Goal: Task Accomplishment & Management: Manage account settings

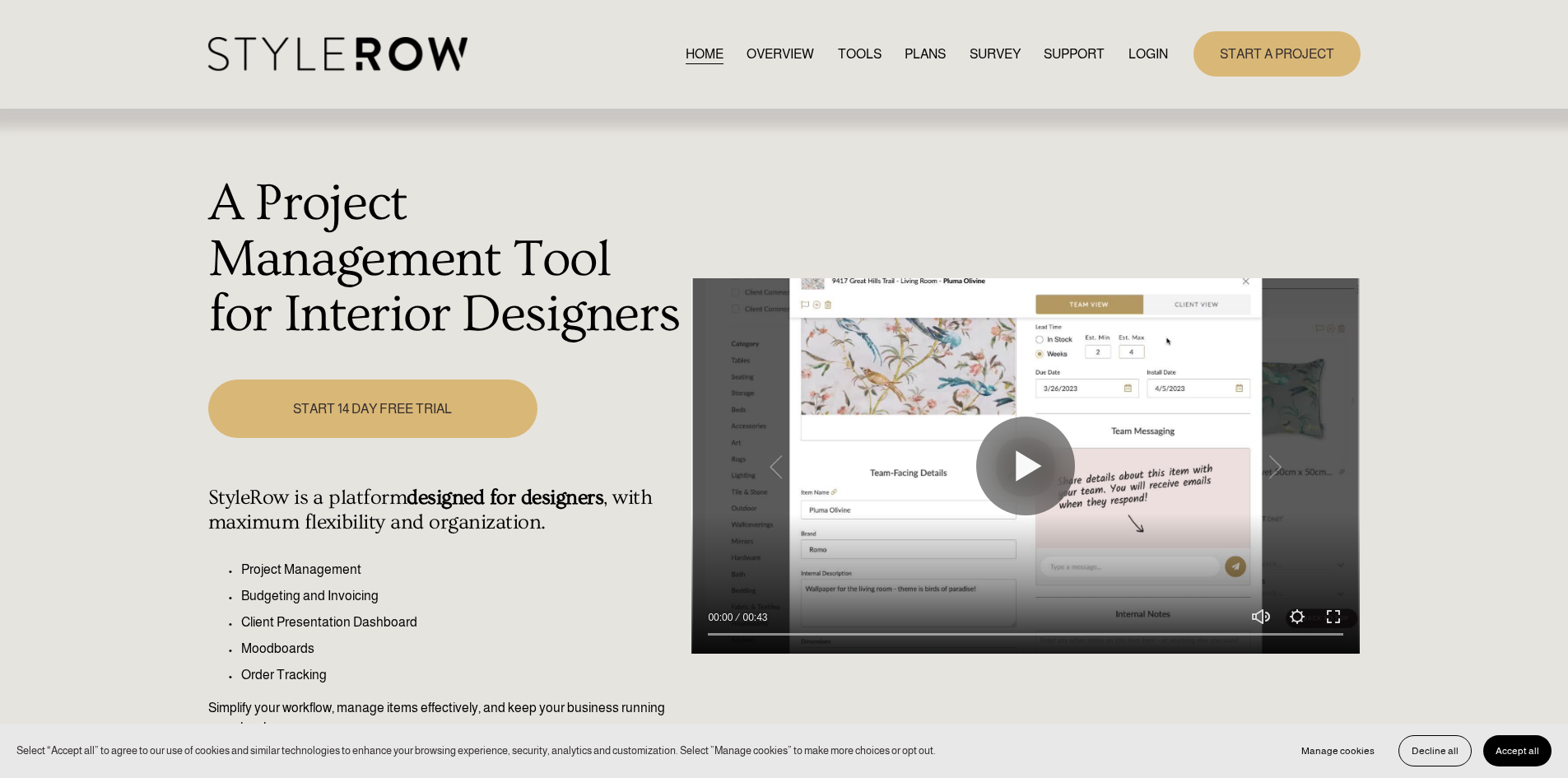
click at [1141, 61] on link "LOGIN" at bounding box center [1149, 54] width 40 height 22
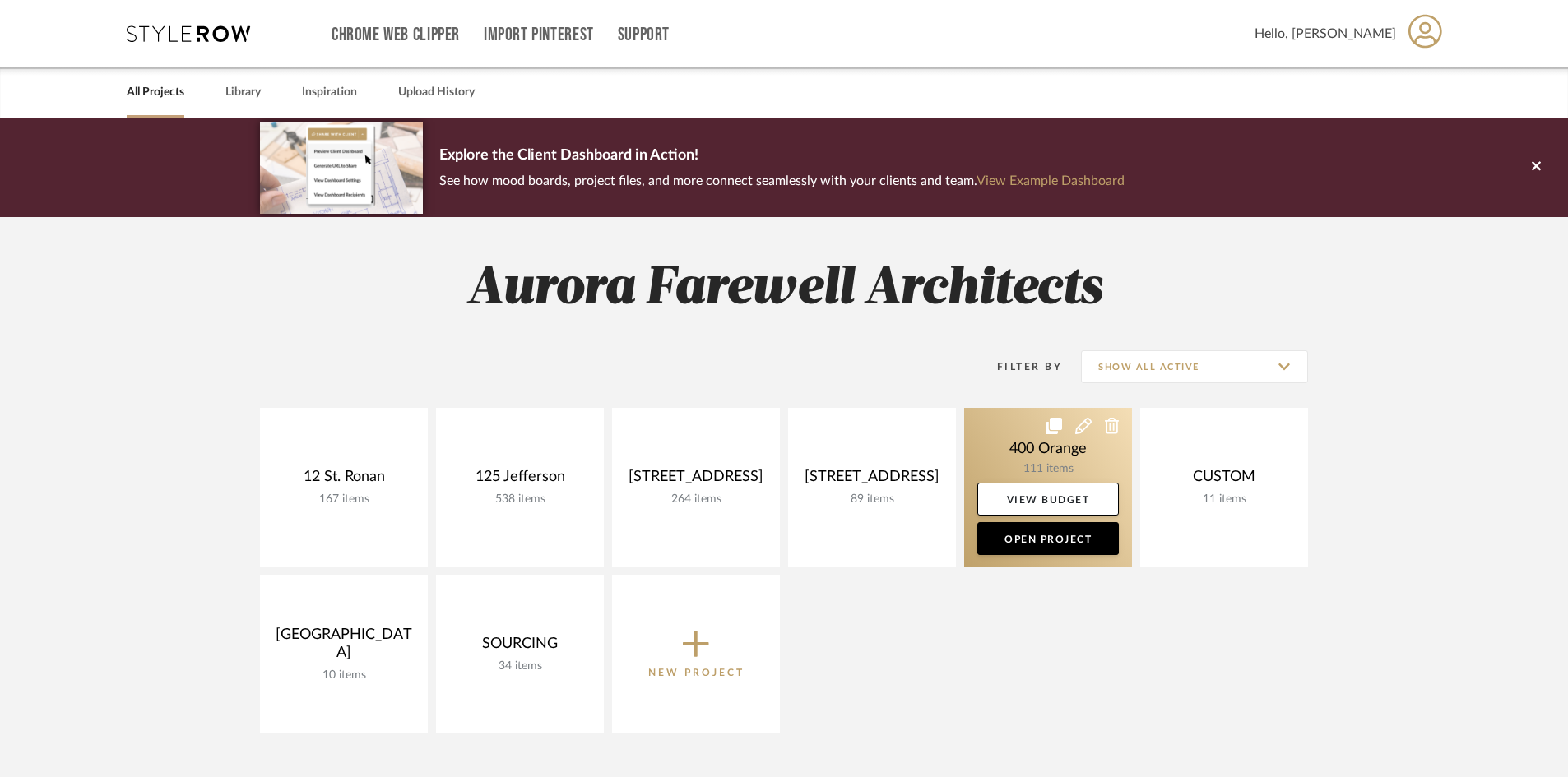
click at [1015, 463] on link at bounding box center [1047, 487] width 168 height 159
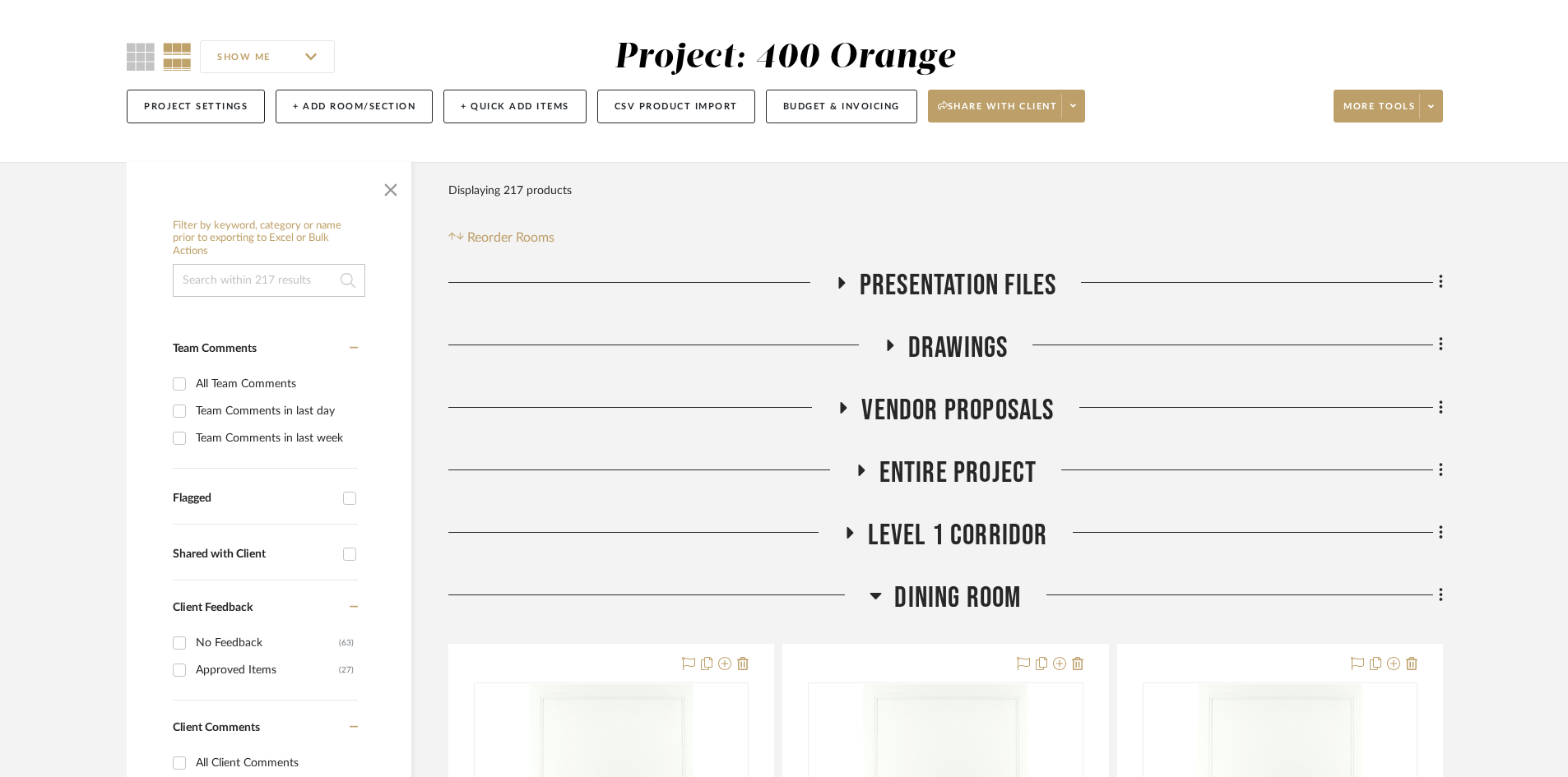
scroll to position [247, 0]
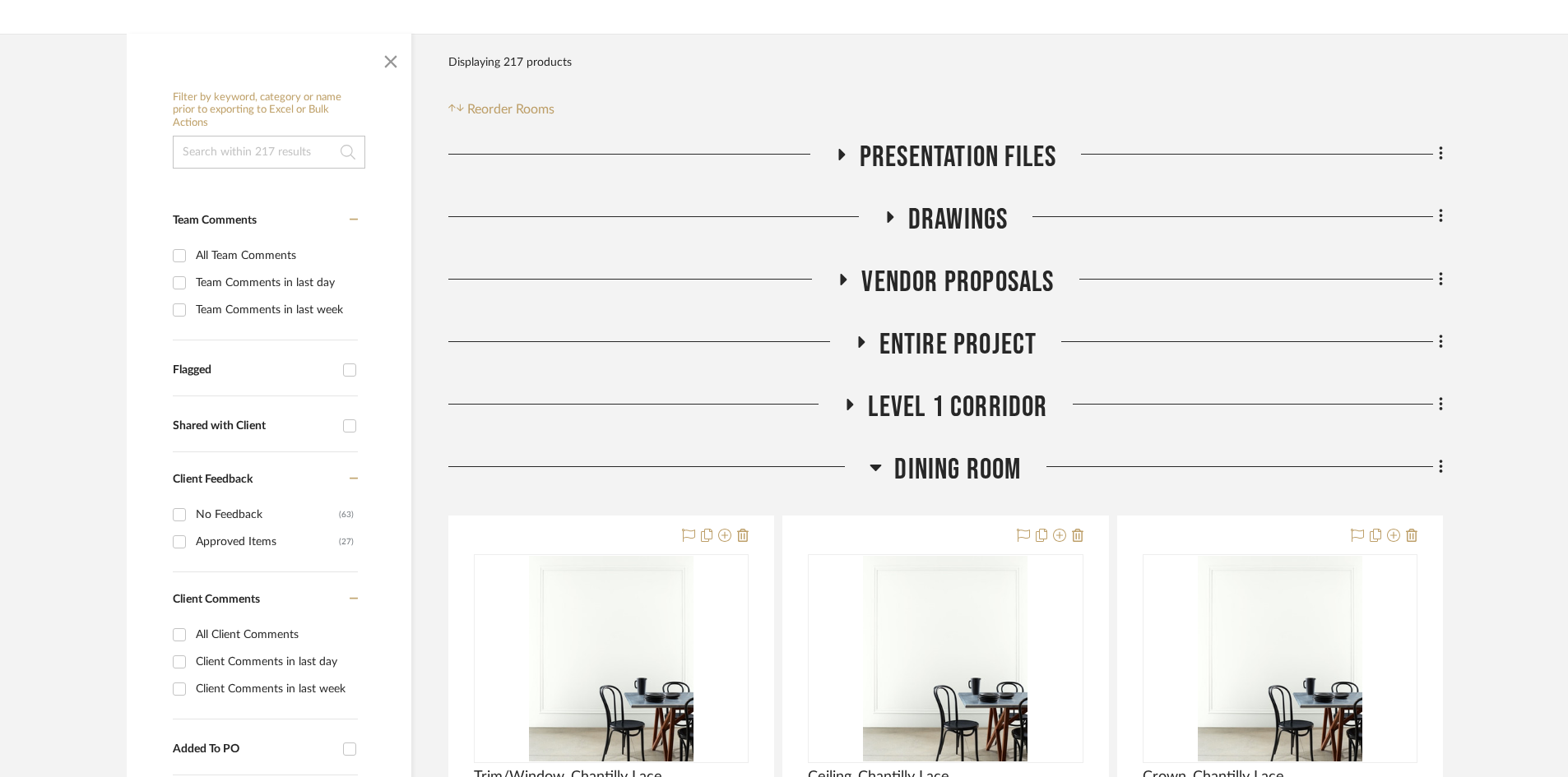
click at [910, 469] on span "Dining Room" at bounding box center [958, 470] width 127 height 35
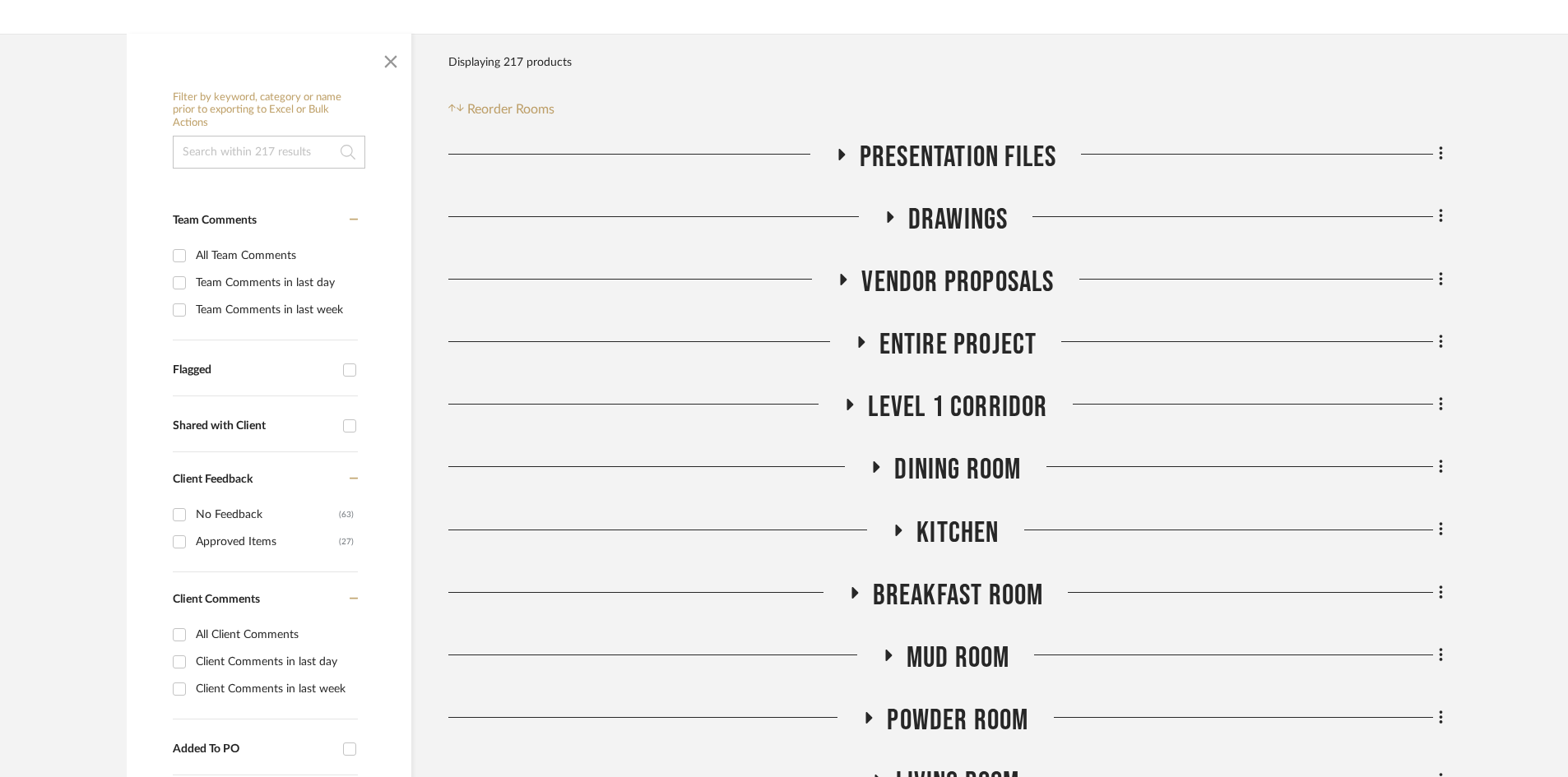
click at [890, 410] on span "Level 1 Corridor" at bounding box center [958, 407] width 180 height 35
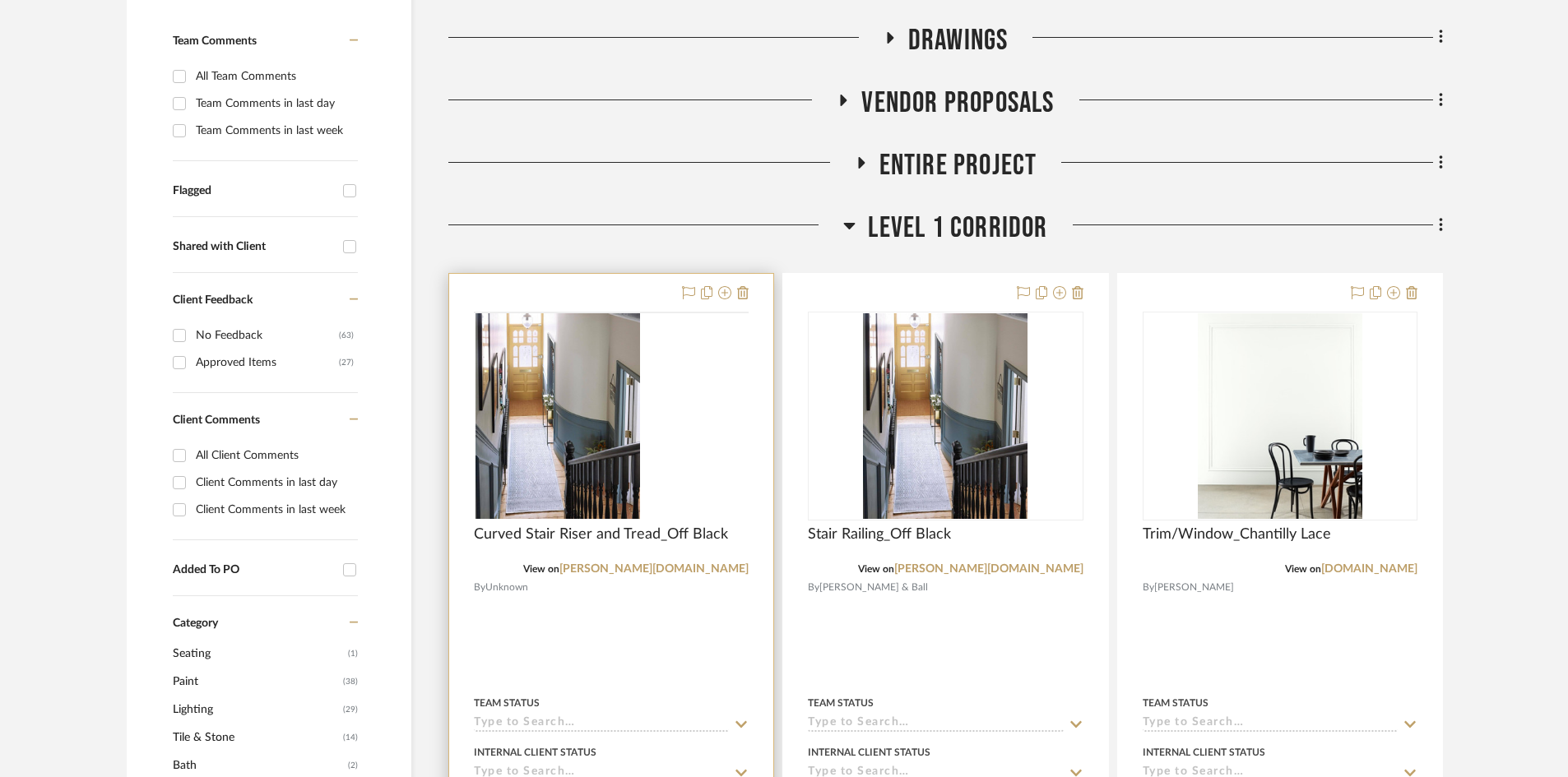
scroll to position [493, 0]
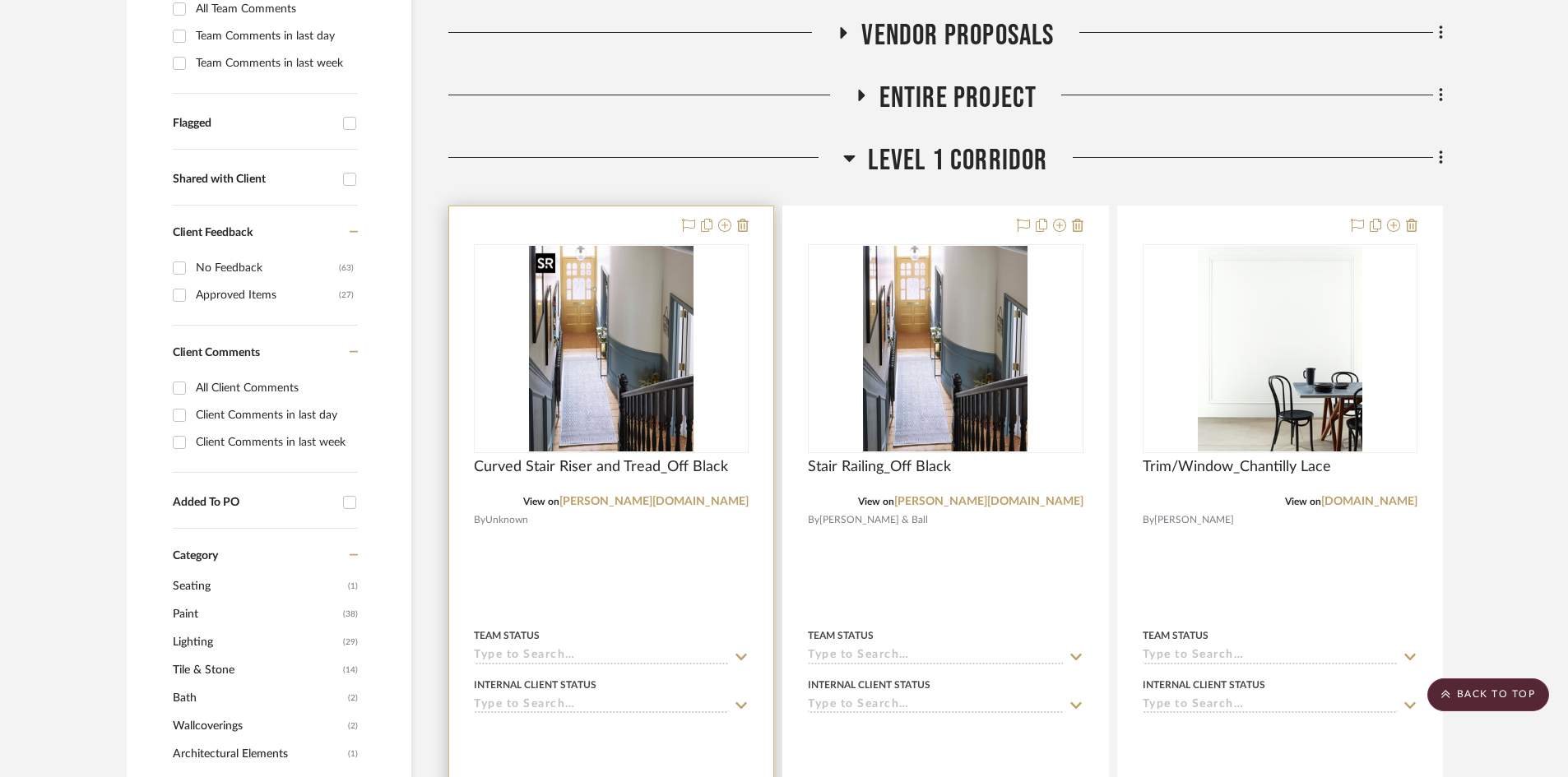
click at [628, 394] on img "0" at bounding box center [610, 348] width 164 height 206
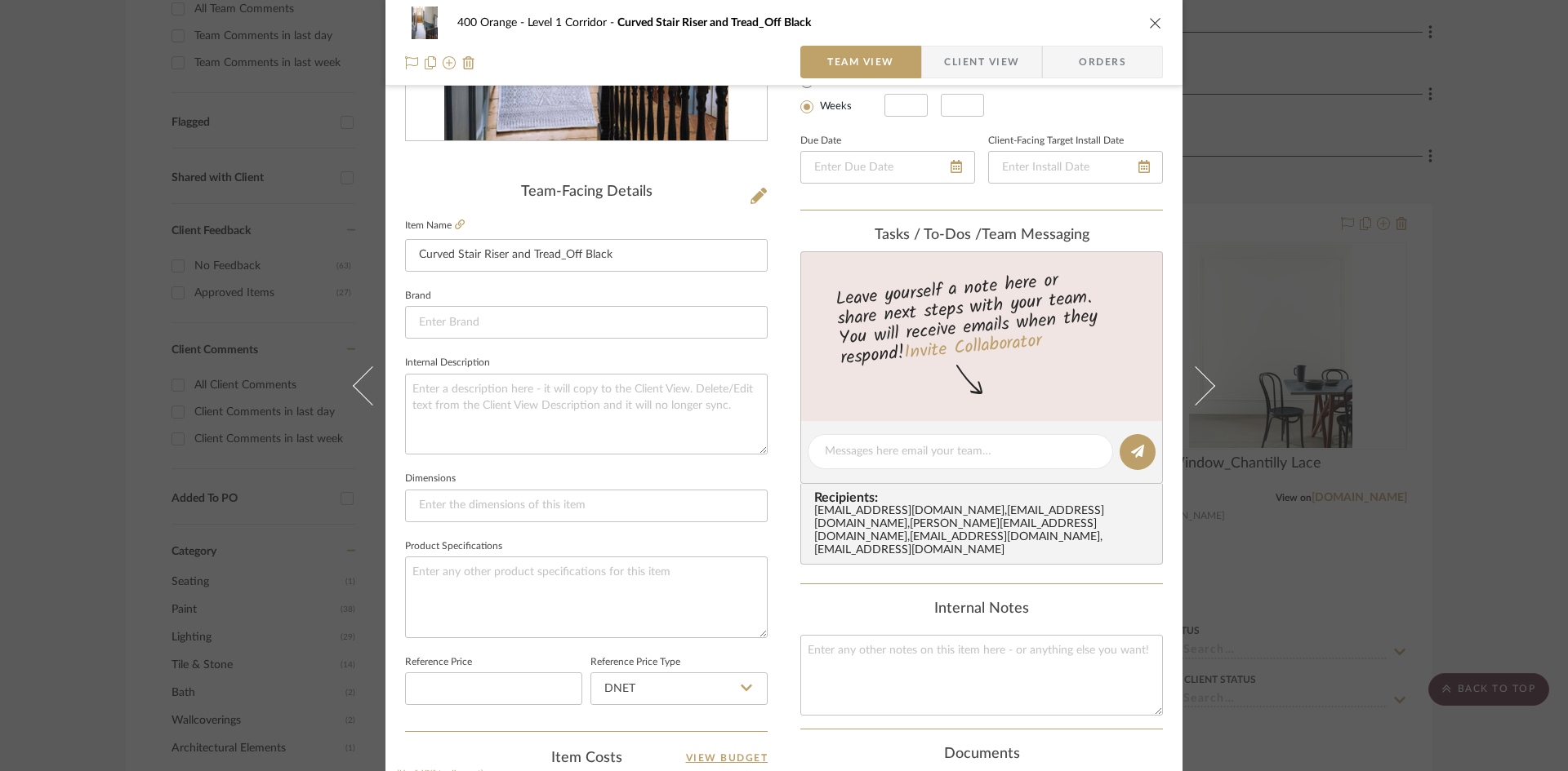
scroll to position [327, 0]
click at [502, 575] on textarea at bounding box center [586, 596] width 363 height 81
type textarea "D"
type textarea "Finish: Discuss With Painter"
click at [1457, 454] on div "400 Orange Level 1 Corridor Curved Stair Riser and Tread_Off Black Team View Cl…" at bounding box center [784, 385] width 1568 height 771
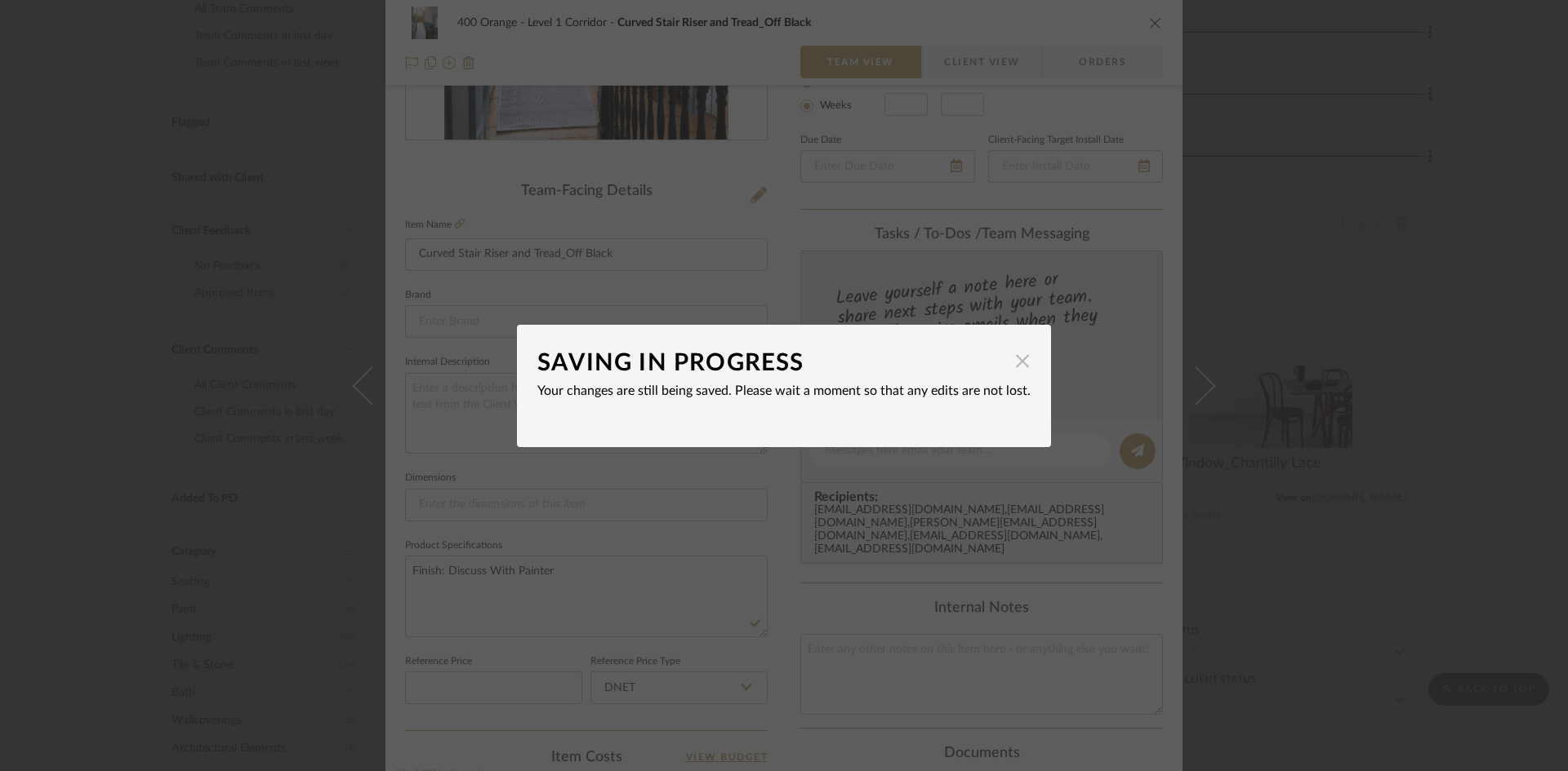
click at [1007, 358] on span "button" at bounding box center [1023, 362] width 32 height 32
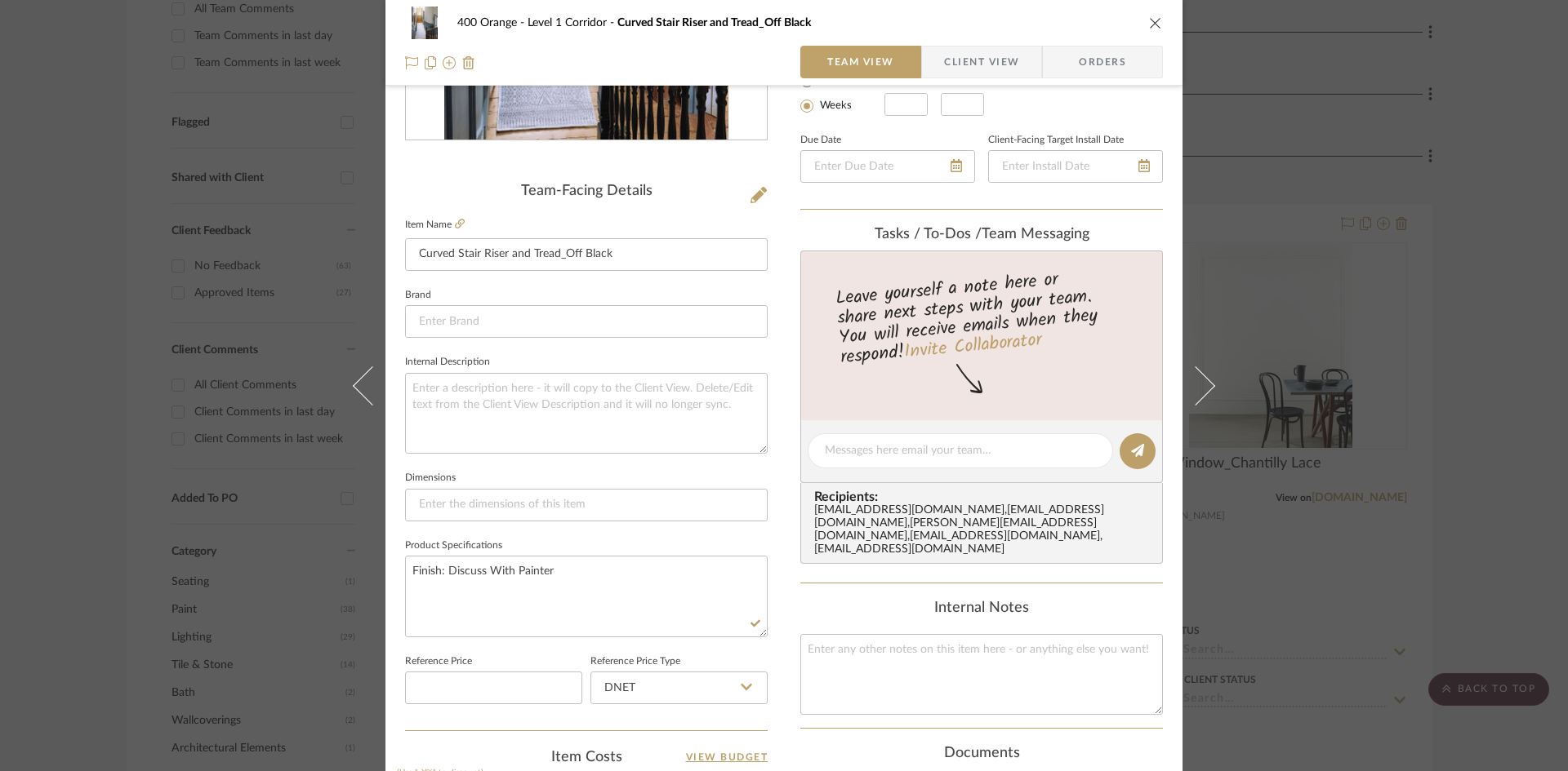
click at [1473, 352] on div "400 Orange Level 1 Corridor Curved Stair Riser and Tread_Off Black Team View Cl…" at bounding box center [784, 385] width 1568 height 771
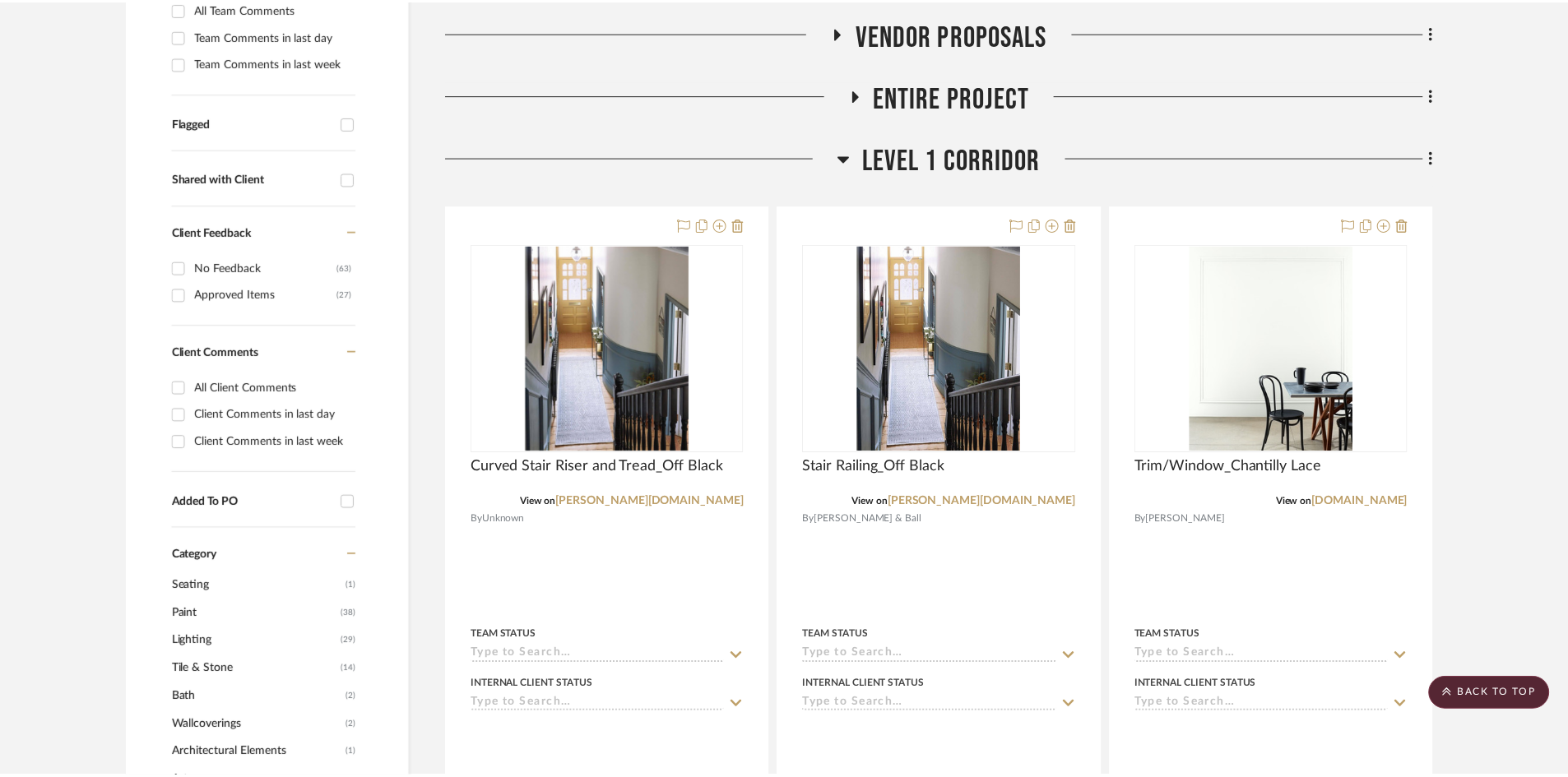
scroll to position [493, 0]
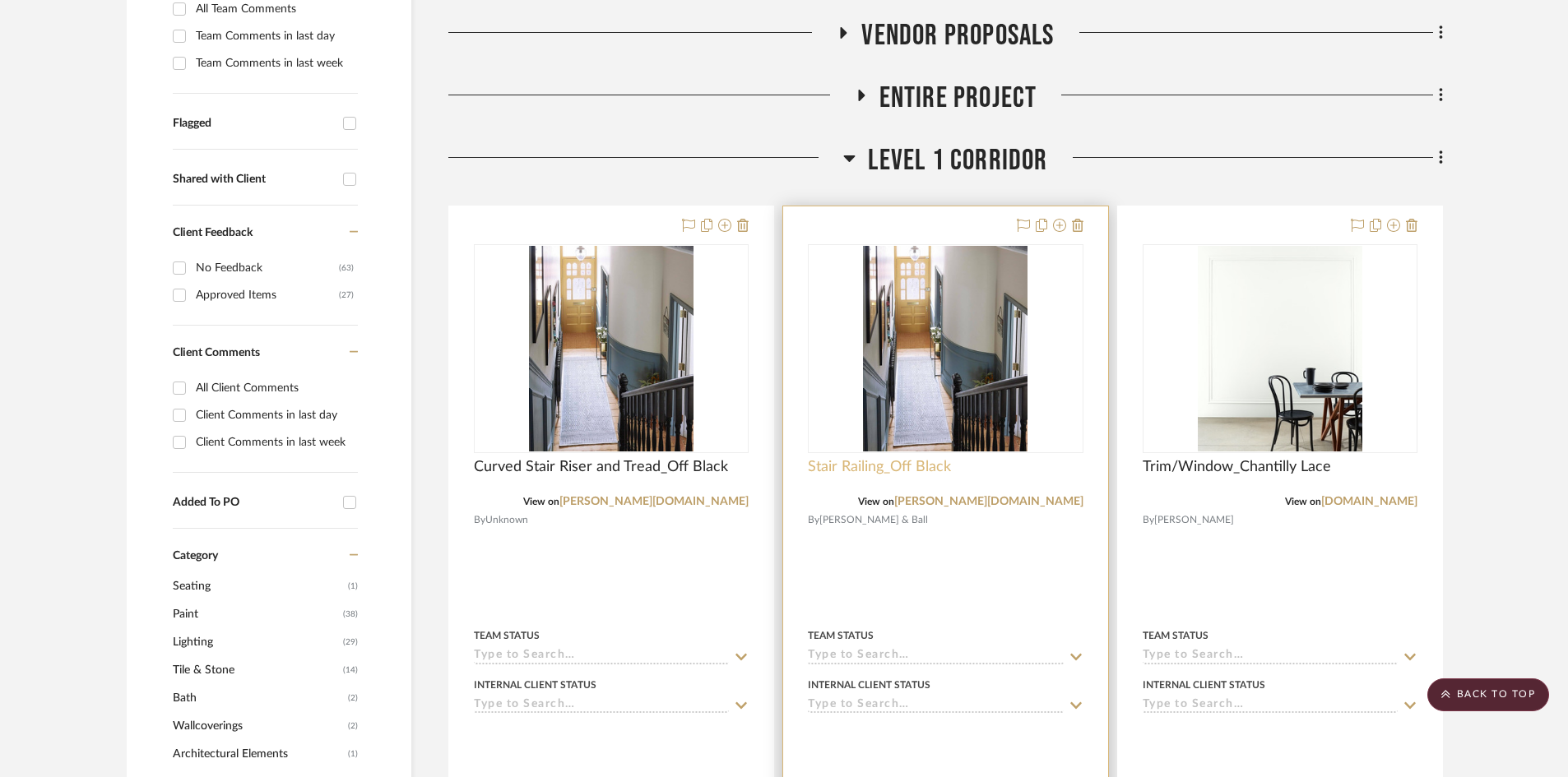
click at [886, 476] on span "Stair Railing_Off Black" at bounding box center [880, 467] width 143 height 18
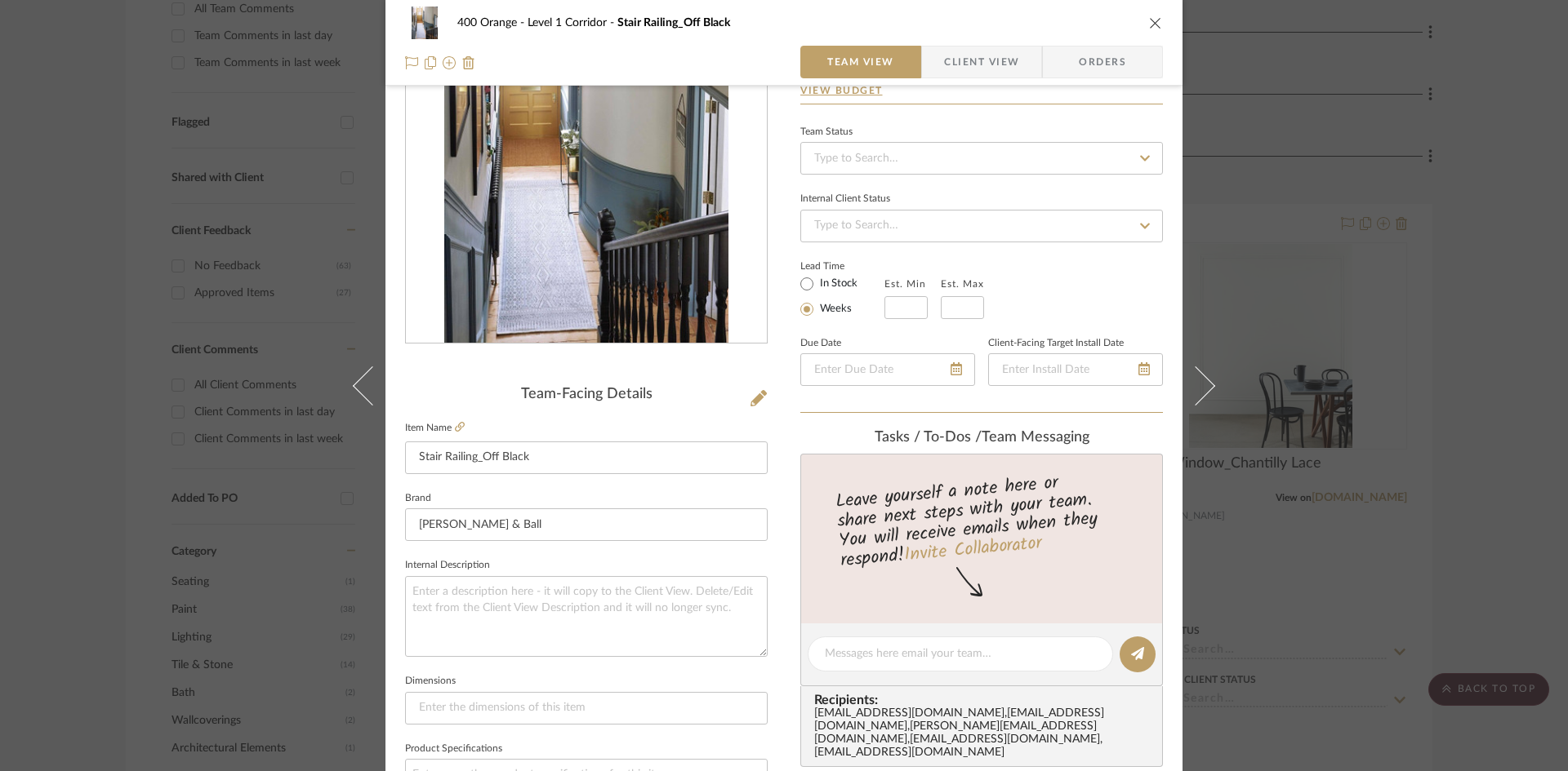
scroll to position [327, 0]
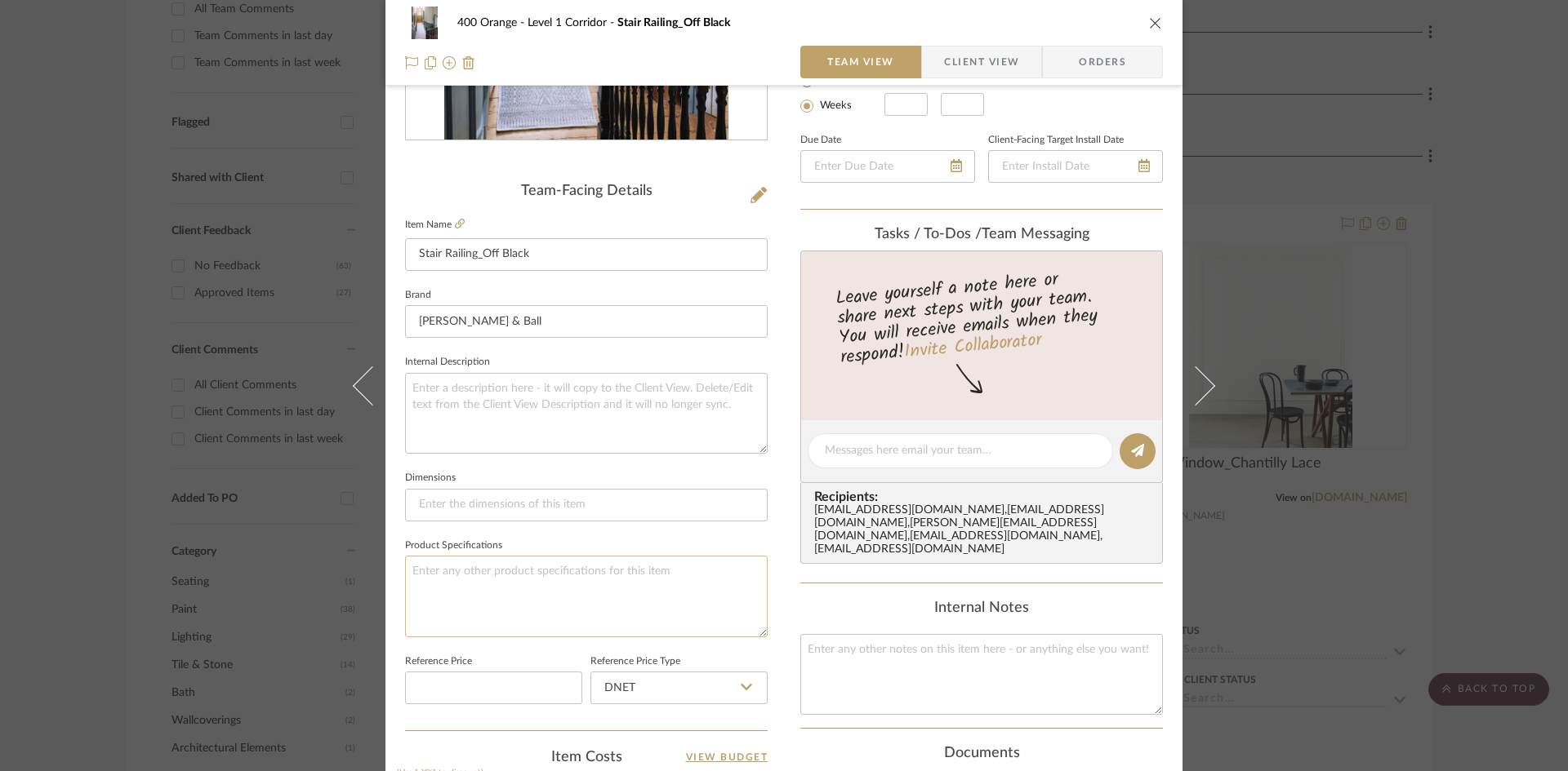
click at [471, 596] on textarea at bounding box center [586, 596] width 363 height 81
type textarea "Finish: Discuss with Painter"
click at [1554, 361] on div "400 Orange Level 1 Corridor Stair Railing_Off Black Team View Client View Order…" at bounding box center [784, 385] width 1568 height 771
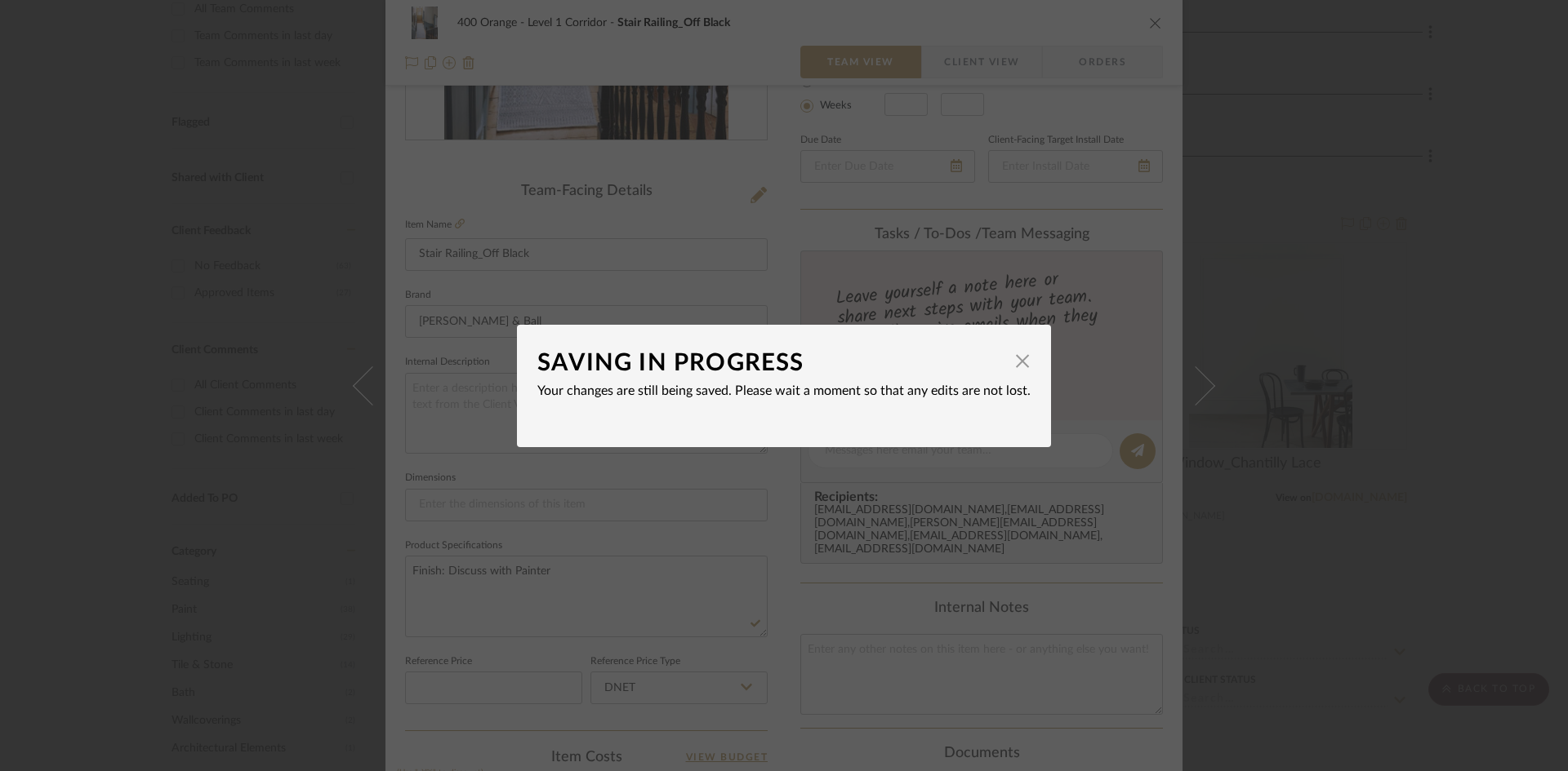
drag, startPoint x: 1020, startPoint y: 363, endPoint x: 1167, endPoint y: 353, distance: 147.3
click at [1021, 363] on span "button" at bounding box center [1023, 362] width 32 height 32
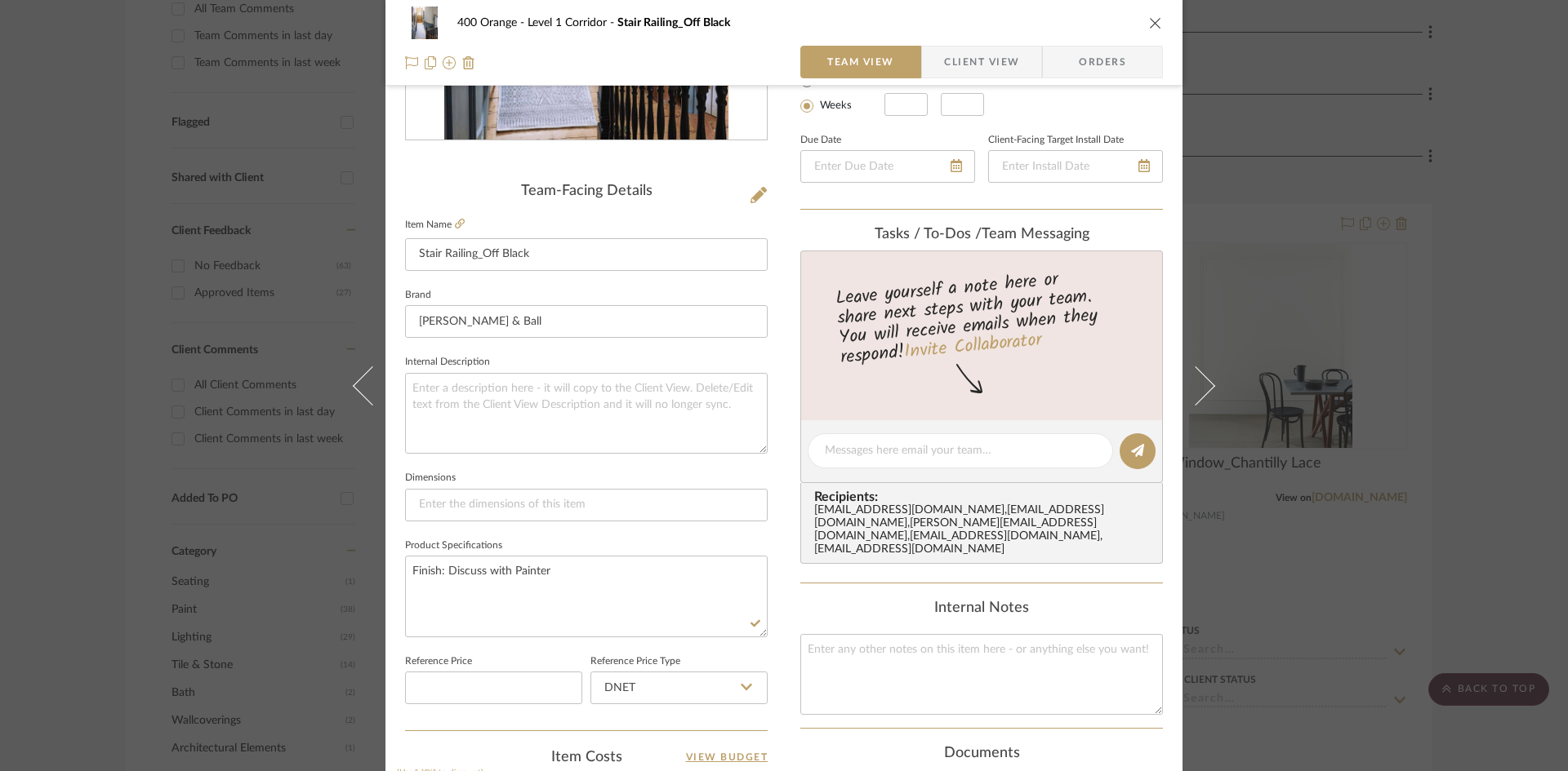
click at [1481, 378] on div "400 Orange Level 1 Corridor Stair Railing_Off Black Team View Client View Order…" at bounding box center [784, 385] width 1568 height 771
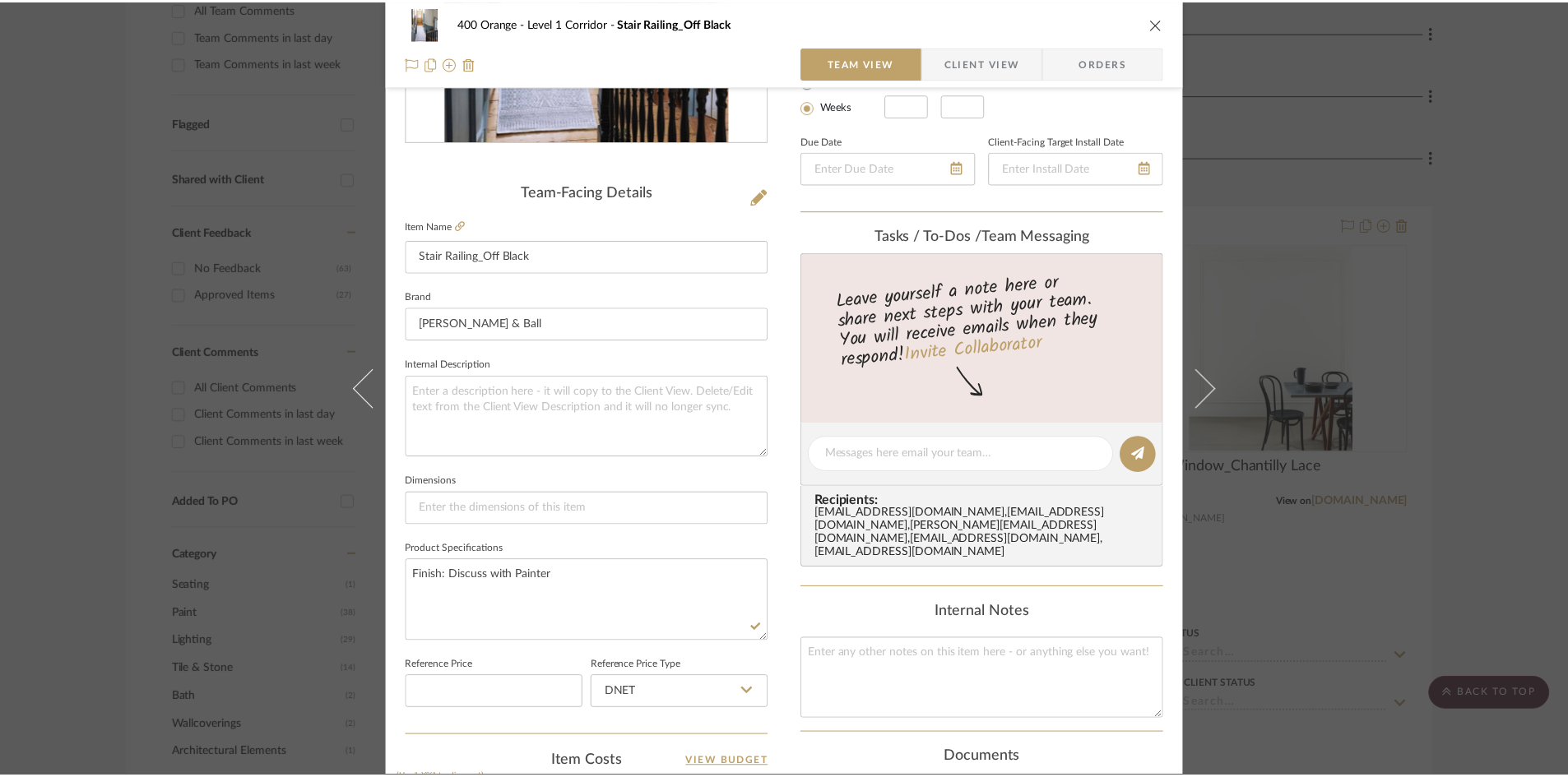
scroll to position [493, 0]
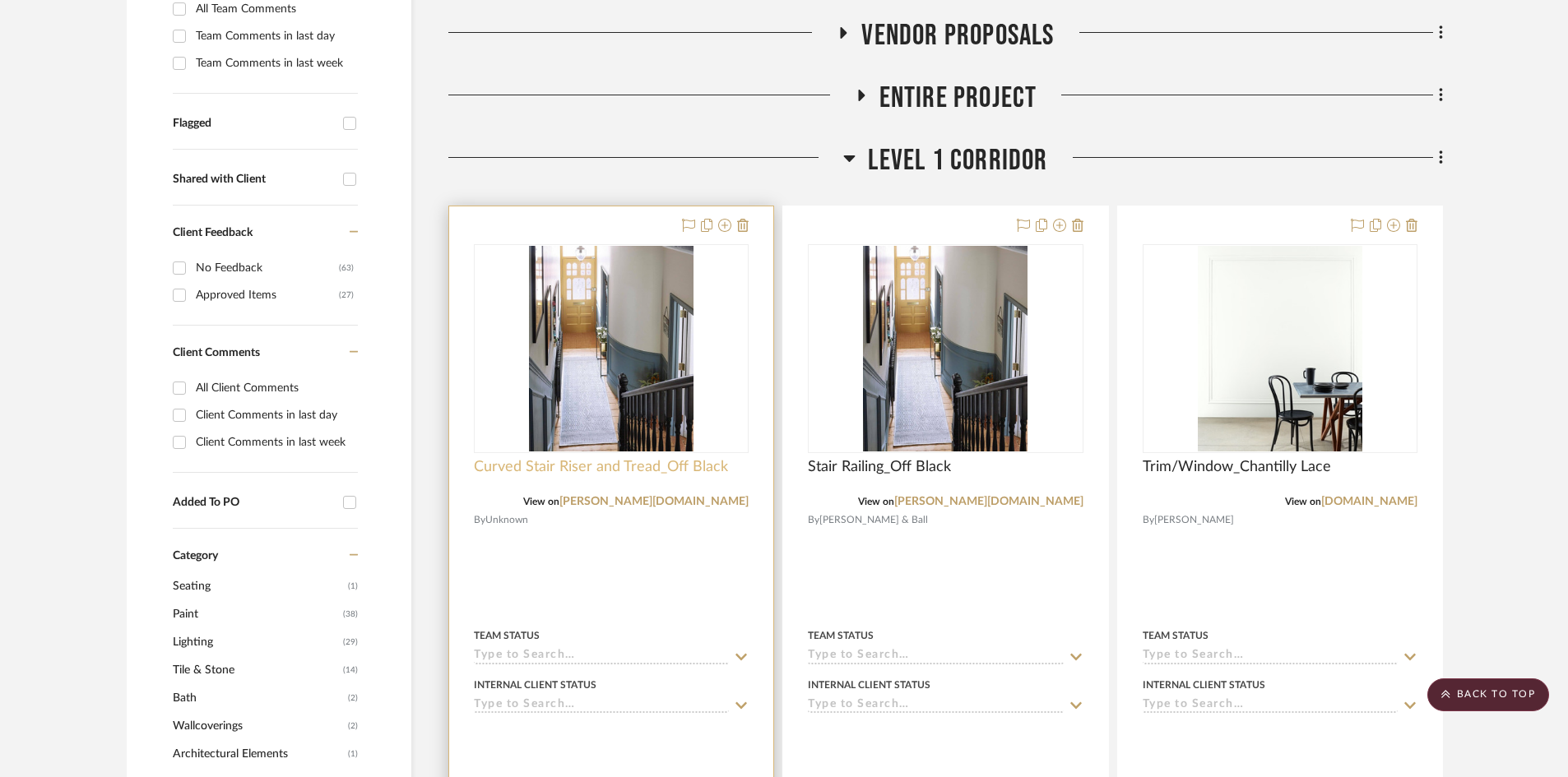
click at [545, 472] on span "Curved Stair Riser and Tread_Off Black" at bounding box center [601, 467] width 254 height 18
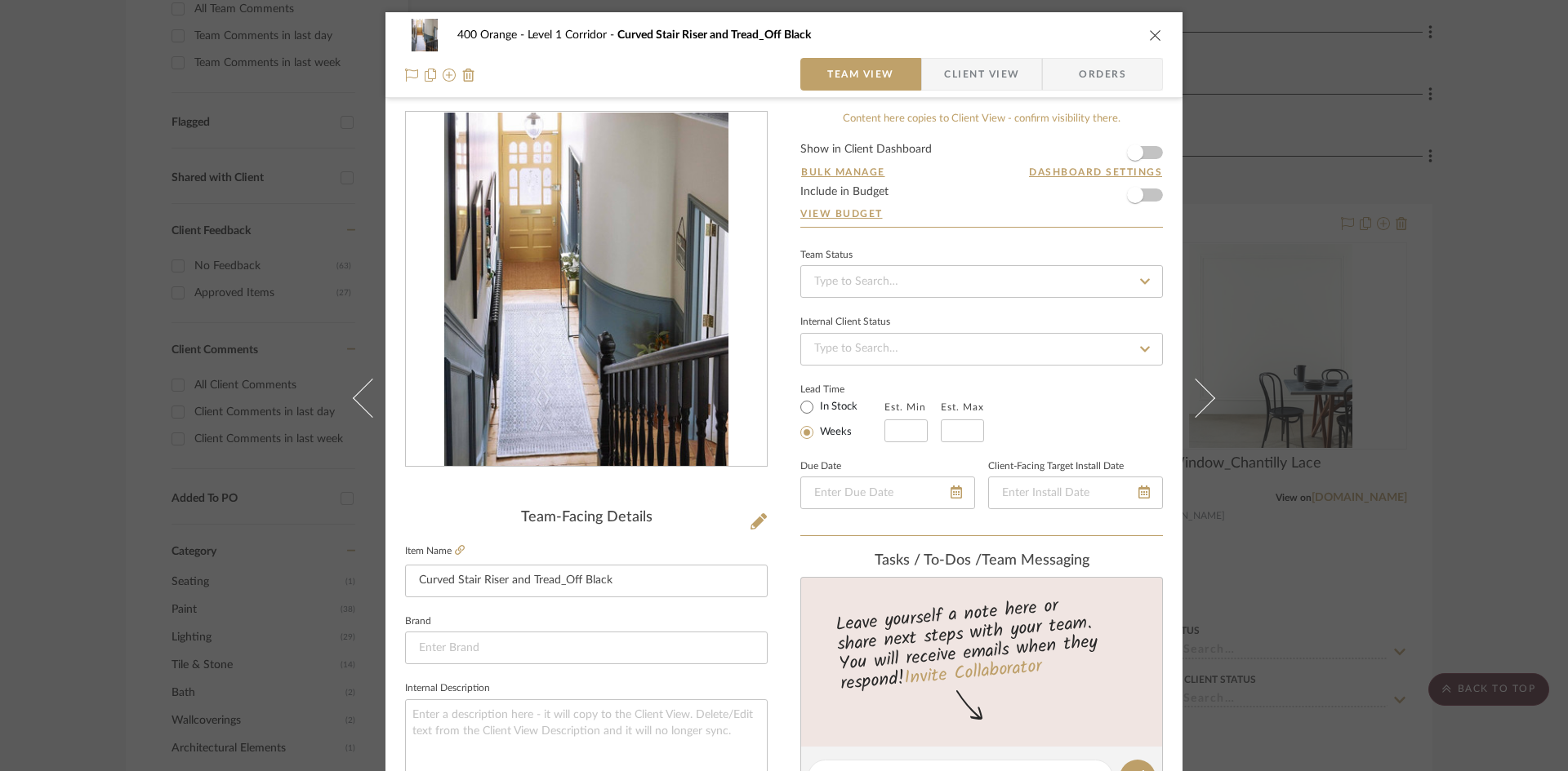
scroll to position [408, 0]
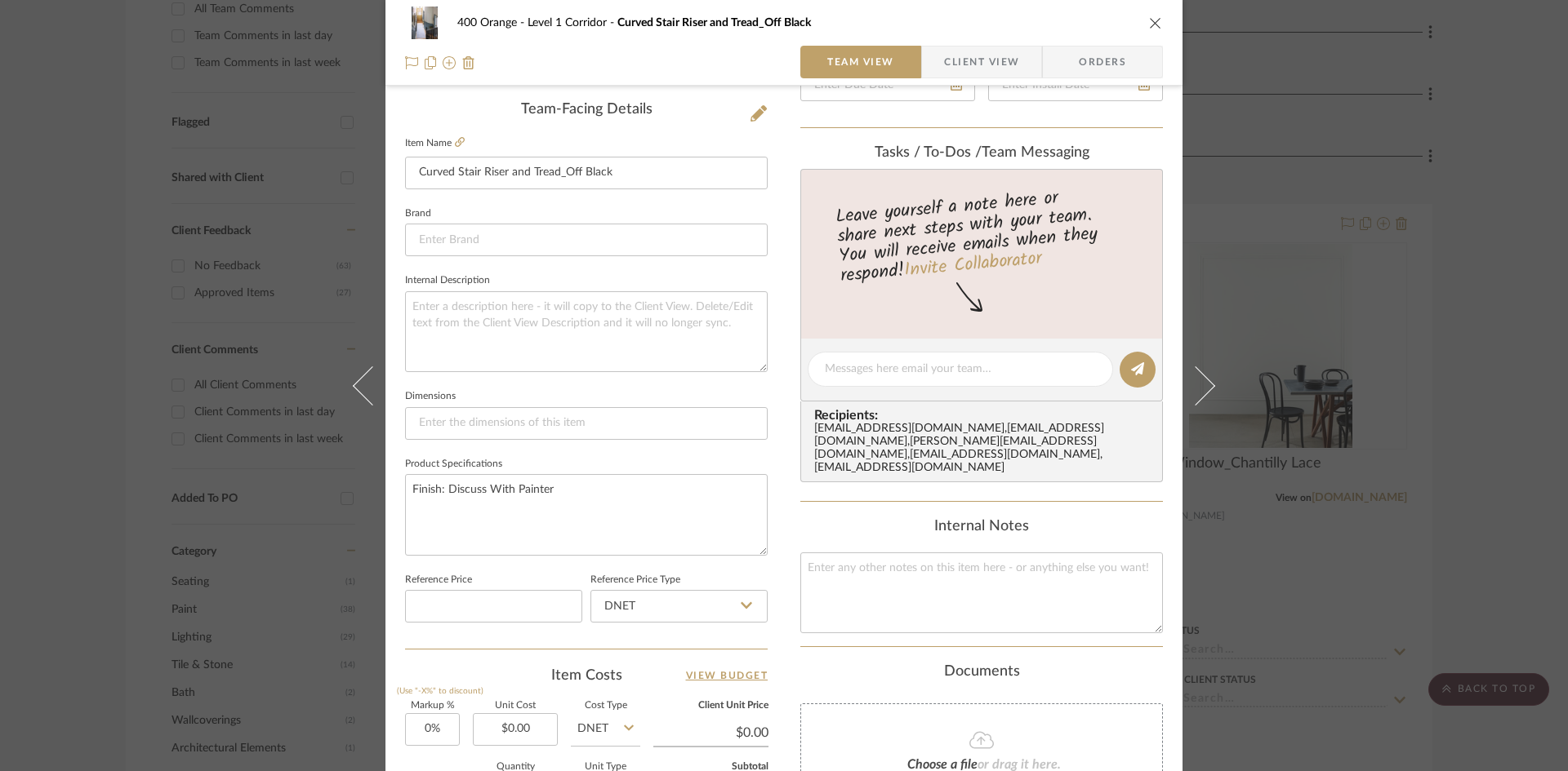
click at [1487, 478] on div "400 Orange Level 1 Corridor Curved Stair Riser and Tread_Off Black Team View Cl…" at bounding box center [784, 385] width 1568 height 771
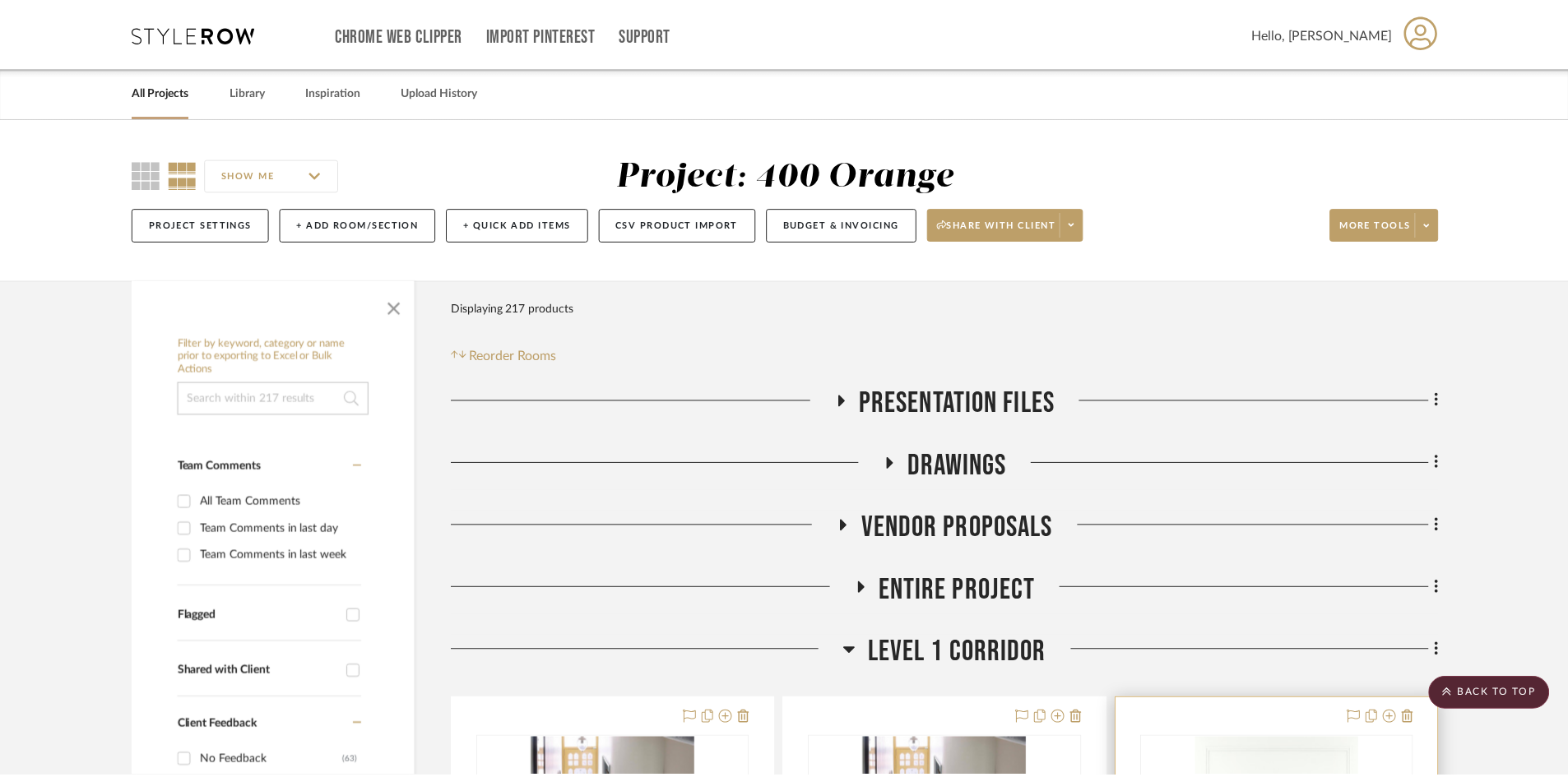
scroll to position [493, 0]
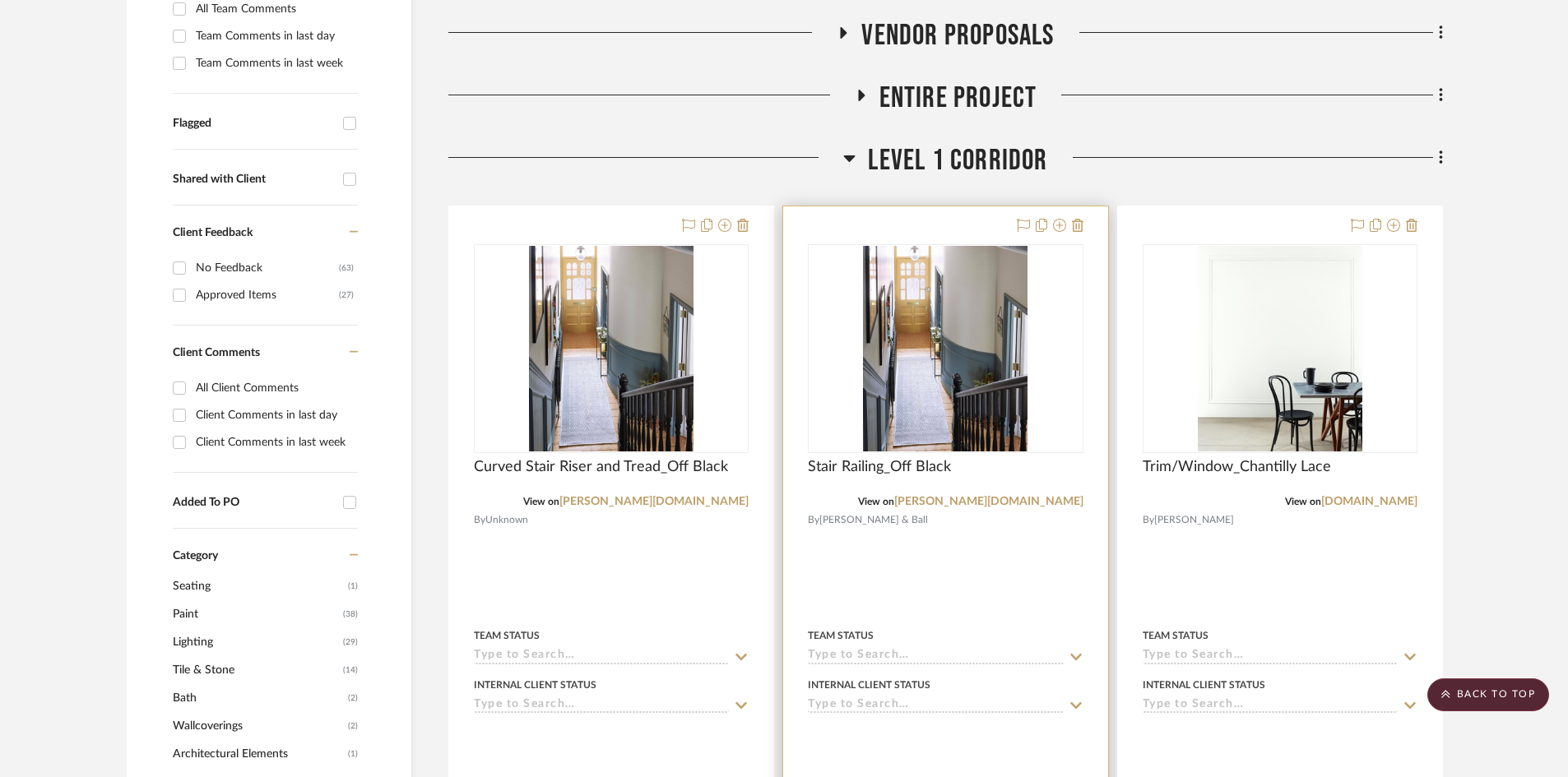
click at [920, 478] on div "Stair Railing_Off Black" at bounding box center [945, 476] width 275 height 36
click at [900, 465] on span "Stair Railing_Off Black" at bounding box center [880, 467] width 143 height 18
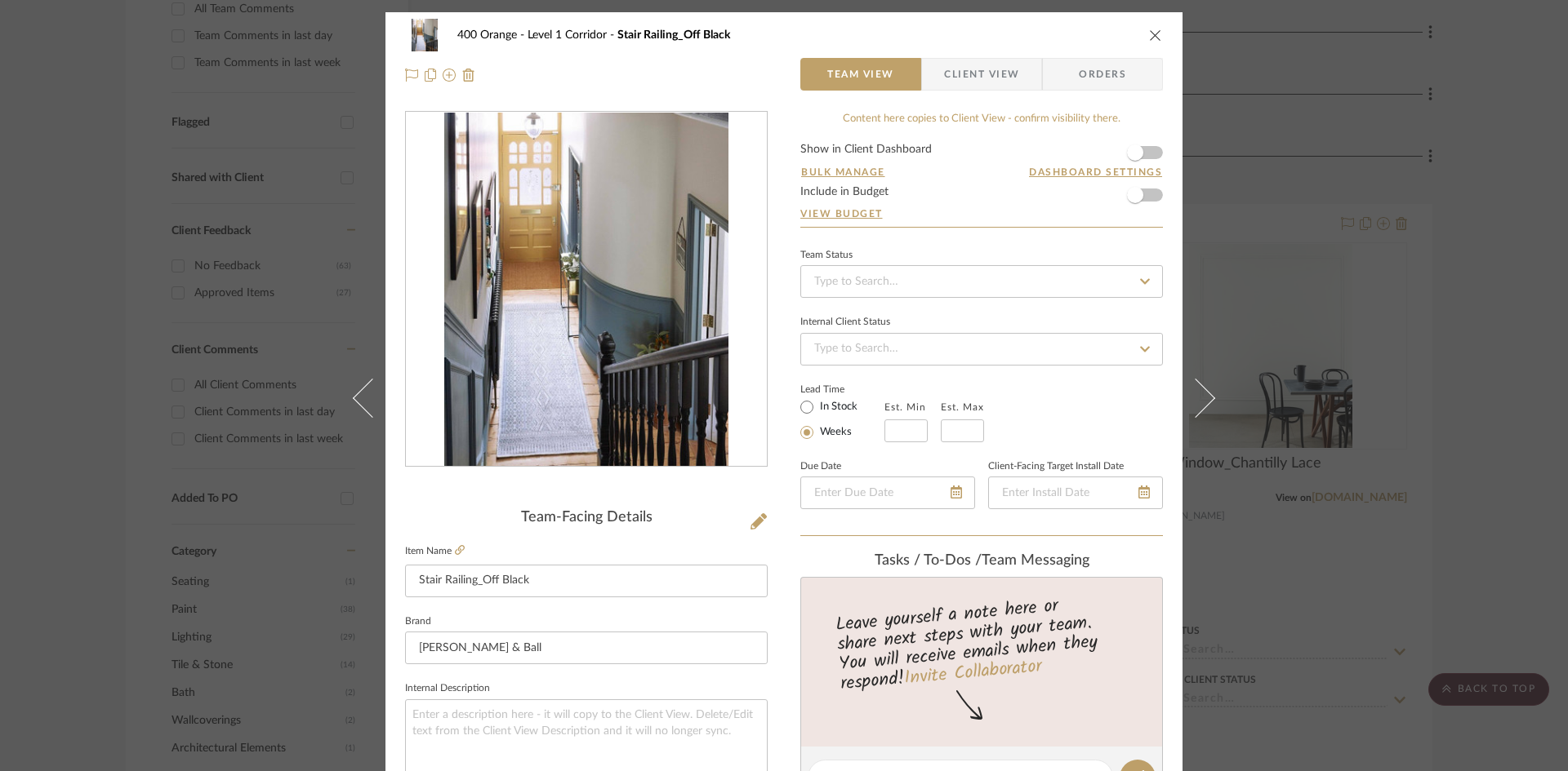
scroll to position [408, 0]
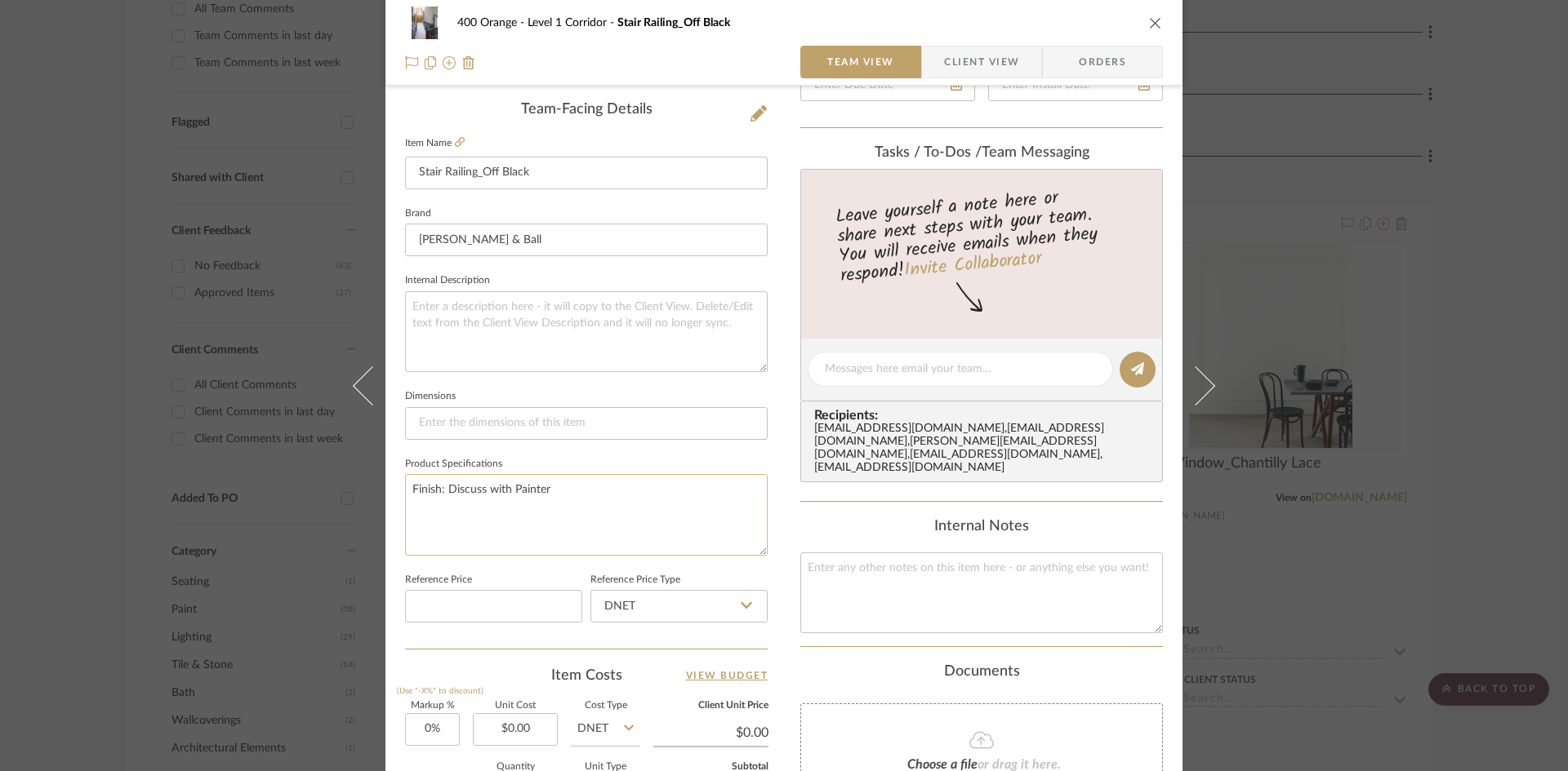
click at [487, 489] on textarea "Finish: Discuss with Painter" at bounding box center [586, 515] width 363 height 81
click at [484, 489] on textarea "Finish: Discuss with Painter" at bounding box center [586, 515] width 363 height 81
type textarea "Finish: Discuss With Painter"
click at [0, 463] on div "400 Orange Level 1 Corridor Stair Railing_Off Black Team View Client View Order…" at bounding box center [784, 385] width 1568 height 771
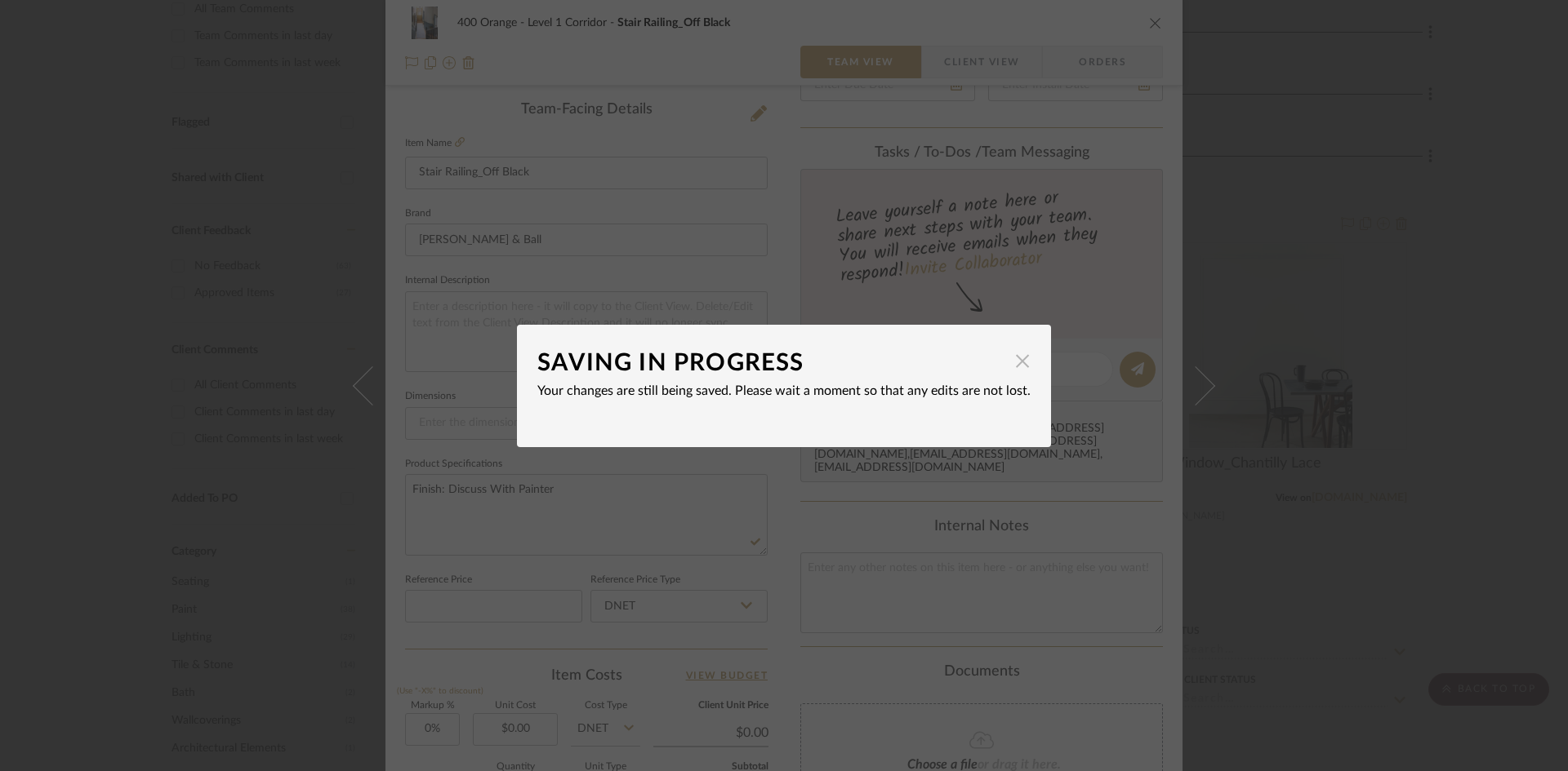
click at [1014, 356] on span "button" at bounding box center [1023, 362] width 32 height 32
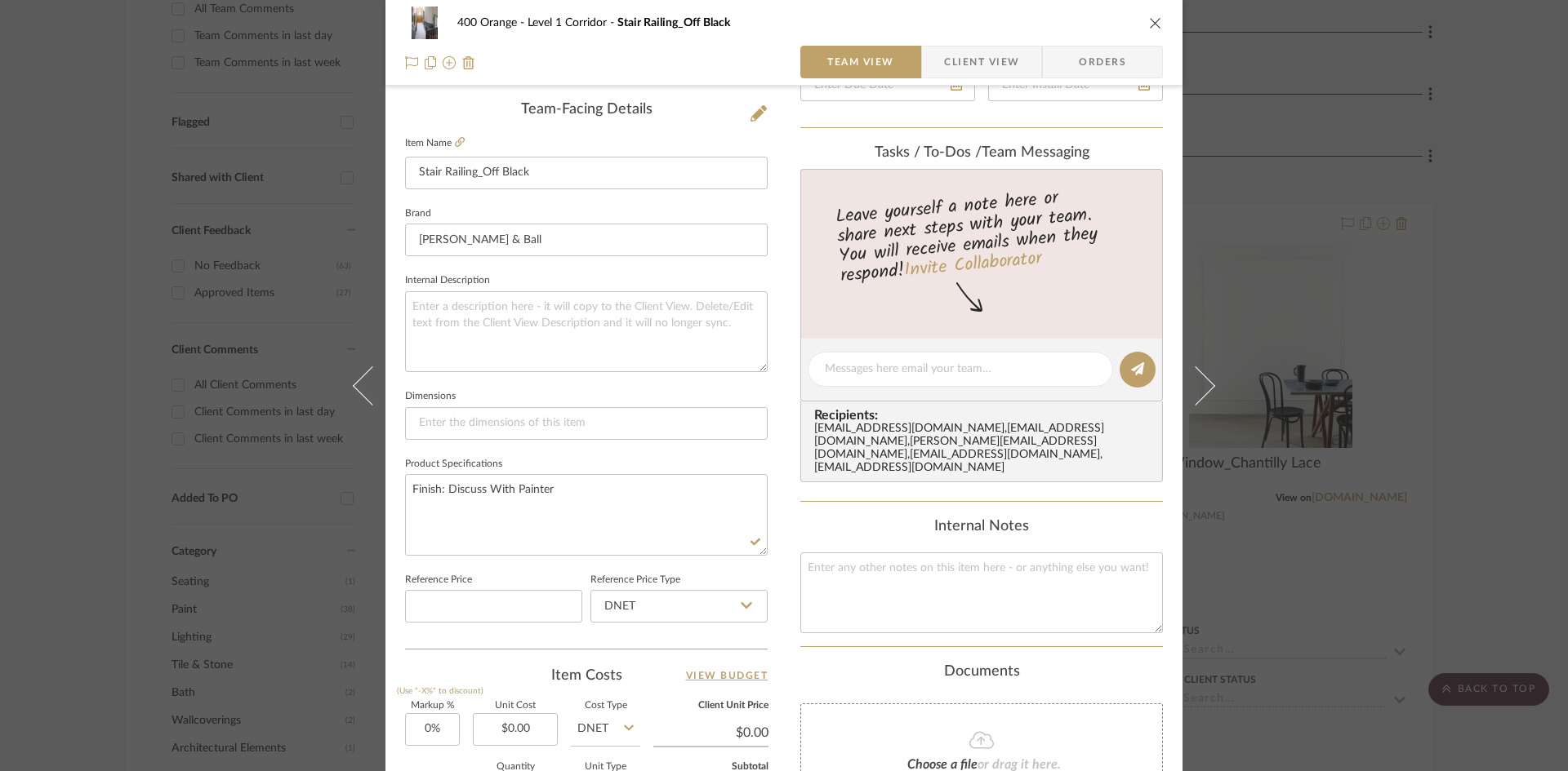
click at [1483, 345] on div "400 Orange Level 1 Corridor Stair Railing_Off Black Team View Client View Order…" at bounding box center [784, 385] width 1568 height 771
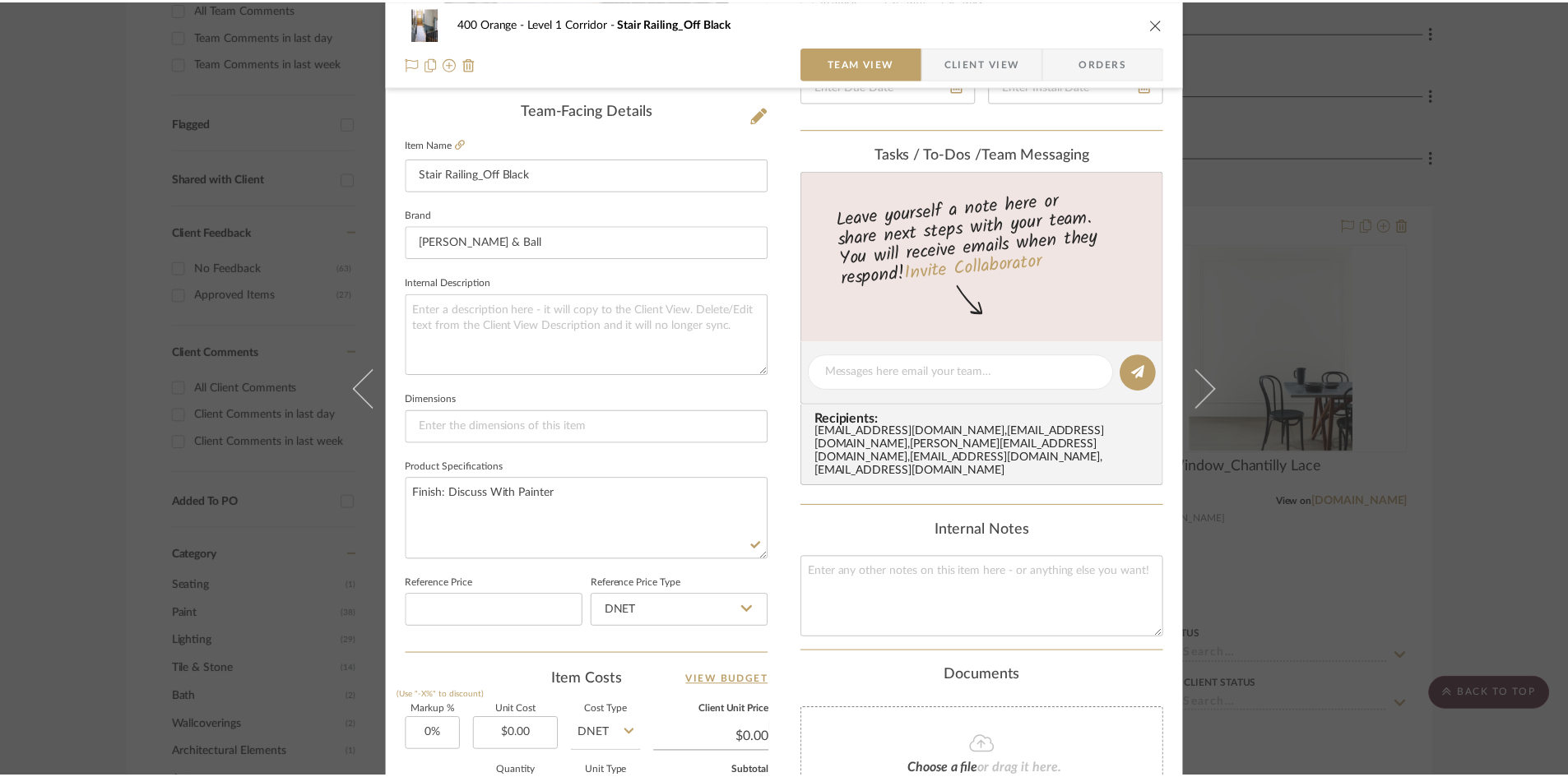
scroll to position [493, 0]
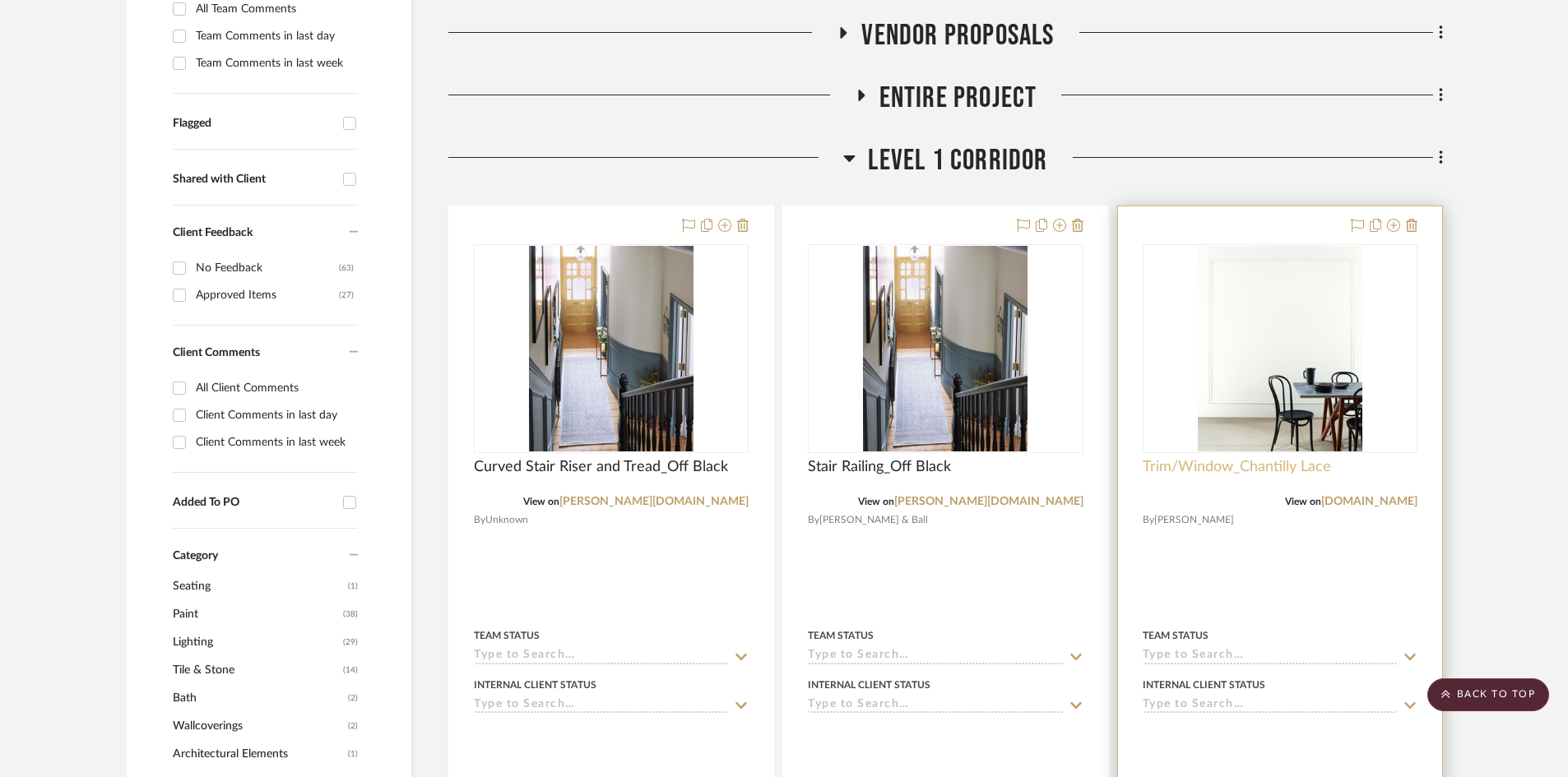
click at [1183, 471] on span "Trim/Window_Chantilly Lace" at bounding box center [1237, 467] width 189 height 18
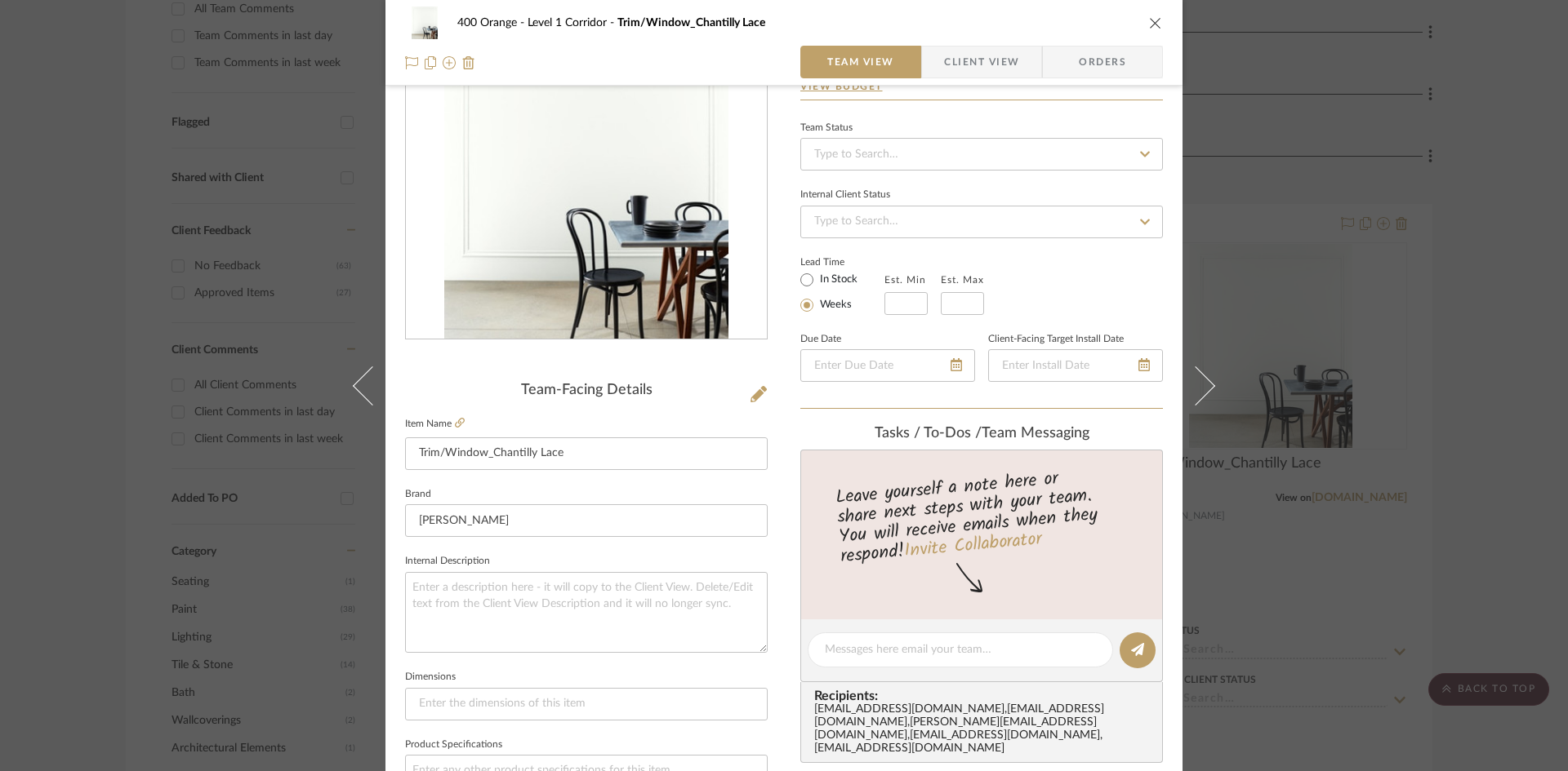
scroll to position [327, 0]
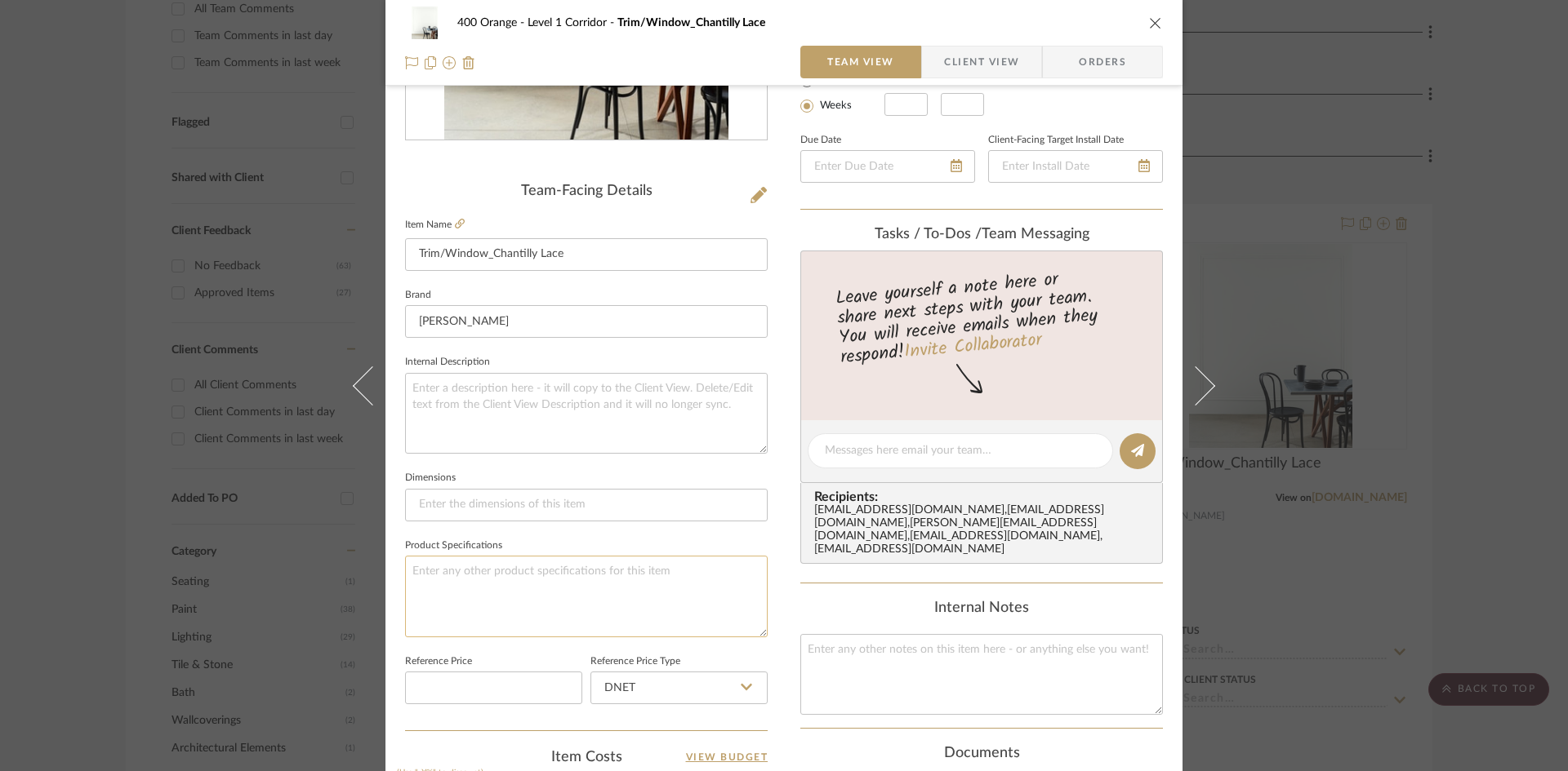
click at [503, 587] on textarea at bounding box center [586, 596] width 363 height 81
type textarea "Finish: Satin"
click at [1529, 356] on div "400 Orange Level 1 Corridor Trim/Window_Chantilly Lace Team View Client View Or…" at bounding box center [784, 385] width 1568 height 771
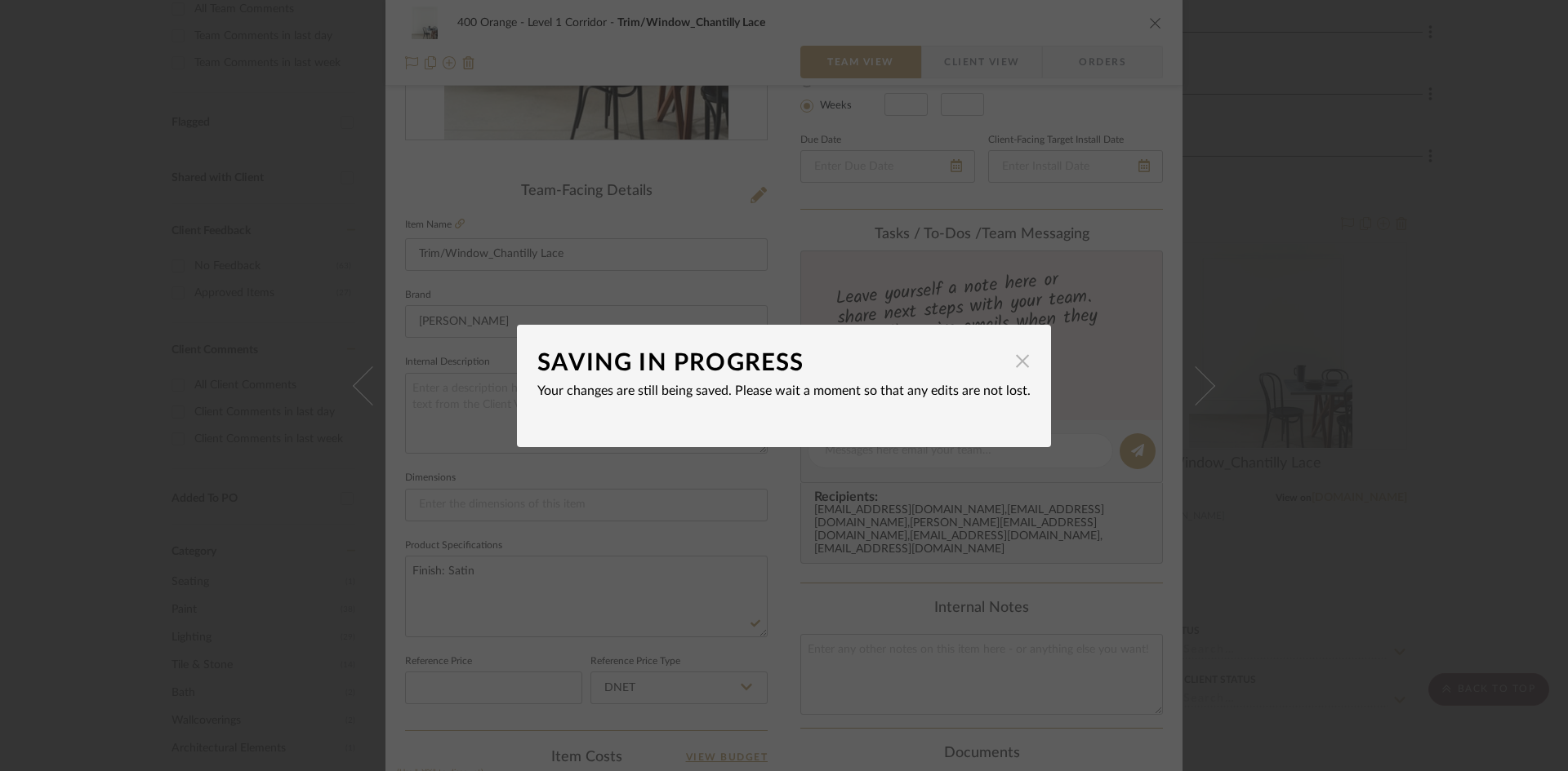
click at [1023, 366] on span "button" at bounding box center [1023, 362] width 32 height 32
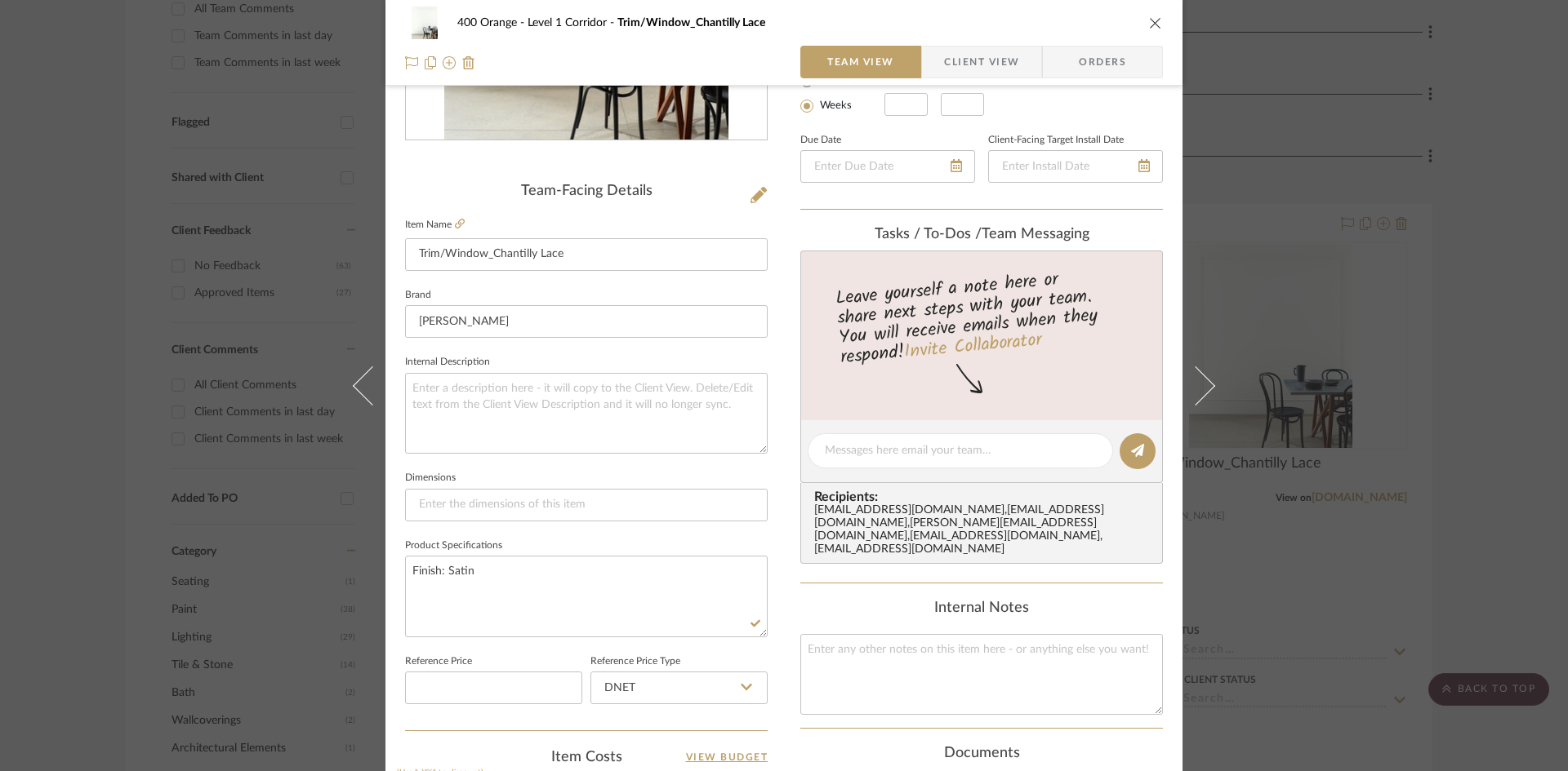
click at [1476, 442] on div "400 Orange Level 1 Corridor Trim/Window_Chantilly Lace Team View Client View Or…" at bounding box center [784, 385] width 1568 height 771
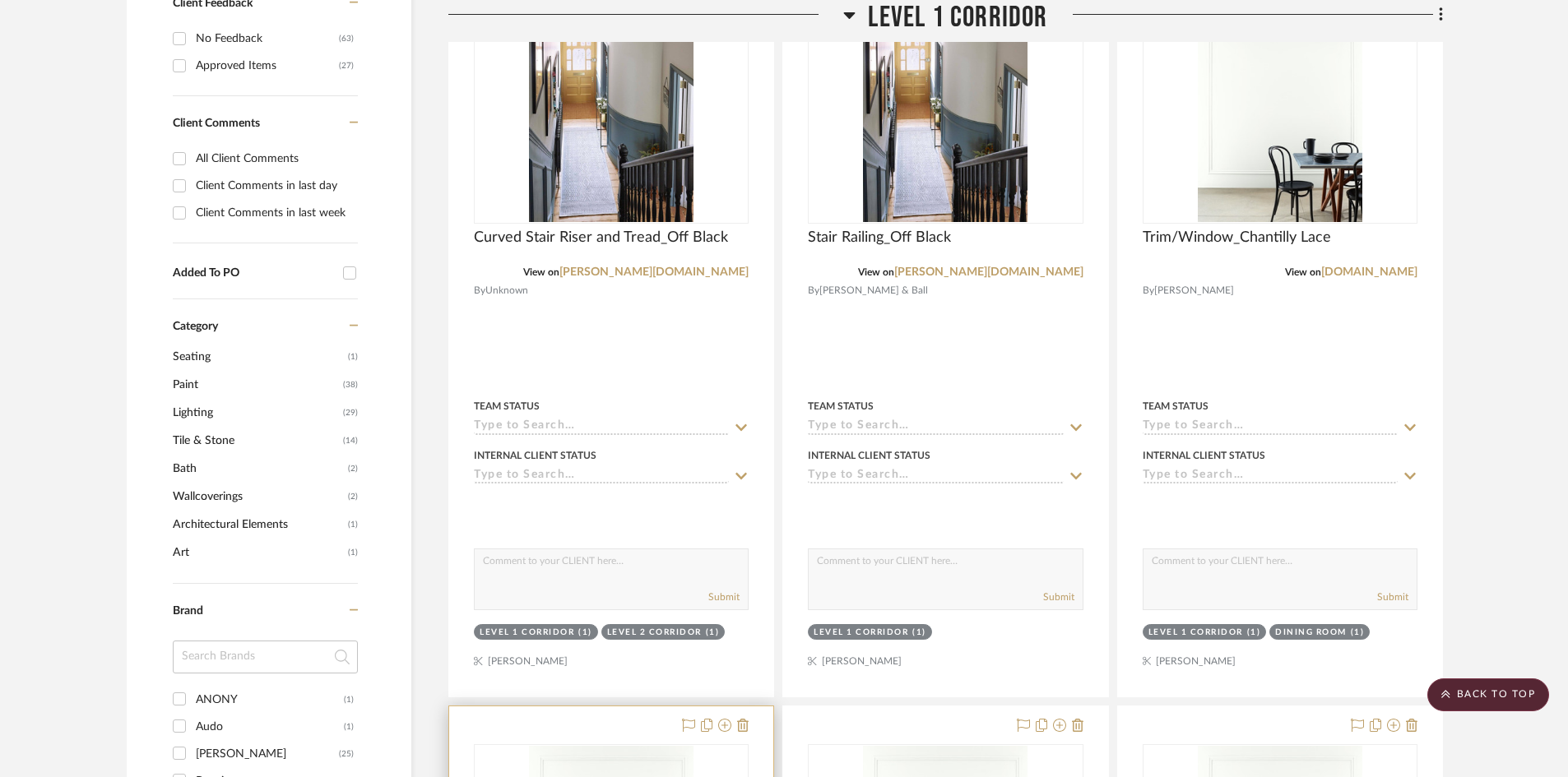
scroll to position [658, 0]
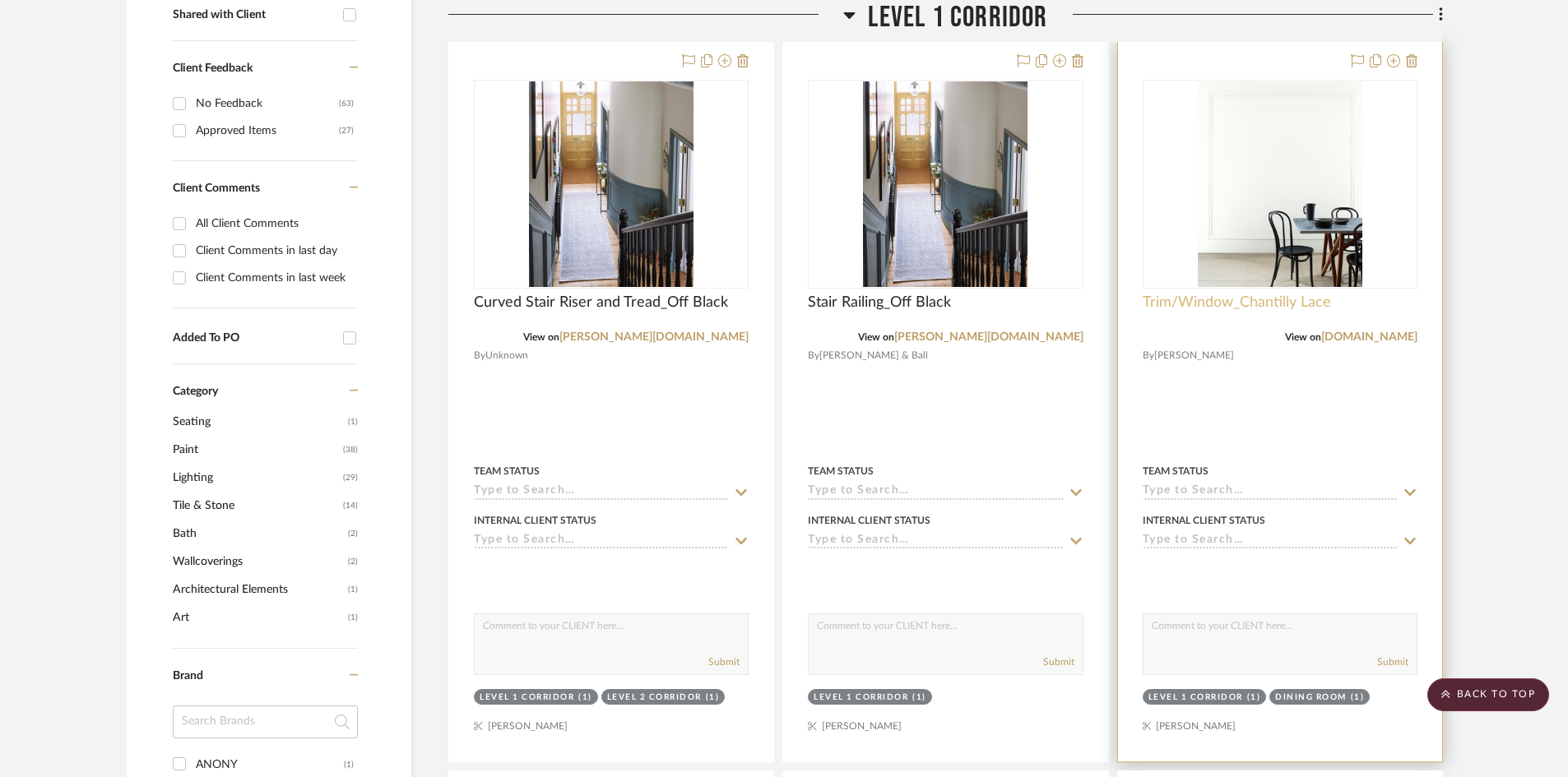
click at [1232, 299] on span "Trim/Window_Chantilly Lace" at bounding box center [1237, 303] width 189 height 18
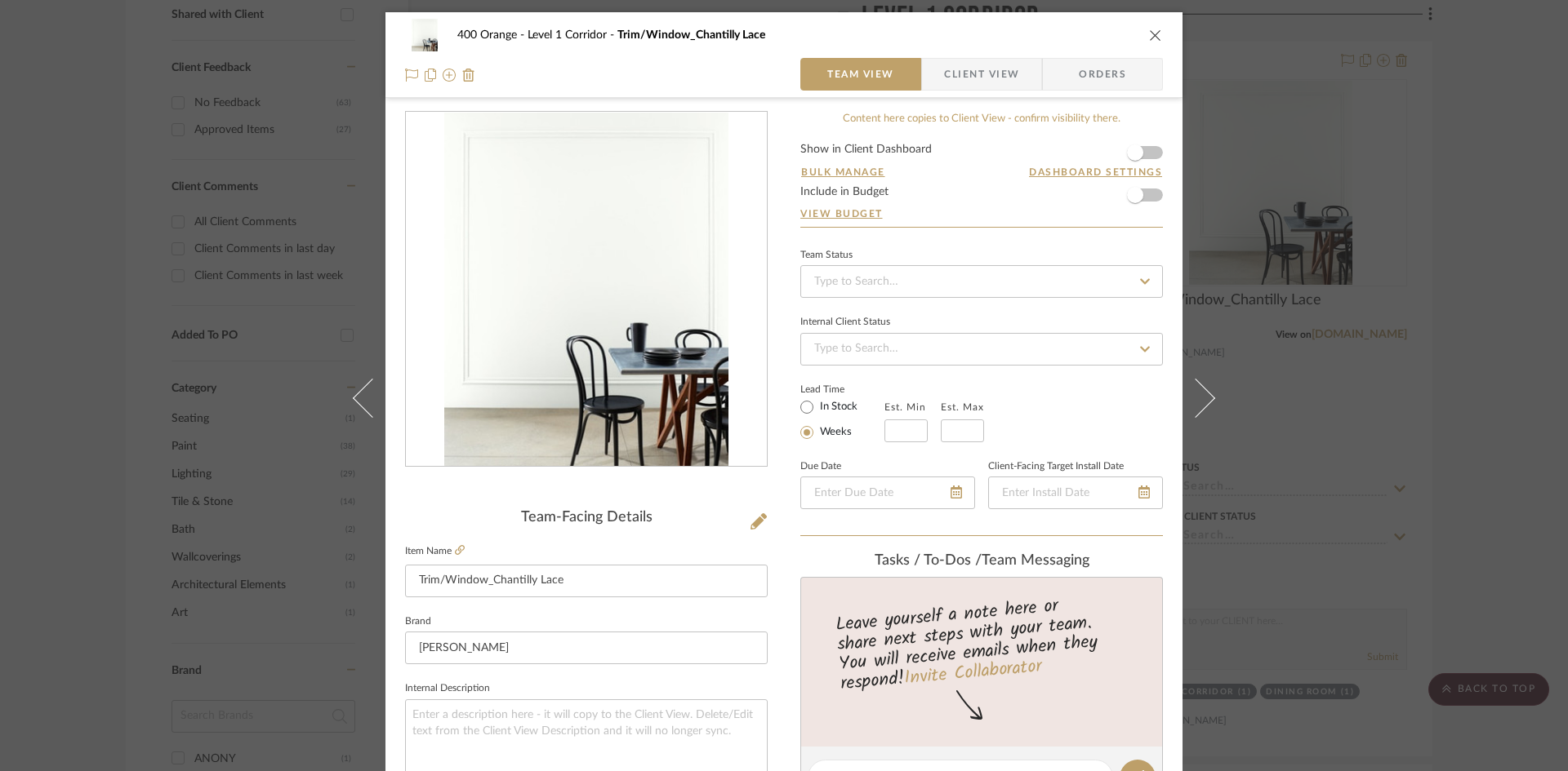
scroll to position [489, 0]
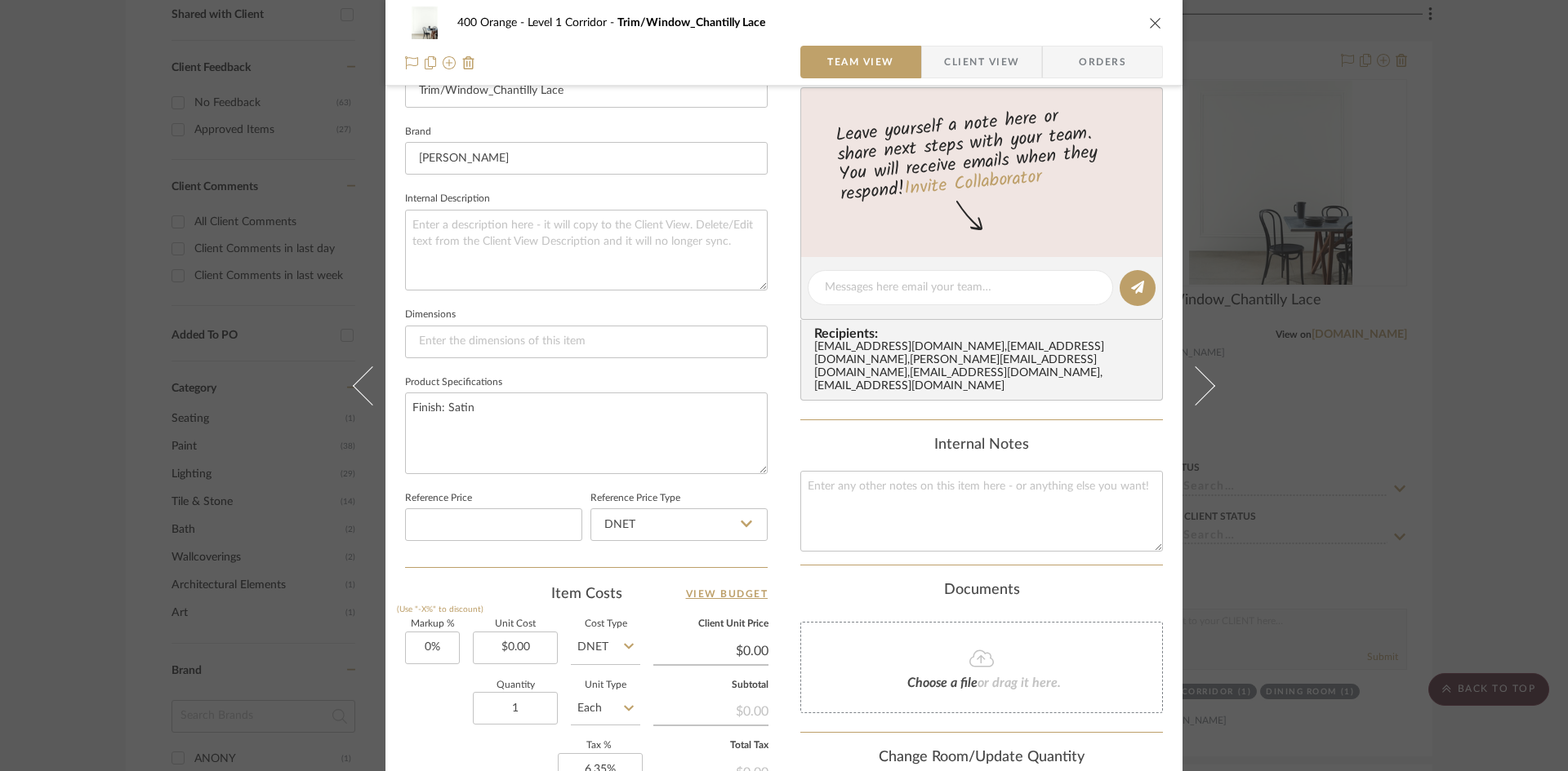
click at [1521, 292] on div "400 Orange Level 1 Corridor Trim/Window_Chantilly Lace Team View Client View Or…" at bounding box center [784, 385] width 1568 height 771
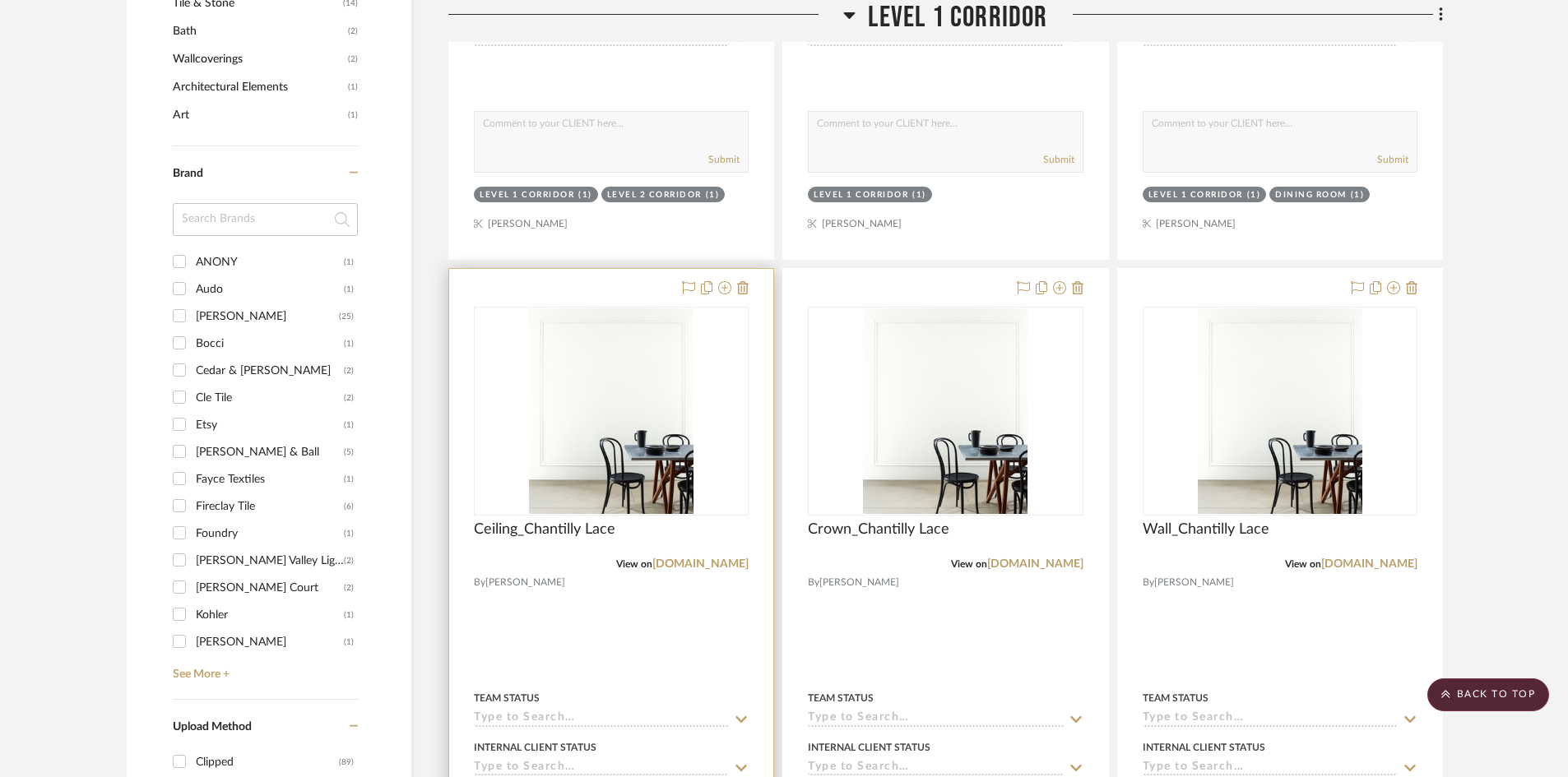
scroll to position [1234, 0]
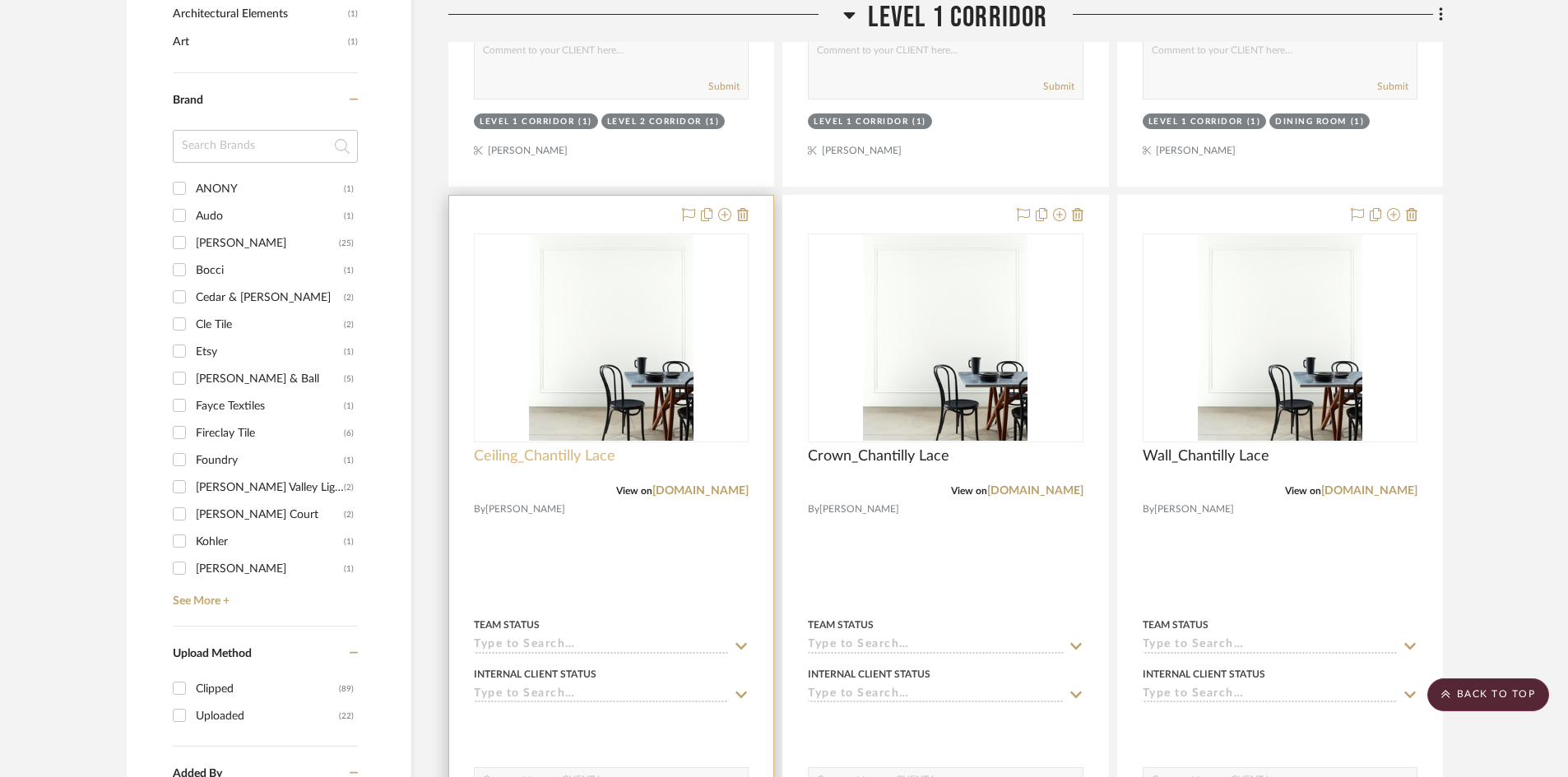
click at [585, 455] on span "Ceiling_Chantilly Lace" at bounding box center [545, 457] width 141 height 18
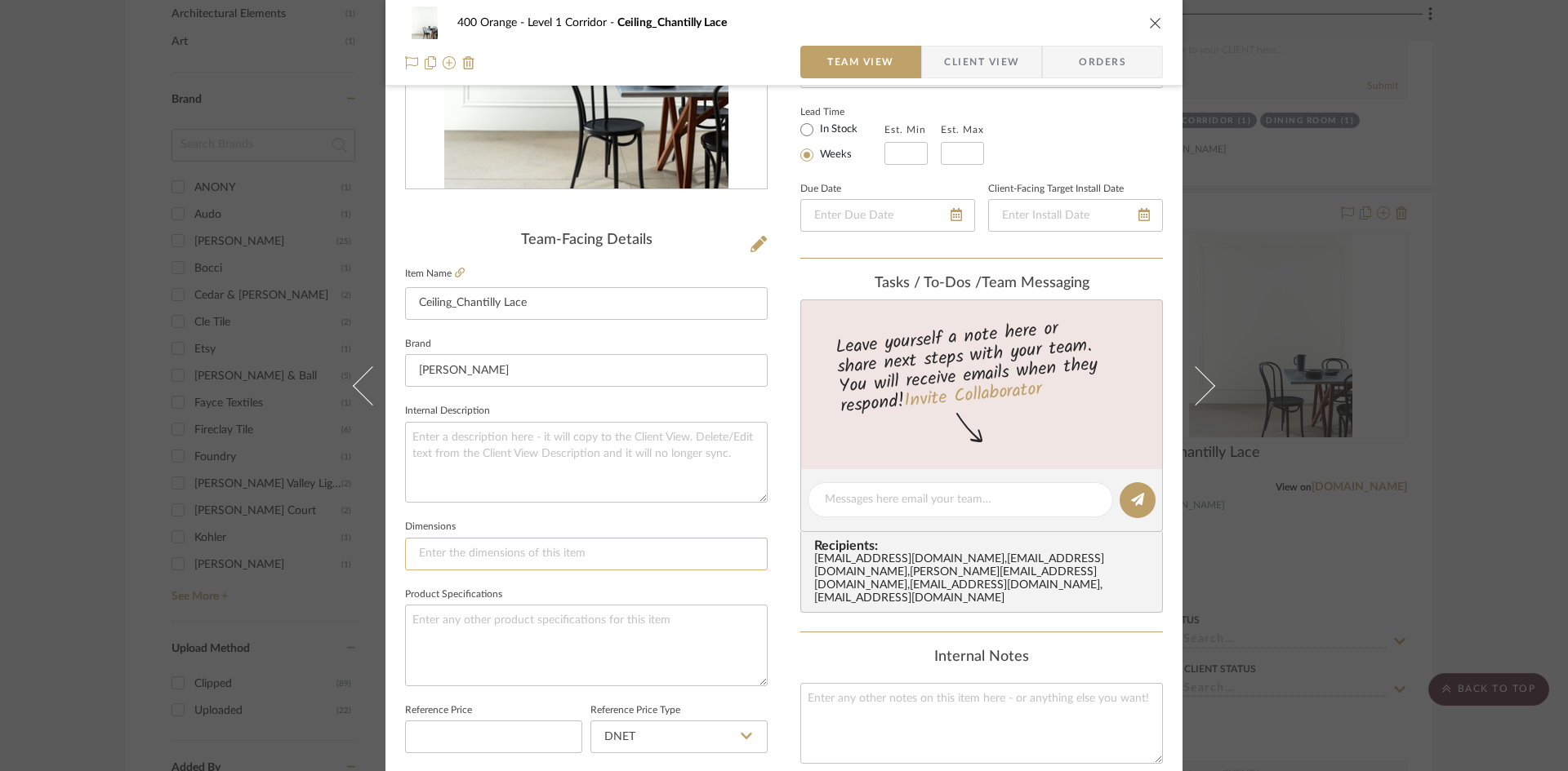
scroll to position [571, 0]
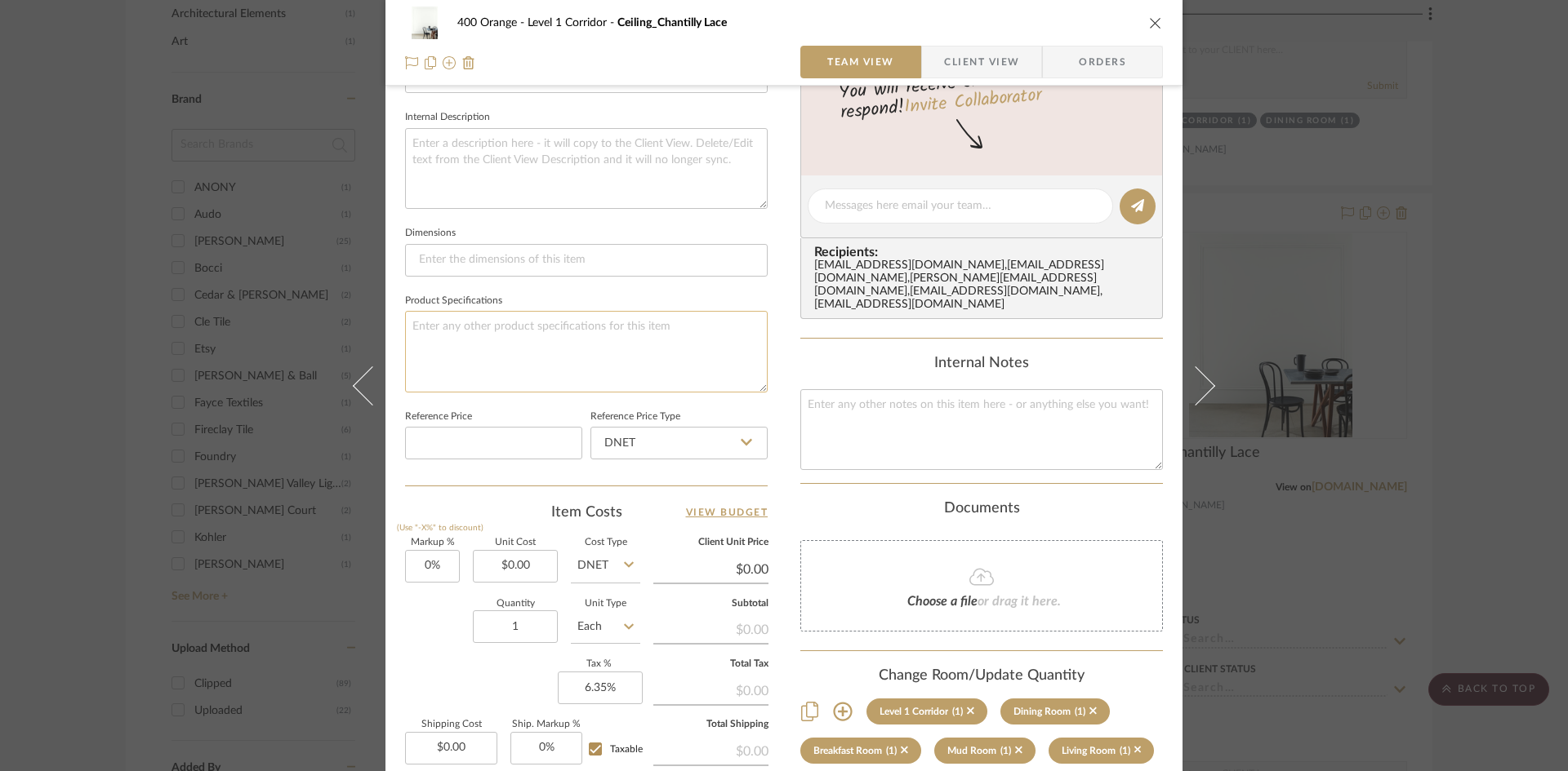
click at [486, 332] on textarea at bounding box center [586, 352] width 363 height 81
type textarea "Finish: Matte"
click at [1491, 517] on div "400 Orange Level 1 Corridor Ceiling_Chantilly Lace Team View Client View Orders…" at bounding box center [784, 385] width 1568 height 771
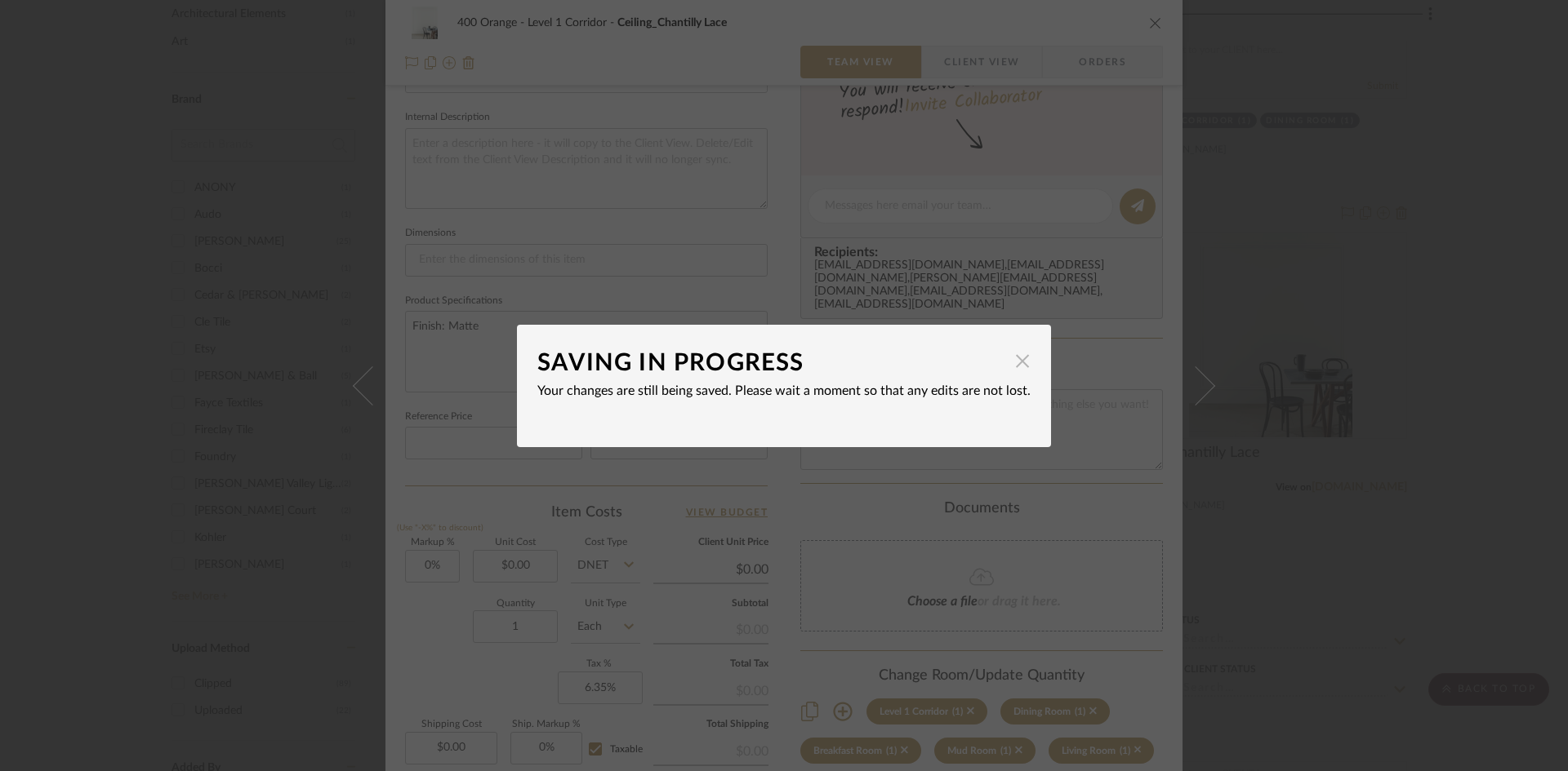
click at [1006, 361] on span "button" at bounding box center [1023, 362] width 32 height 32
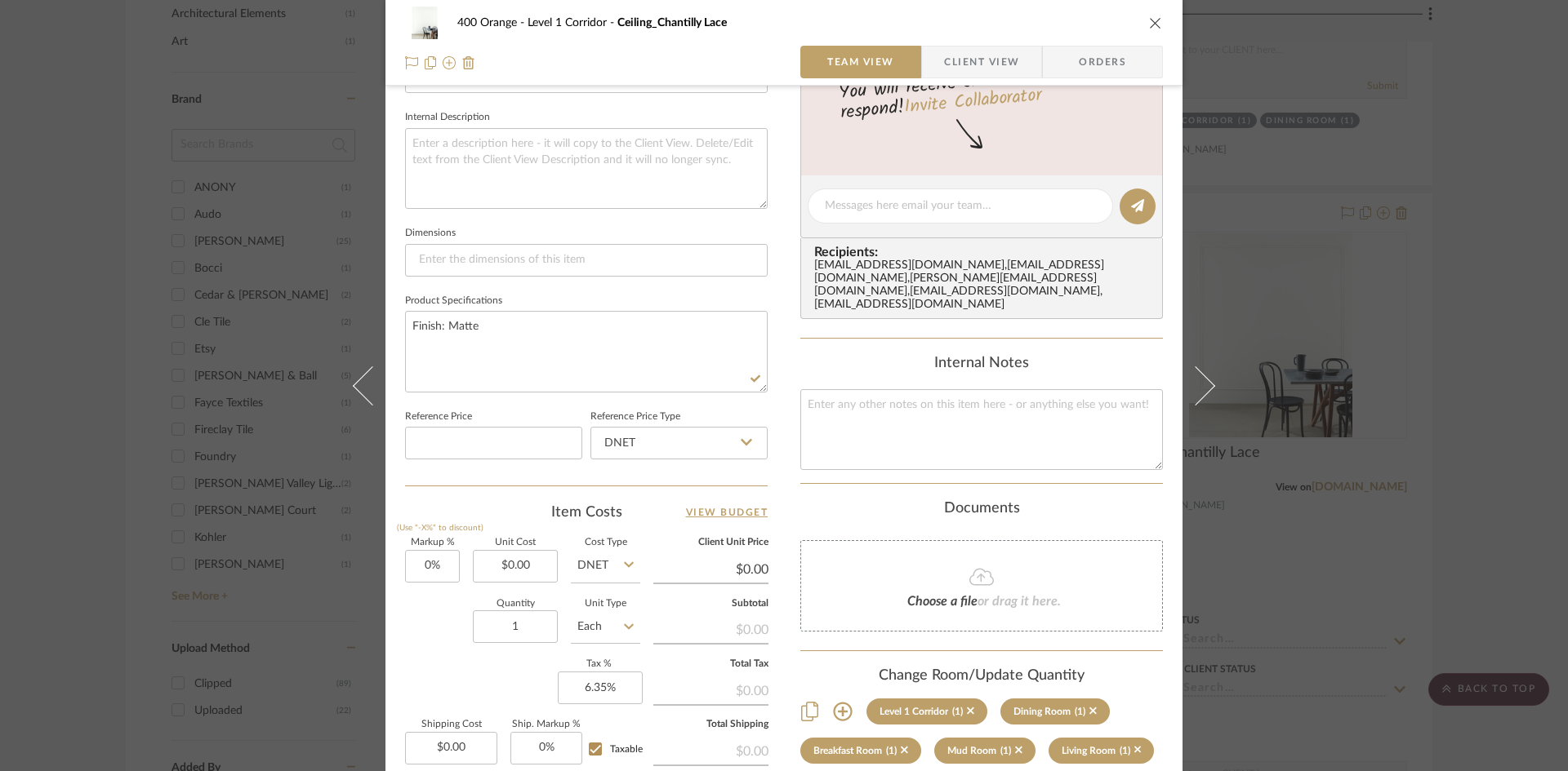
click at [1487, 417] on div "400 Orange Level 1 Corridor Ceiling_Chantilly Lace Team View Client View Orders…" at bounding box center [784, 385] width 1568 height 771
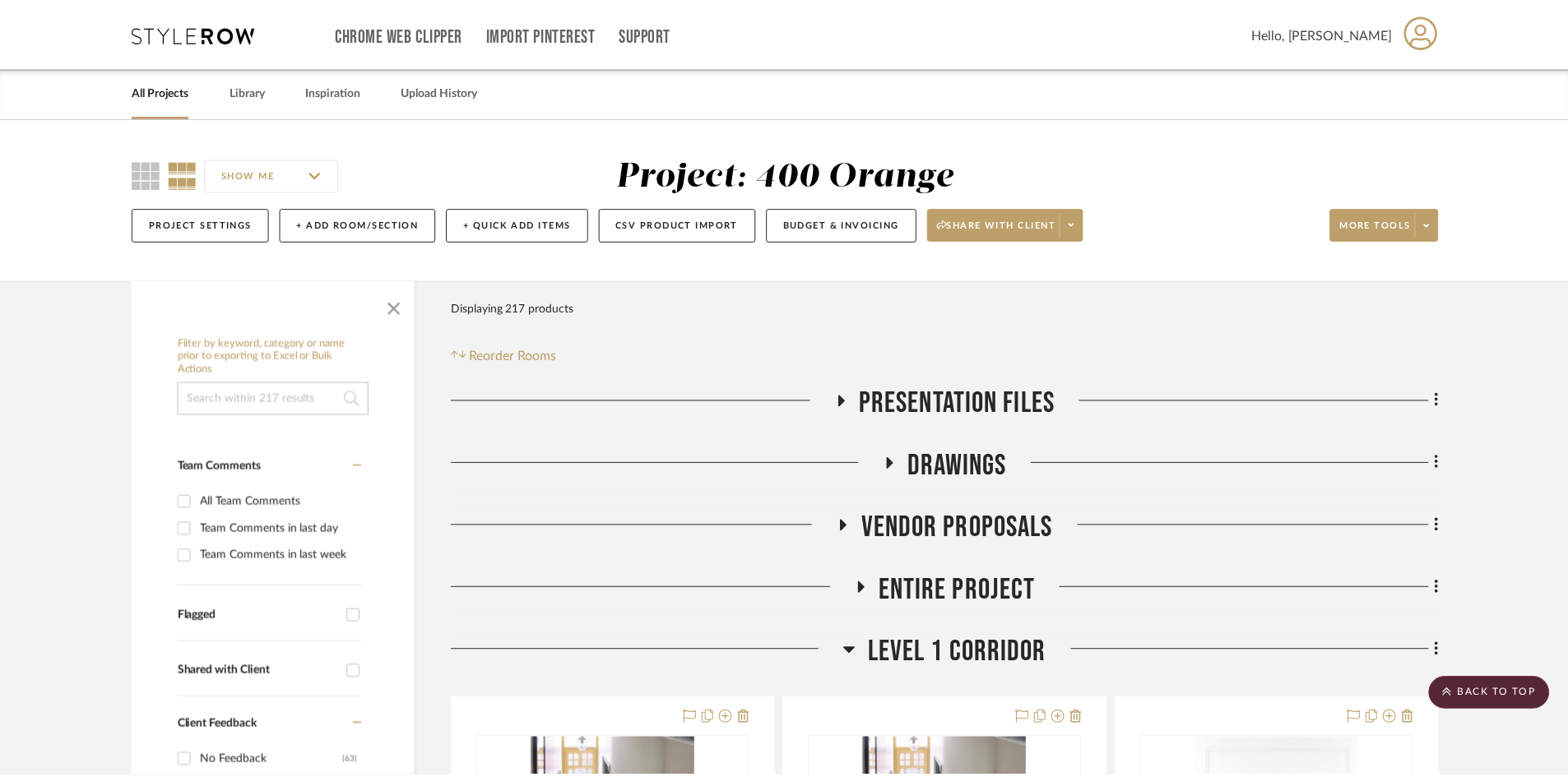
scroll to position [1234, 0]
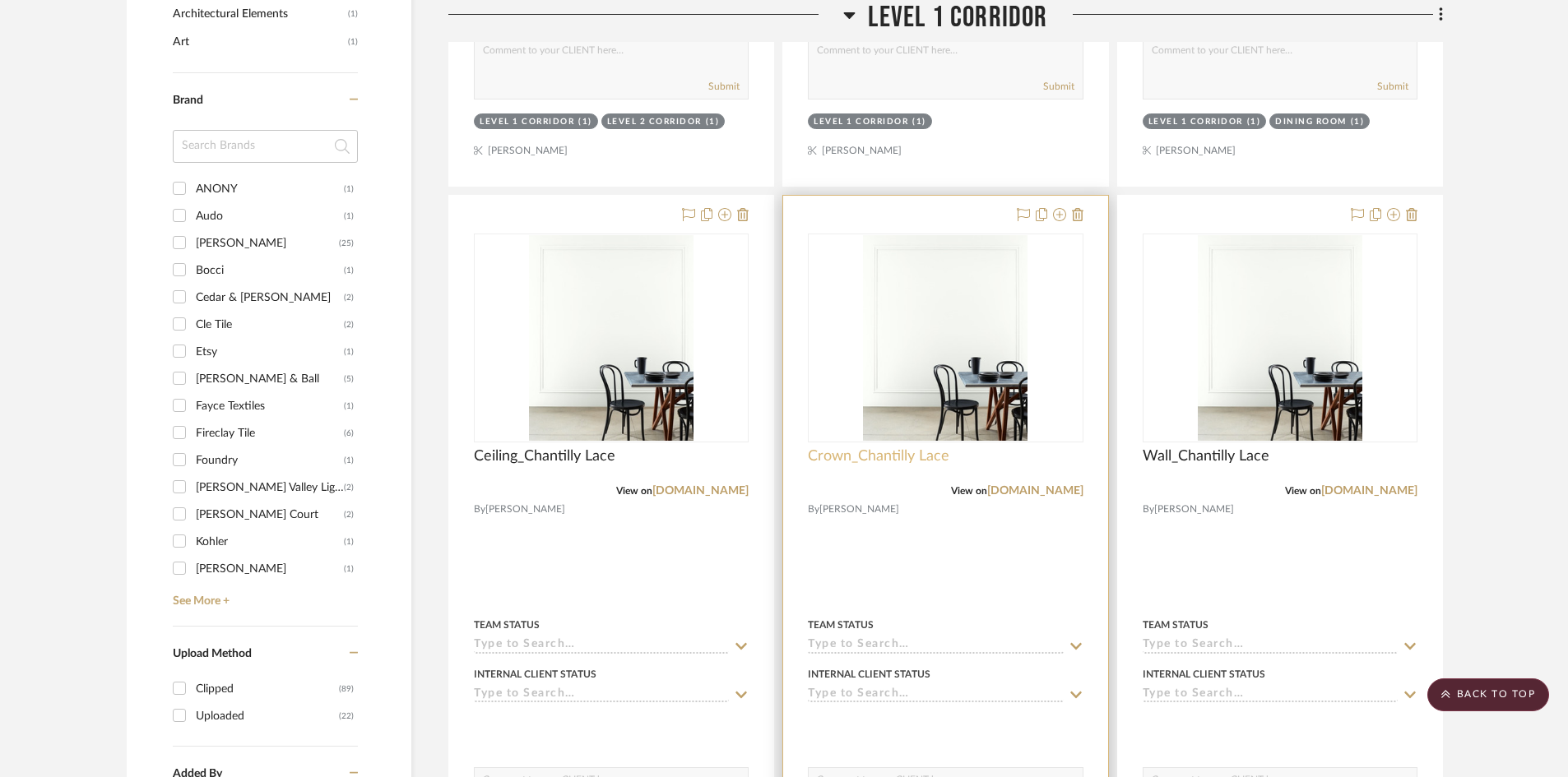
click at [831, 452] on span "Crown_Chantilly Lace" at bounding box center [879, 457] width 141 height 18
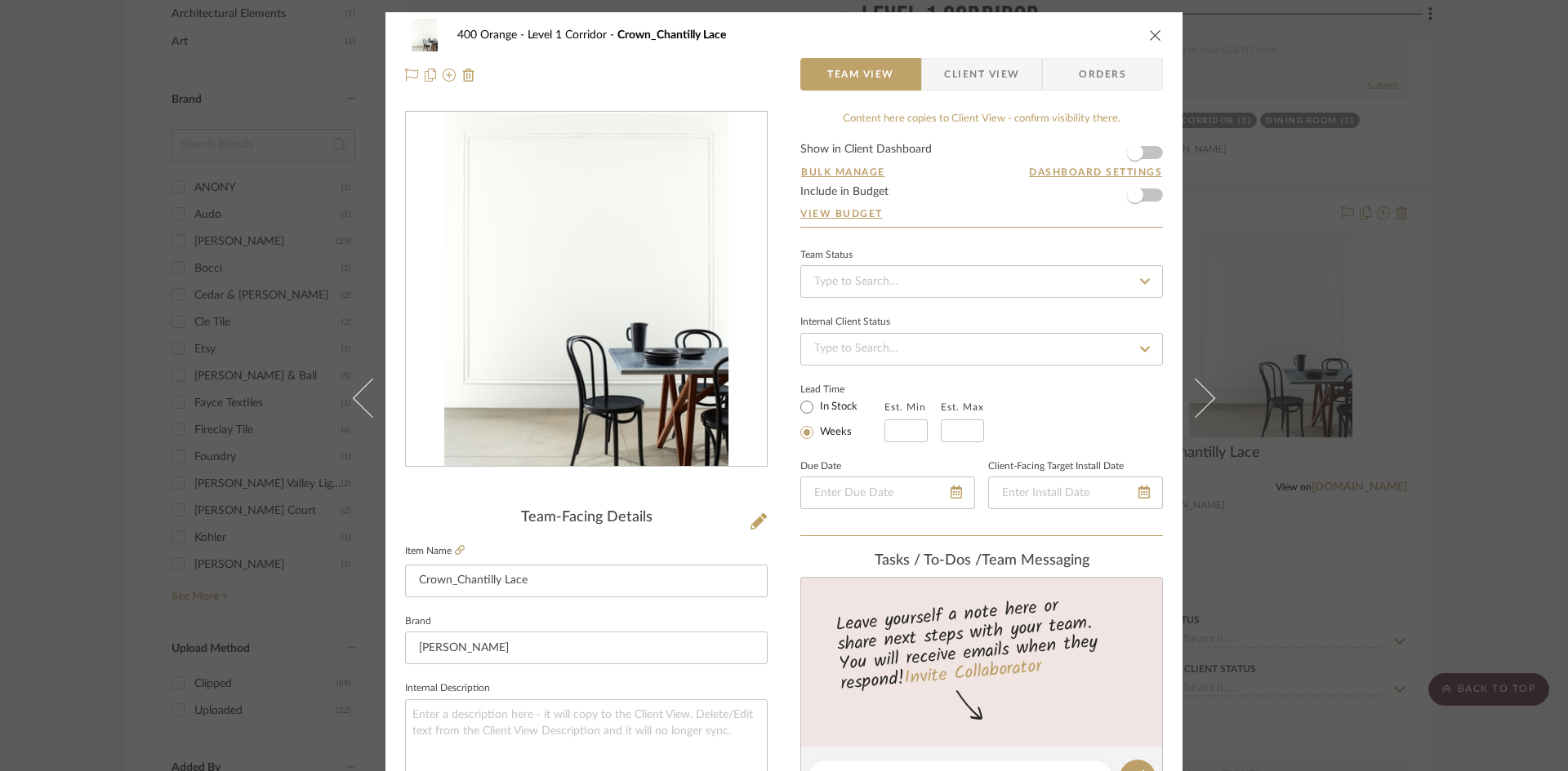
scroll to position [408, 0]
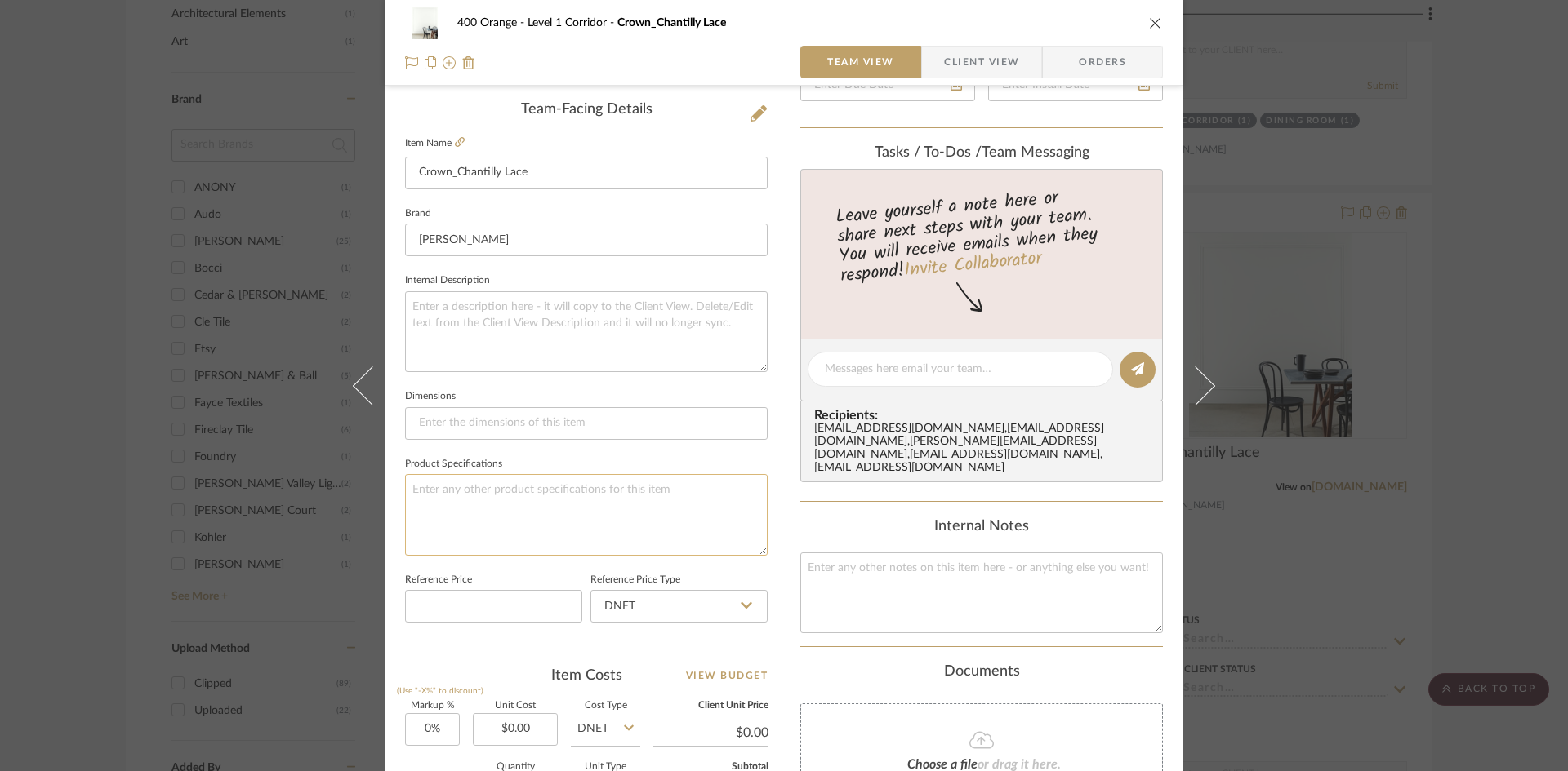
click at [445, 491] on textarea at bounding box center [586, 515] width 363 height 81
type textarea "Finish: Satin"
click at [1487, 462] on div "400 Orange Level 1 Corridor Crown_Chantilly Lace Team View Client View Orders T…" at bounding box center [784, 385] width 1568 height 771
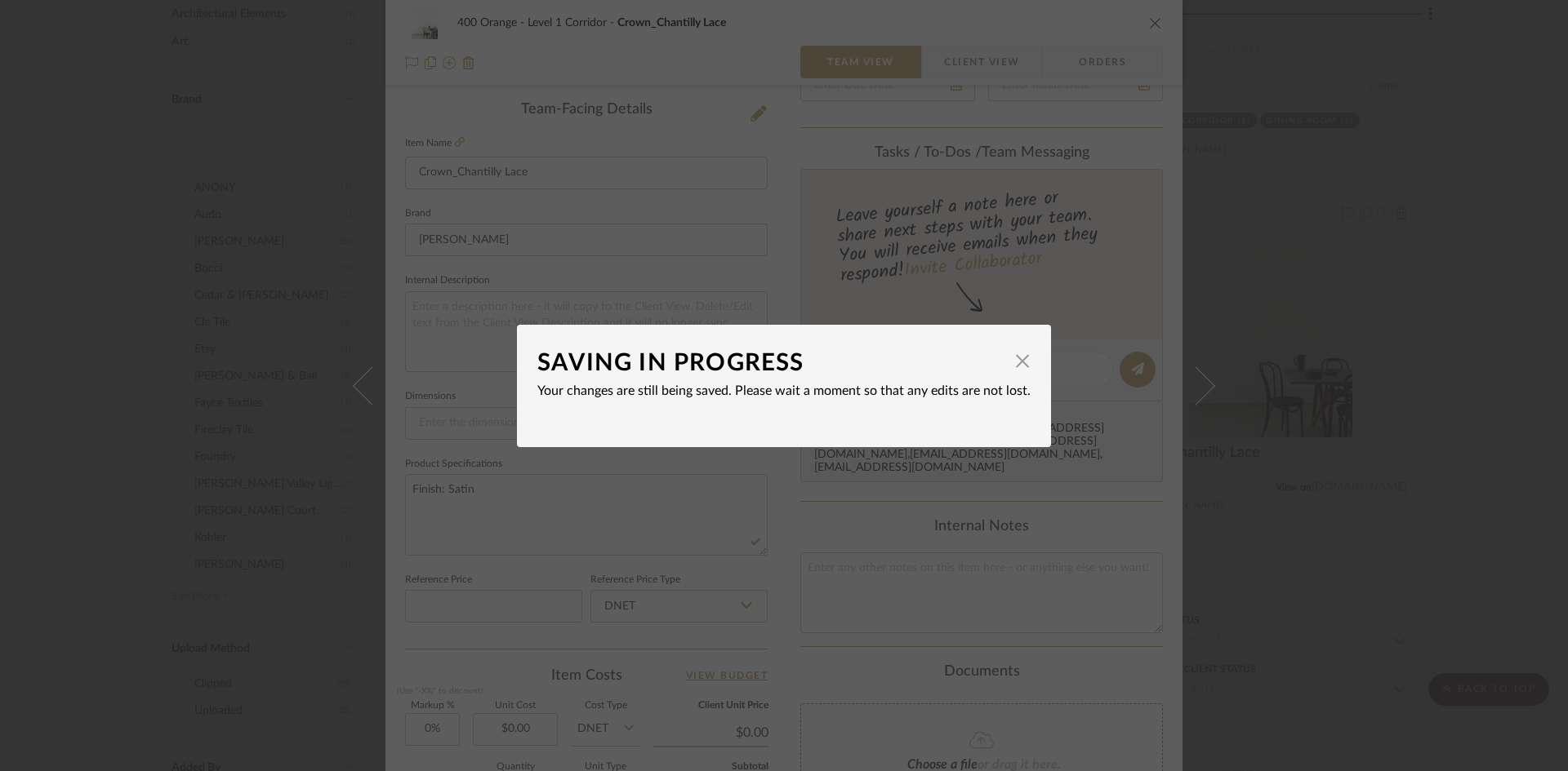
click at [1487, 462] on div "SAVING IN PROGRESS × Your changes are still being saved. Please wait a moment s…" at bounding box center [784, 385] width 1568 height 771
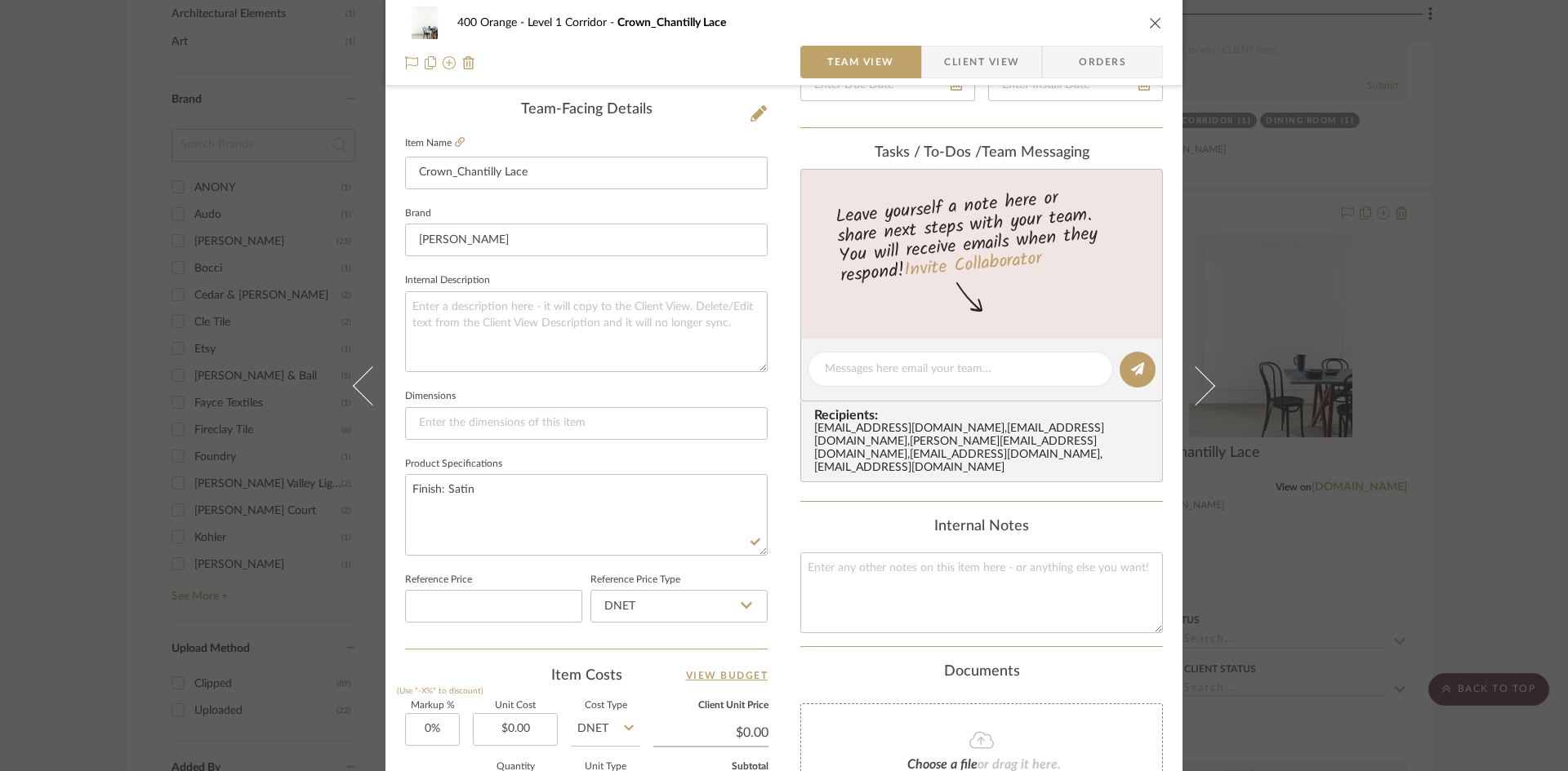
click at [1444, 370] on div "400 Orange Level 1 Corridor Crown_Chantilly Lace Team View Client View Orders T…" at bounding box center [784, 385] width 1568 height 771
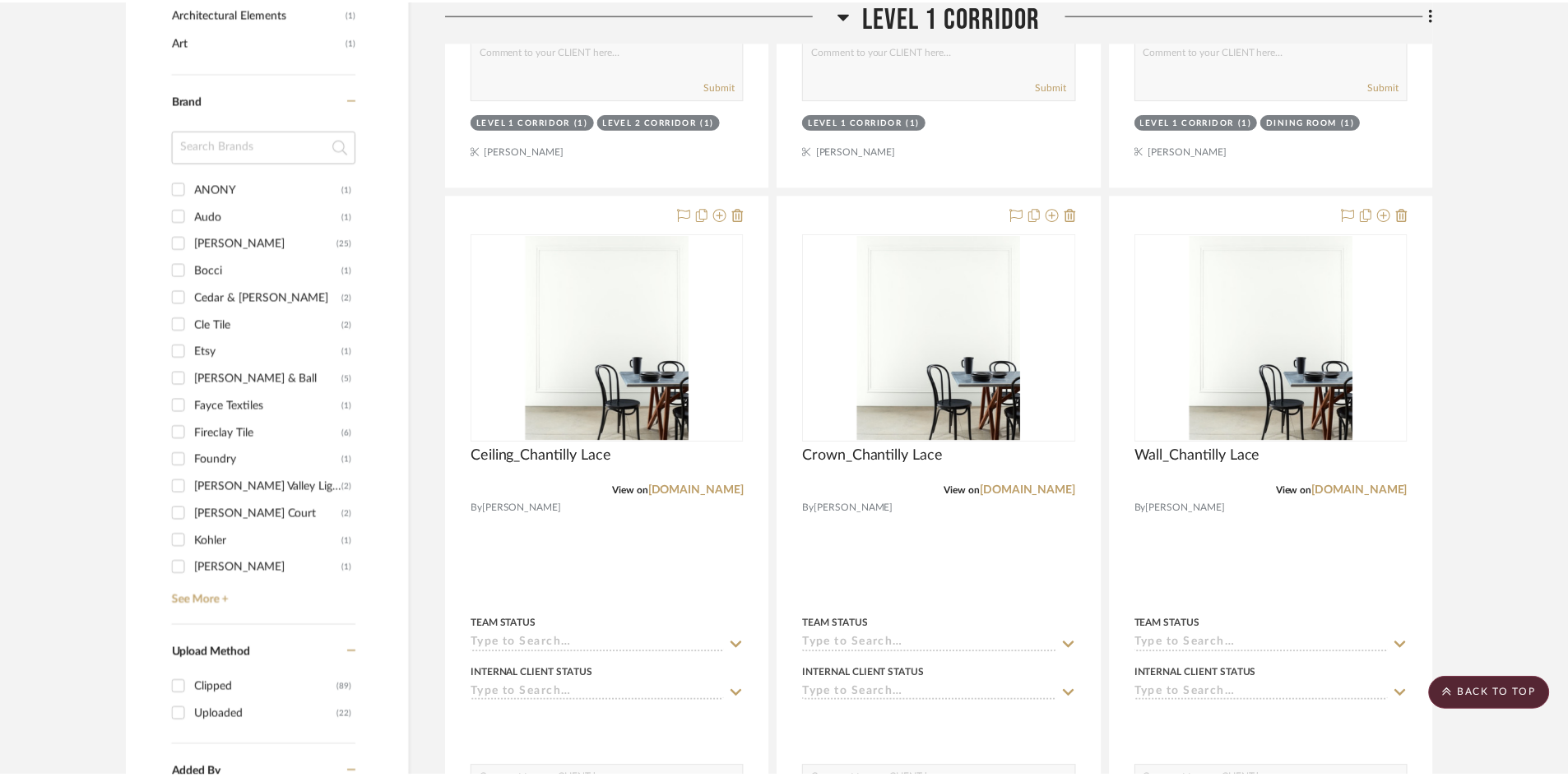
scroll to position [1234, 0]
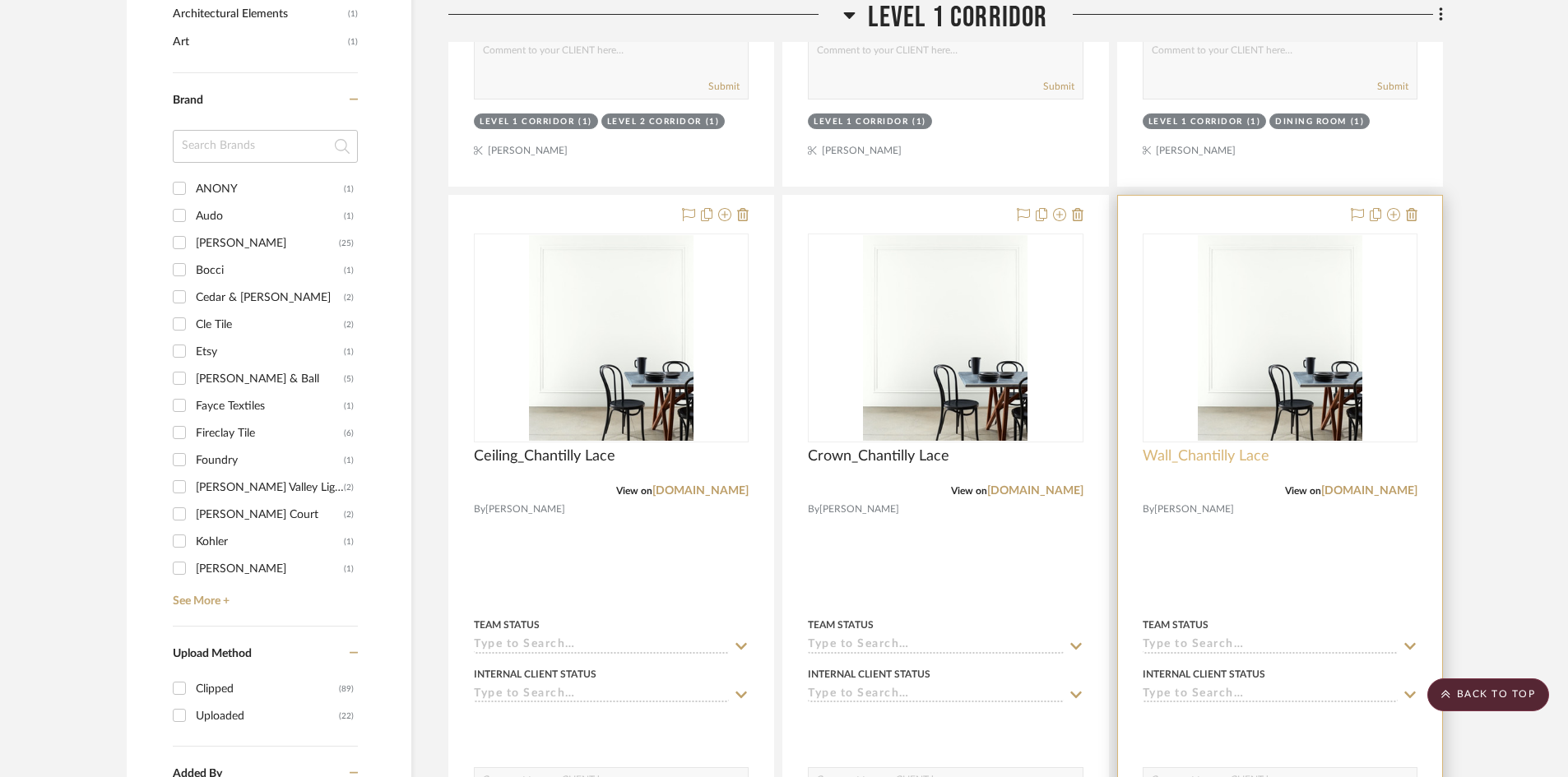
click at [1198, 454] on span "Wall_Chantilly Lace" at bounding box center [1206, 457] width 127 height 18
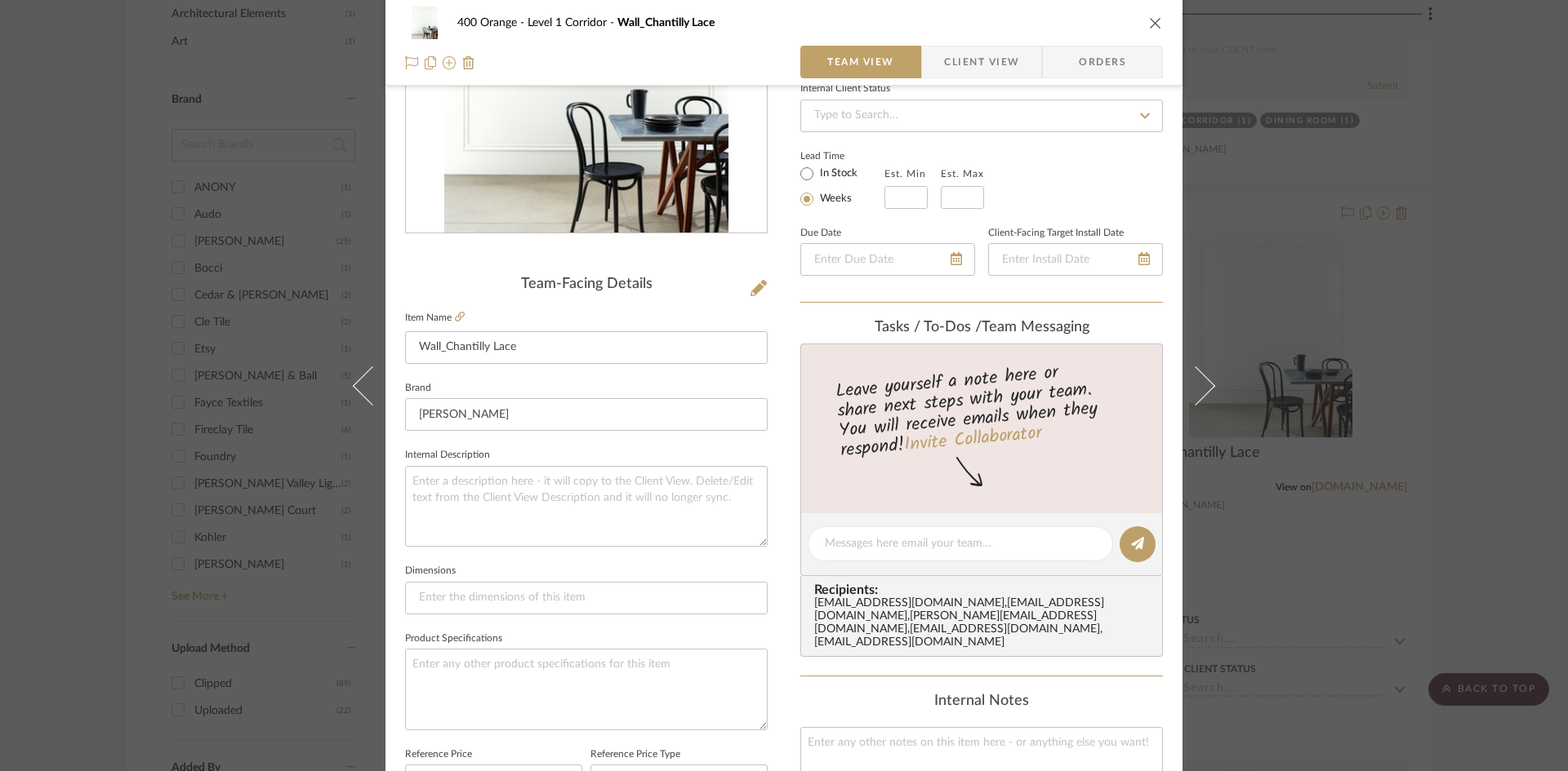
scroll to position [408, 0]
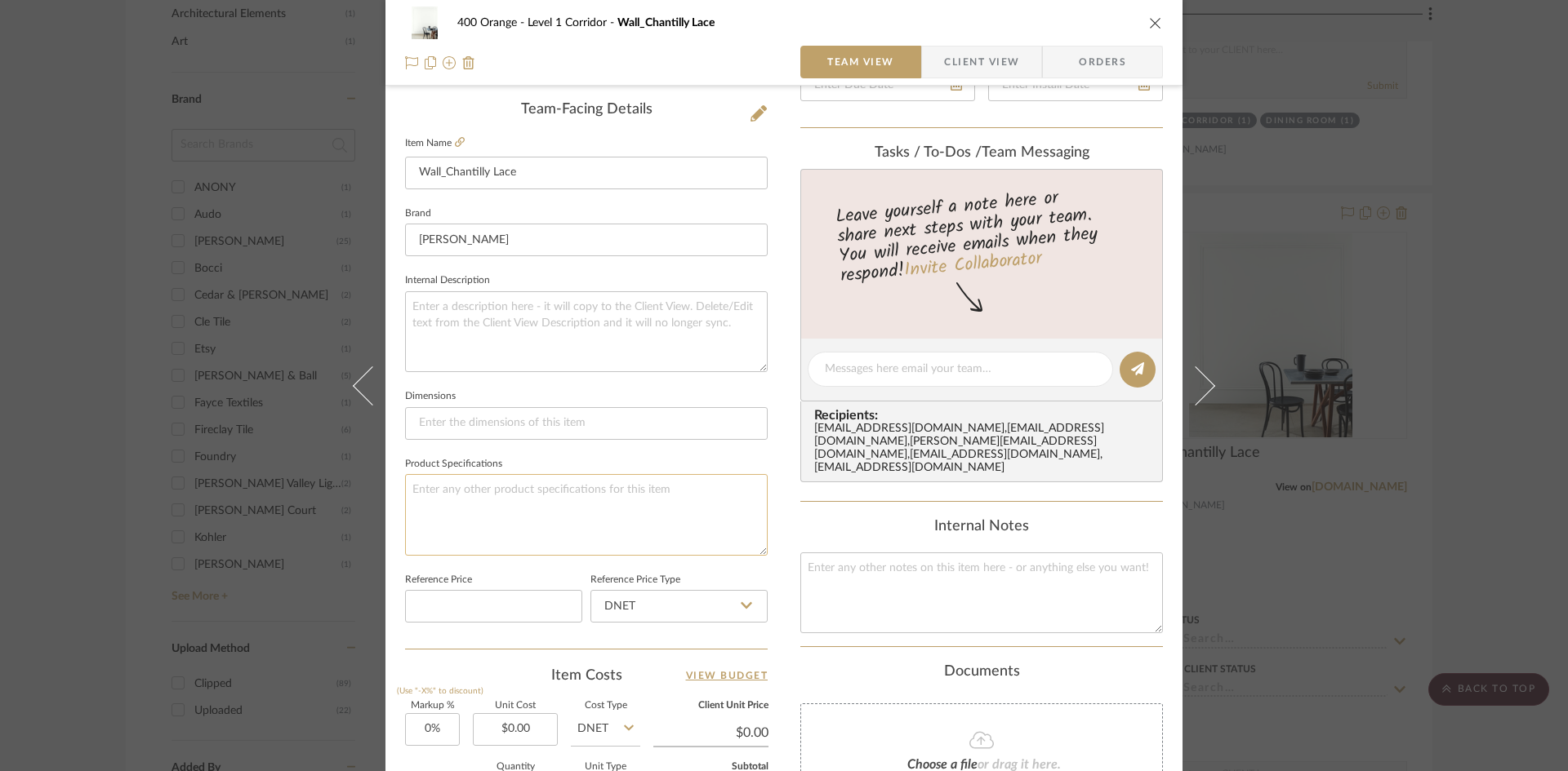
click at [480, 494] on textarea at bounding box center [586, 515] width 363 height 81
type textarea "Finish: Eggshell"
click at [1509, 575] on div "400 Orange Level 1 Corridor Wall_Chantilly Lace Team View Client View Orders Te…" at bounding box center [784, 385] width 1568 height 771
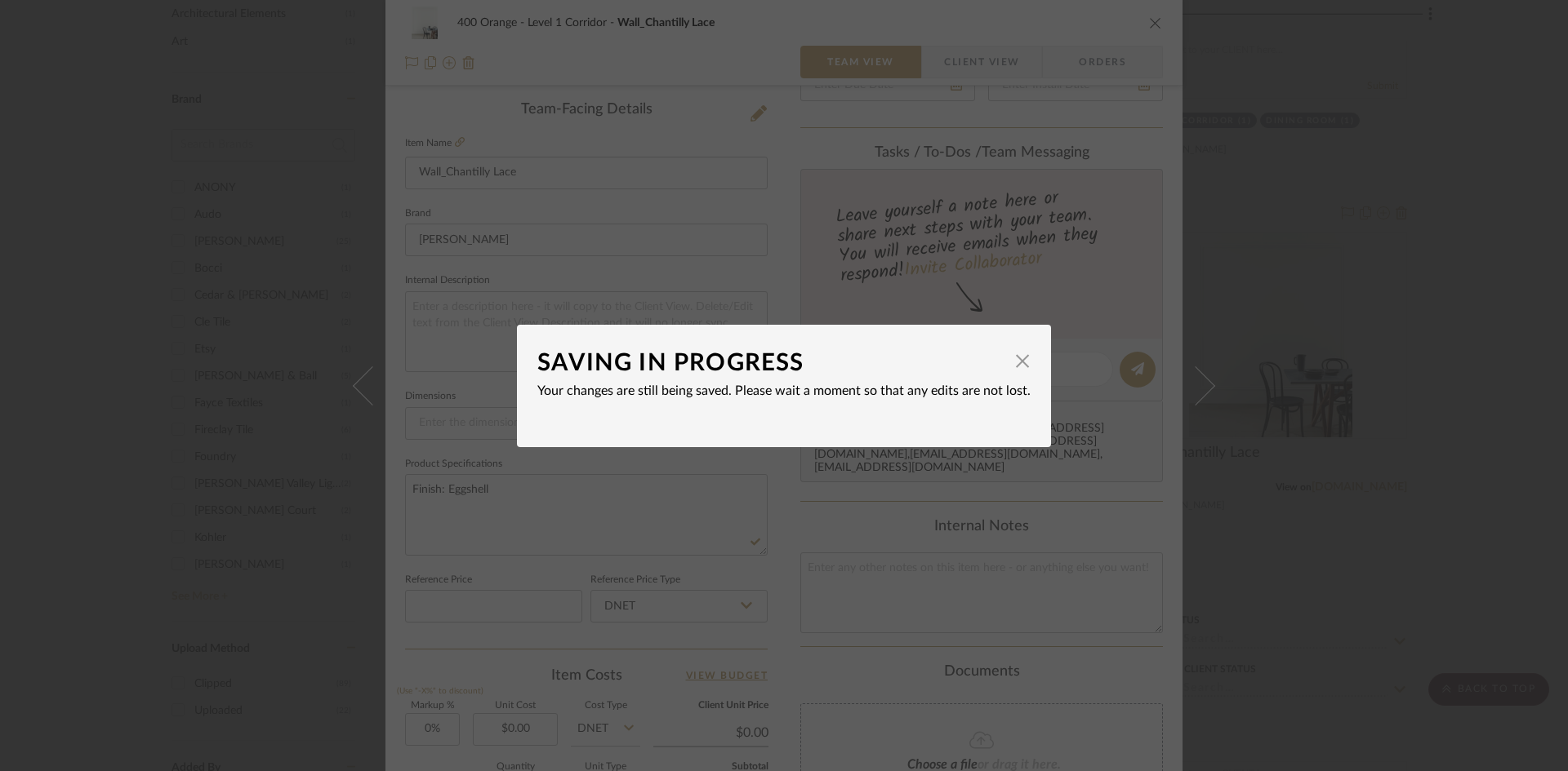
drag, startPoint x: 1482, startPoint y: 502, endPoint x: 1427, endPoint y: 508, distance: 55.3
click at [1480, 502] on div "SAVING IN PROGRESS × Your changes are still being saved. Please wait a moment s…" at bounding box center [784, 385] width 1568 height 771
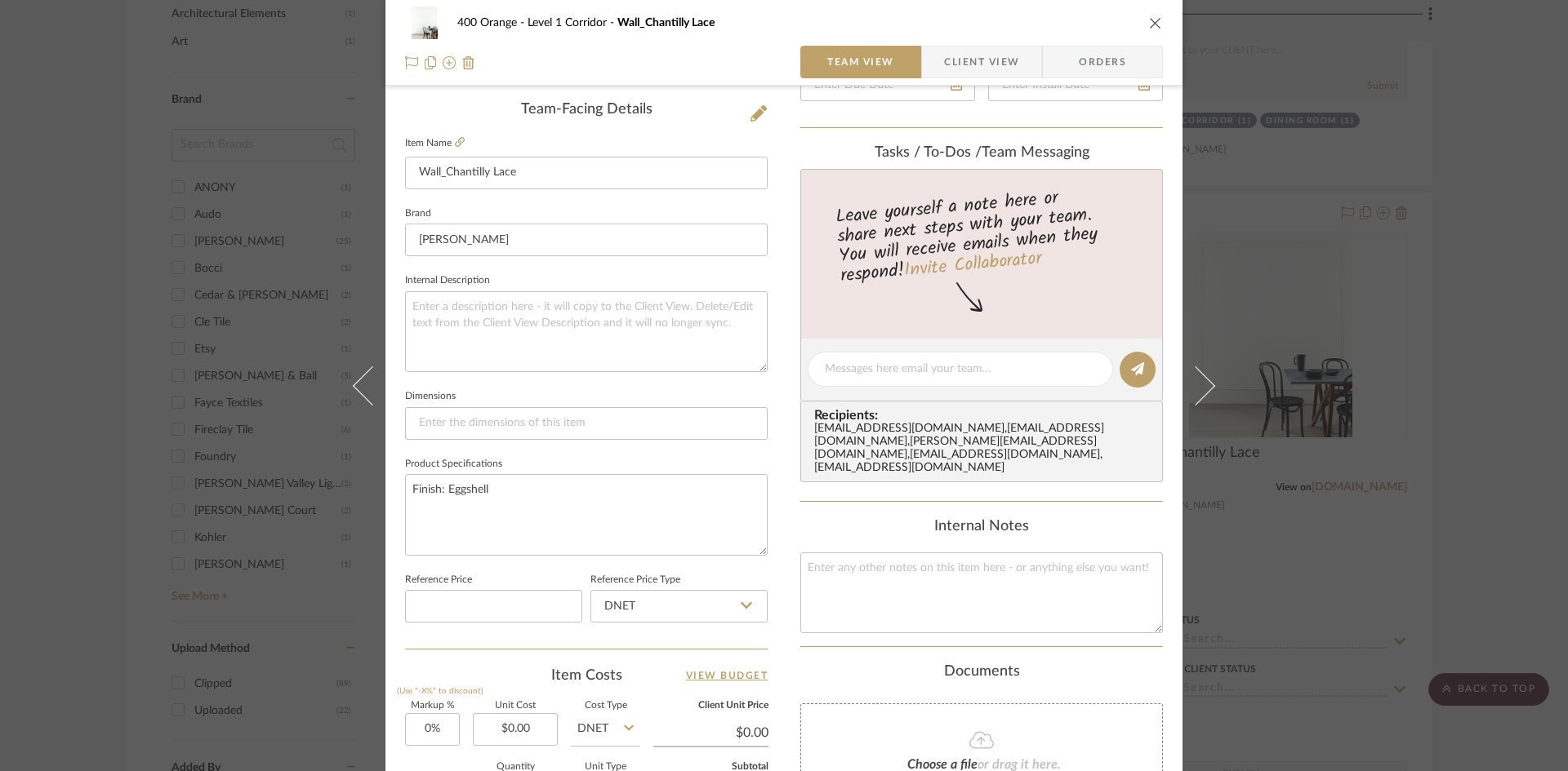
click at [1149, 22] on icon "close" at bounding box center [1155, 22] width 14 height 13
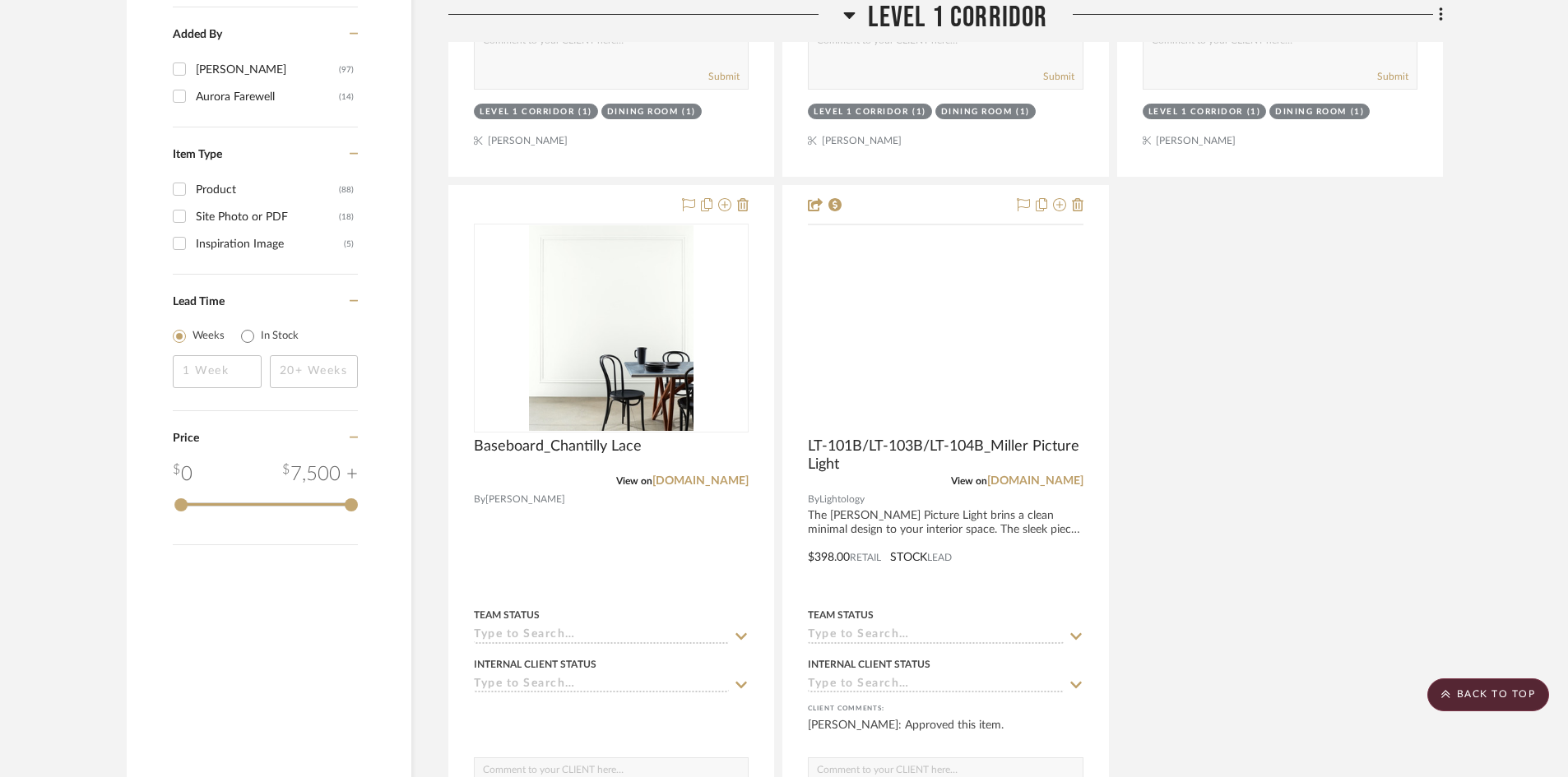
scroll to position [1974, 0]
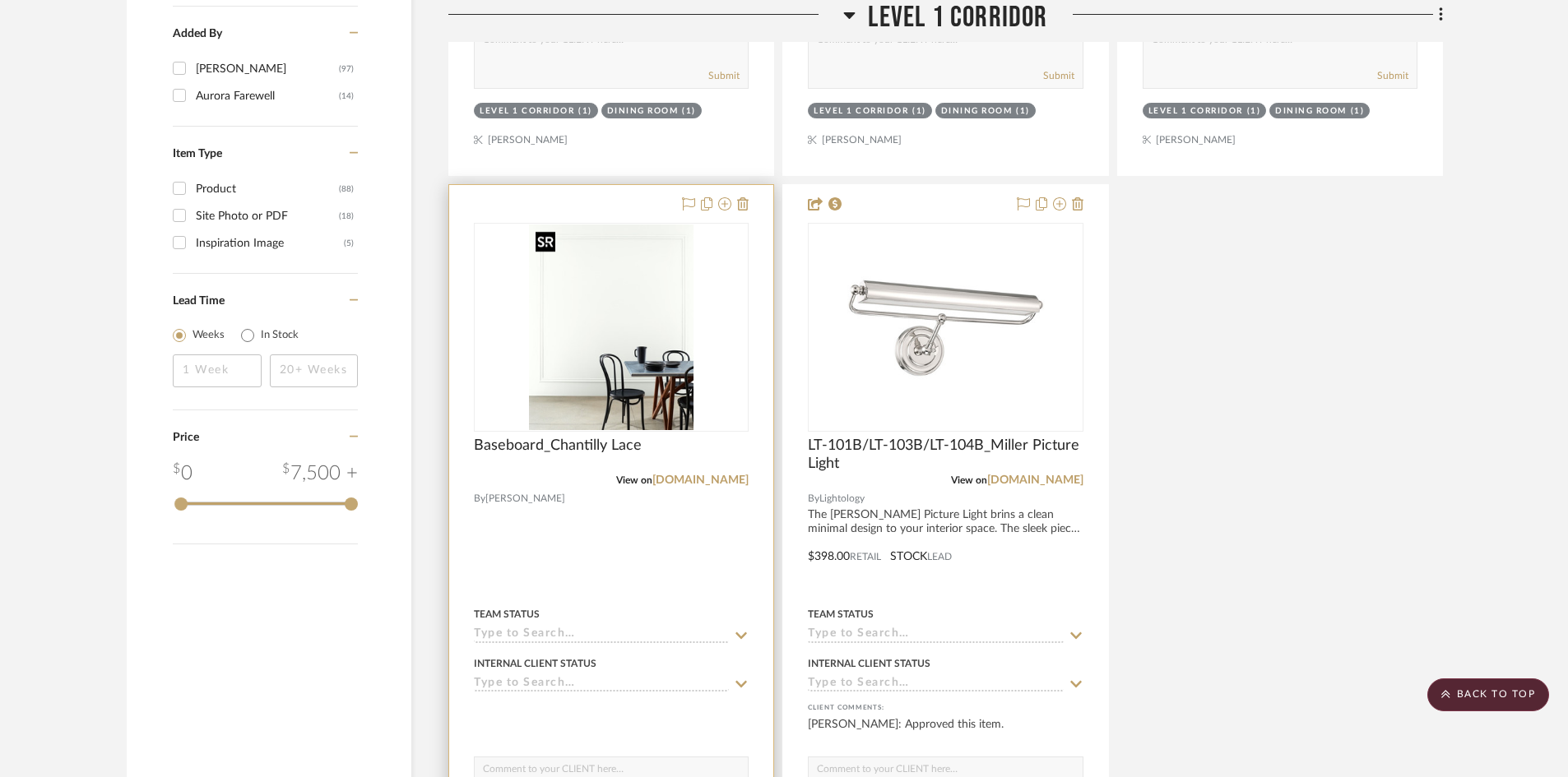
click at [0, 0] on img at bounding box center [0, 0] width 0 height 0
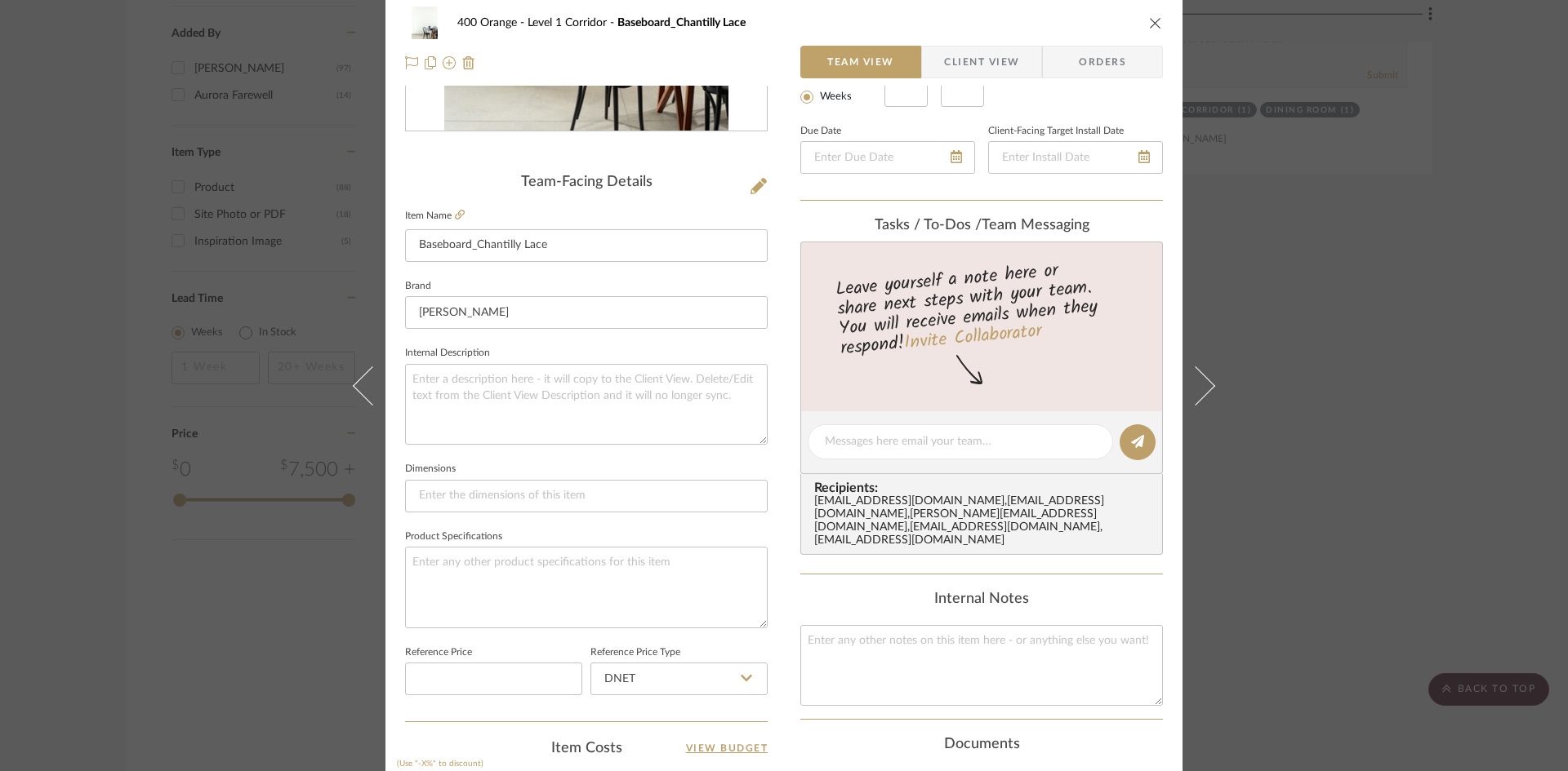
scroll to position [489, 0]
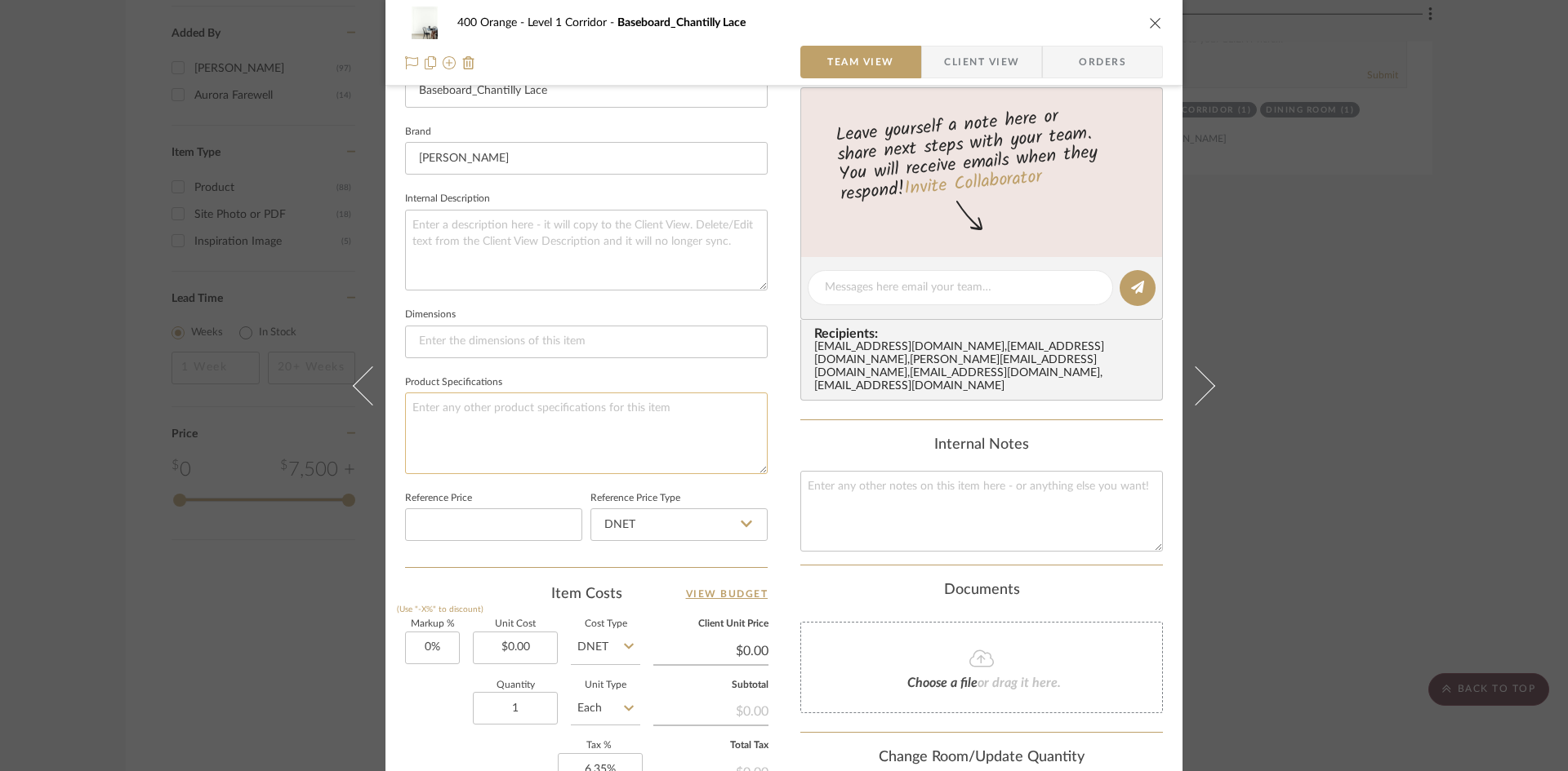
click at [487, 448] on textarea at bounding box center [586, 433] width 363 height 81
type textarea "Finish: Satin"
click at [1369, 434] on div "400 Orange Level 1 Corridor Baseboard_Chantilly Lace Team View Client View Orde…" at bounding box center [784, 385] width 1568 height 771
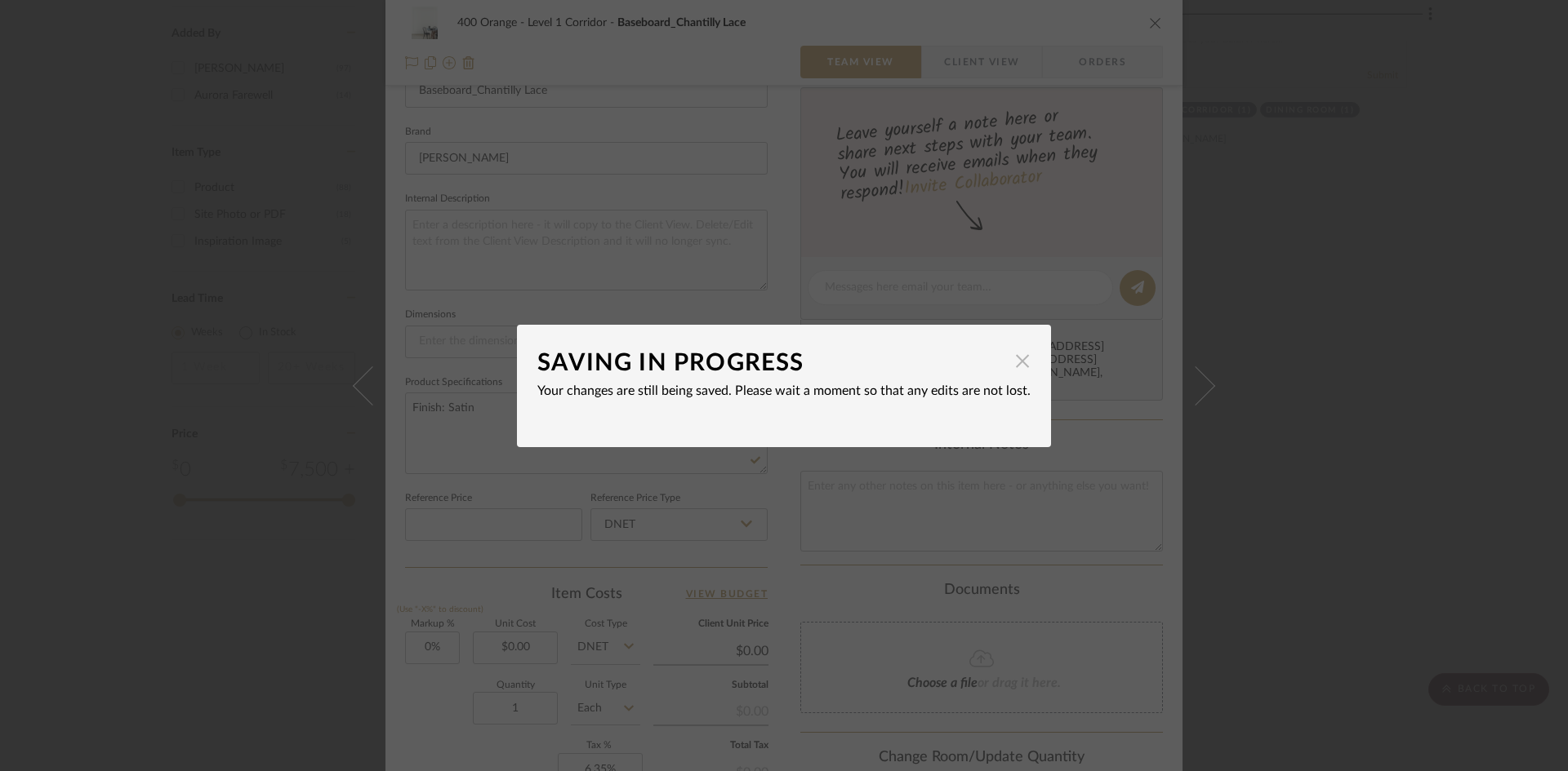
click at [1013, 353] on span "button" at bounding box center [1023, 362] width 32 height 32
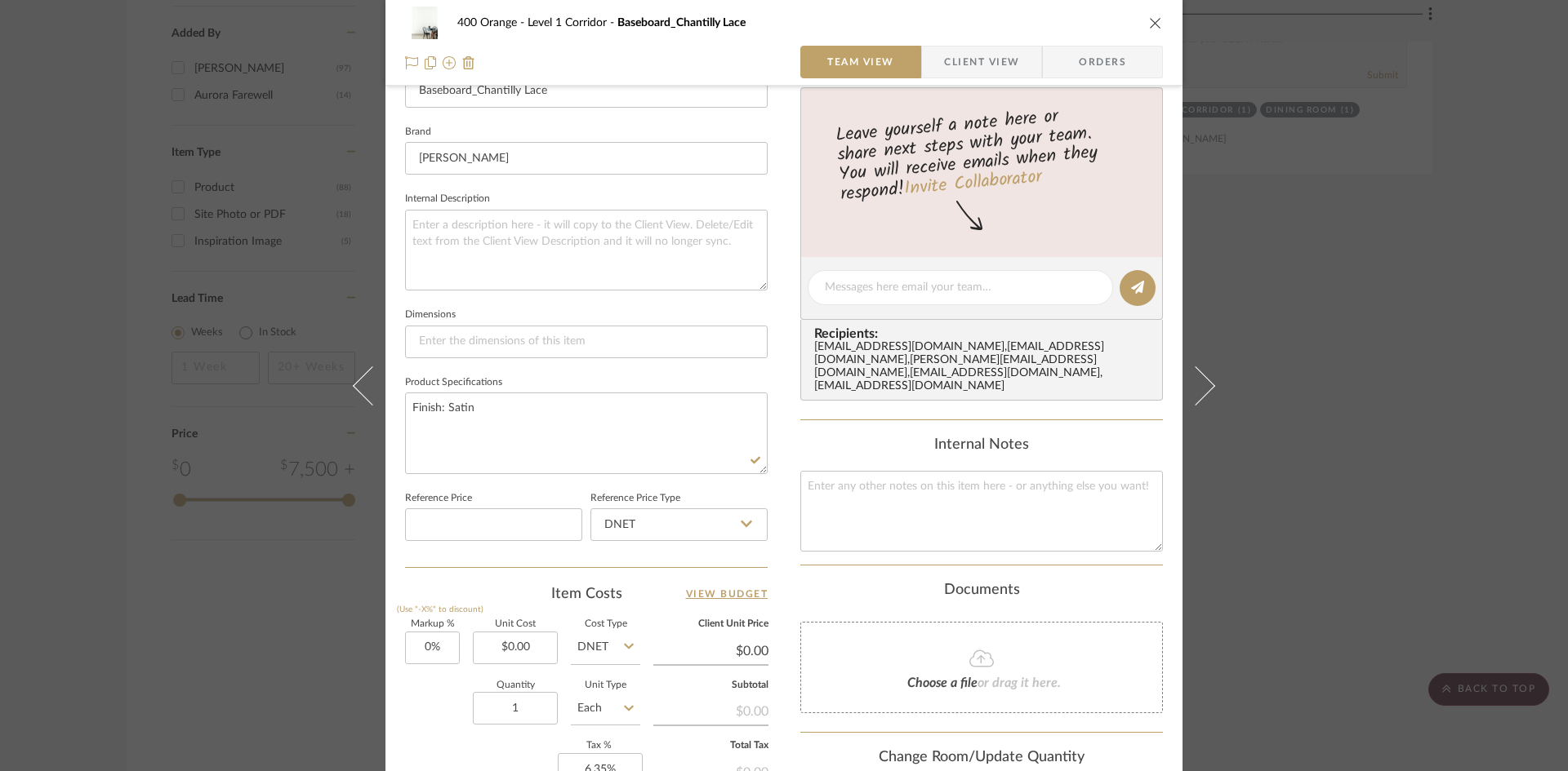
click at [1317, 387] on div "400 Orange Level 1 Corridor Baseboard_Chantilly Lace Team View Client View Orde…" at bounding box center [784, 385] width 1568 height 771
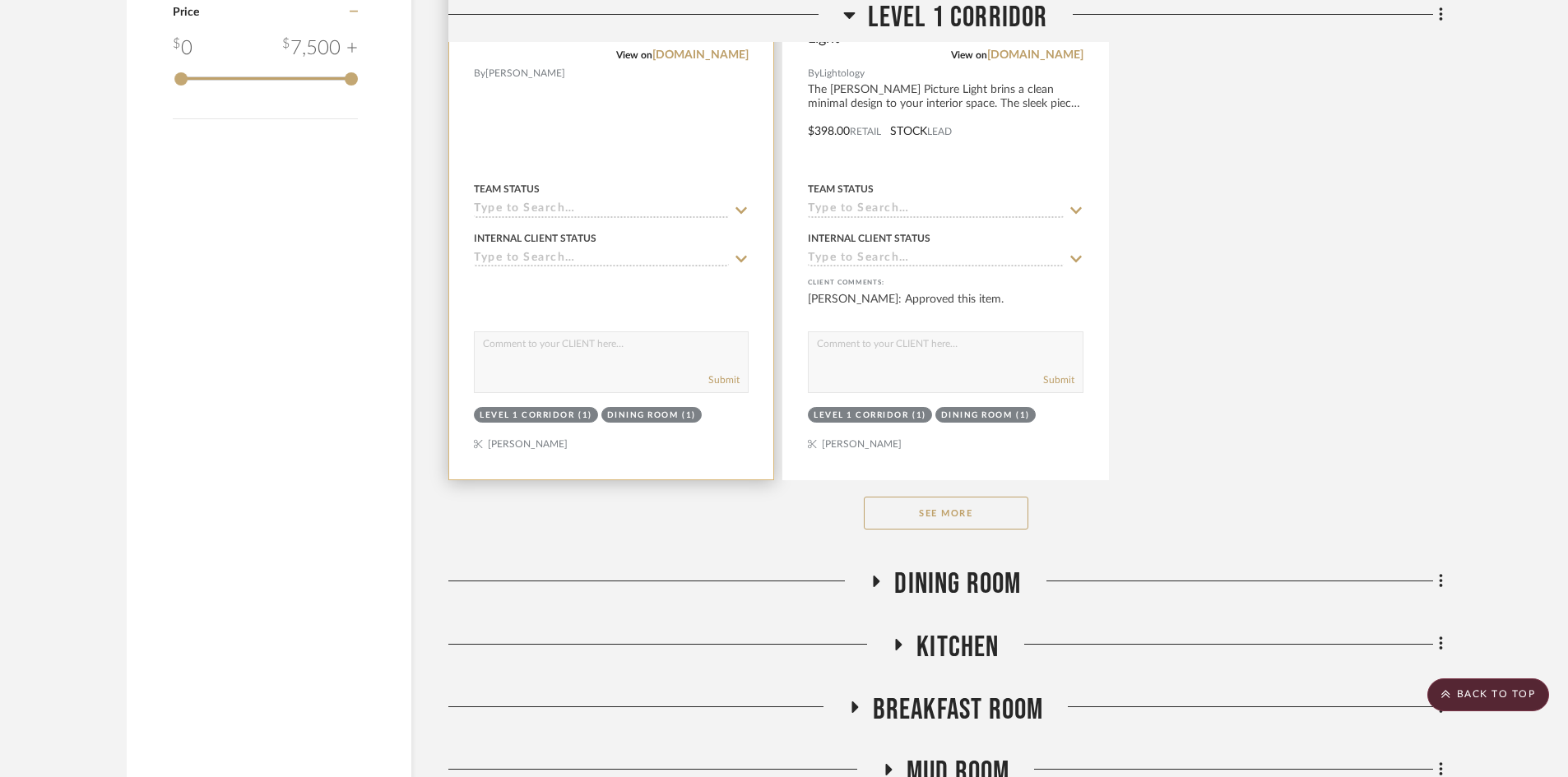
scroll to position [2550, 0]
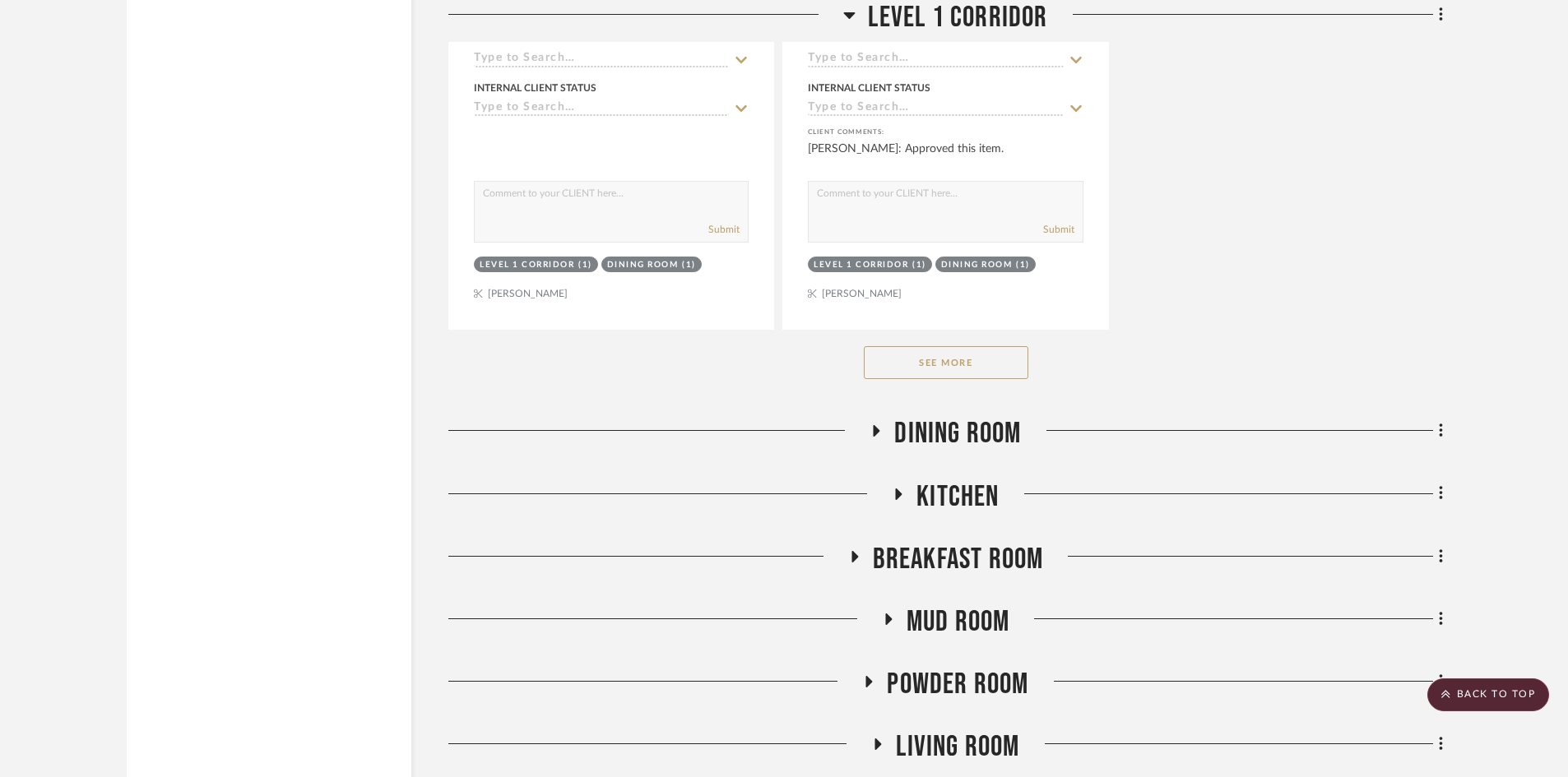
click at [992, 430] on span "Dining Room" at bounding box center [958, 433] width 127 height 35
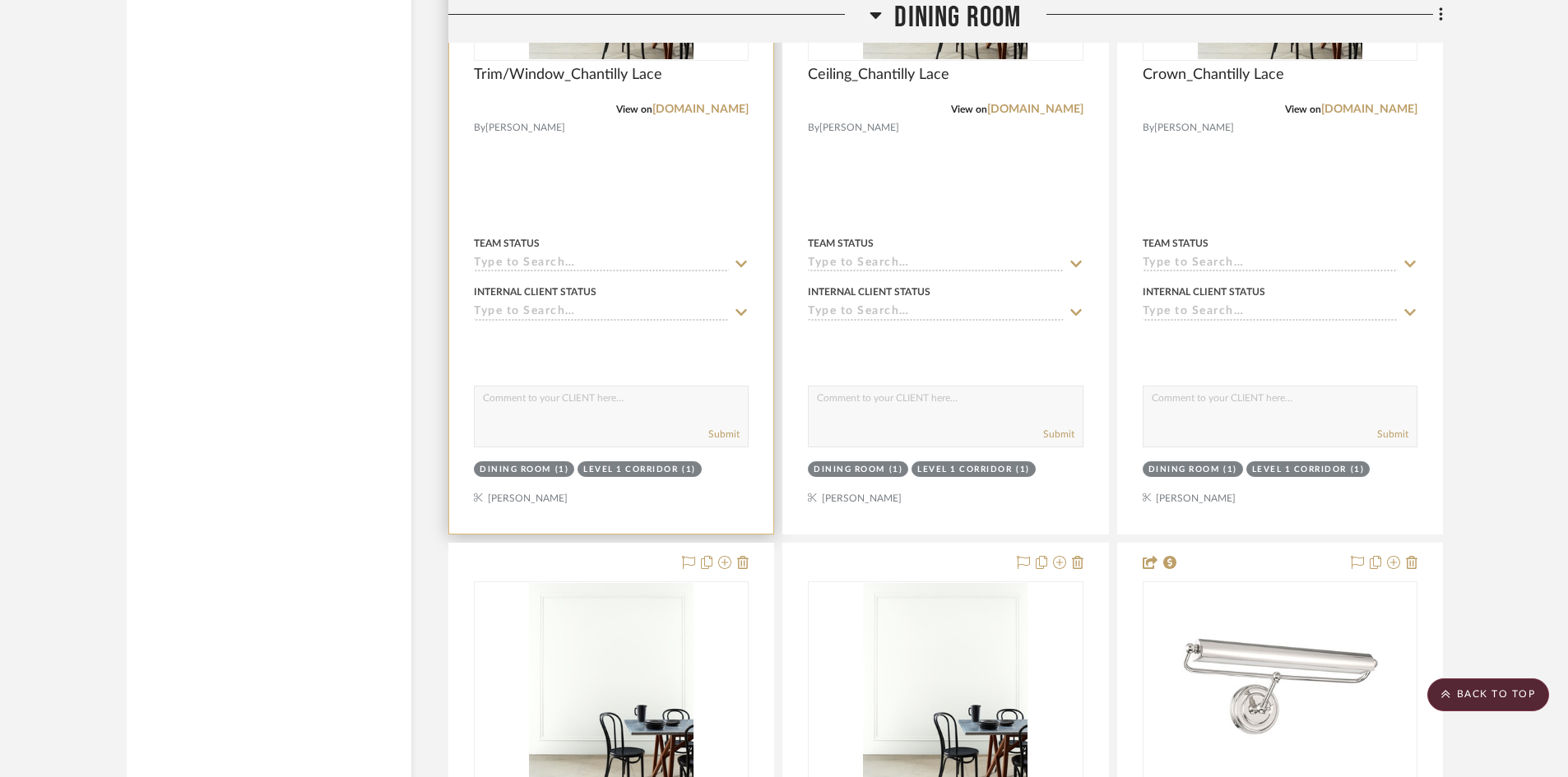
scroll to position [3454, 0]
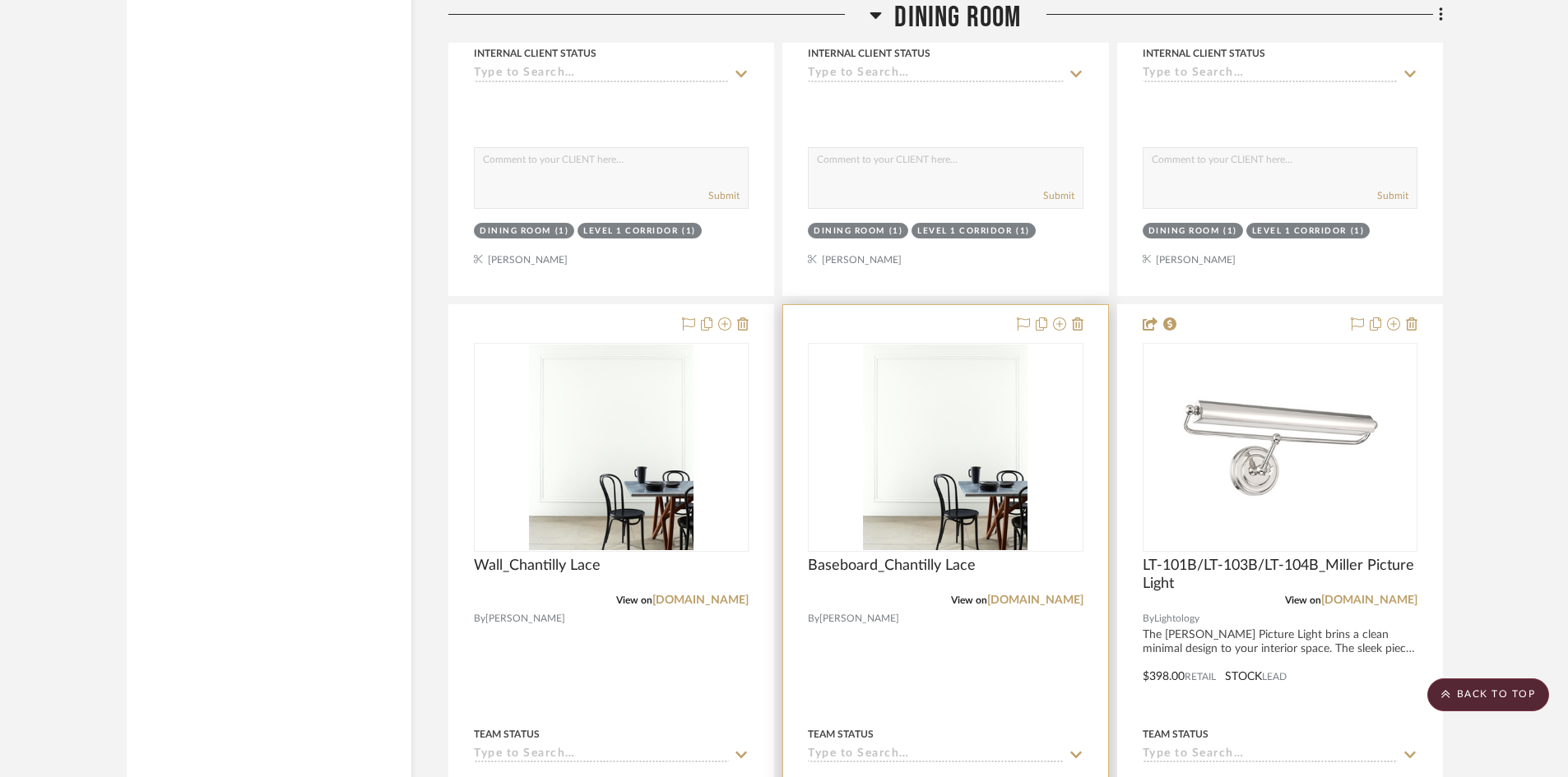
click at [846, 451] on div "0" at bounding box center [945, 447] width 273 height 208
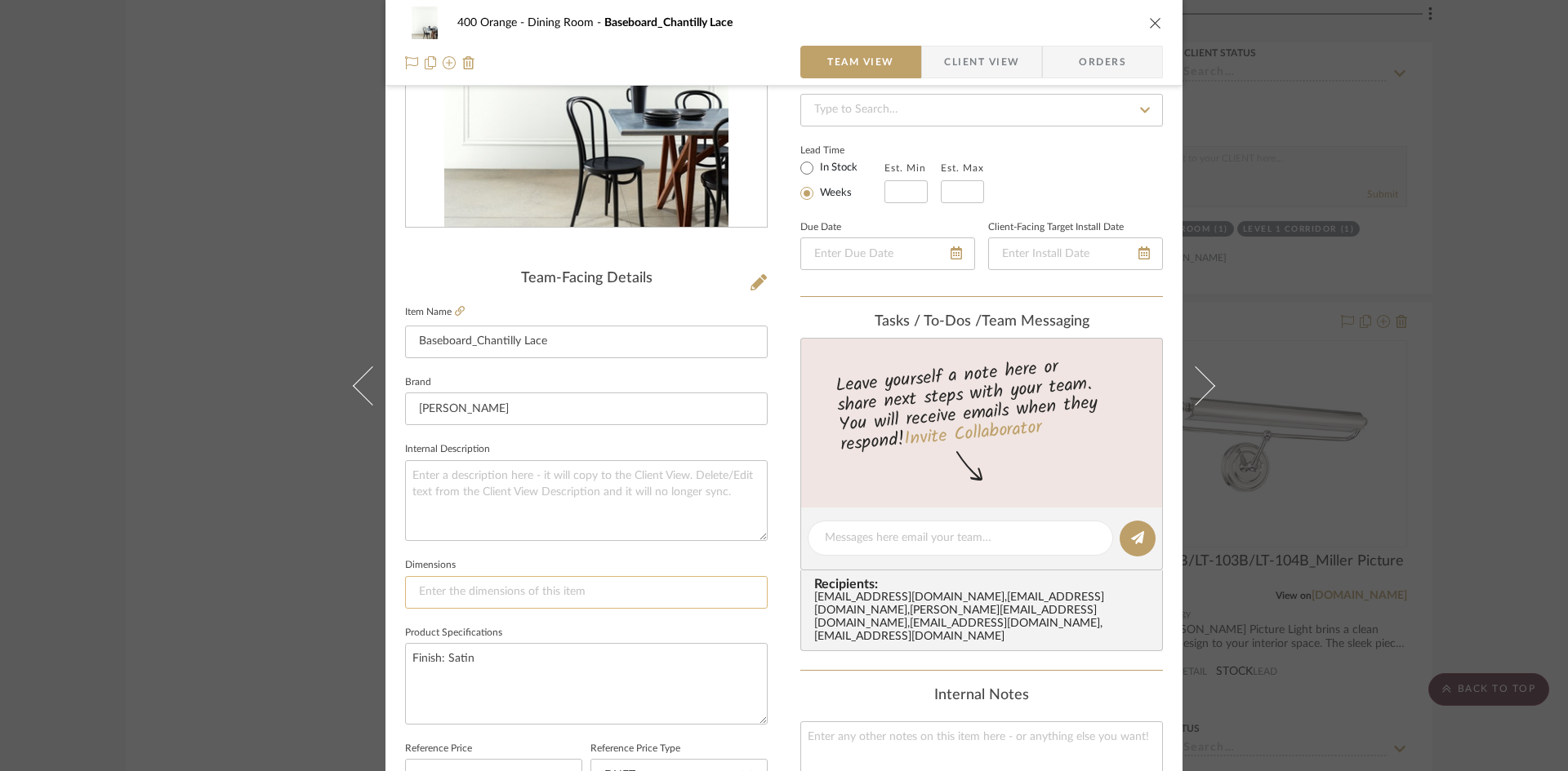
scroll to position [489, 0]
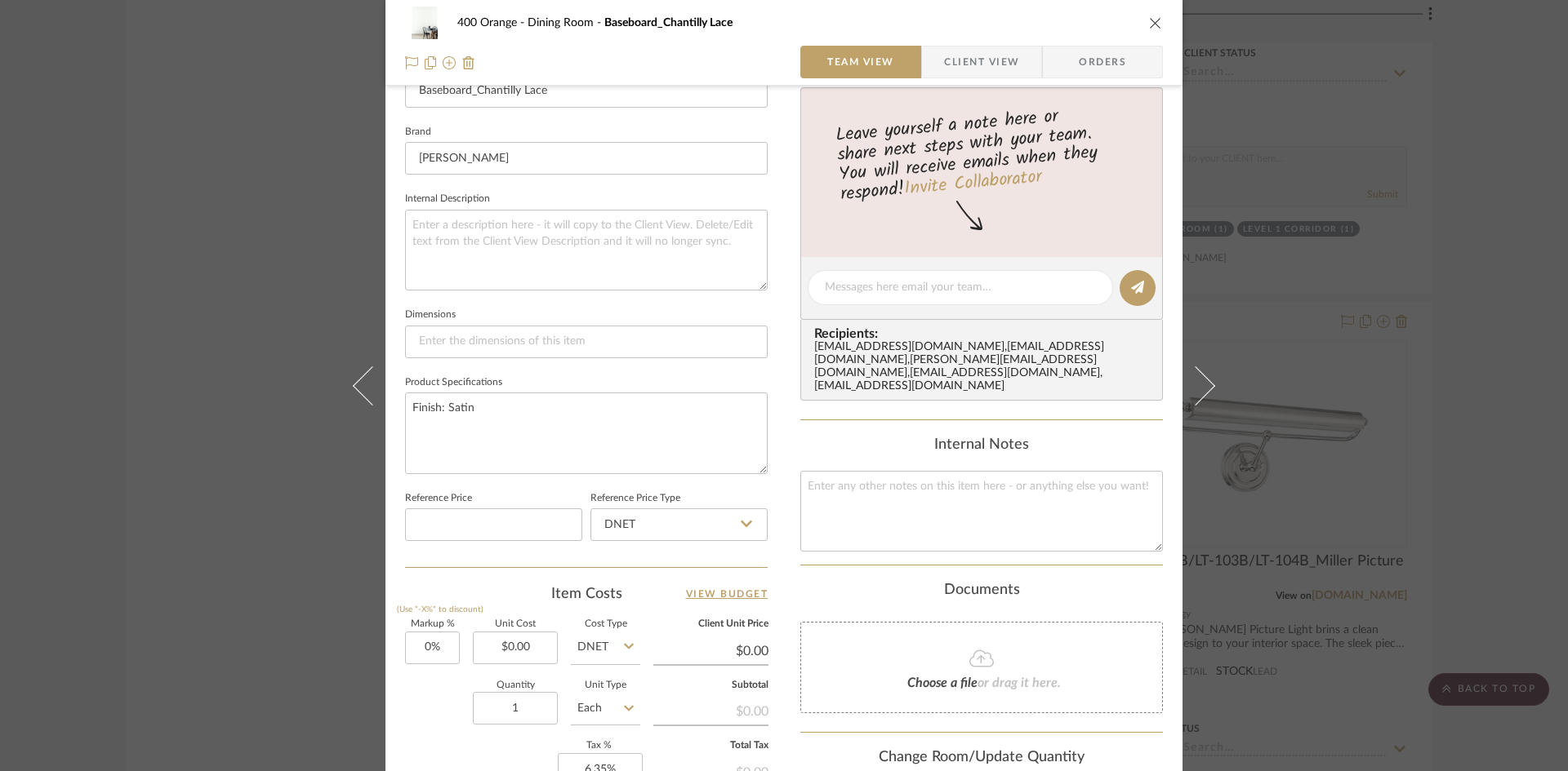
click at [1439, 357] on div "400 Orange Dining Room Baseboard_Chantilly Lace Team View Client View Orders Te…" at bounding box center [784, 385] width 1568 height 771
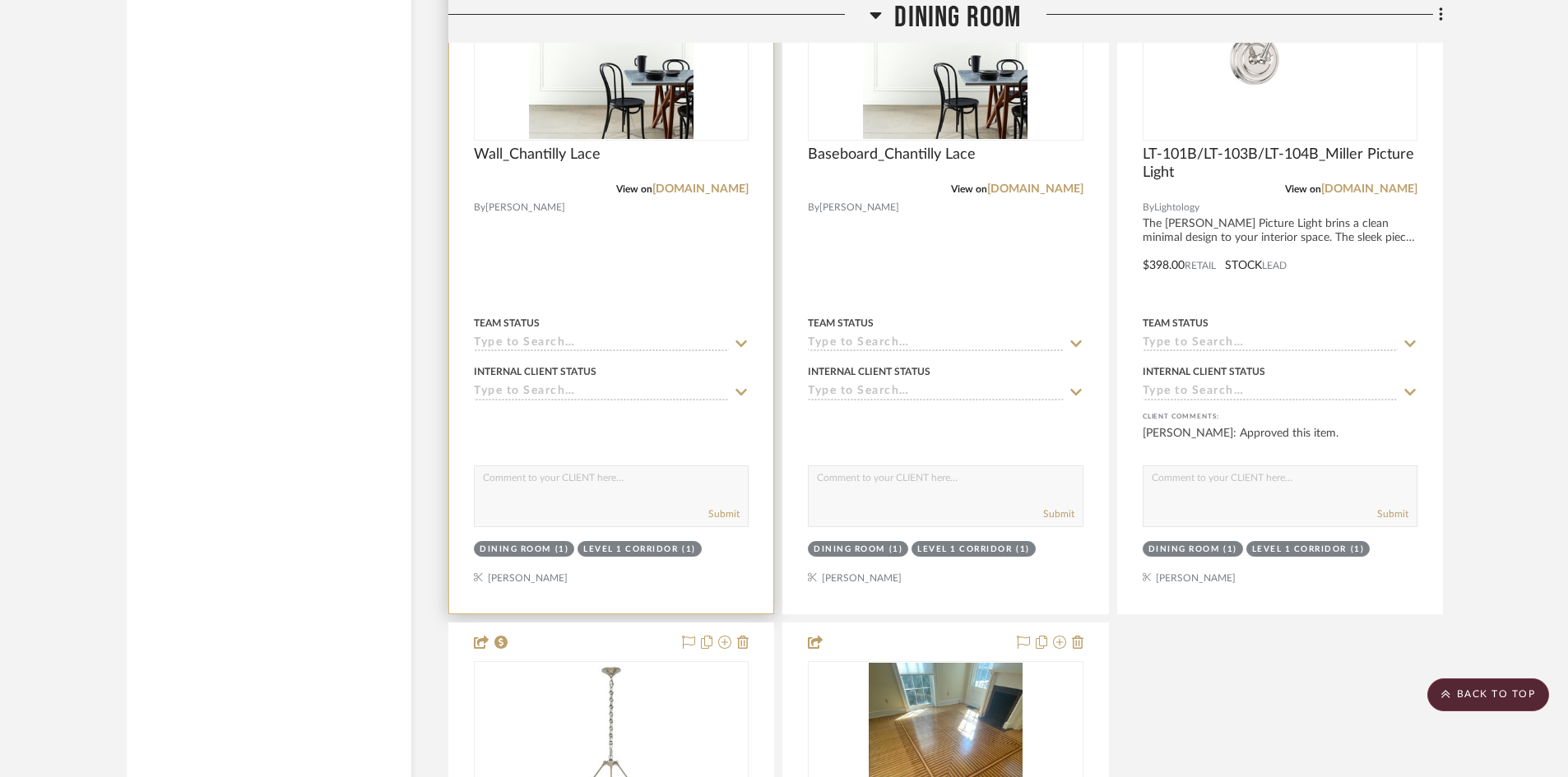
scroll to position [3537, 0]
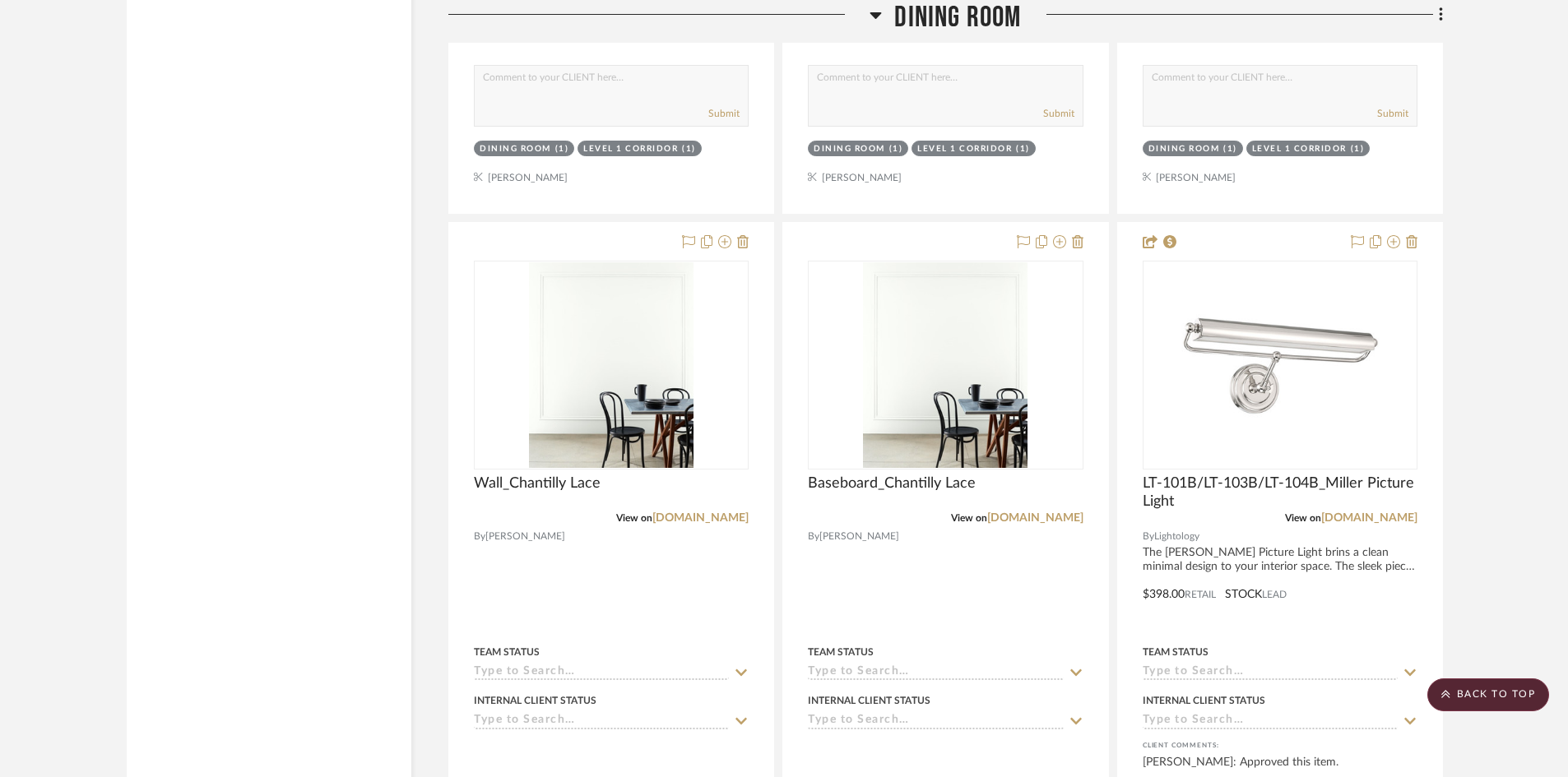
click at [901, 10] on span "Dining Room" at bounding box center [958, 17] width 127 height 35
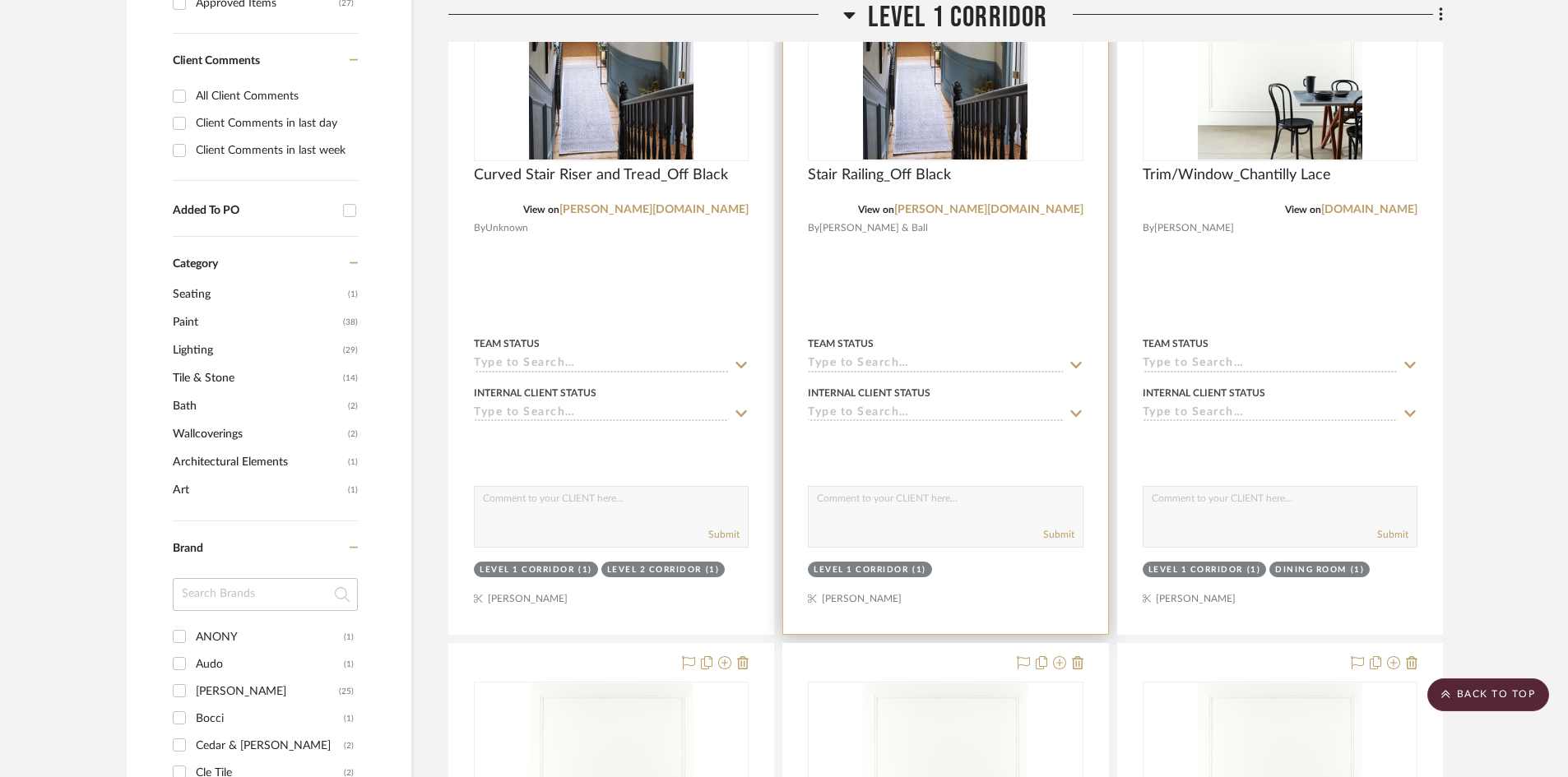
scroll to position [576, 0]
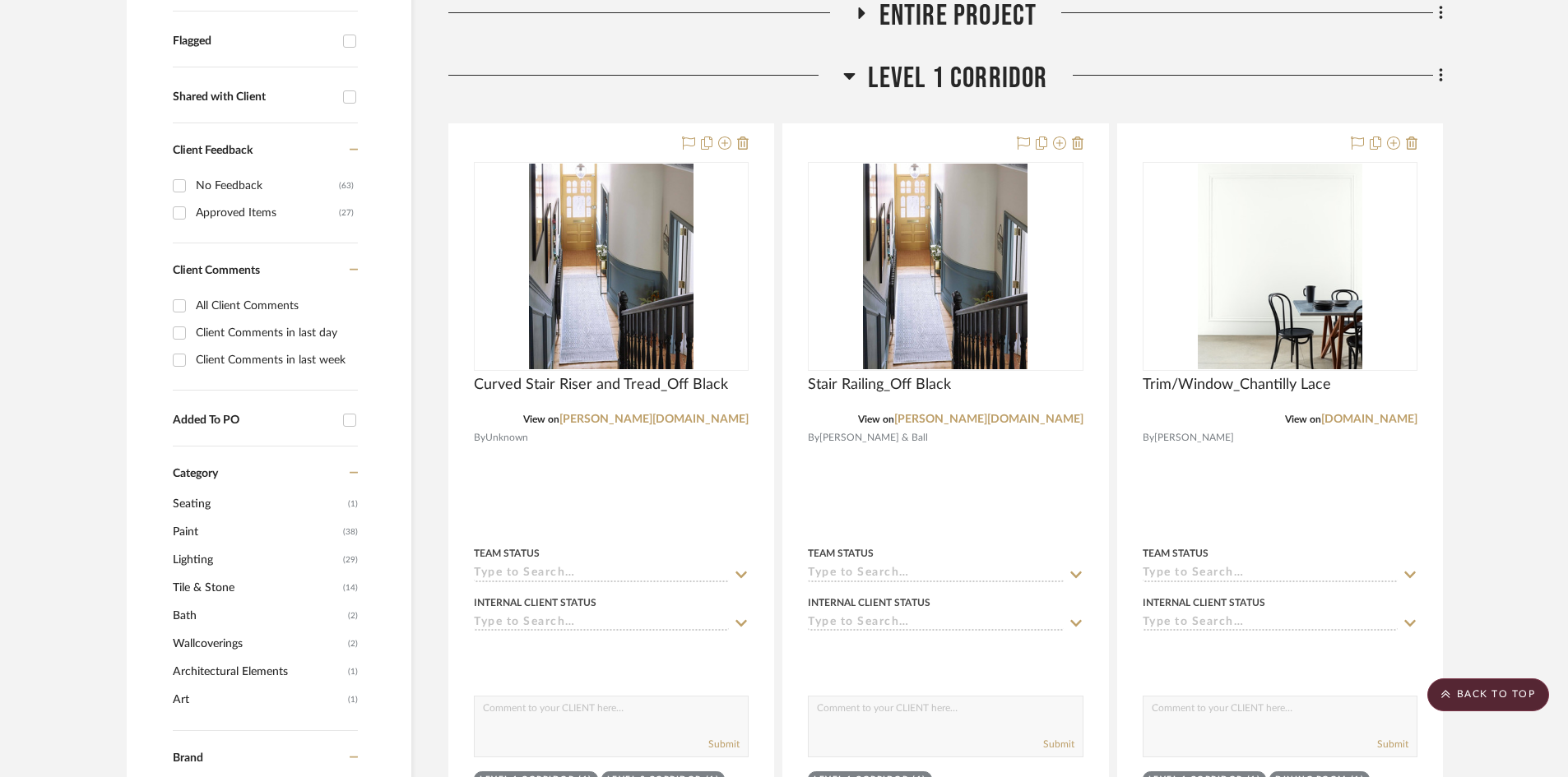
click at [918, 80] on span "Level 1 Corridor" at bounding box center [958, 78] width 180 height 35
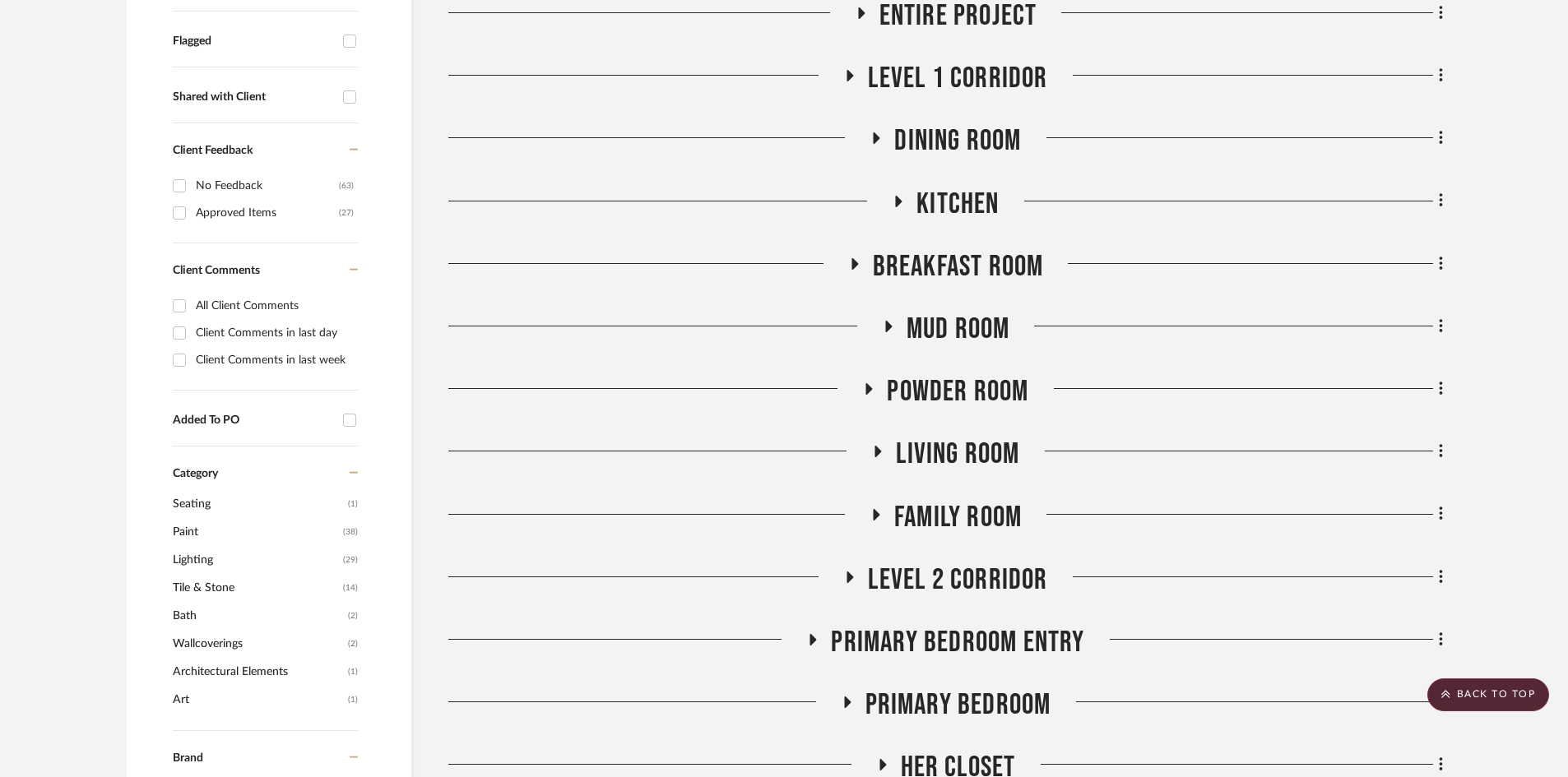
click at [950, 202] on span "Kitchen" at bounding box center [958, 204] width 83 height 35
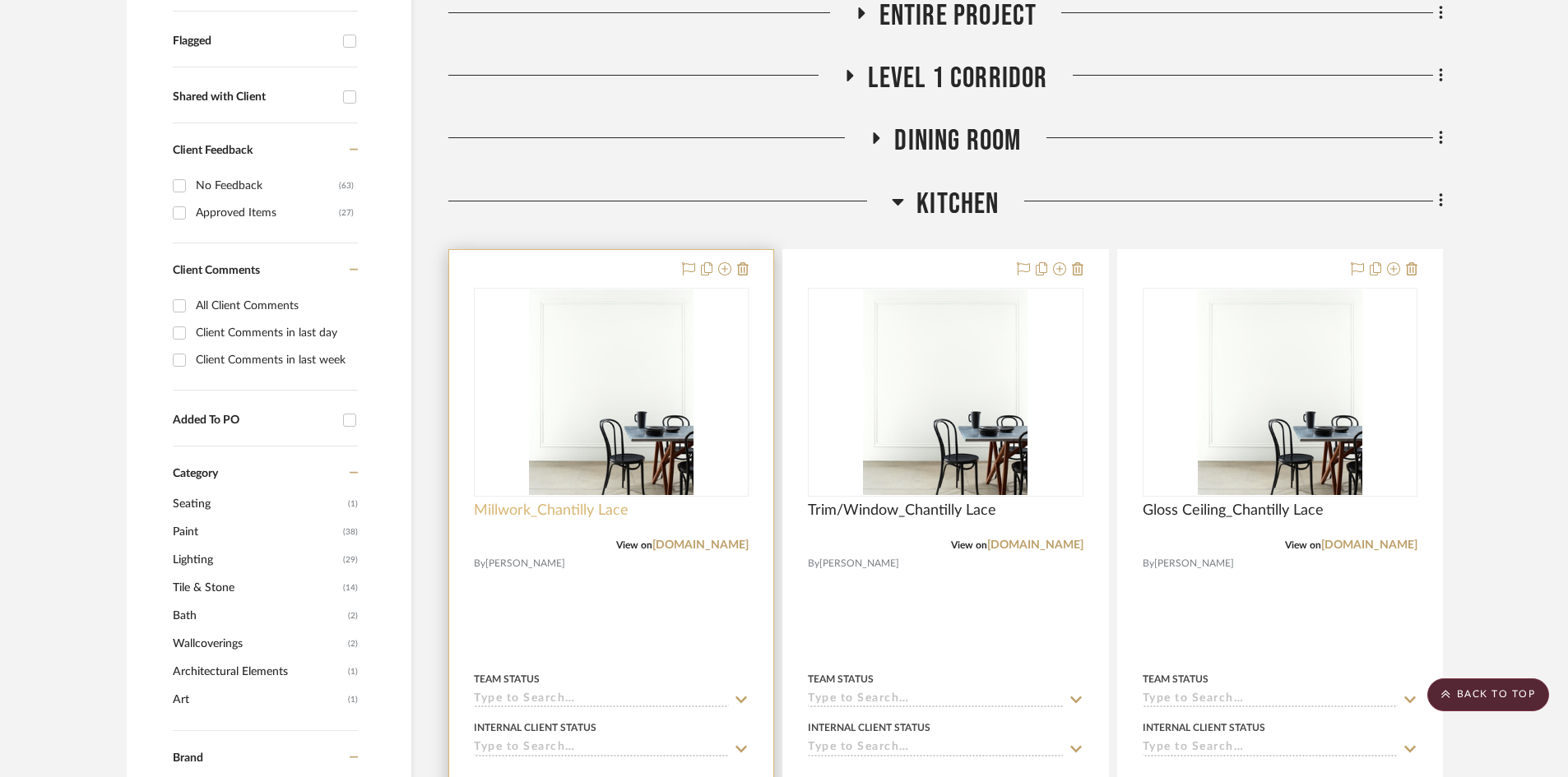
click at [569, 511] on span "Millwork_Chantilly Lace" at bounding box center [551, 510] width 155 height 18
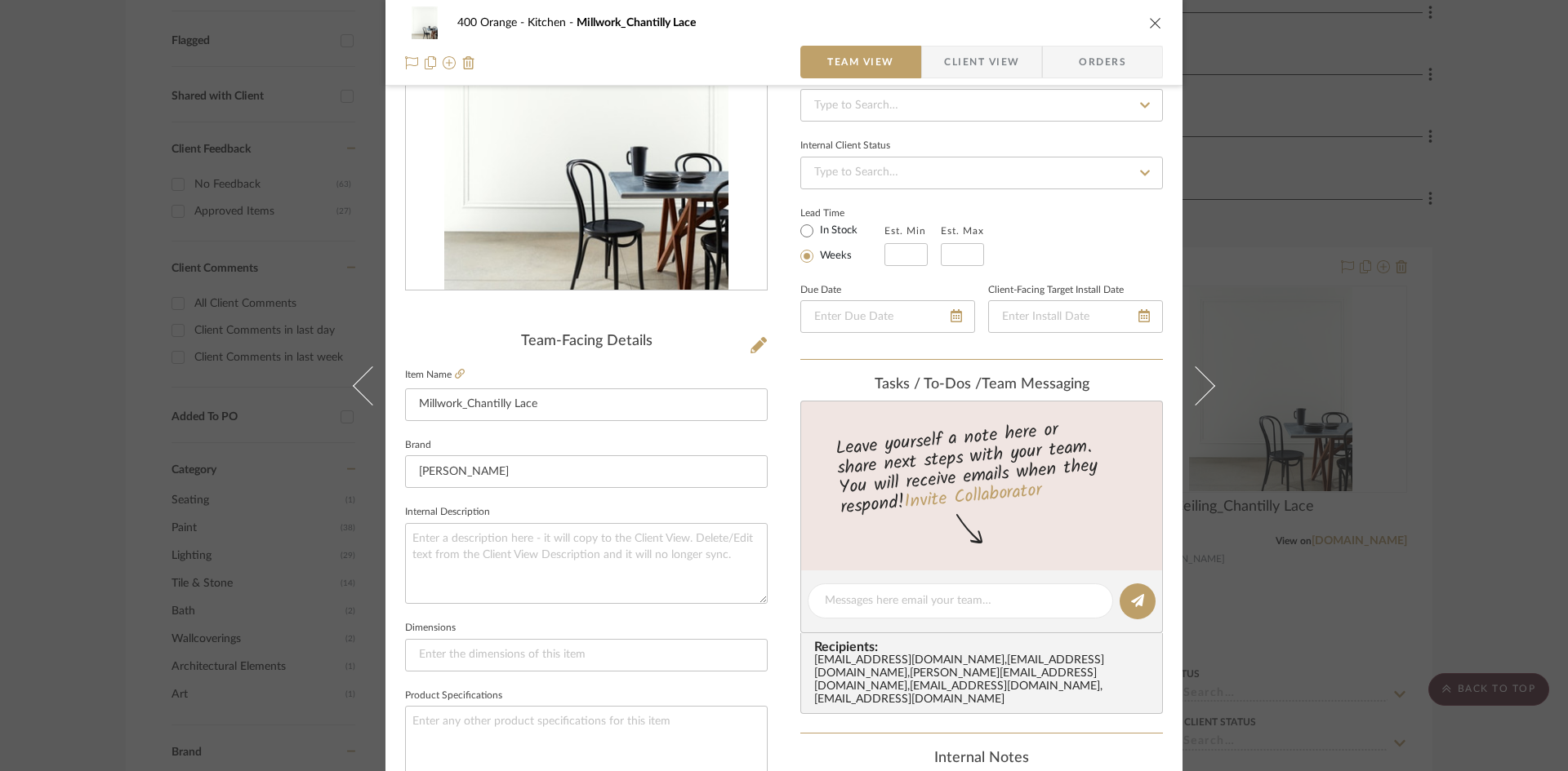
scroll to position [408, 0]
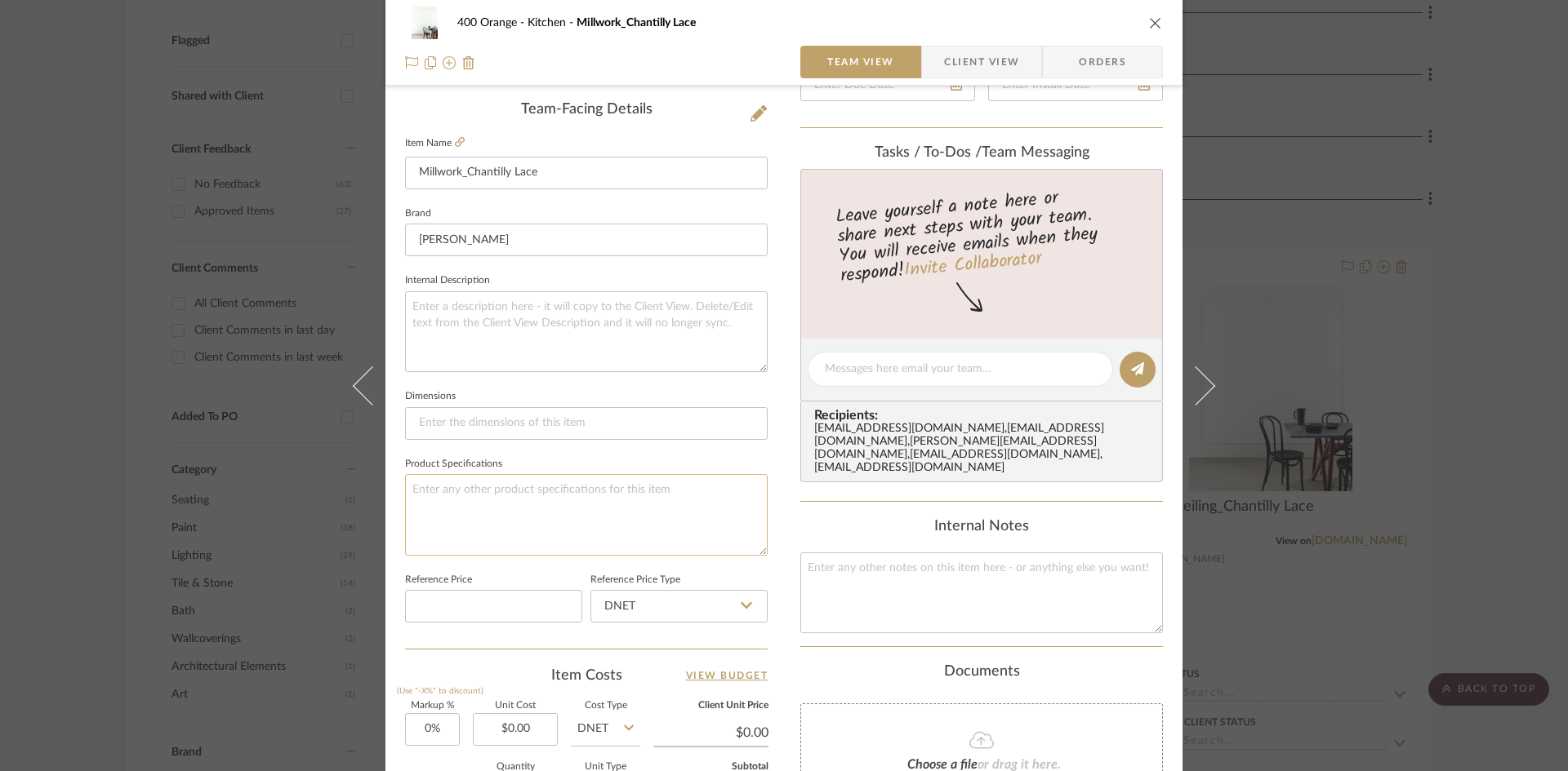
click at [494, 499] on textarea at bounding box center [586, 515] width 363 height 81
type textarea "Finish: Satin"
click at [1487, 462] on div "400 Orange Kitchen Millwork_Chantilly Lace Team View Client View Orders Team-Fa…" at bounding box center [784, 385] width 1568 height 771
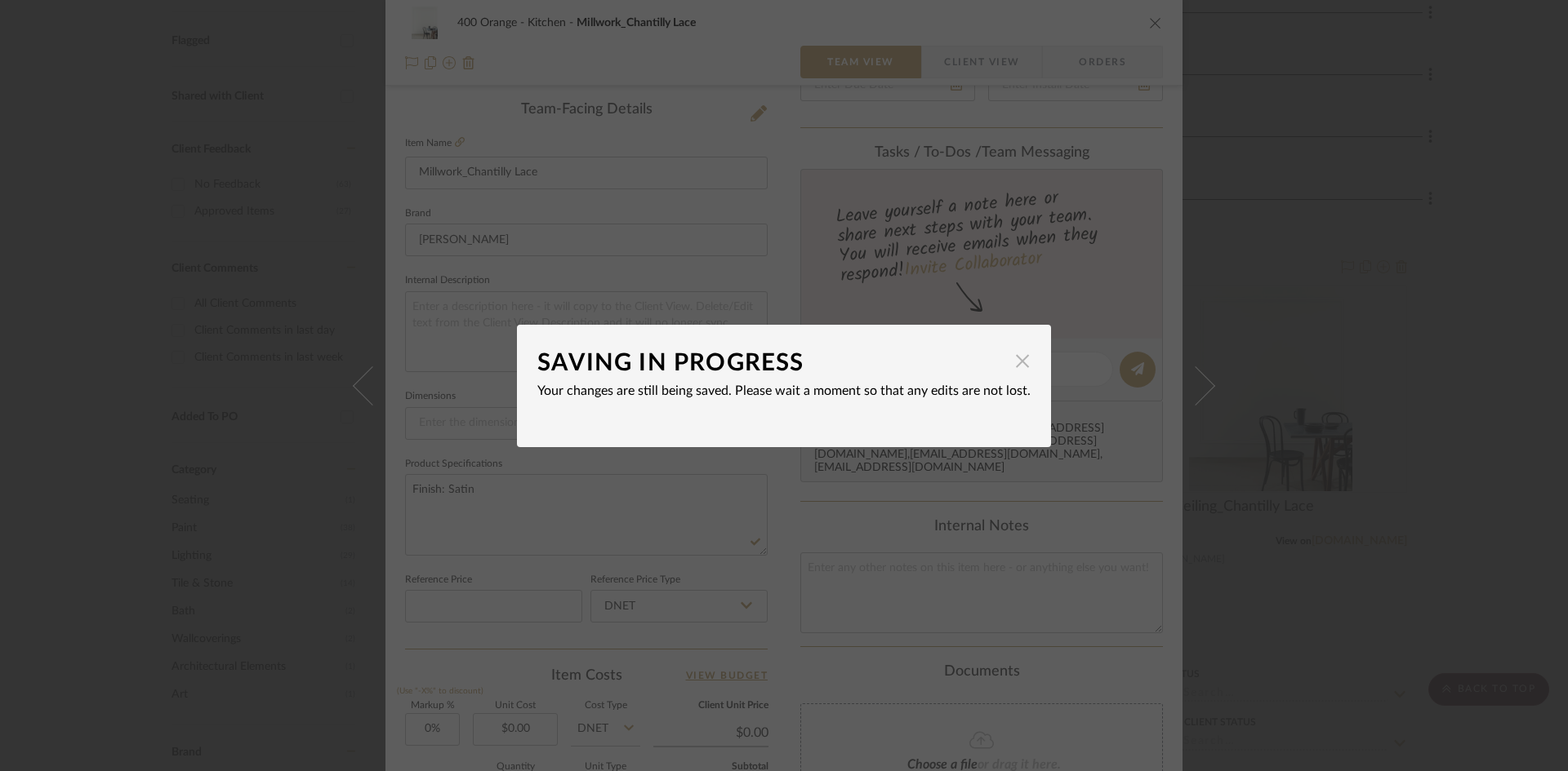
click at [1011, 362] on span "button" at bounding box center [1023, 362] width 32 height 32
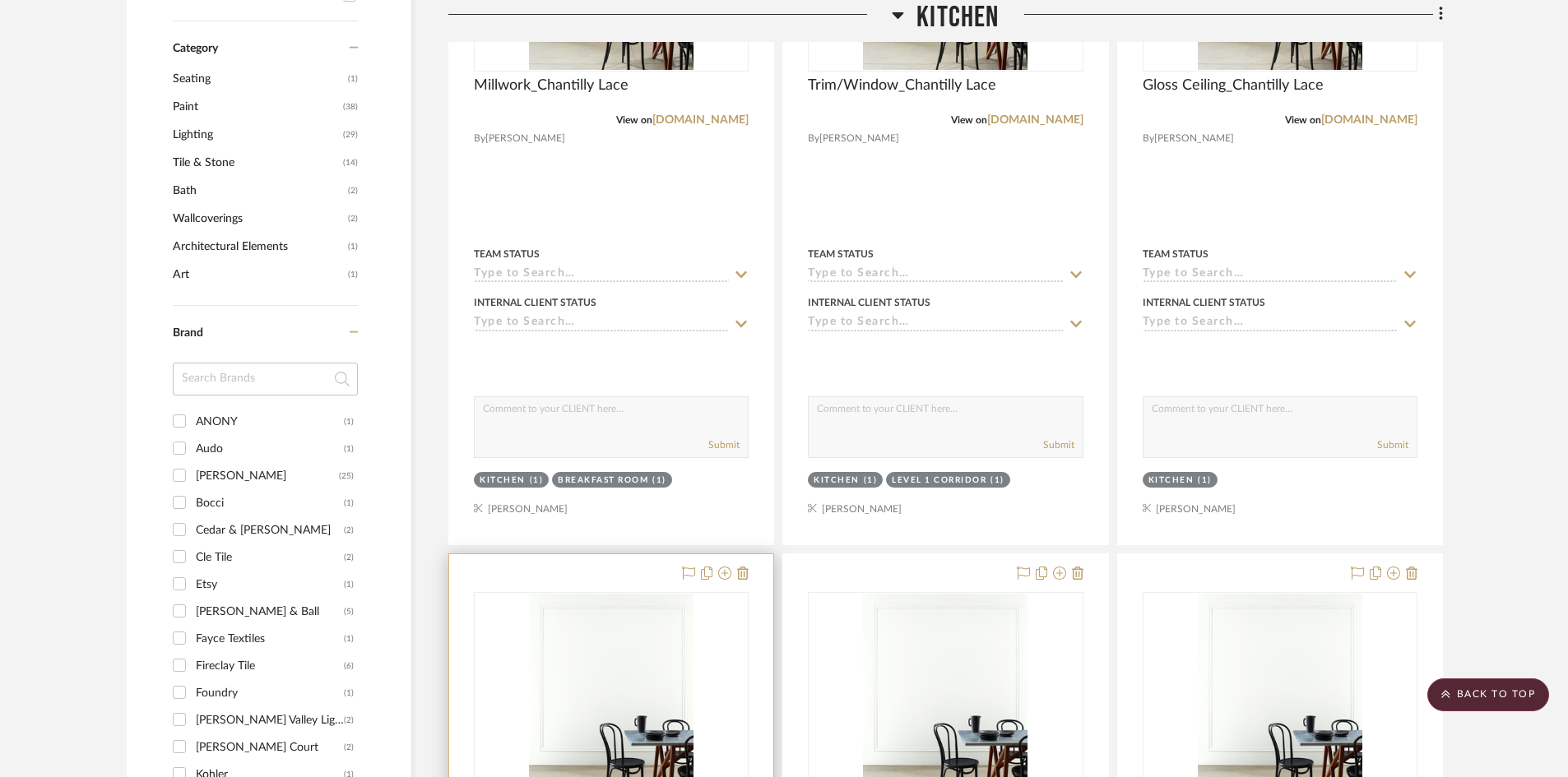
scroll to position [987, 0]
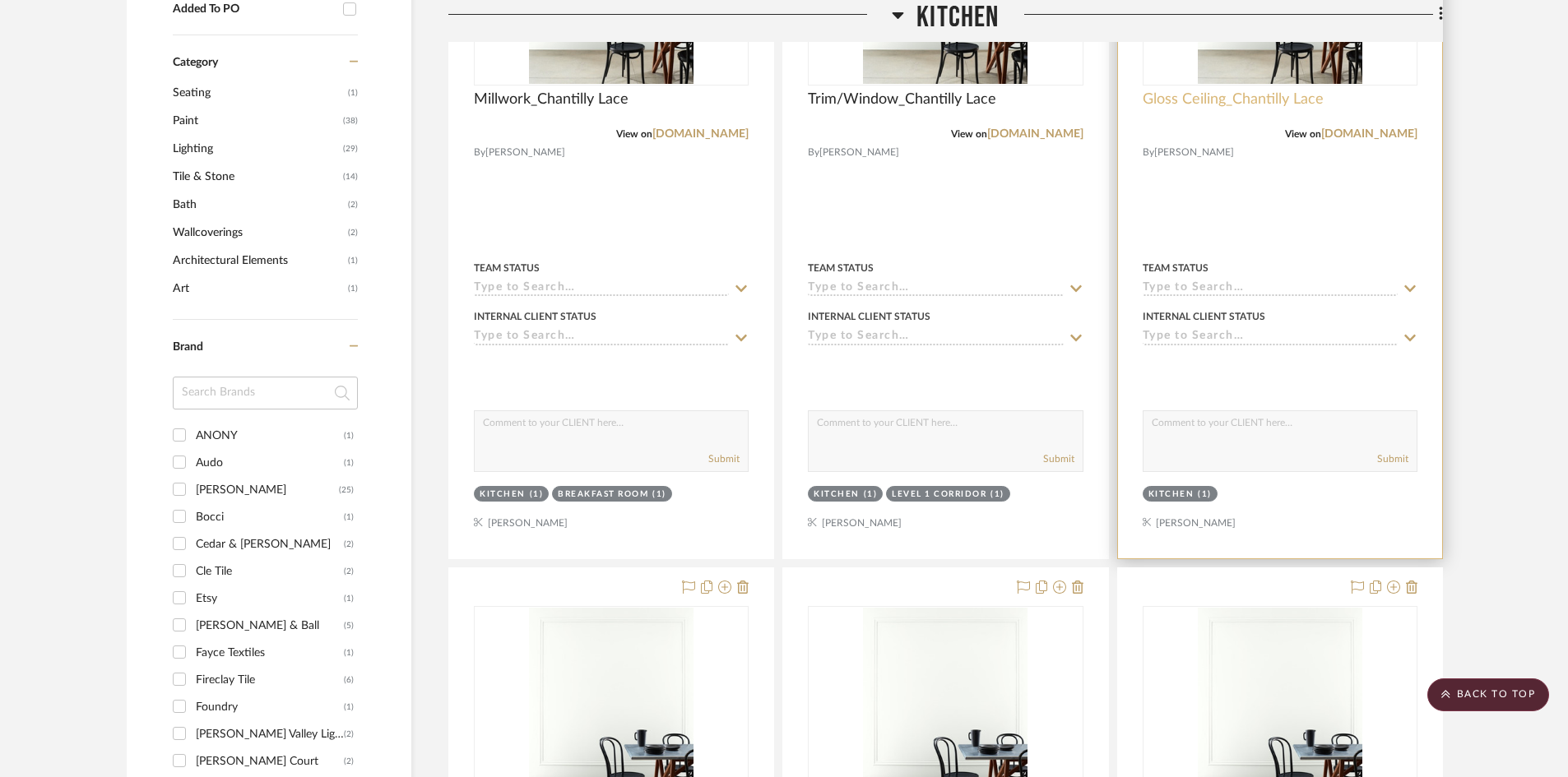
click at [1175, 101] on span "Gloss Ceiling_Chantilly Lace" at bounding box center [1233, 100] width 181 height 18
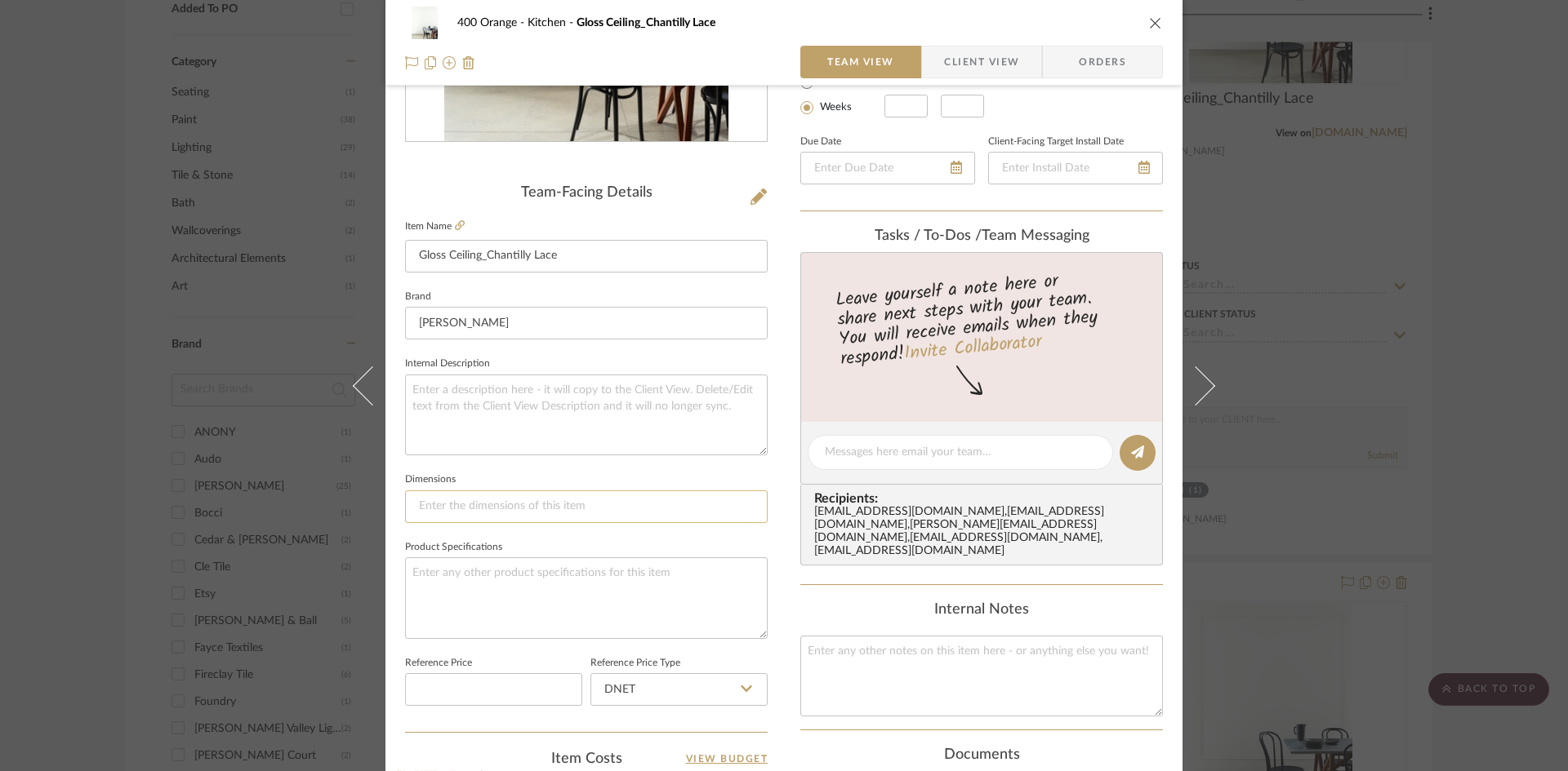
scroll to position [327, 0]
click at [480, 576] on textarea at bounding box center [586, 596] width 363 height 81
type textarea "Finish: Gloss"
click at [1518, 486] on div "400 Orange Kitchen Gloss Ceiling_Chantilly Lace Team View Client View Orders Te…" at bounding box center [784, 385] width 1568 height 771
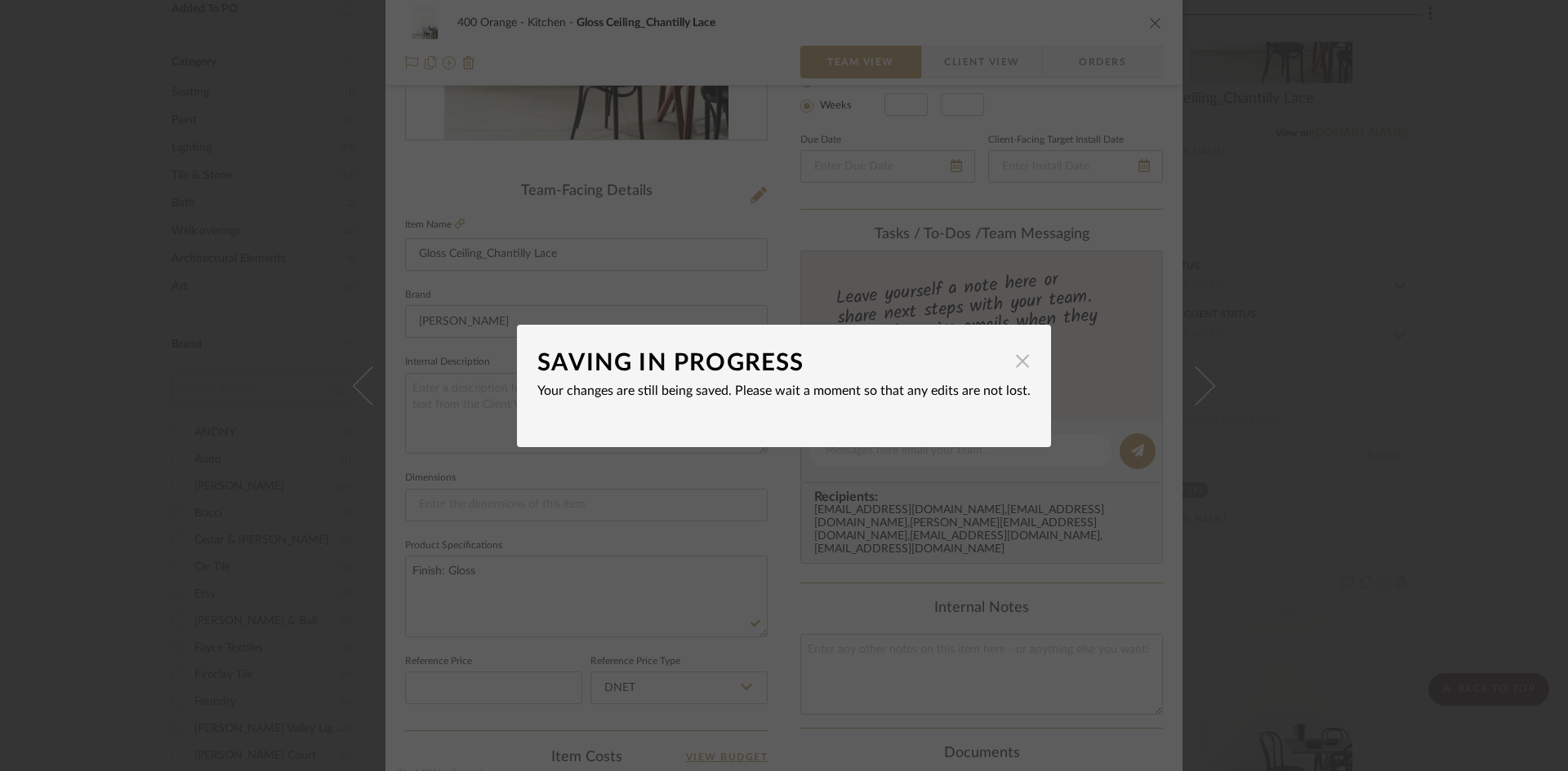
click at [1019, 365] on span "button" at bounding box center [1023, 362] width 32 height 32
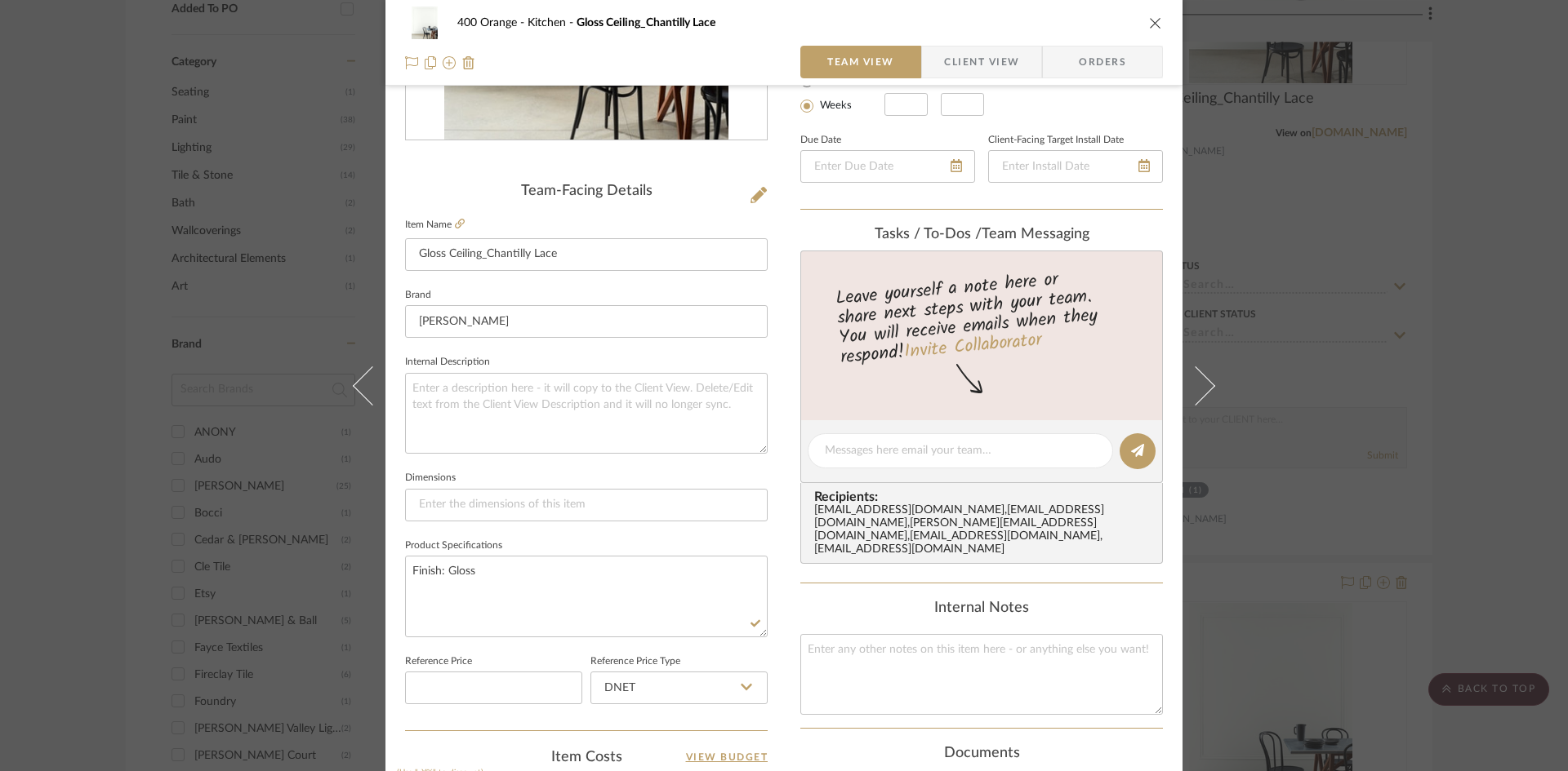
click at [1516, 575] on div "400 Orange Kitchen Gloss Ceiling_Chantilly Lace Team View Client View Orders Te…" at bounding box center [784, 385] width 1568 height 771
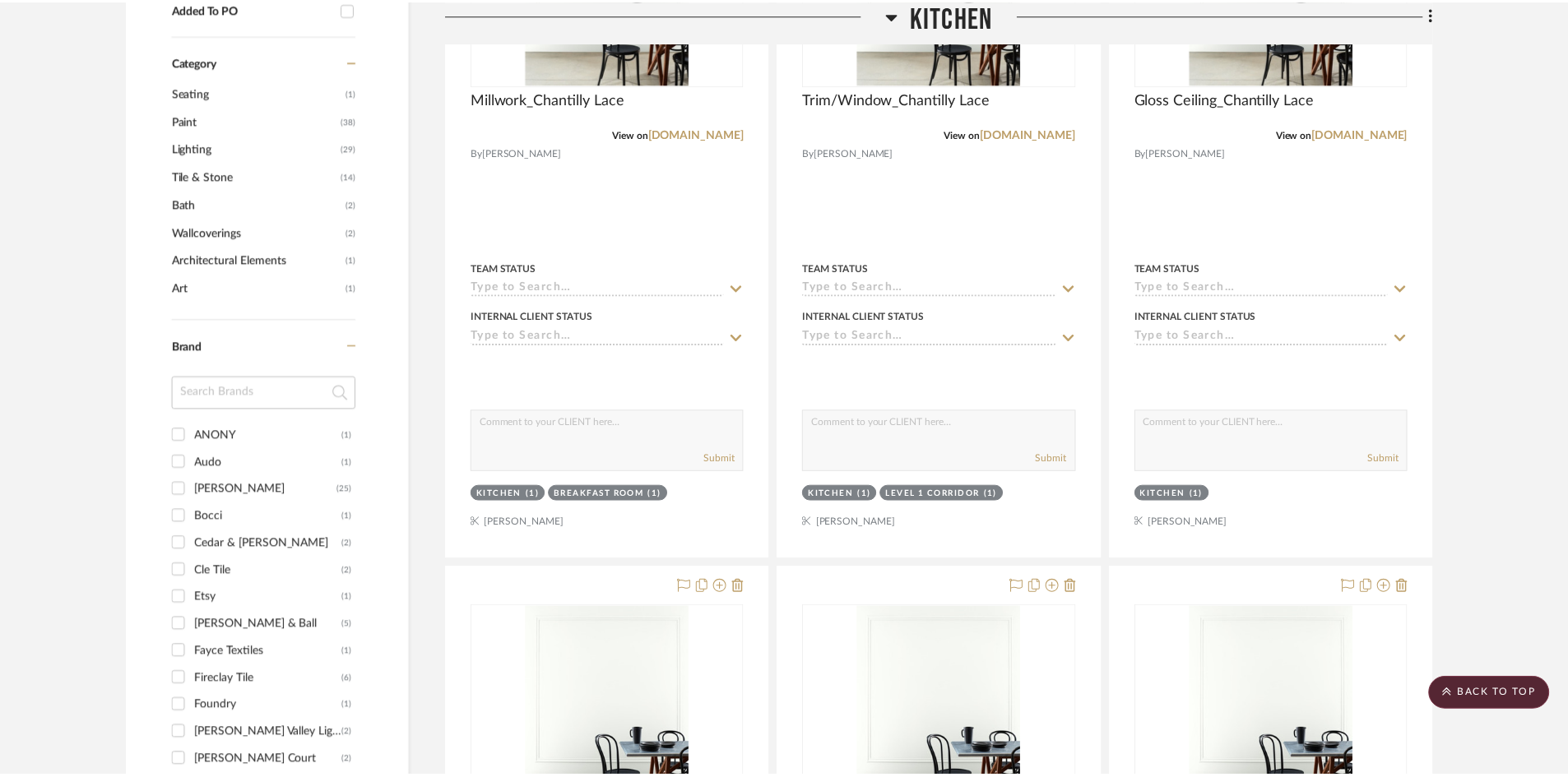
scroll to position [987, 0]
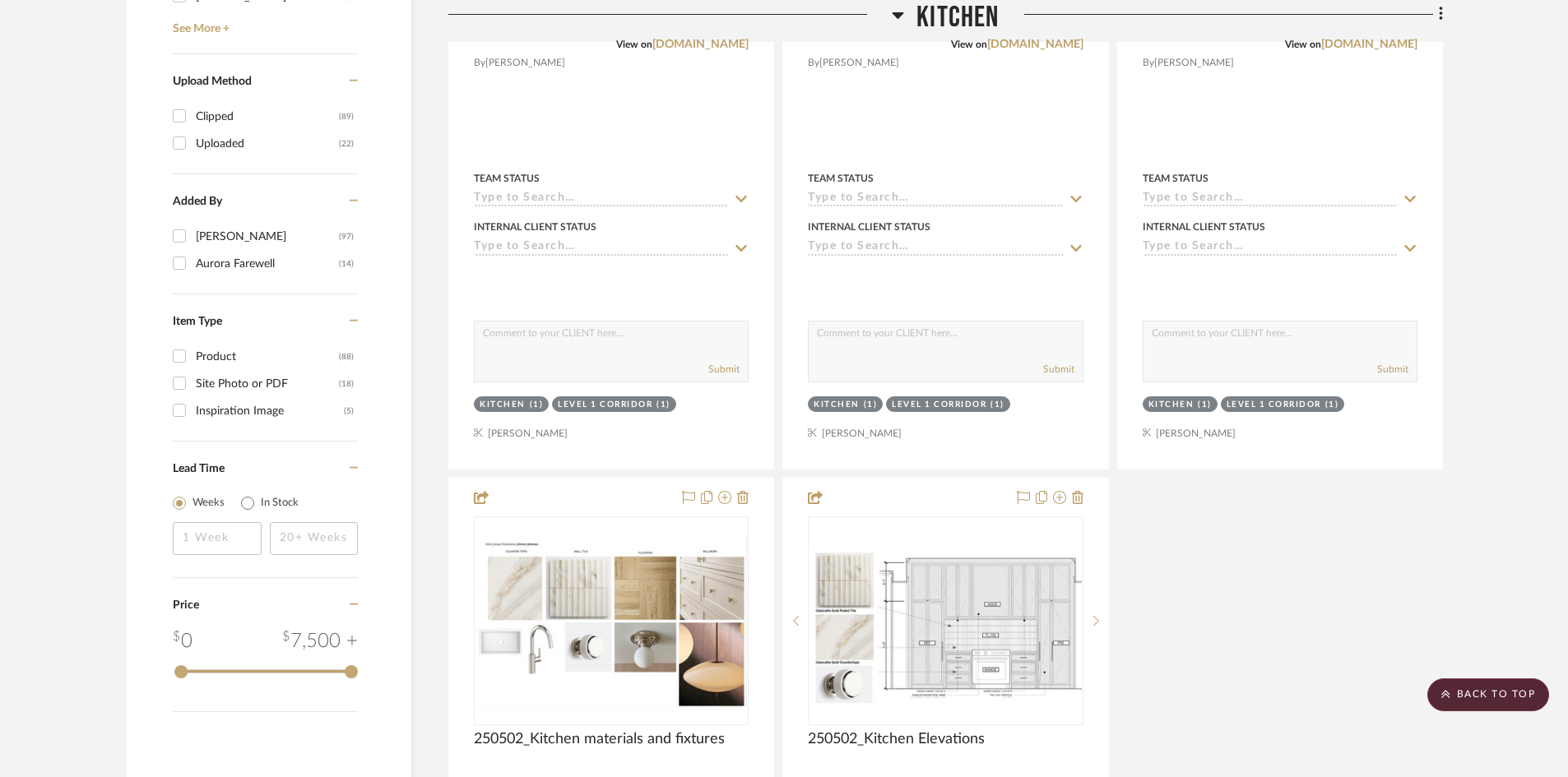
scroll to position [1810, 0]
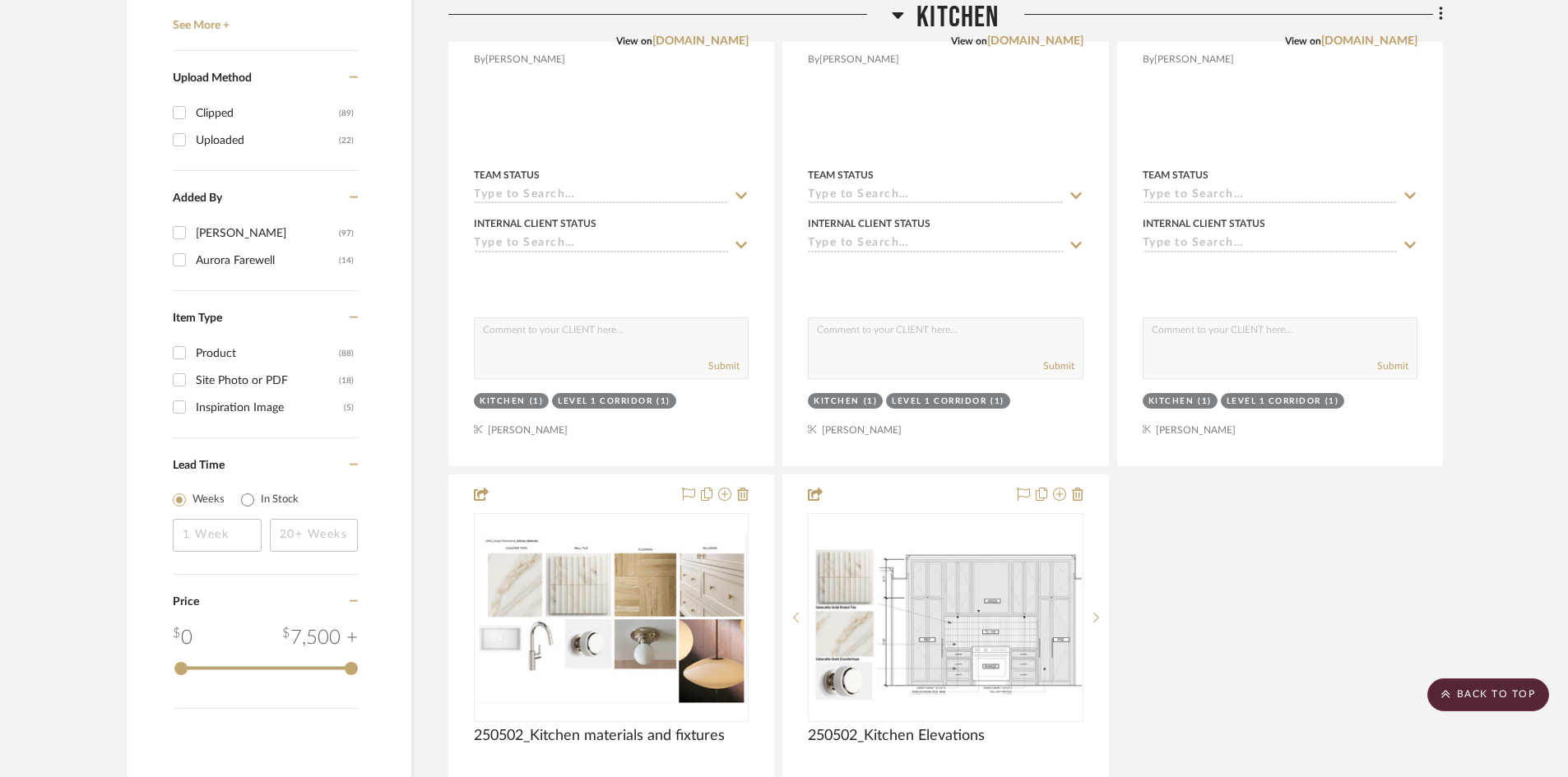
click at [930, 13] on span "Kitchen" at bounding box center [958, 17] width 83 height 35
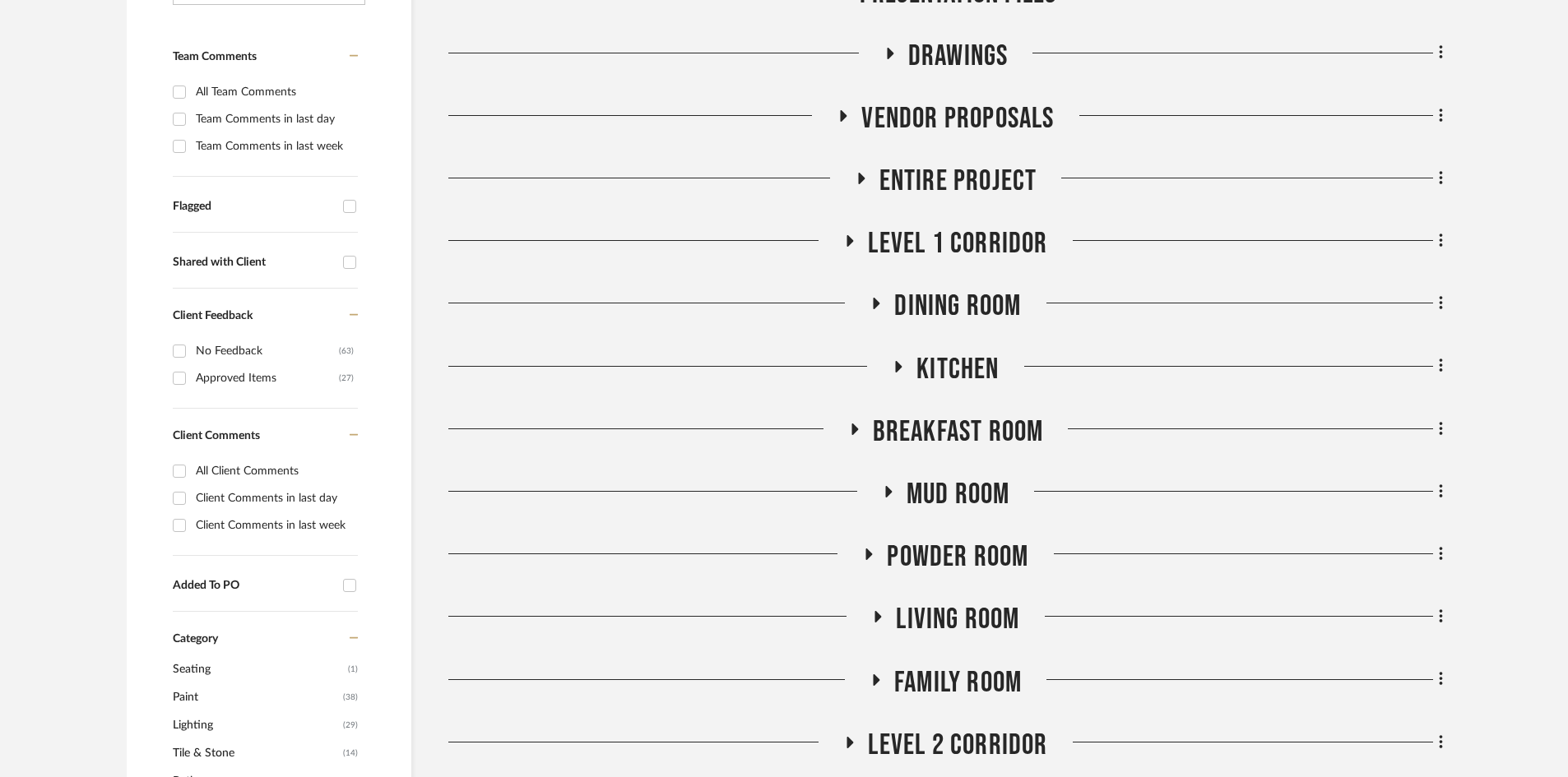
scroll to position [412, 0]
click at [961, 432] on span "Breakfast Room" at bounding box center [959, 431] width 171 height 35
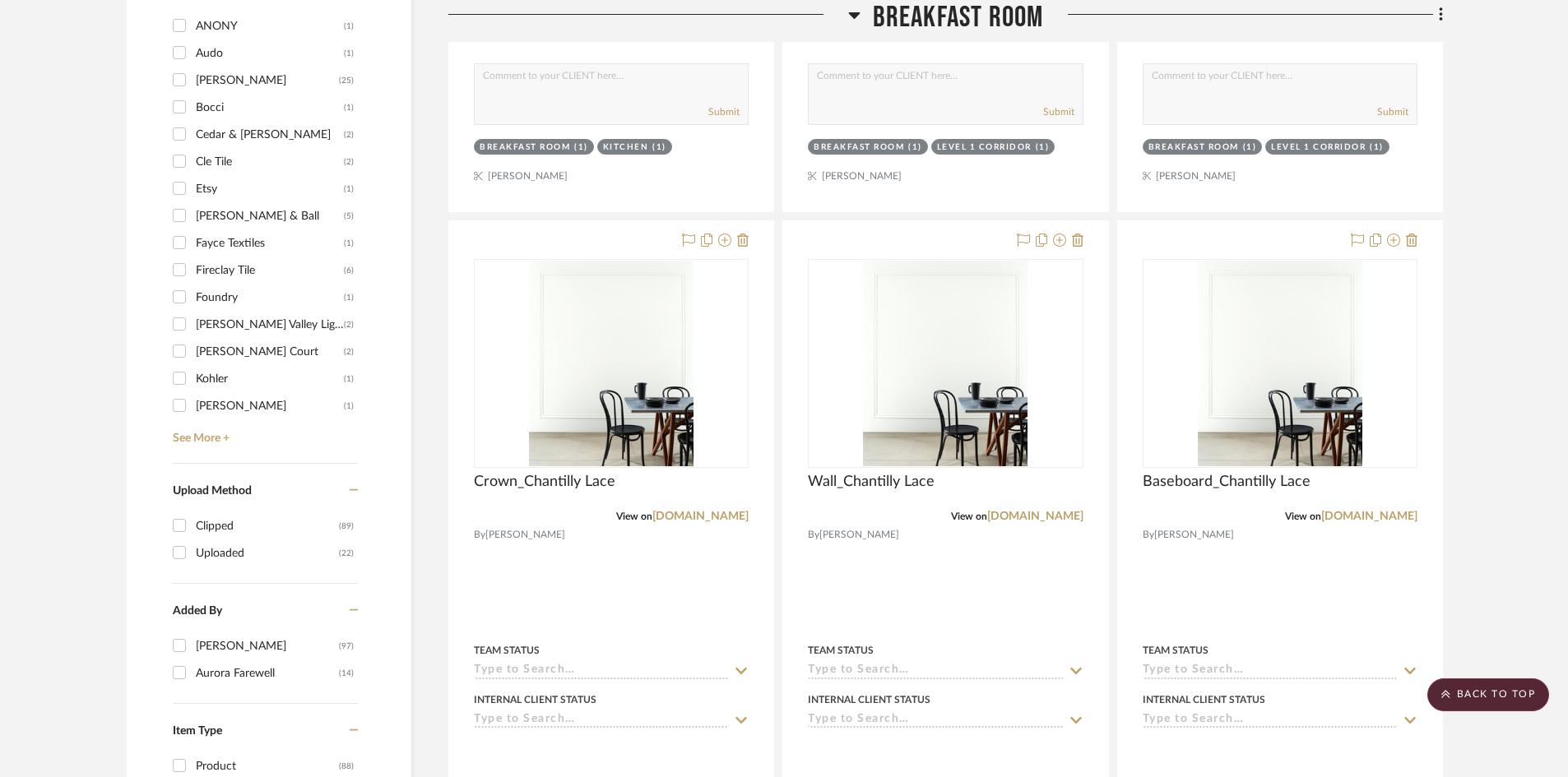
scroll to position [1398, 0]
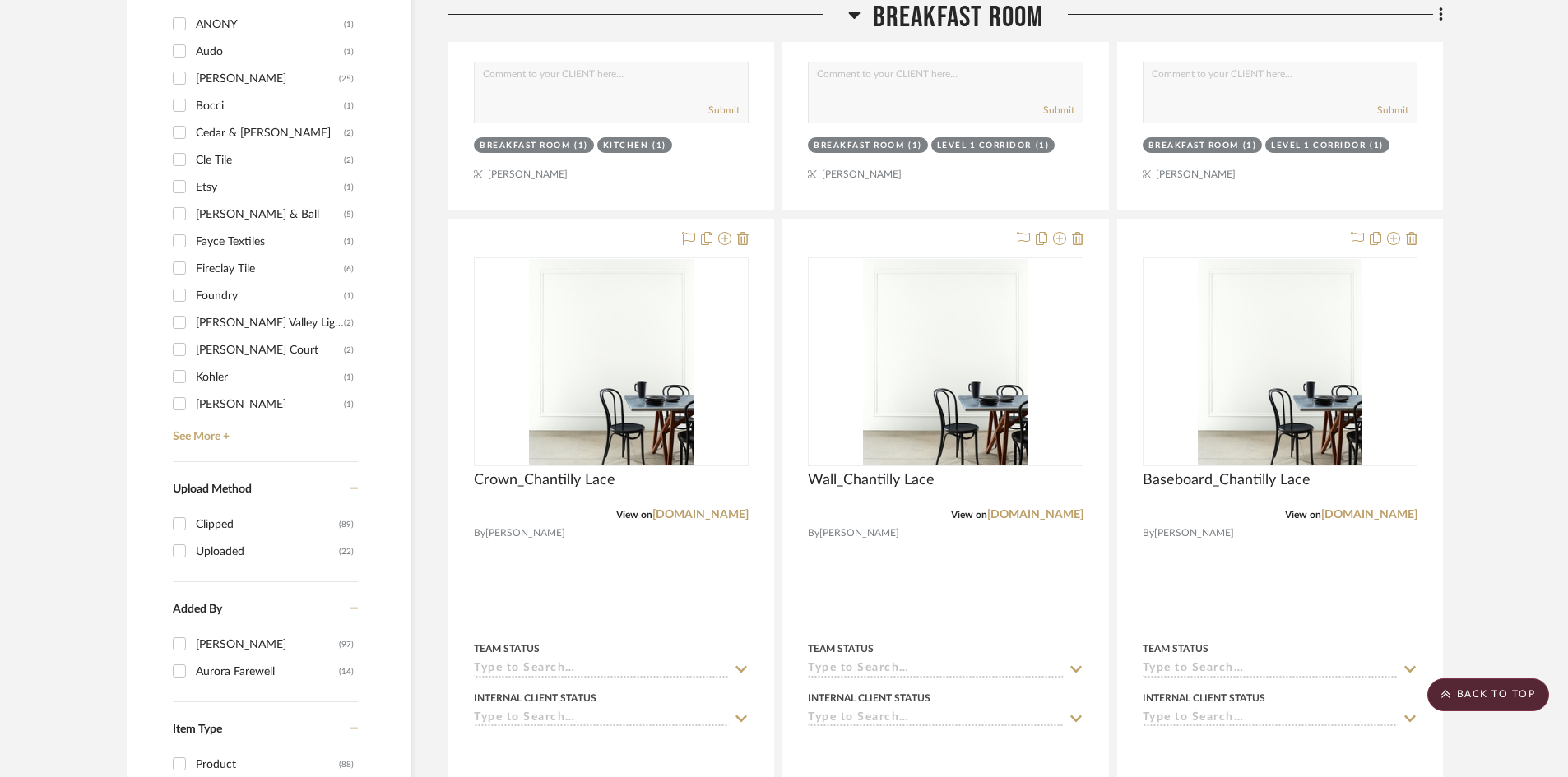
click at [934, 4] on span "Breakfast Room" at bounding box center [959, 17] width 171 height 35
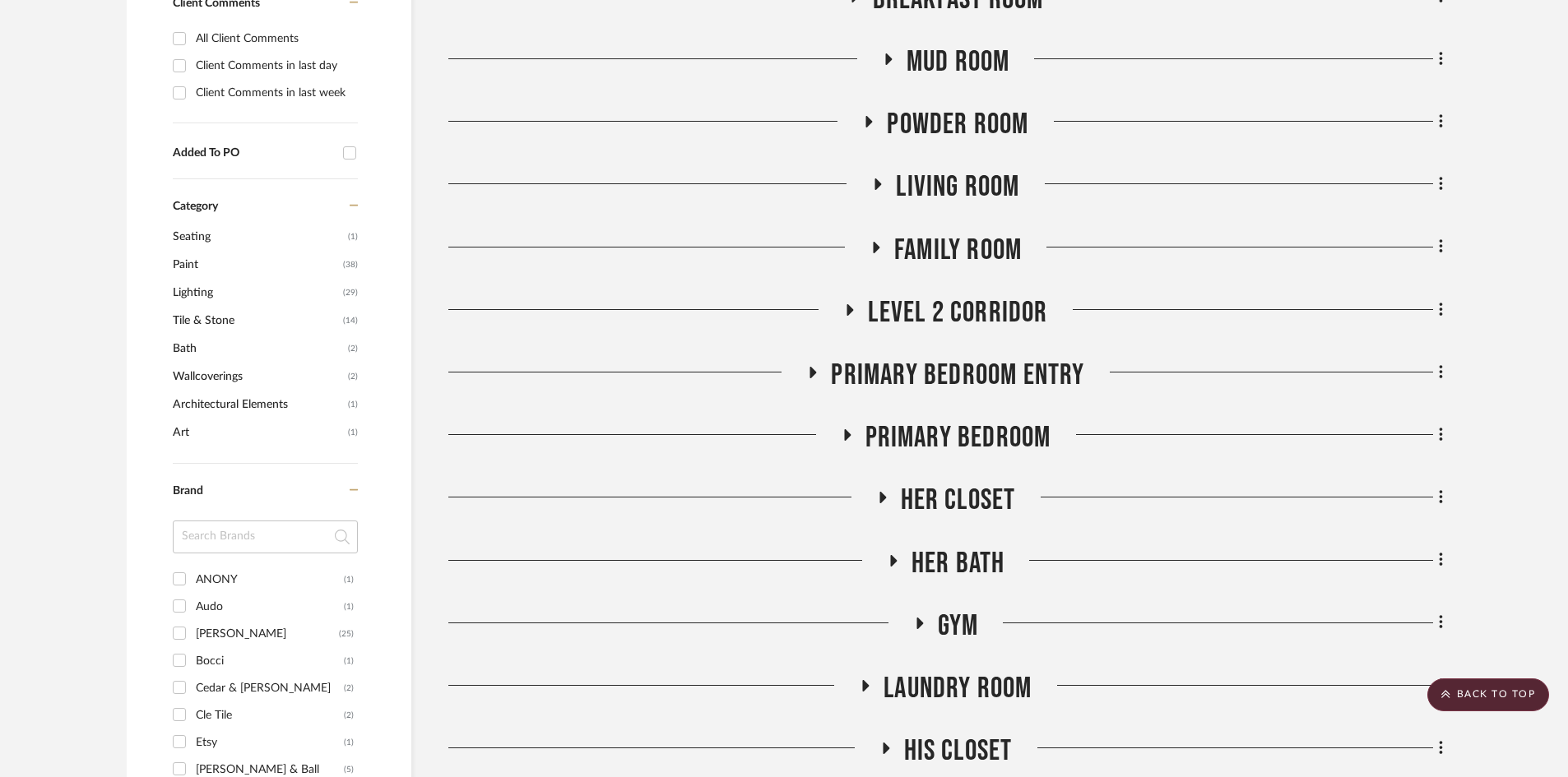
scroll to position [658, 0]
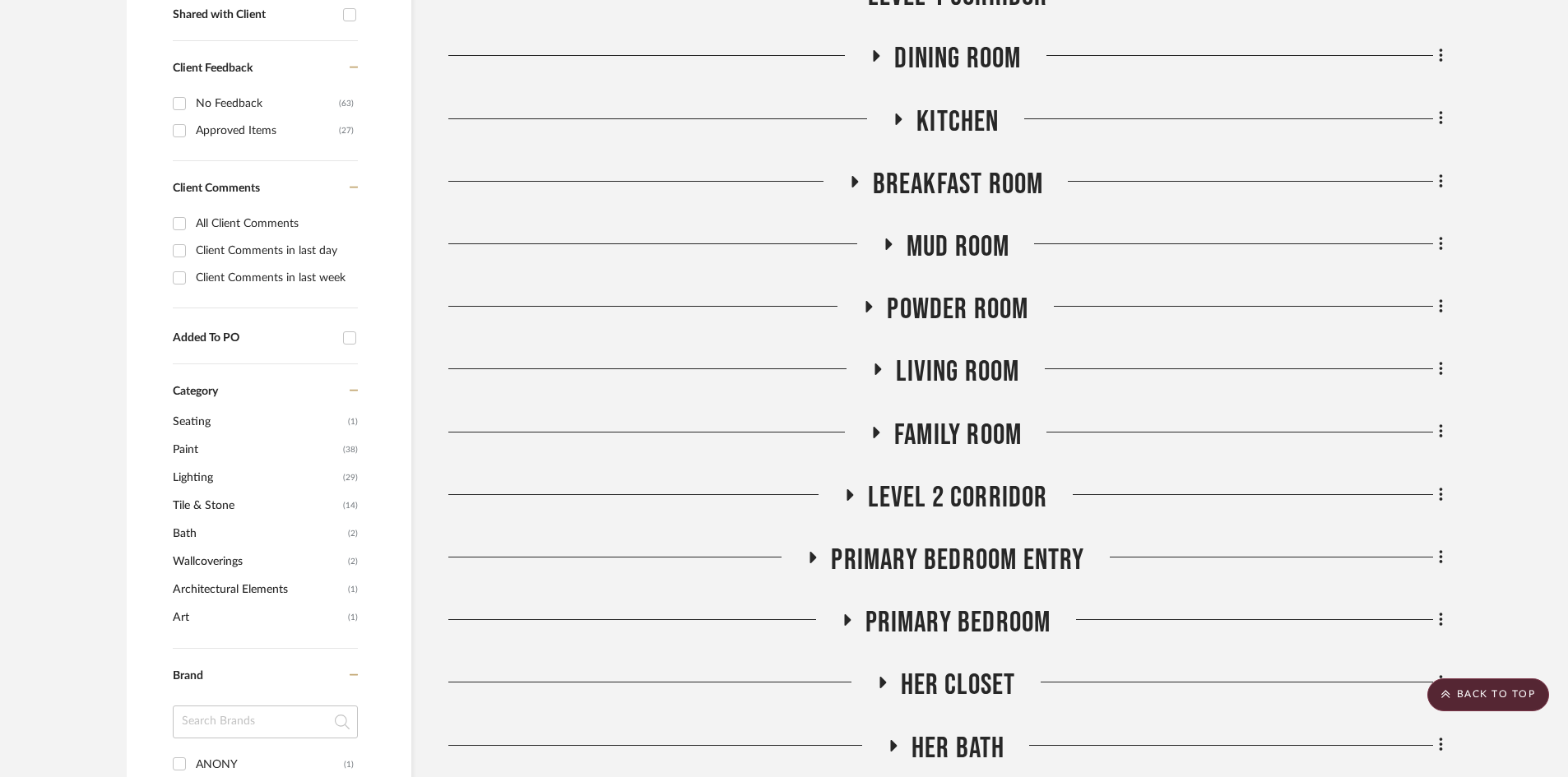
click at [944, 253] on span "Mud Room" at bounding box center [959, 247] width 103 height 35
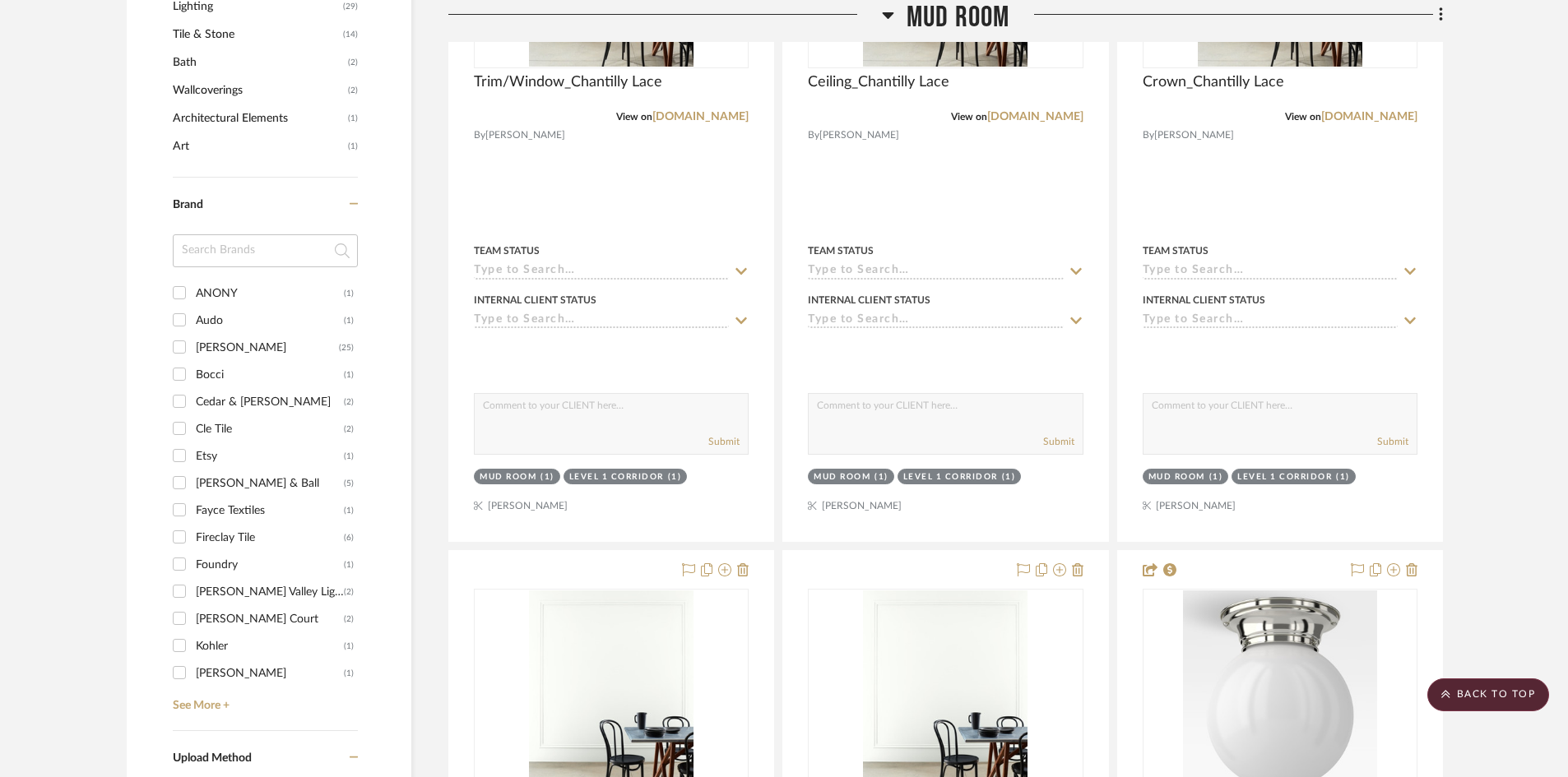
scroll to position [1069, 0]
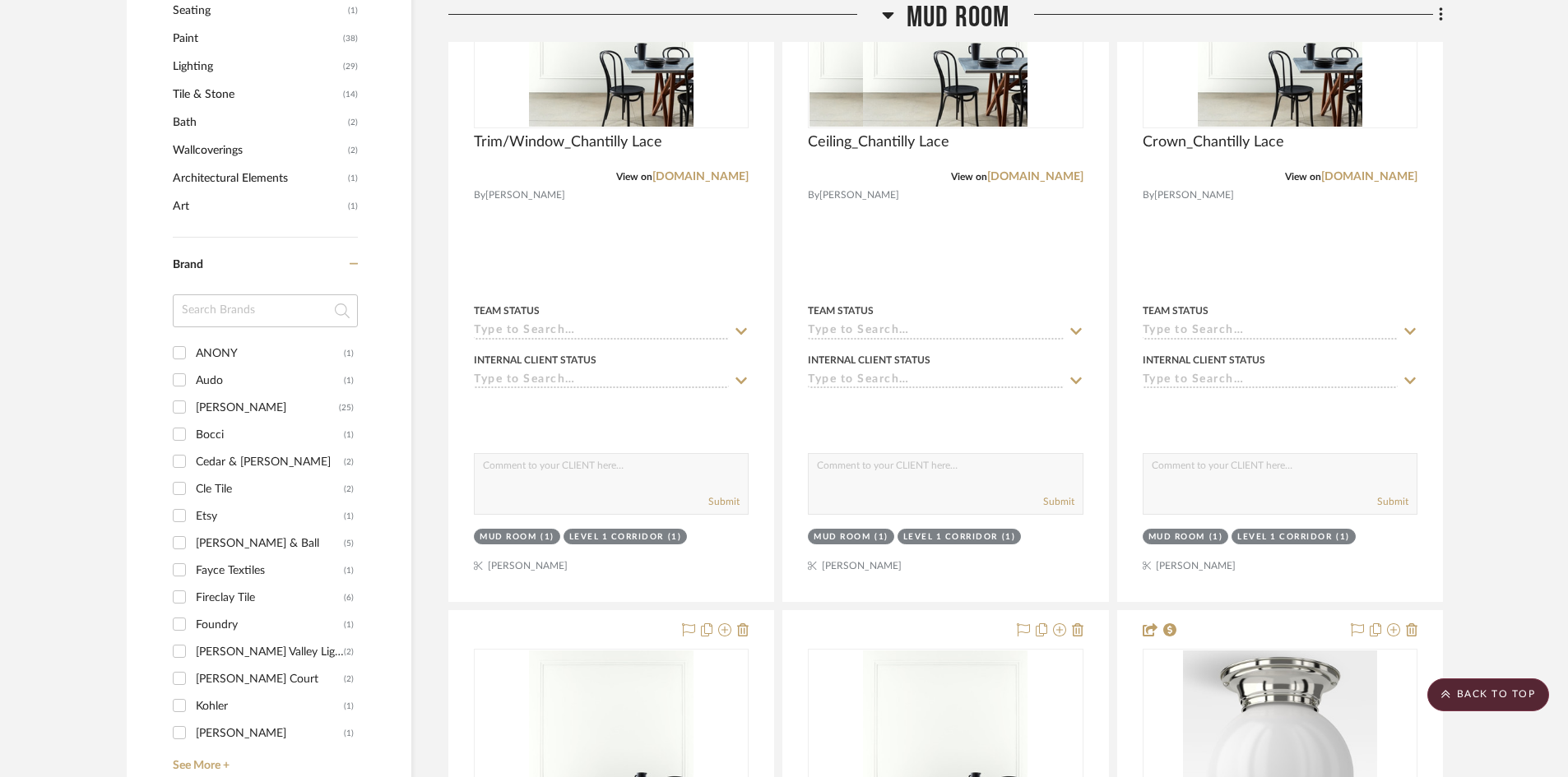
click at [936, 11] on span "Mud Room" at bounding box center [959, 17] width 103 height 35
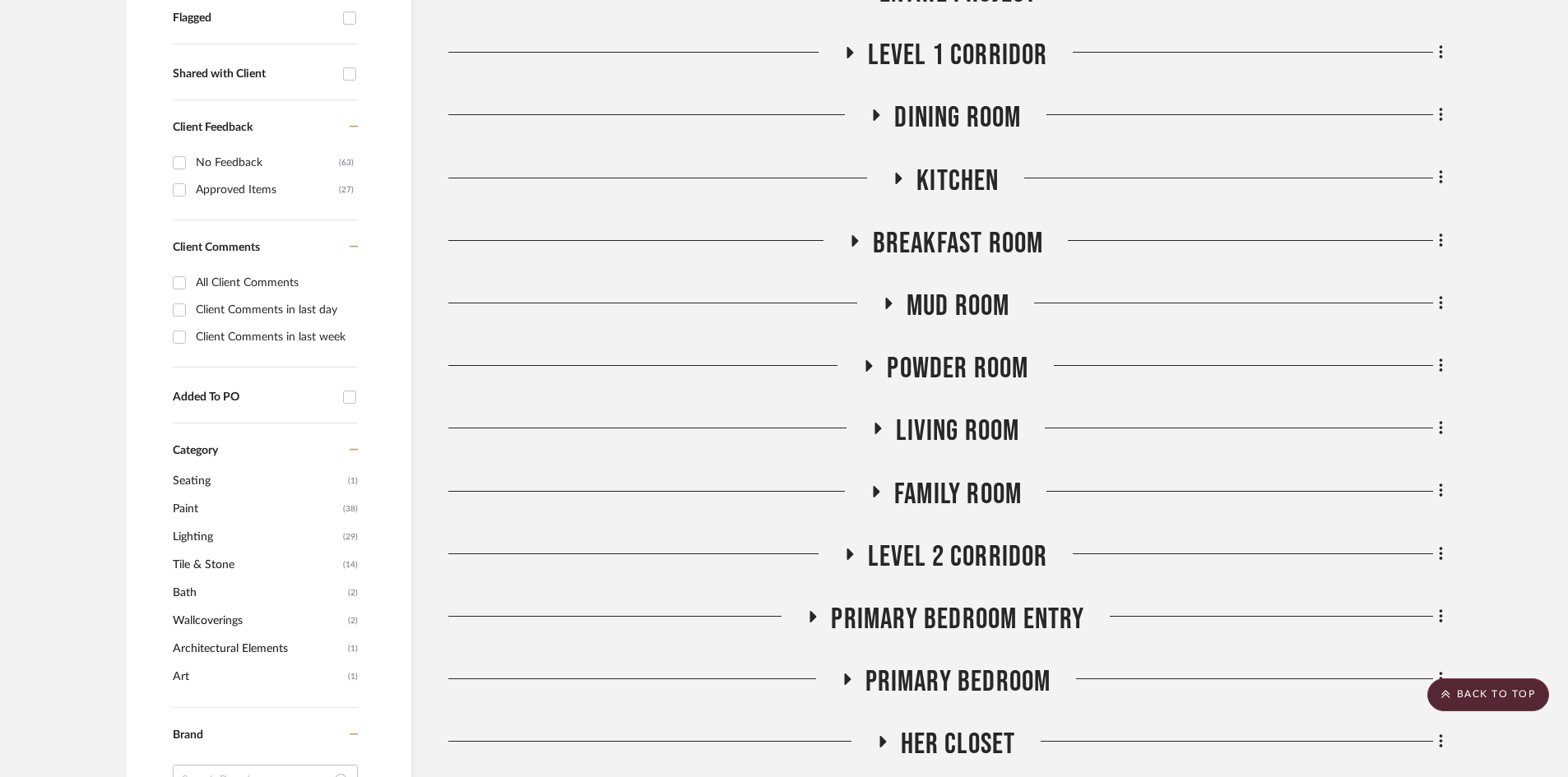
scroll to position [576, 0]
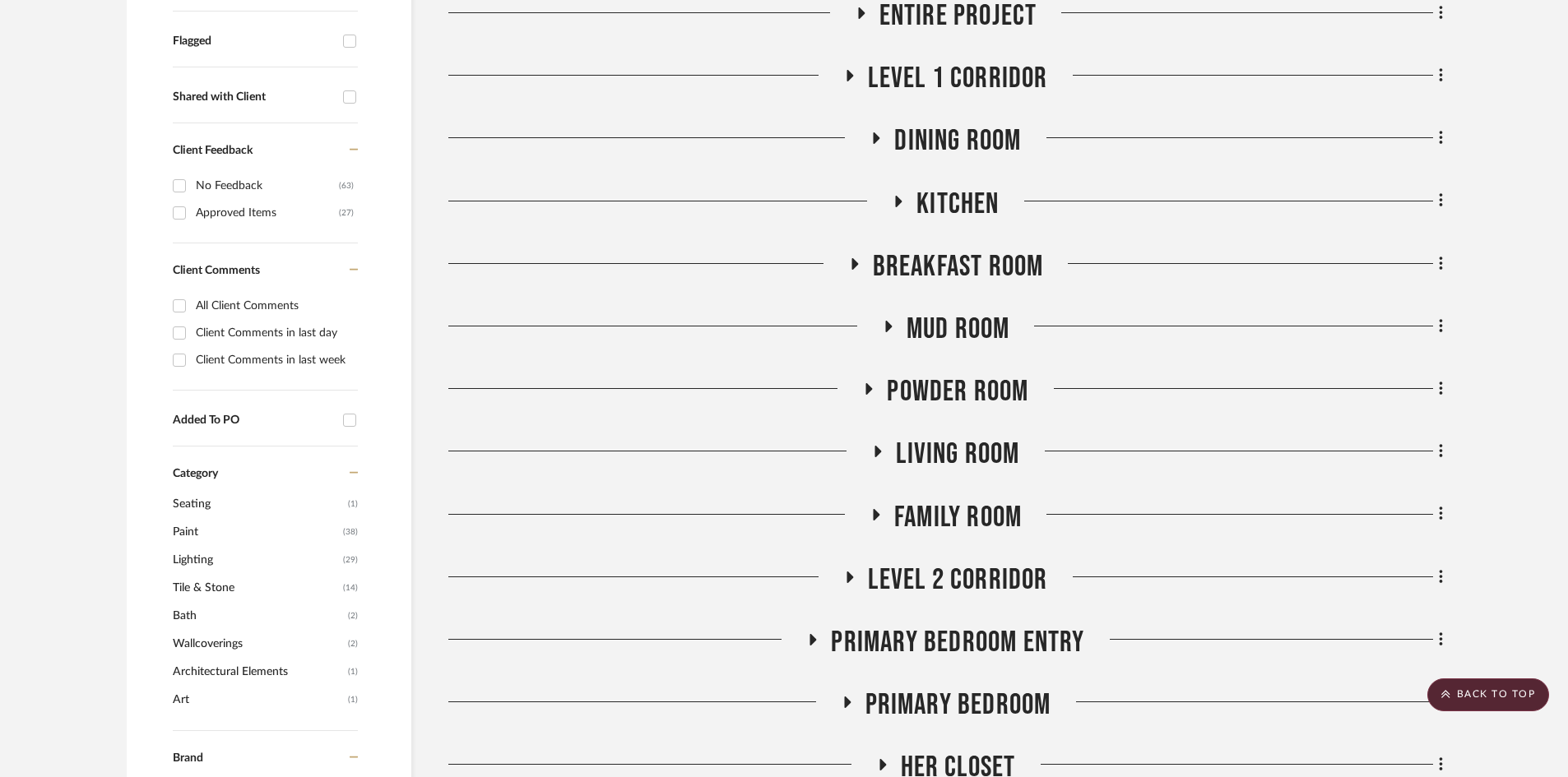
click at [945, 385] on span "Powder Room" at bounding box center [958, 392] width 141 height 35
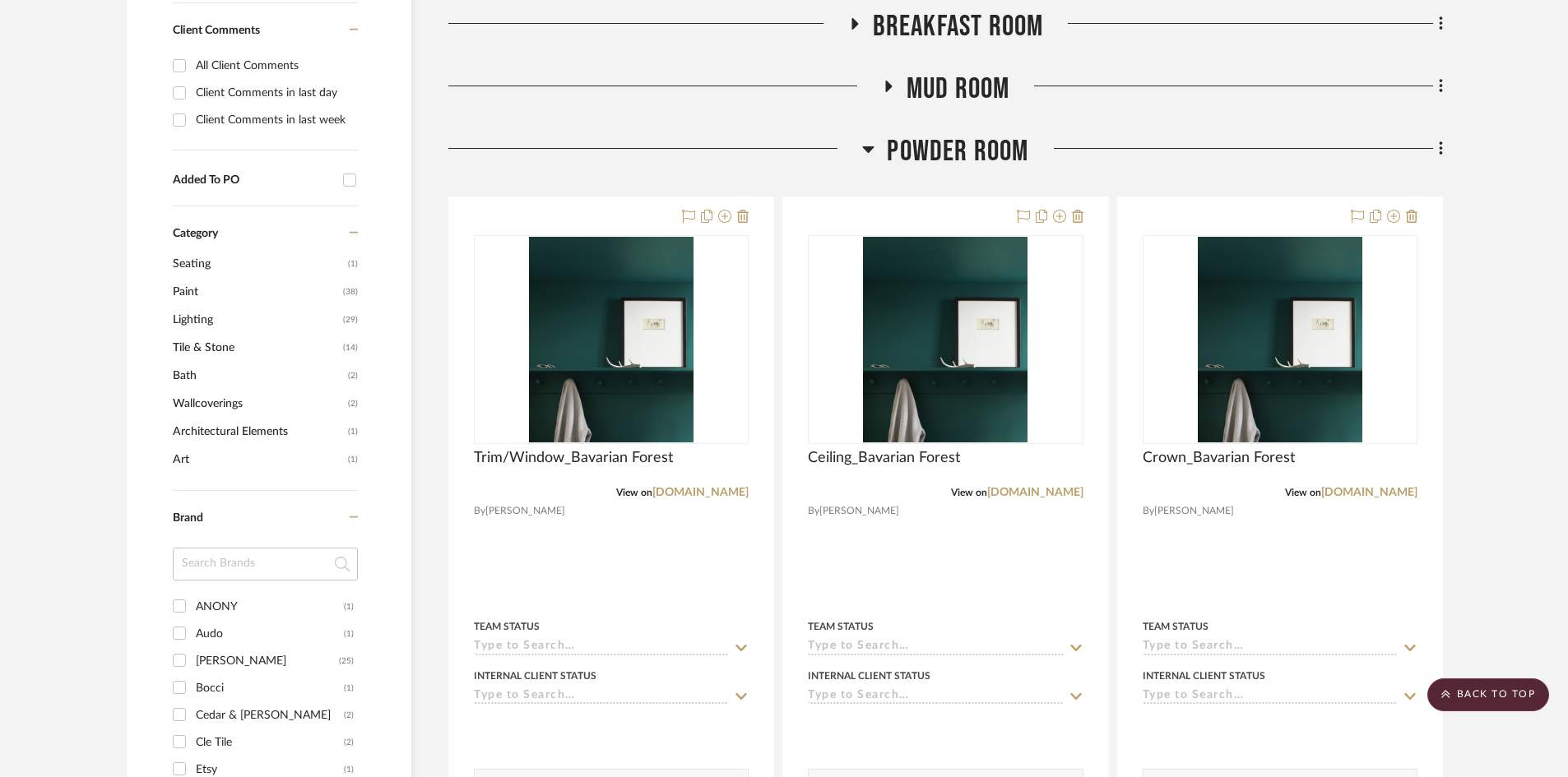
scroll to position [987, 0]
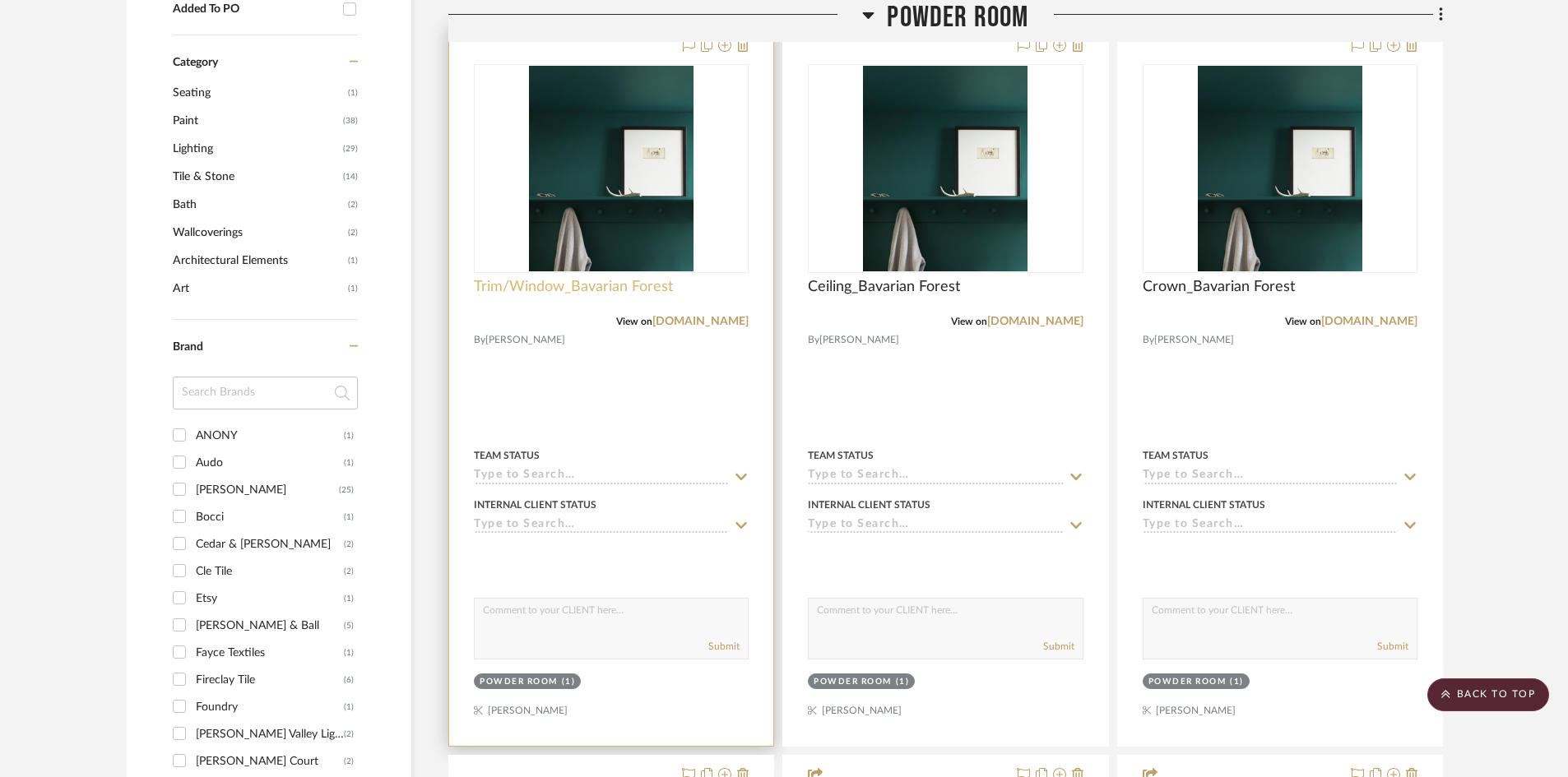
click at [555, 294] on span "Trim/Window_Bavarian Forest" at bounding box center [574, 287] width 200 height 18
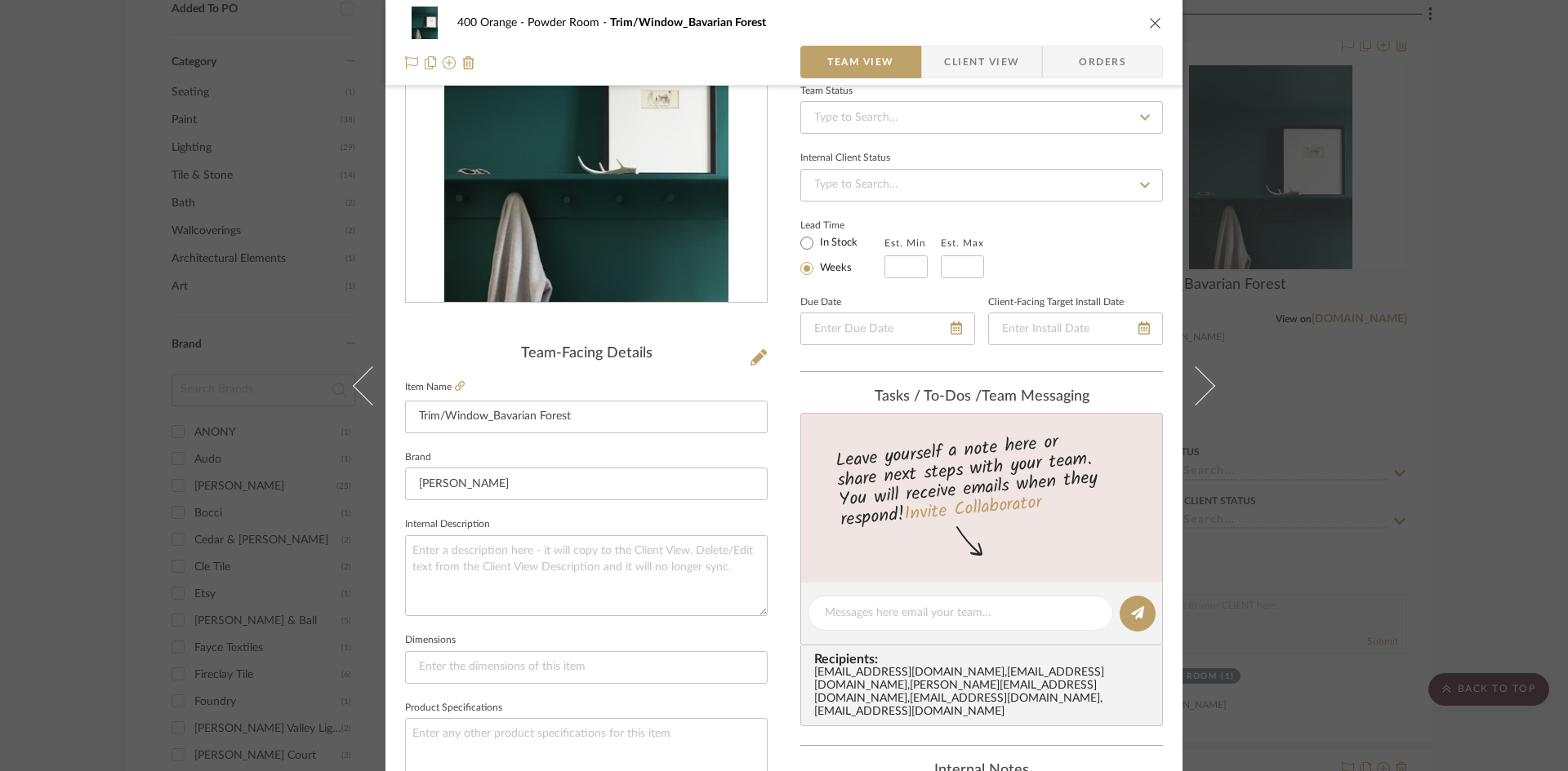
scroll to position [408, 0]
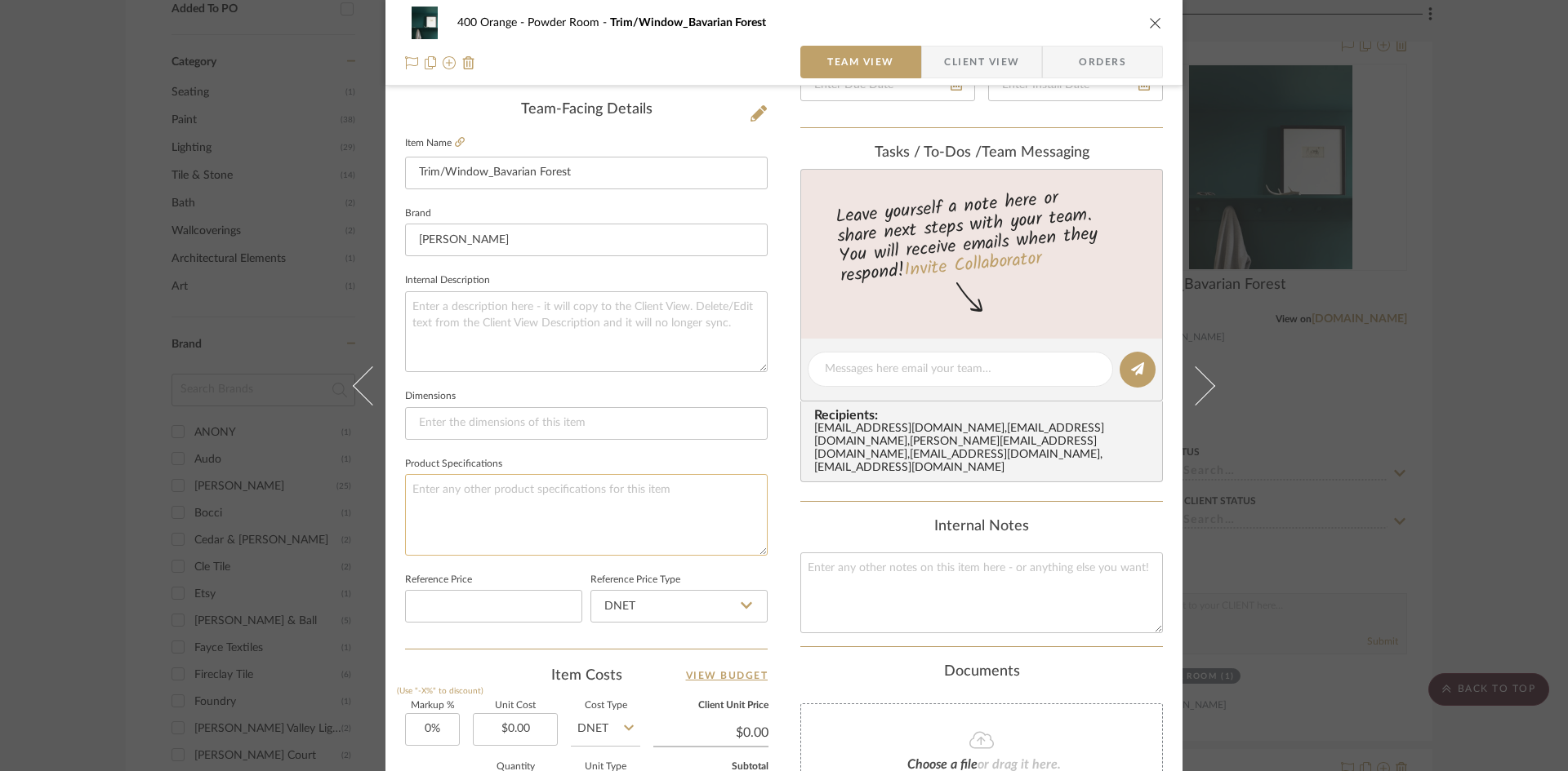
click at [480, 505] on textarea at bounding box center [586, 515] width 363 height 81
click at [441, 489] on textarea "Finish:Satin" at bounding box center [586, 515] width 363 height 81
type textarea "Finish: Satin"
click at [1527, 532] on div "400 Orange Powder Room Trim/Window_Bavarian Forest Team View Client View Orders…" at bounding box center [784, 385] width 1568 height 771
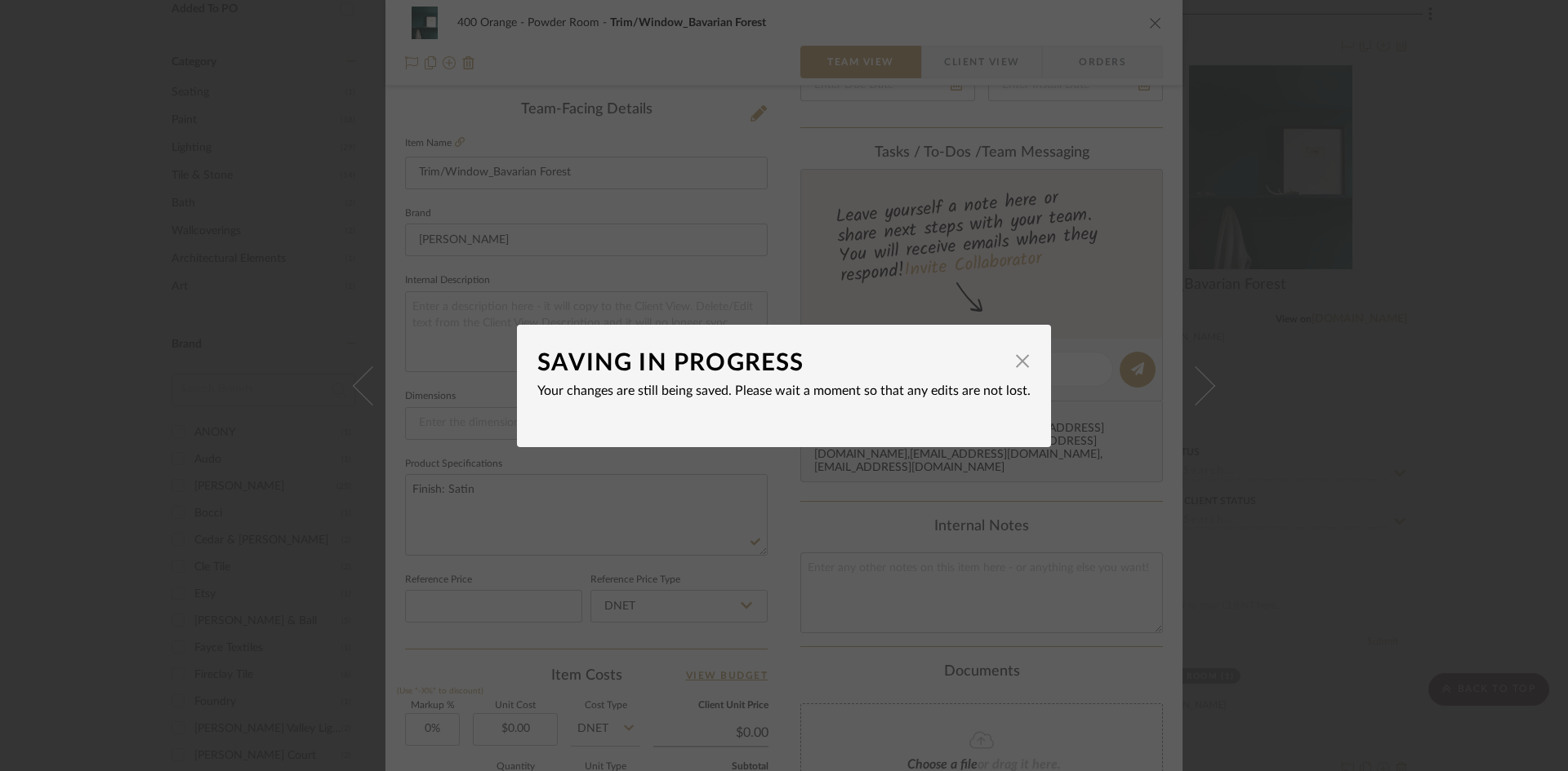
click at [1509, 537] on div "SAVING IN PROGRESS × Your changes are still being saved. Please wait a moment s…" at bounding box center [784, 385] width 1568 height 771
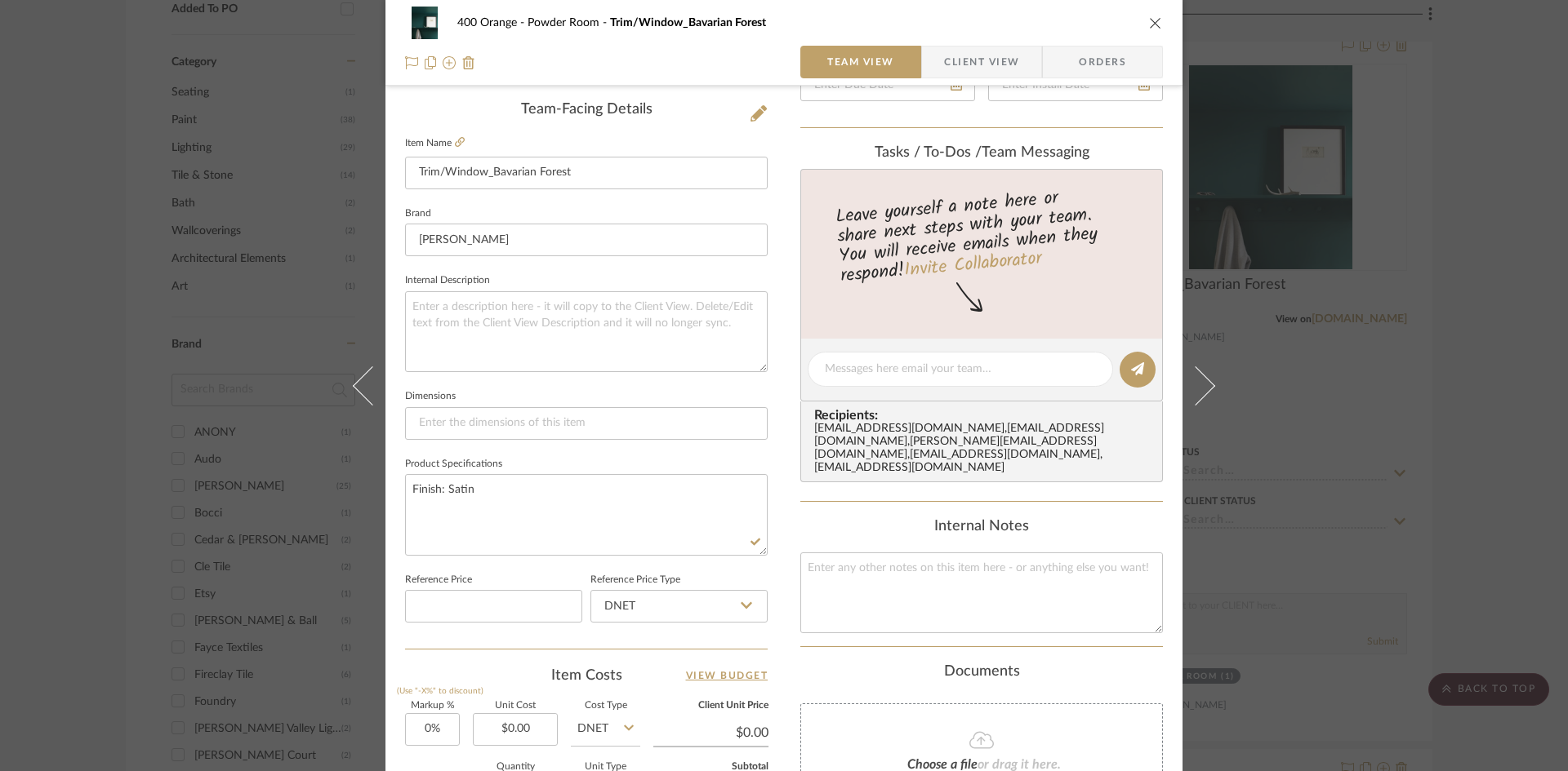
click at [1480, 432] on div "400 Orange Powder Room Trim/Window_Bavarian Forest Team View Client View Orders…" at bounding box center [784, 385] width 1568 height 771
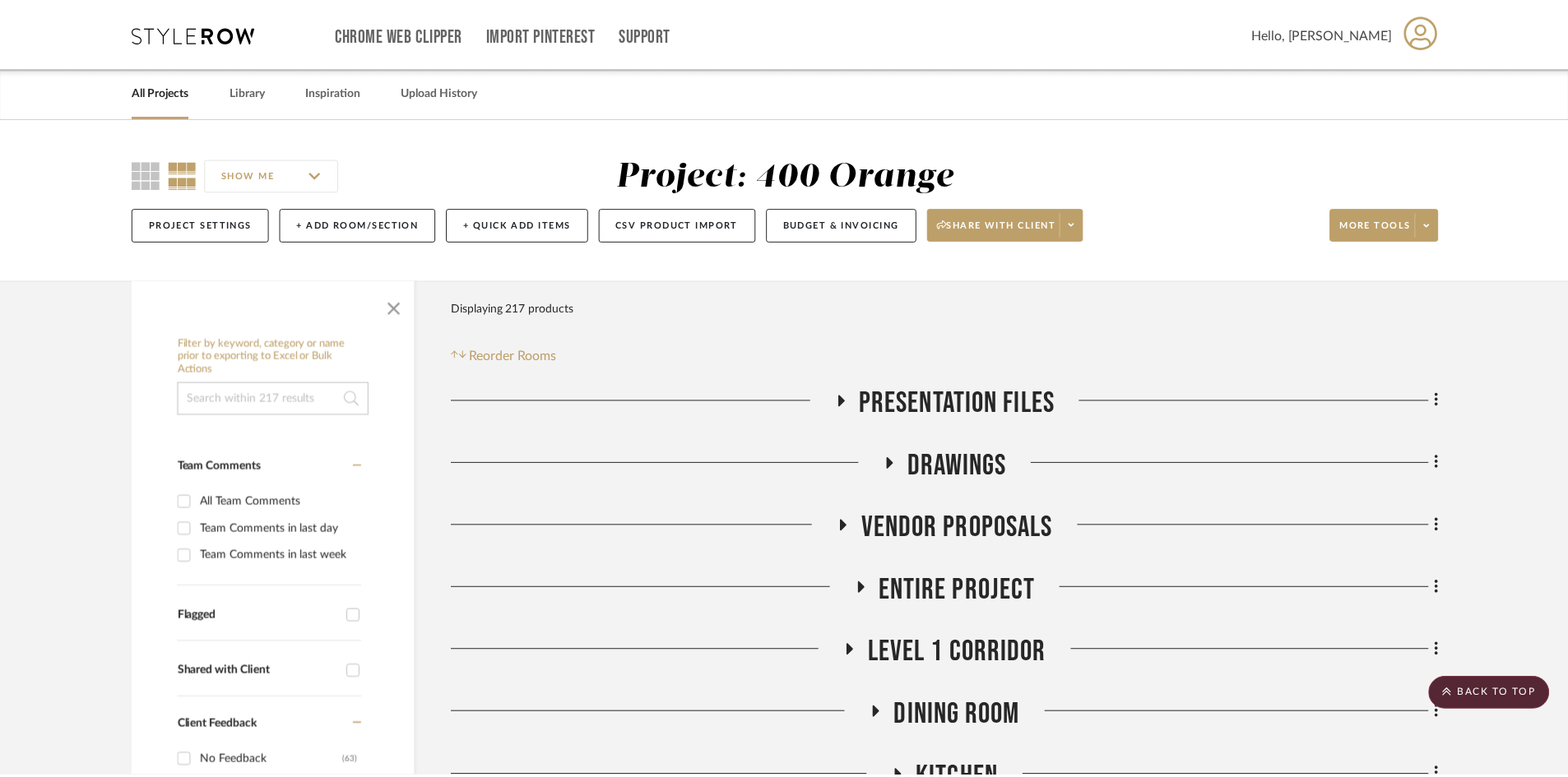
scroll to position [987, 0]
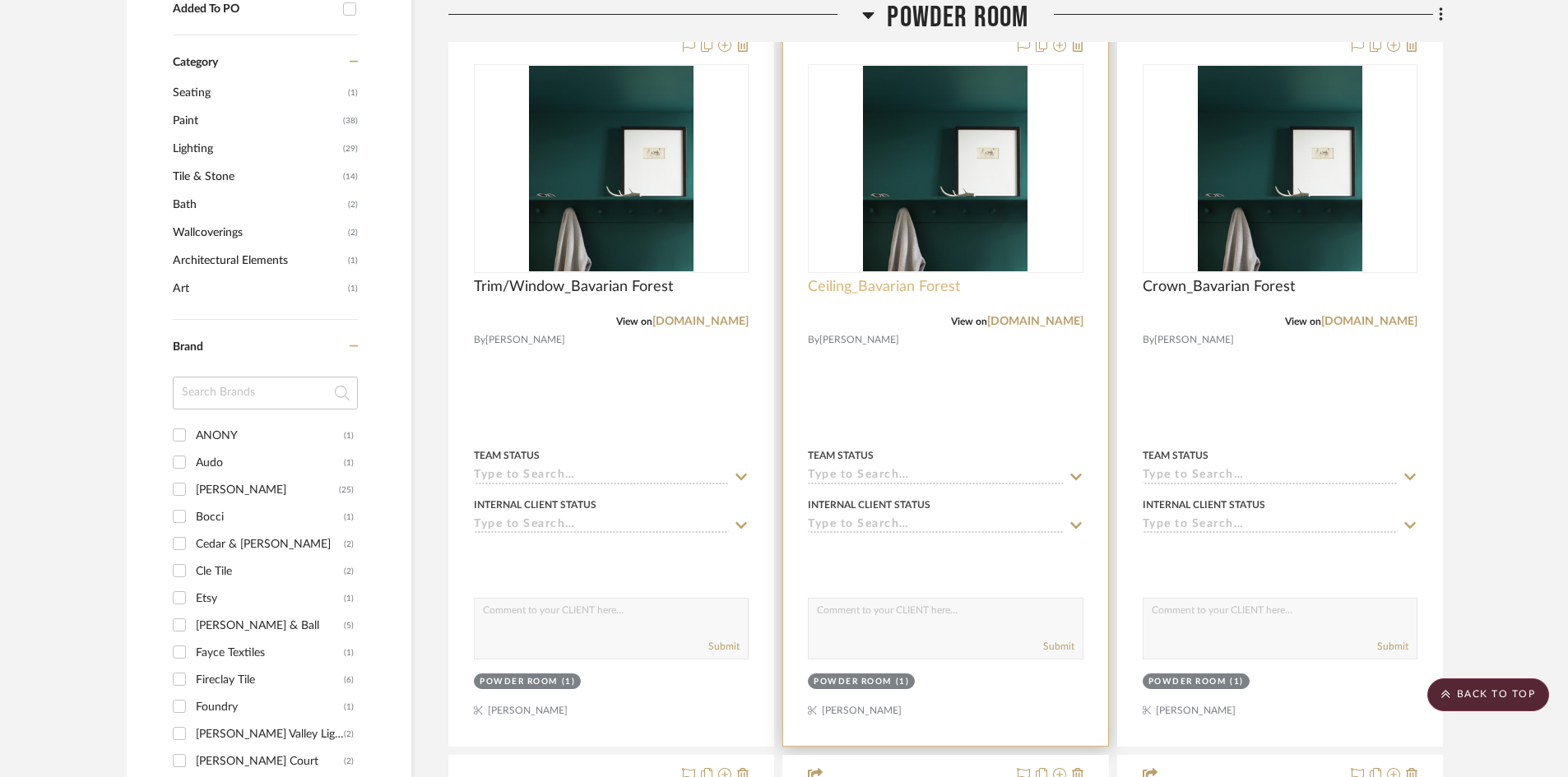
click at [856, 287] on span "Ceiling_Bavarian Forest" at bounding box center [884, 287] width 152 height 18
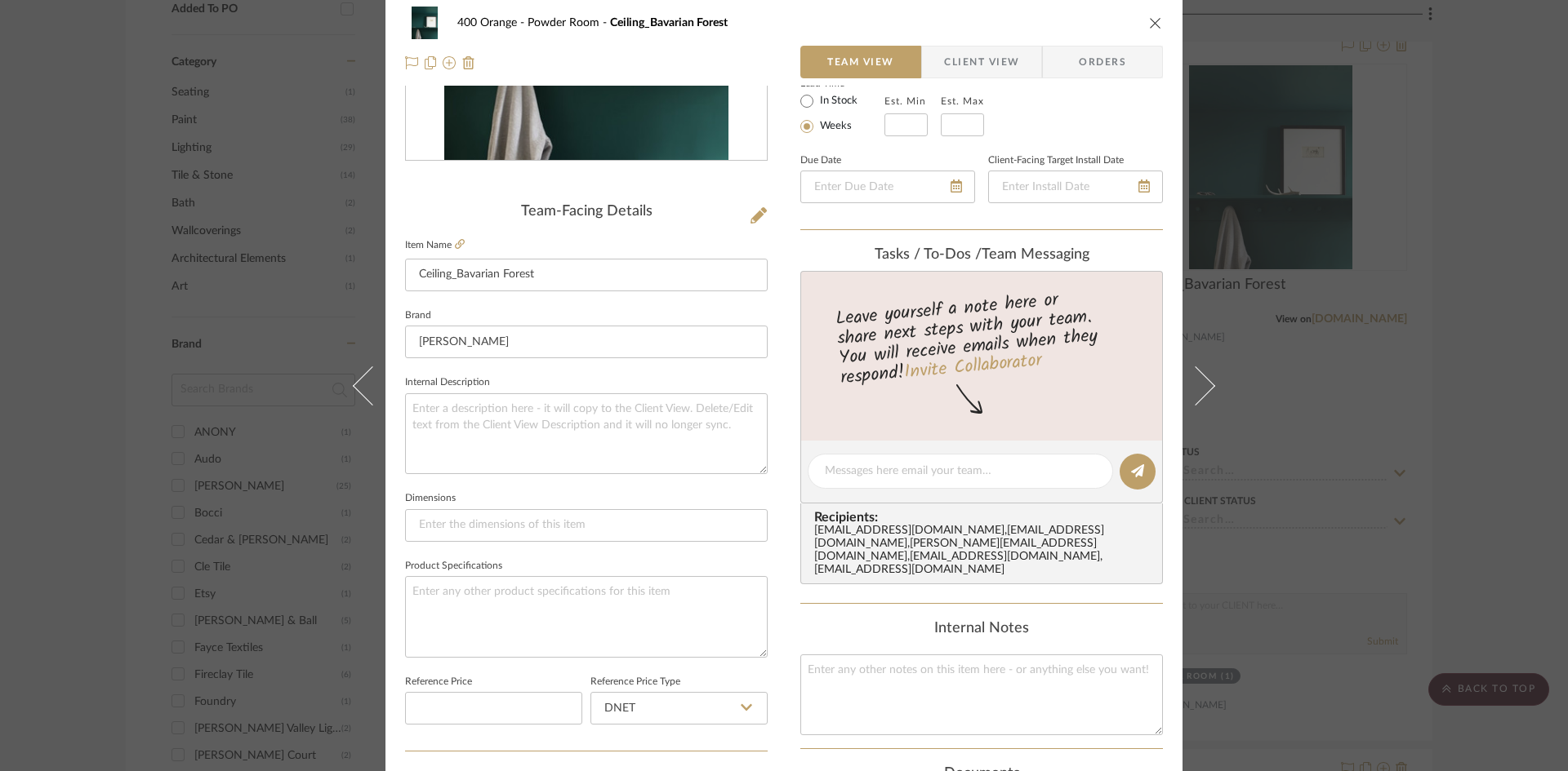
scroll to position [408, 0]
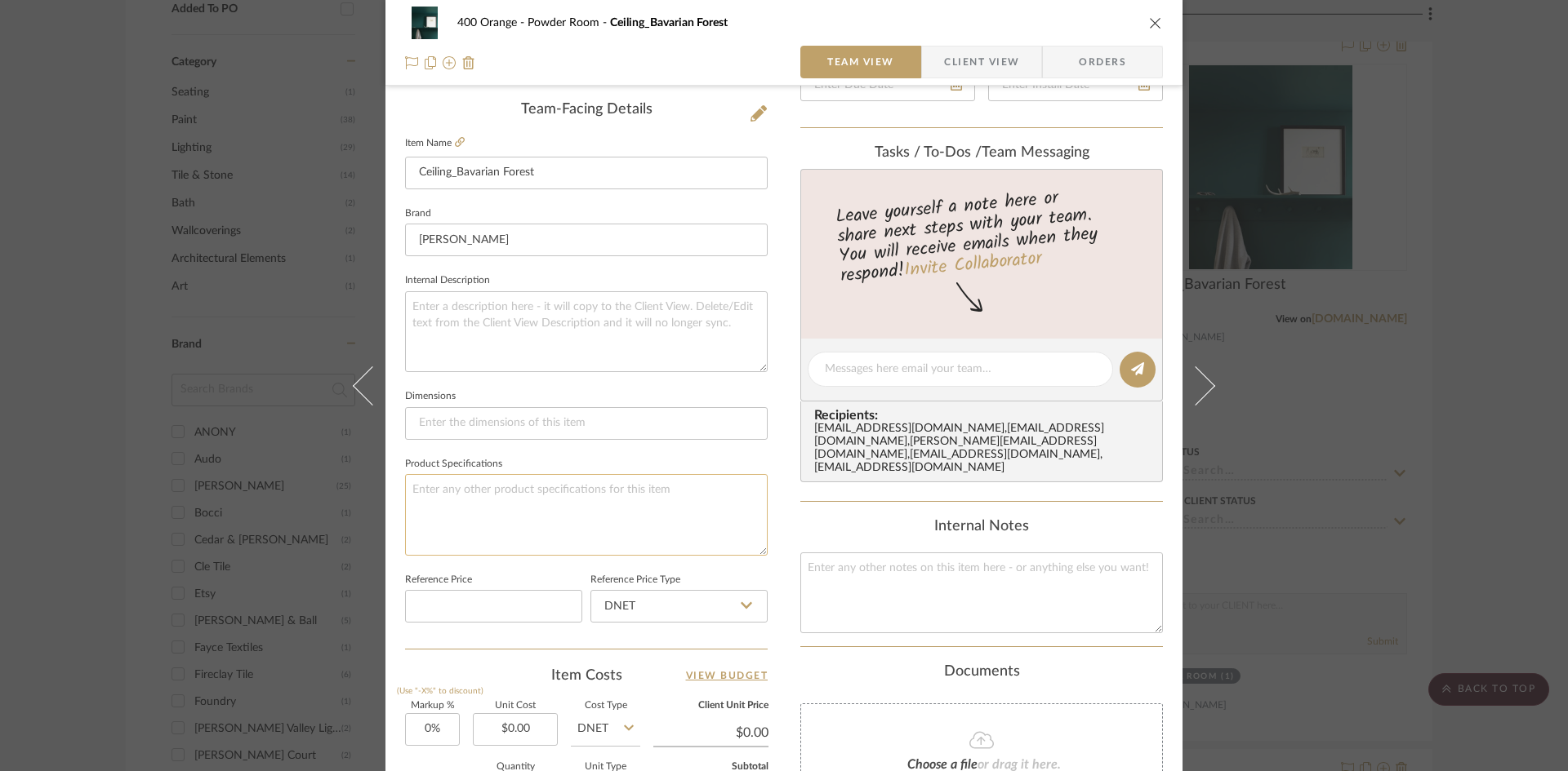
click at [461, 495] on textarea at bounding box center [586, 515] width 363 height 81
type textarea "Finish: Matte"
click at [1471, 478] on div "400 Orange Powder Room Ceiling_Bavarian Forest Team View Client View Orders Tea…" at bounding box center [784, 385] width 1568 height 771
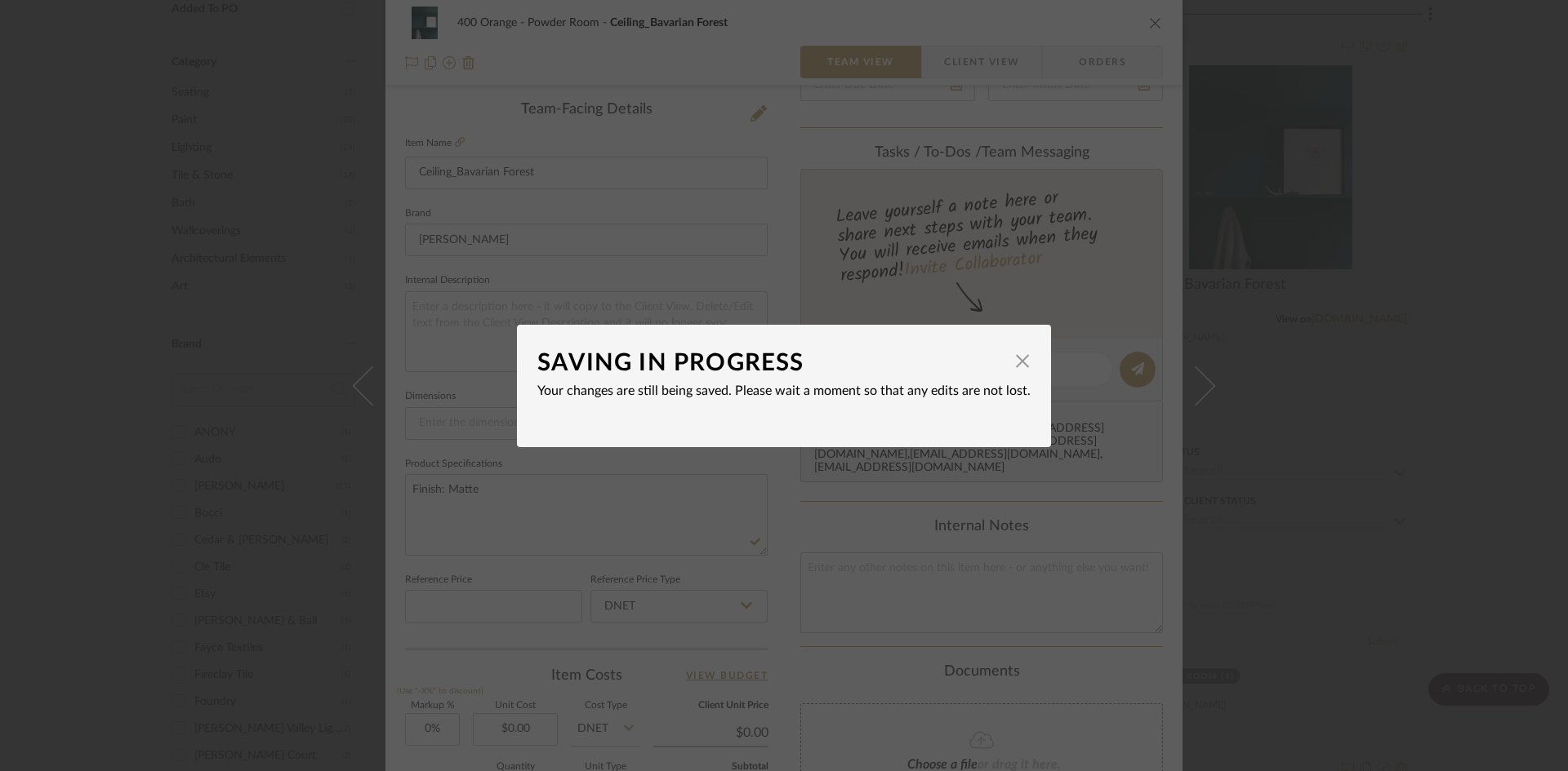
drag, startPoint x: 1480, startPoint y: 480, endPoint x: 1421, endPoint y: 471, distance: 59.7
click at [1478, 480] on div "SAVING IN PROGRESS × Your changes are still being saved. Please wait a moment s…" at bounding box center [784, 385] width 1568 height 771
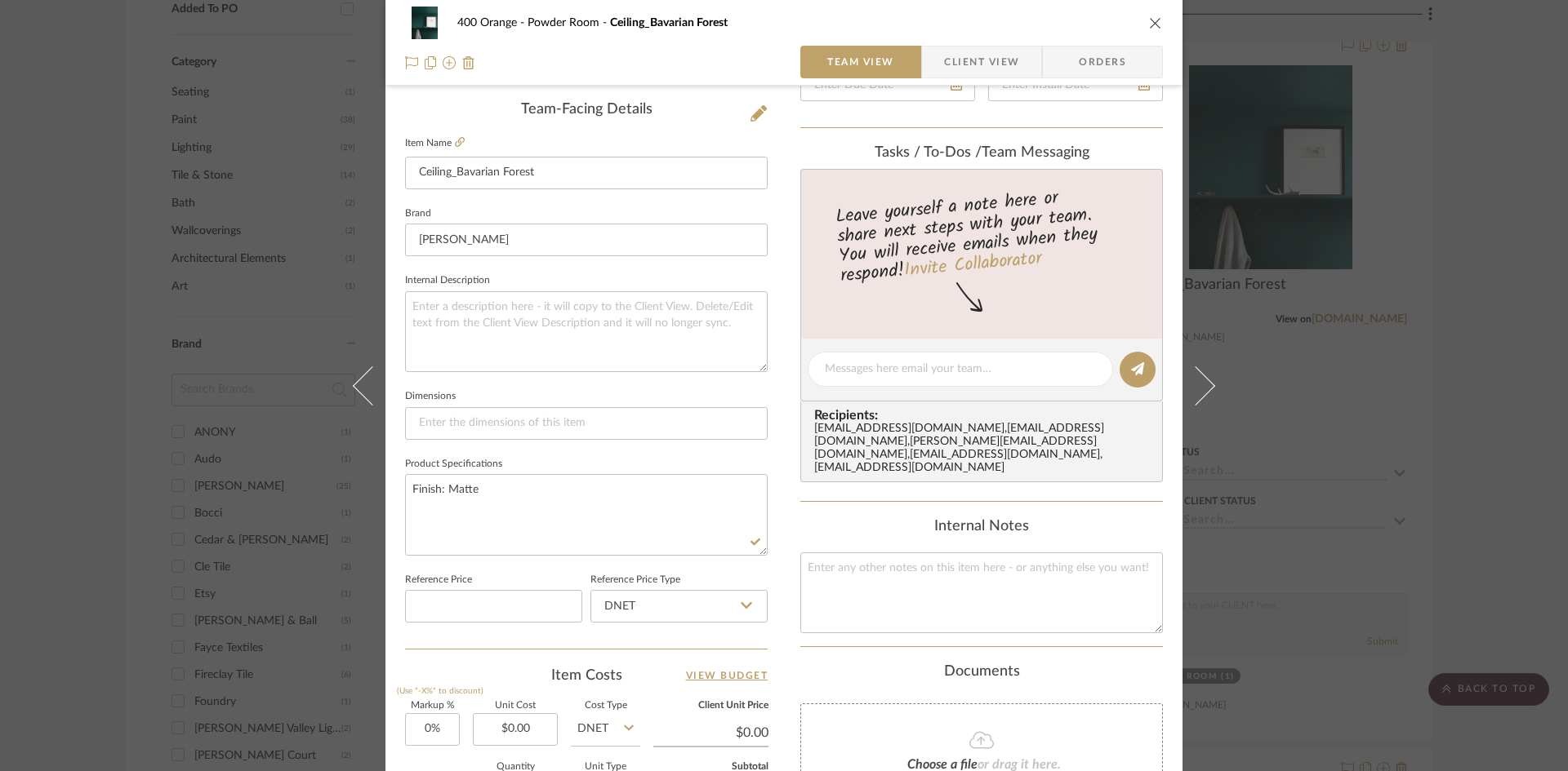
click at [1464, 243] on div "400 Orange Powder Room Ceiling_Bavarian Forest Team View Client View Orders Tea…" at bounding box center [784, 385] width 1568 height 771
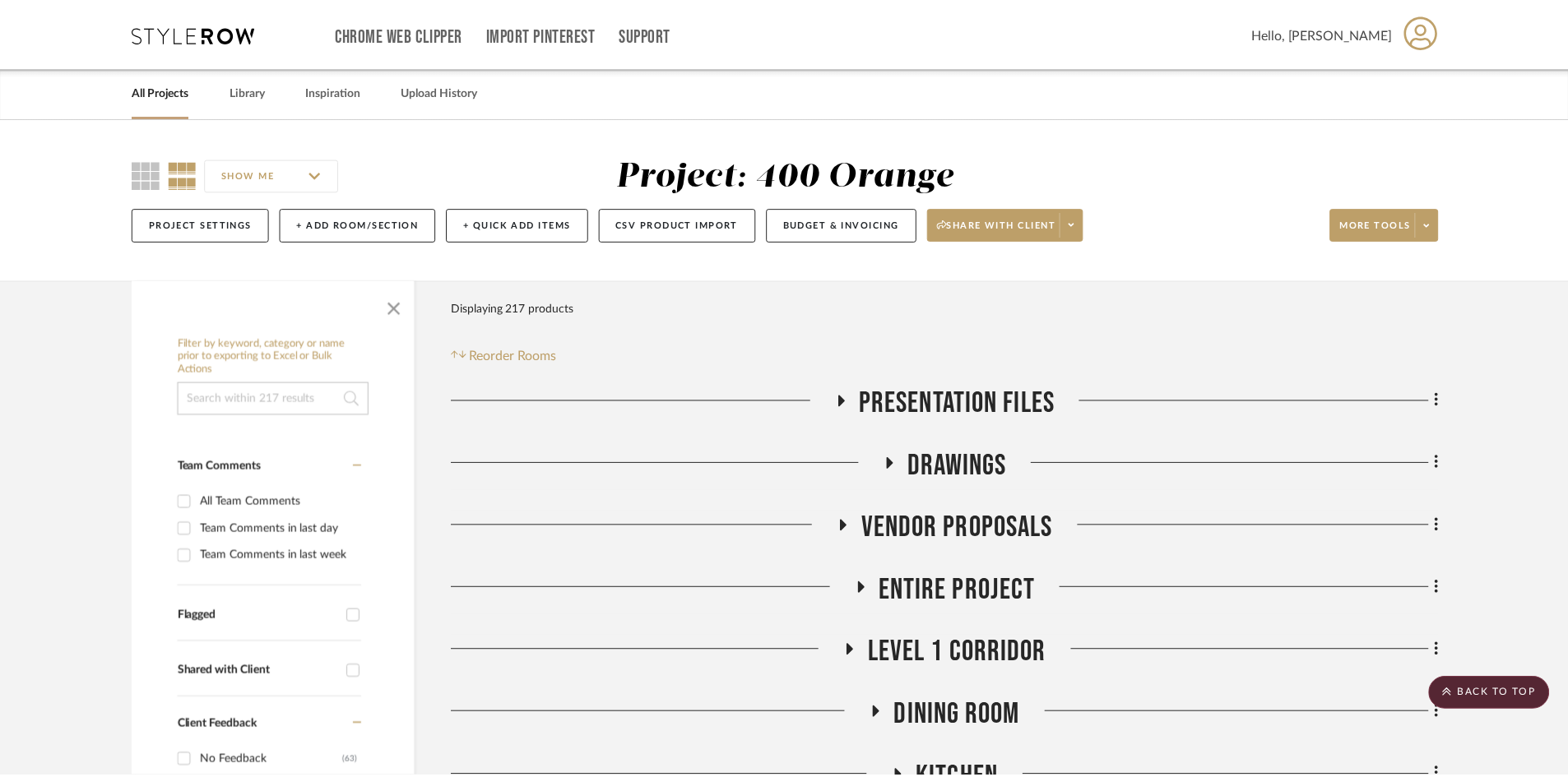
scroll to position [987, 0]
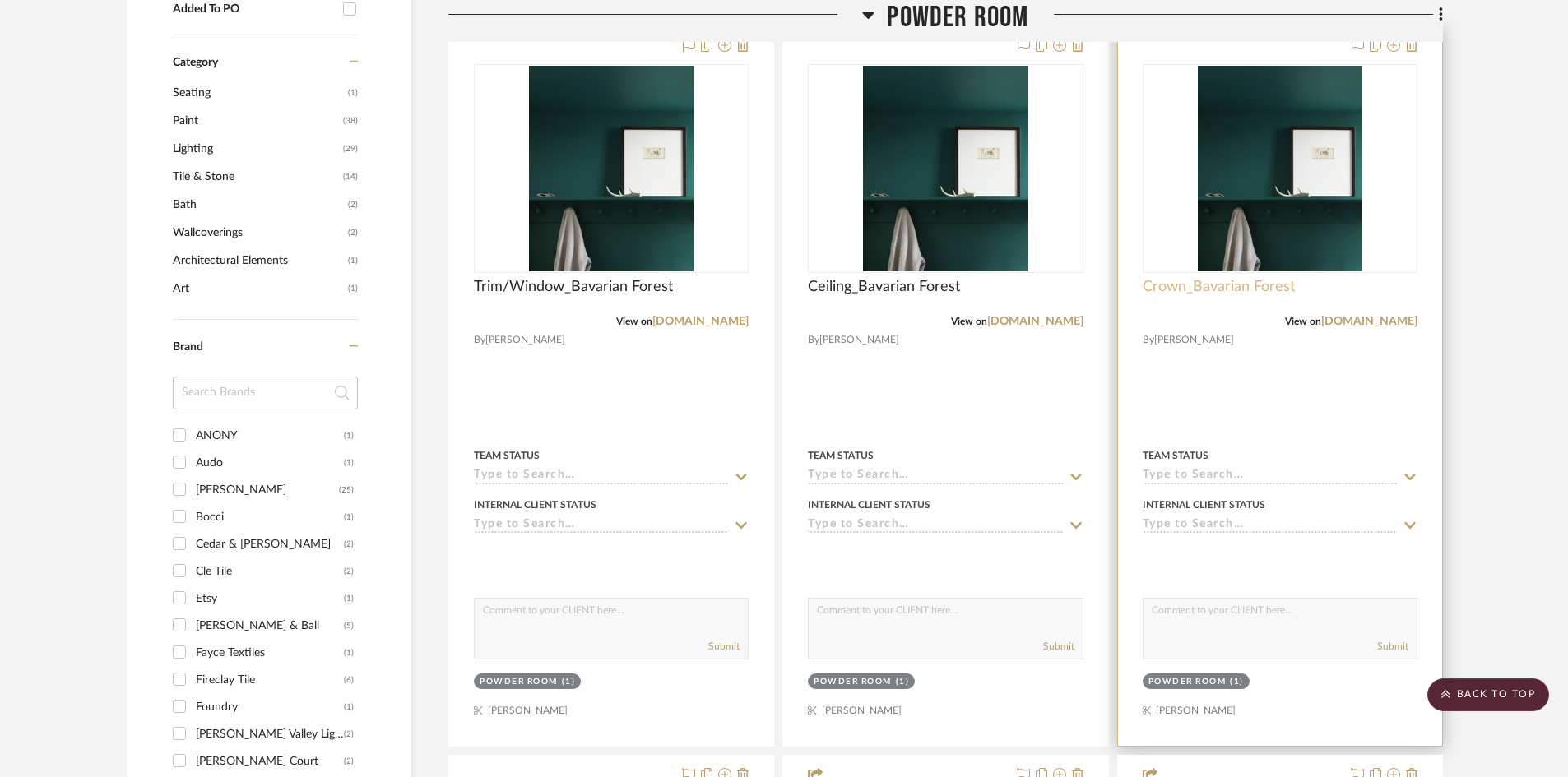
click at [1184, 287] on span "Crown_Bavarian Forest" at bounding box center [1219, 287] width 152 height 18
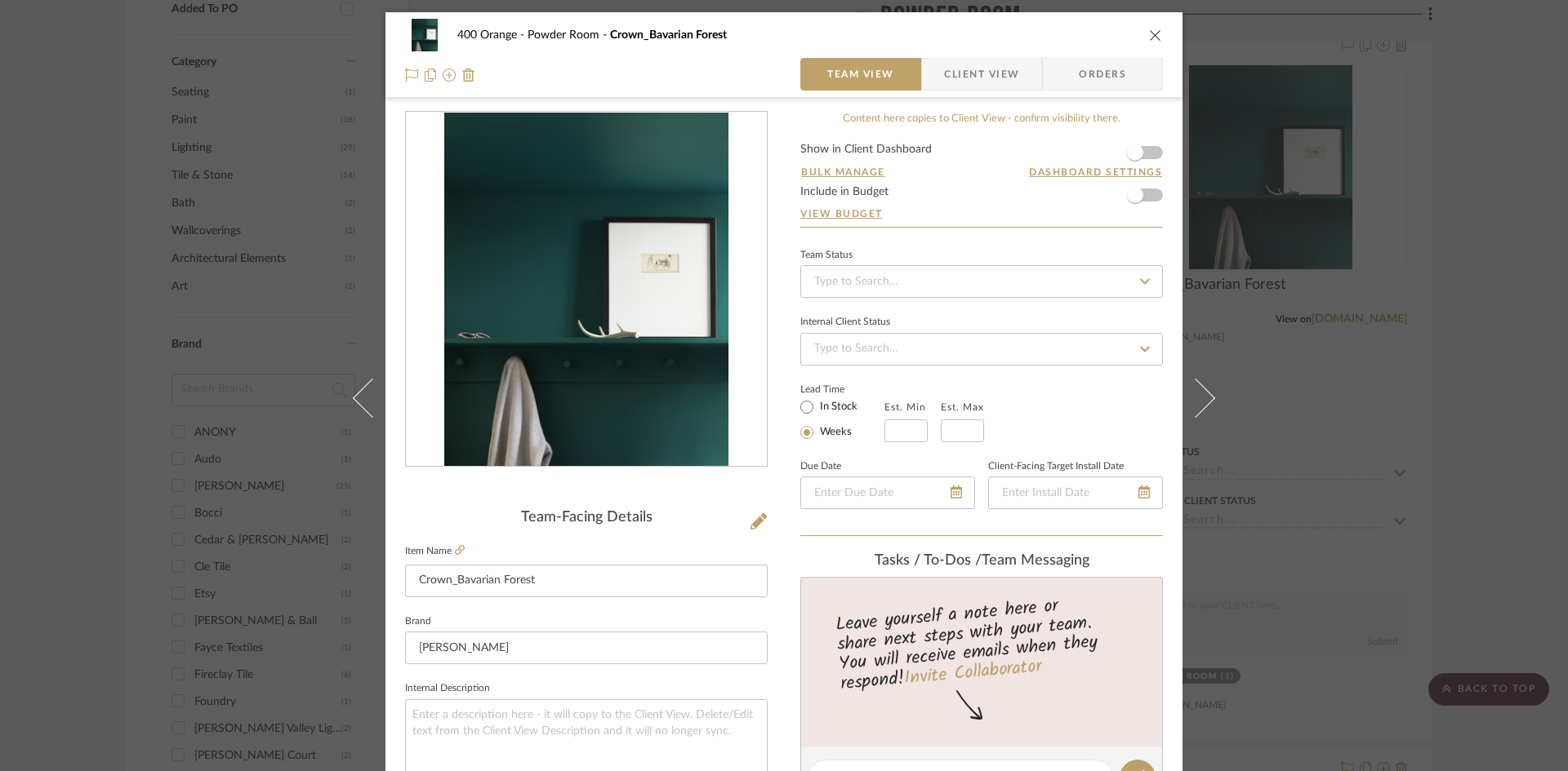
scroll to position [327, 0]
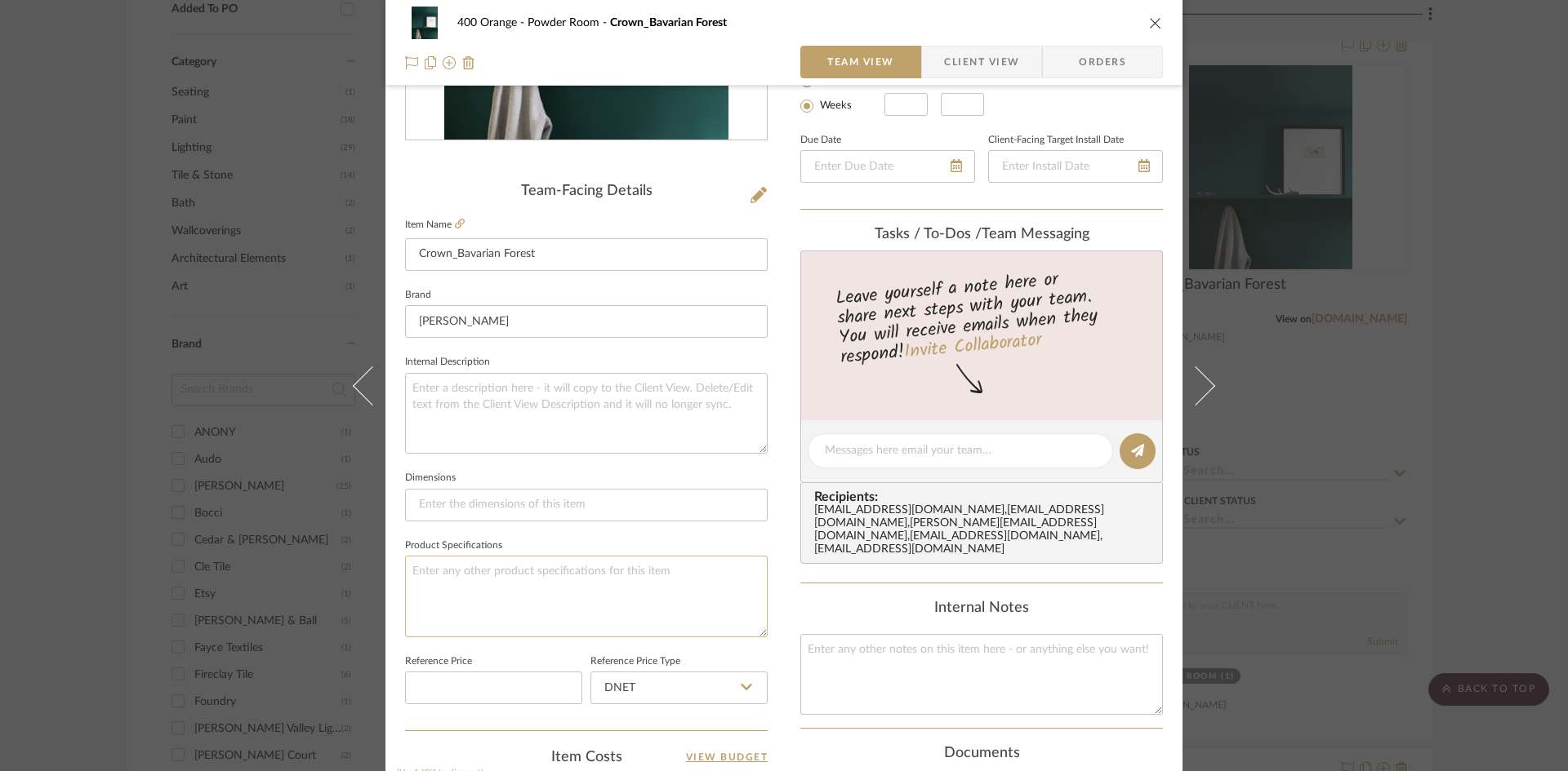
click at [500, 609] on textarea at bounding box center [586, 596] width 363 height 81
type textarea "Finish: Satin"
click at [1483, 478] on div "400 Orange Powder Room Crown_Bavarian Forest Team View Client View Orders Team-…" at bounding box center [784, 385] width 1568 height 771
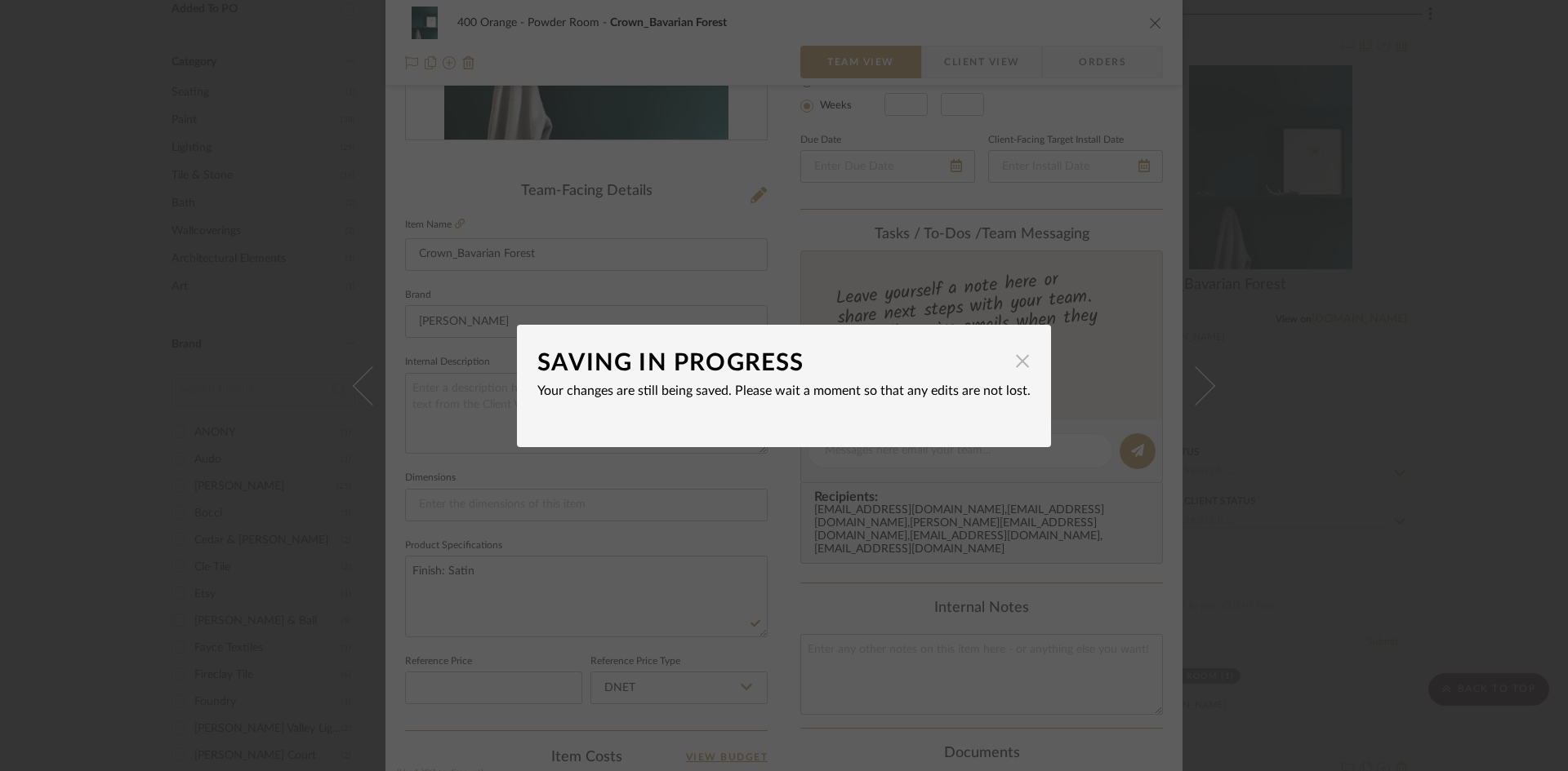
click at [1009, 365] on span "button" at bounding box center [1023, 362] width 32 height 32
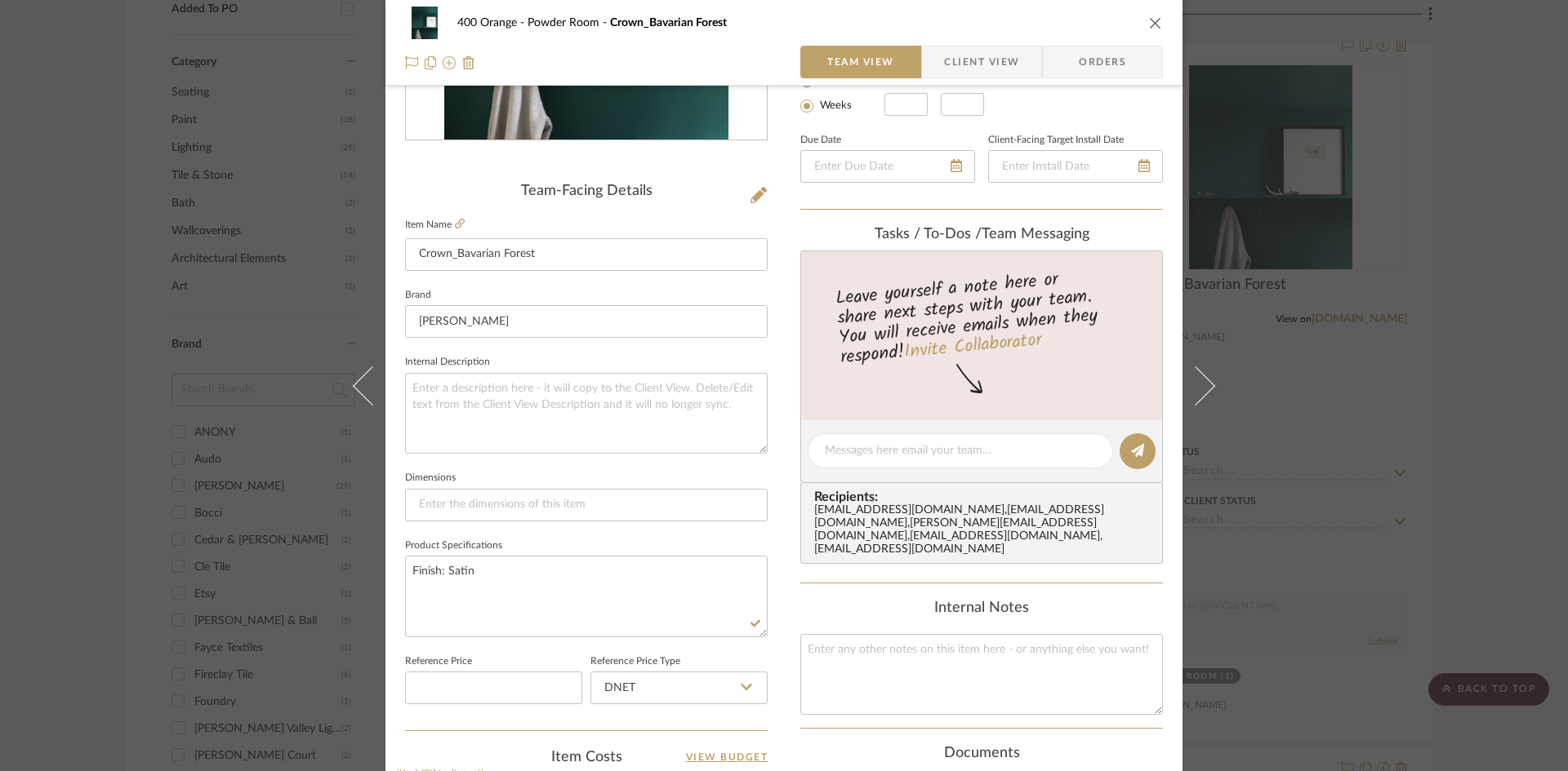
click at [1500, 444] on div "400 Orange Powder Room Crown_Bavarian Forest Team View Client View Orders Team-…" at bounding box center [784, 385] width 1568 height 771
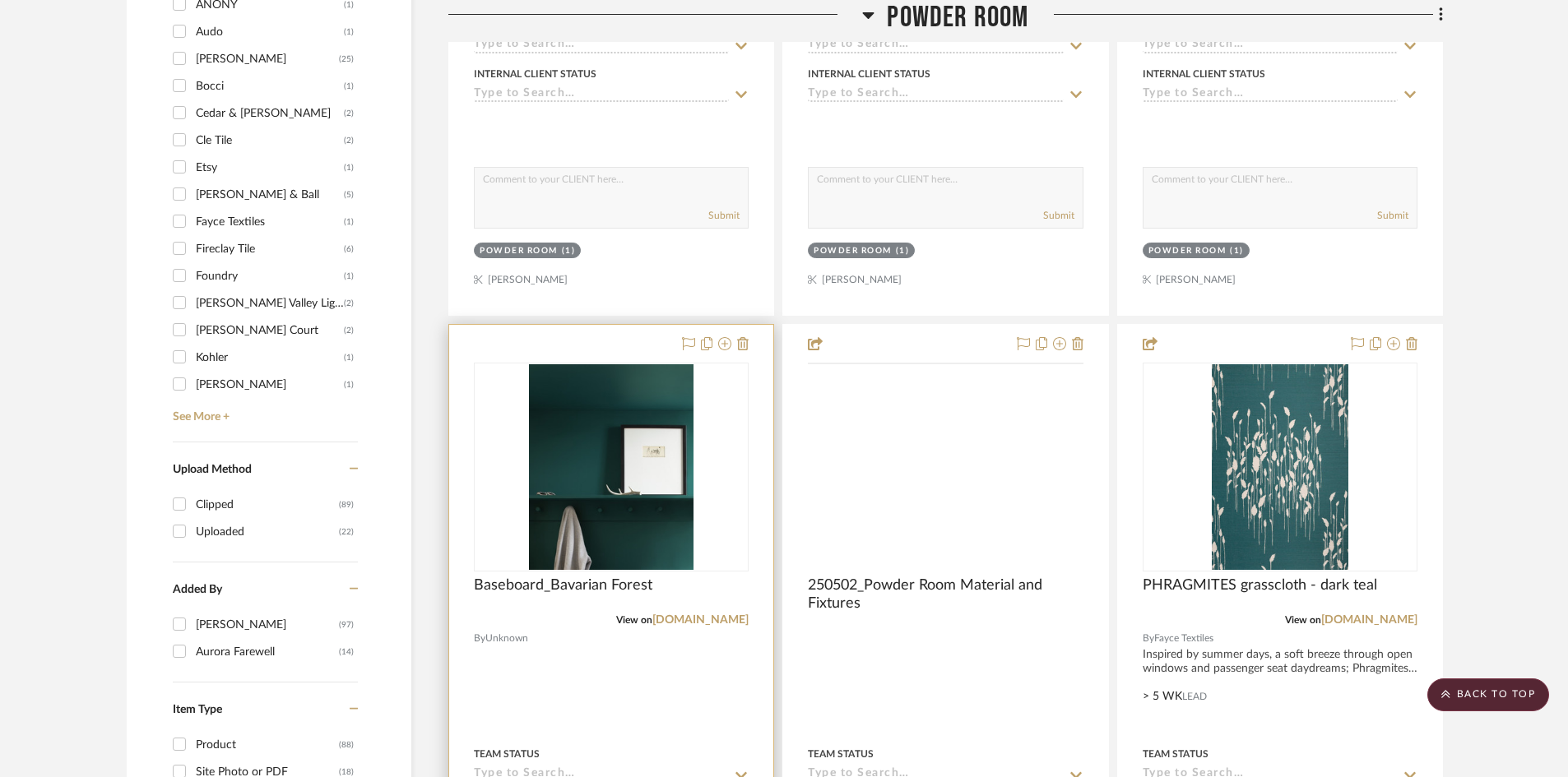
scroll to position [1563, 0]
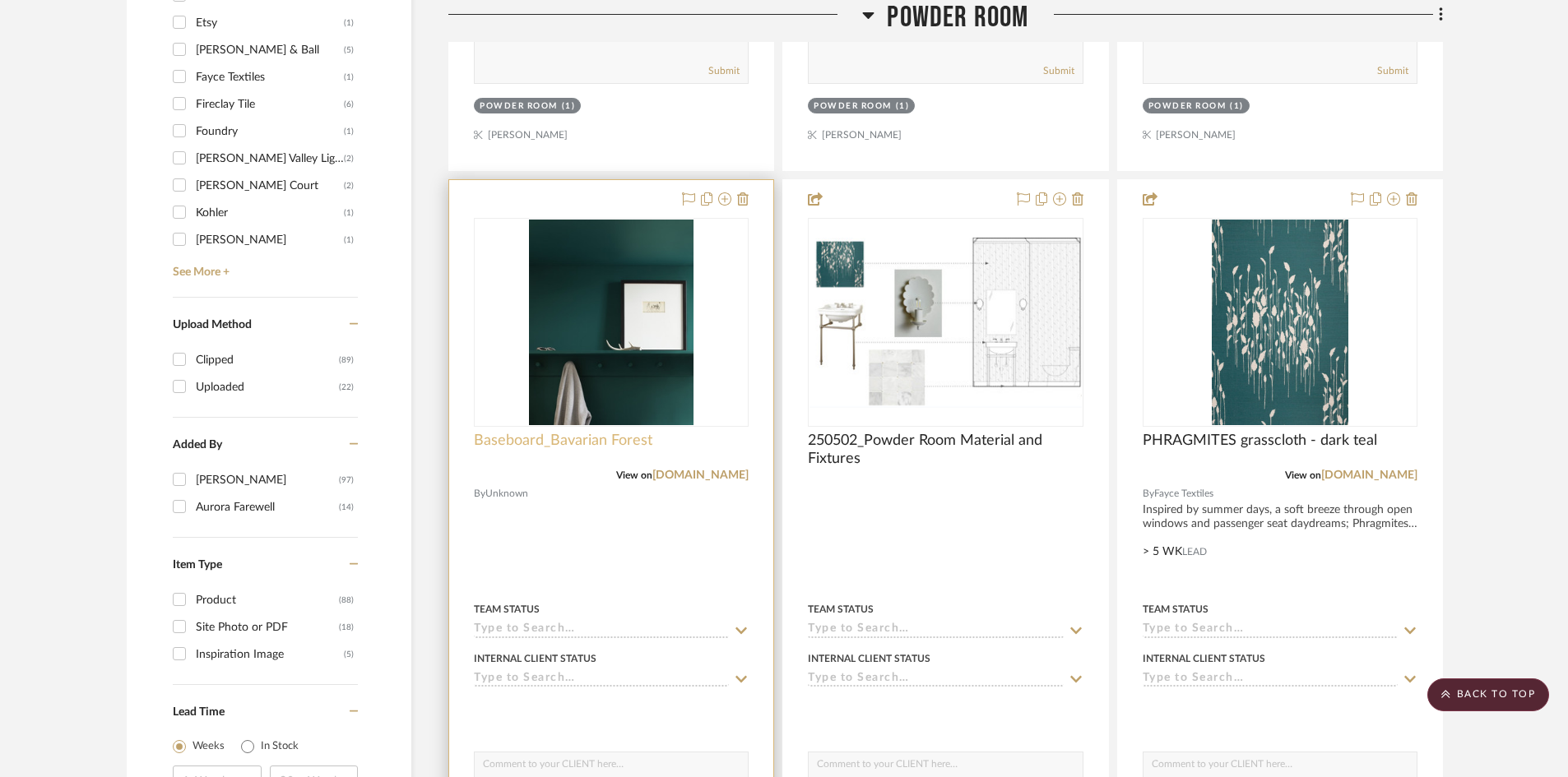
click at [567, 439] on span "Baseboard_Bavarian Forest" at bounding box center [563, 441] width 179 height 18
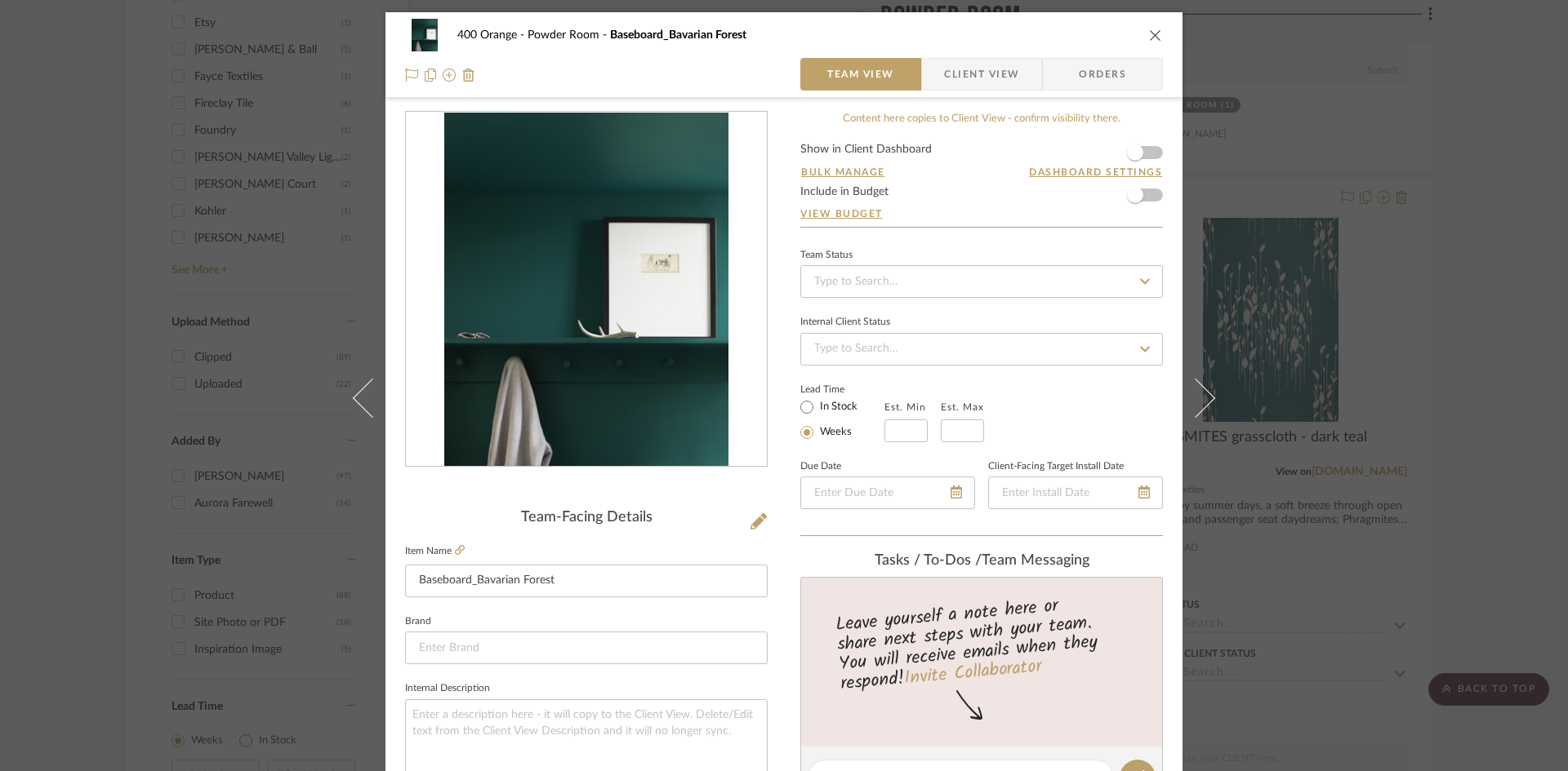
scroll to position [489, 0]
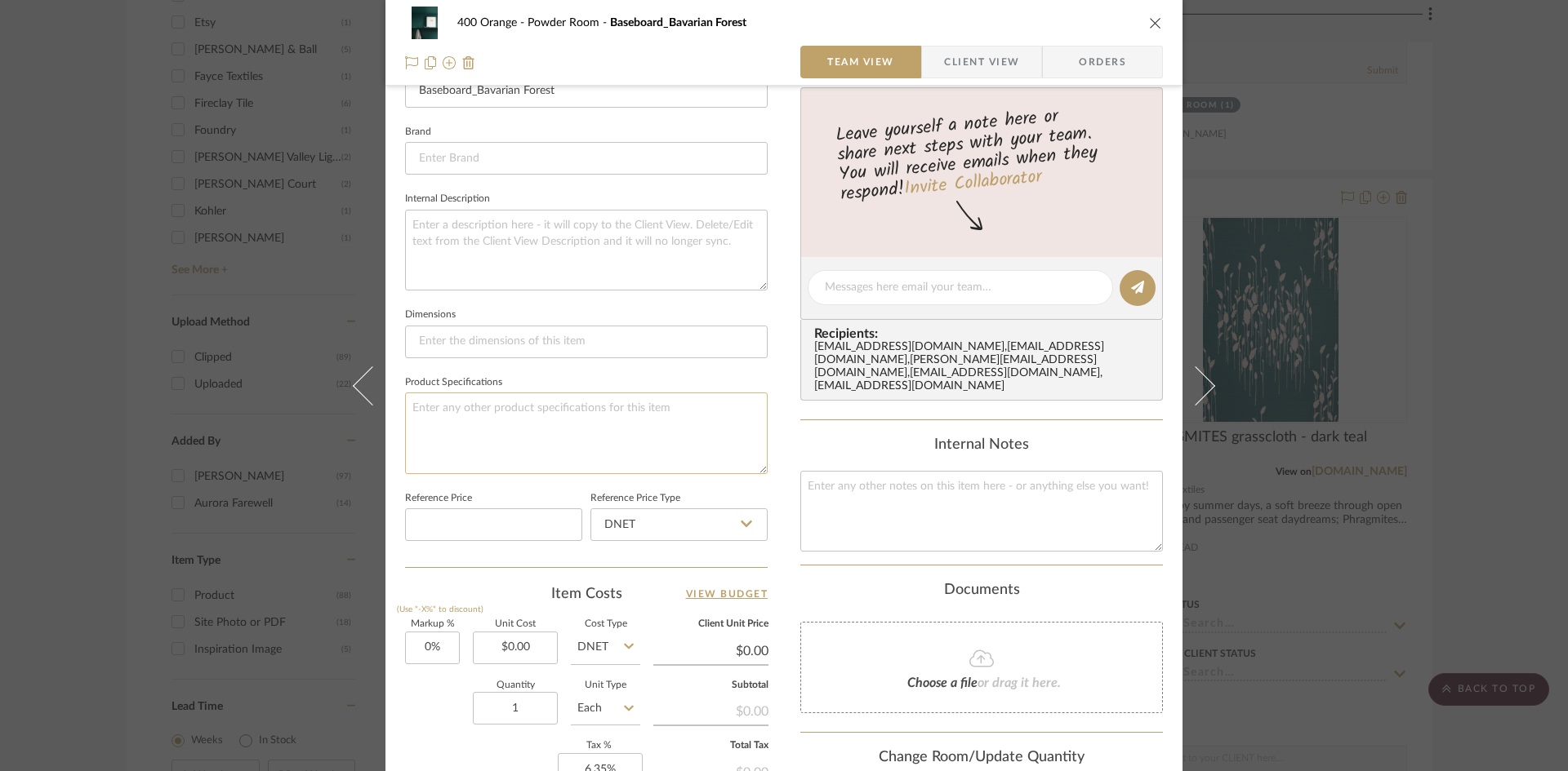
click at [476, 455] on textarea at bounding box center [586, 433] width 363 height 81
type textarea "Finish: Satin"
click at [1480, 476] on div "400 Orange Powder Room Baseboard_Bavarian Forest Team View Client View Orders T…" at bounding box center [784, 385] width 1568 height 771
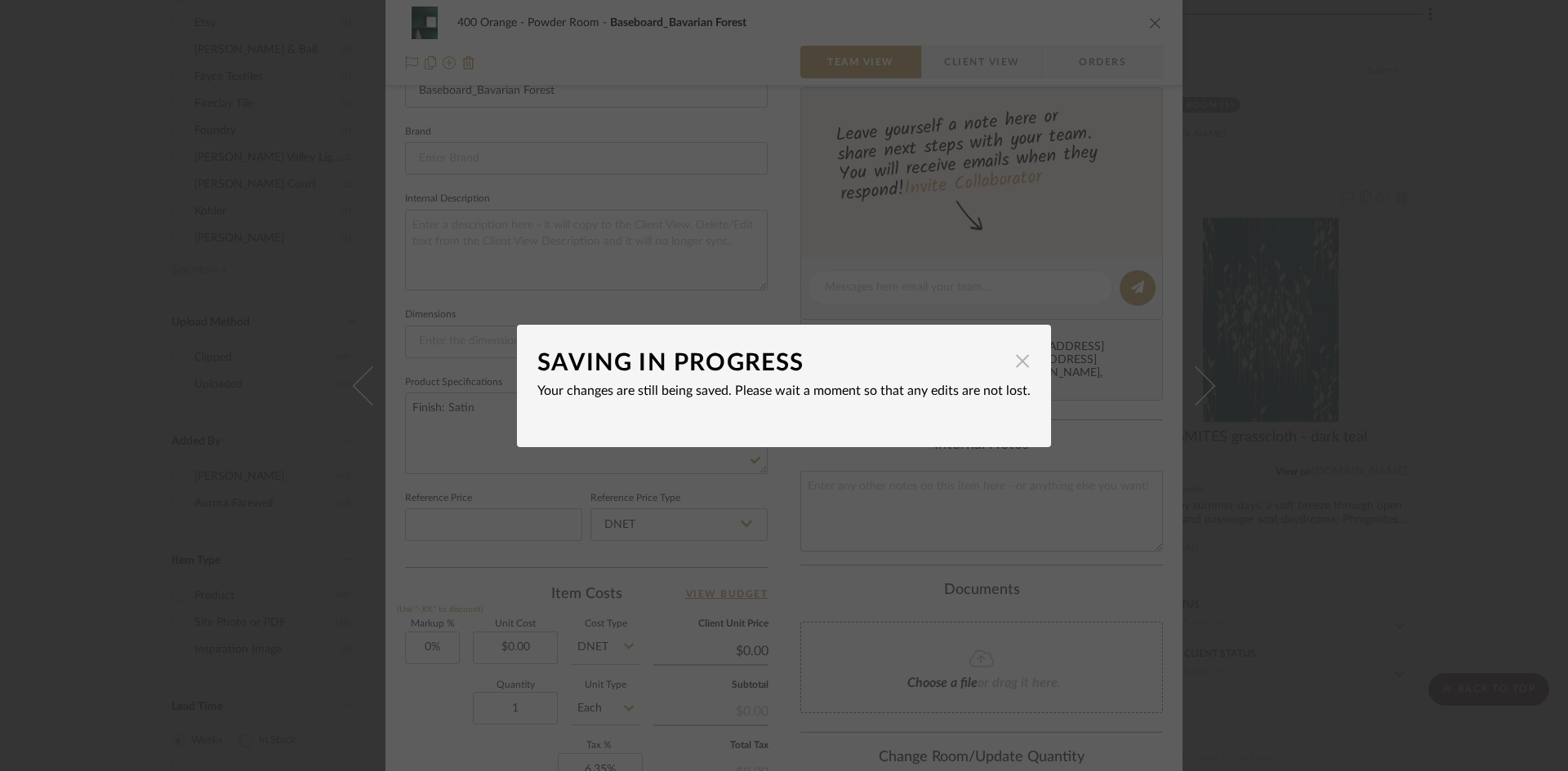
click at [1017, 364] on span "button" at bounding box center [1023, 362] width 32 height 32
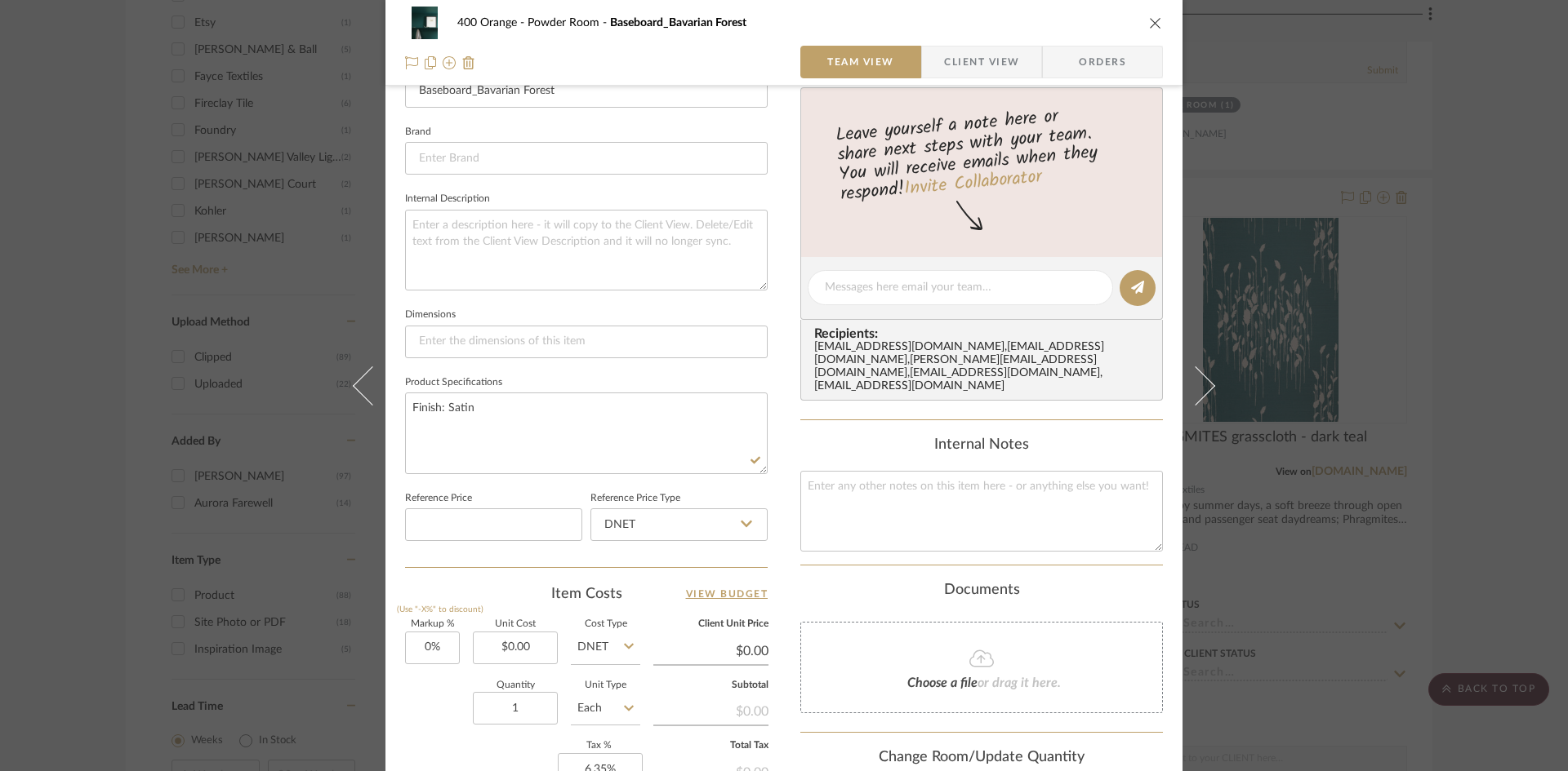
click at [1469, 450] on div "400 Orange Powder Room Baseboard_Bavarian Forest Team View Client View Orders T…" at bounding box center [784, 385] width 1568 height 771
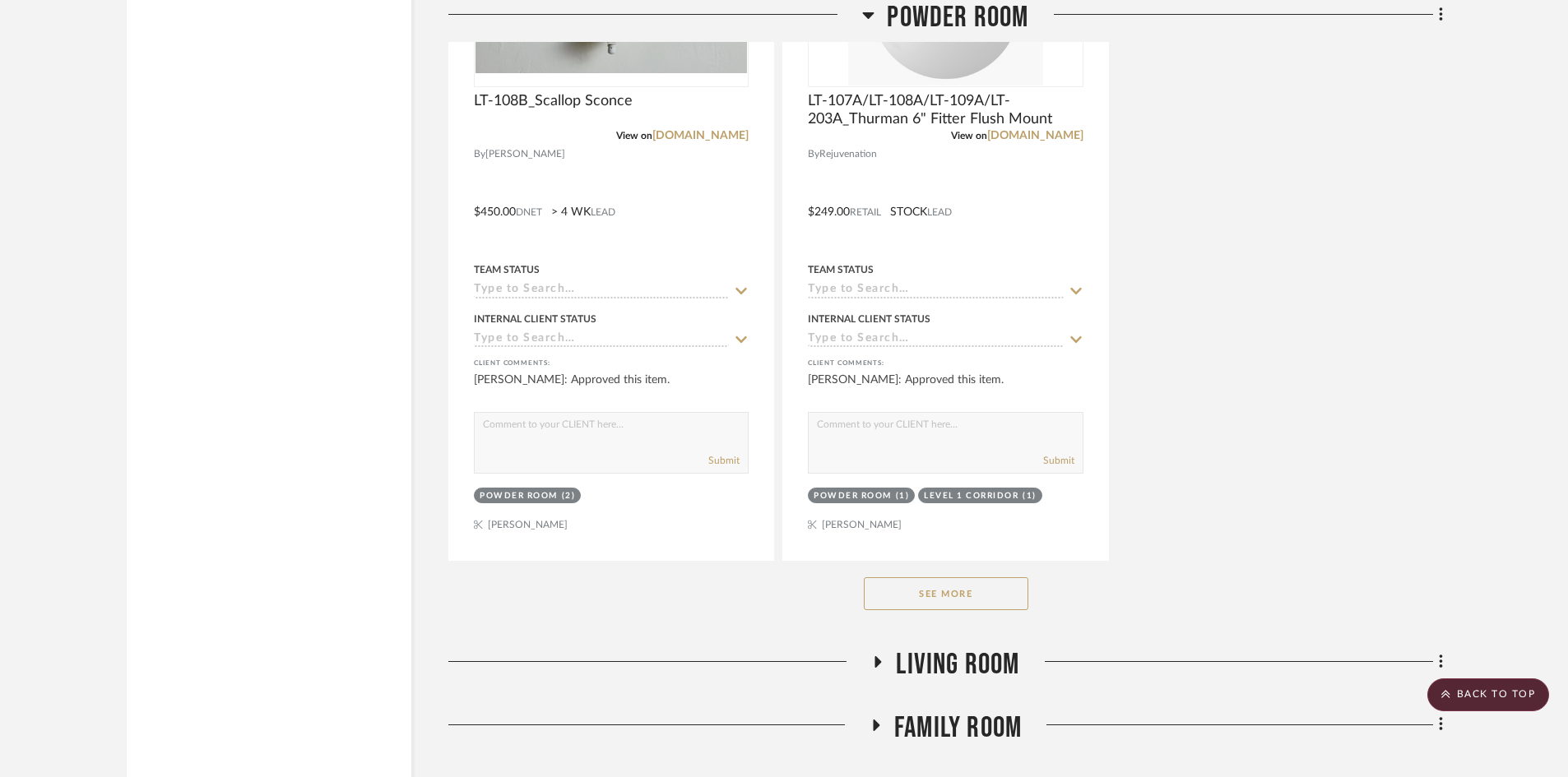
scroll to position [3044, 0]
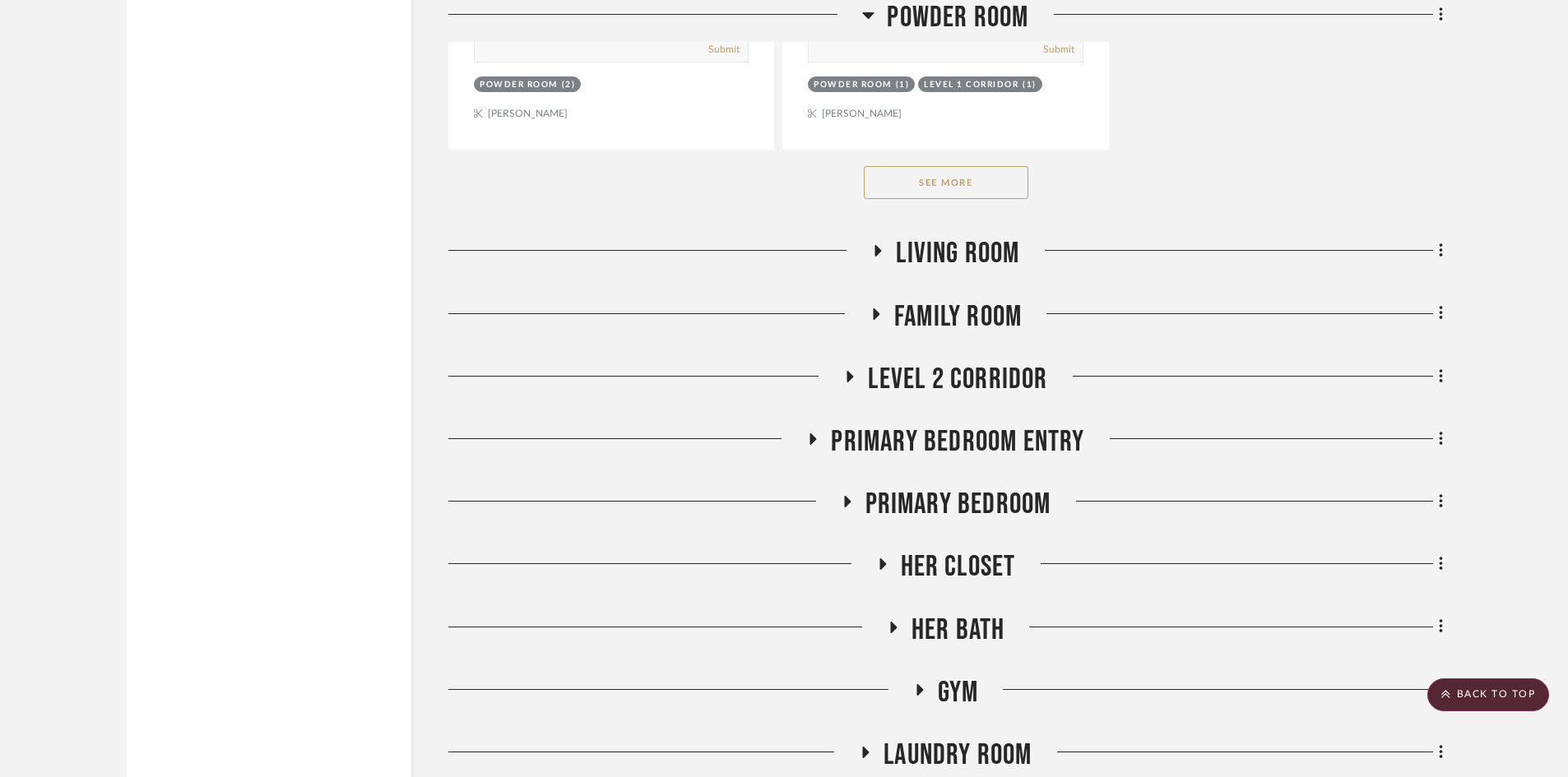
click at [951, 260] on span "Living Room" at bounding box center [958, 253] width 123 height 35
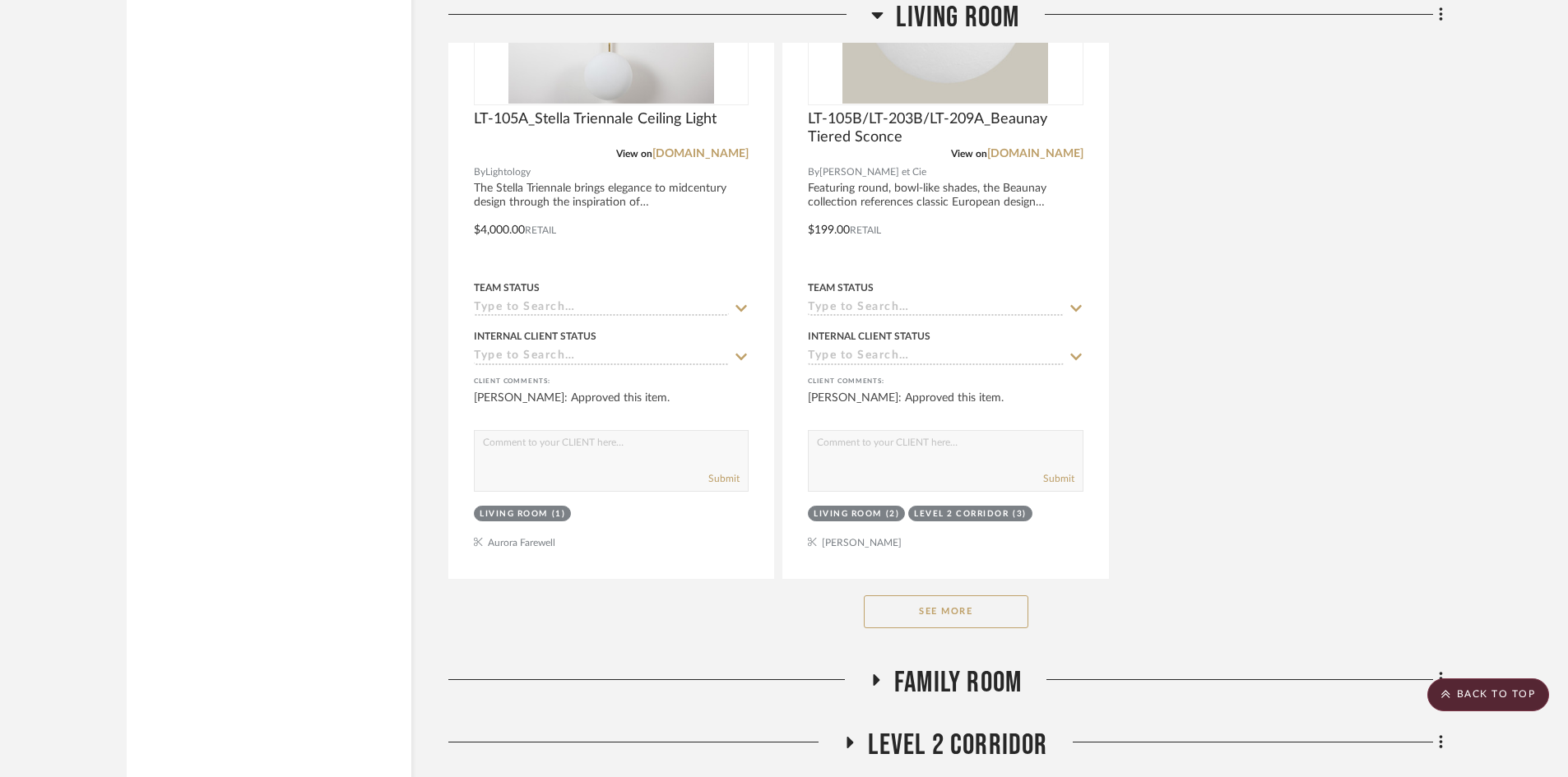
scroll to position [5182, 0]
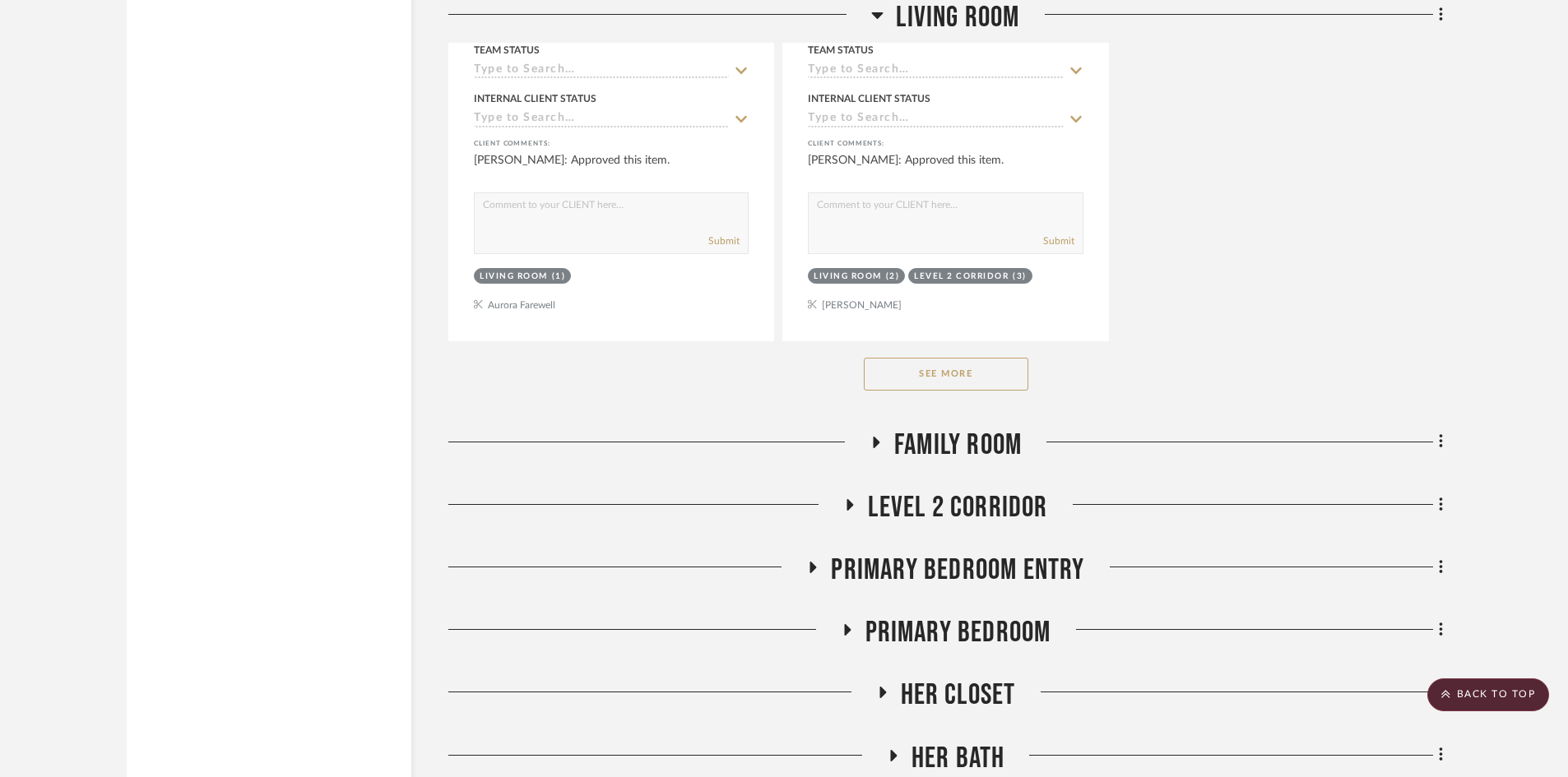
click at [963, 436] on span "Family Room" at bounding box center [958, 445] width 128 height 35
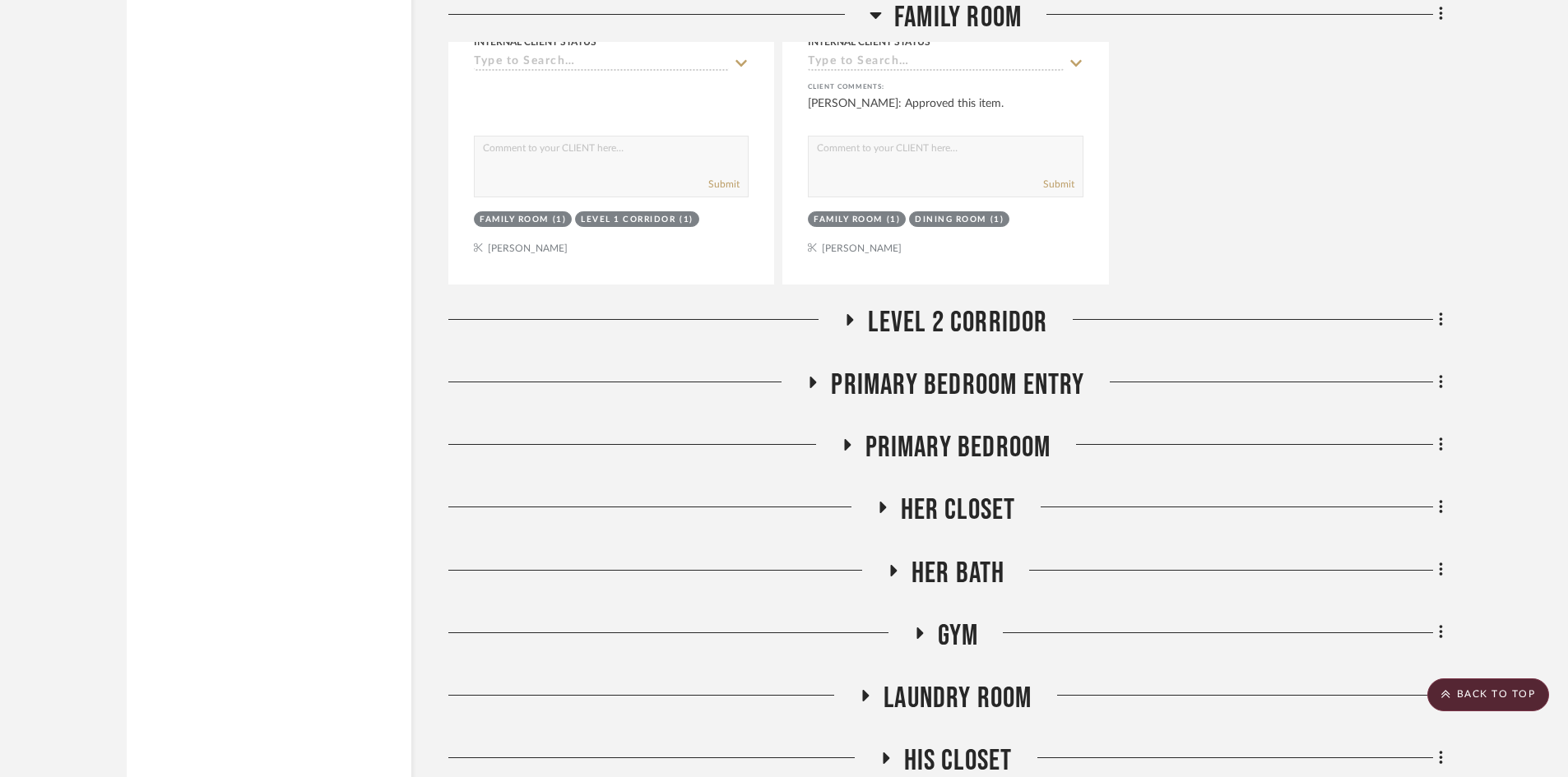
scroll to position [6910, 0]
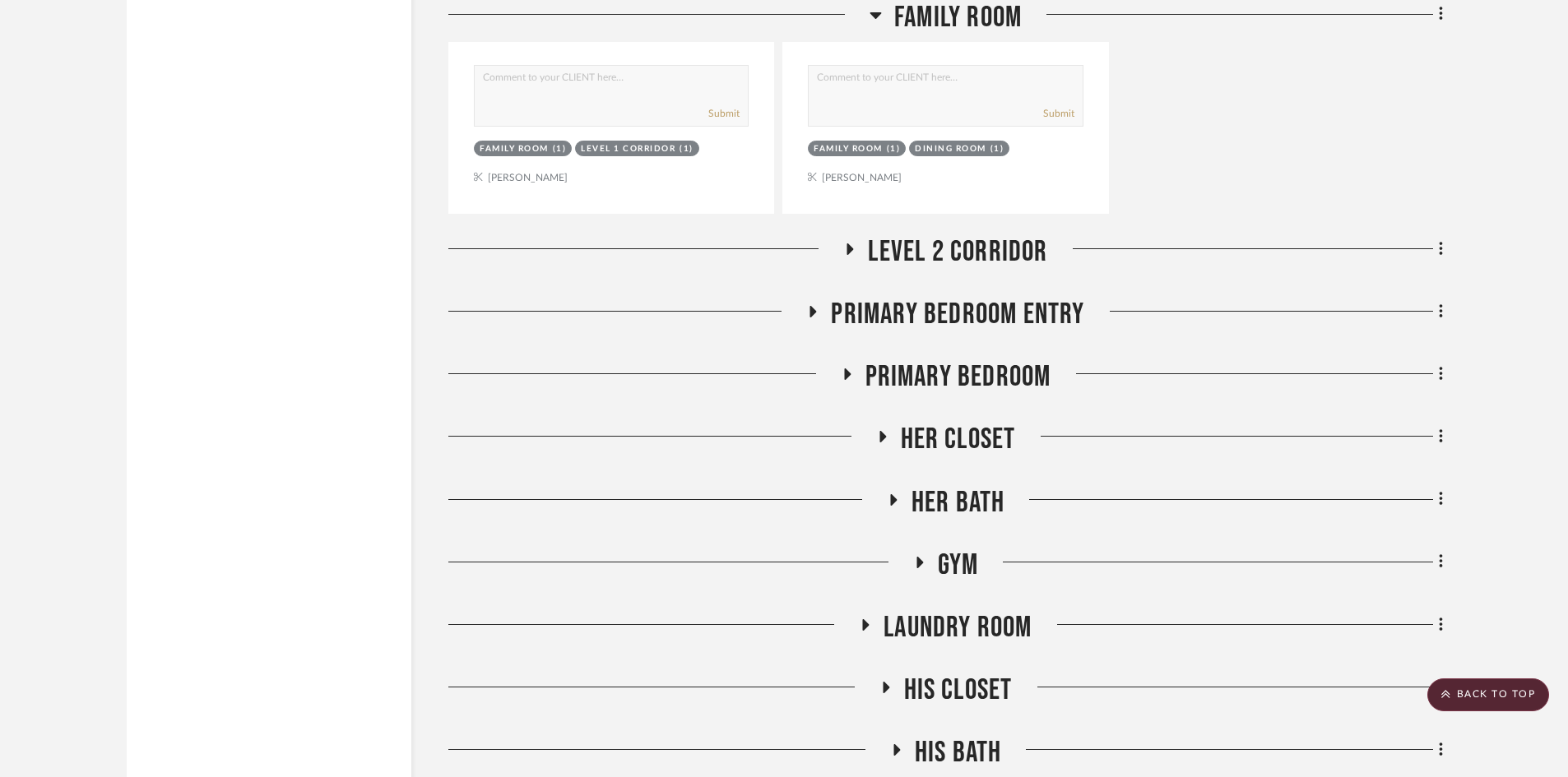
click at [936, 248] on span "Level 2 Corridor" at bounding box center [958, 252] width 180 height 35
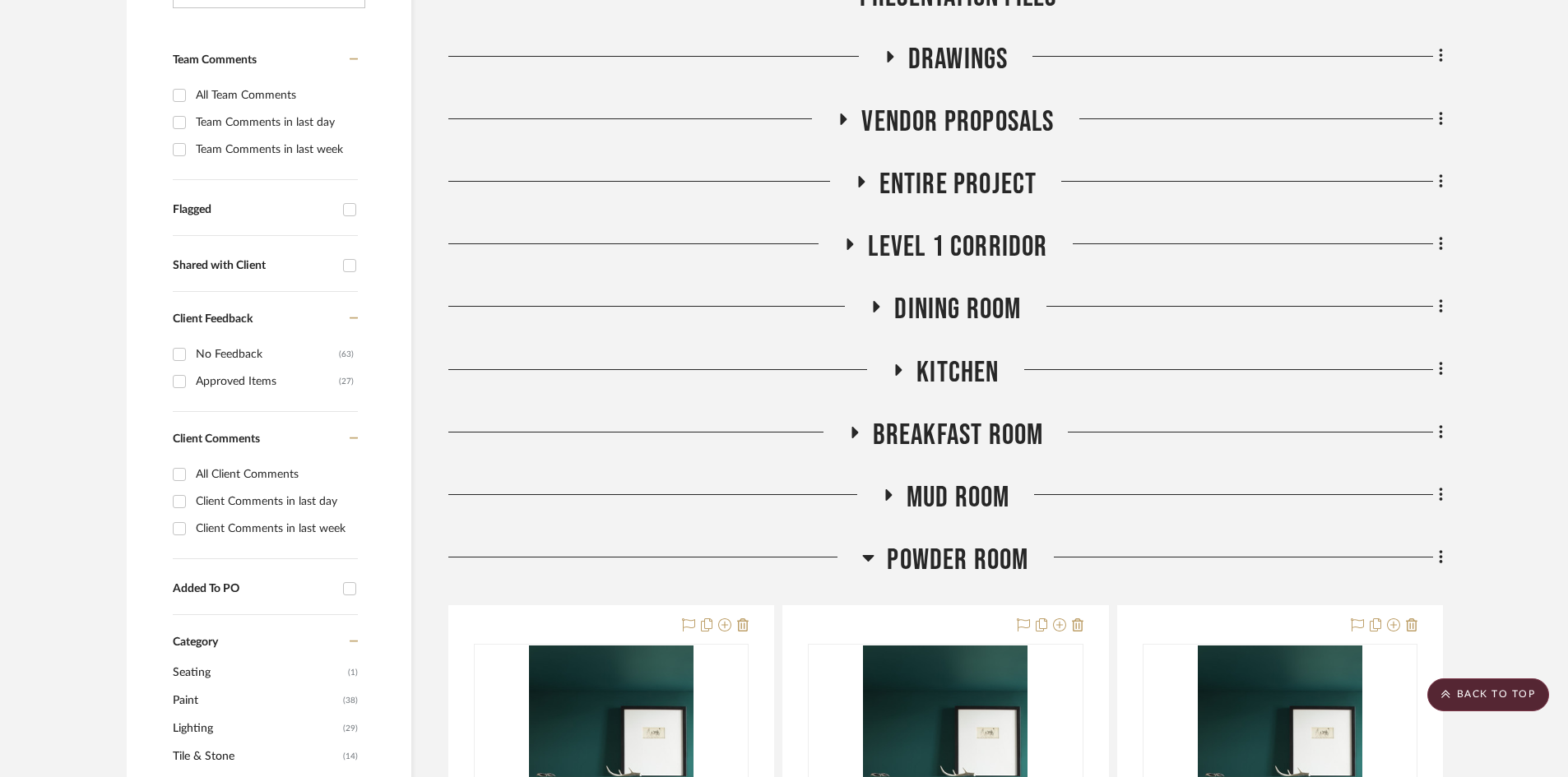
scroll to position [418, 0]
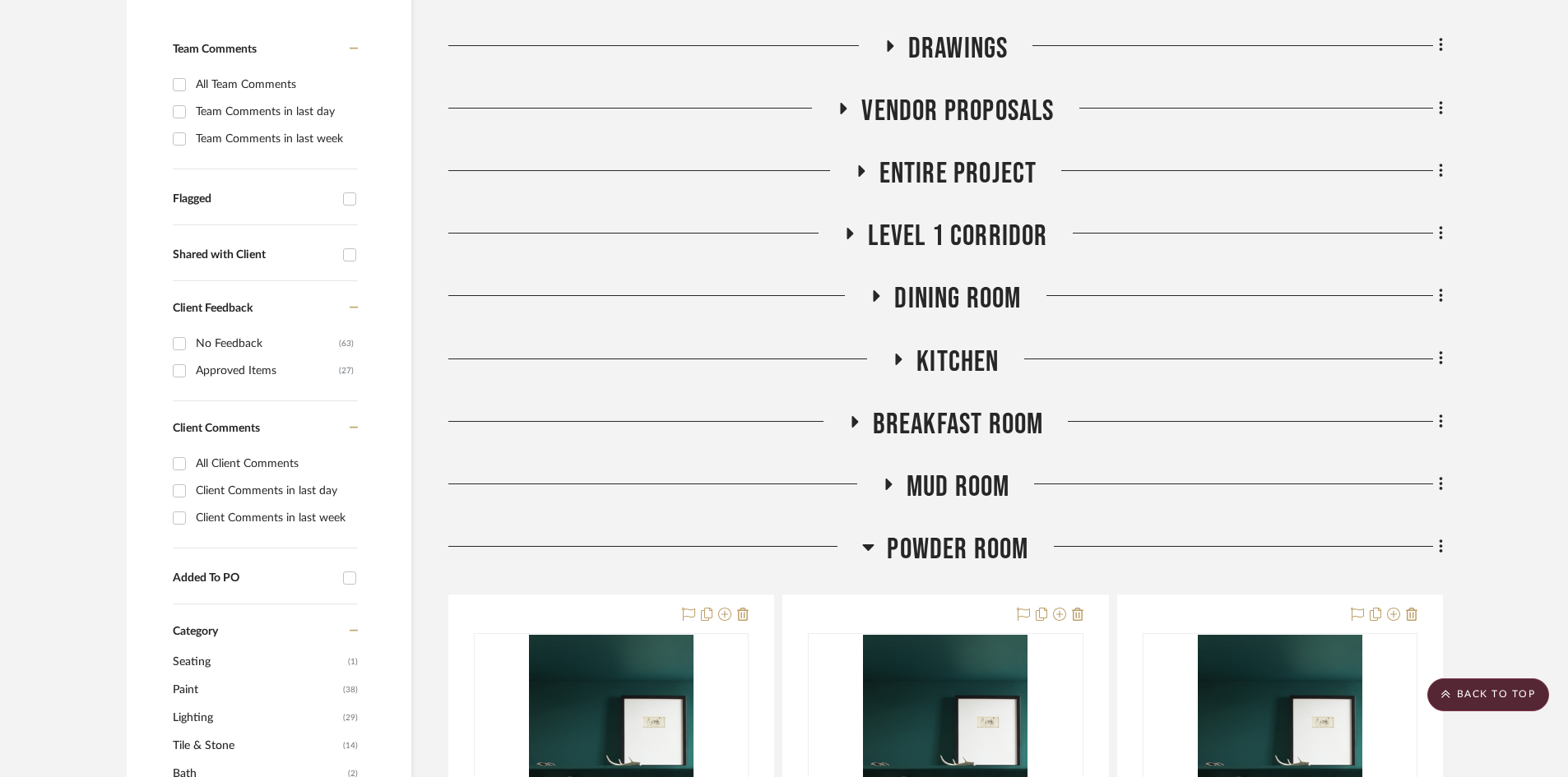
click at [932, 219] on span "Level 1 Corridor" at bounding box center [958, 236] width 180 height 35
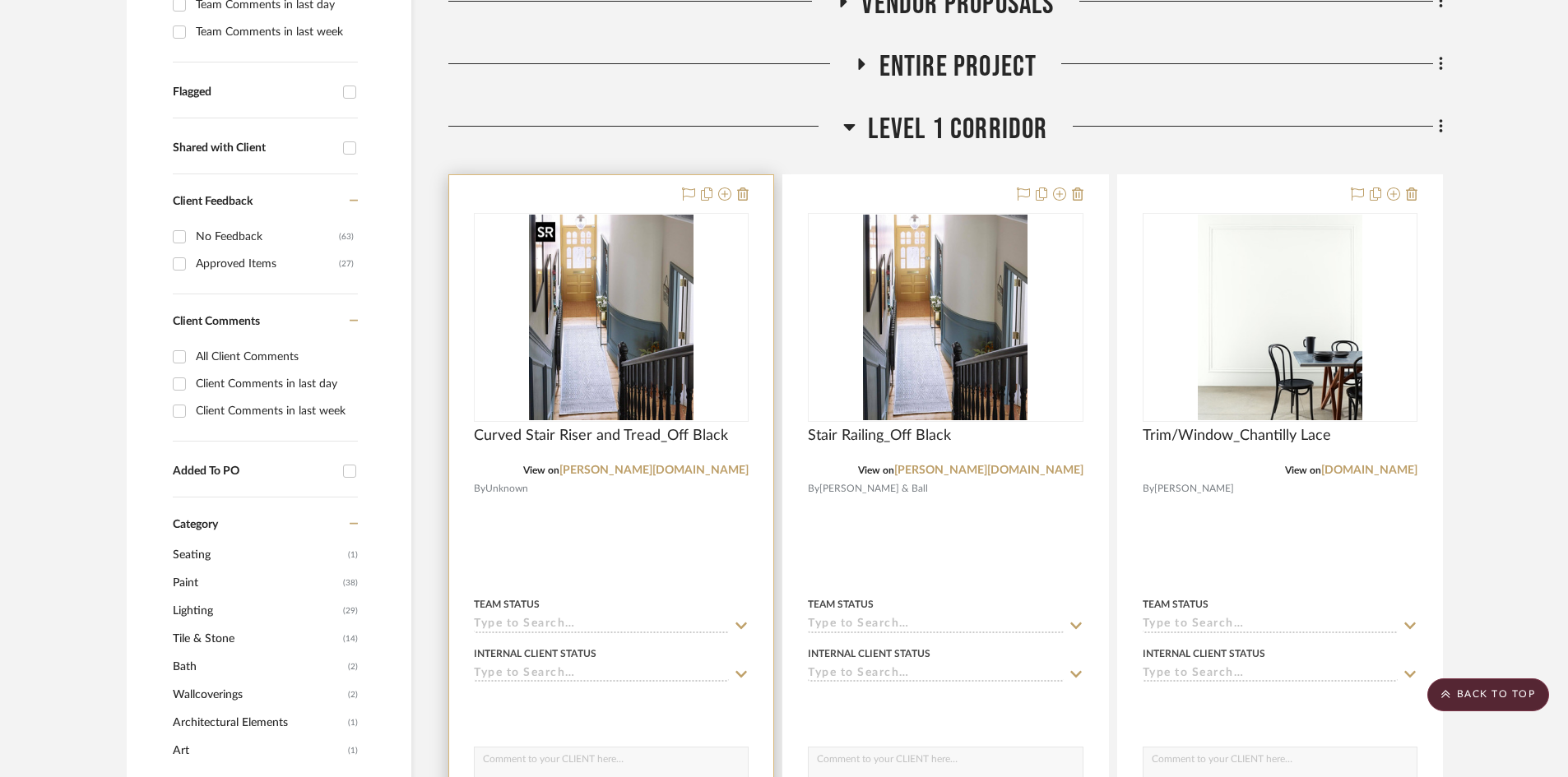
scroll to position [747, 0]
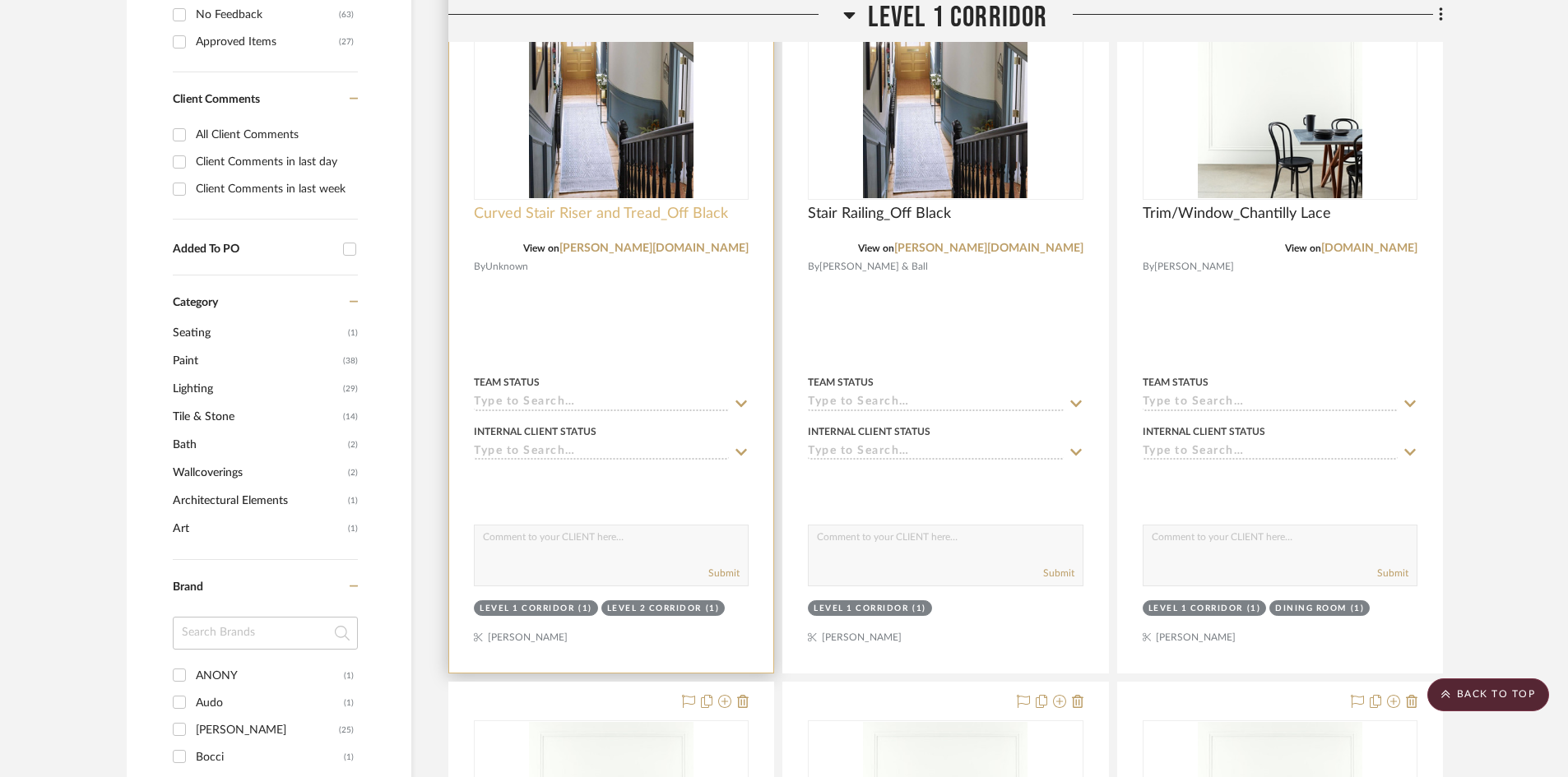
click at [599, 219] on span "Curved Stair Riser and Tread_Off Black" at bounding box center [601, 214] width 254 height 18
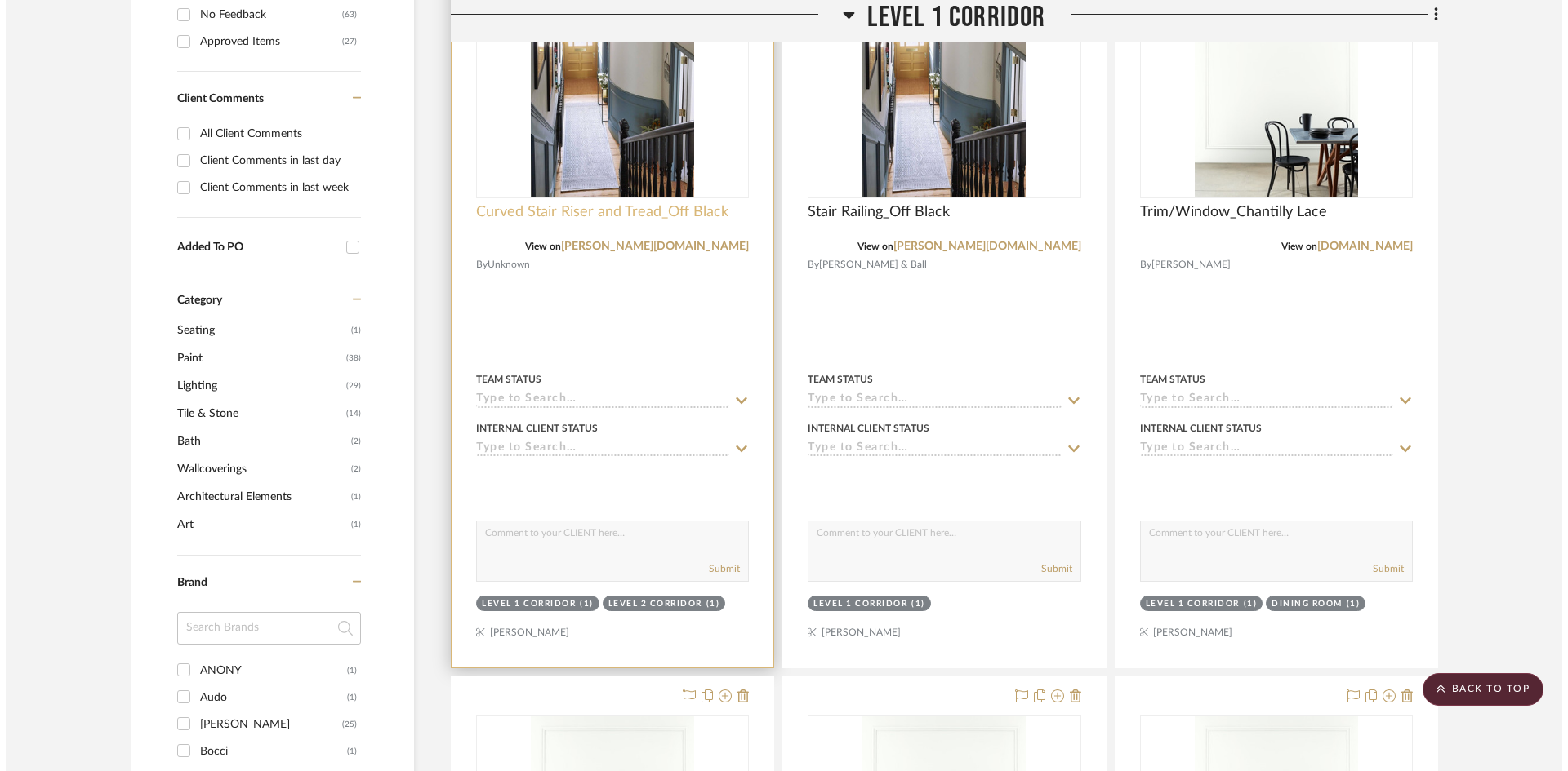
scroll to position [0, 0]
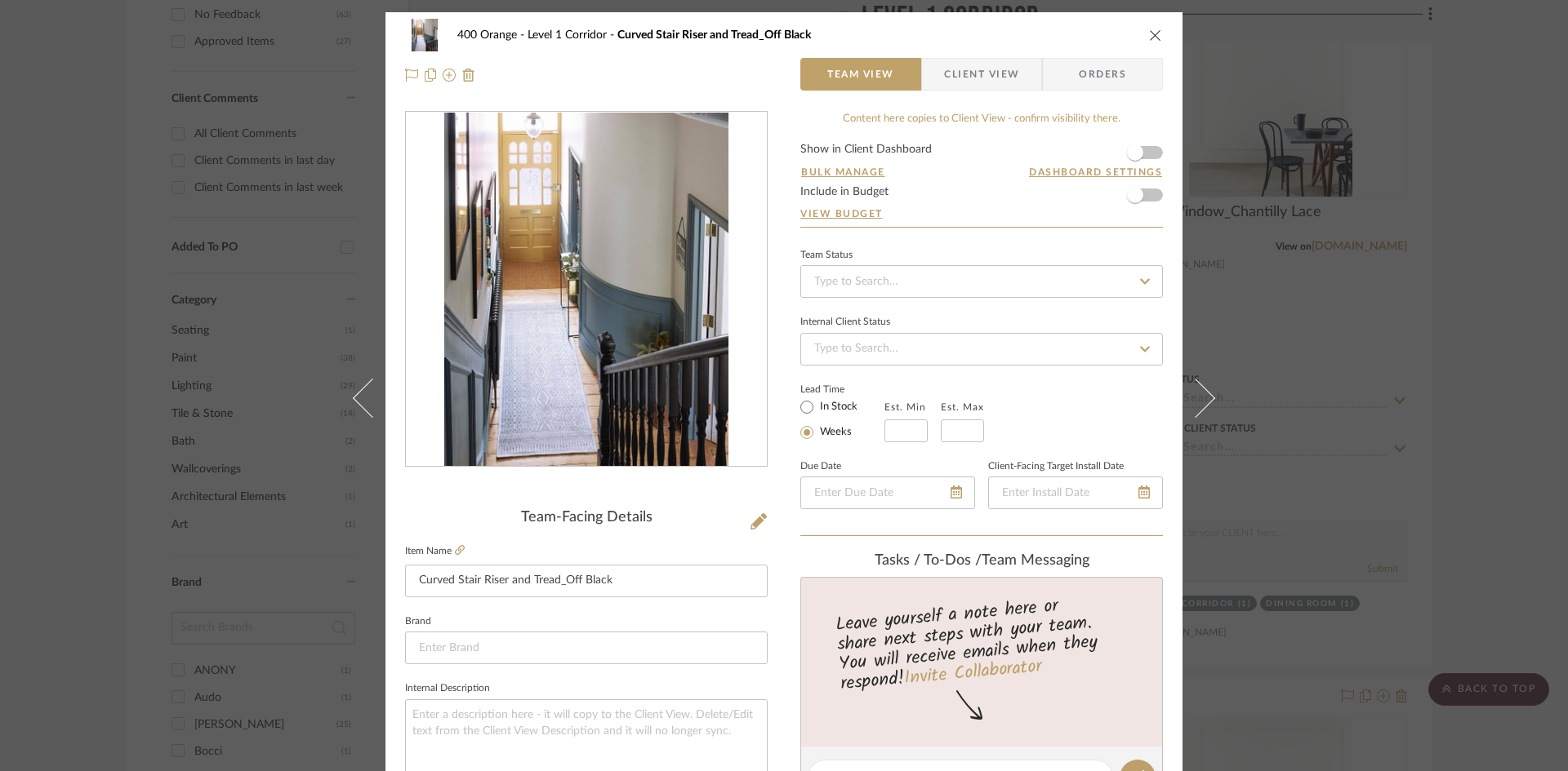
click at [1471, 331] on div "400 Orange Level 1 Corridor Curved Stair Riser and Tread_Off Black Team View Cl…" at bounding box center [784, 385] width 1568 height 771
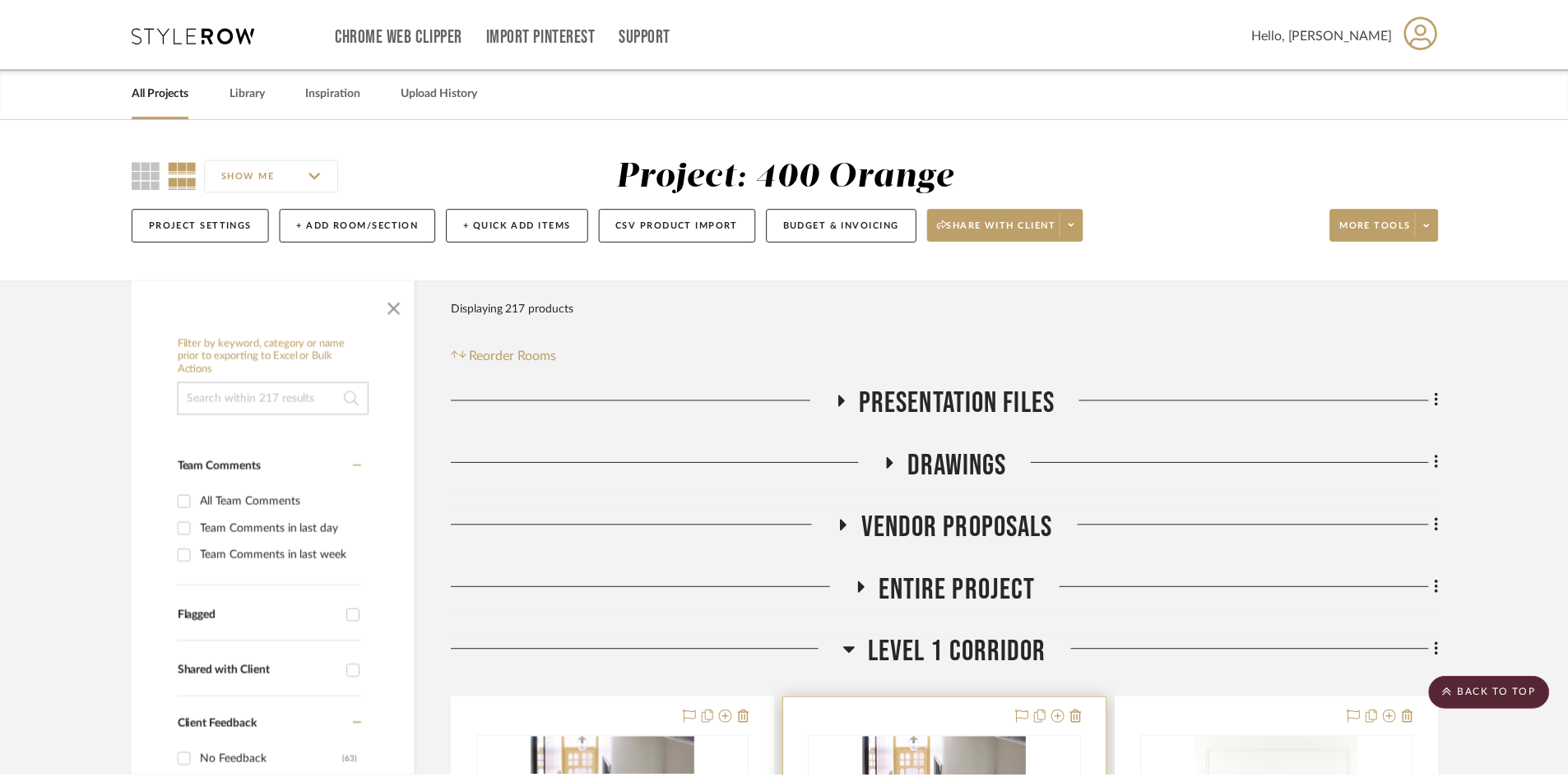
scroll to position [747, 0]
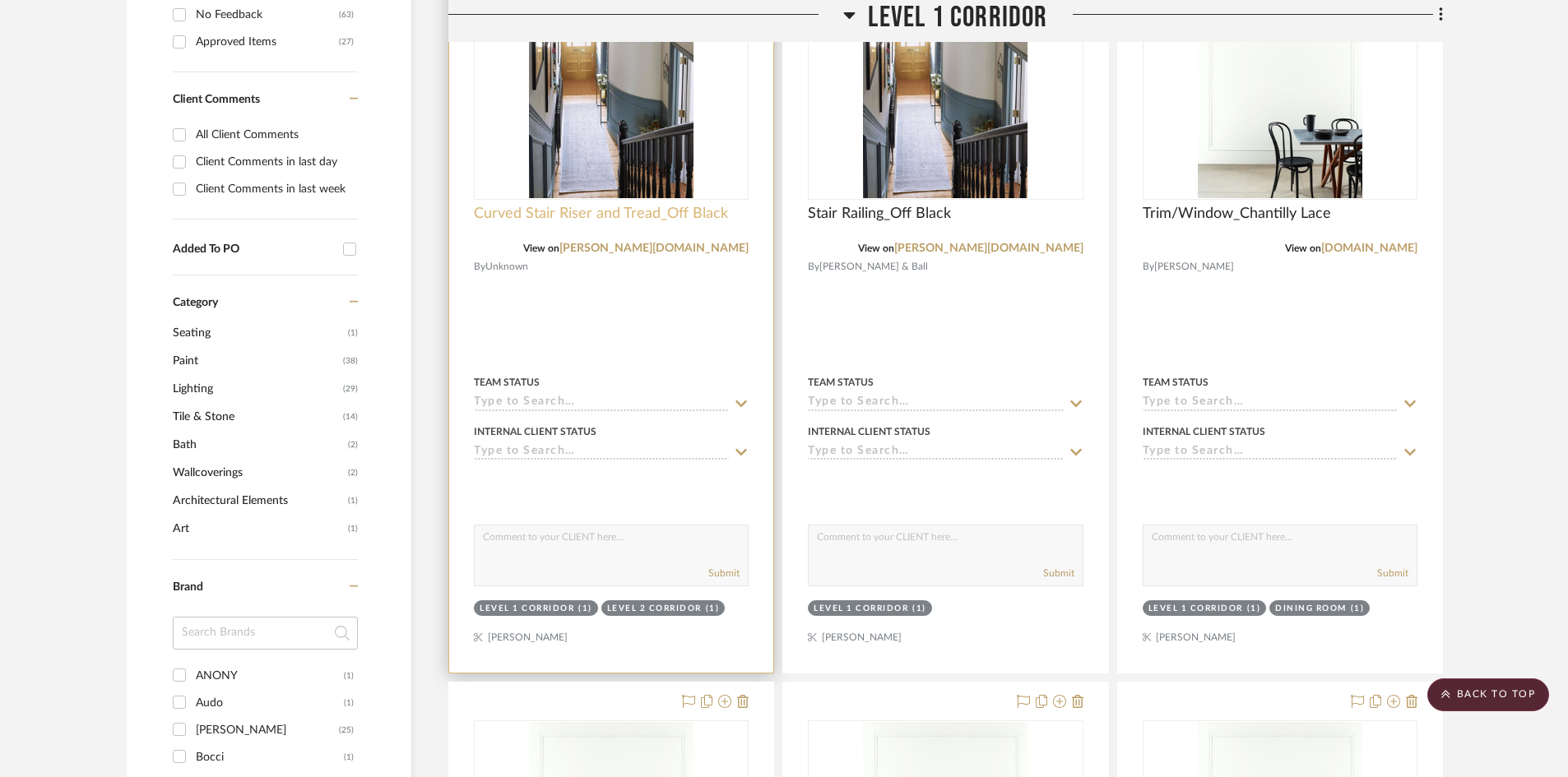
click at [548, 209] on span "Curved Stair Riser and Tread_Off Black" at bounding box center [601, 214] width 254 height 18
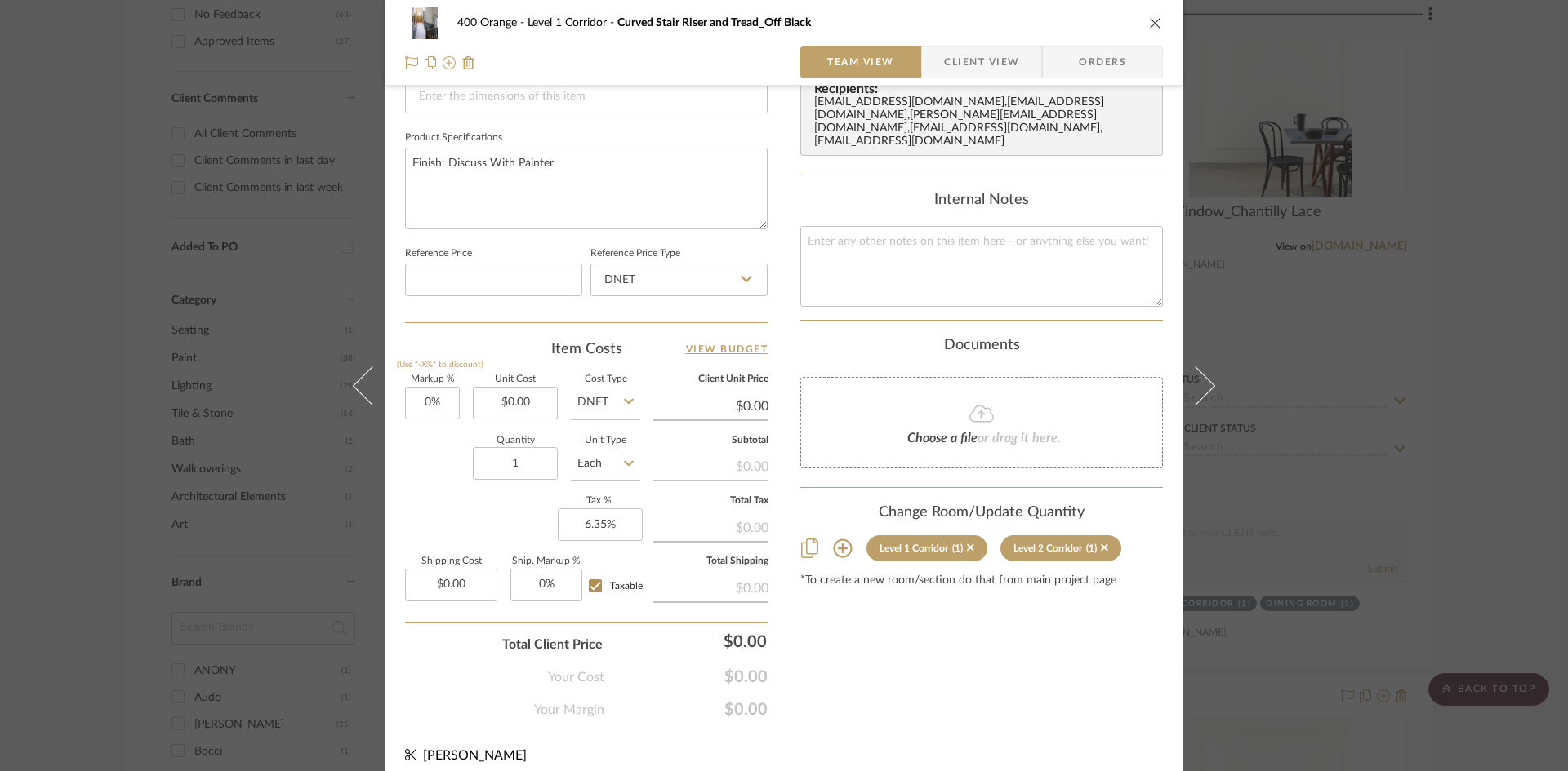
scroll to position [749, 0]
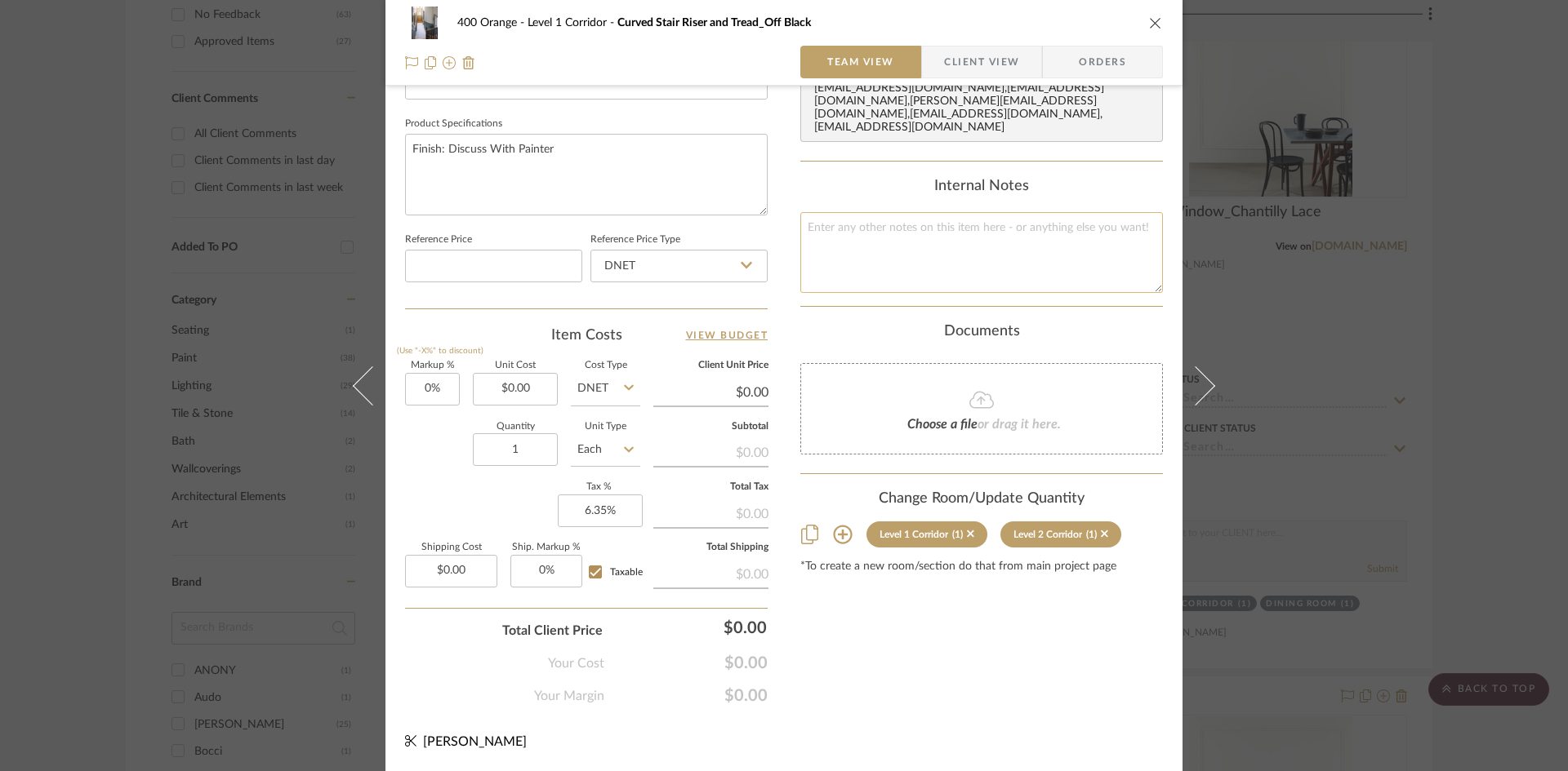
click at [869, 244] on textarea at bounding box center [981, 253] width 363 height 81
type textarea "Color Match to Benjamin Moore"
click at [1491, 373] on div "400 Orange Level 1 Corridor Curved Stair Riser and Tread_Off Black Team View Cl…" at bounding box center [784, 385] width 1568 height 771
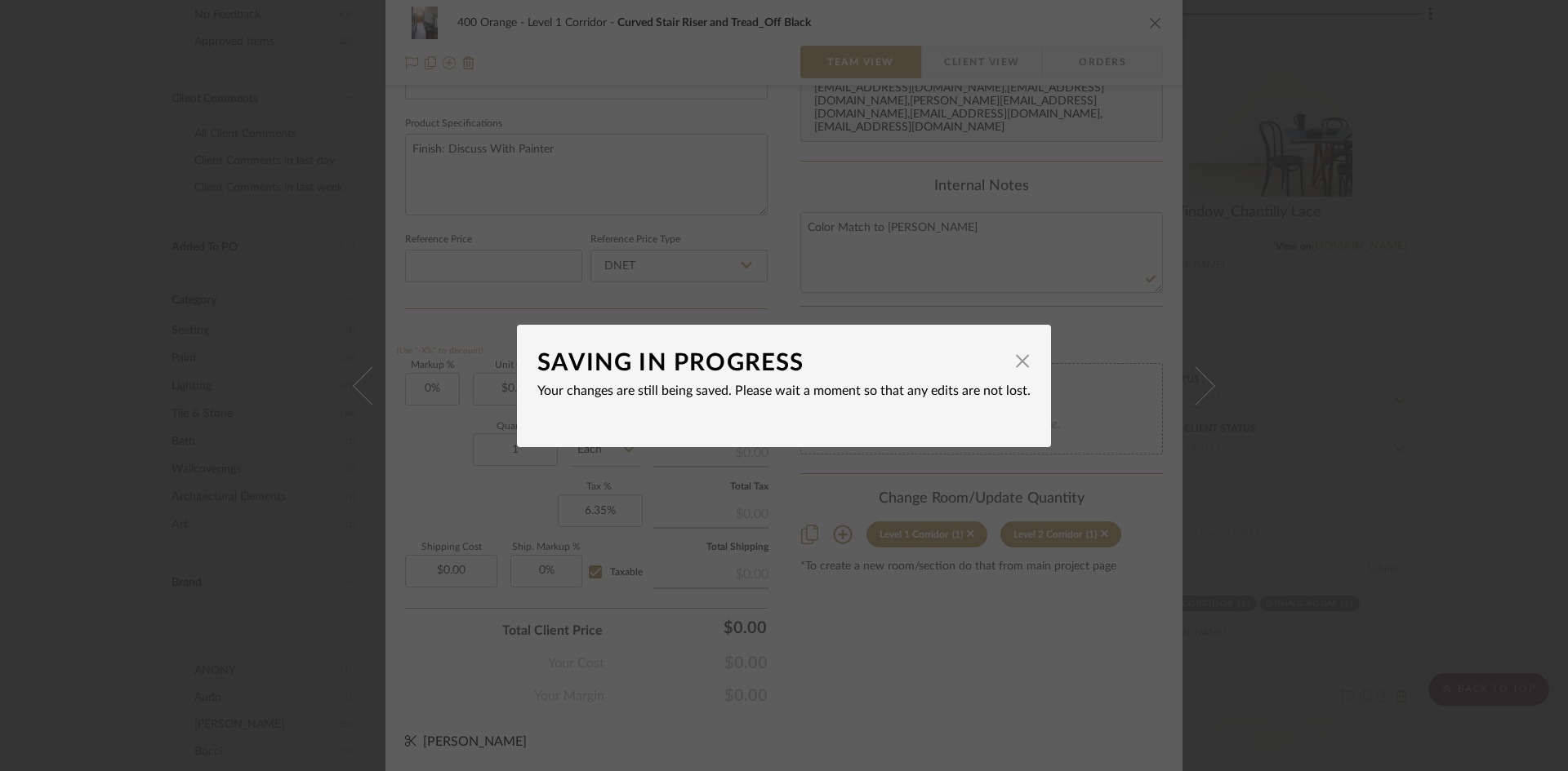
click at [1422, 405] on div "SAVING IN PROGRESS × Your changes are still being saved. Please wait a moment s…" at bounding box center [784, 385] width 1568 height 771
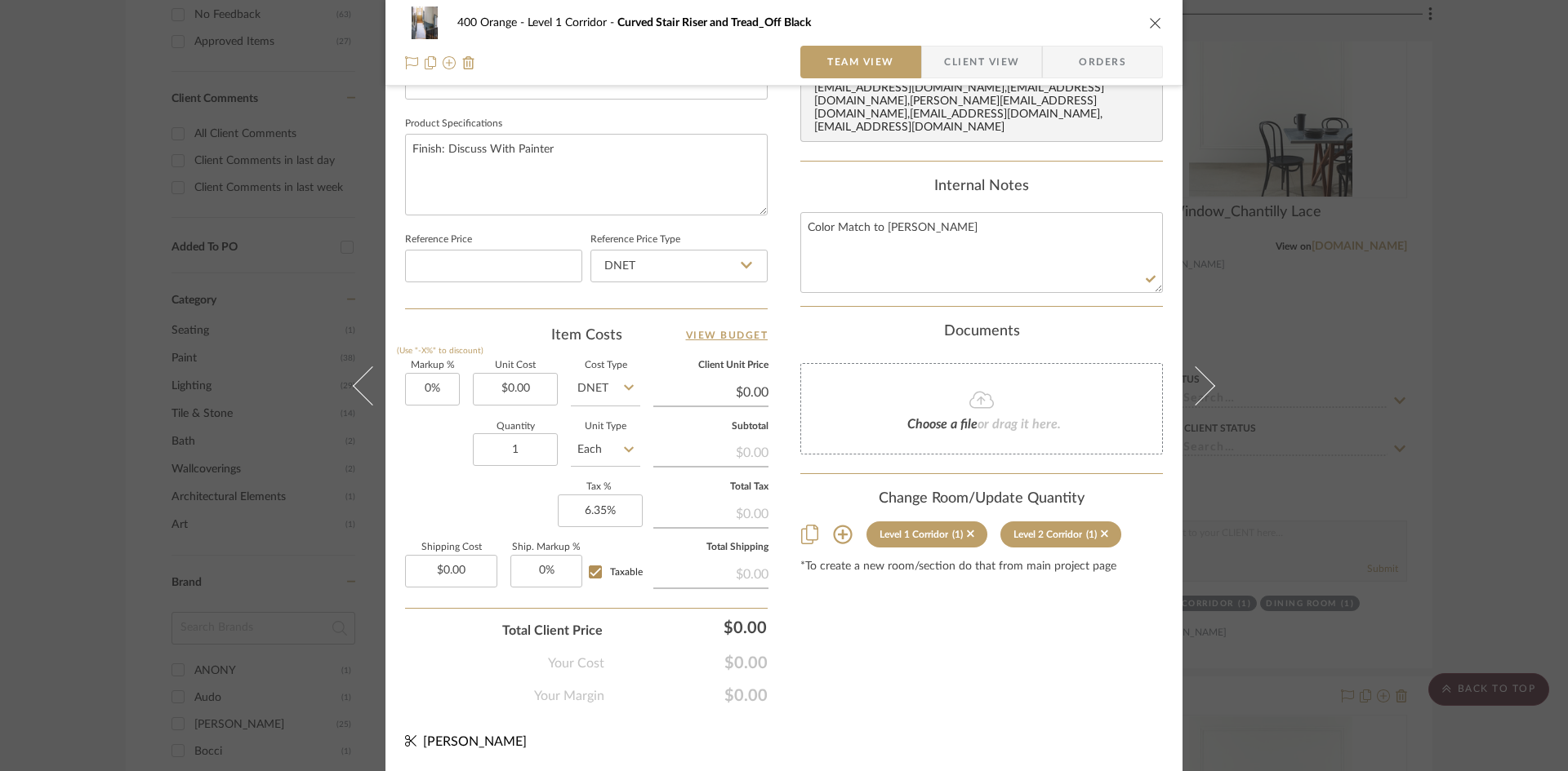
click at [1495, 311] on div "400 Orange Level 1 Corridor Curved Stair Riser and Tread_Off Black Team View Cl…" at bounding box center [784, 385] width 1568 height 771
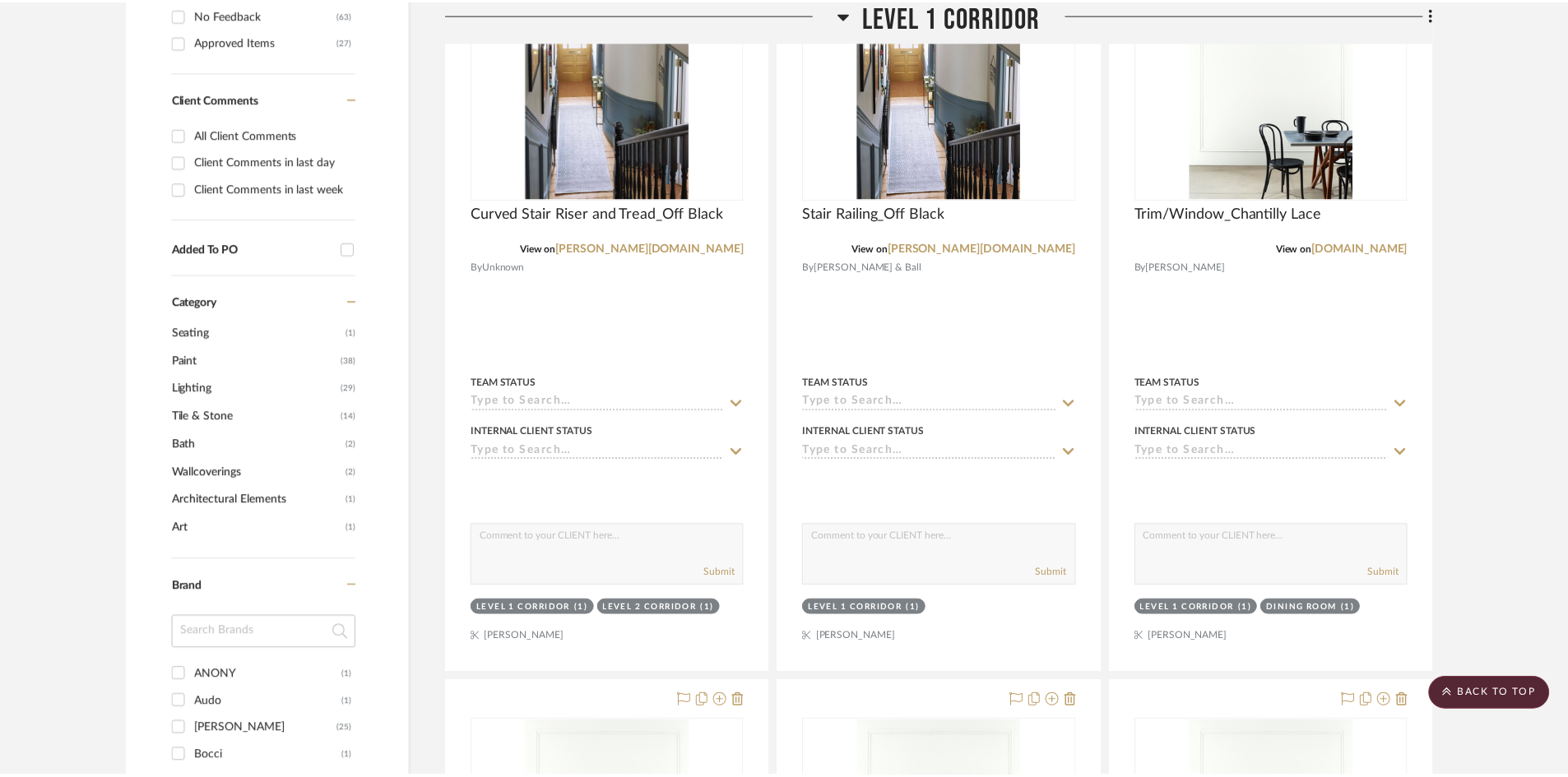
scroll to position [747, 0]
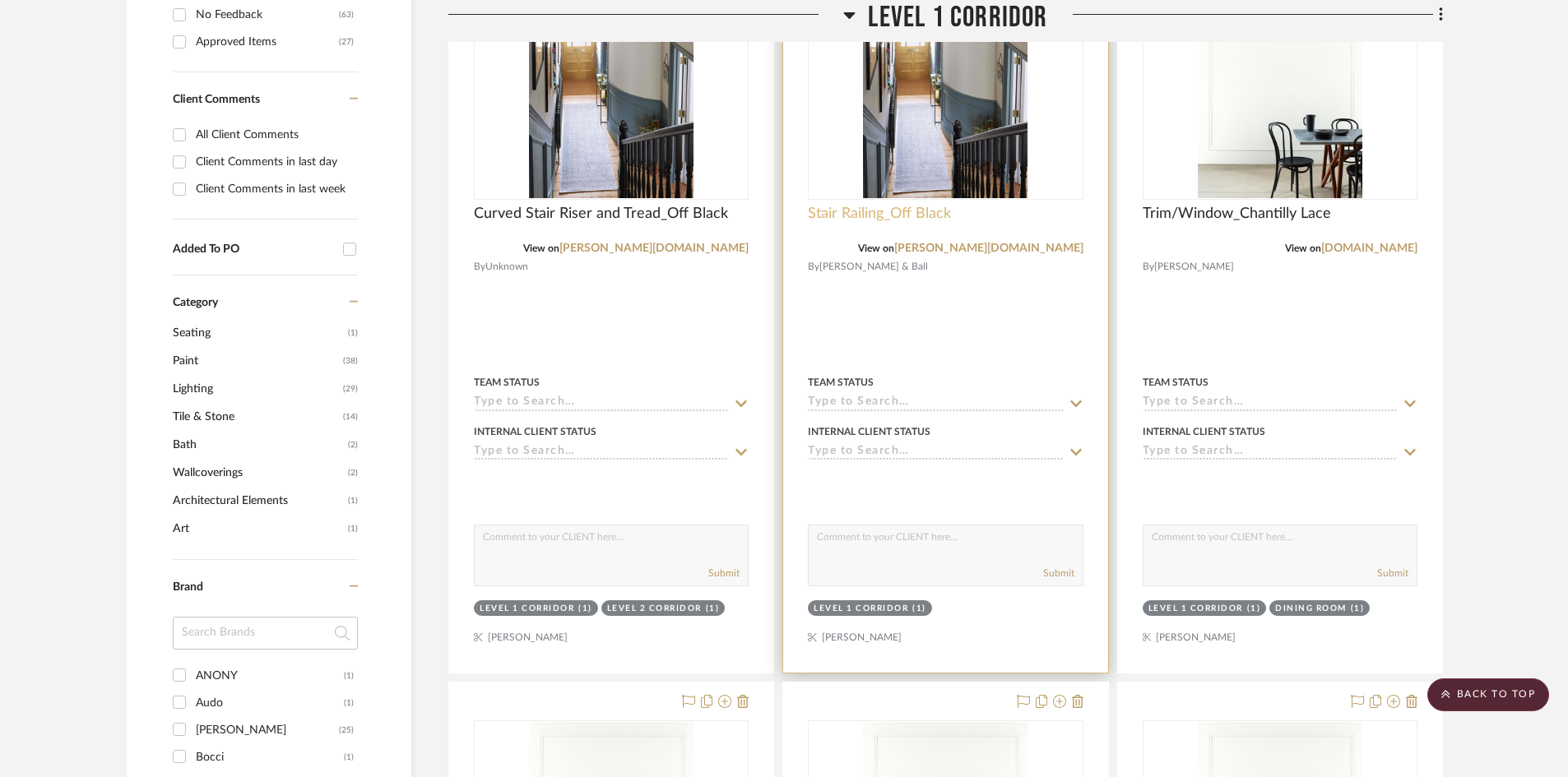
click at [925, 208] on span "Stair Railing_Off Black" at bounding box center [880, 214] width 143 height 18
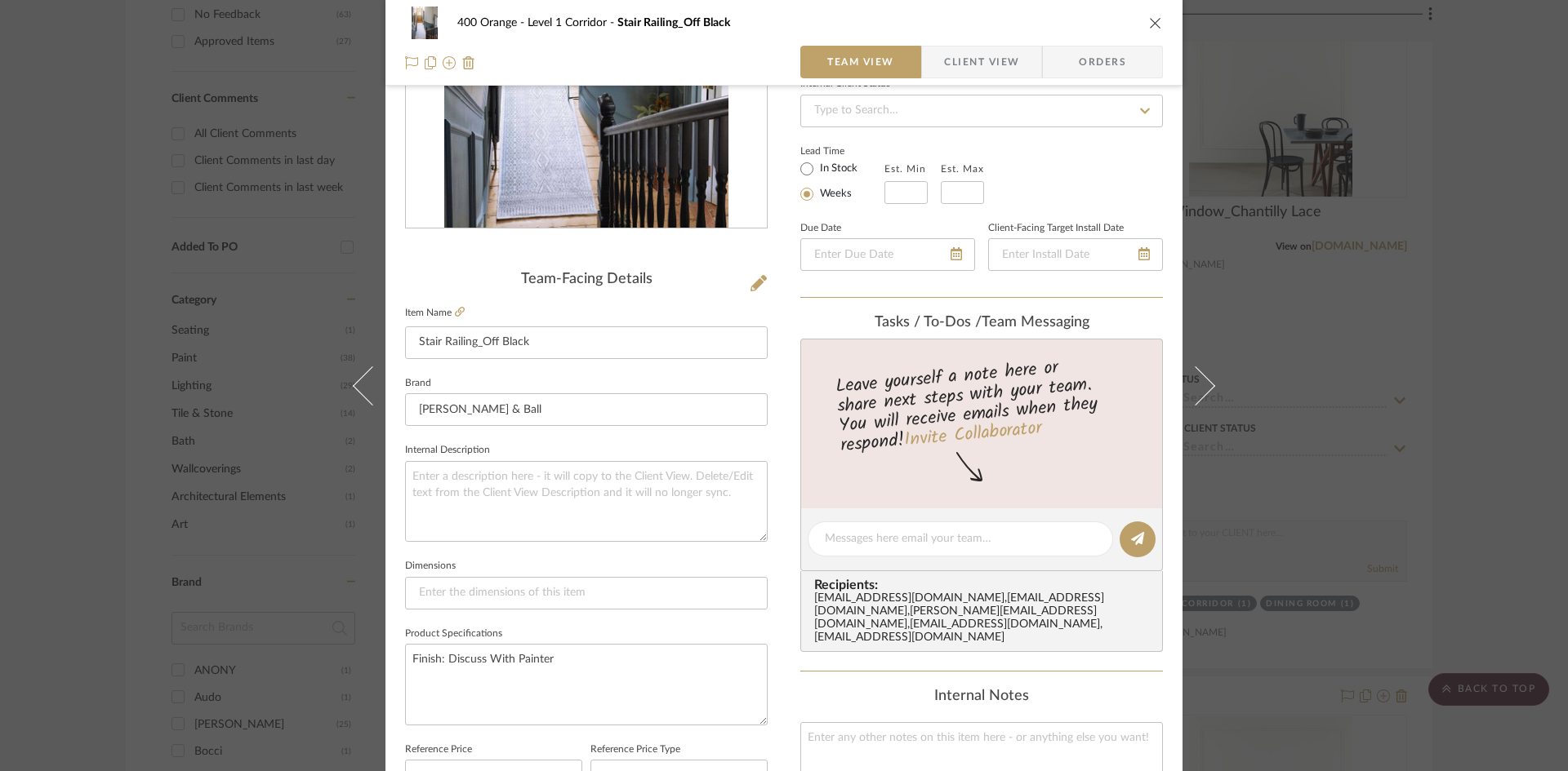
scroll to position [408, 0]
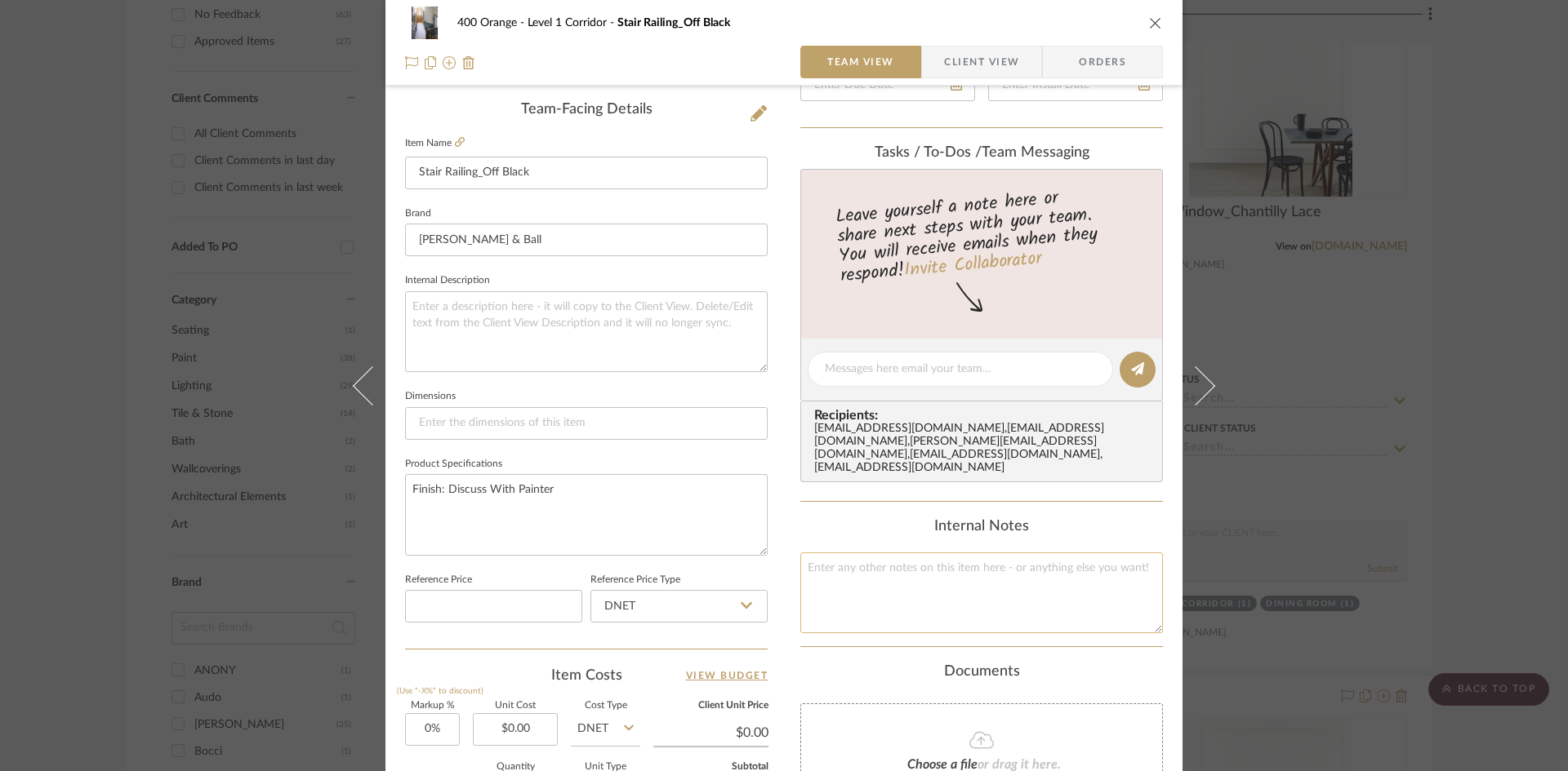
click at [914, 604] on textarea at bounding box center [981, 593] width 363 height 81
type textarea "Color Match to Benjamin Moore"
click at [1479, 465] on div "400 Orange Level 1 Corridor Stair Railing_Off Black Team View Client View Order…" at bounding box center [784, 385] width 1568 height 771
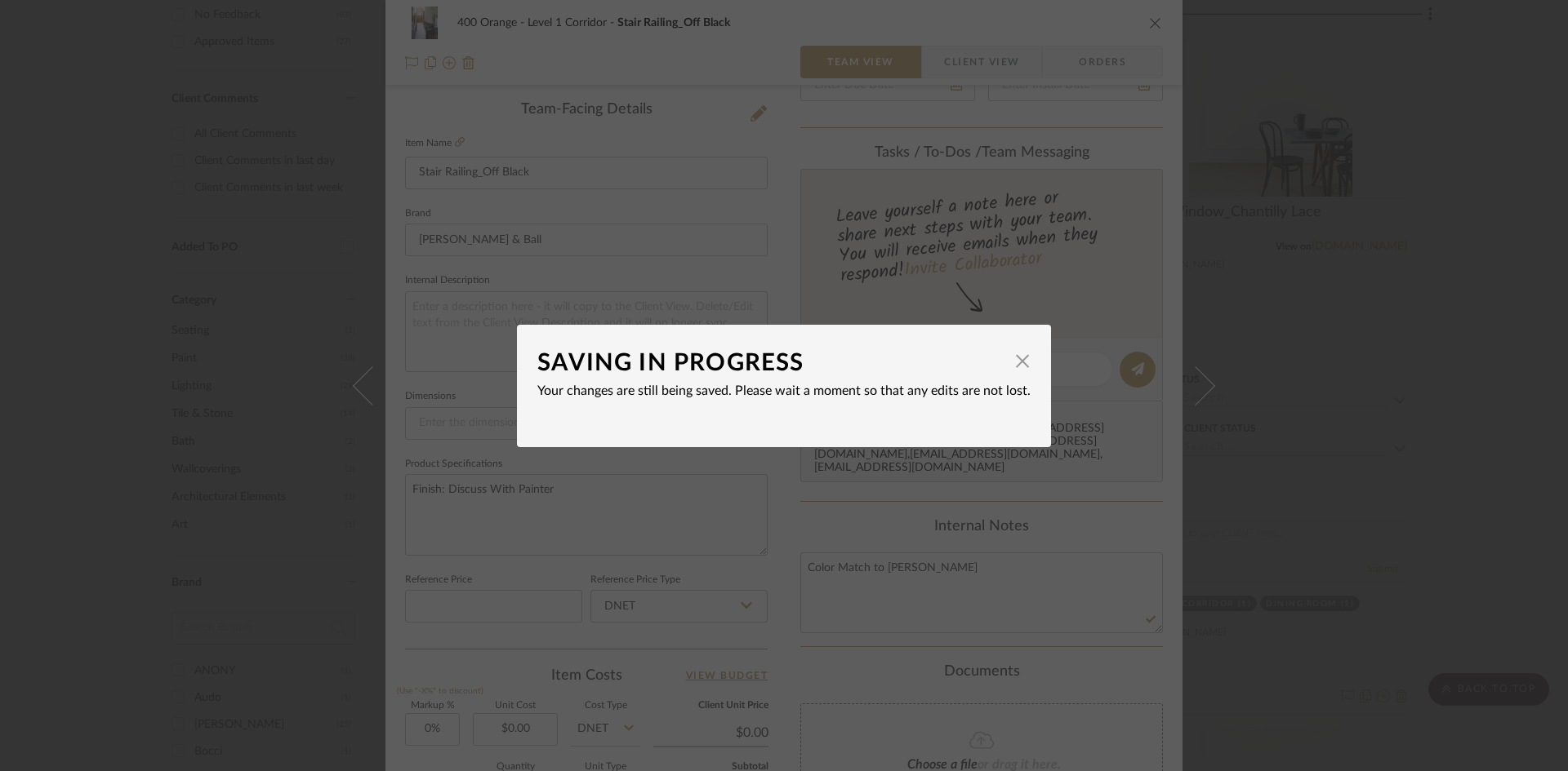
click at [1482, 467] on div "SAVING IN PROGRESS × Your changes are still being saved. Please wait a moment s…" at bounding box center [784, 385] width 1568 height 771
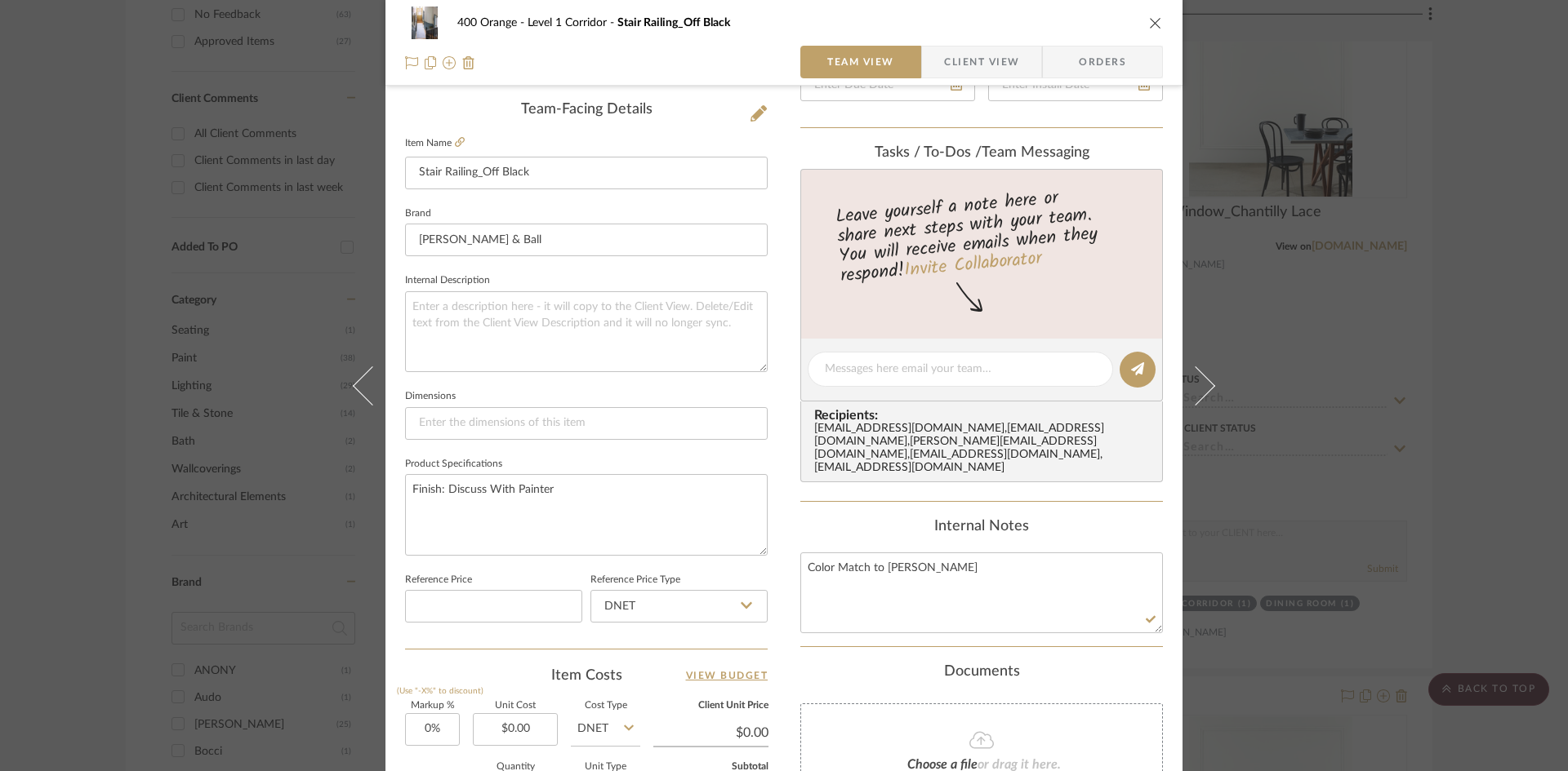
click at [1505, 463] on div "400 Orange Level 1 Corridor Stair Railing_Off Black Team View Client View Order…" at bounding box center [784, 385] width 1568 height 771
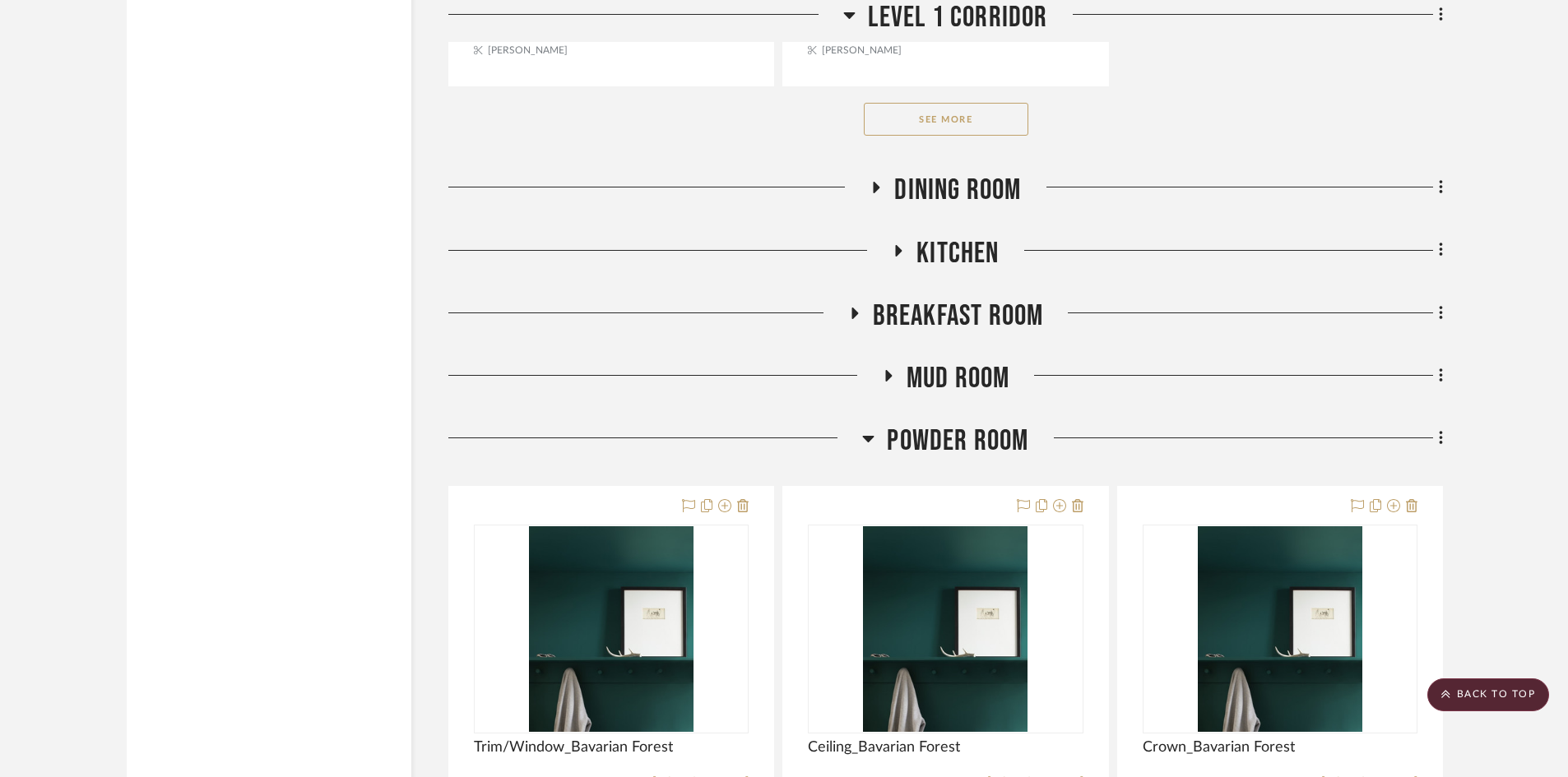
scroll to position [2967, 0]
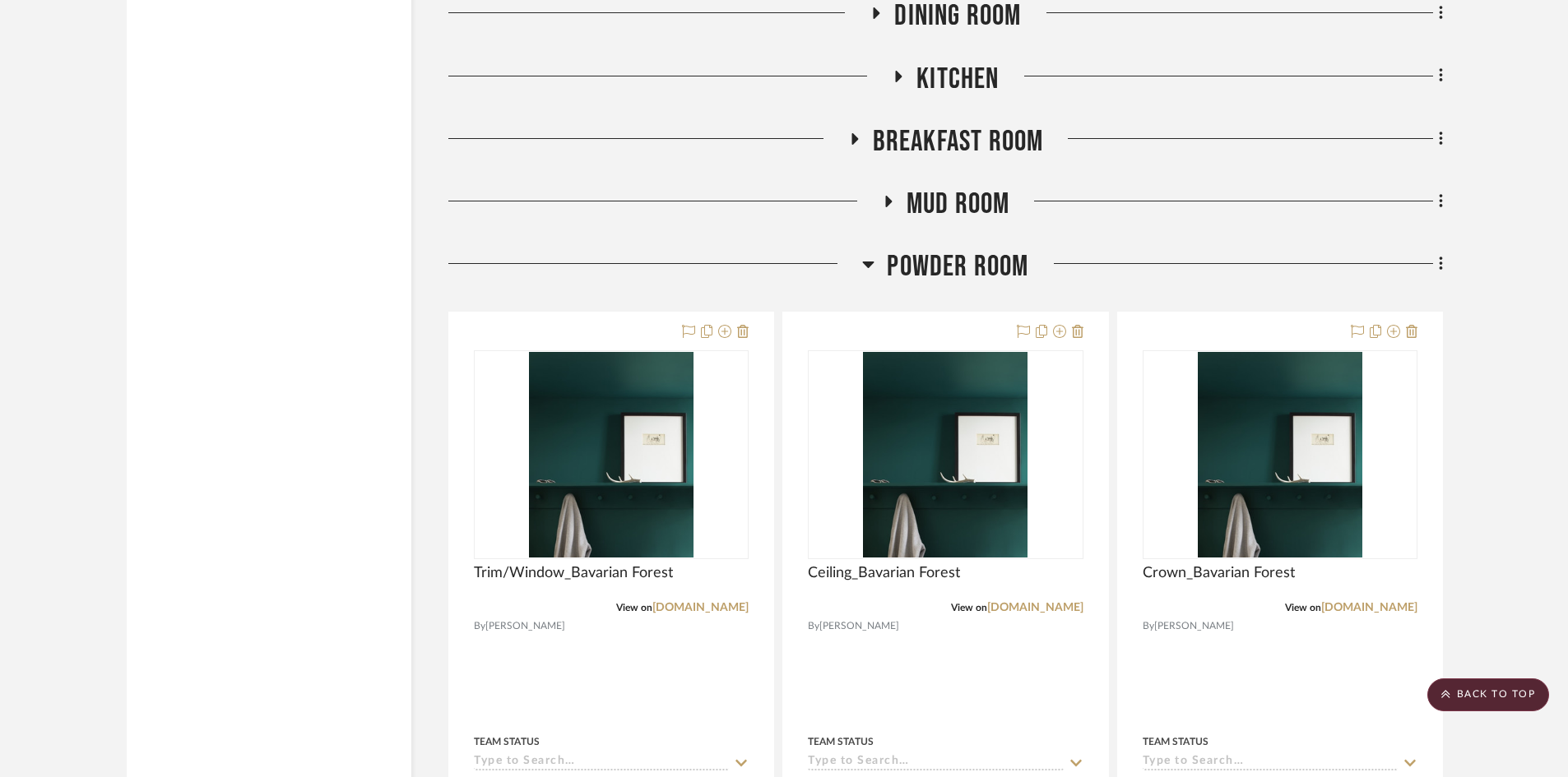
click at [956, 255] on span "Powder Room" at bounding box center [958, 267] width 141 height 35
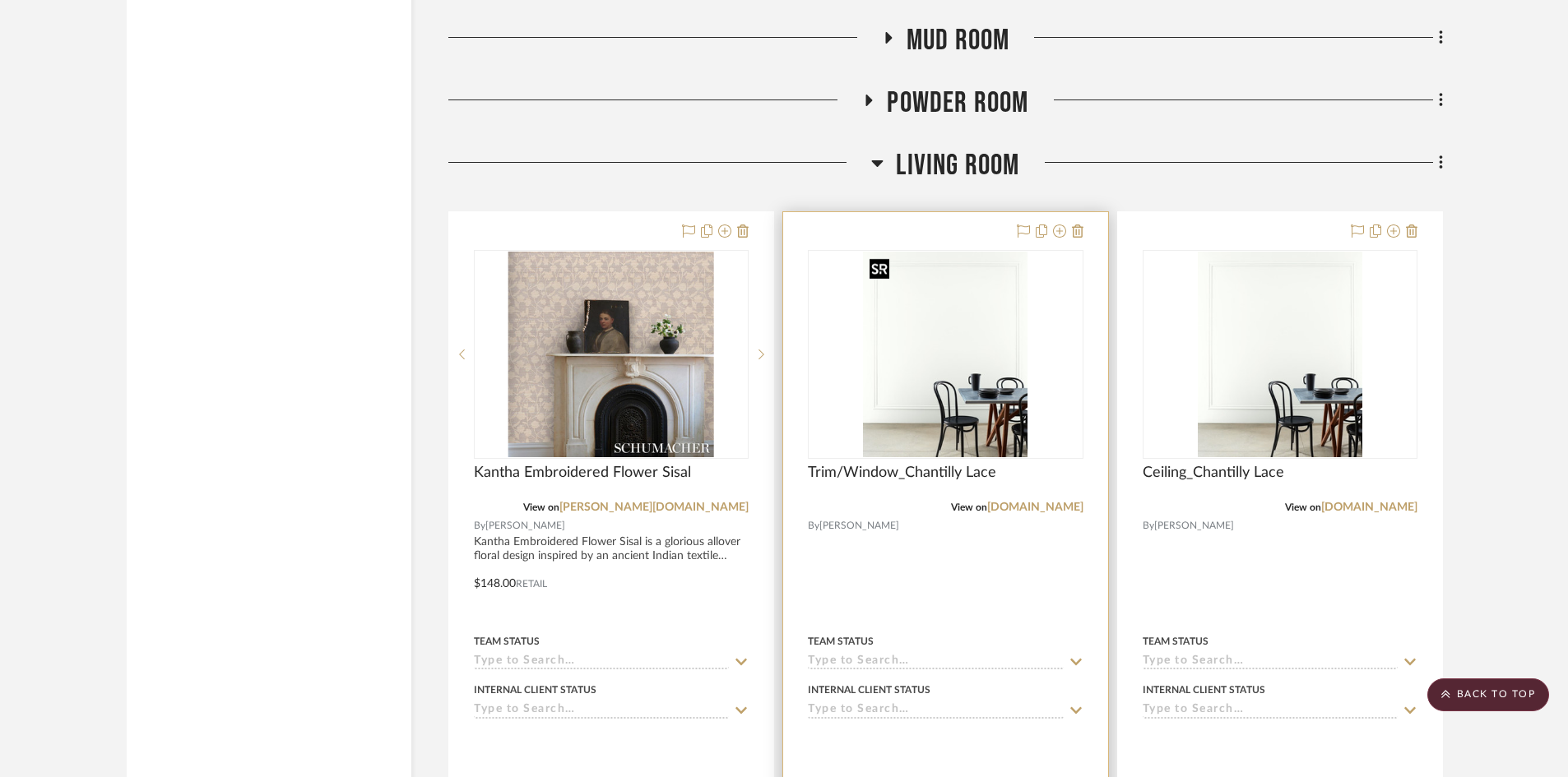
scroll to position [3132, 0]
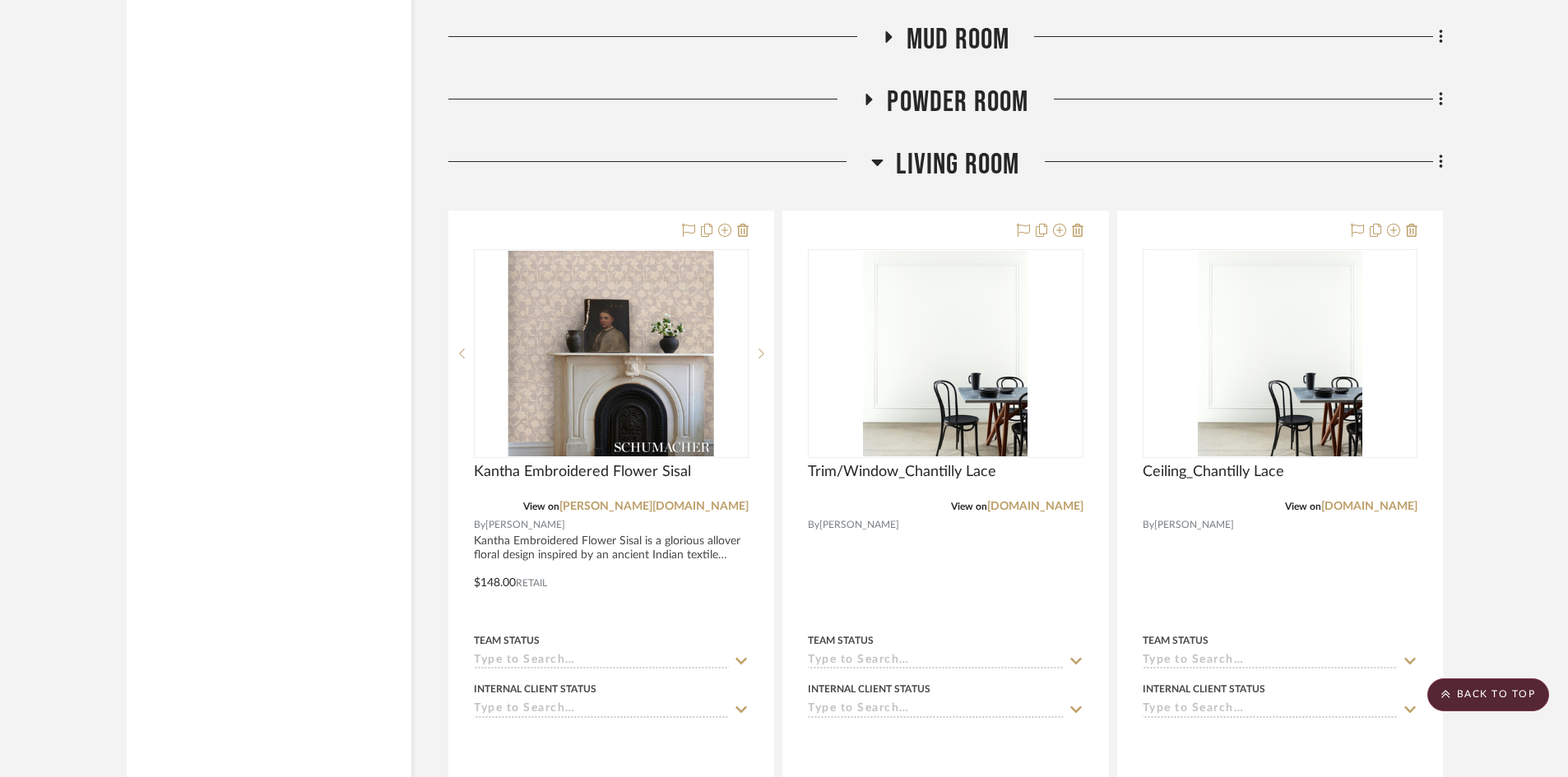
click at [929, 167] on span "Living Room" at bounding box center [958, 164] width 123 height 35
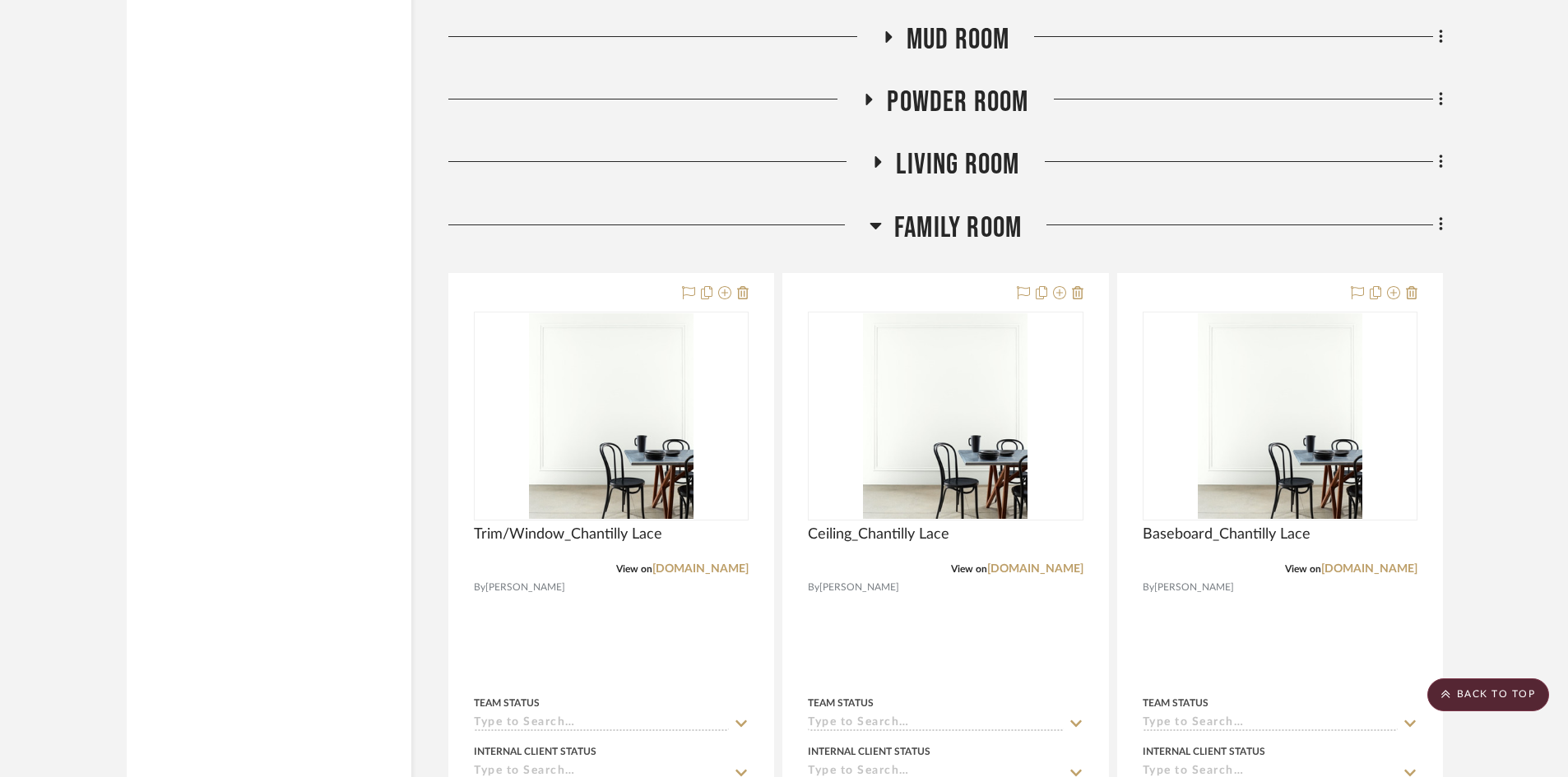
click at [925, 156] on span "Living Room" at bounding box center [958, 164] width 123 height 35
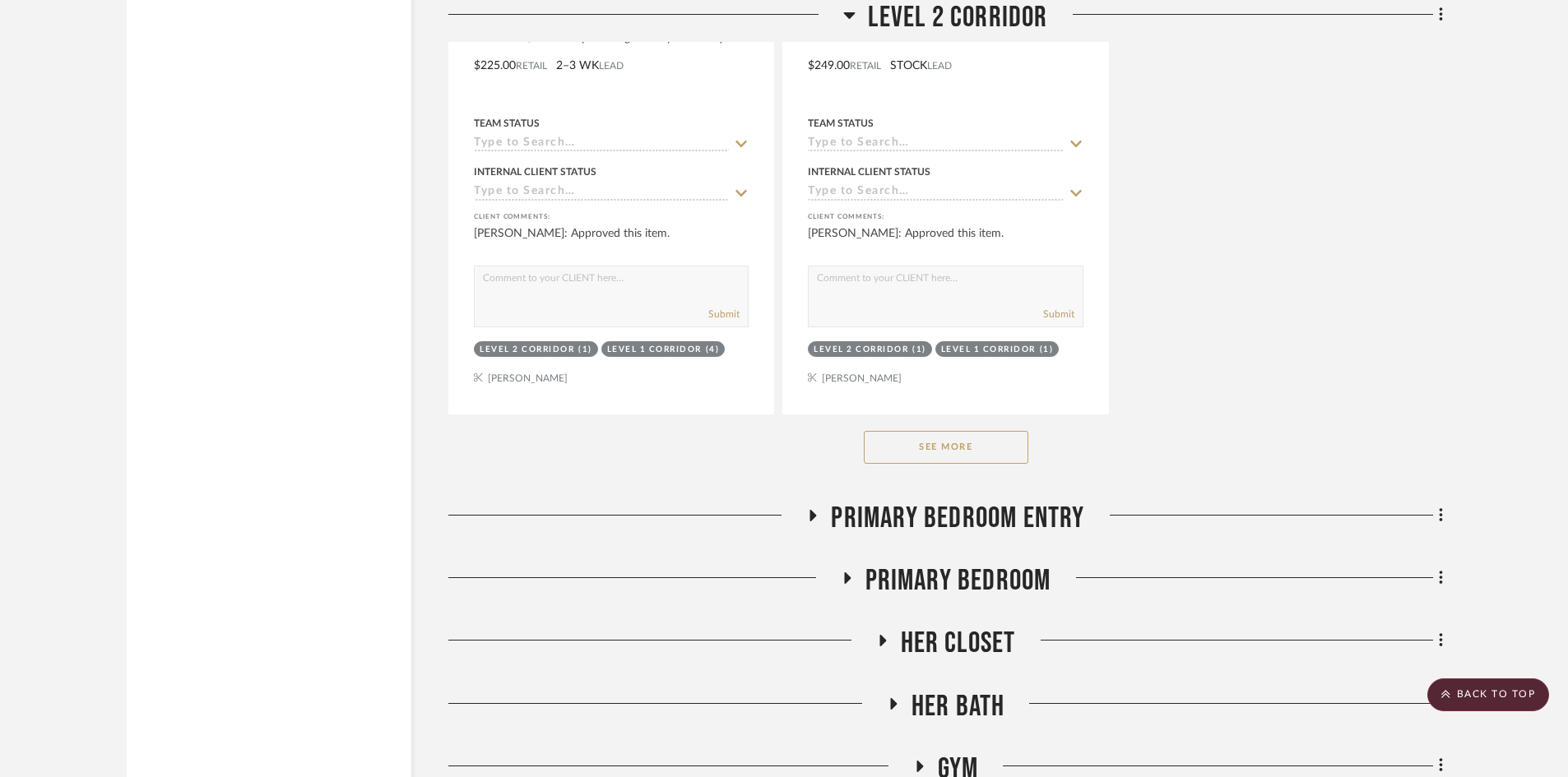
scroll to position [9219, 0]
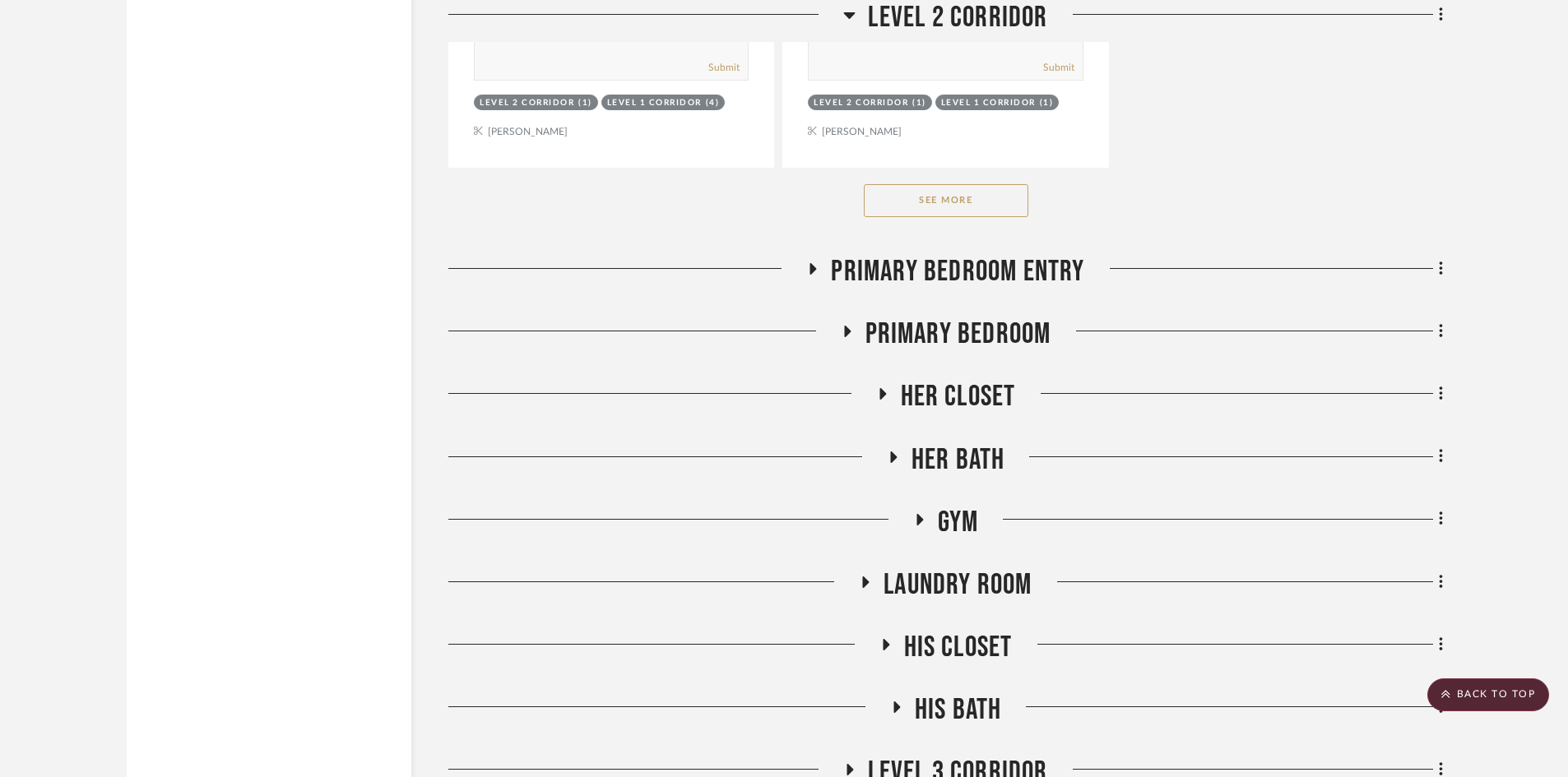
click at [996, 276] on span "Primary Bedroom Entry" at bounding box center [957, 271] width 253 height 35
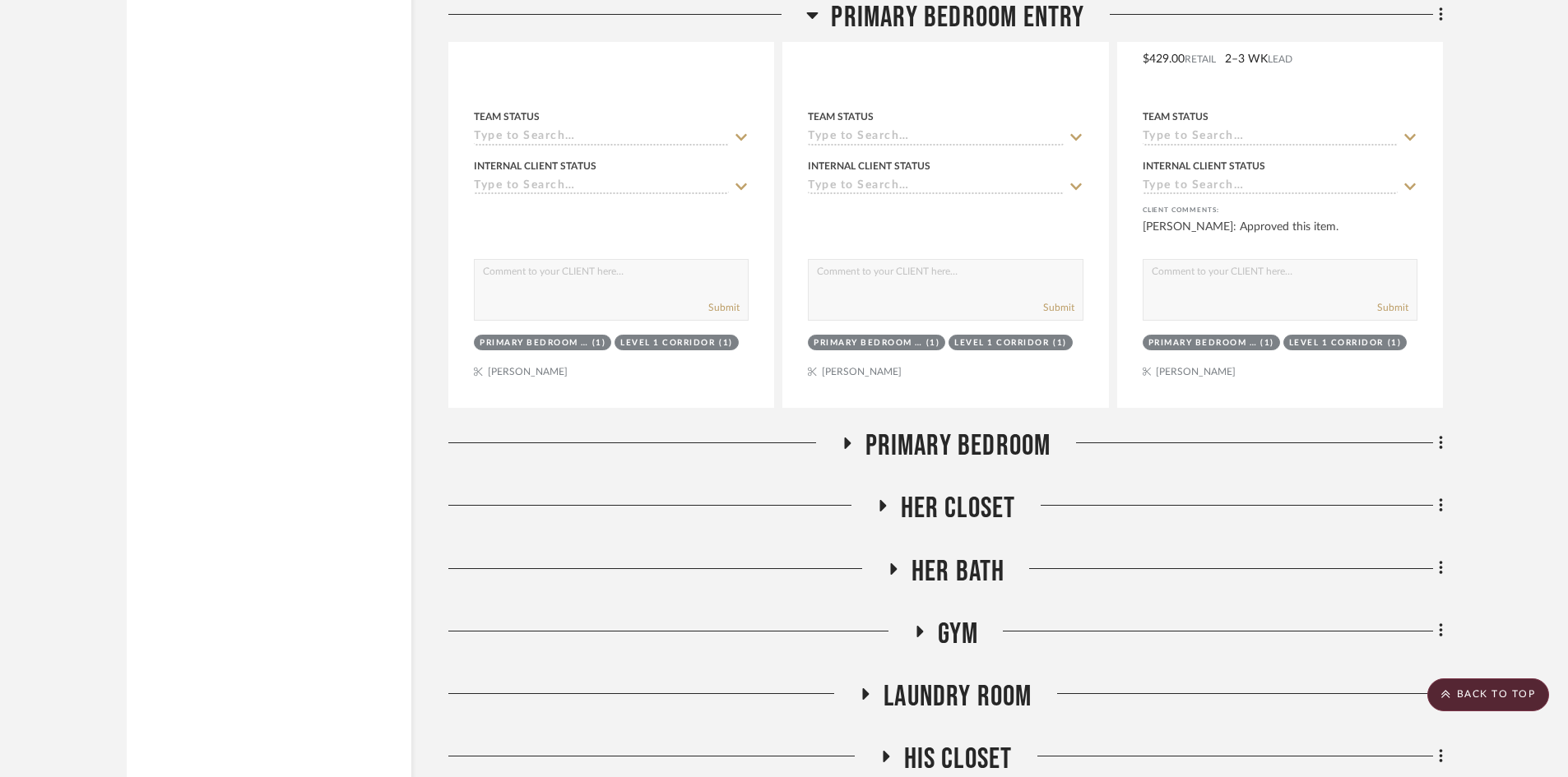
scroll to position [10782, 0]
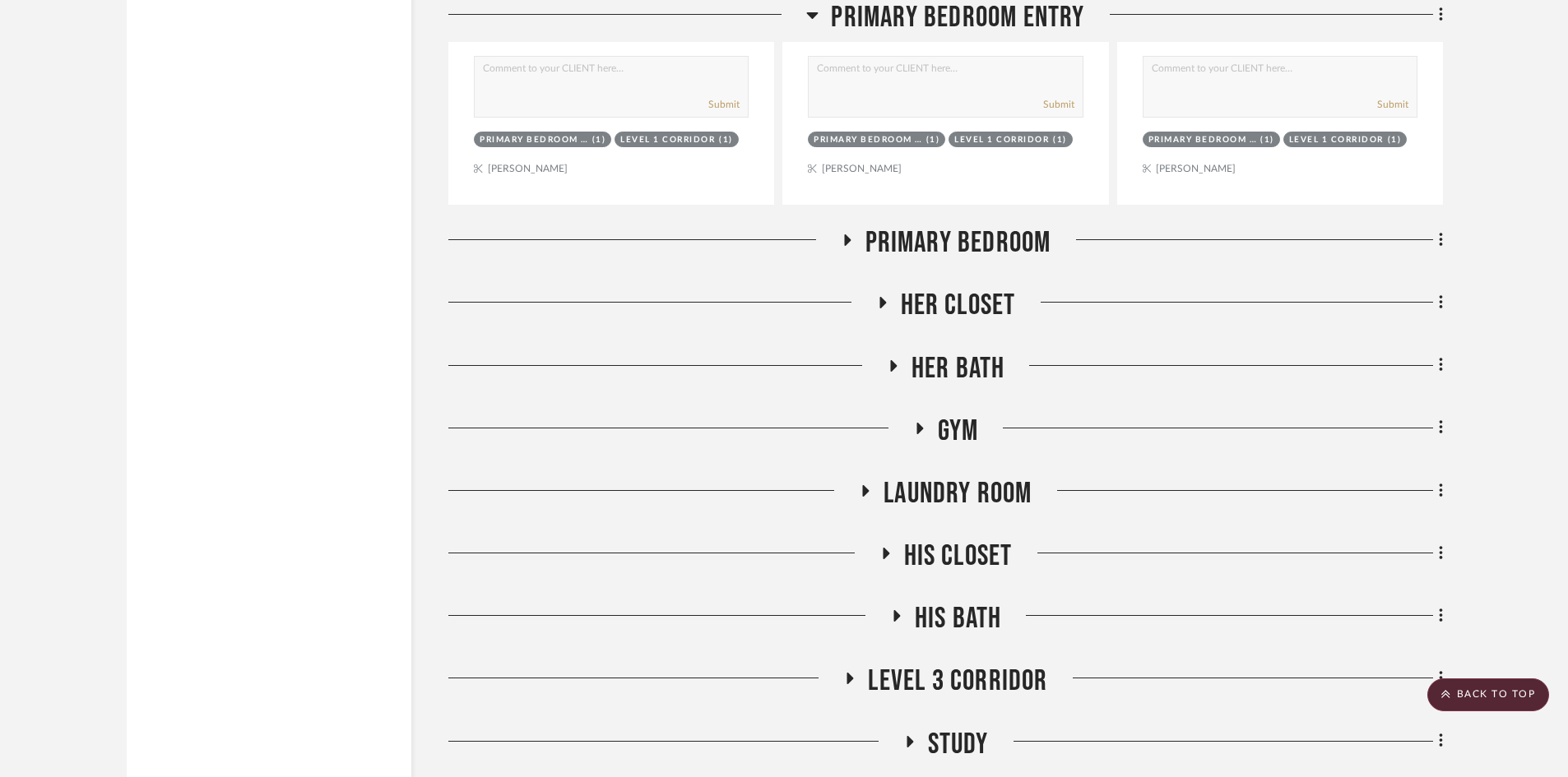
click at [939, 257] on span "Primary Bedroom" at bounding box center [958, 243] width 186 height 35
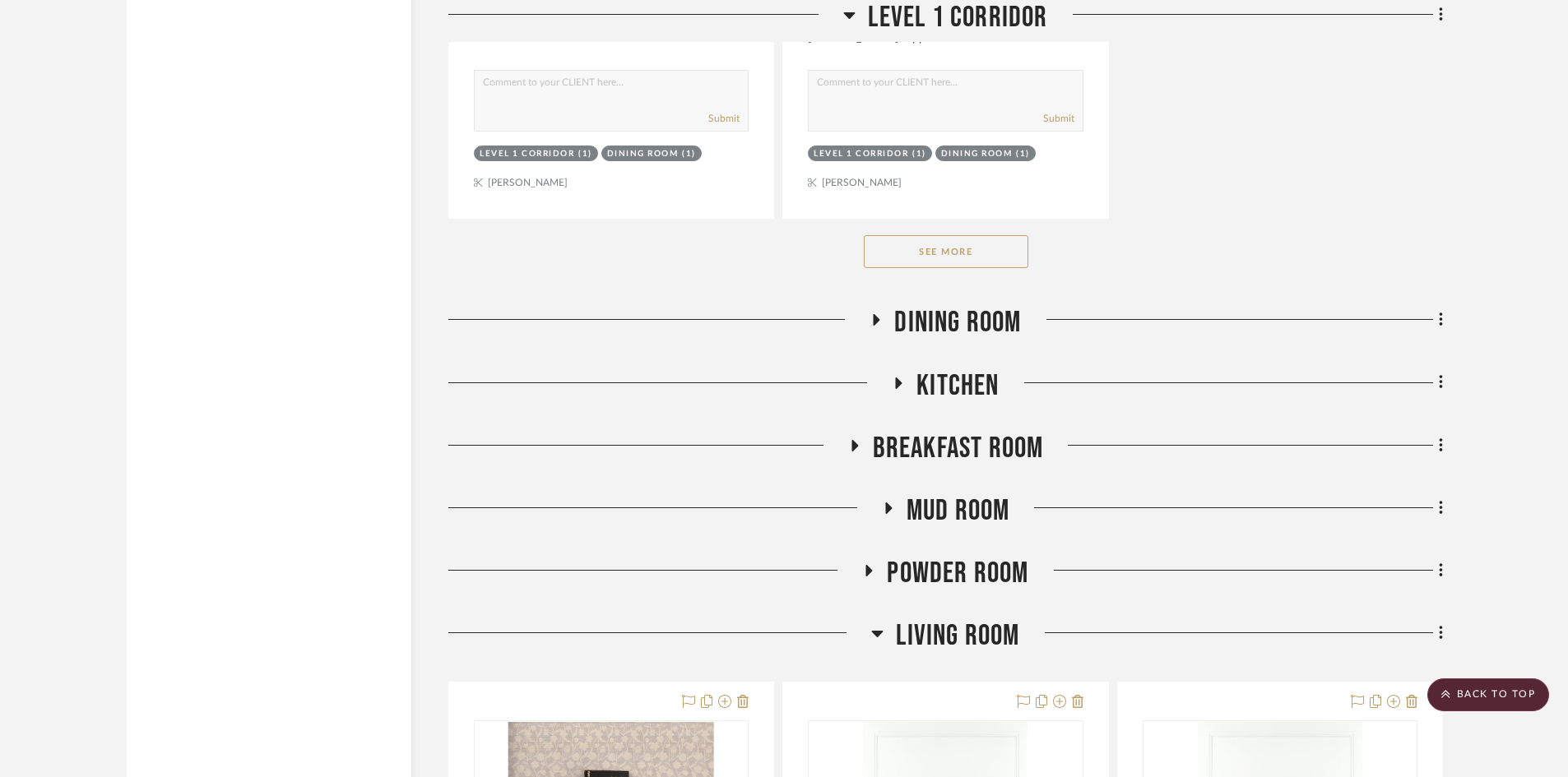
scroll to position [2836, 0]
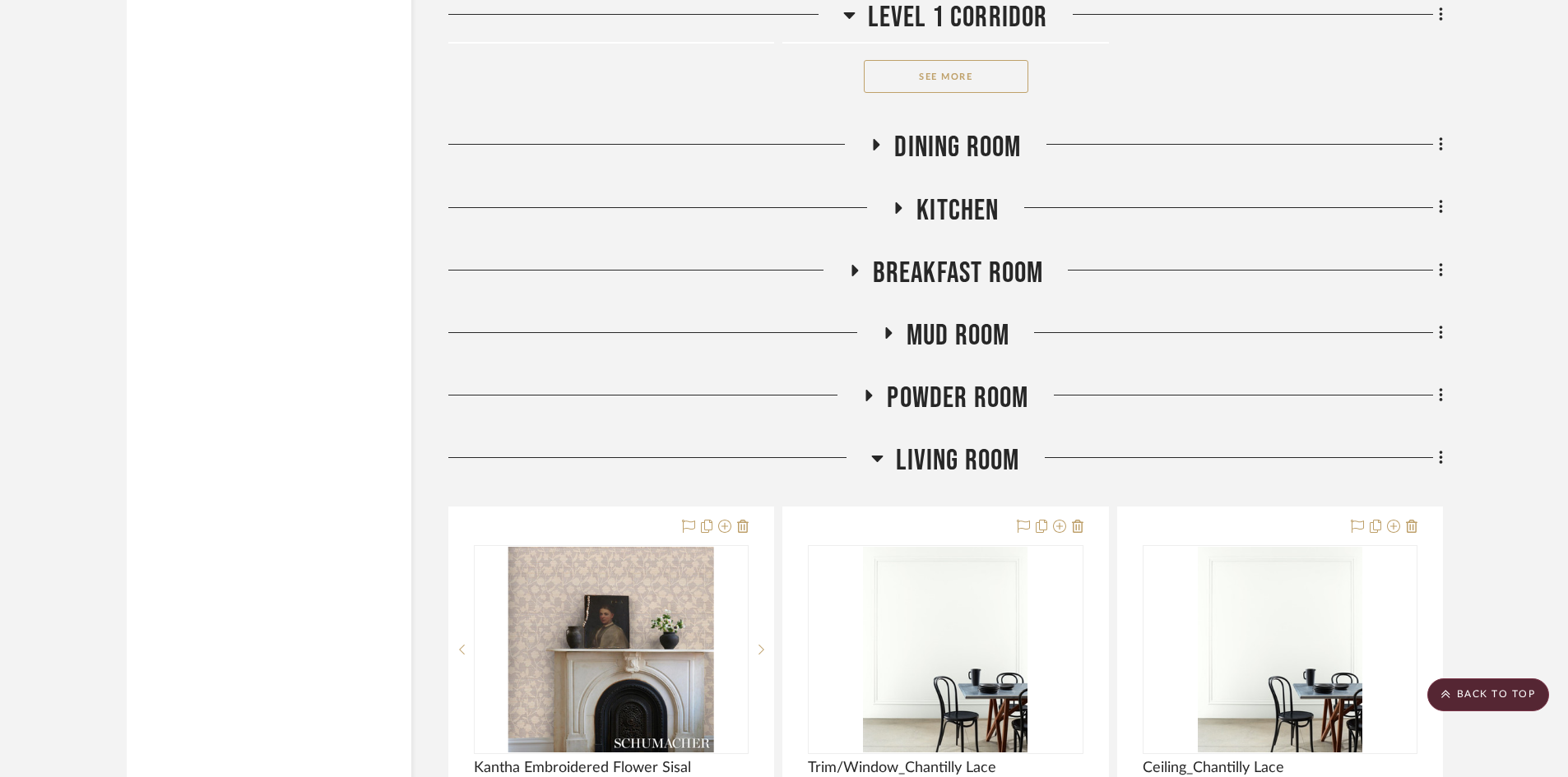
click at [936, 208] on span "Kitchen" at bounding box center [958, 210] width 83 height 35
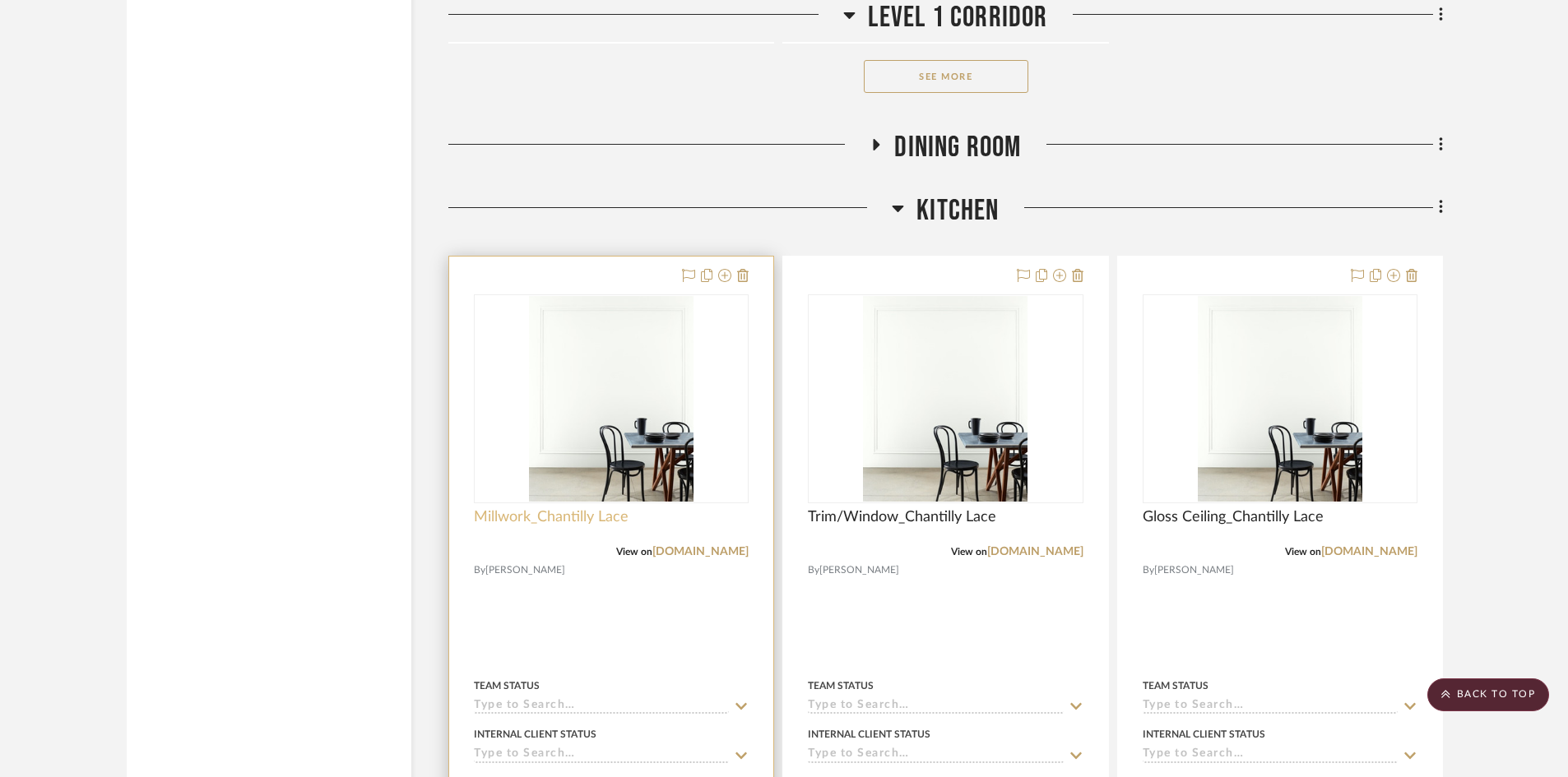
click at [529, 517] on span "Millwork_Chantilly Lace" at bounding box center [551, 518] width 155 height 18
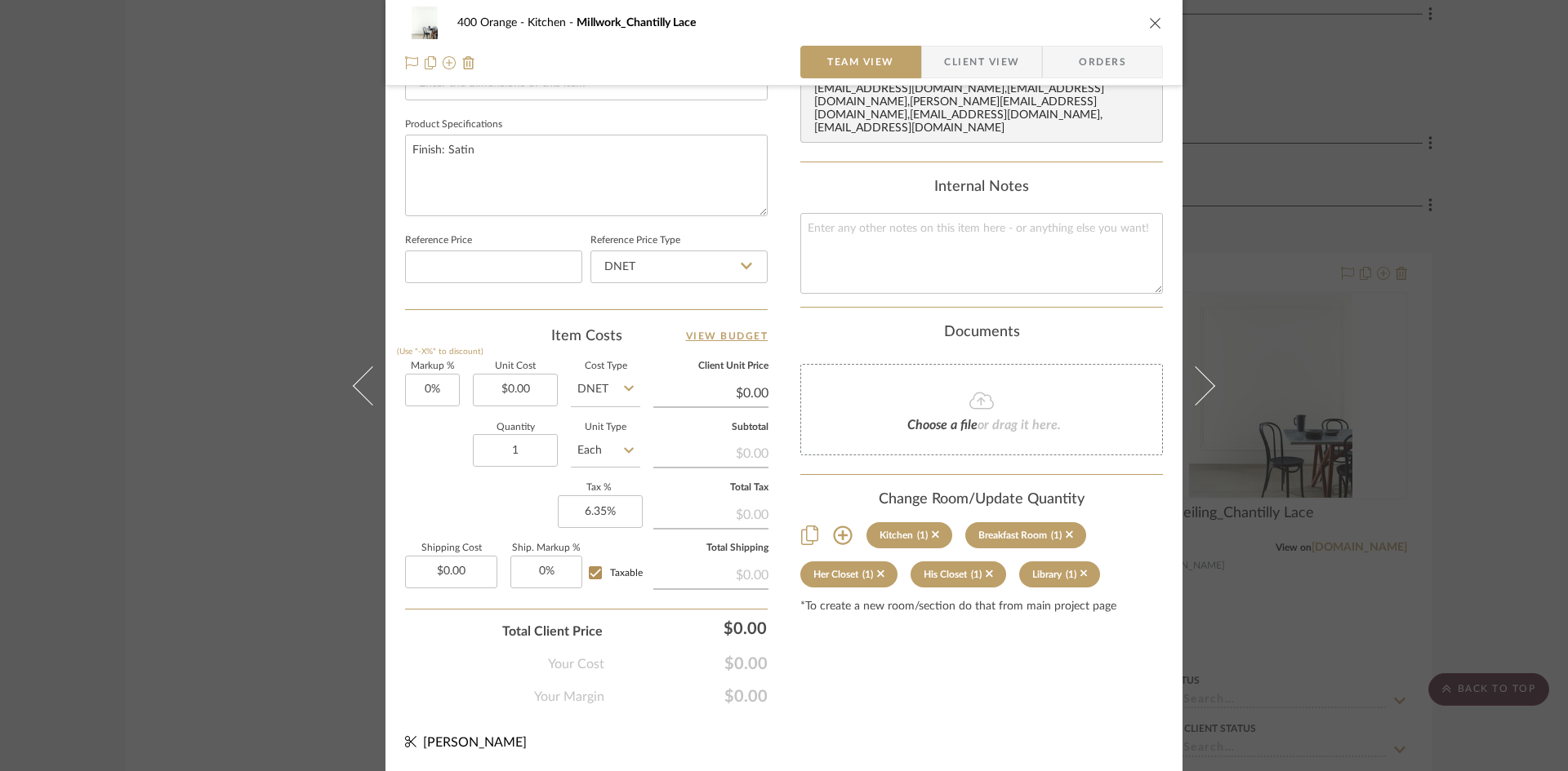
scroll to position [749, 0]
click at [838, 533] on icon at bounding box center [842, 534] width 19 height 19
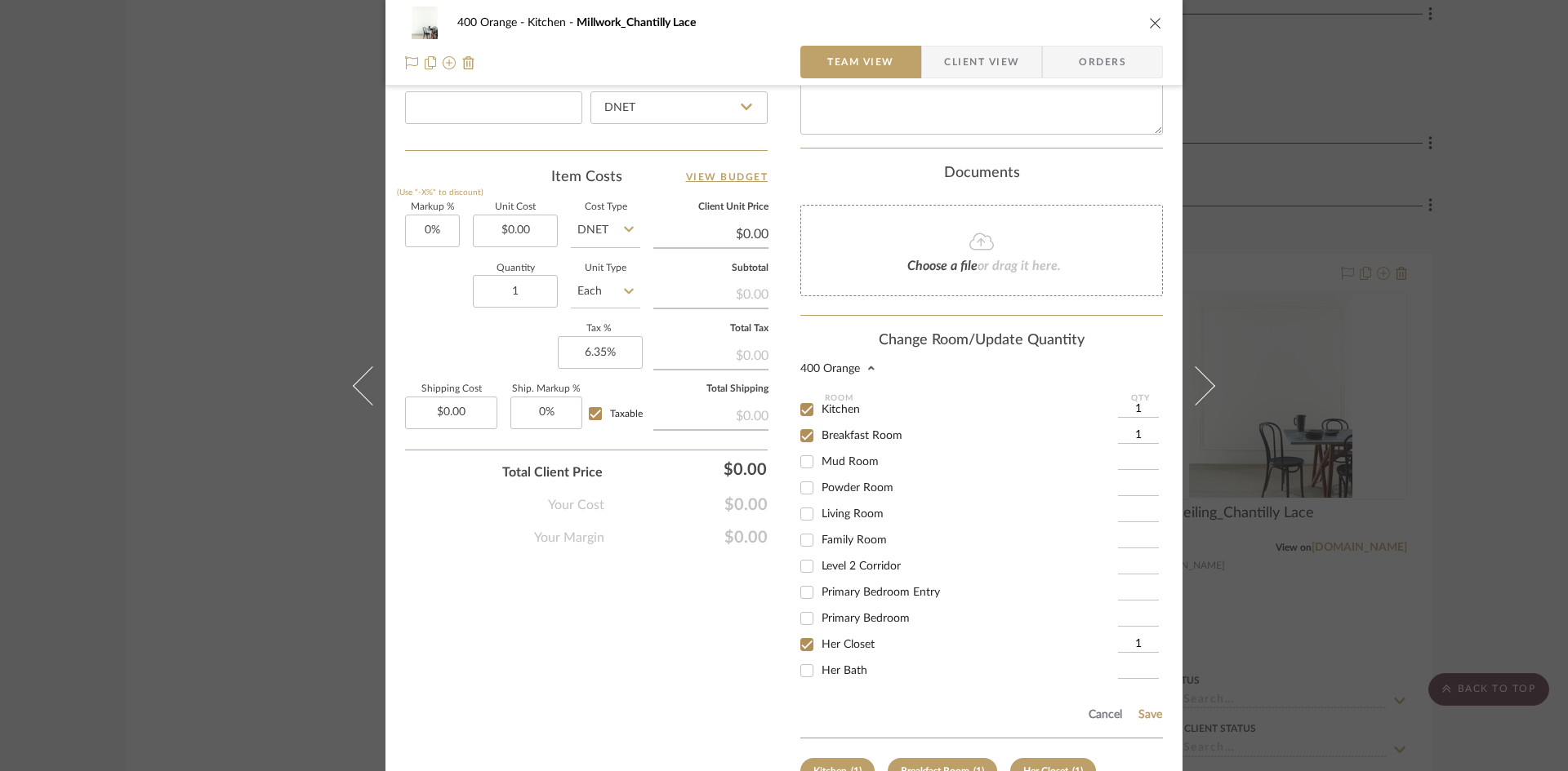
scroll to position [911, 0]
click at [801, 612] on input "Primary Bedroom" at bounding box center [807, 614] width 26 height 26
checkbox input "true"
type input "1"
click at [1140, 712] on button "Save" at bounding box center [1150, 710] width 25 height 13
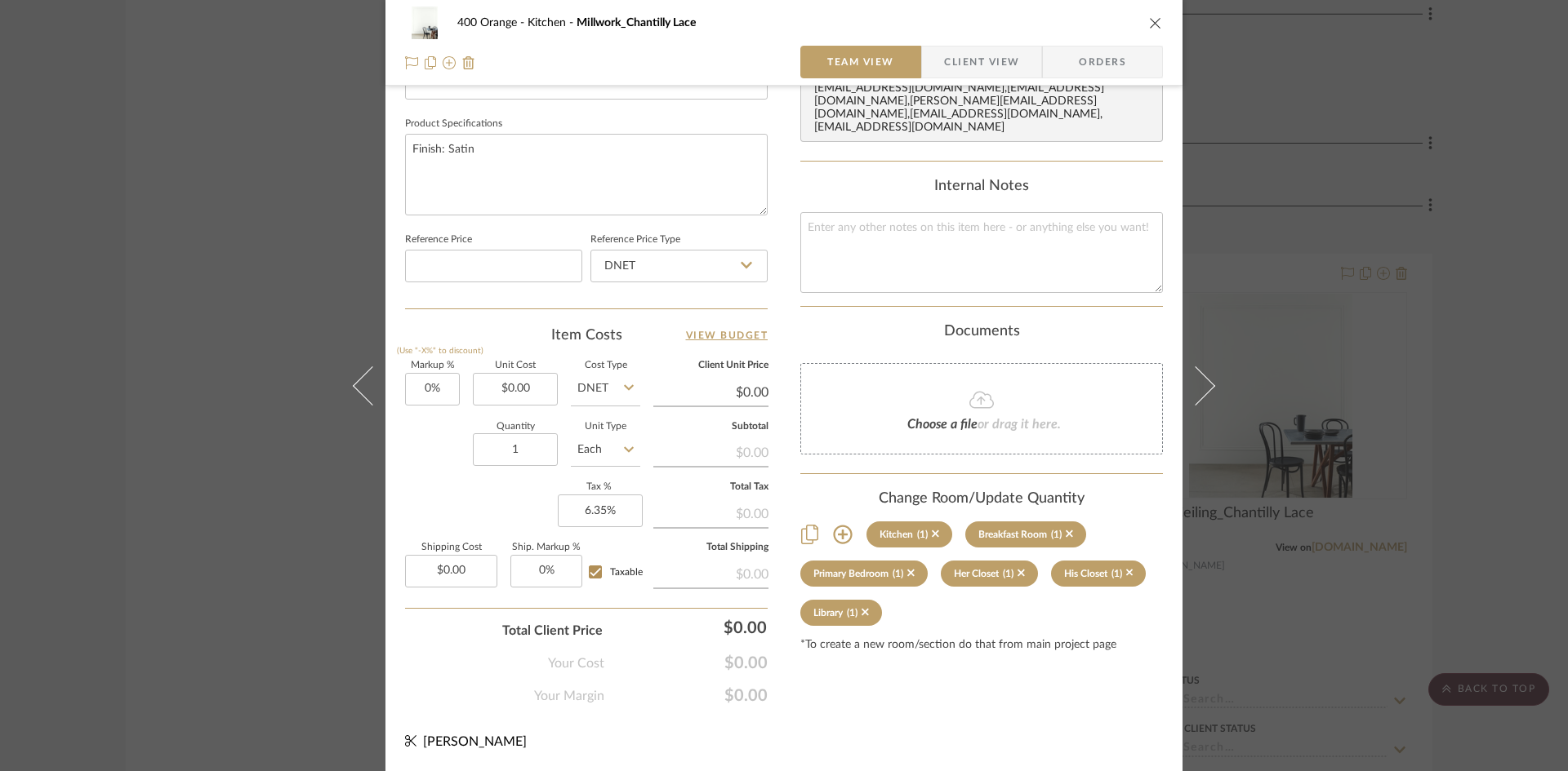
scroll to position [749, 0]
click at [1493, 471] on div "400 Orange Kitchen Millwork_Chantilly Lace Team View Client View Orders Team-Fa…" at bounding box center [784, 385] width 1568 height 771
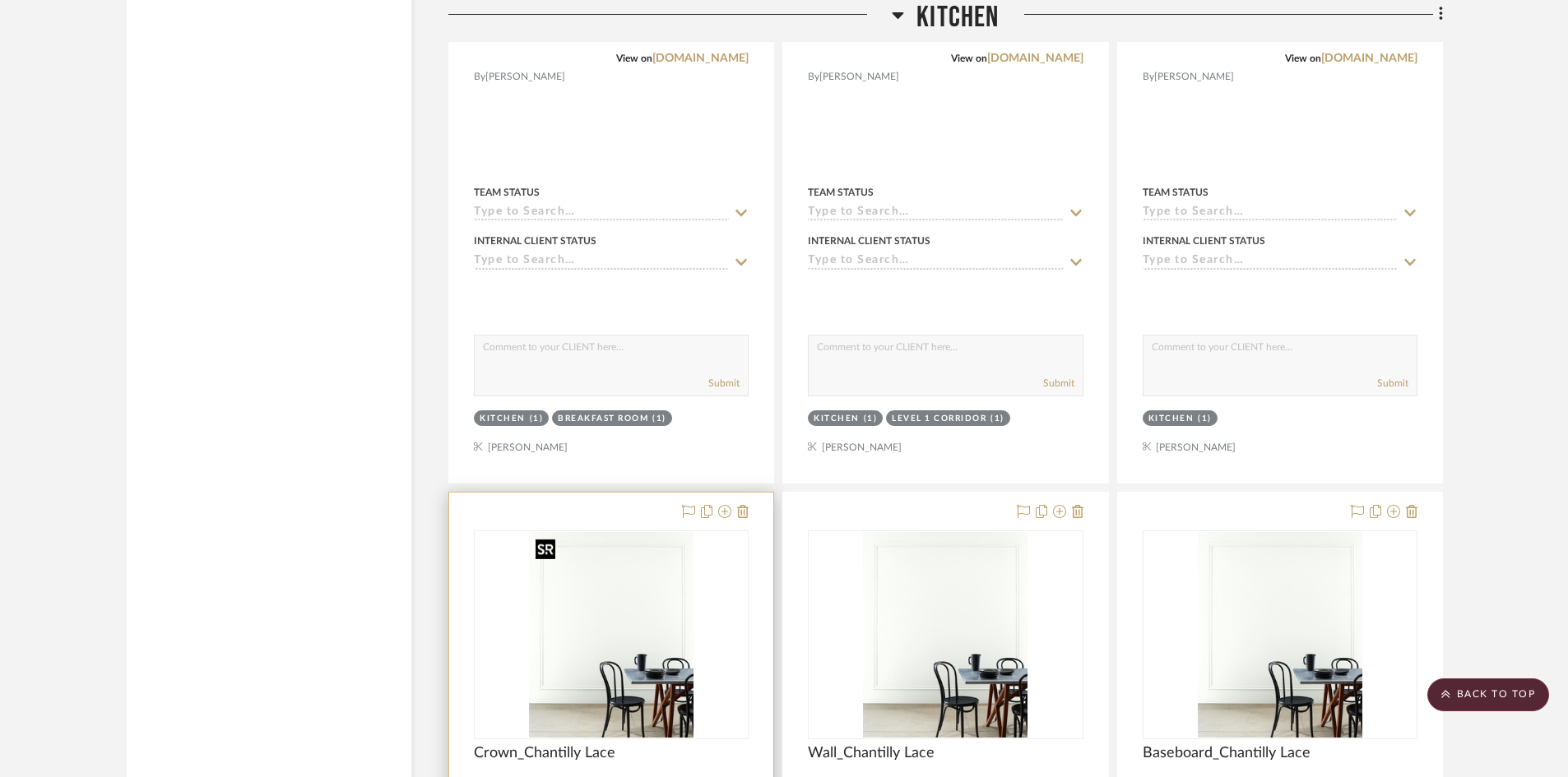
scroll to position [3001, 0]
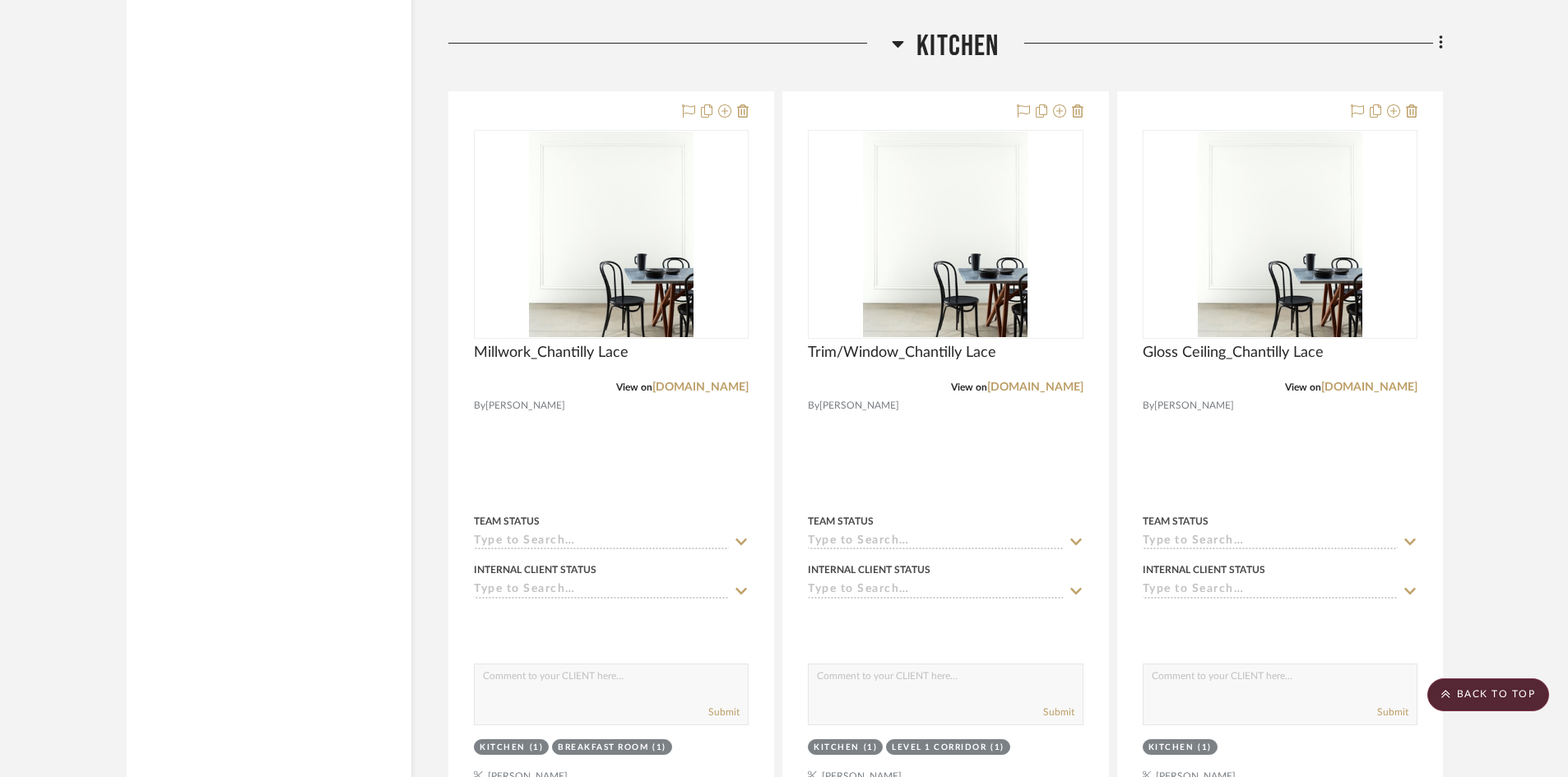
click at [912, 39] on h3 "Kitchen" at bounding box center [945, 46] width 107 height 35
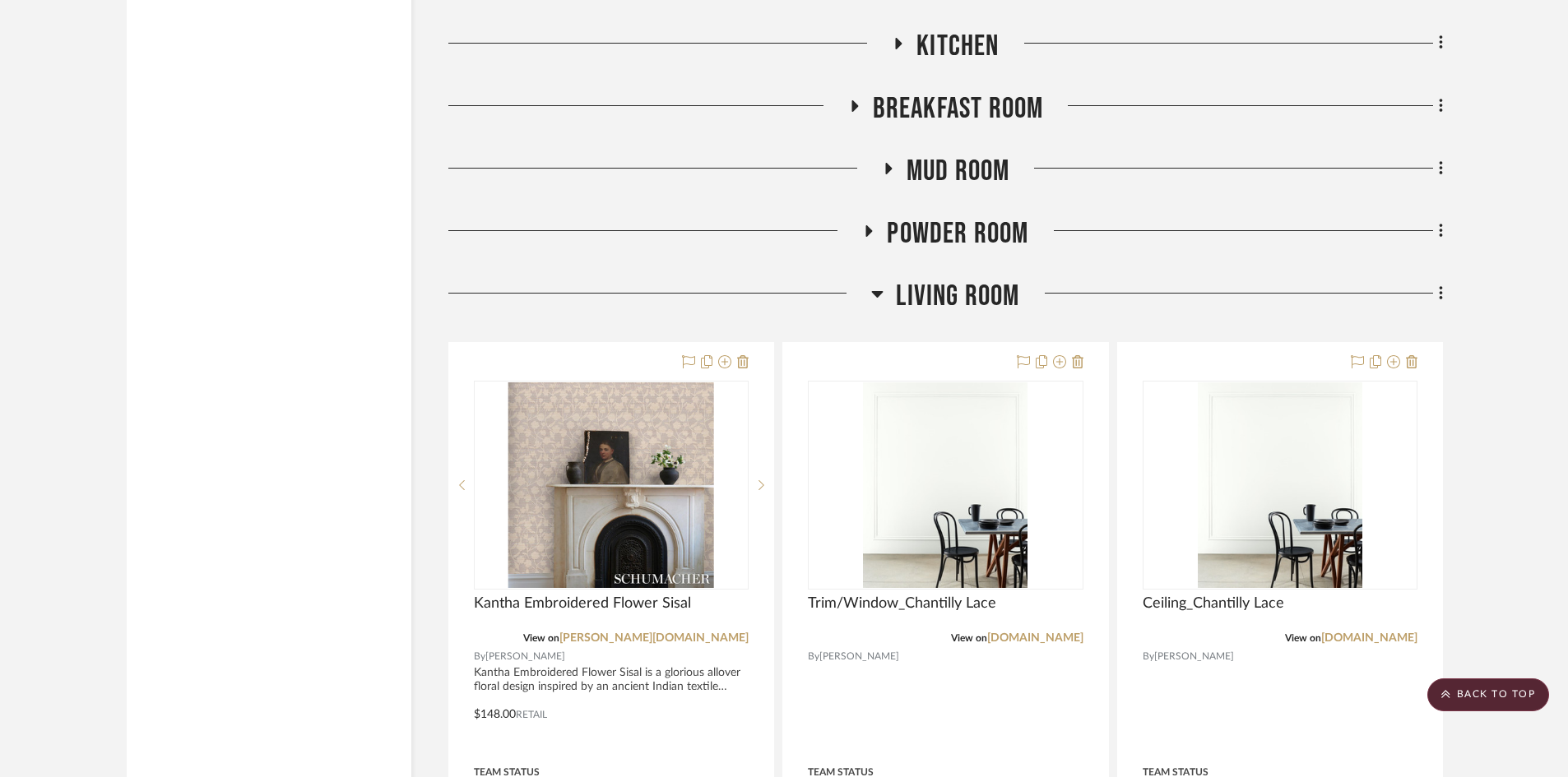
drag, startPoint x: 901, startPoint y: 299, endPoint x: 887, endPoint y: 320, distance: 25.2
click at [887, 320] on div "Living Room" at bounding box center [945, 300] width 995 height 42
click at [884, 280] on h3 "Living Room" at bounding box center [945, 296] width 148 height 35
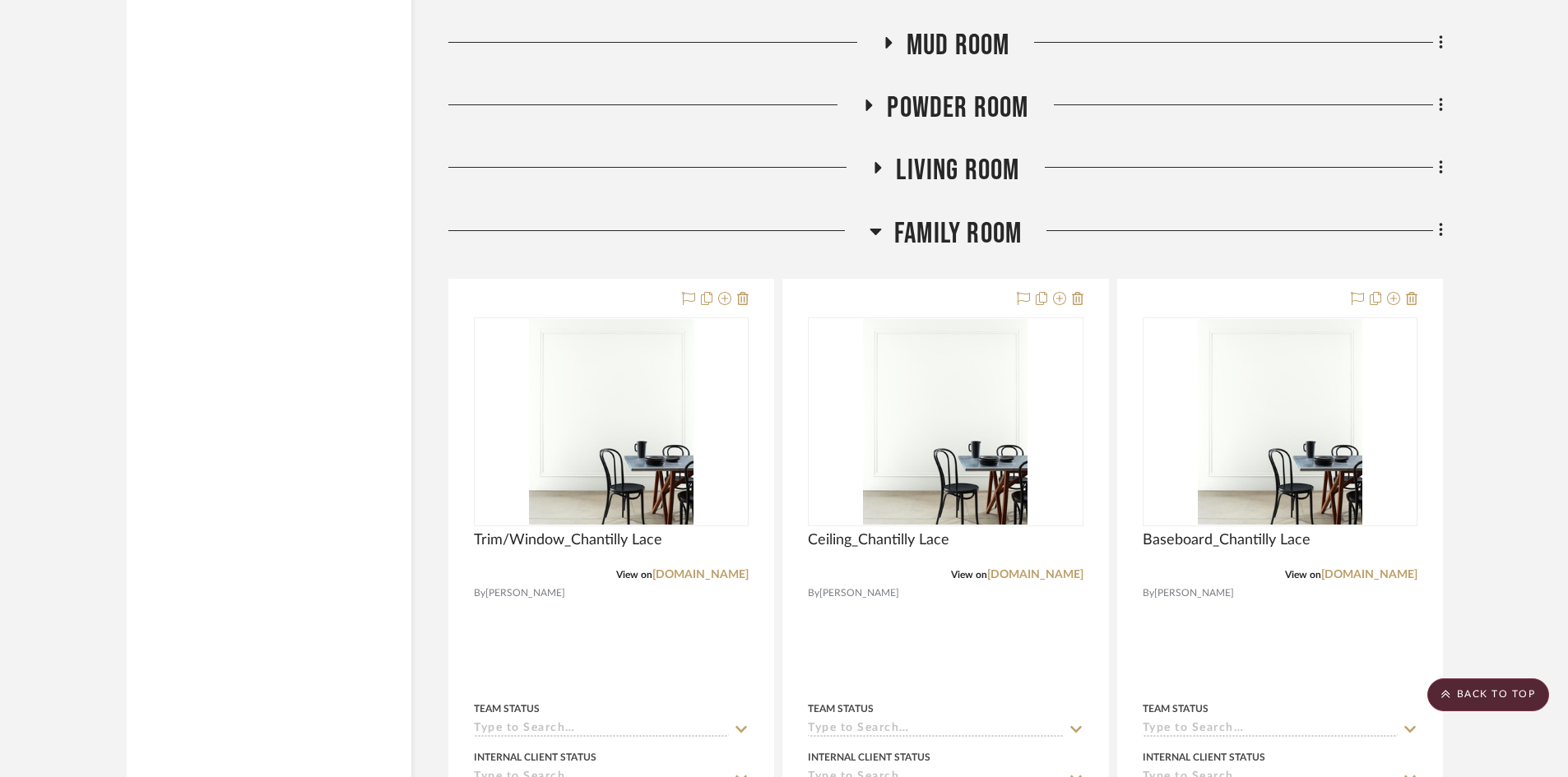
scroll to position [3248, 0]
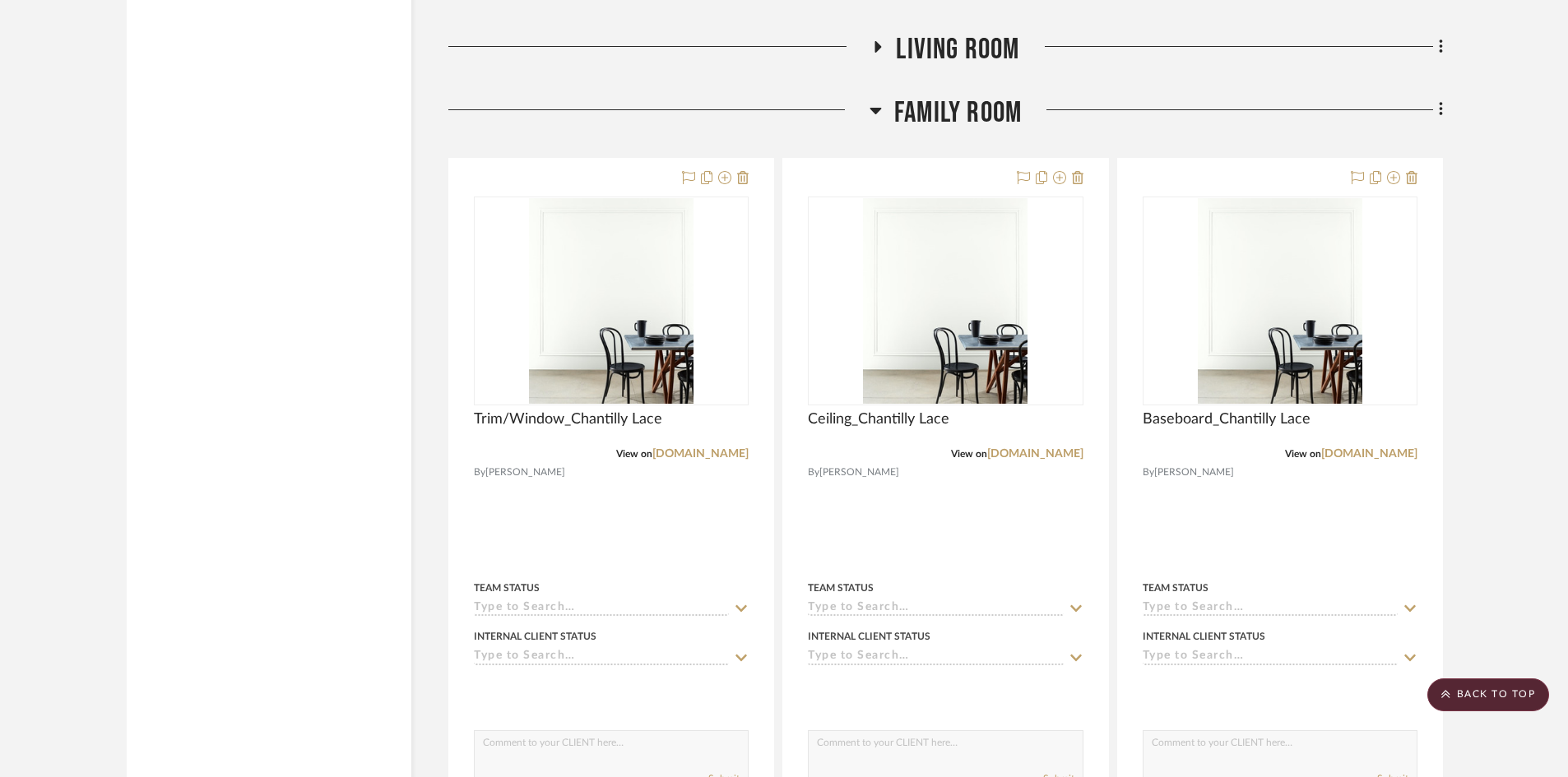
click at [880, 107] on icon at bounding box center [876, 111] width 13 height 20
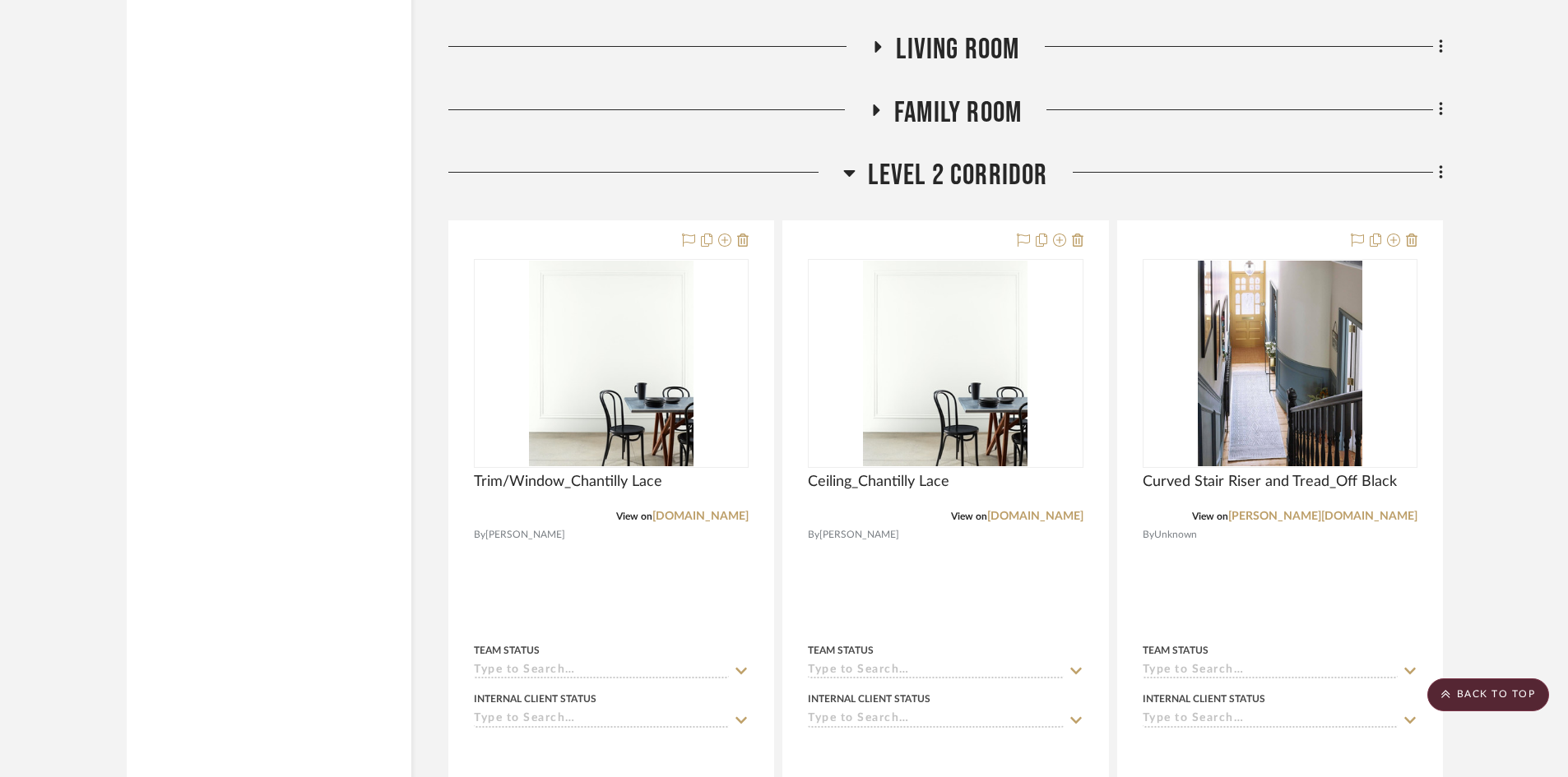
click at [909, 174] on span "Level 2 Corridor" at bounding box center [958, 175] width 180 height 35
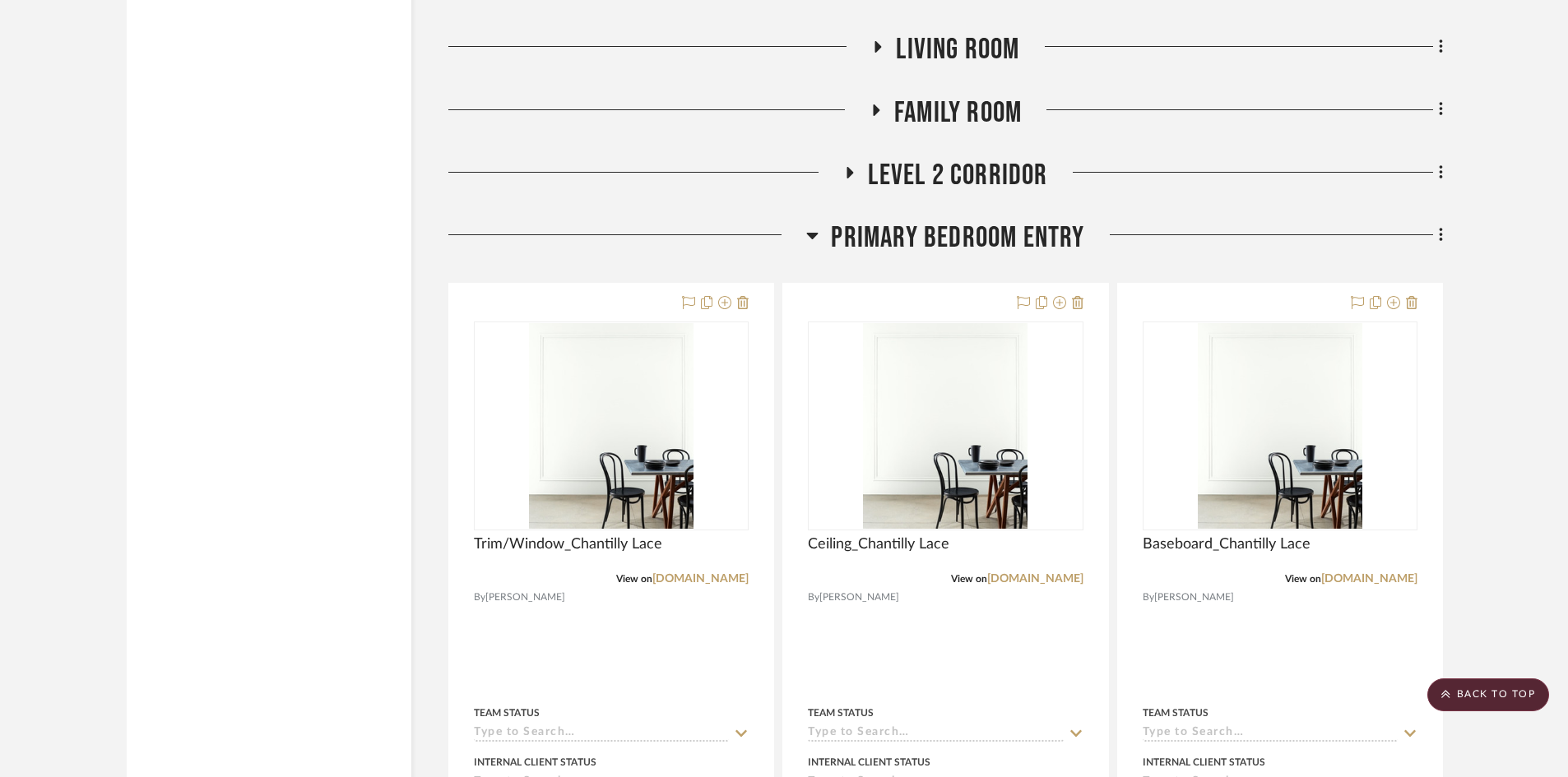
click at [905, 222] on span "Primary Bedroom Entry" at bounding box center [957, 238] width 253 height 35
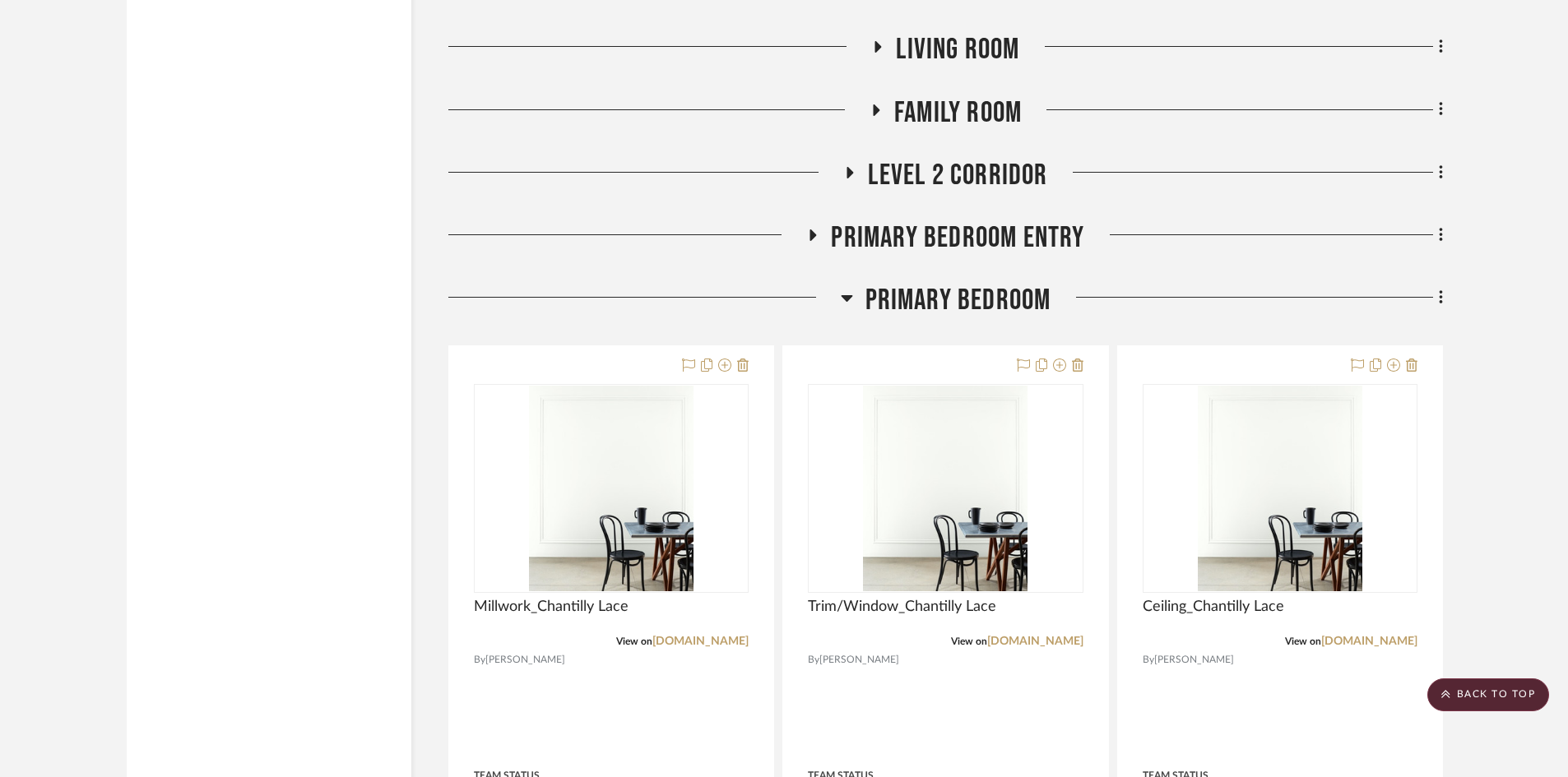
scroll to position [3330, 0]
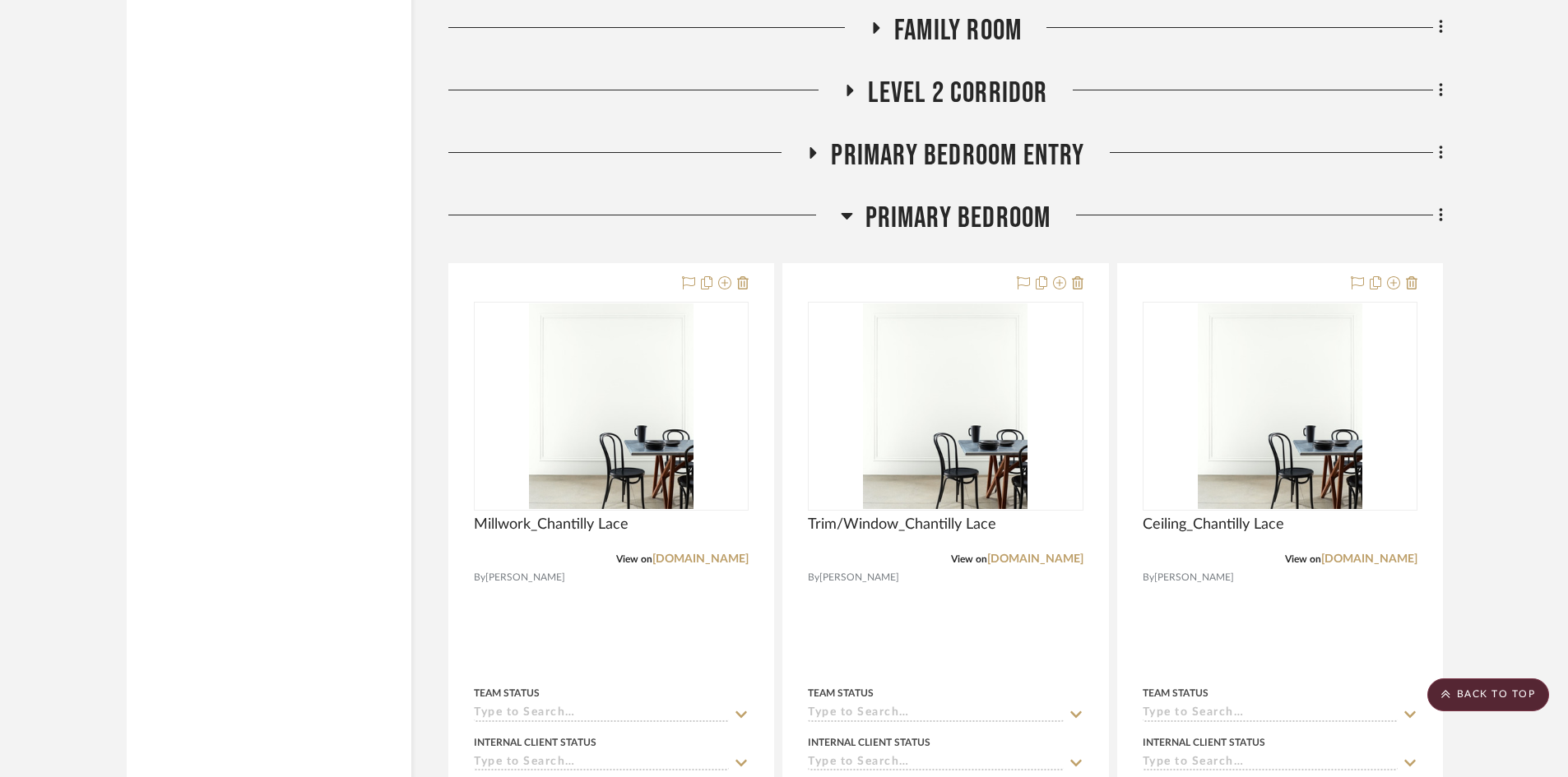
click at [899, 222] on span "Primary Bedroom" at bounding box center [958, 218] width 186 height 35
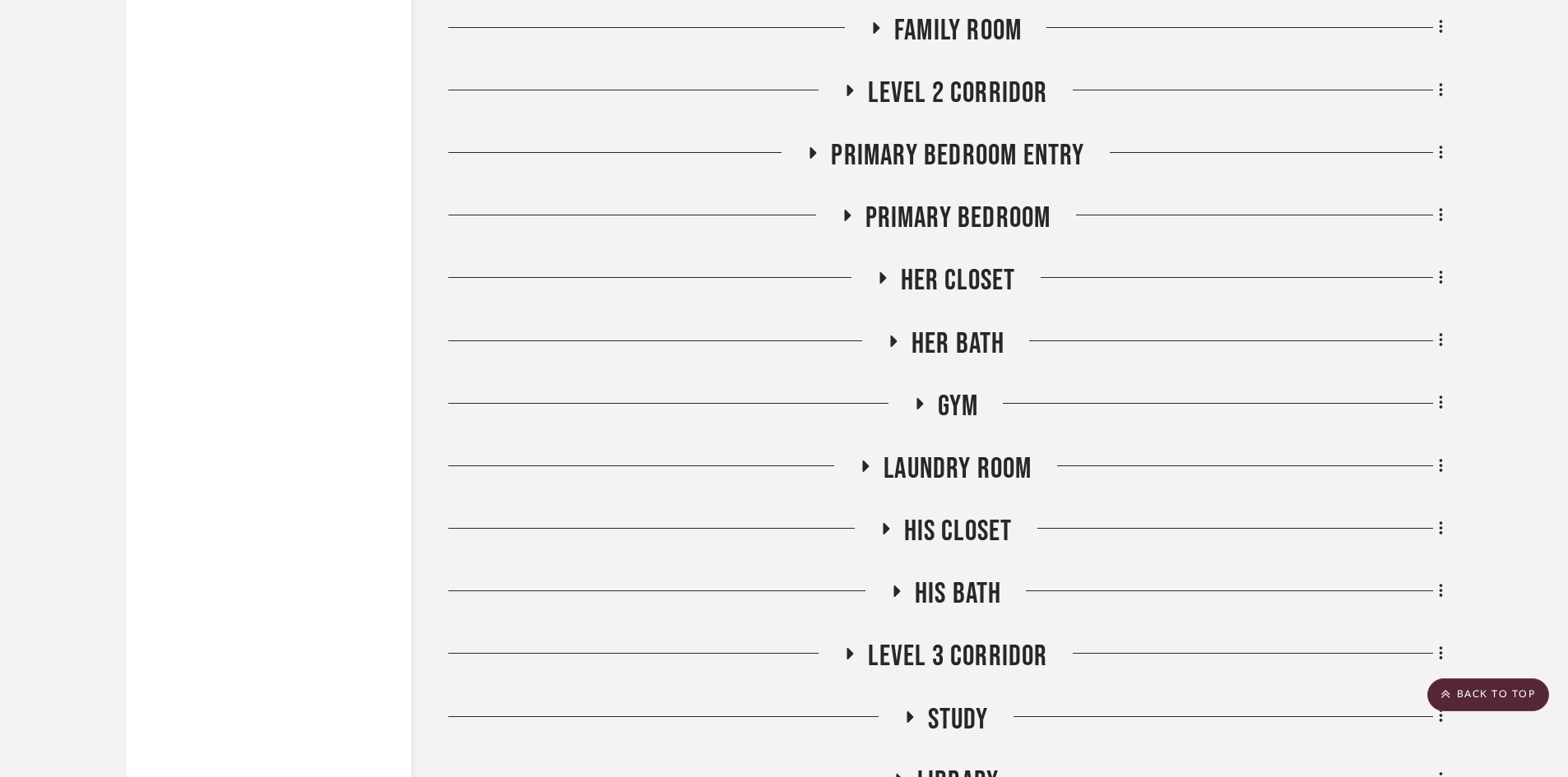
click at [937, 276] on span "Her Closet" at bounding box center [958, 280] width 115 height 35
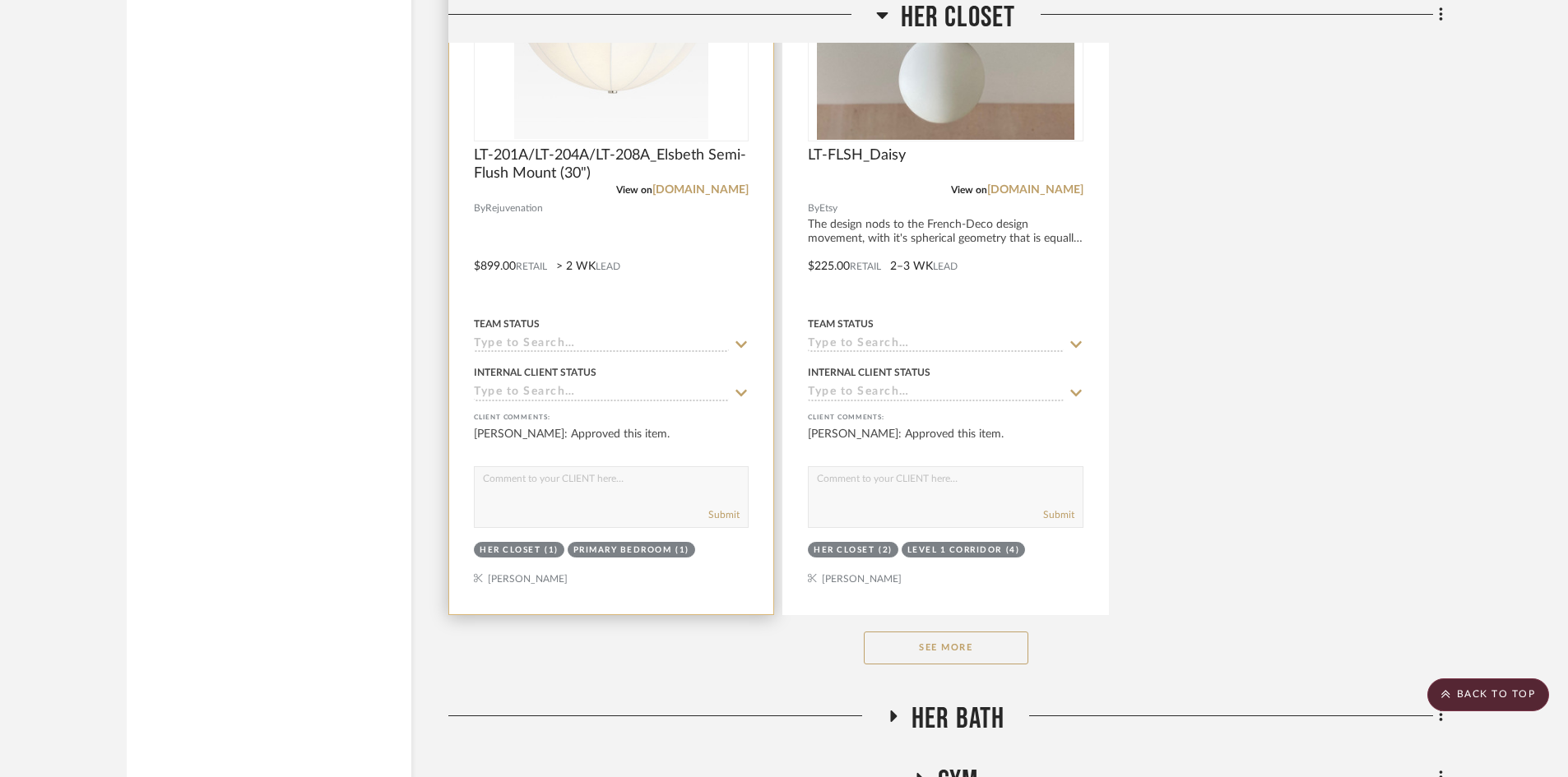
scroll to position [5716, 0]
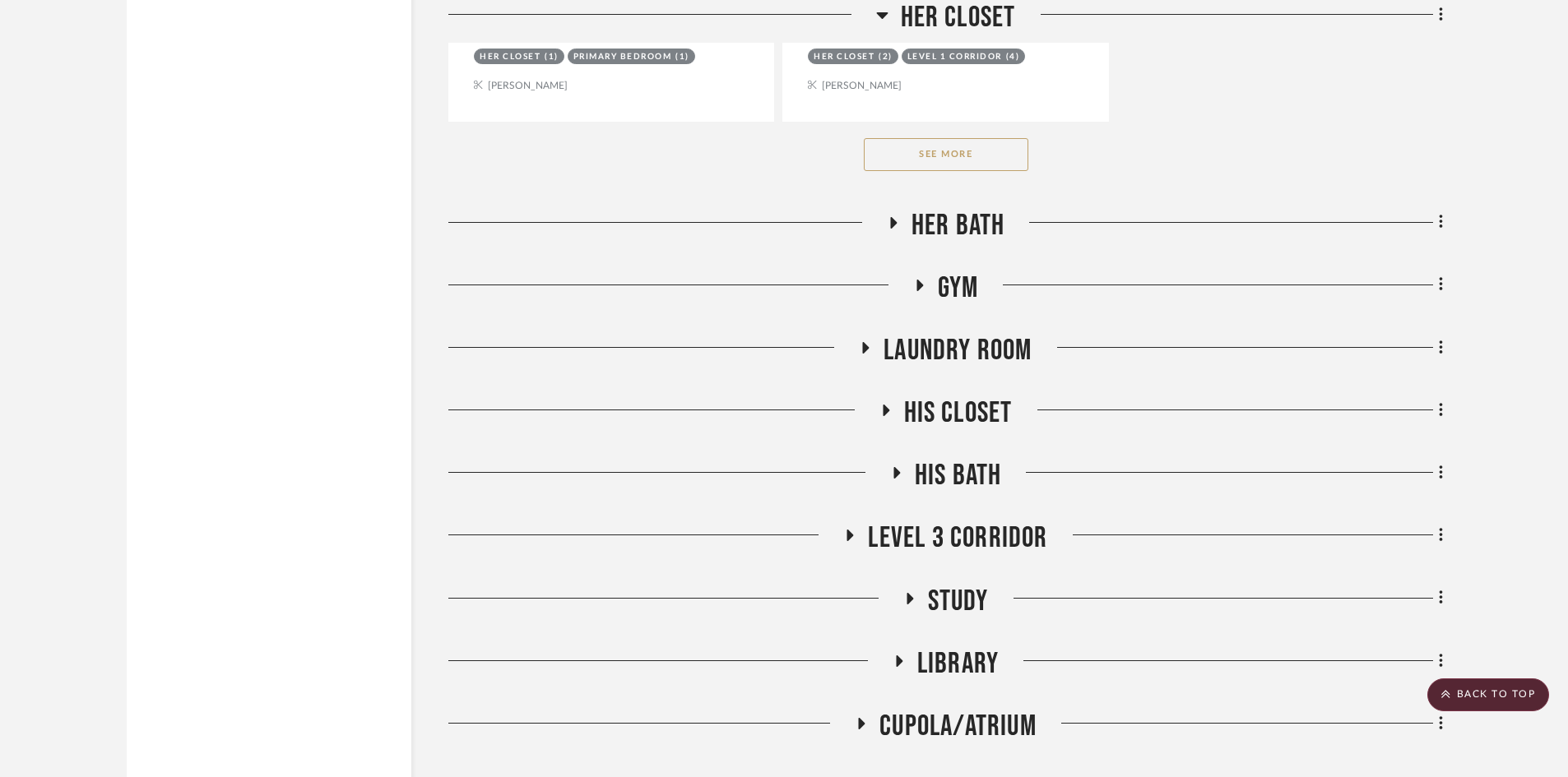
click at [936, 226] on span "Her Bath" at bounding box center [958, 226] width 93 height 35
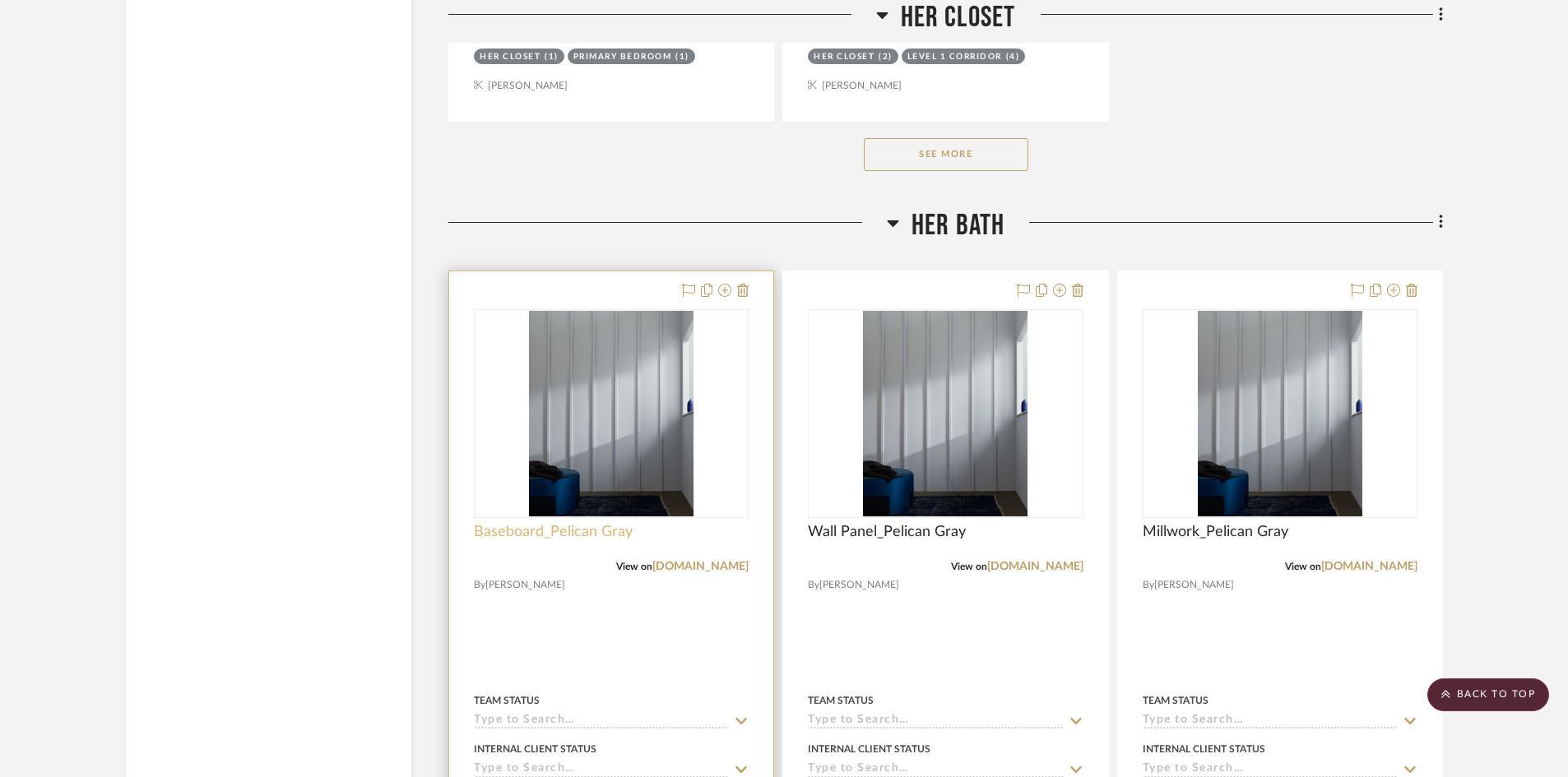
click at [573, 533] on span "Baseboard_Pelican Gray" at bounding box center [553, 532] width 159 height 18
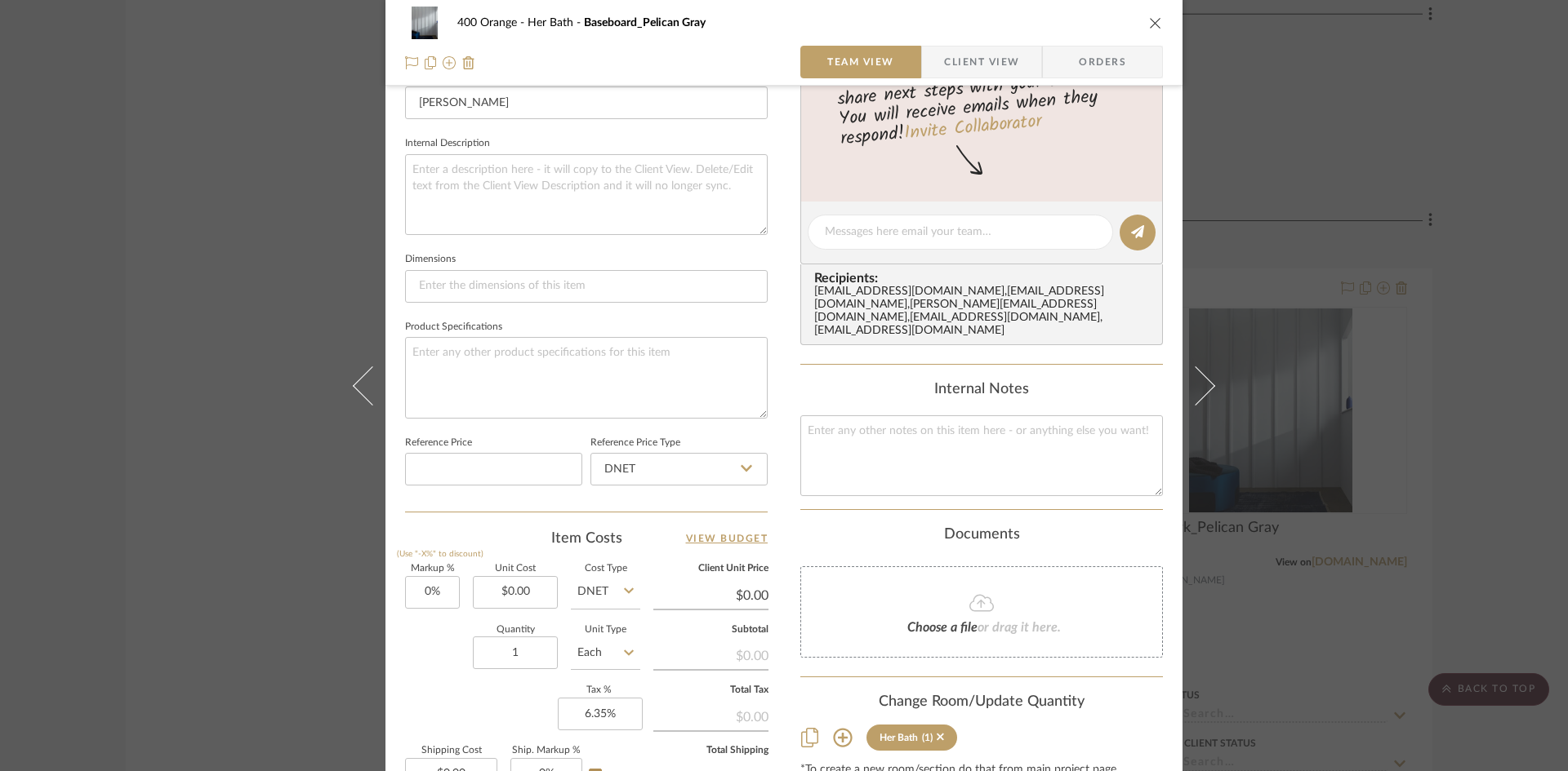
scroll to position [571, 0]
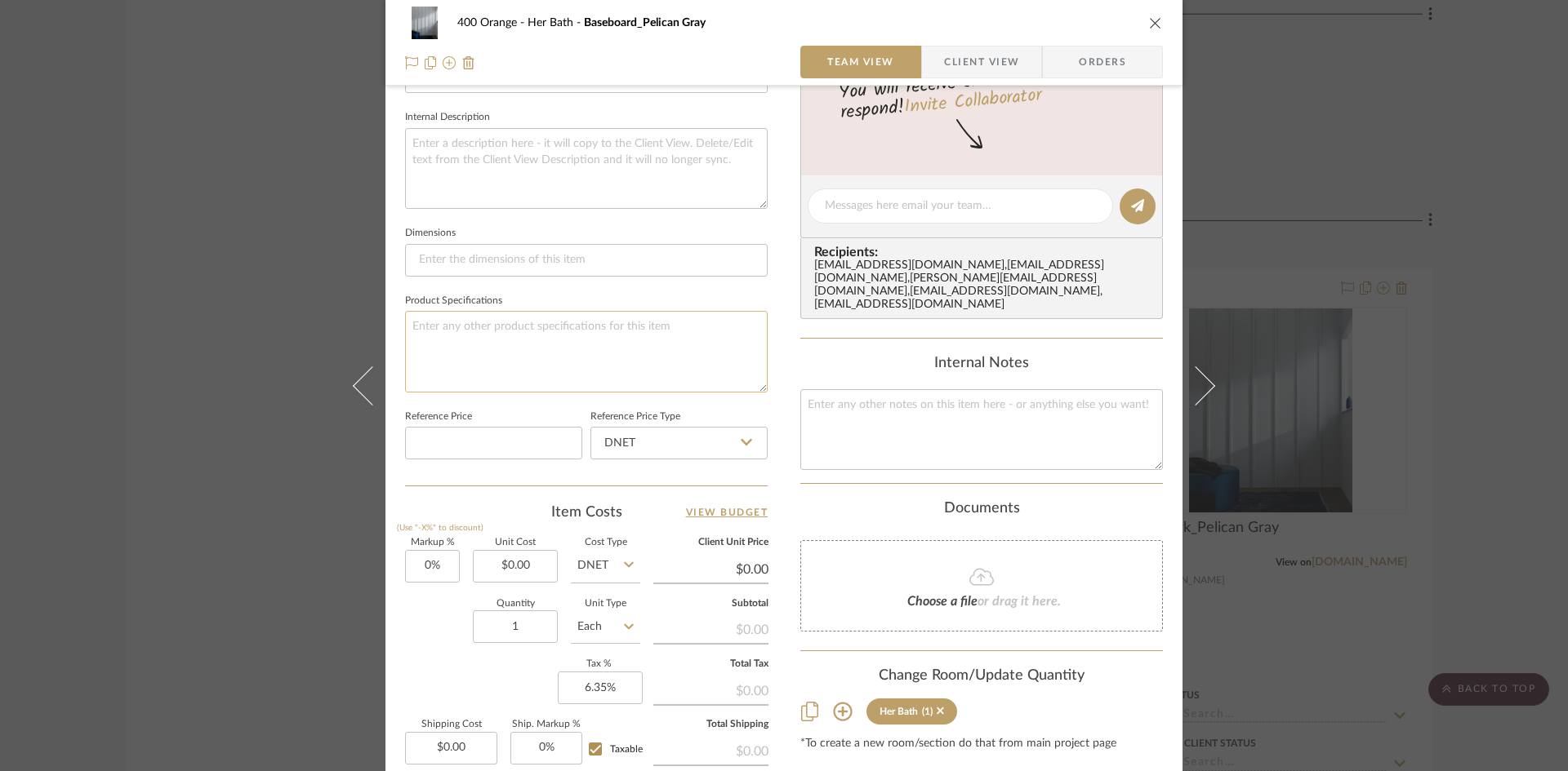
click at [465, 360] on textarea at bounding box center [586, 352] width 363 height 81
type textarea "Finish: Satin"
click at [194, 464] on div "400 Orange Her Bath Baseboard_Pelican Gray Team View Client View Orders Team-Fa…" at bounding box center [784, 385] width 1568 height 771
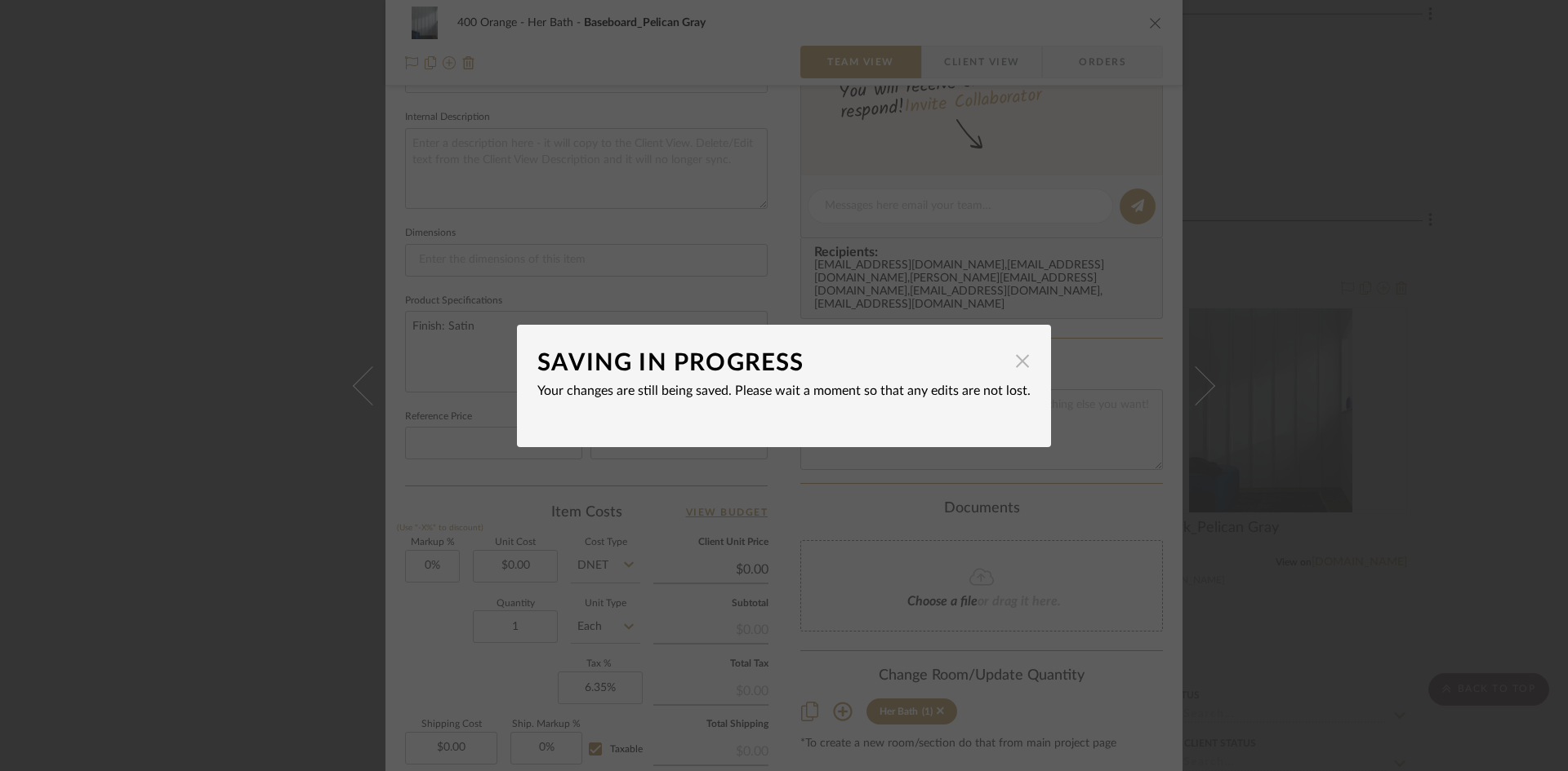
click at [1018, 360] on span "button" at bounding box center [1023, 362] width 32 height 32
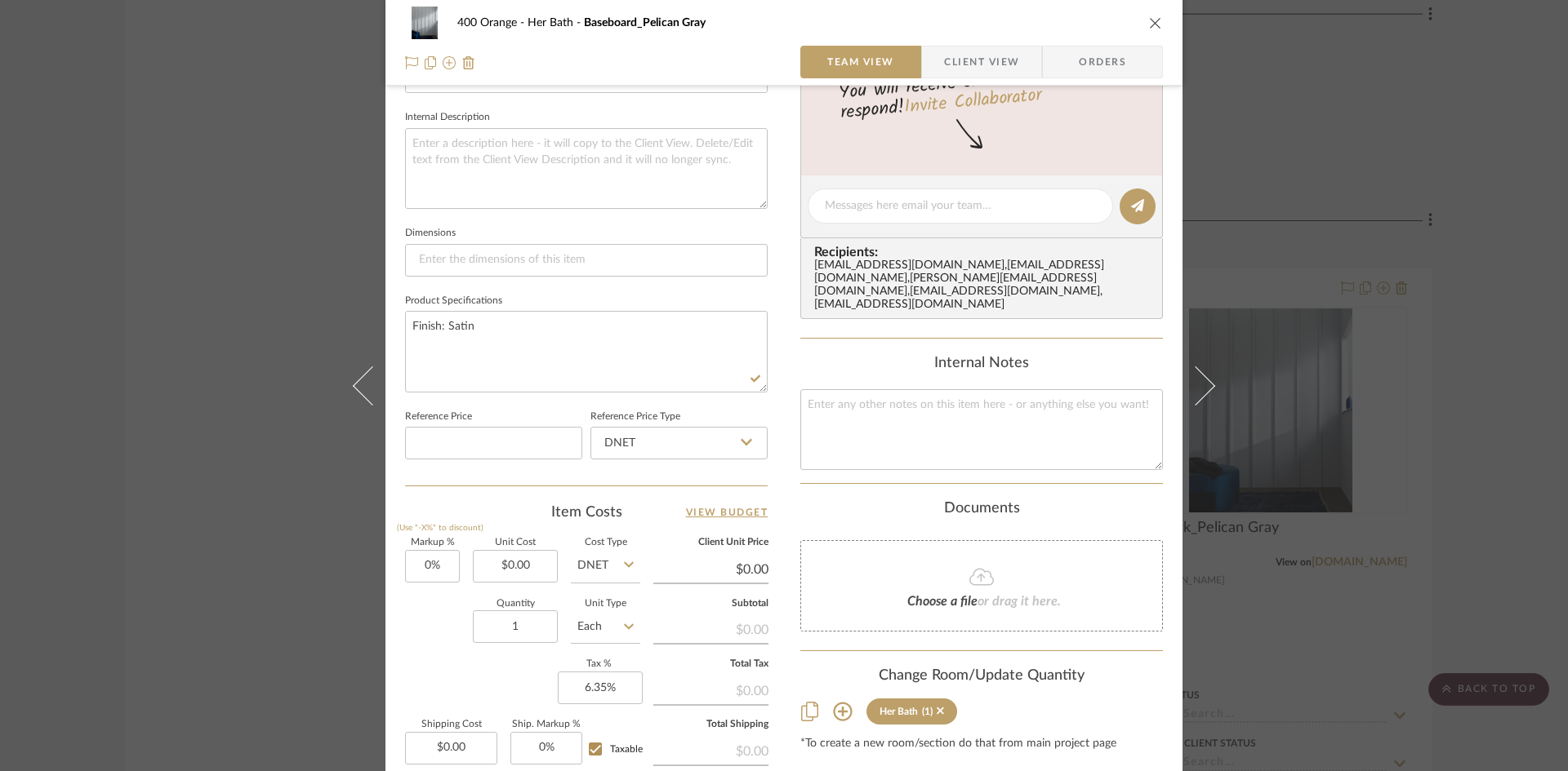
click at [1505, 383] on div "400 Orange Her Bath Baseboard_Pelican Gray Team View Client View Orders Team-Fa…" at bounding box center [784, 385] width 1568 height 771
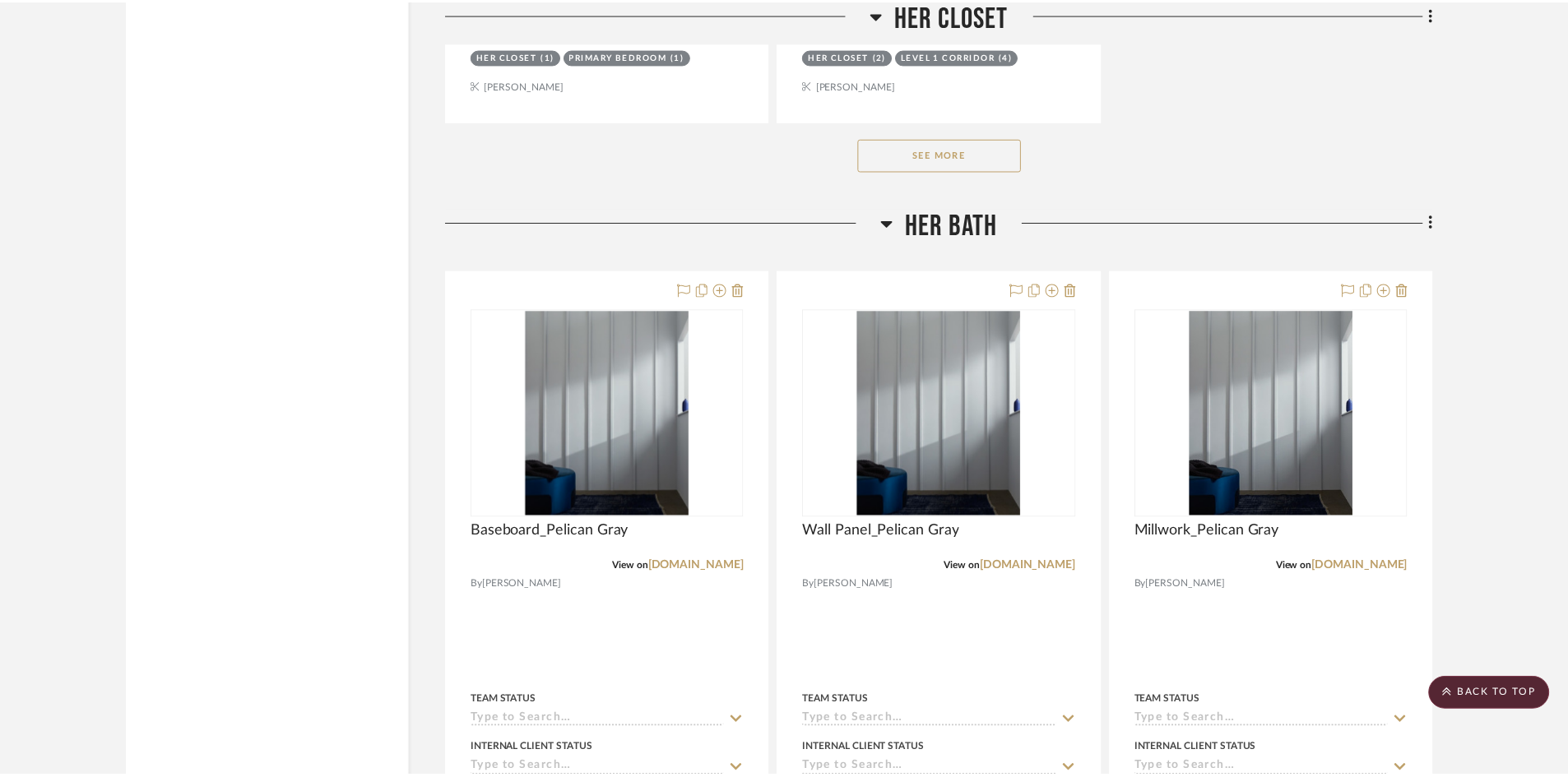
scroll to position [5716, 0]
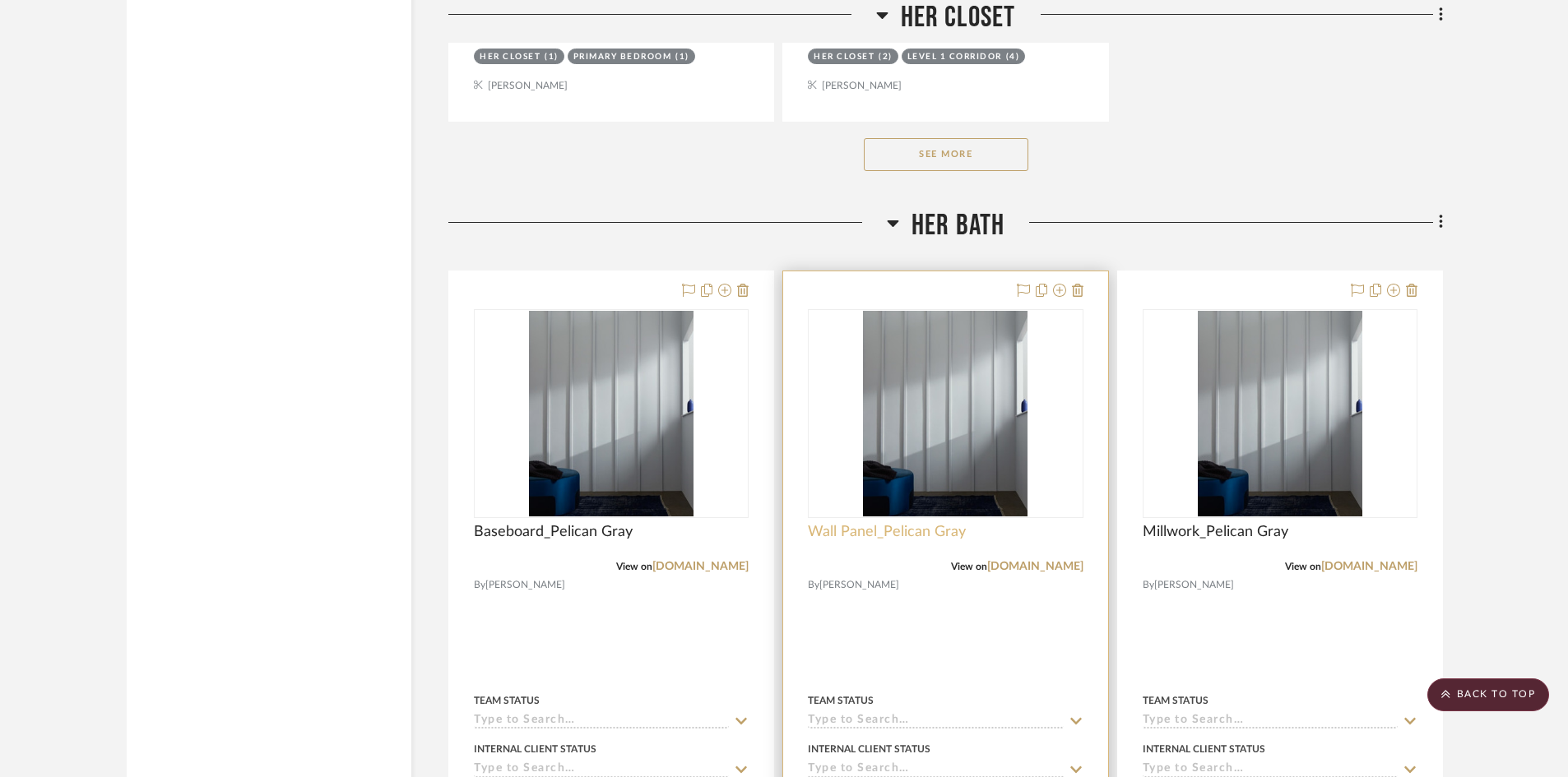
click at [883, 535] on span "Wall Panel_Pelican Gray" at bounding box center [887, 532] width 158 height 18
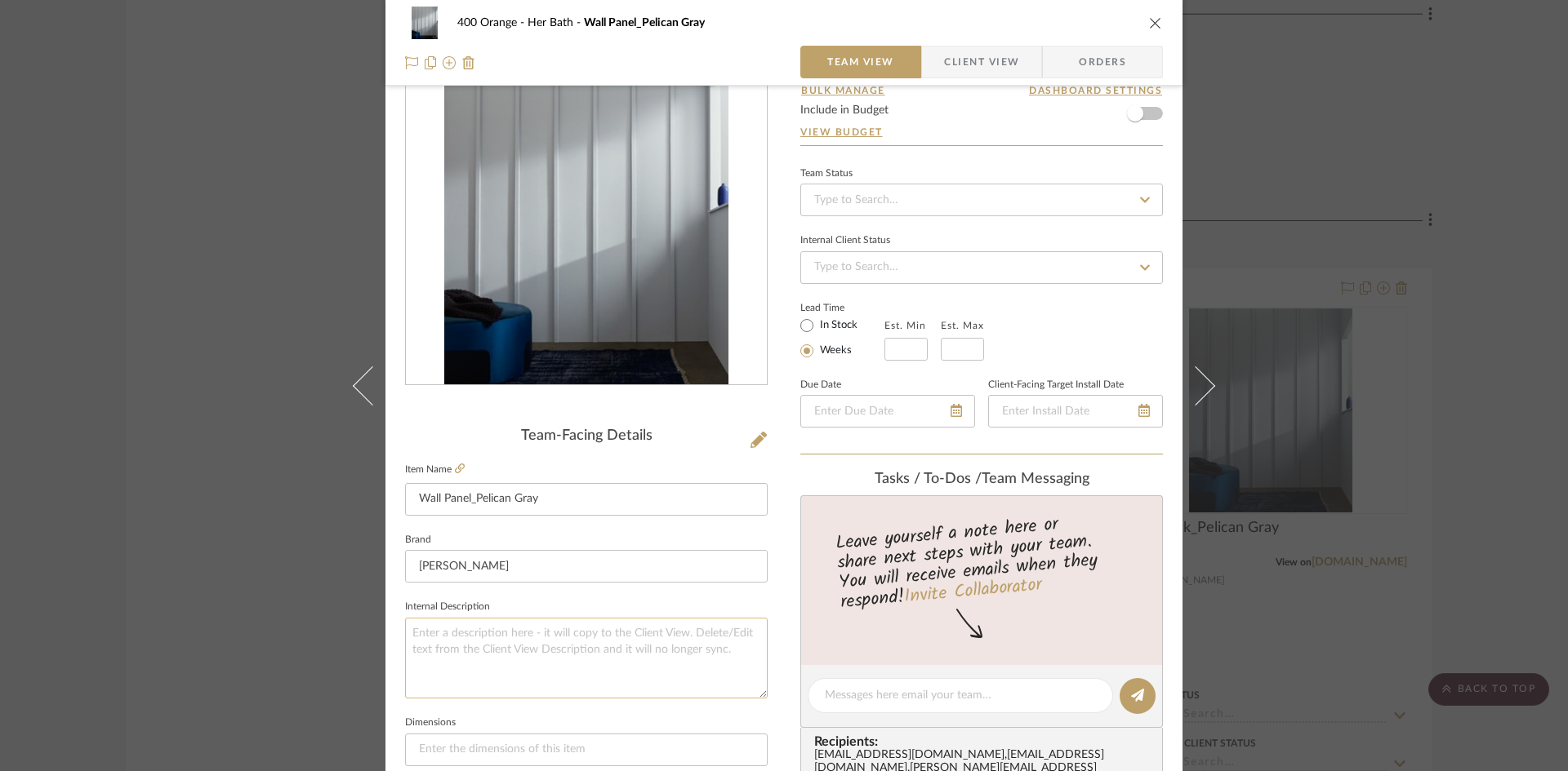
scroll to position [327, 0]
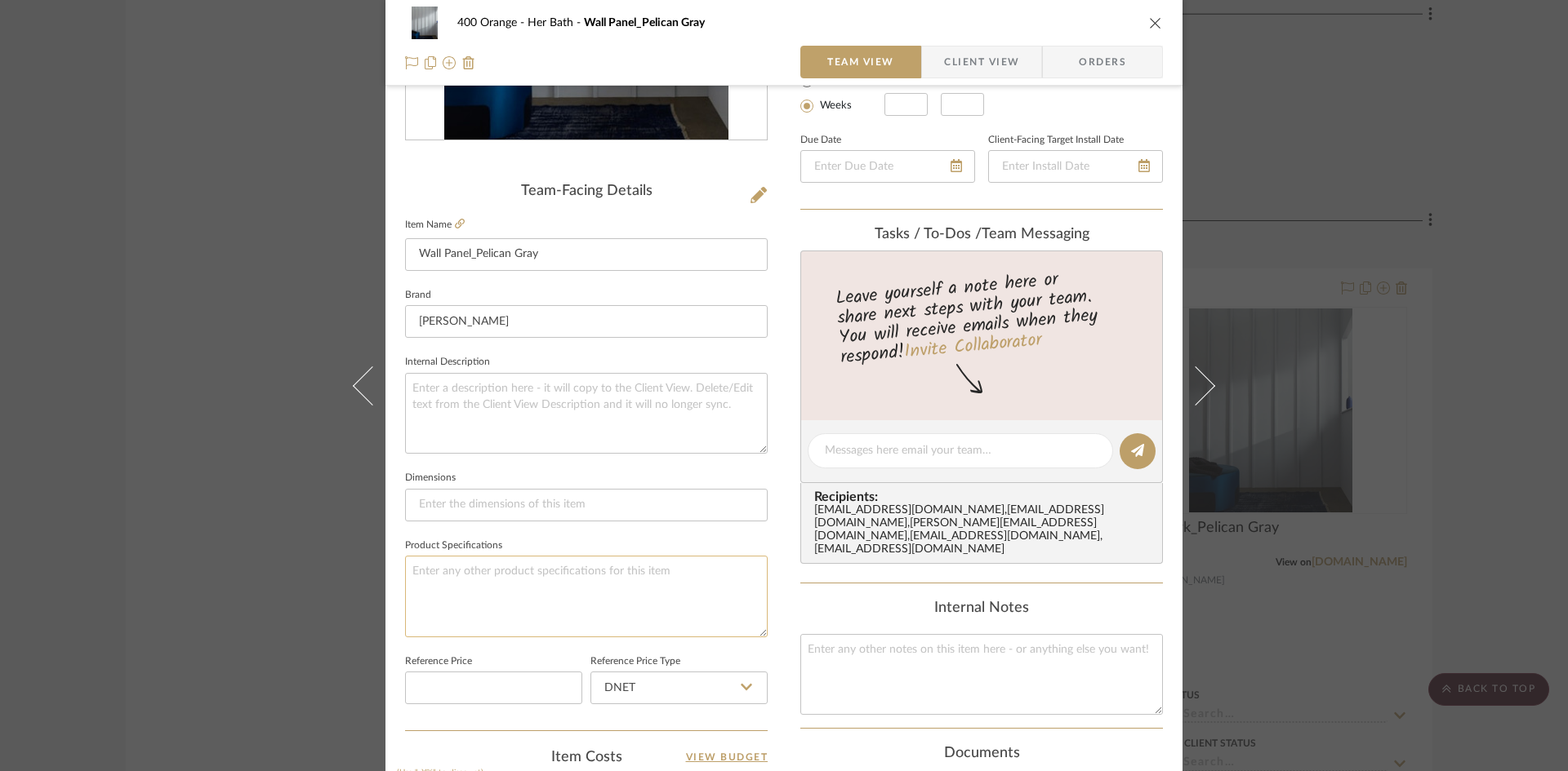
click at [529, 579] on textarea at bounding box center [586, 596] width 363 height 81
type textarea "Finish: Satin"
click at [214, 467] on div "400 Orange Her Bath Wall Panel_Pelican Gray Team View Client View Orders Team-F…" at bounding box center [784, 385] width 1568 height 771
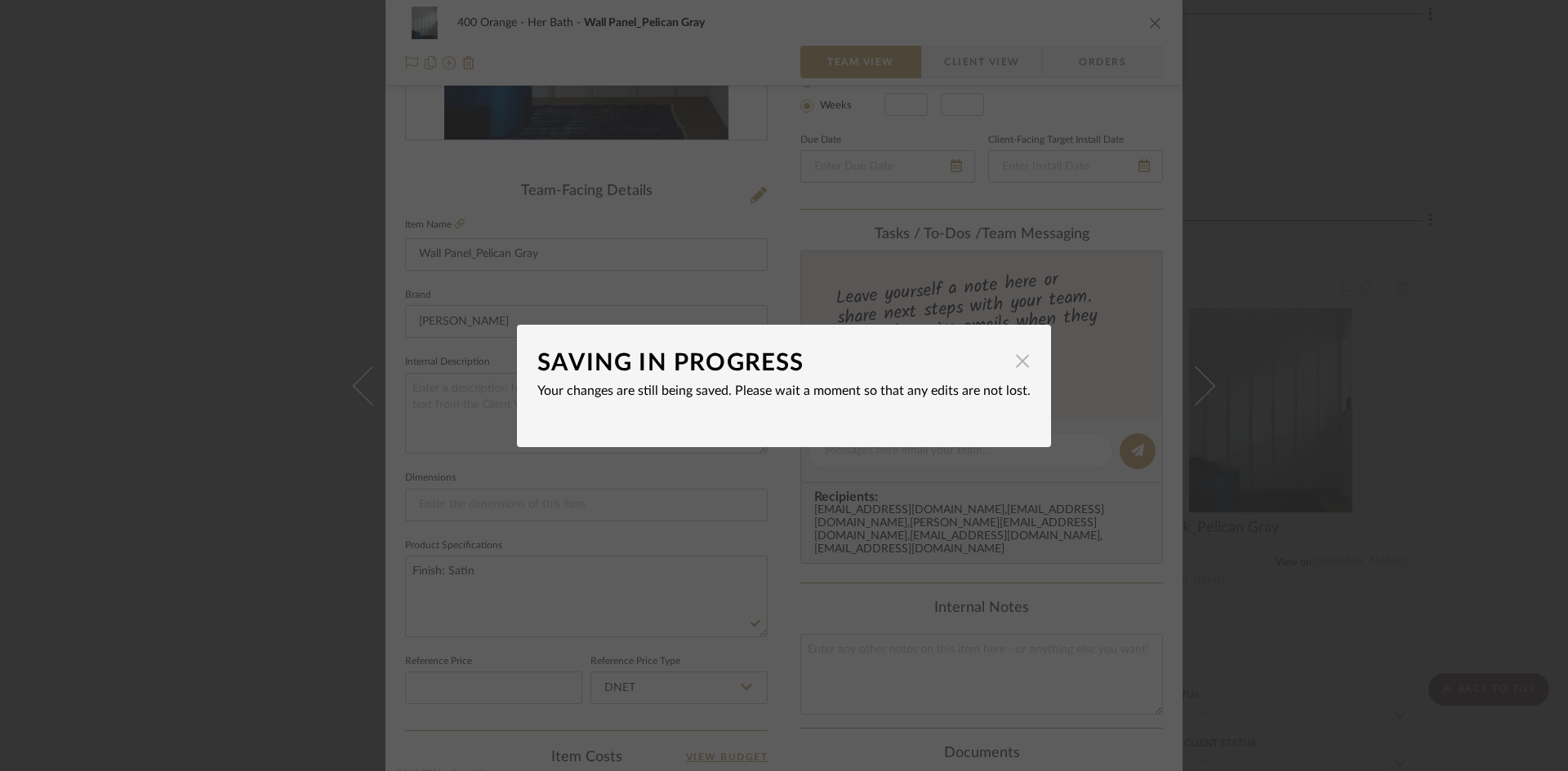
click at [1019, 352] on span "button" at bounding box center [1023, 362] width 32 height 32
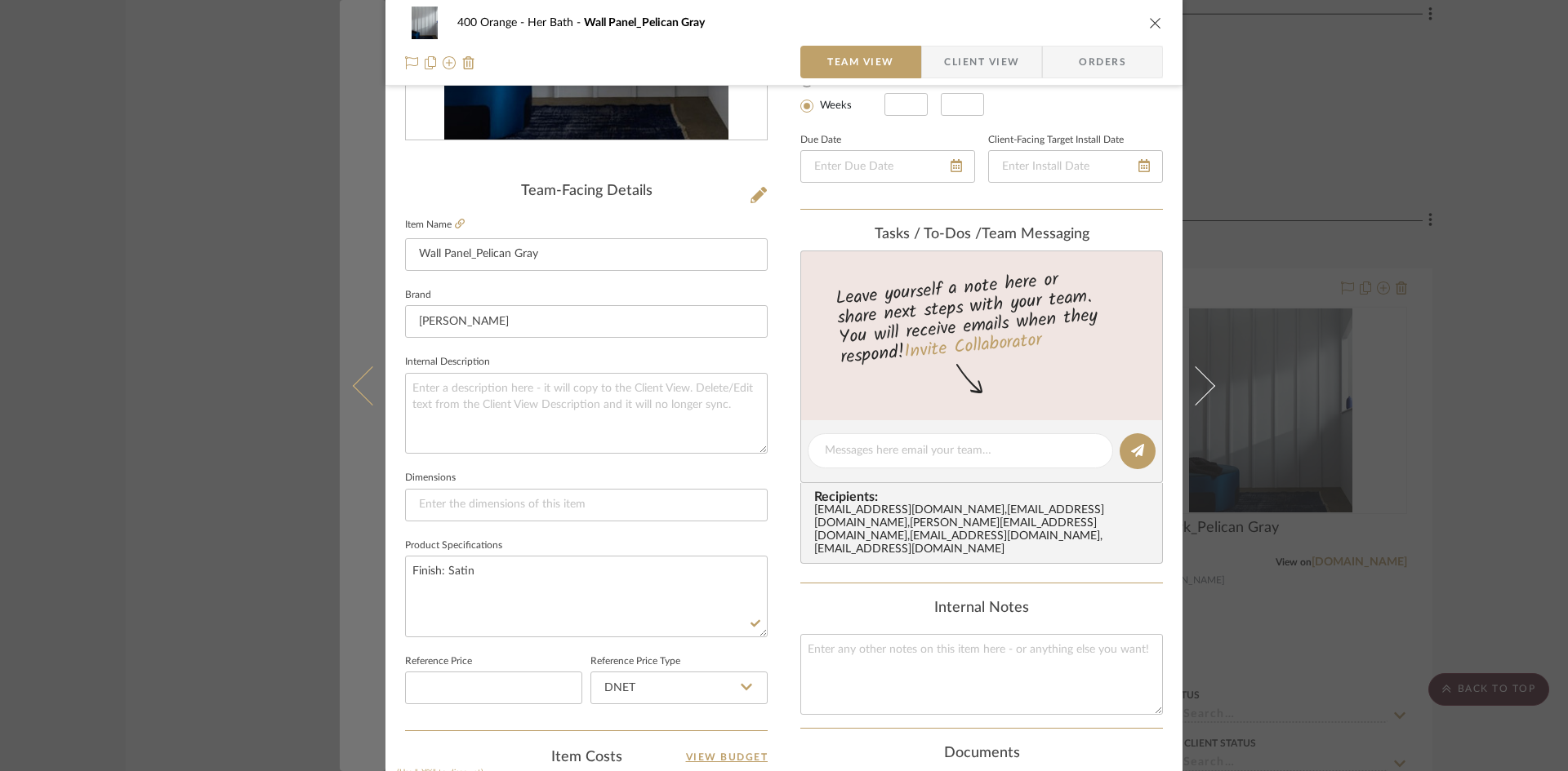
click at [339, 562] on button at bounding box center [362, 385] width 46 height 771
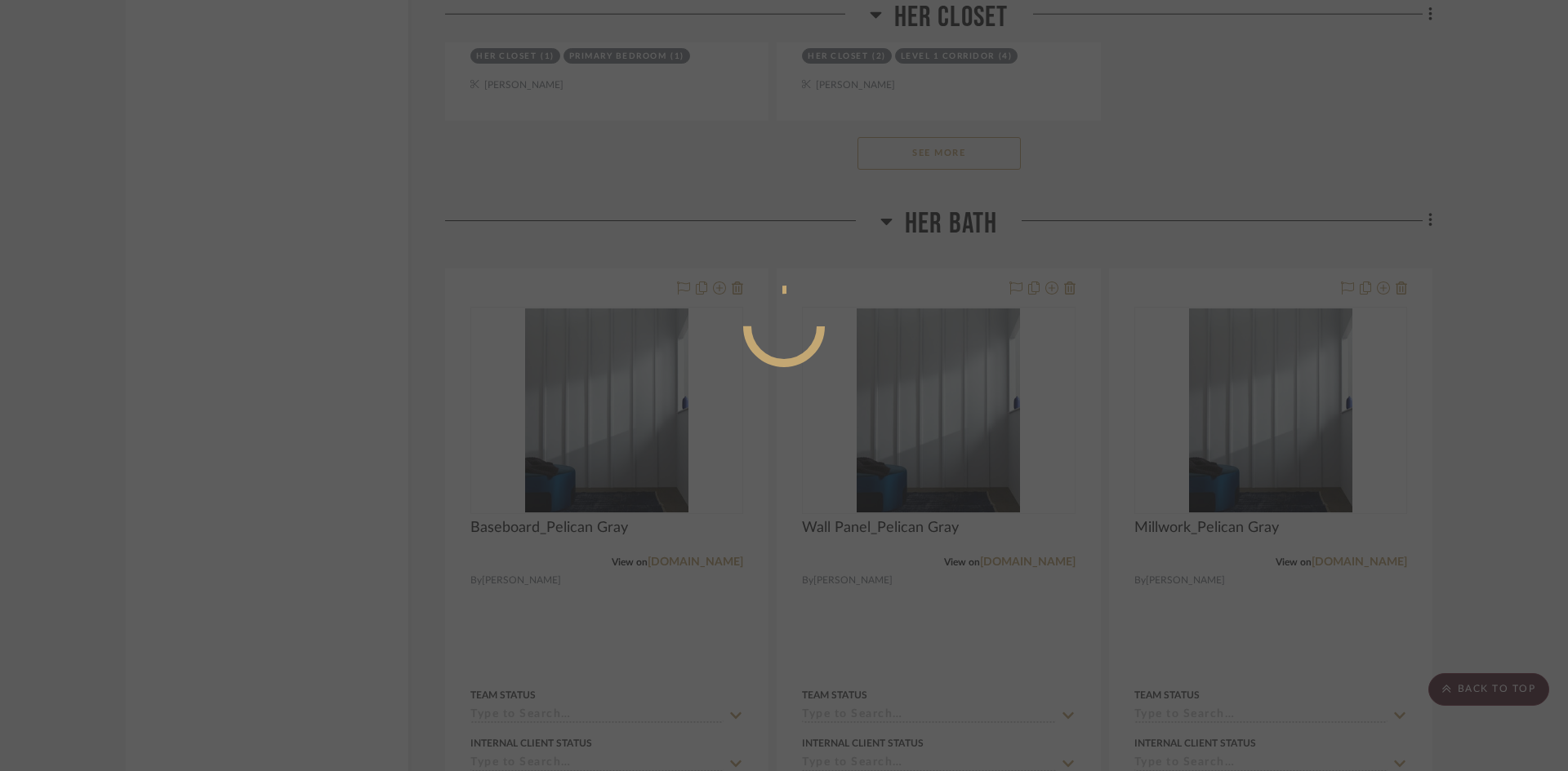
scroll to position [0, 0]
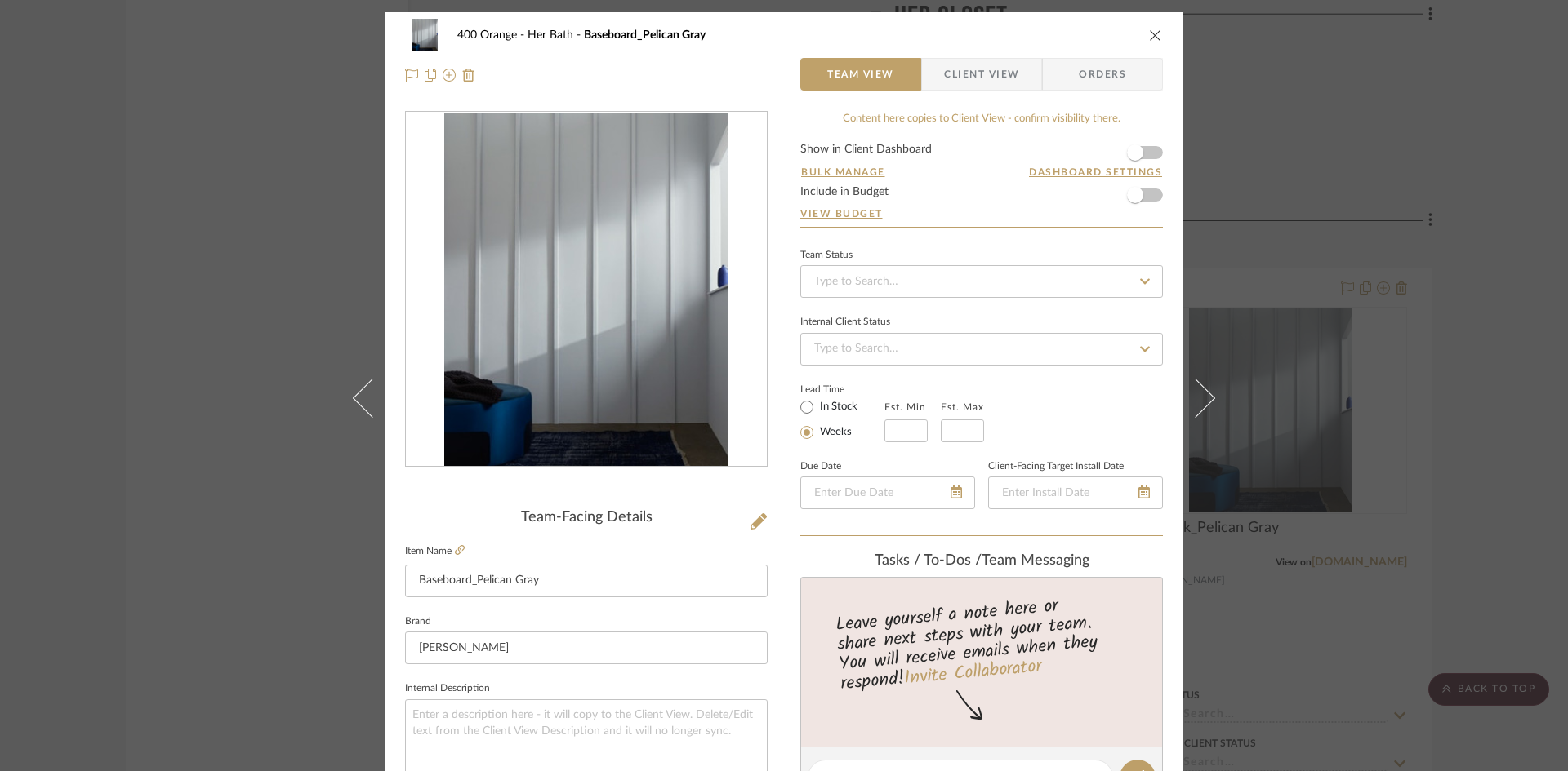
click at [6, 533] on div "400 Orange Her Bath Baseboard_Pelican Gray Team View Client View Orders Team-Fa…" at bounding box center [784, 385] width 1568 height 771
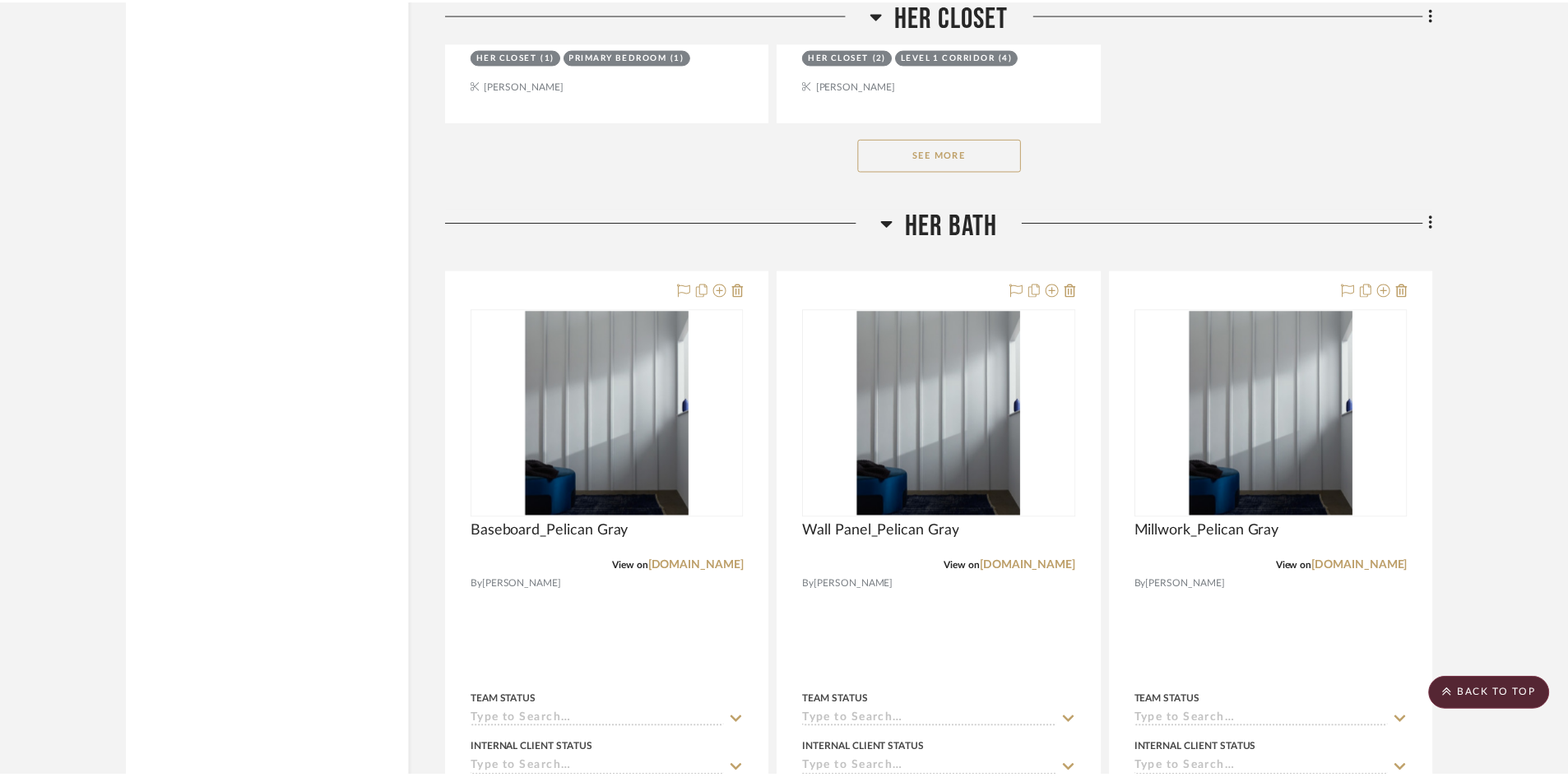
scroll to position [5716, 0]
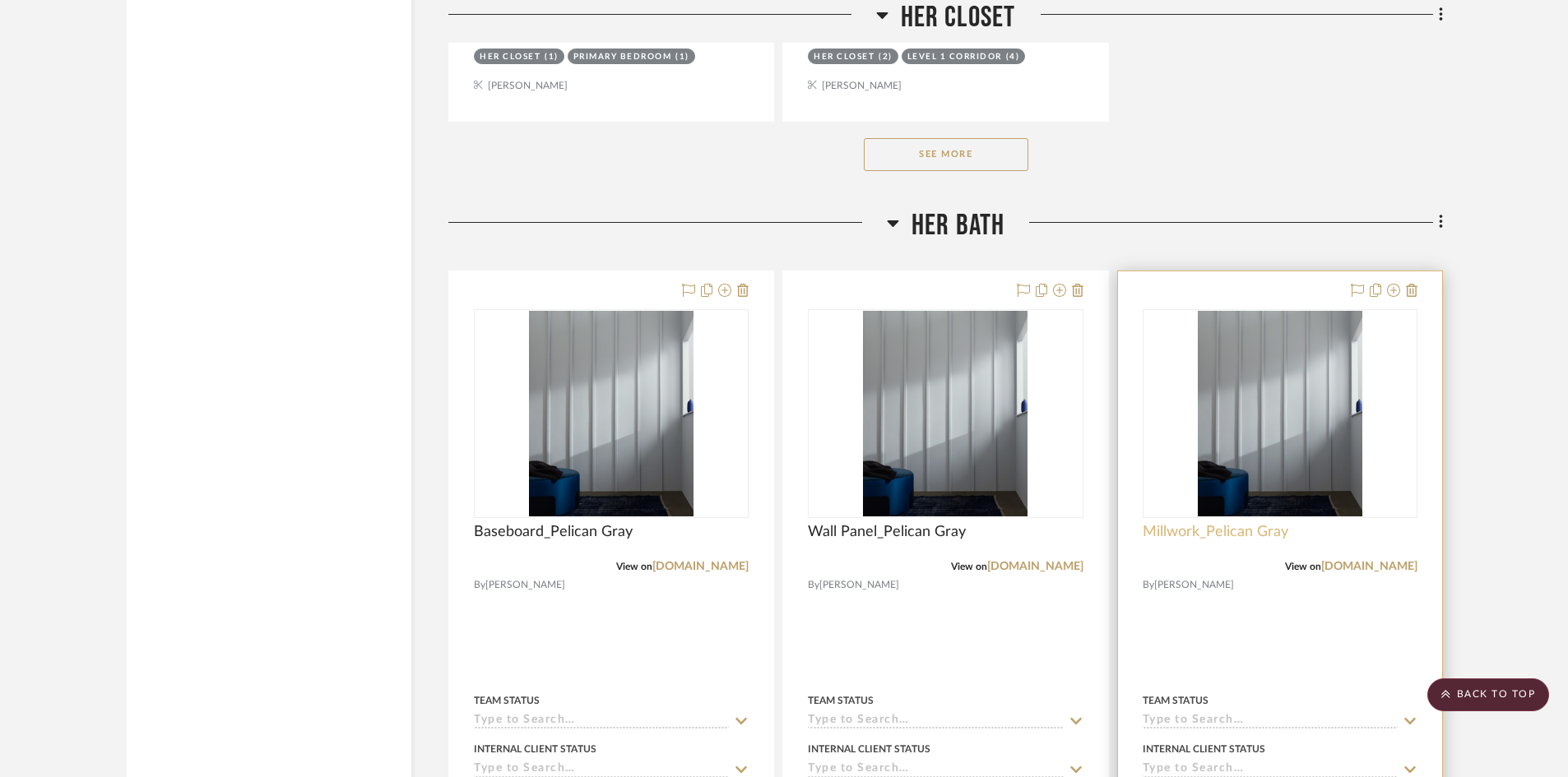
click at [1188, 526] on span "Millwork_Pelican Gray" at bounding box center [1215, 532] width 146 height 18
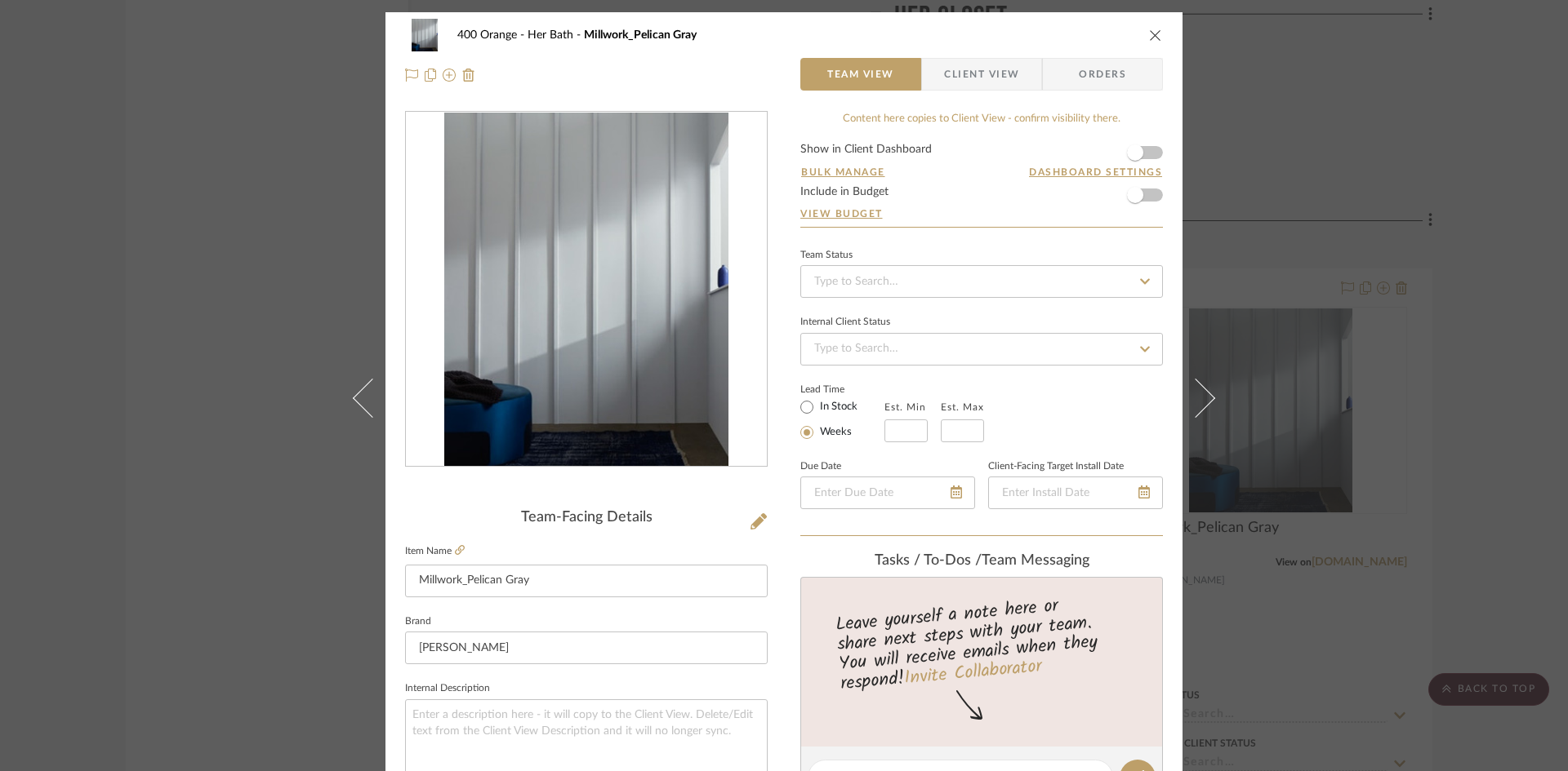
scroll to position [327, 0]
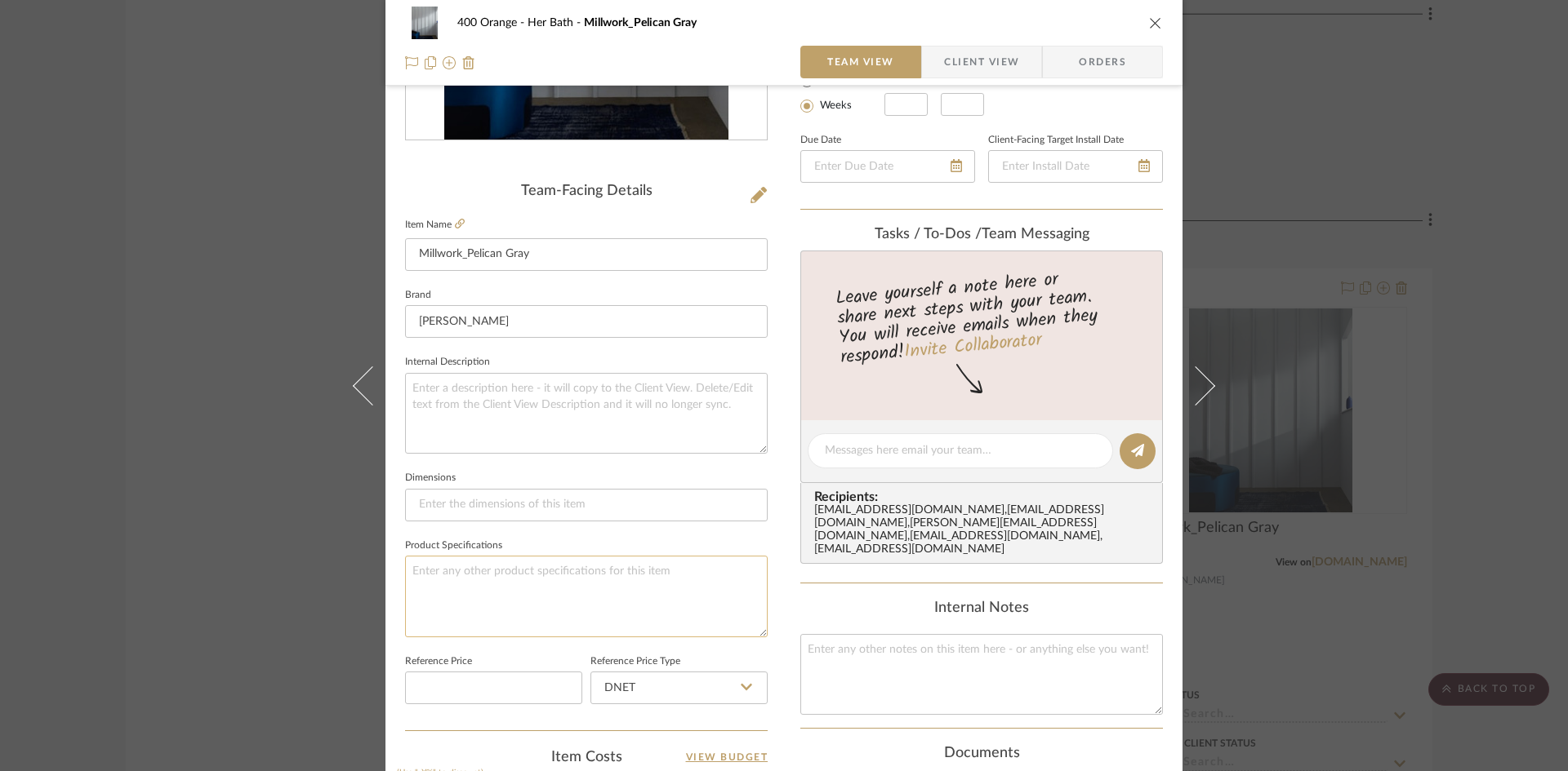
click at [504, 581] on textarea at bounding box center [586, 596] width 363 height 81
type textarea "Finish: Satin"
click at [249, 585] on div "400 Orange Her Bath Millwork_Pelican Gray Team View Client View Orders Team-Fac…" at bounding box center [784, 385] width 1568 height 771
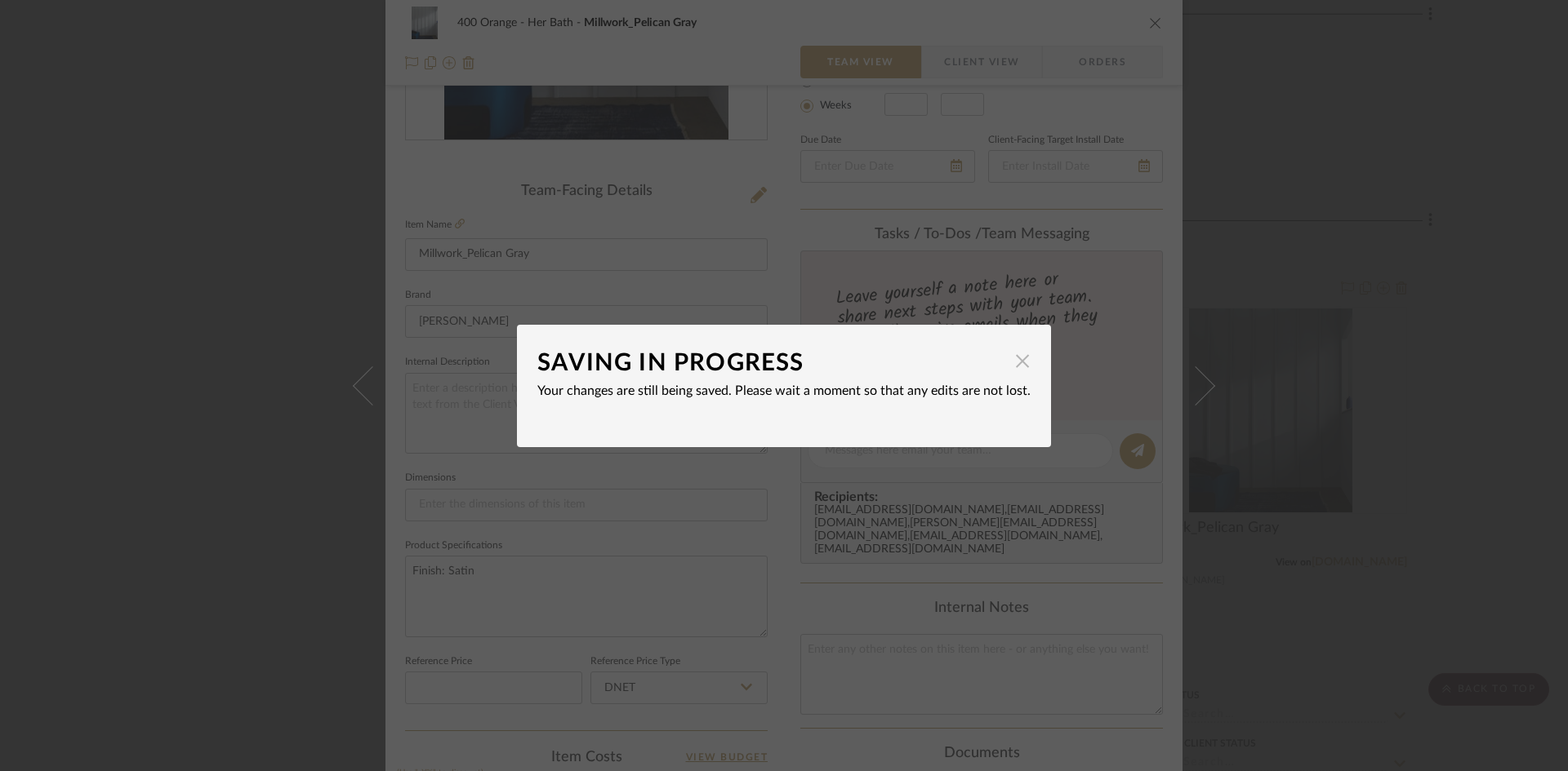
click at [1013, 361] on span "button" at bounding box center [1023, 362] width 32 height 32
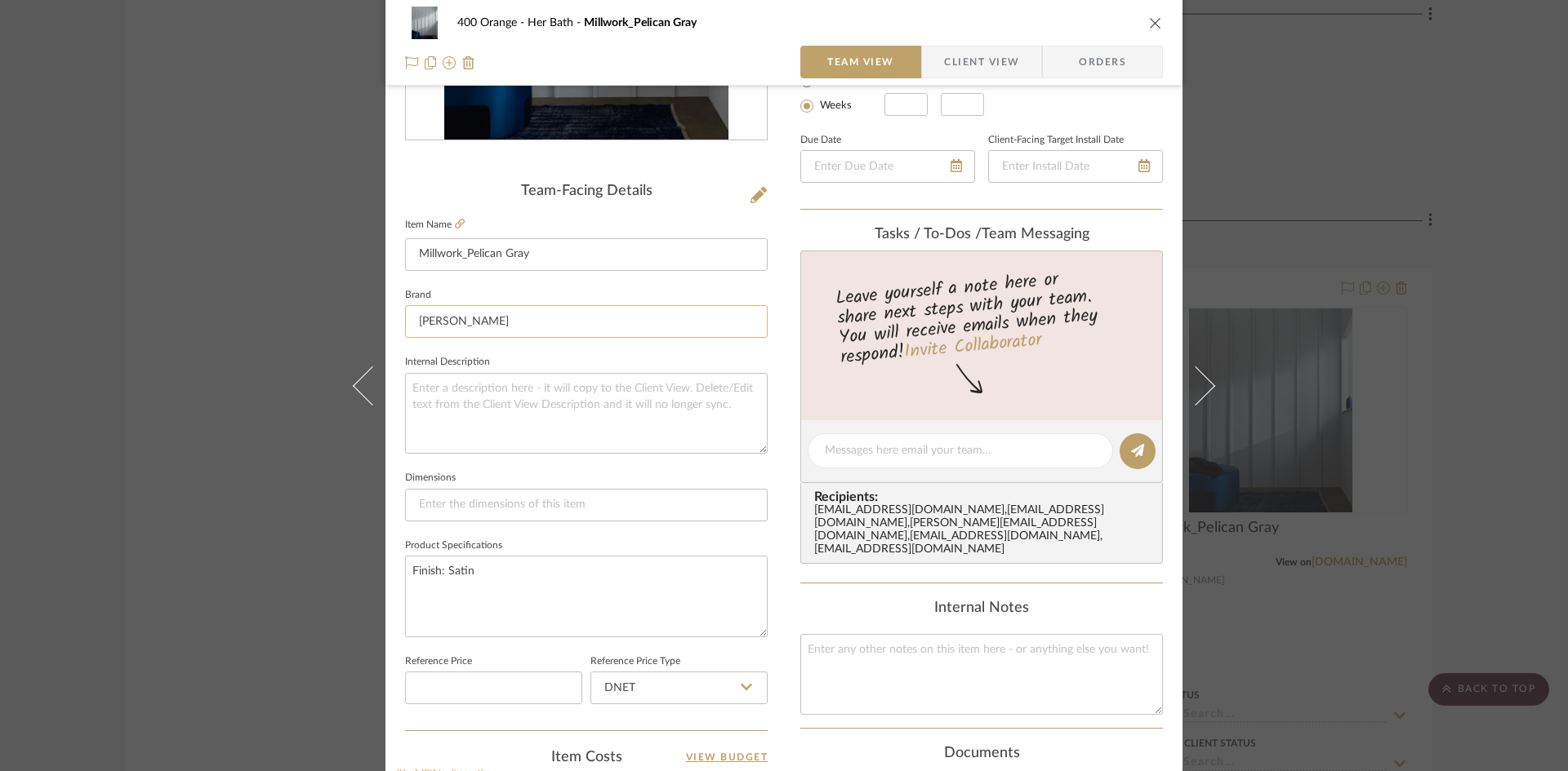
scroll to position [82, 0]
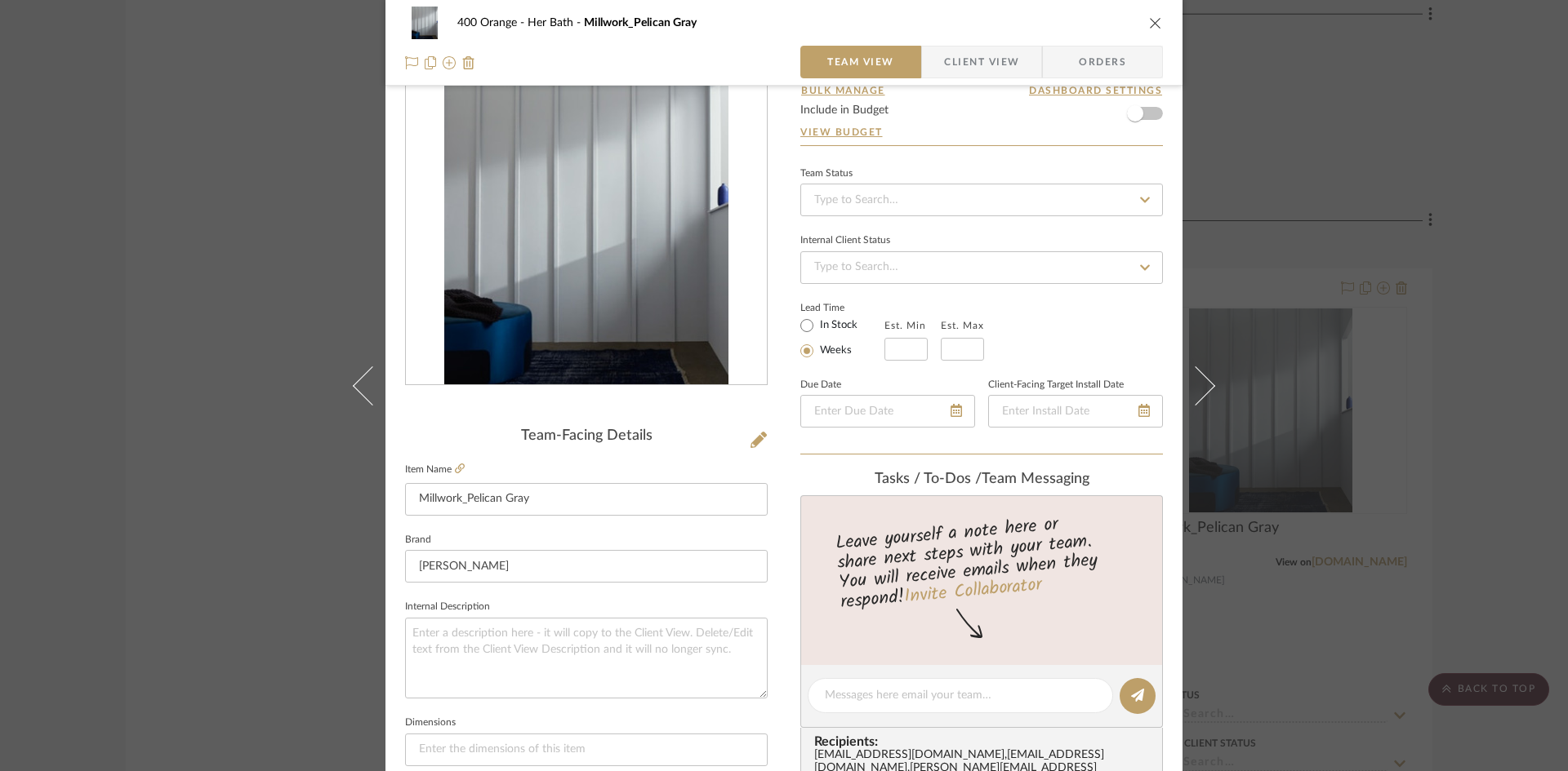
click at [1472, 533] on div "400 Orange Her Bath Millwork_Pelican Gray Team View Client View Orders Team-Fac…" at bounding box center [784, 385] width 1568 height 771
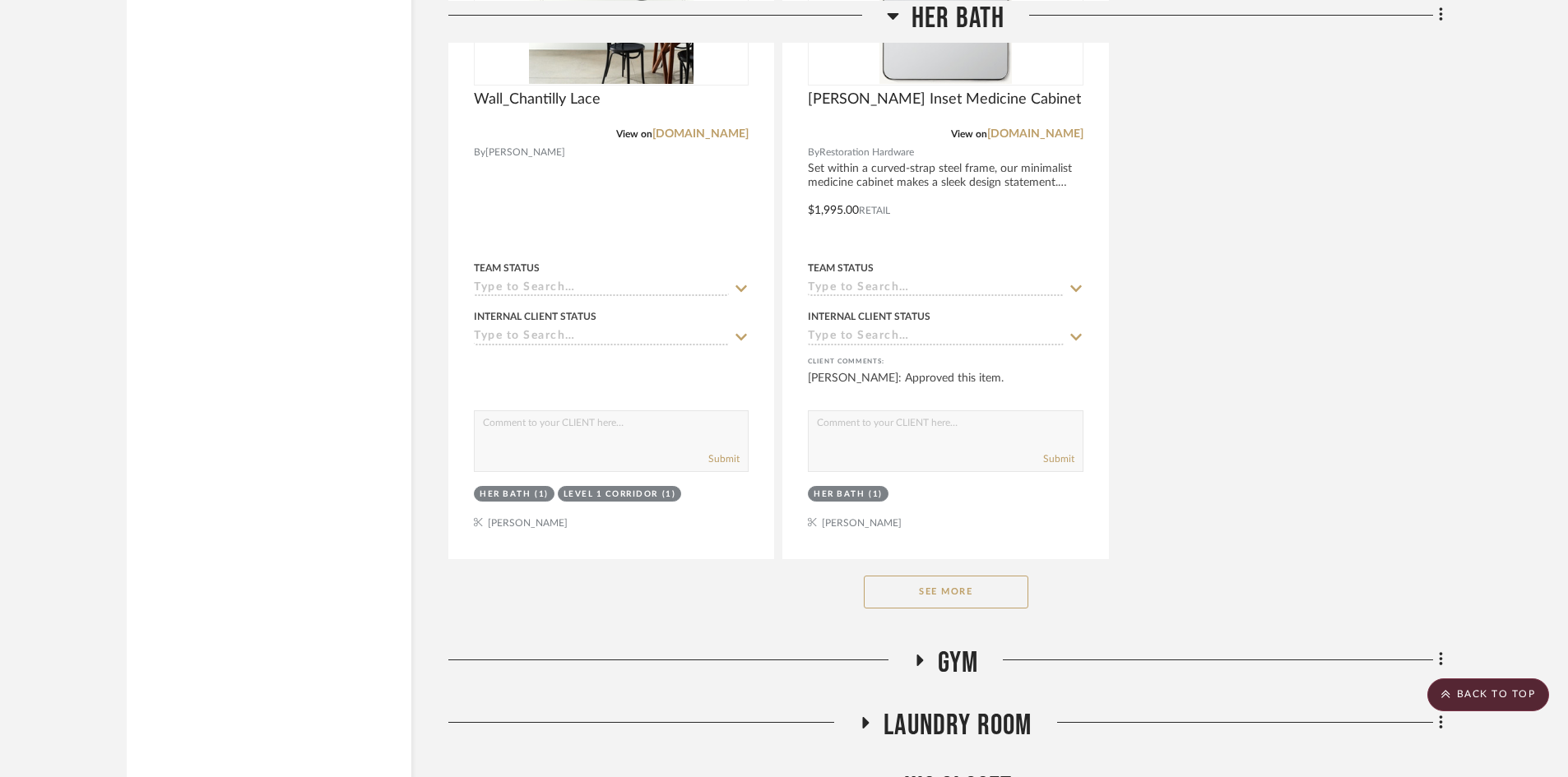
scroll to position [7936, 0]
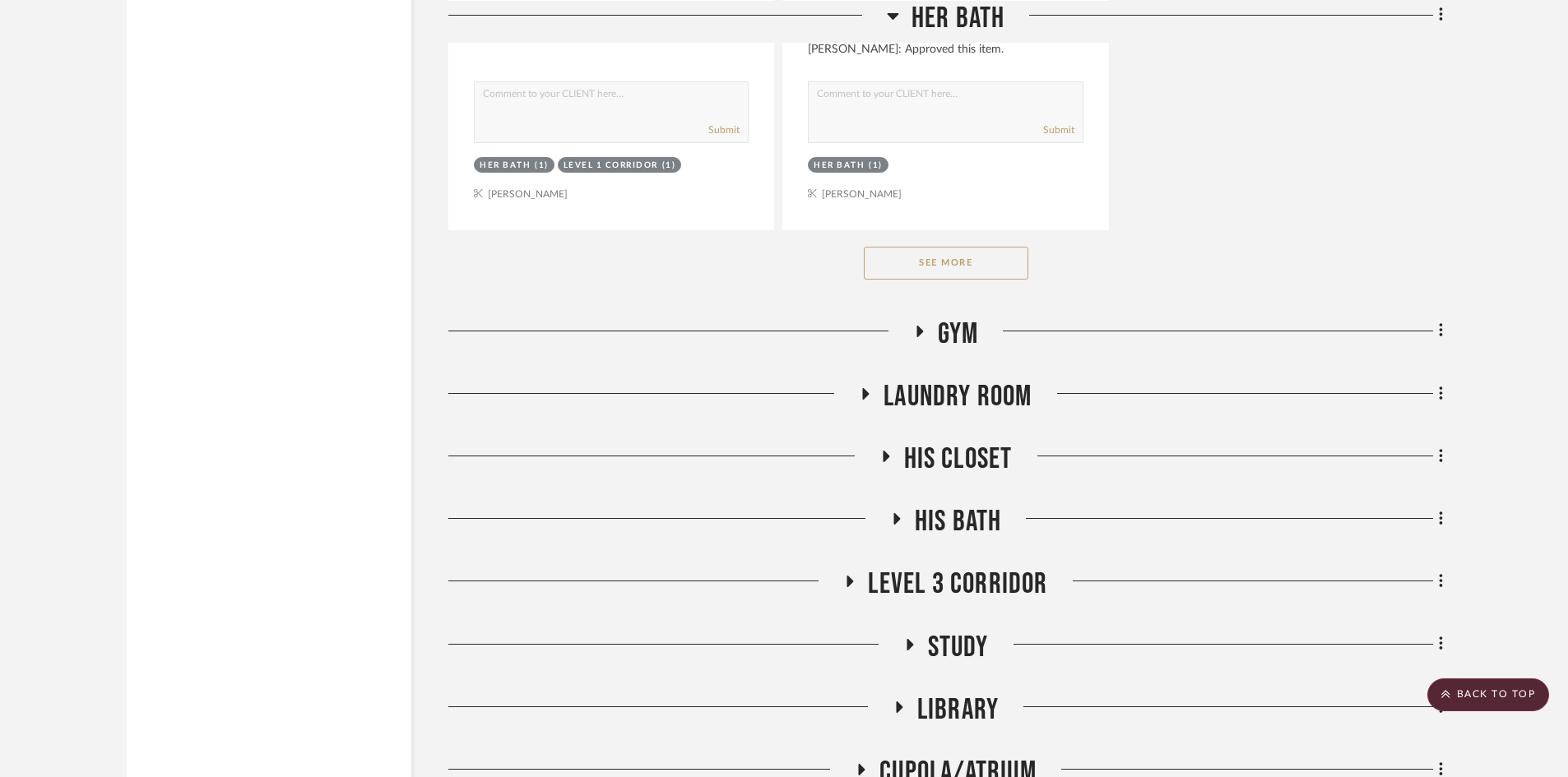
click at [930, 333] on h3 "Gym" at bounding box center [946, 334] width 66 height 35
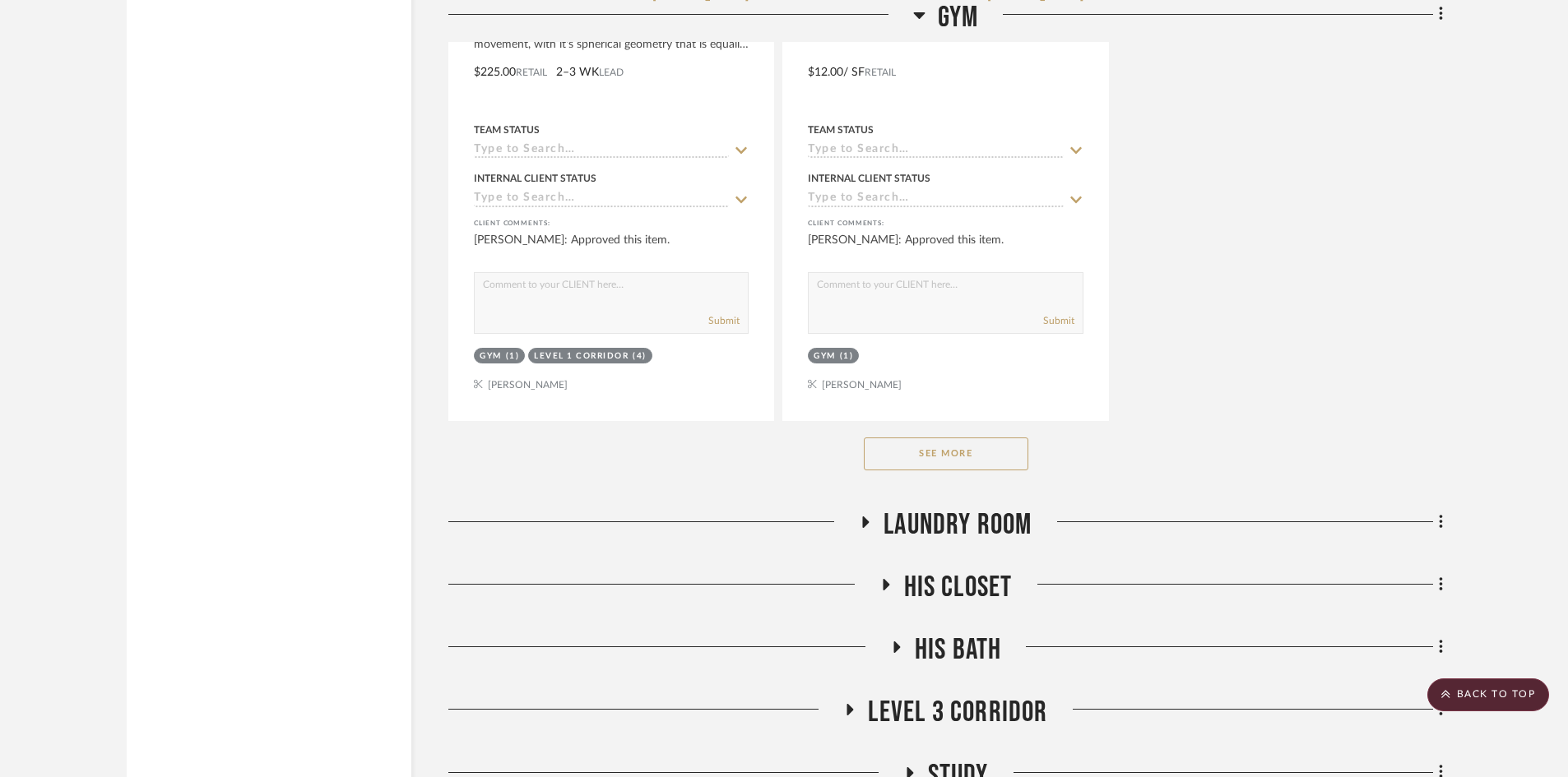
scroll to position [10321, 0]
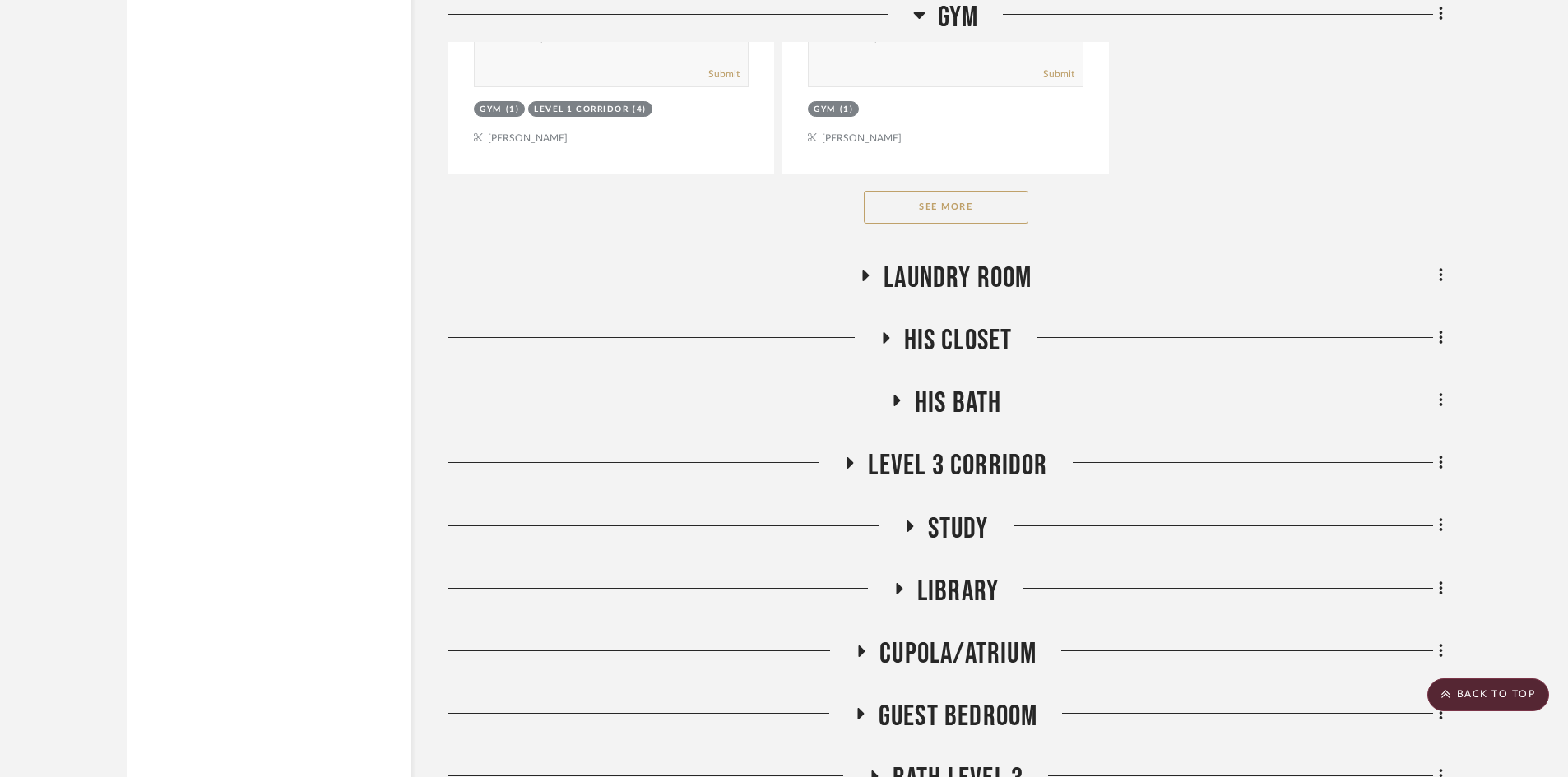
click at [926, 290] on span "Laundry Room" at bounding box center [957, 278] width 148 height 35
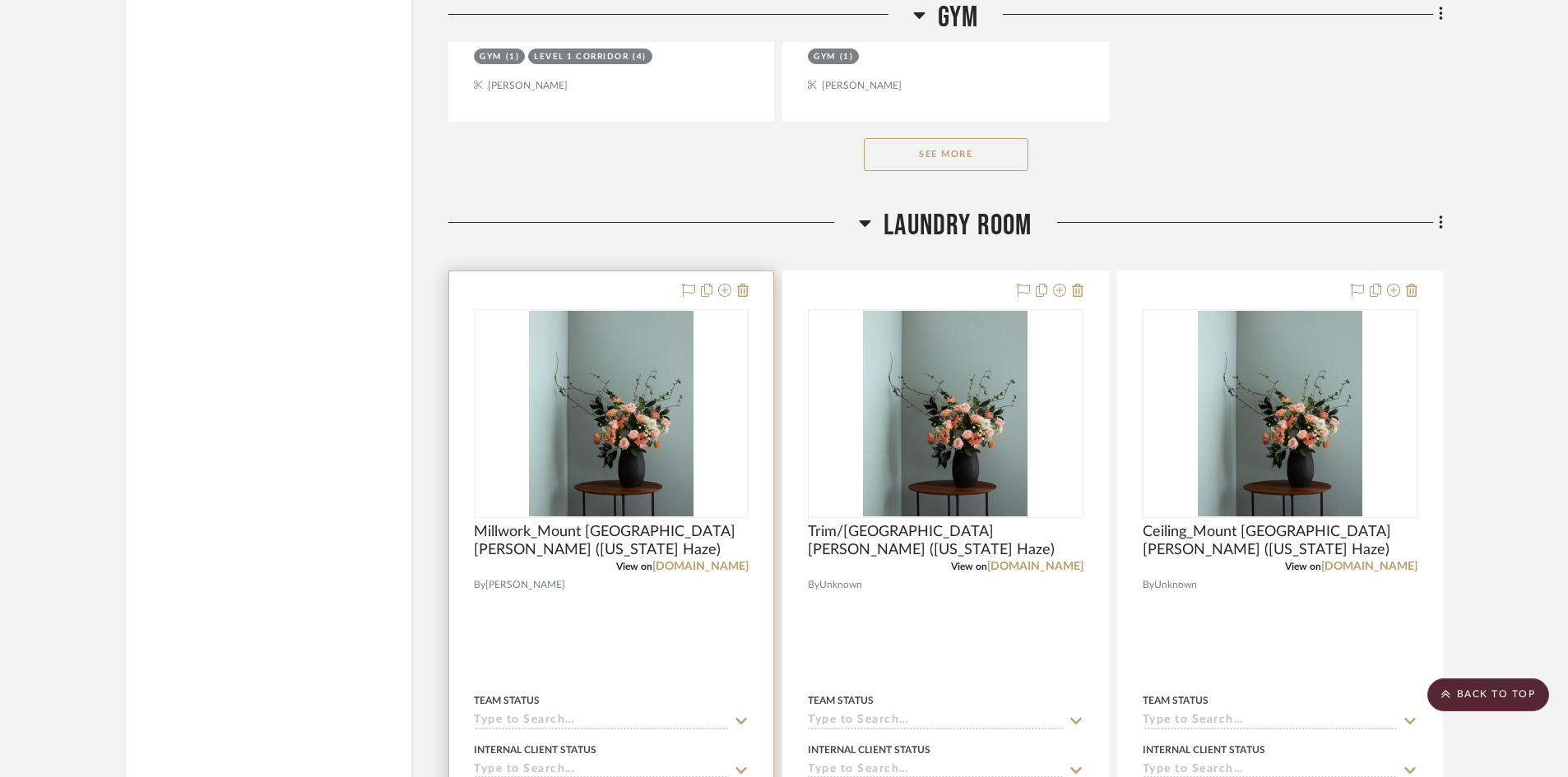
scroll to position [10404, 0]
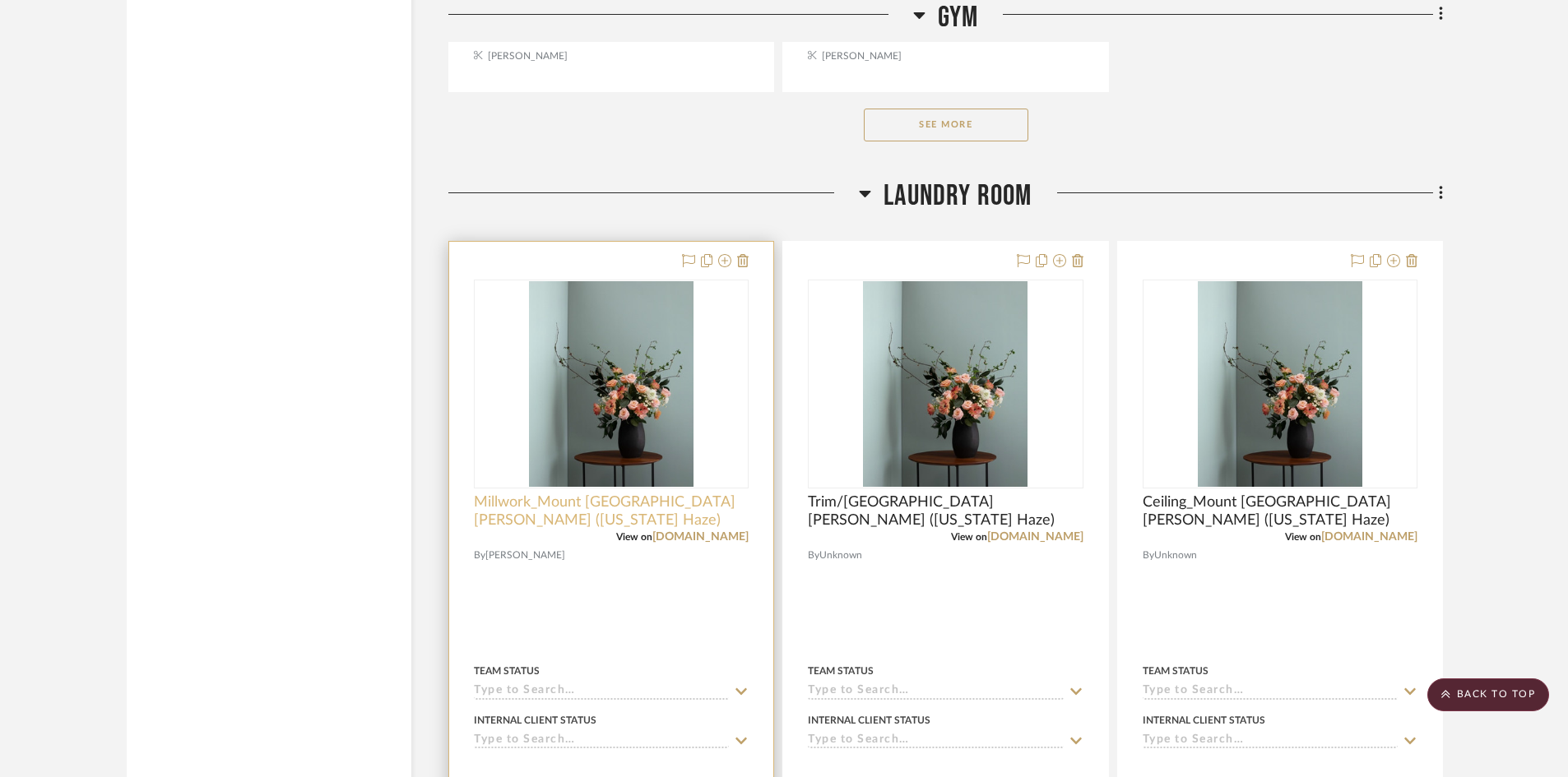
click at [545, 501] on span "Millwork_Mount Saint Anne (Kentucky Haze)" at bounding box center [611, 511] width 275 height 36
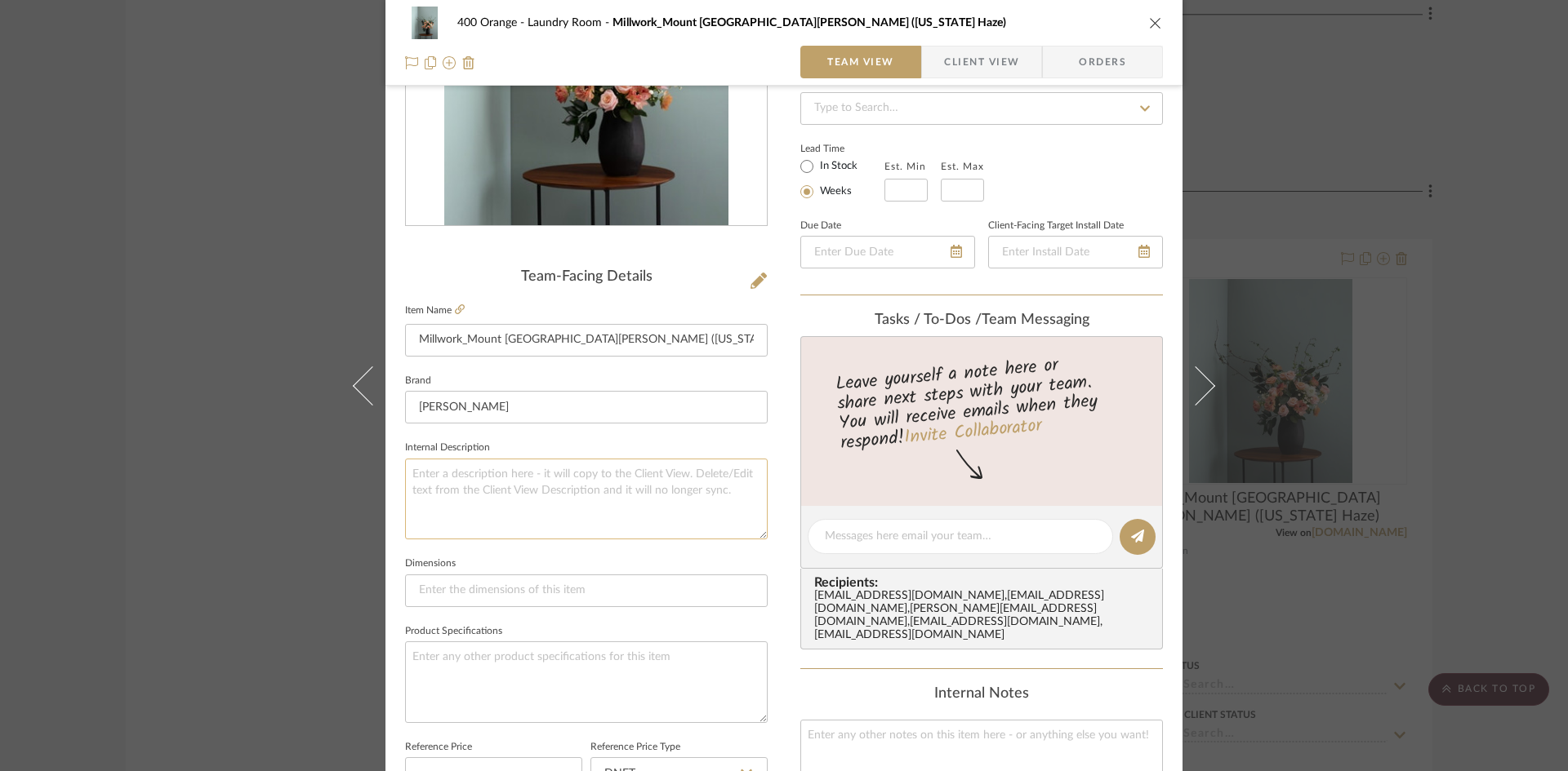
scroll to position [408, 0]
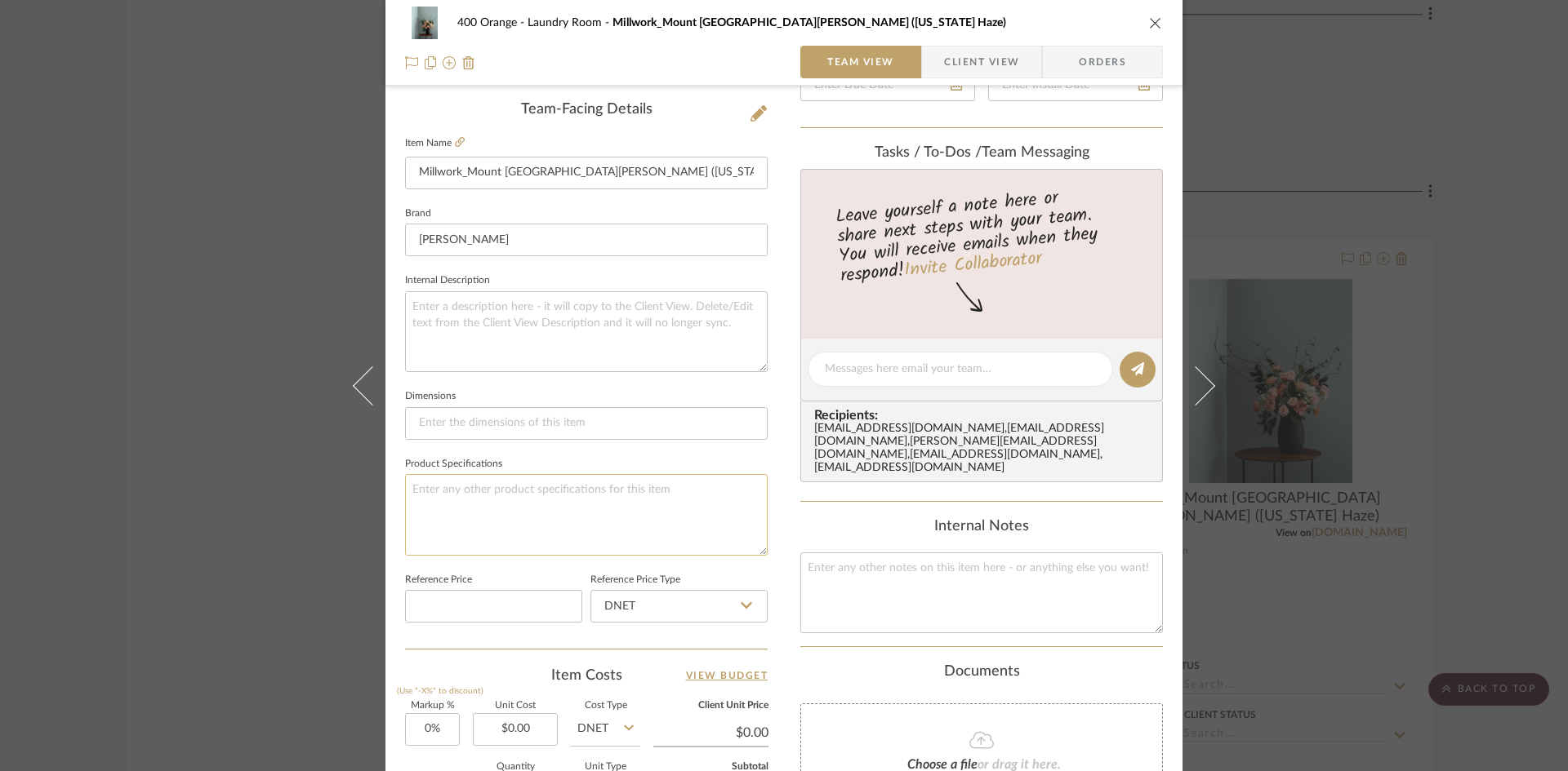
click at [496, 493] on textarea at bounding box center [586, 515] width 363 height 81
type textarea "Finish: Satin"
click at [279, 480] on div "400 Orange Laundry Room Millwork_Mount Saint Anne (Kentucky Haze) Team View Cli…" at bounding box center [784, 385] width 1568 height 771
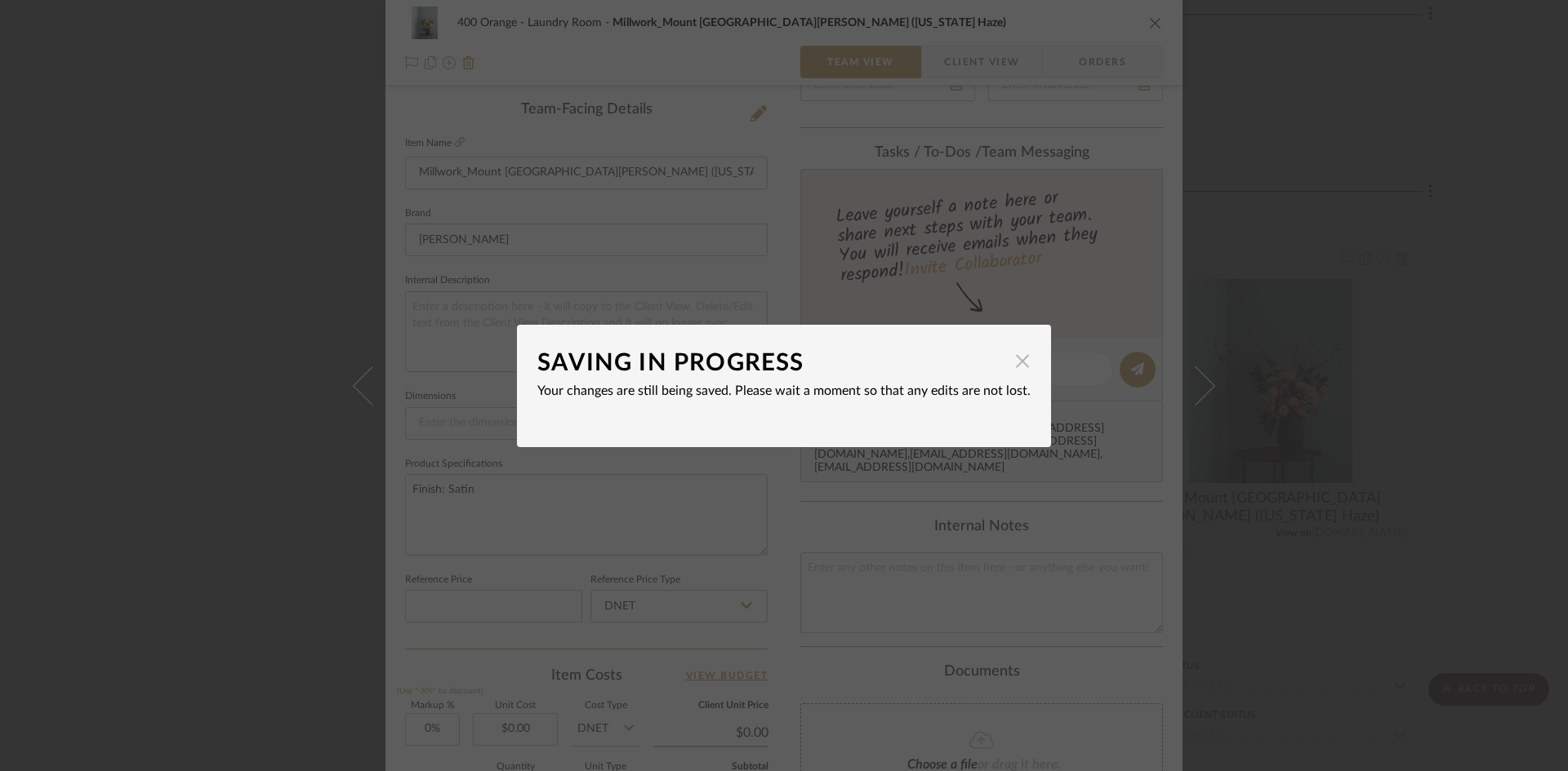
click at [1006, 363] on span "button" at bounding box center [1023, 362] width 32 height 32
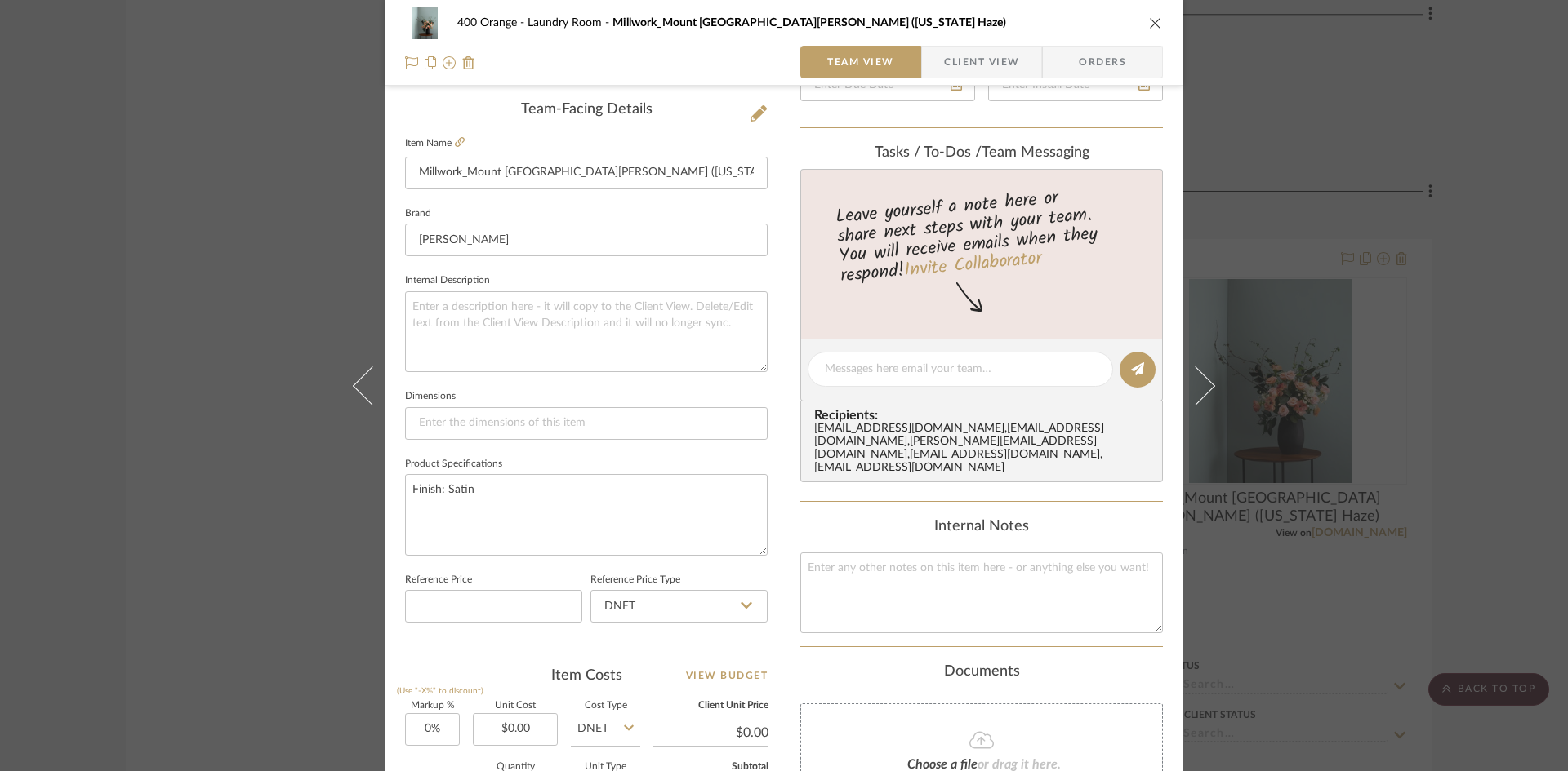
click at [1531, 448] on div "400 Orange Laundry Room Millwork_Mount Saint Anne (Kentucky Haze) Team View Cli…" at bounding box center [784, 385] width 1568 height 771
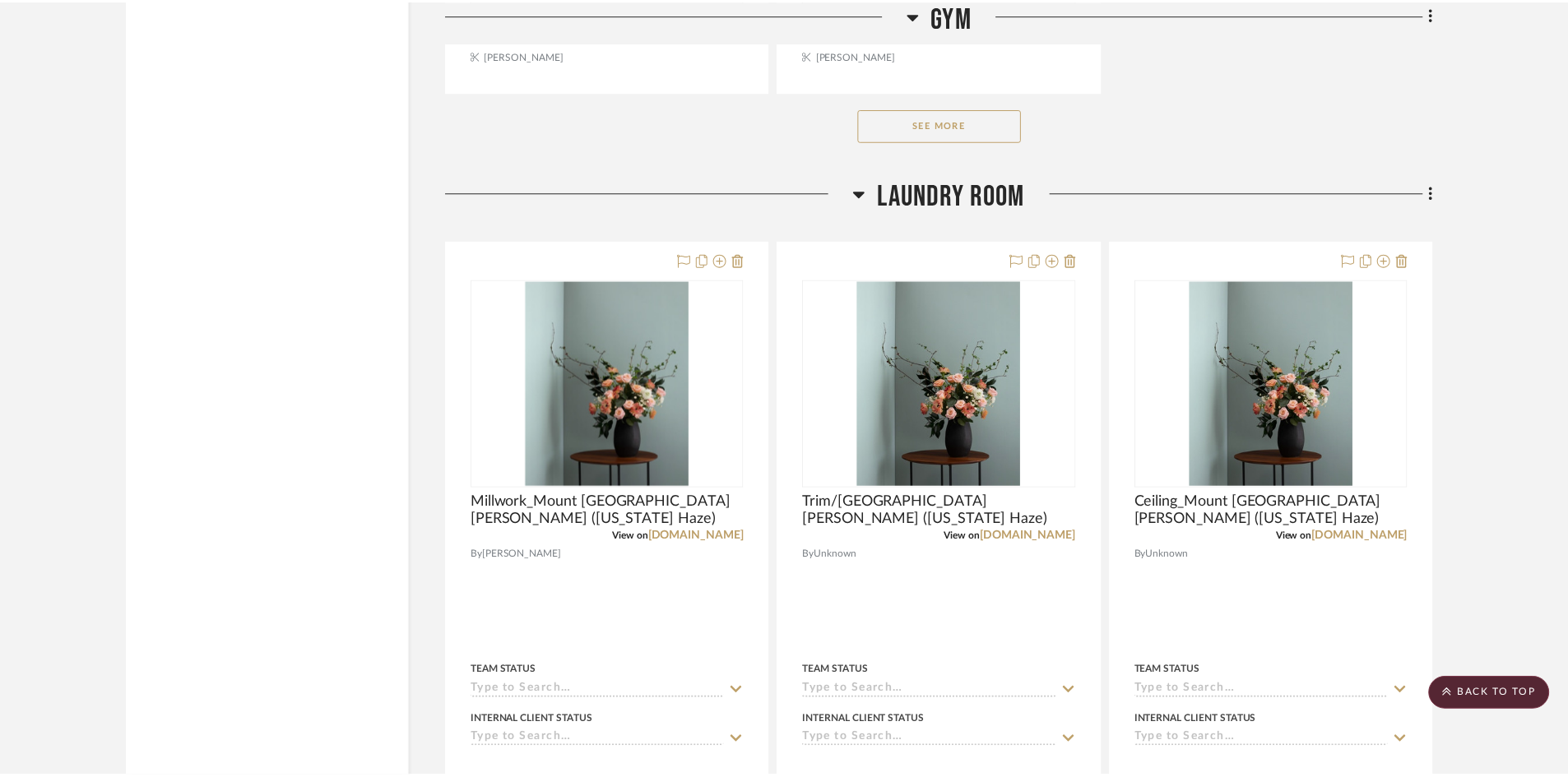
scroll to position [10404, 0]
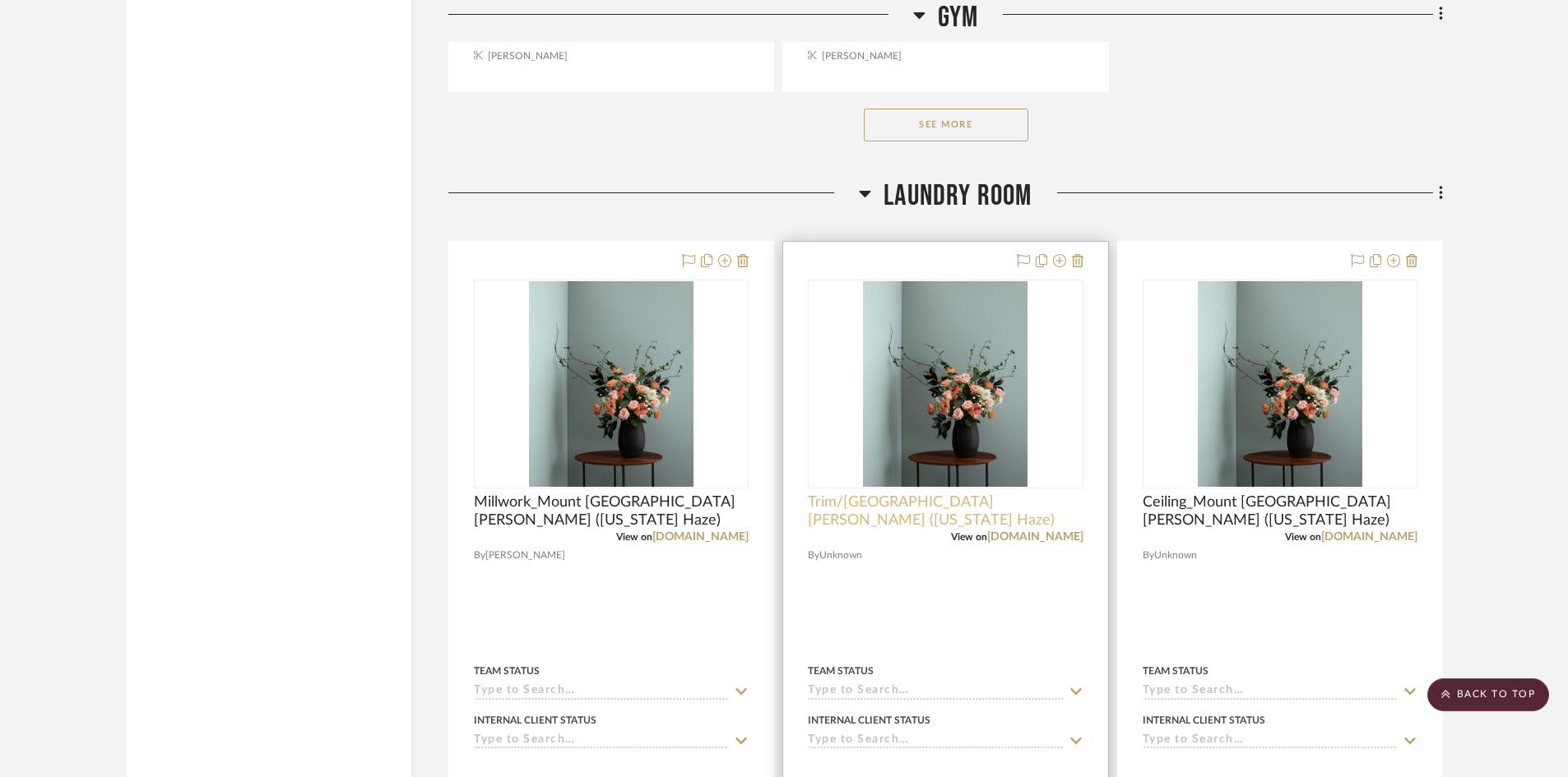
click at [883, 515] on span "Trim/Window_Mount Saint Anne (Kentucky Haze)" at bounding box center [945, 511] width 275 height 36
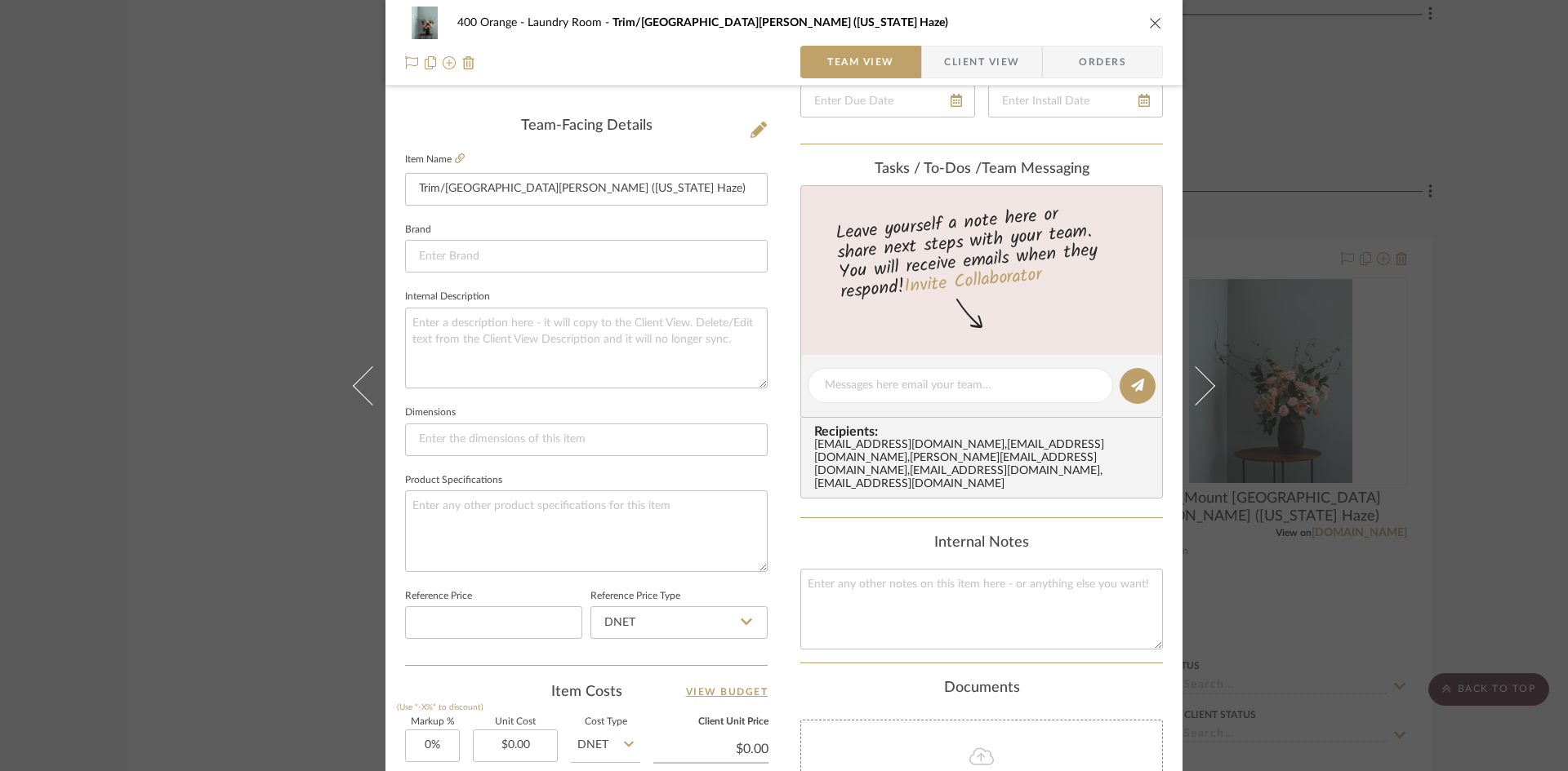
scroll to position [408, 0]
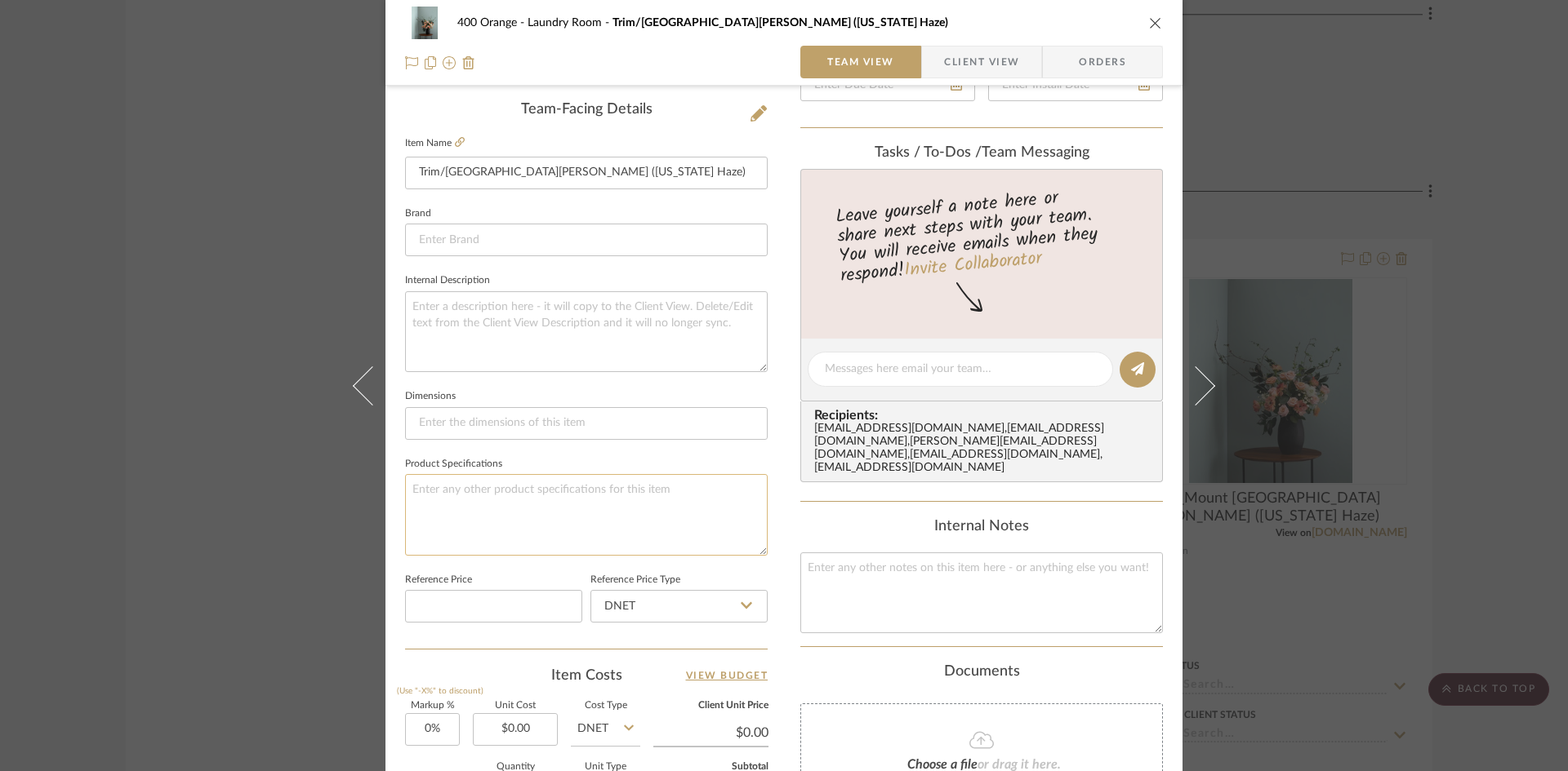
click at [483, 512] on textarea at bounding box center [586, 515] width 363 height 81
type textarea "Finish: Satin"
click at [248, 564] on div "400 Orange Laundry Room Trim/Window_Mount Saint Anne (Kentucky Haze) Team View …" at bounding box center [784, 385] width 1568 height 771
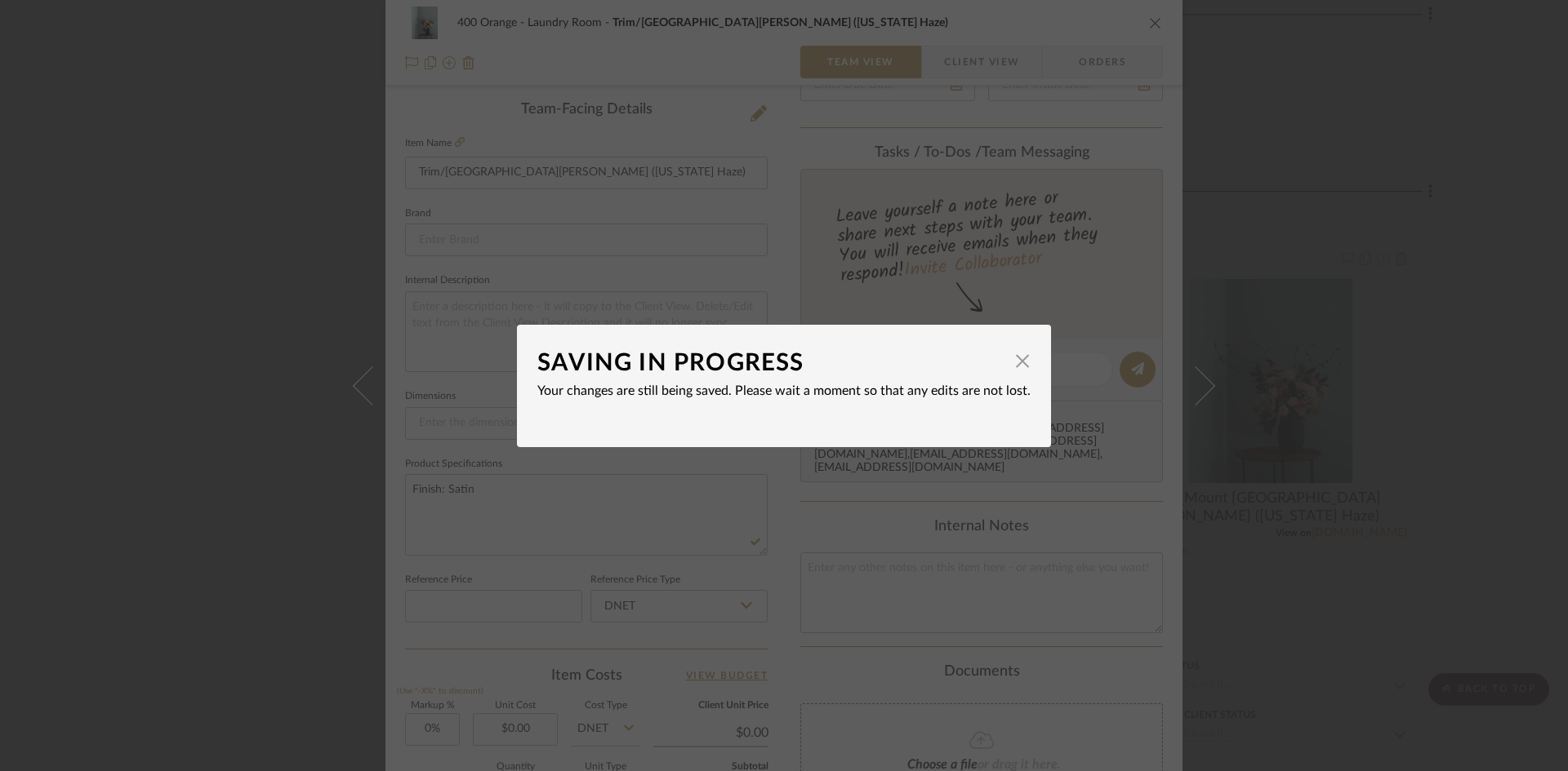
click at [260, 572] on div "SAVING IN PROGRESS × Your changes are still being saved. Please wait a moment s…" at bounding box center [784, 385] width 1568 height 771
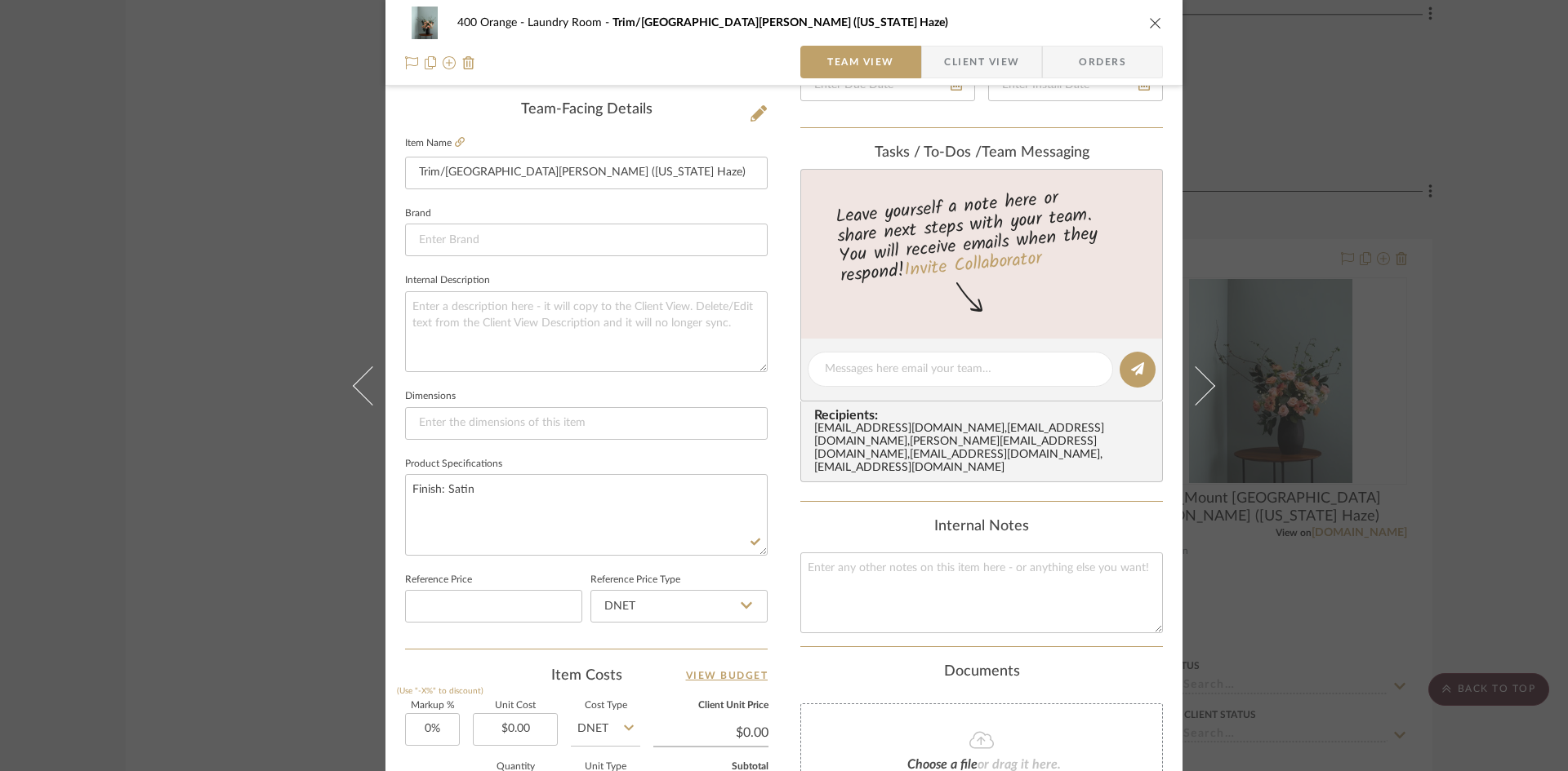
click at [260, 572] on div "400 Orange Laundry Room Trim/Window_Mount Saint Anne (Kentucky Haze) Team View …" at bounding box center [784, 385] width 1568 height 771
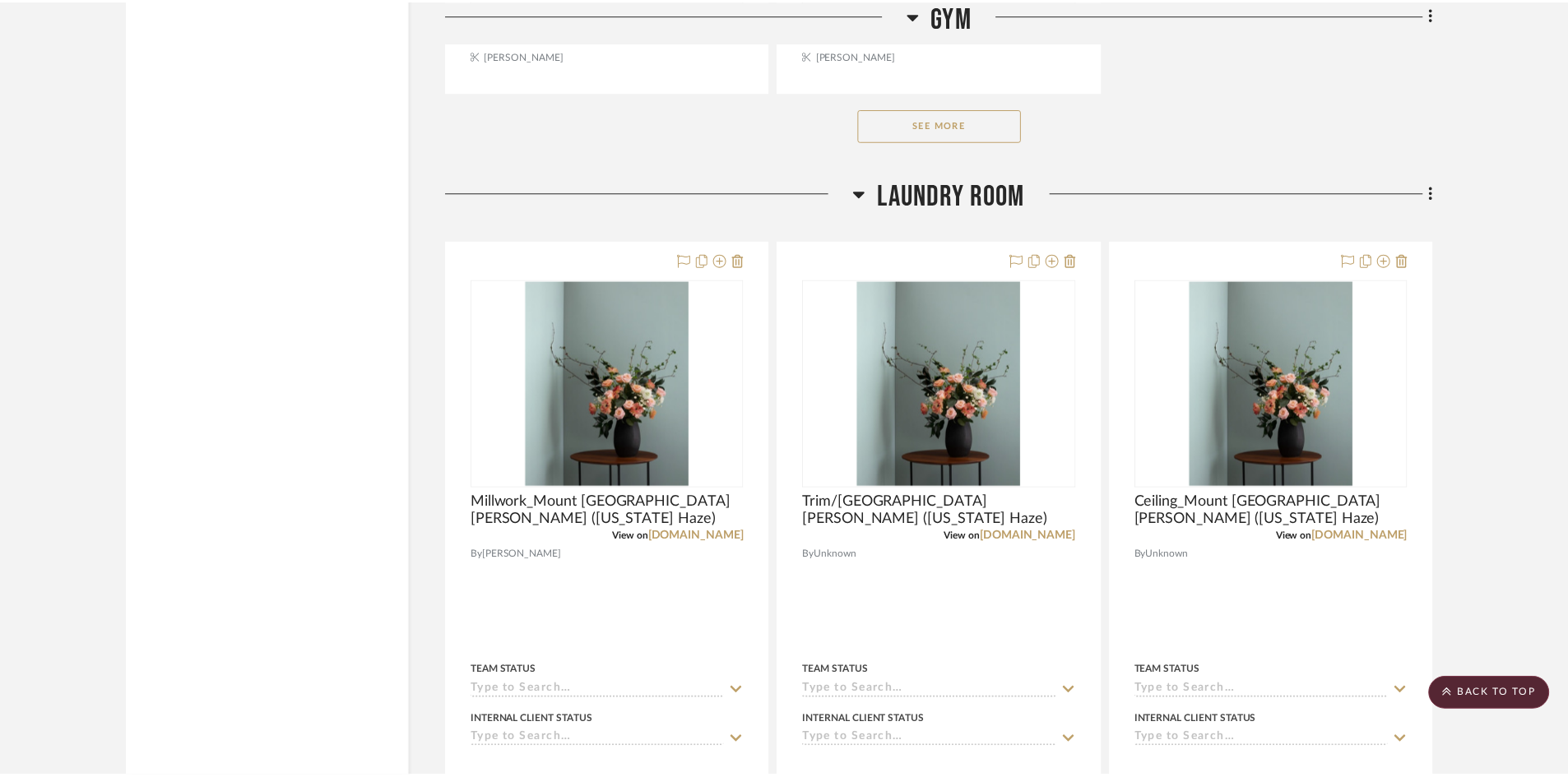
scroll to position [10404, 0]
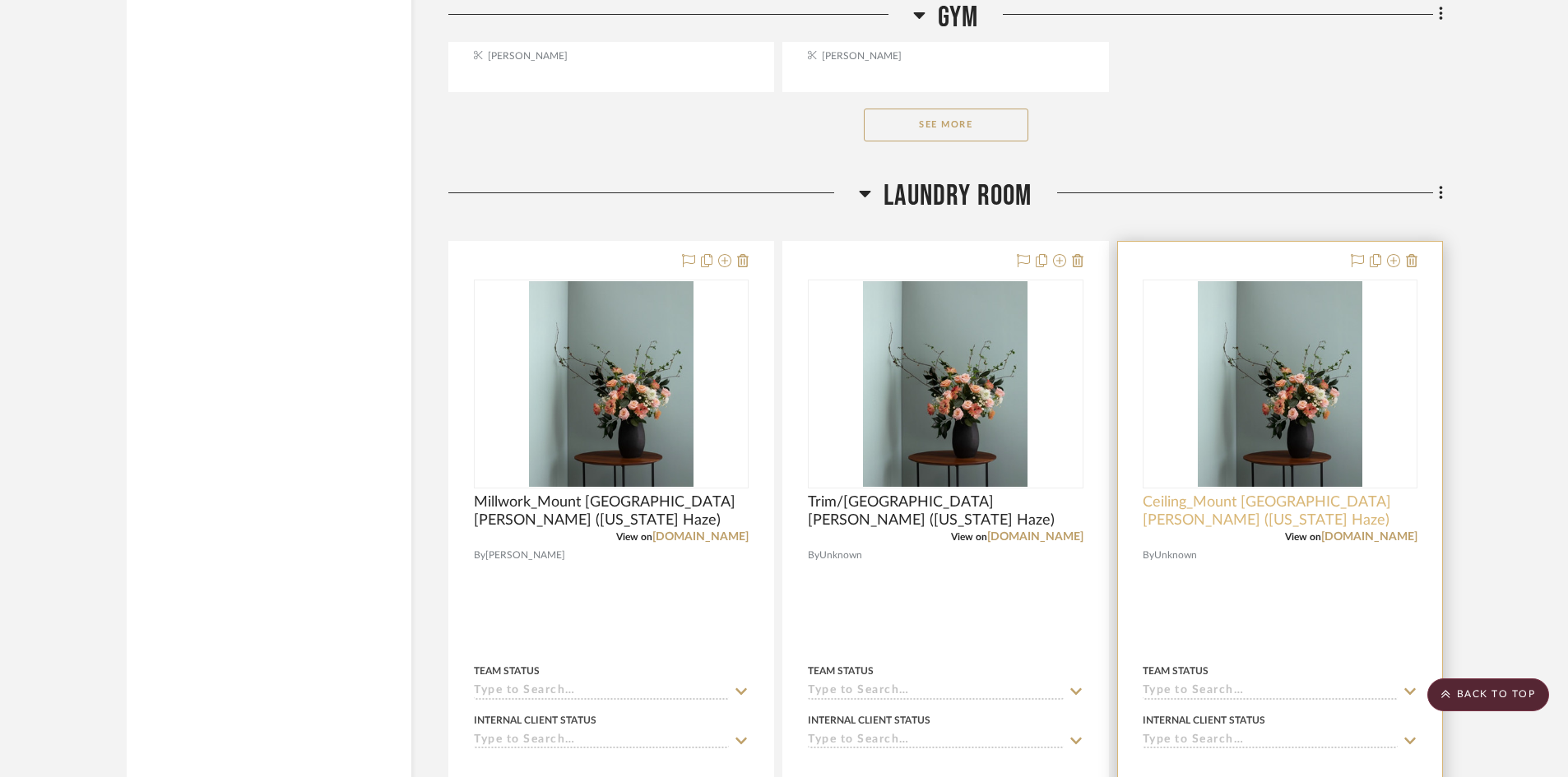
click at [1196, 499] on span "Ceiling_Mount Saint Anne (Kentucky Haze)" at bounding box center [1280, 511] width 275 height 36
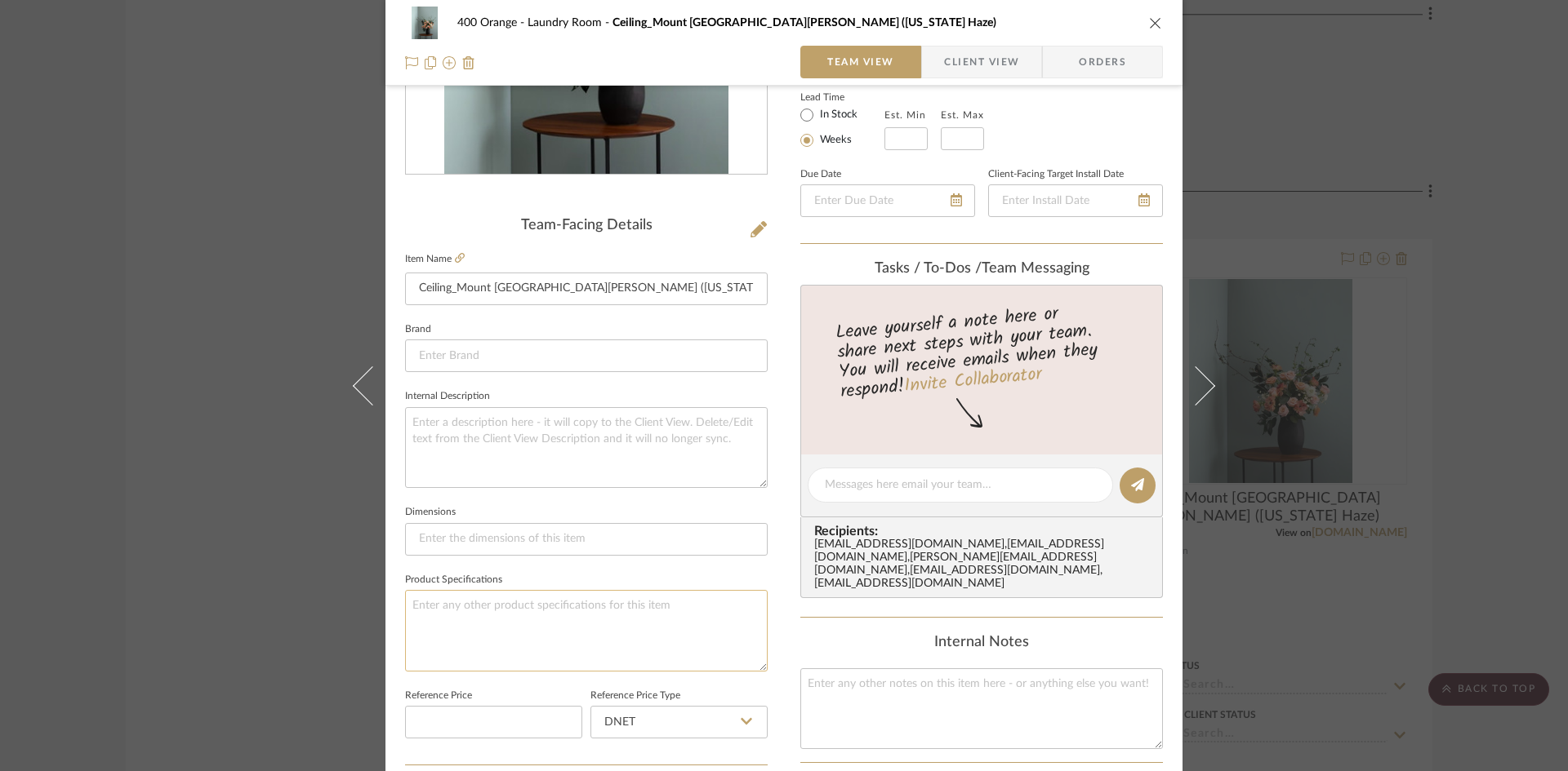
scroll to position [327, 0]
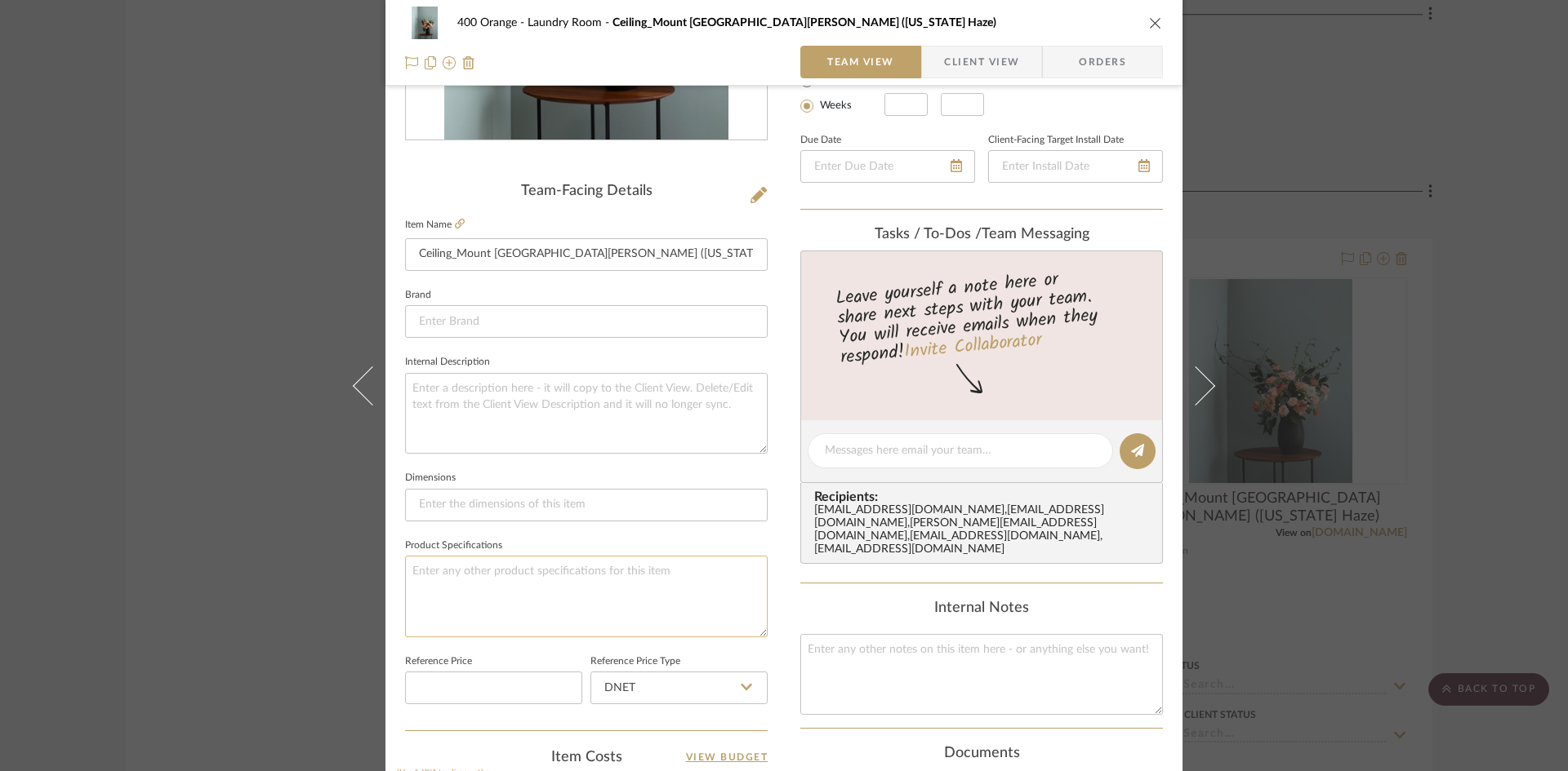
click at [510, 582] on textarea at bounding box center [586, 596] width 363 height 81
type textarea "Finish: Matte"
click at [187, 591] on div "400 Orange Laundry Room Ceiling_Mount Saint Anne (Kentucky Haze) Team View Clie…" at bounding box center [784, 385] width 1568 height 771
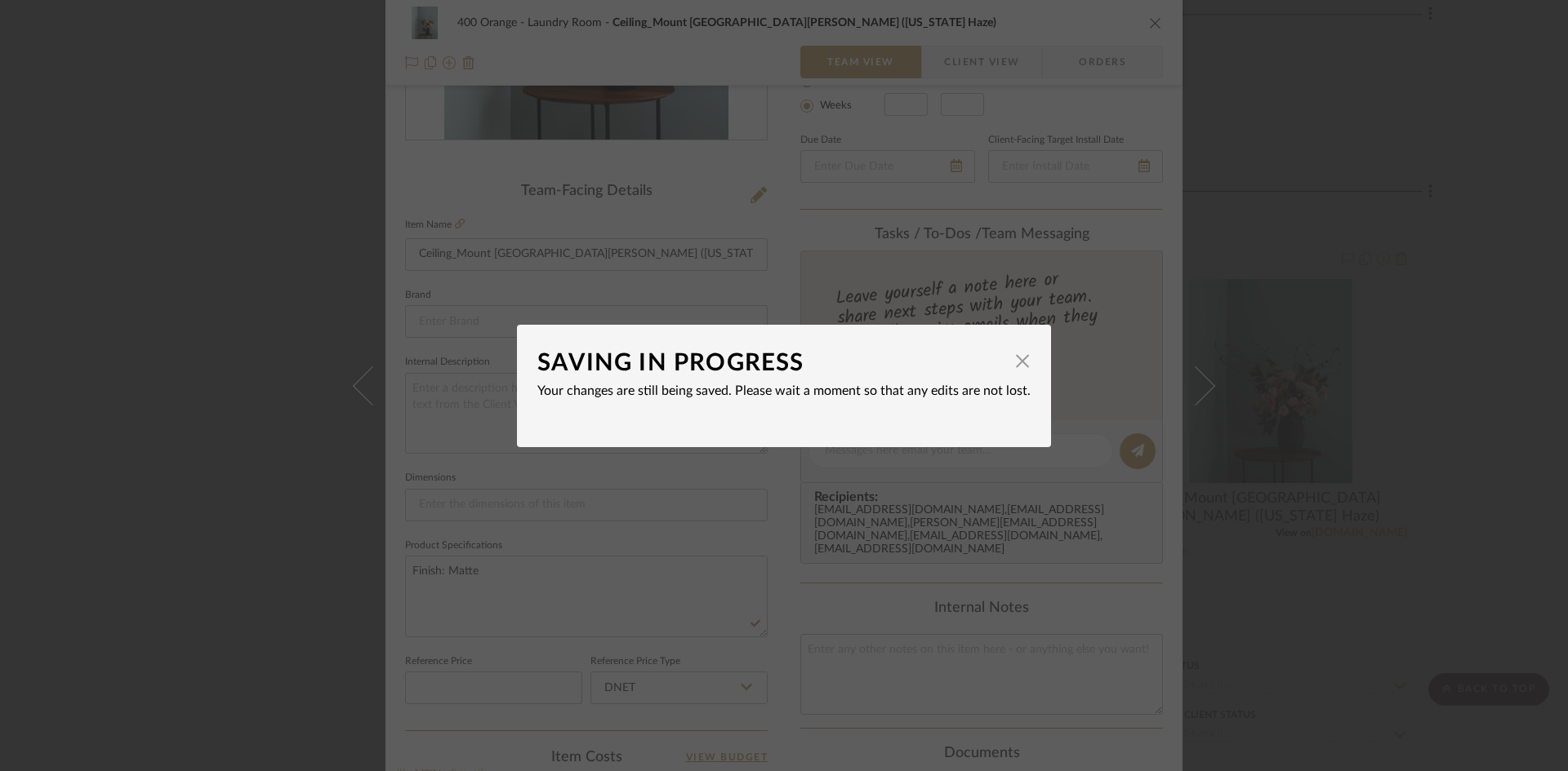
click at [203, 589] on div "SAVING IN PROGRESS × Your changes are still being saved. Please wait a moment s…" at bounding box center [784, 385] width 1568 height 771
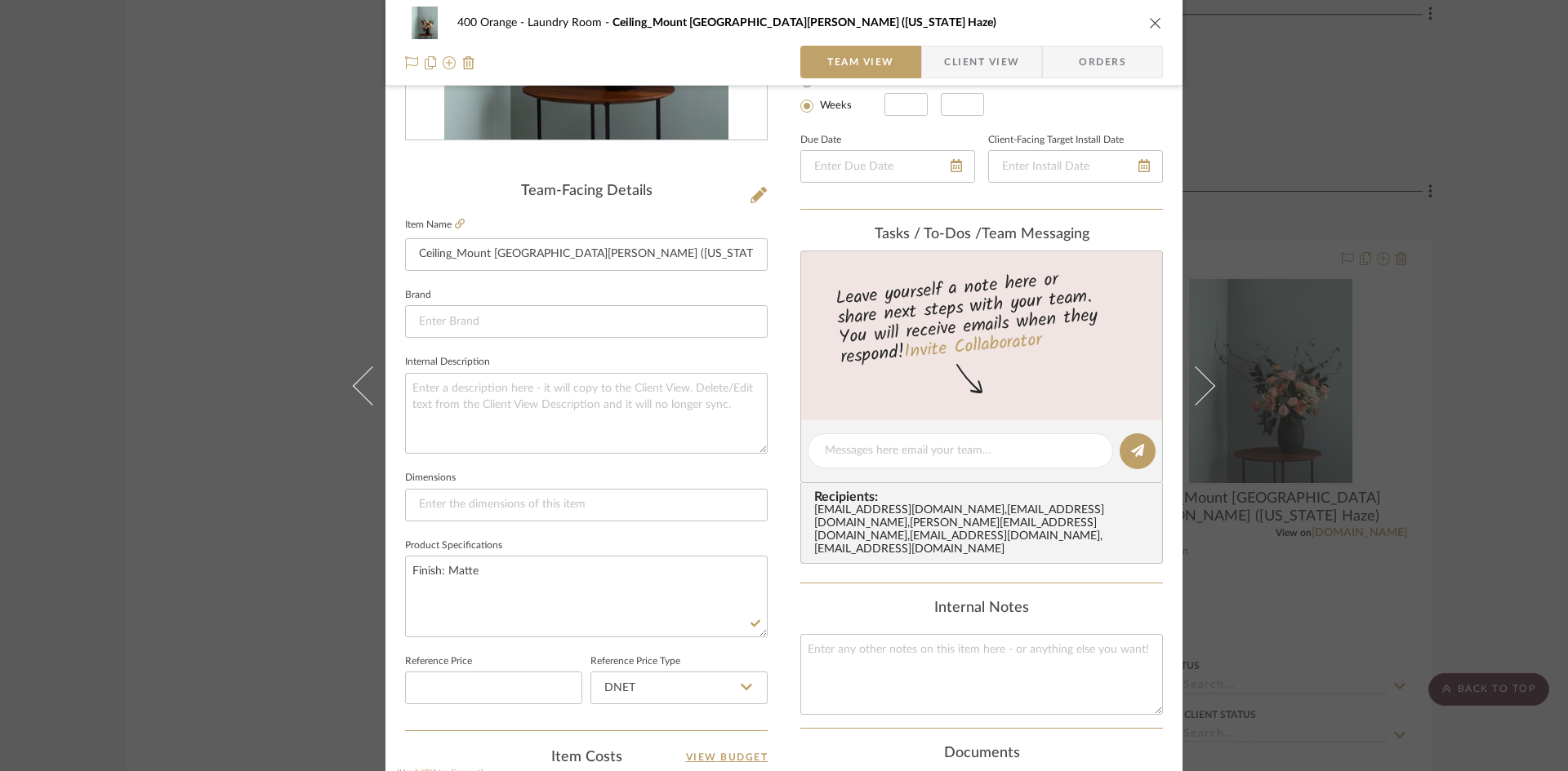
click at [214, 585] on div "400 Orange Laundry Room Ceiling_Mount Saint Anne (Kentucky Haze) Team View Clie…" at bounding box center [784, 385] width 1568 height 771
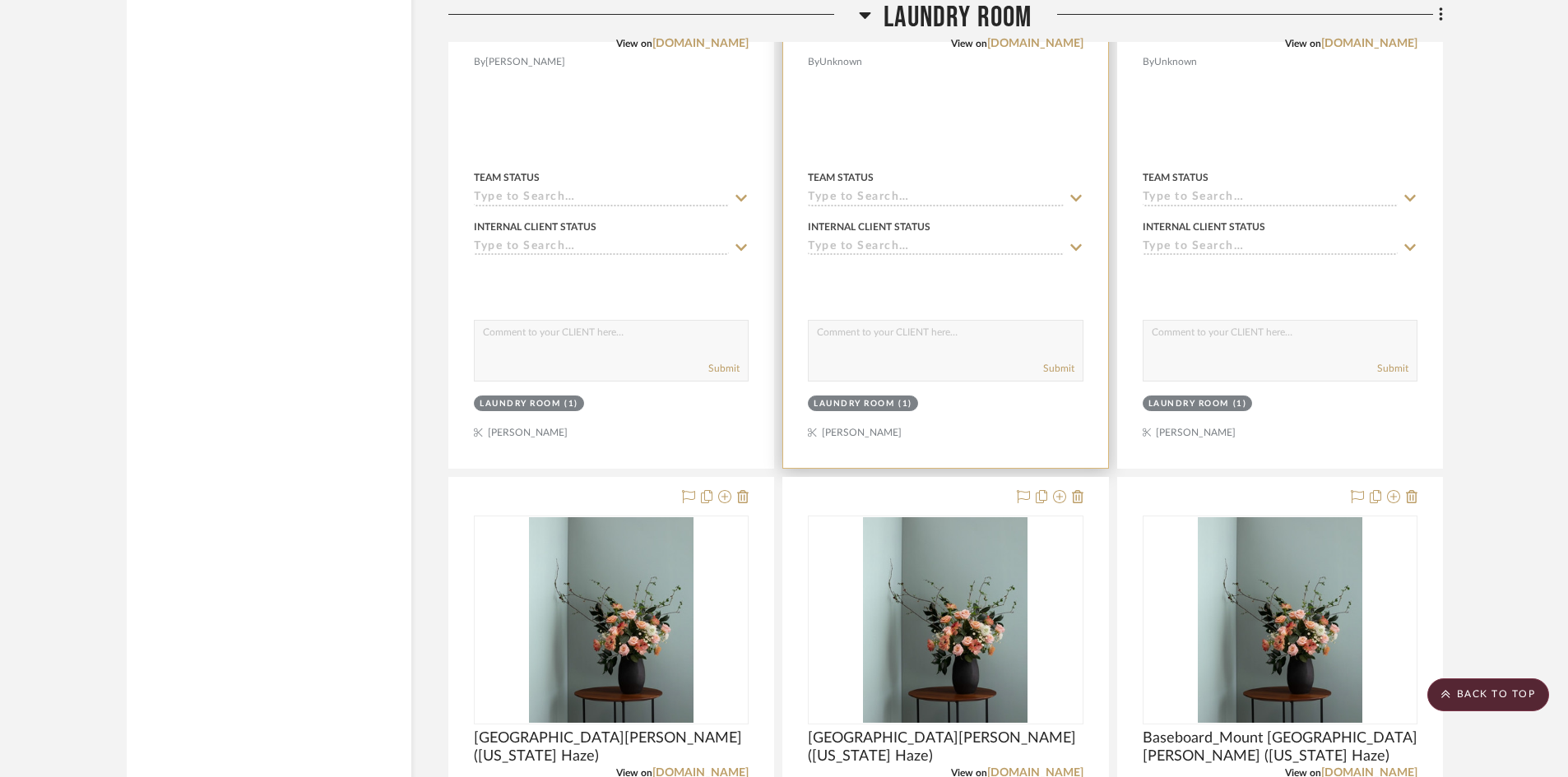
scroll to position [11144, 0]
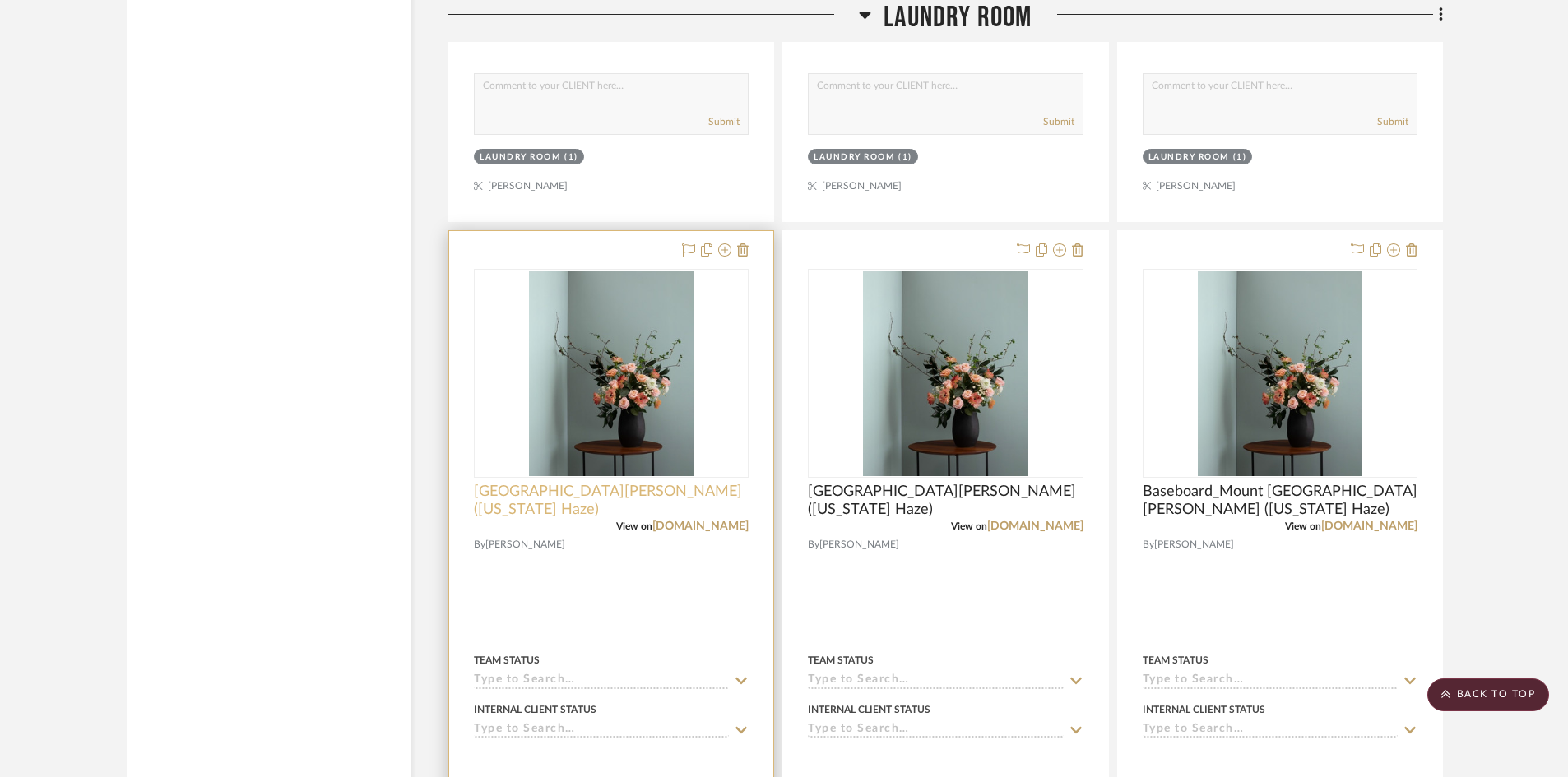
click at [563, 497] on span "Crown_Mount Saint Anne (Kentucky Haze)" at bounding box center [611, 501] width 275 height 36
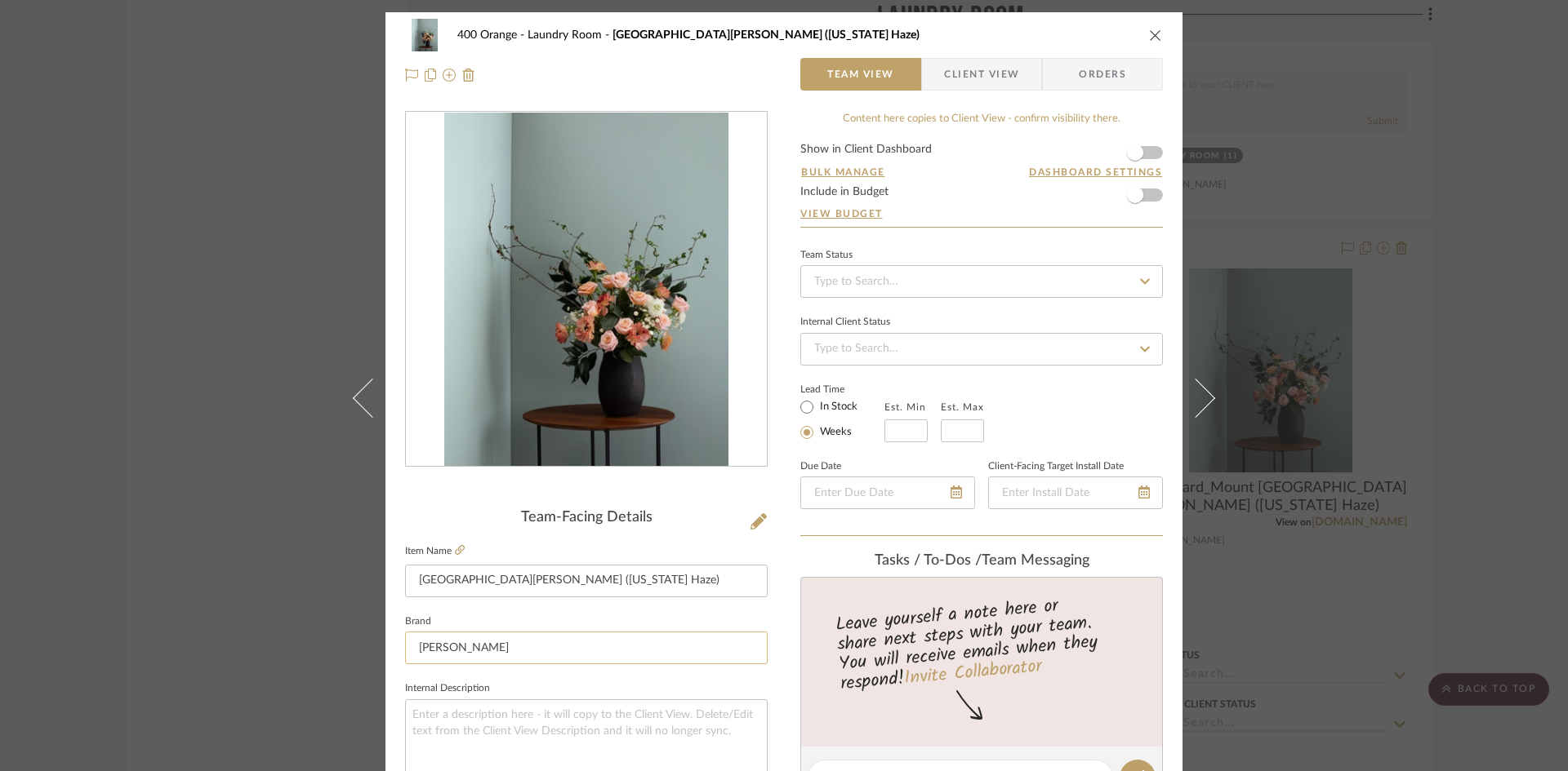
scroll to position [408, 0]
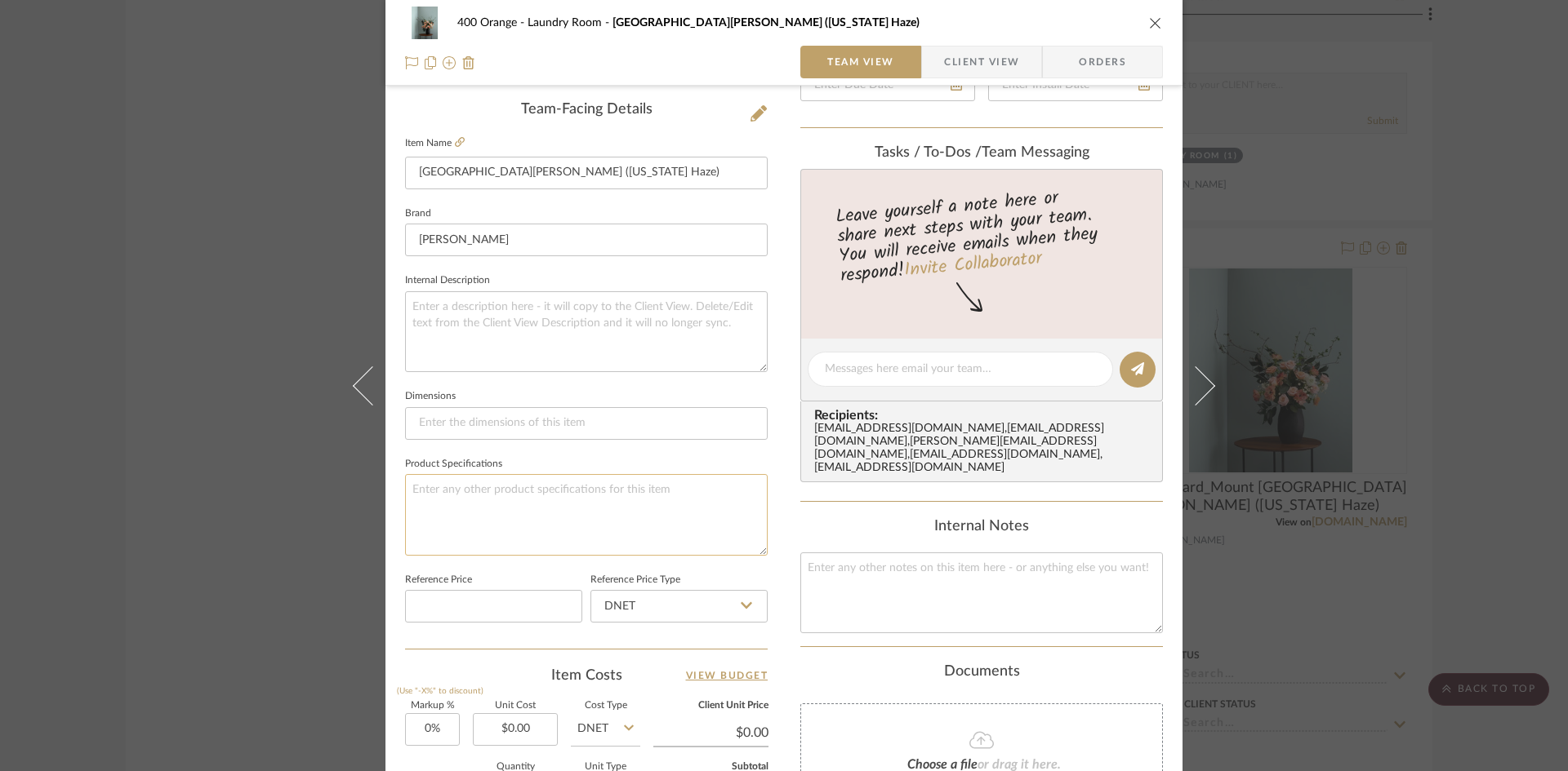
click at [515, 478] on textarea at bounding box center [586, 515] width 363 height 81
type textarea "Finish: Satin"
click at [261, 568] on div "400 Orange Laundry Room Crown_Mount Saint Anne (Kentucky Haze) Team View Client…" at bounding box center [784, 385] width 1568 height 771
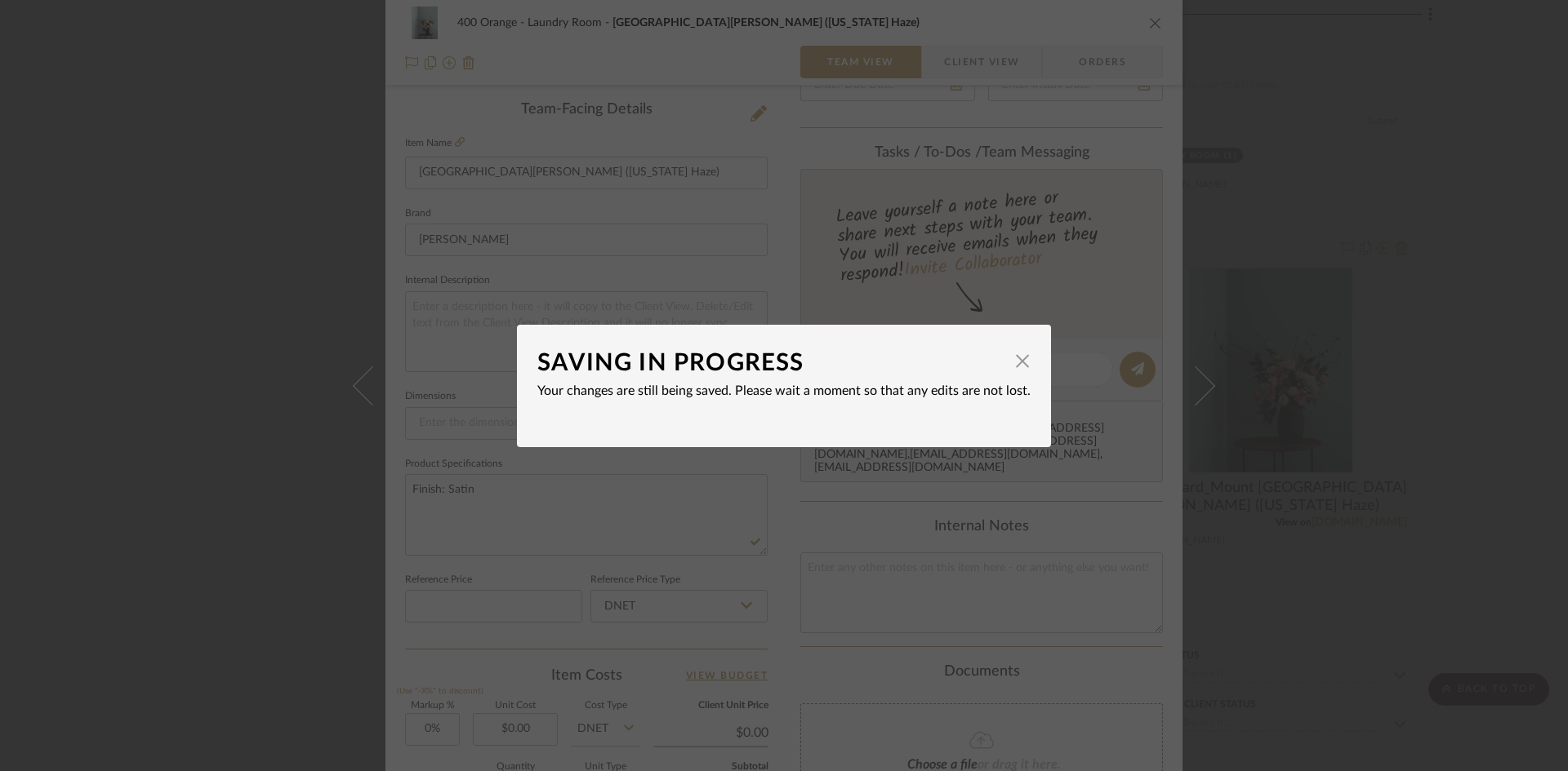
click at [266, 590] on div "SAVING IN PROGRESS × Your changes are still being saved. Please wait a moment s…" at bounding box center [784, 385] width 1568 height 771
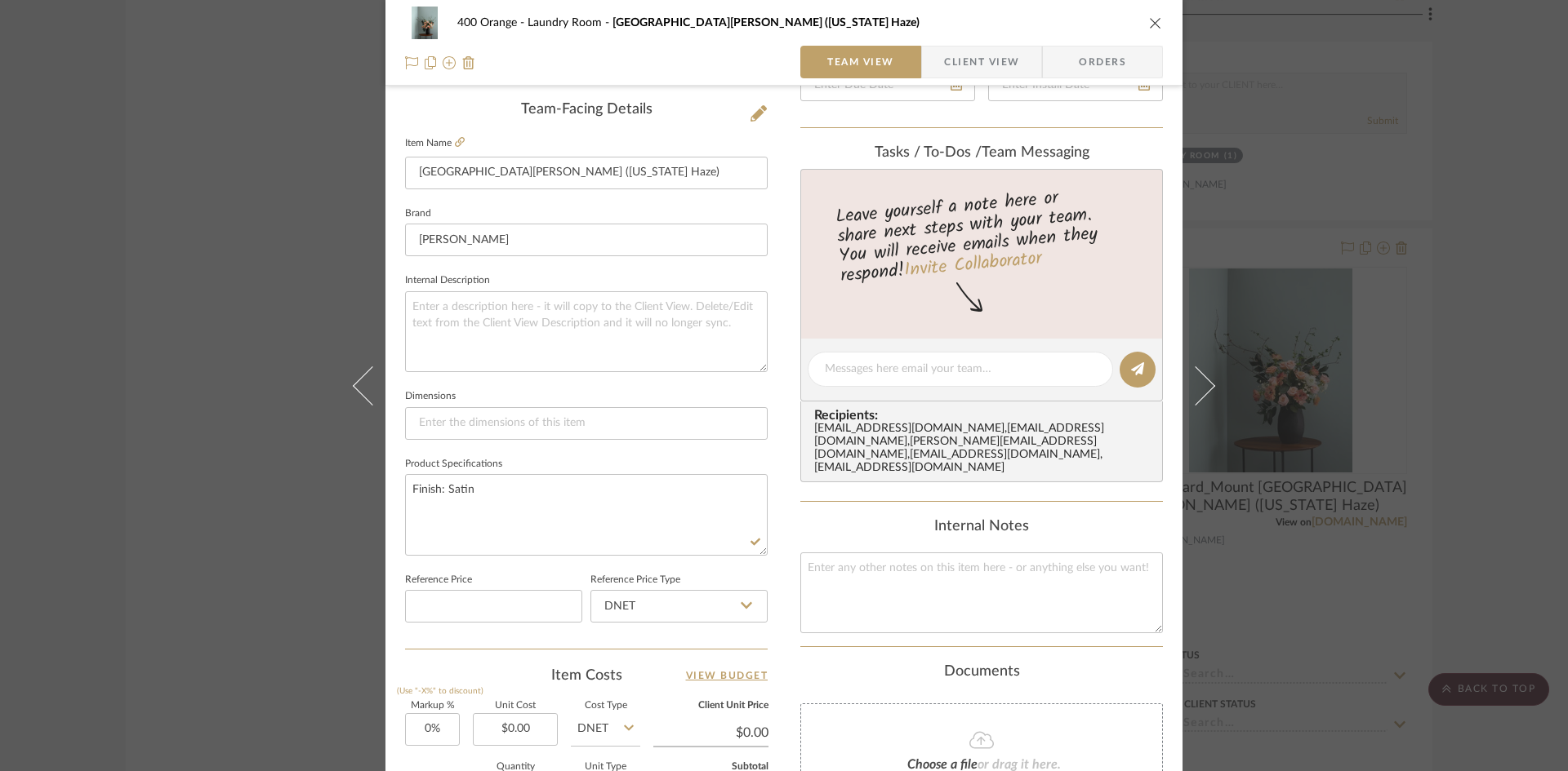
click at [228, 603] on div "400 Orange Laundry Room Crown_Mount Saint Anne (Kentucky Haze) Team View Client…" at bounding box center [784, 385] width 1568 height 771
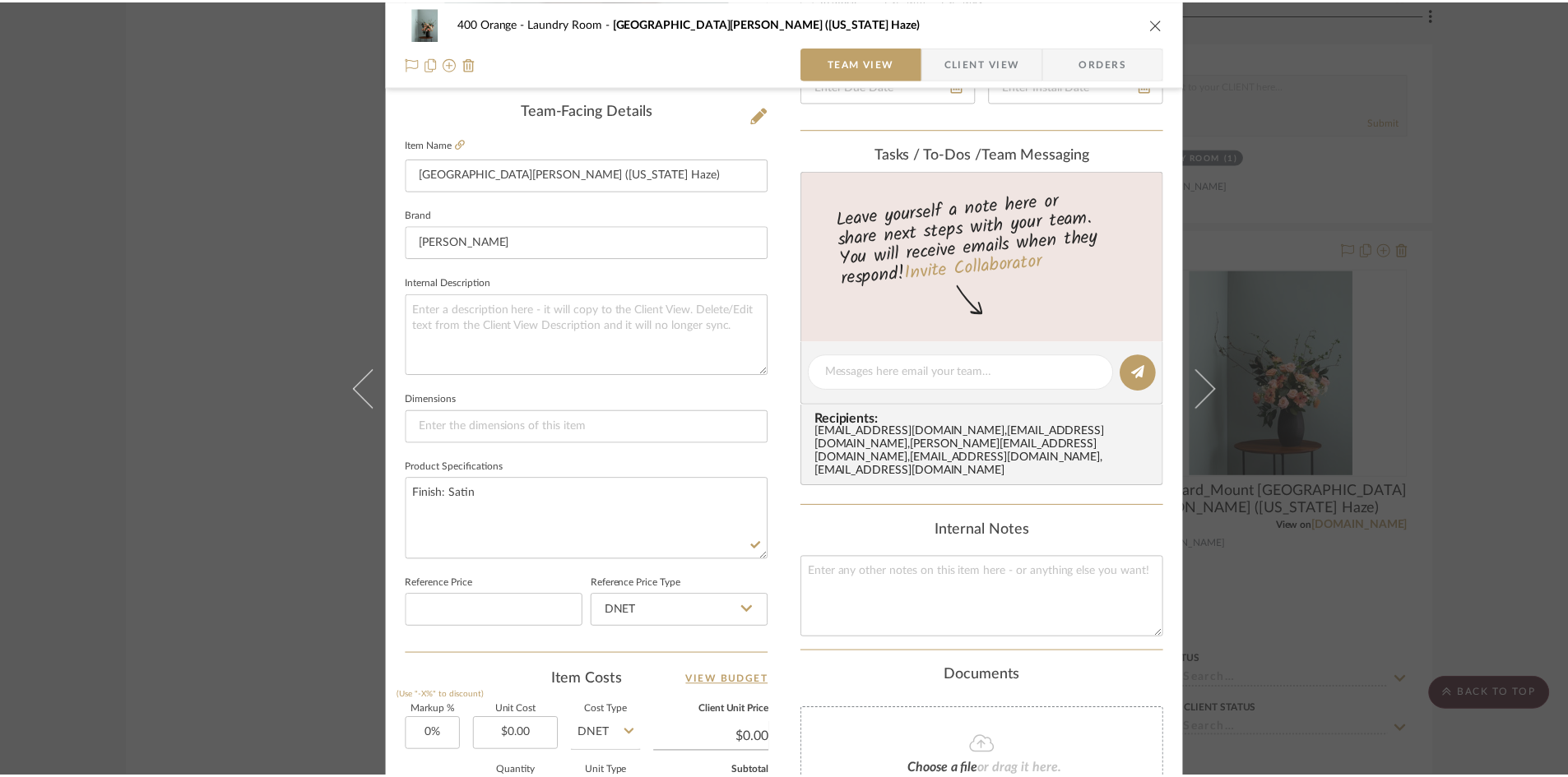
scroll to position [11144, 0]
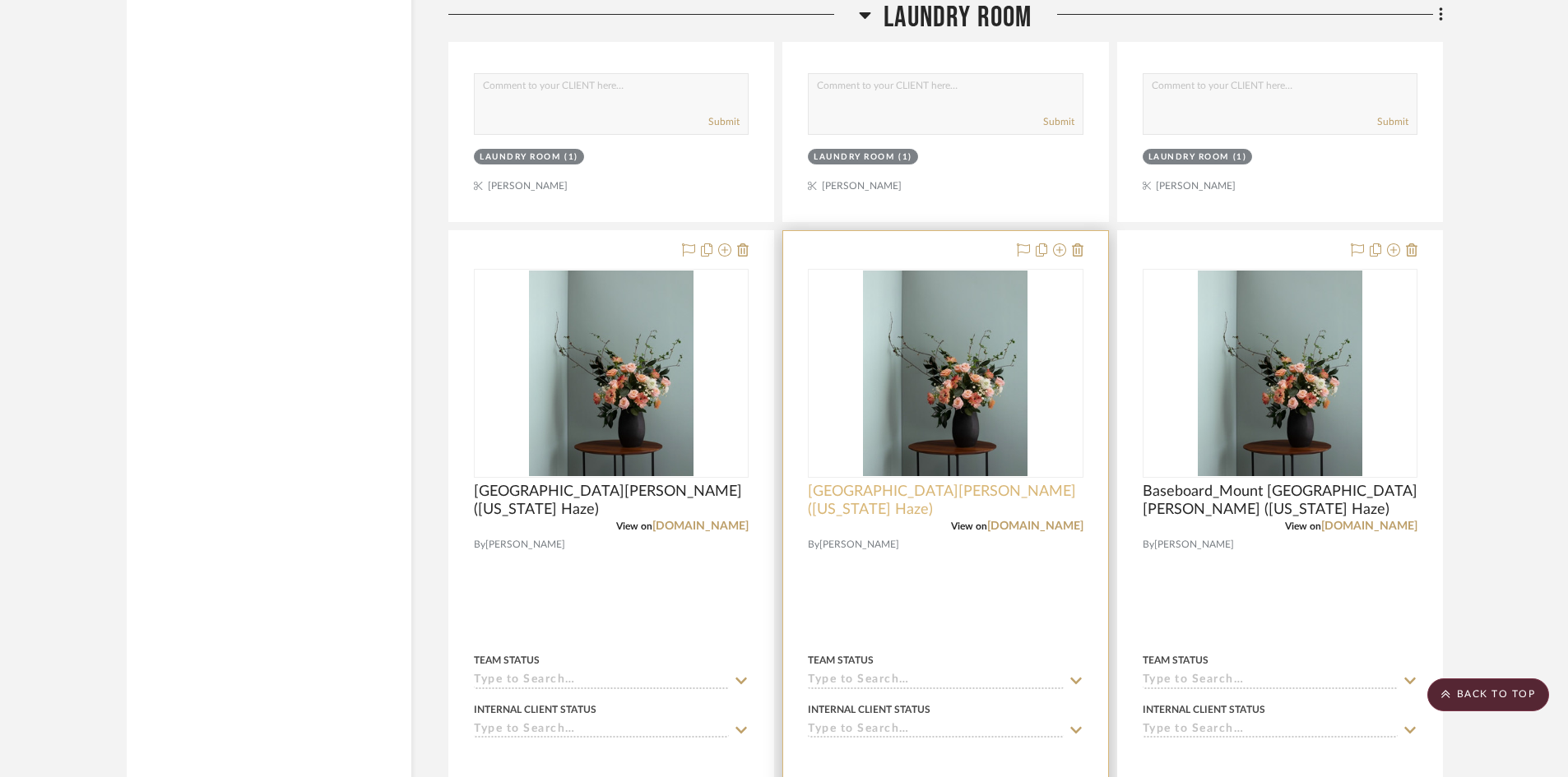
click at [822, 500] on span "Wall_Mount Saint Anne (Kentucky Haze)" at bounding box center [945, 501] width 275 height 36
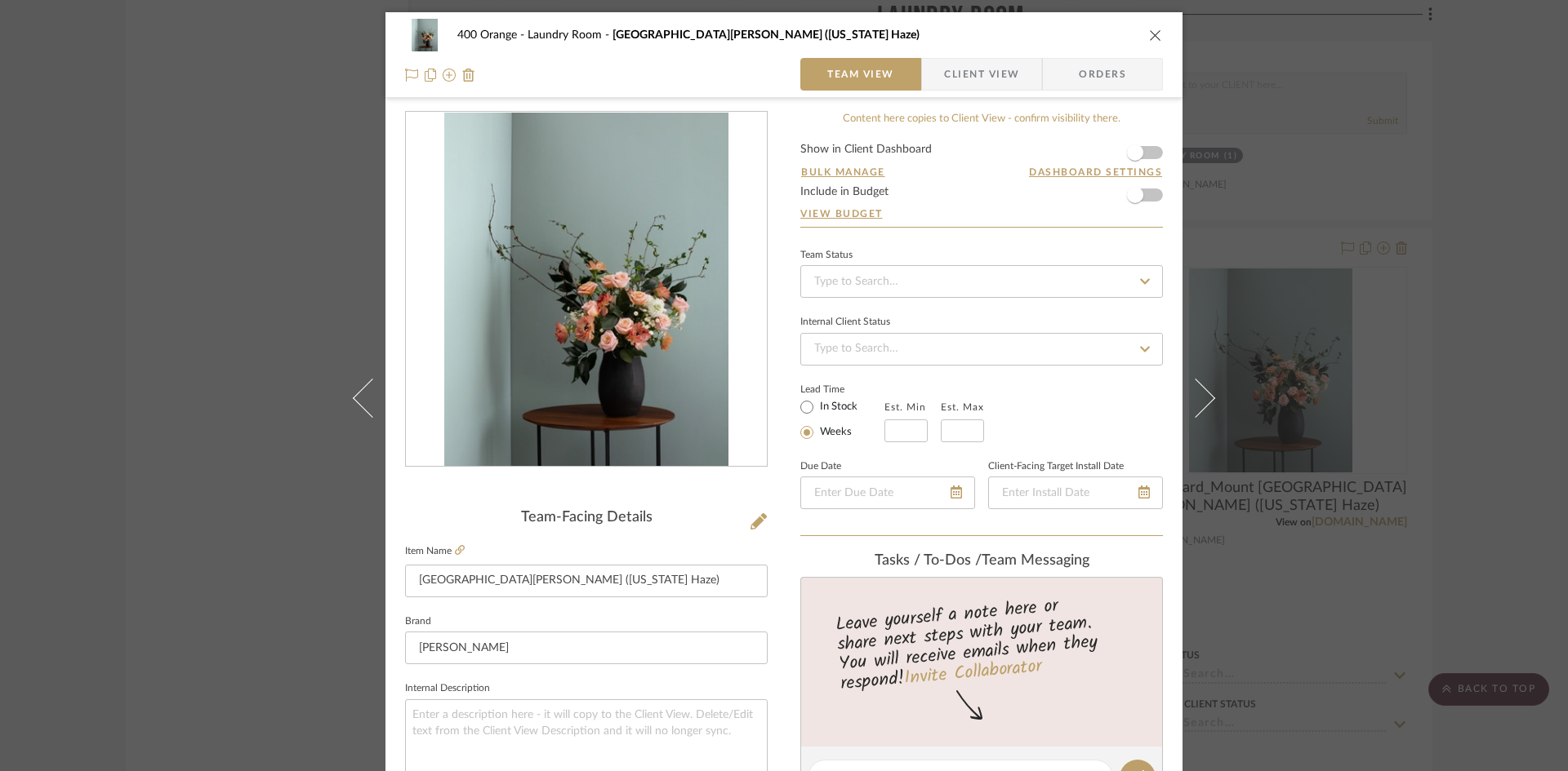
scroll to position [327, 0]
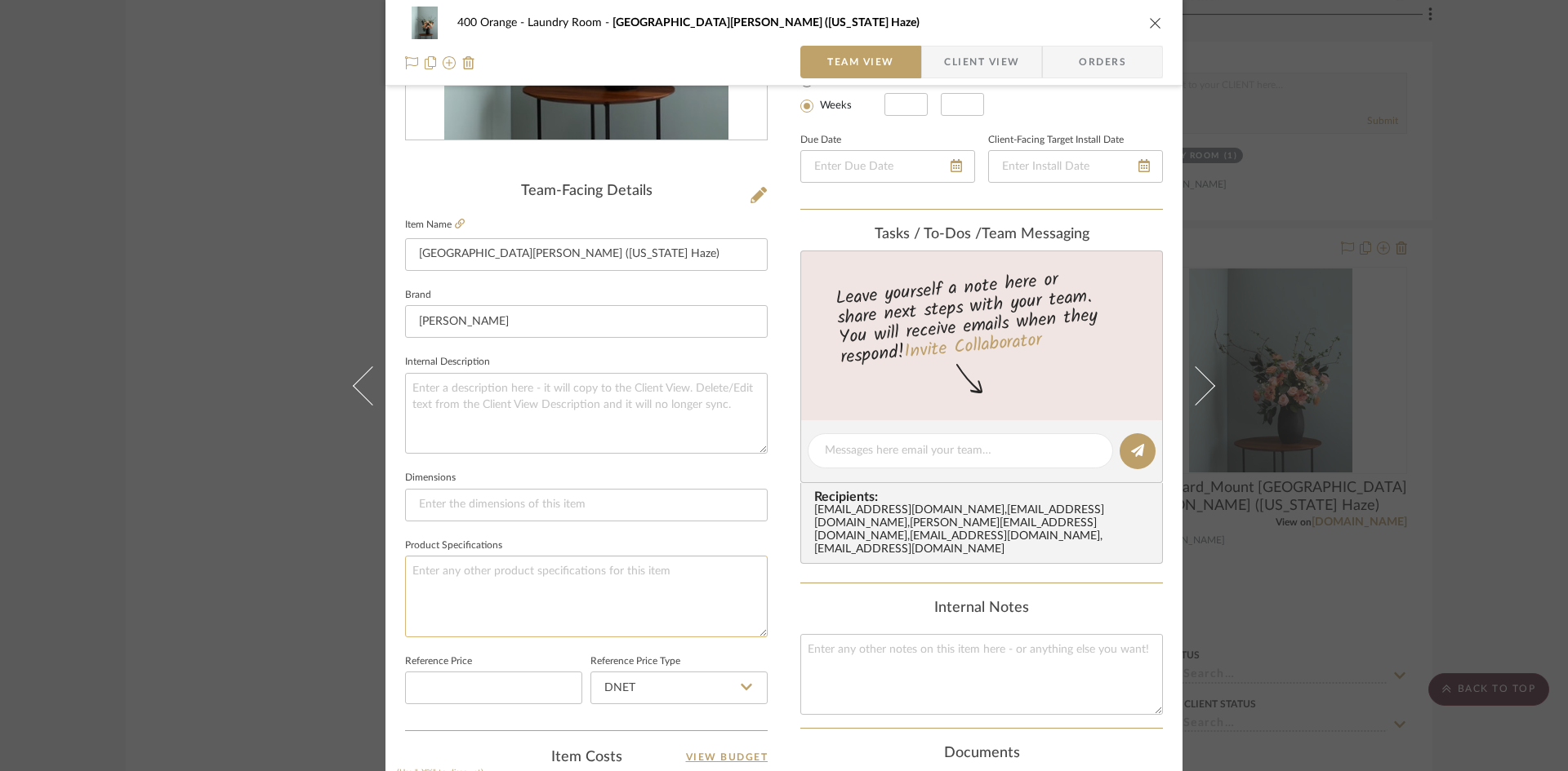
click at [513, 589] on textarea at bounding box center [586, 596] width 363 height 81
type textarea "Finish: Eggshell"
click at [126, 650] on div "400 Orange Laundry Room Wall_Mount Saint Anne (Kentucky Haze) Team View Client …" at bounding box center [784, 385] width 1568 height 771
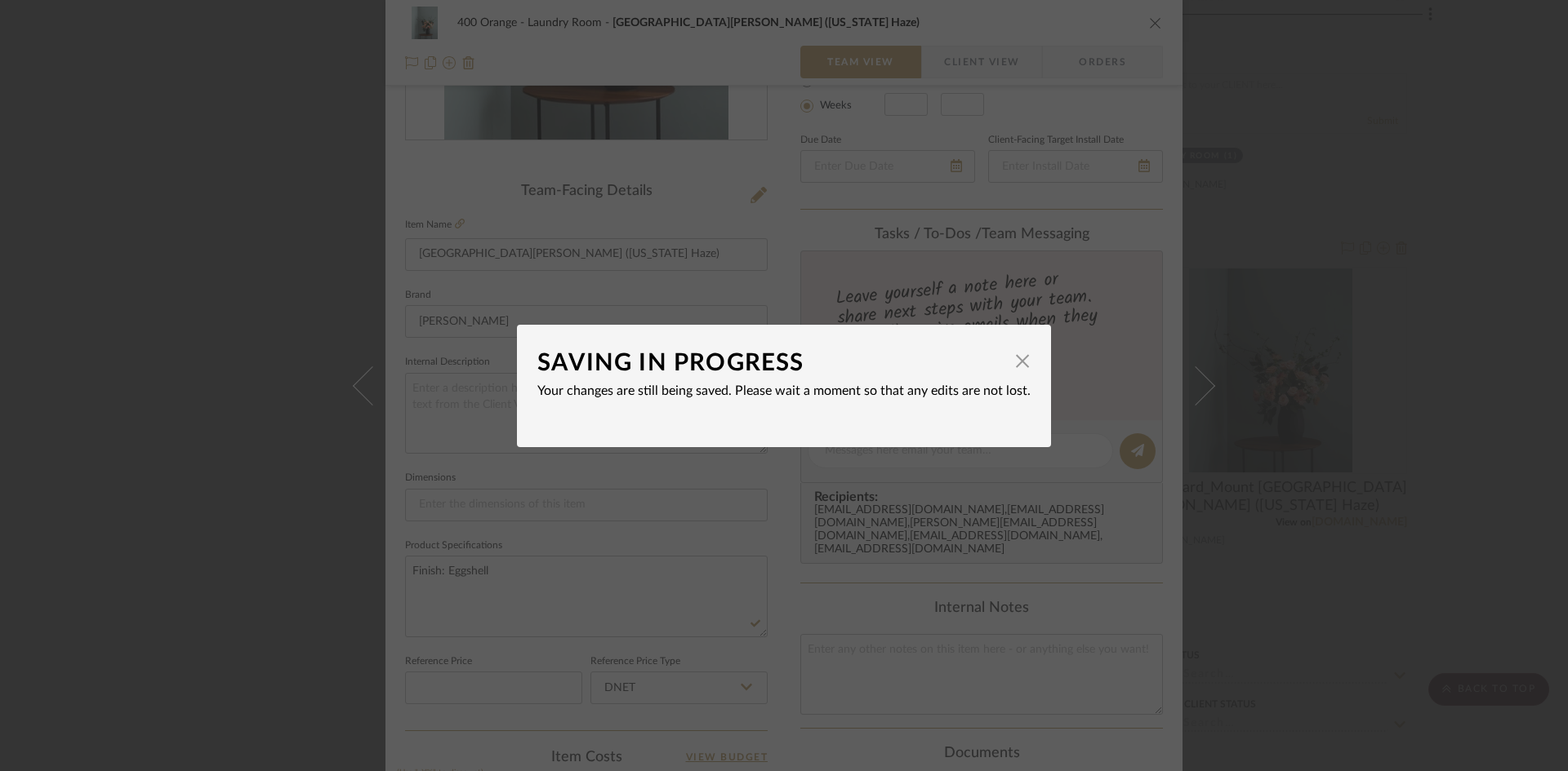
click at [277, 648] on div "SAVING IN PROGRESS × Your changes are still being saved. Please wait a moment s…" at bounding box center [784, 385] width 1568 height 771
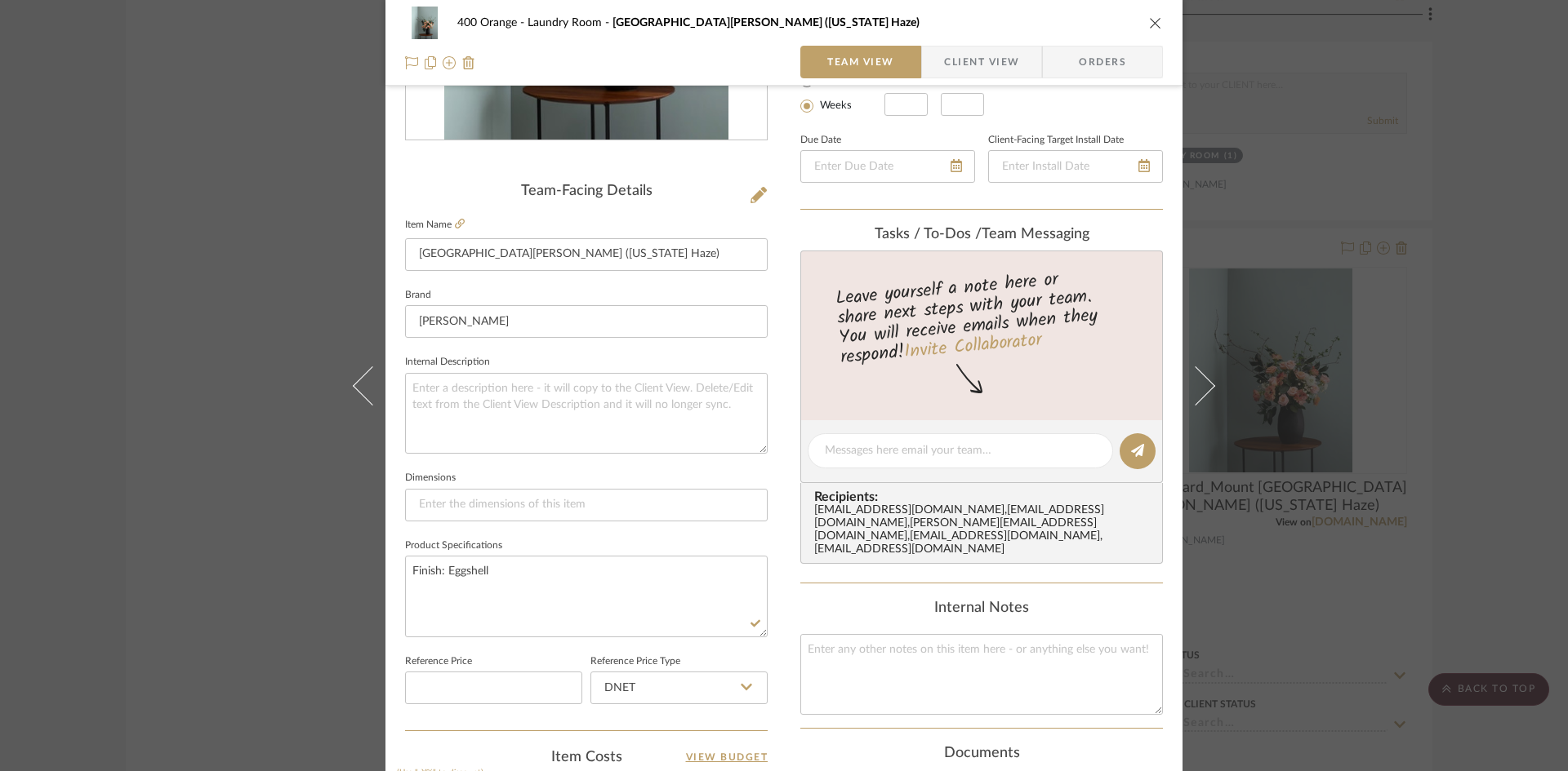
click at [273, 656] on div "400 Orange Laundry Room Wall_Mount Saint Anne (Kentucky Haze) Team View Client …" at bounding box center [784, 385] width 1568 height 771
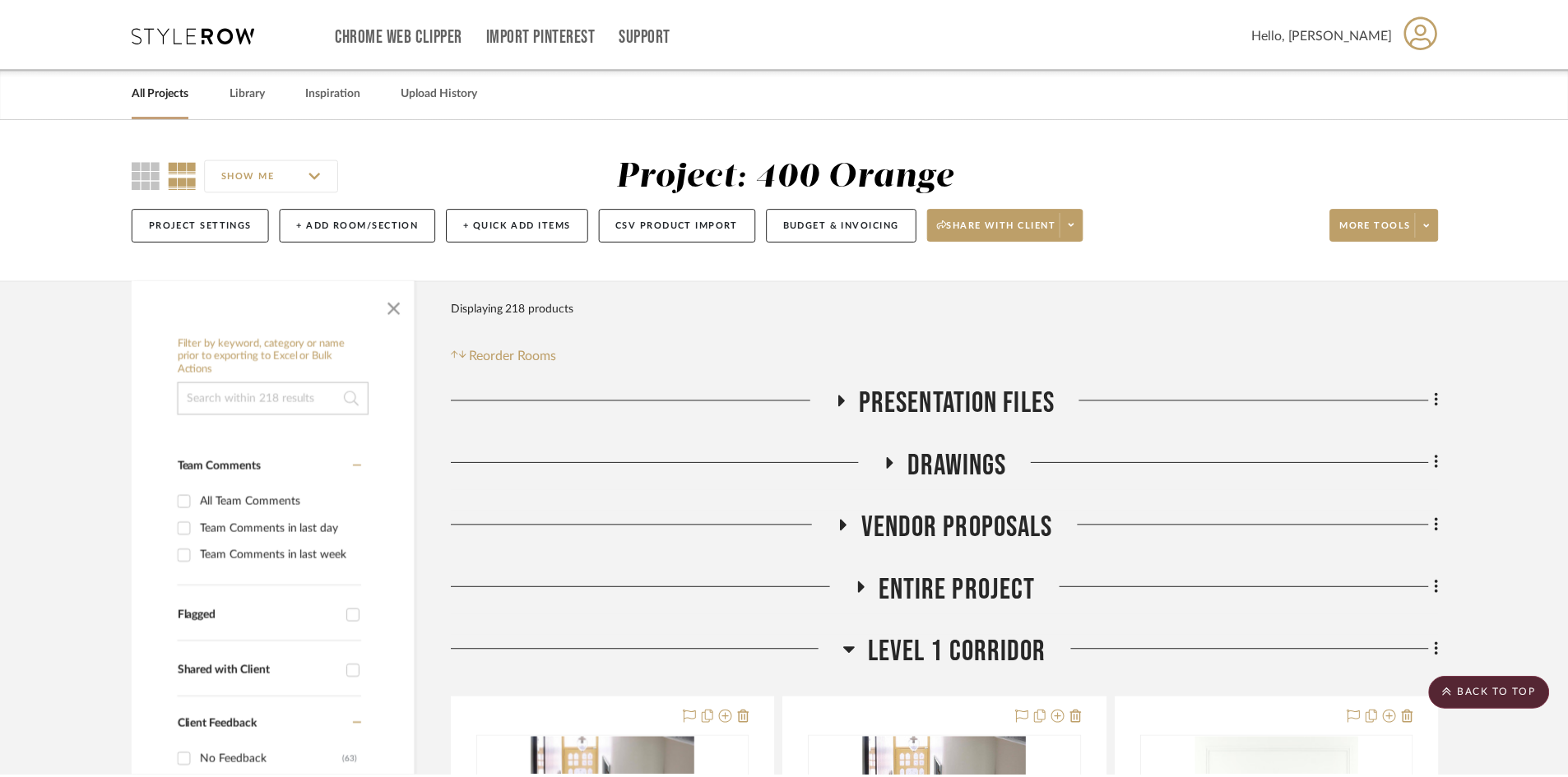
scroll to position [11144, 0]
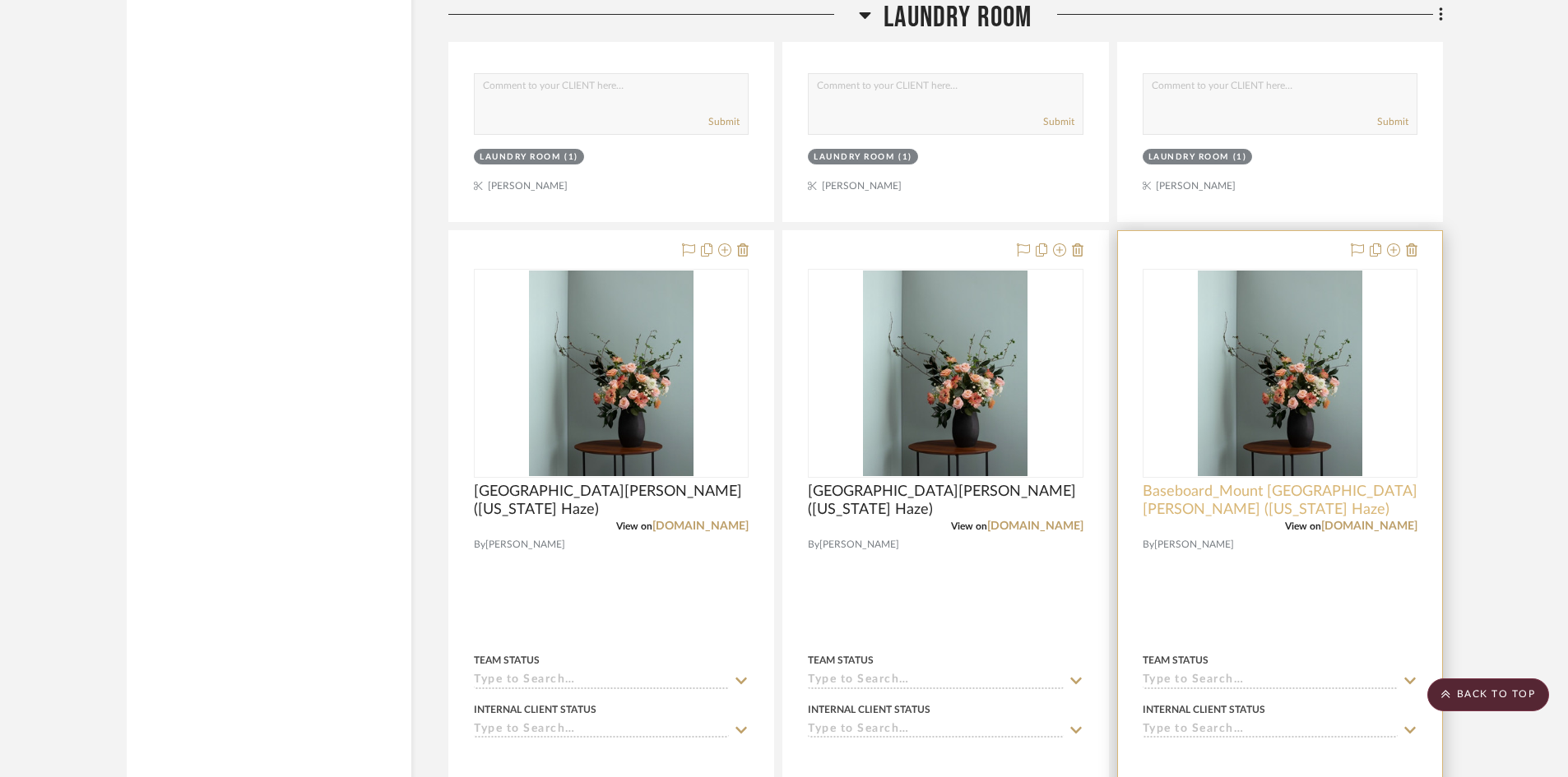
click at [1154, 492] on span "Baseboard_Mount Saint Anne (Kentucky Haze)" at bounding box center [1280, 501] width 275 height 36
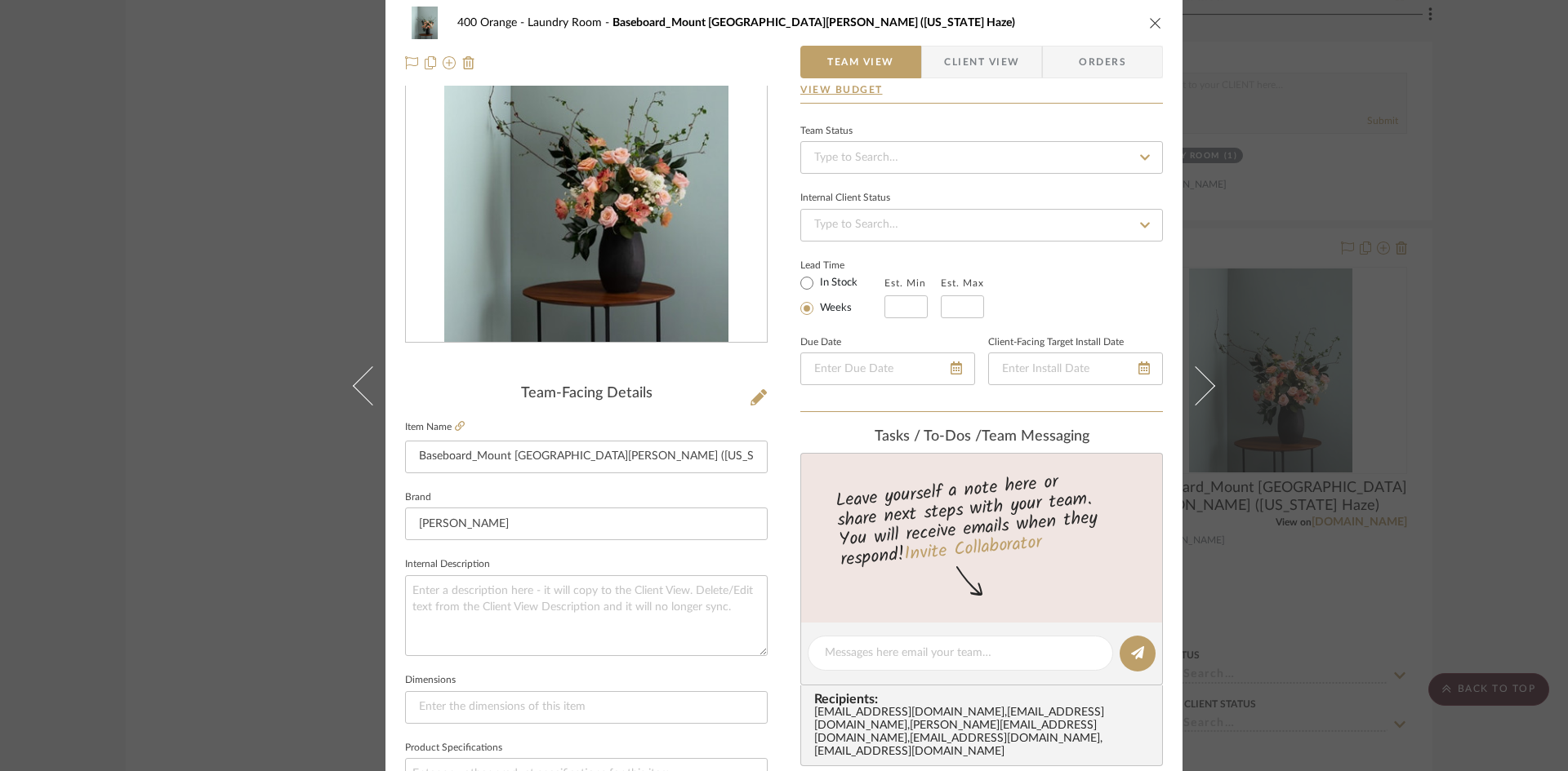
scroll to position [327, 0]
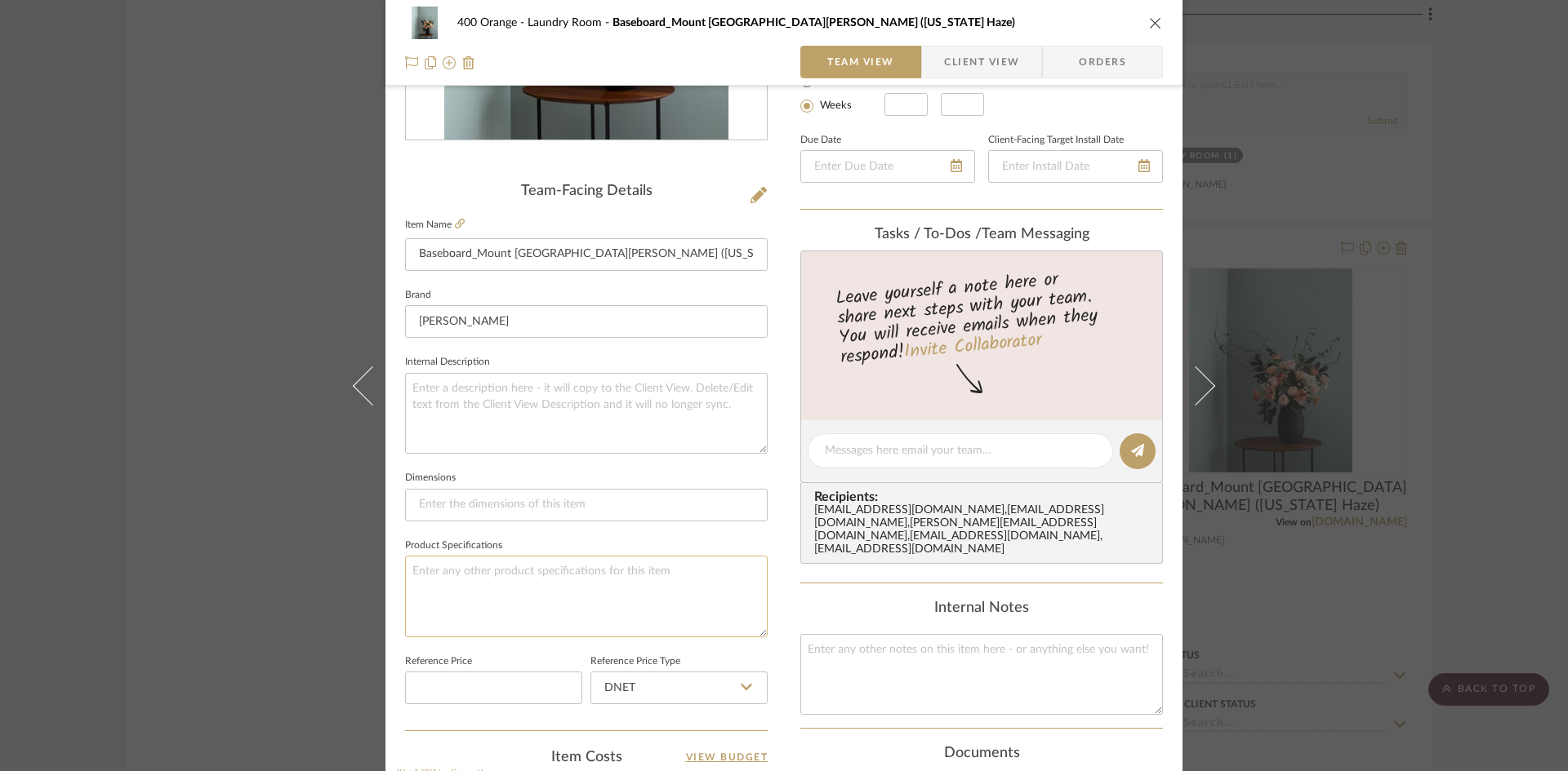
click at [500, 577] on textarea at bounding box center [586, 596] width 363 height 81
type textarea "Finish: Satin"
click at [157, 559] on div "400 Orange Laundry Room Baseboard_Mount Saint Anne (Kentucky Haze) Team View Cl…" at bounding box center [784, 385] width 1568 height 771
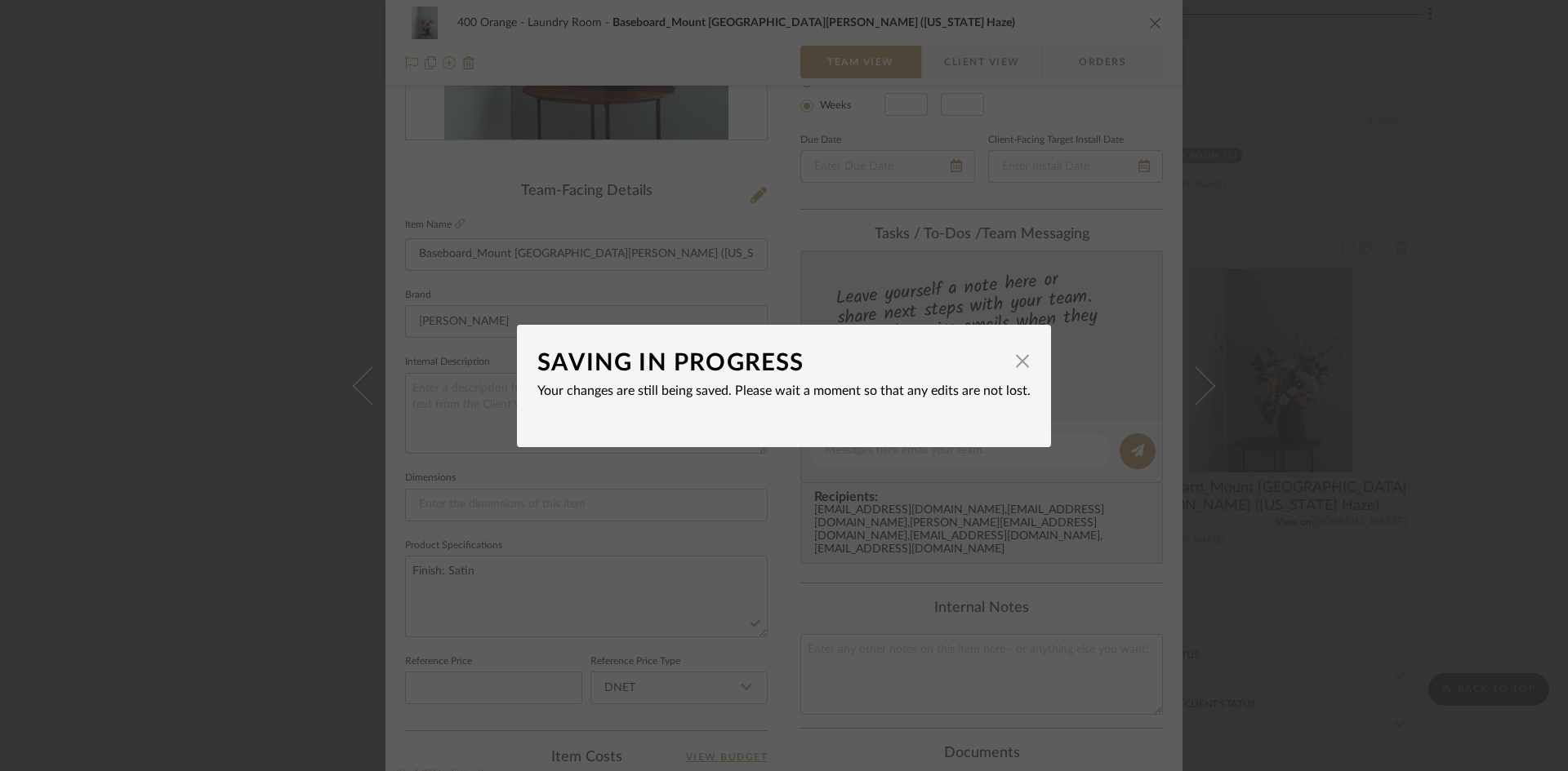
click at [189, 599] on div "SAVING IN PROGRESS × Your changes are still being saved. Please wait a moment s…" at bounding box center [784, 385] width 1568 height 771
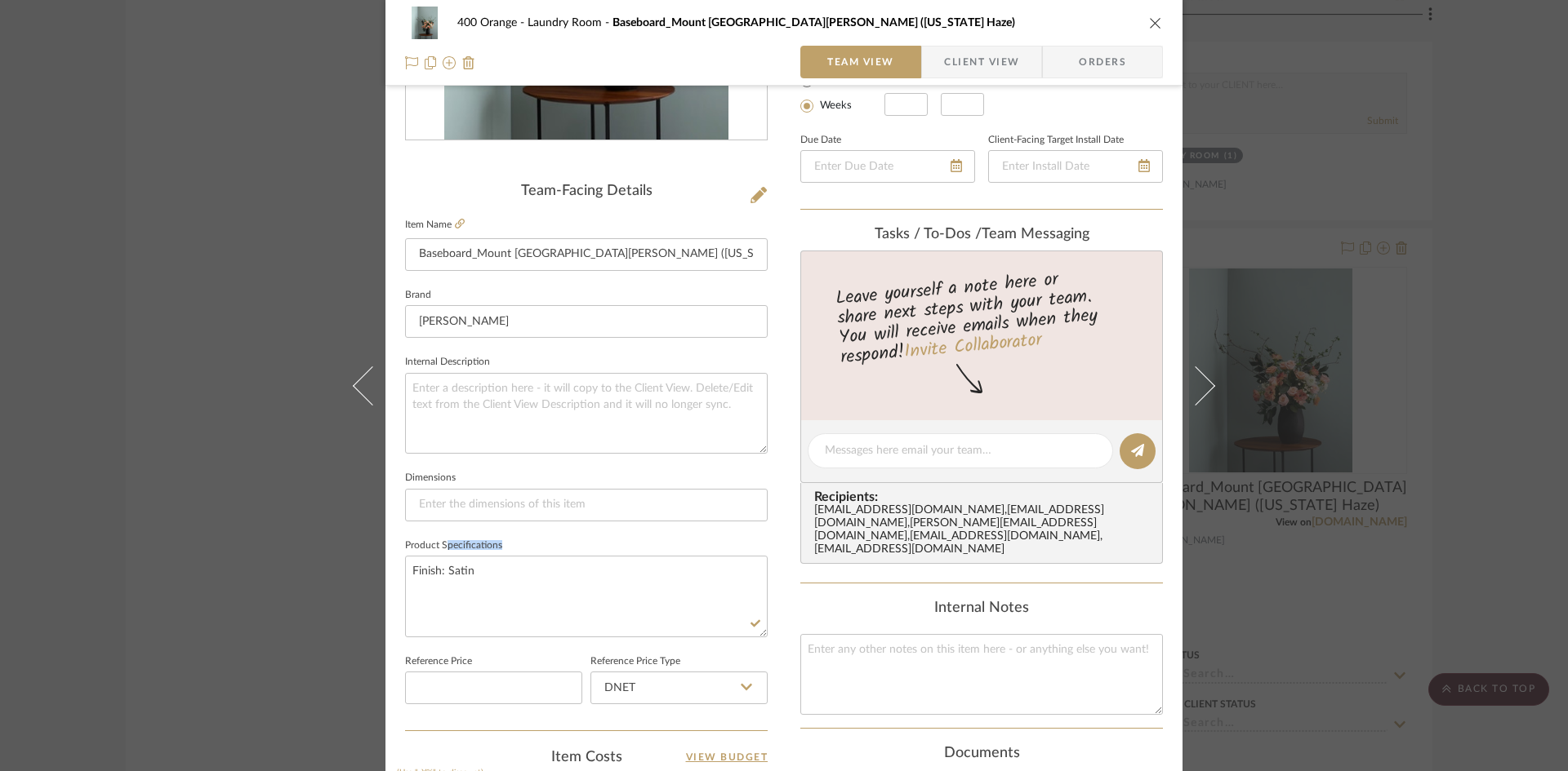
click at [189, 599] on div "400 Orange Laundry Room Baseboard_Mount Saint Anne (Kentucky Haze) Team View Cl…" at bounding box center [784, 385] width 1568 height 771
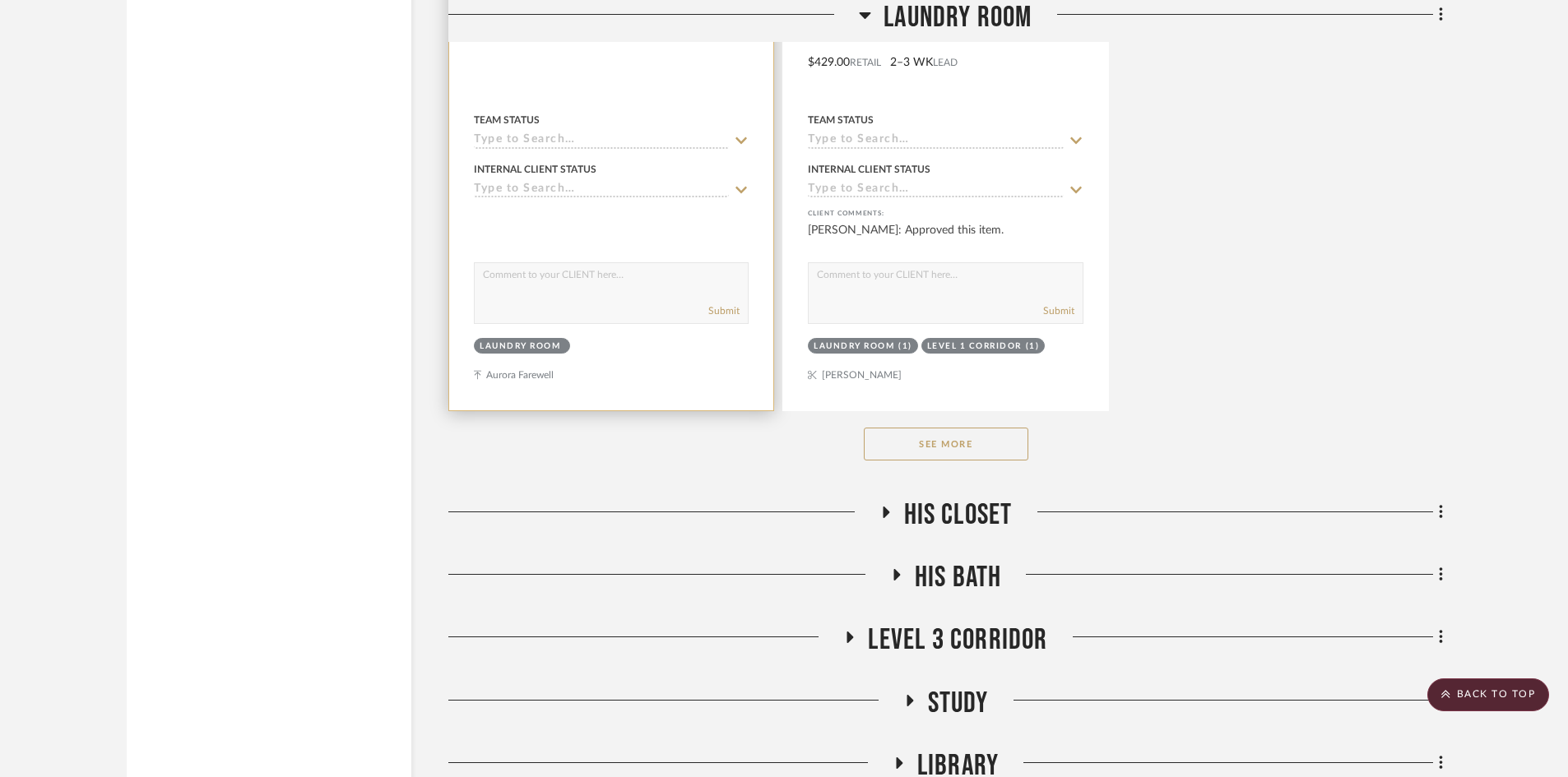
scroll to position [12624, 0]
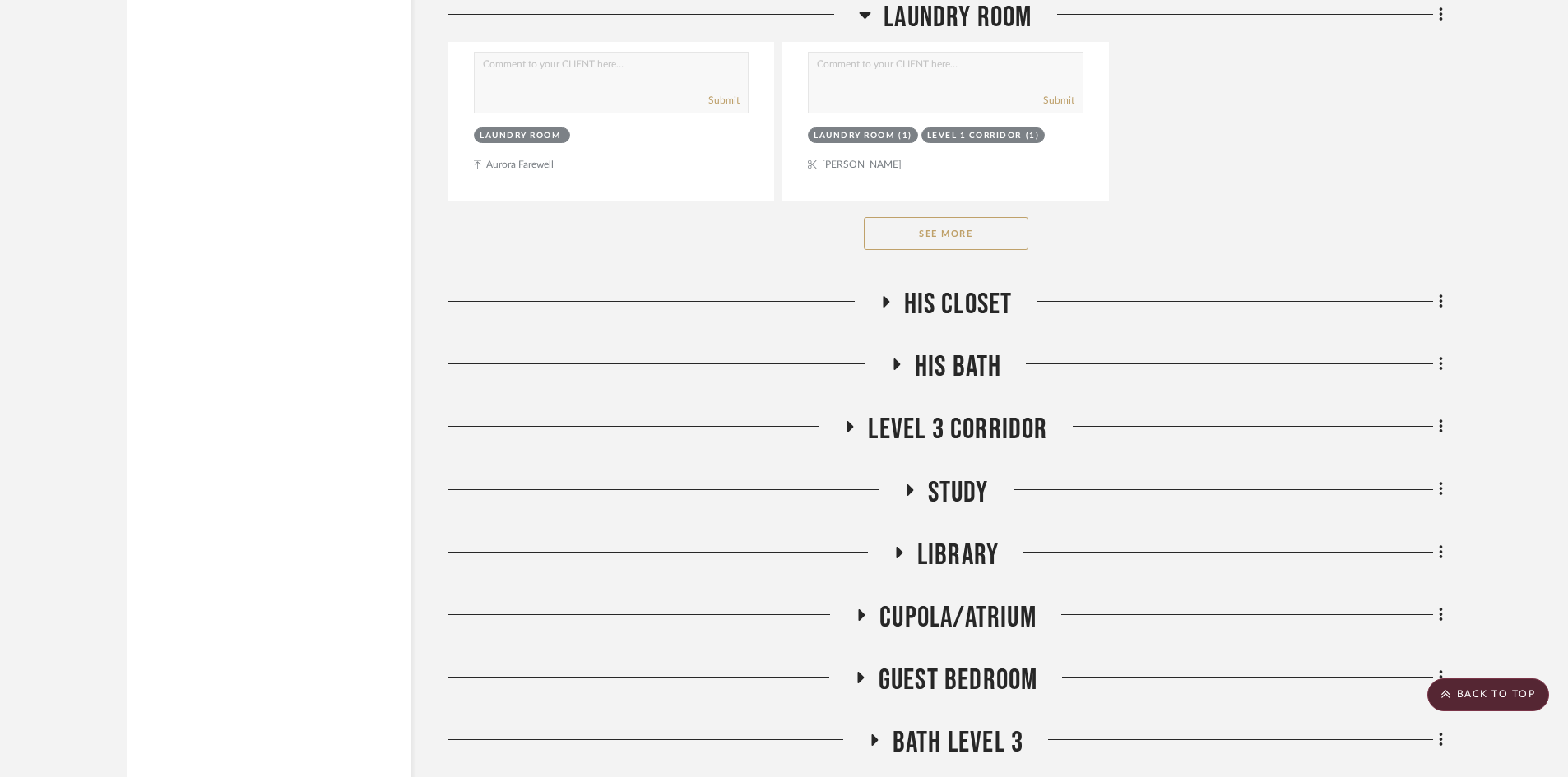
click at [930, 306] on span "His Closet" at bounding box center [959, 305] width 109 height 35
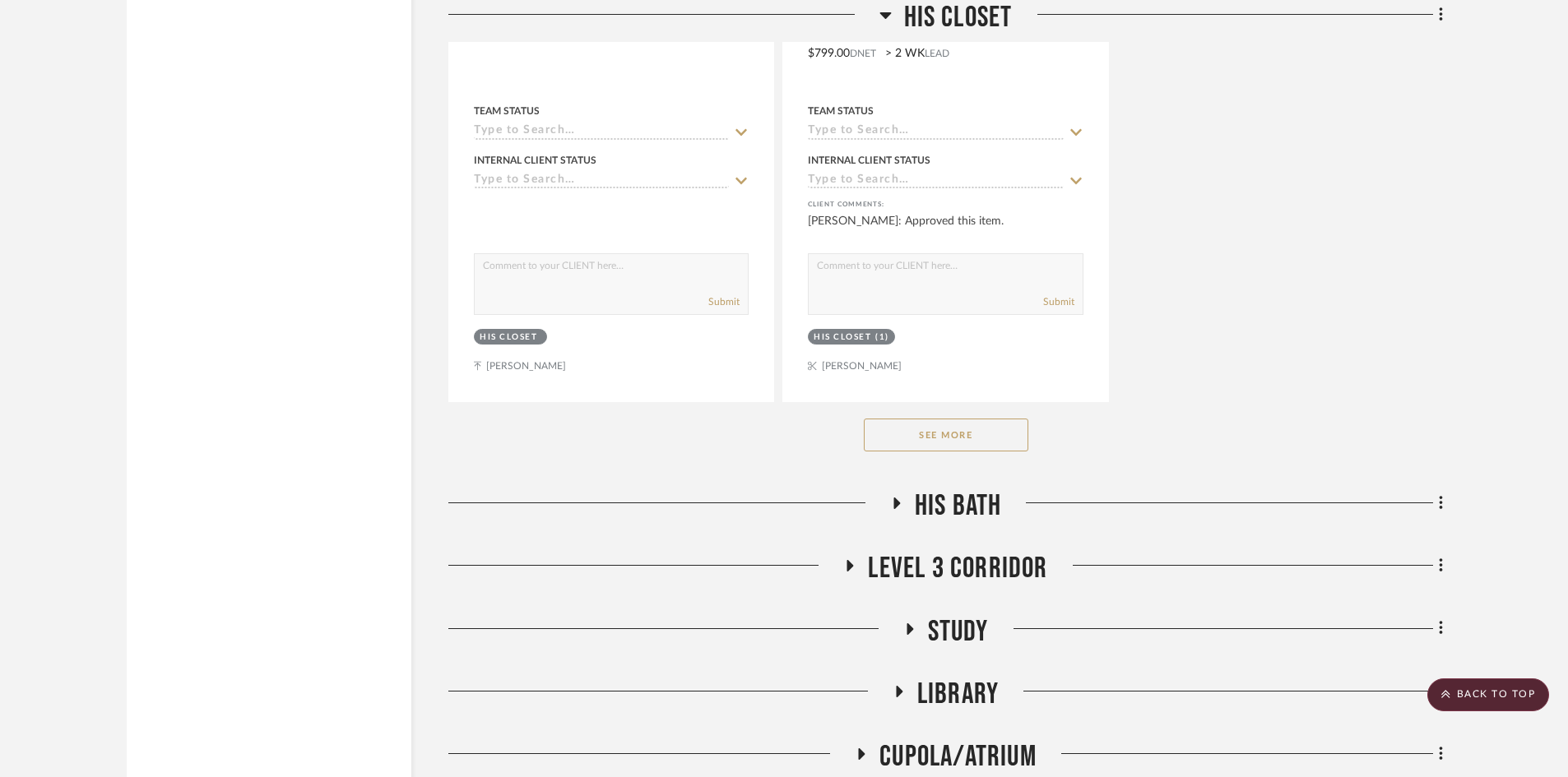
scroll to position [14928, 0]
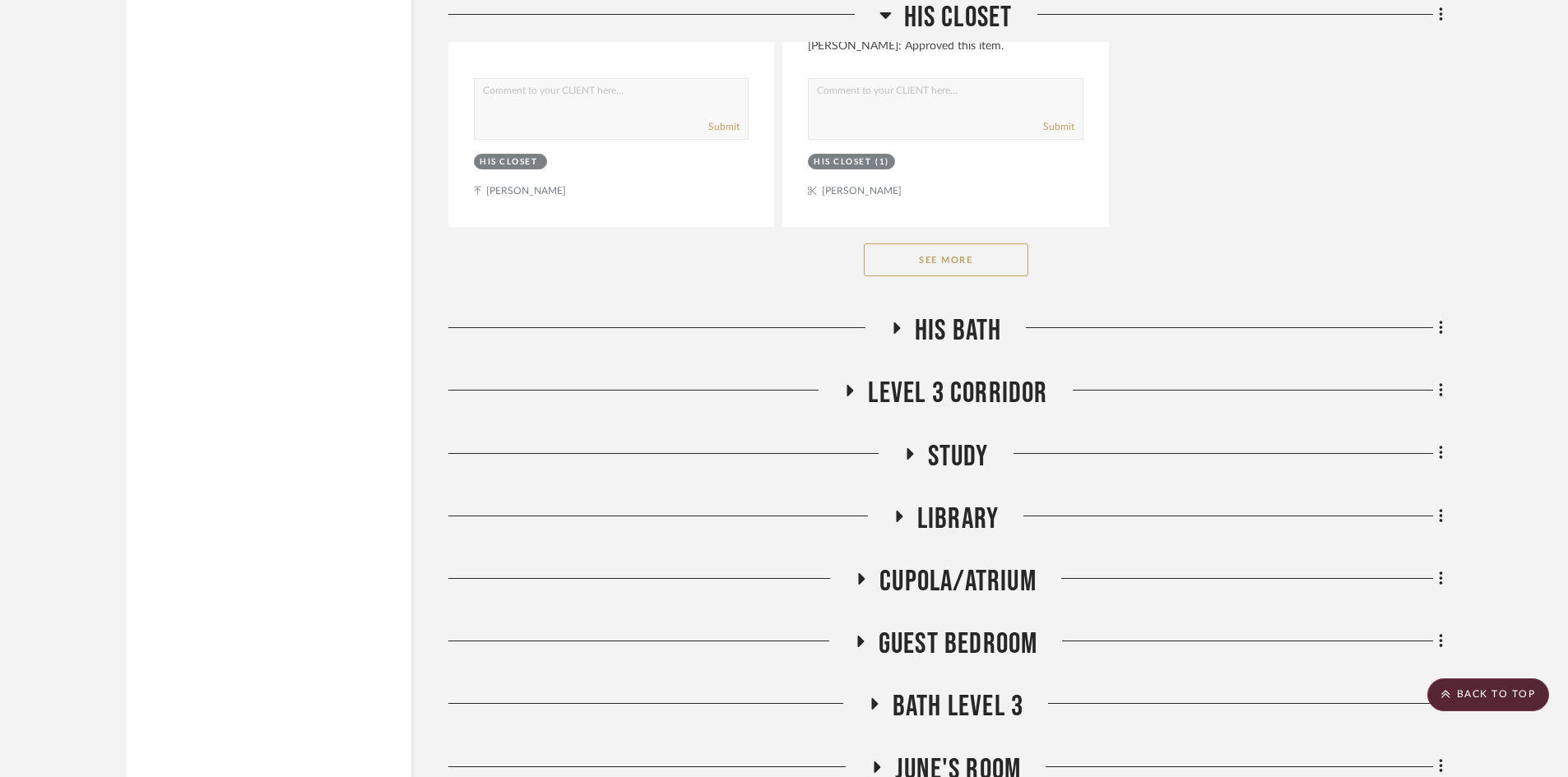
click at [978, 338] on span "His Bath" at bounding box center [959, 331] width 87 height 35
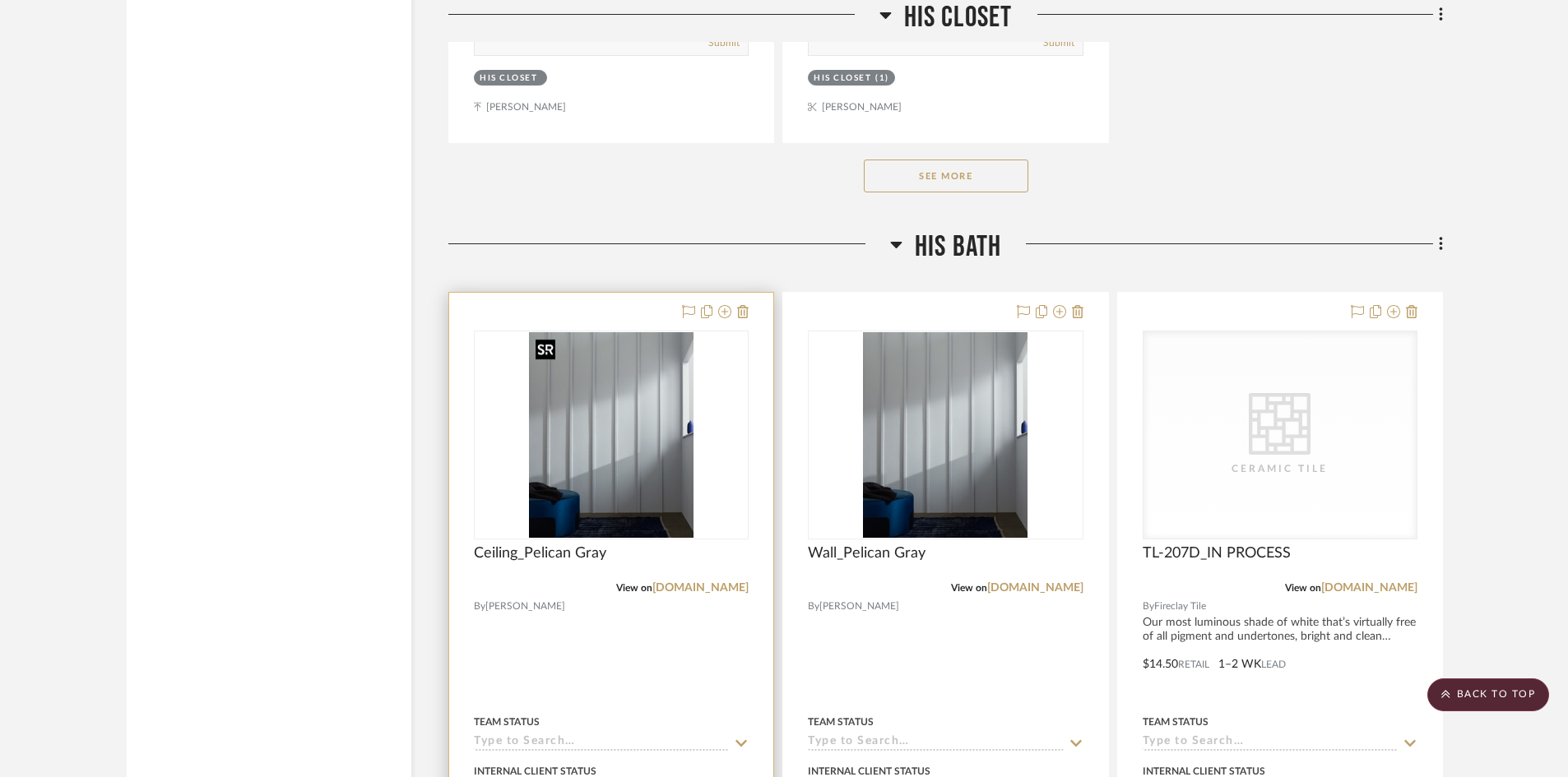
scroll to position [15092, 0]
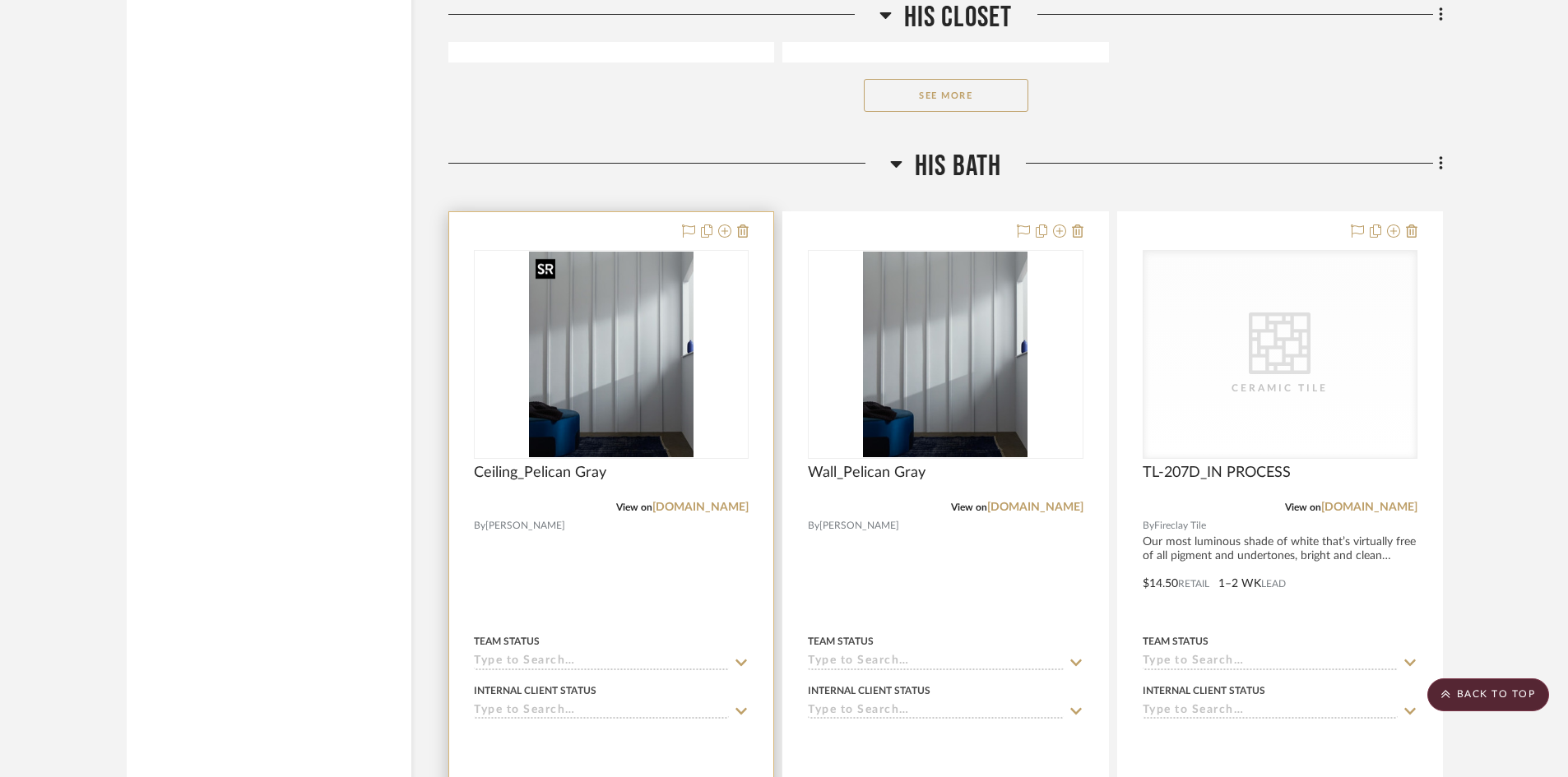
click at [630, 384] on img "0" at bounding box center [610, 355] width 164 height 206
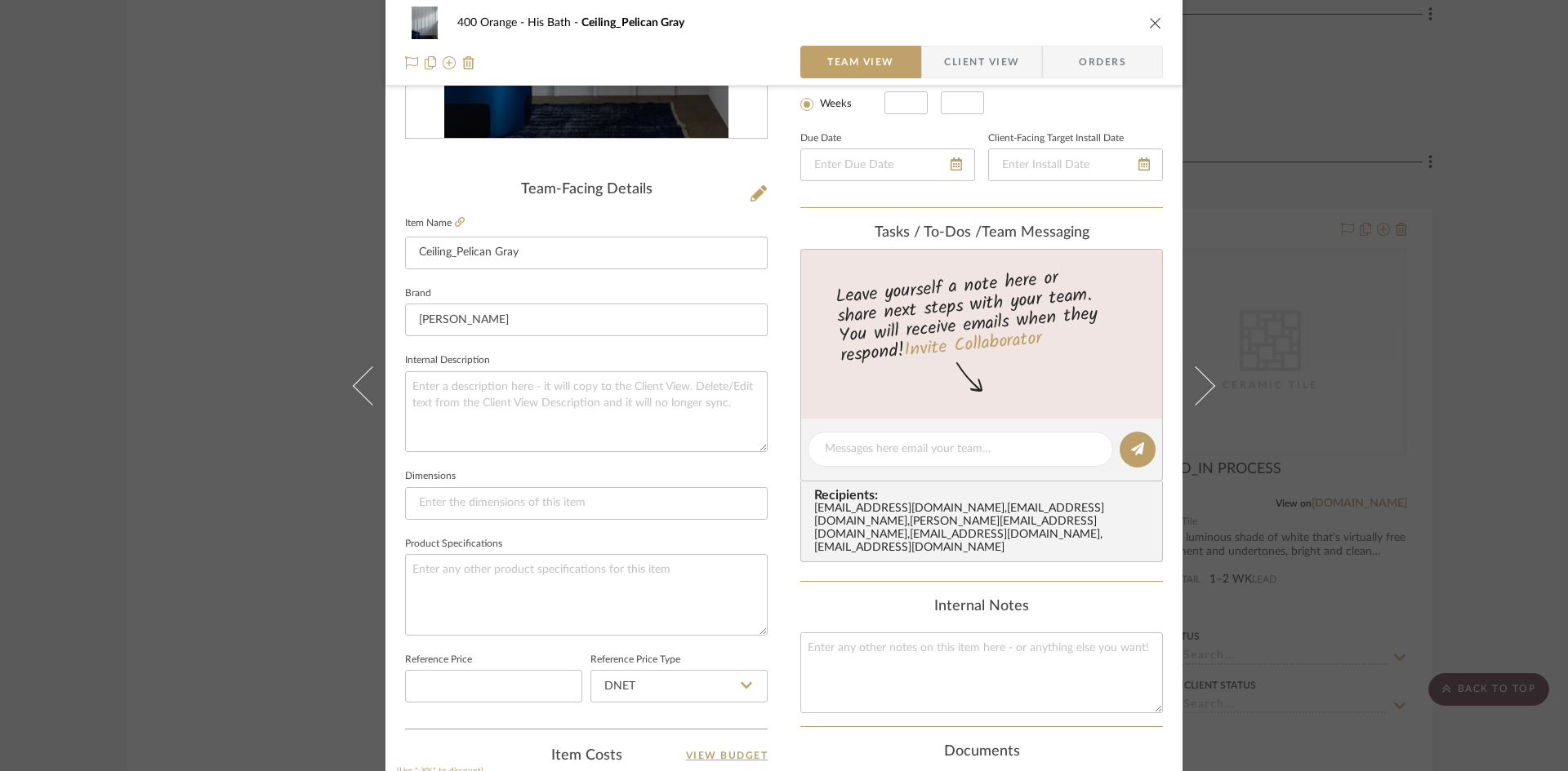
scroll to position [327, 0]
click at [498, 580] on textarea at bounding box center [586, 596] width 363 height 81
type textarea "Finish: Matte"
click at [237, 530] on div "400 Orange His Bath Ceiling_Pelican Gray Team View Client View Orders Team-Faci…" at bounding box center [784, 385] width 1568 height 771
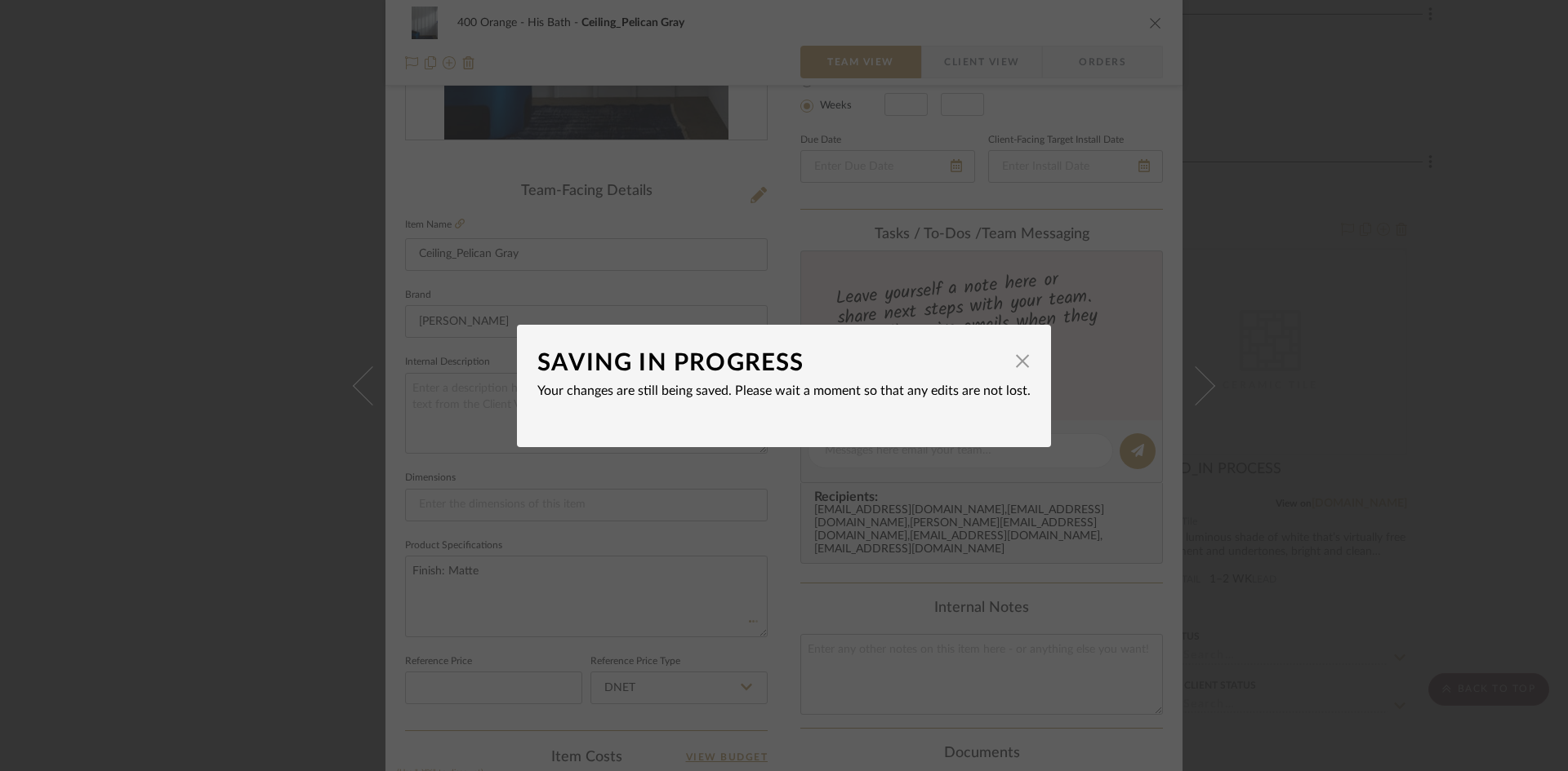
click at [269, 531] on div "SAVING IN PROGRESS × Your changes are still being saved. Please wait a moment s…" at bounding box center [784, 385] width 1568 height 771
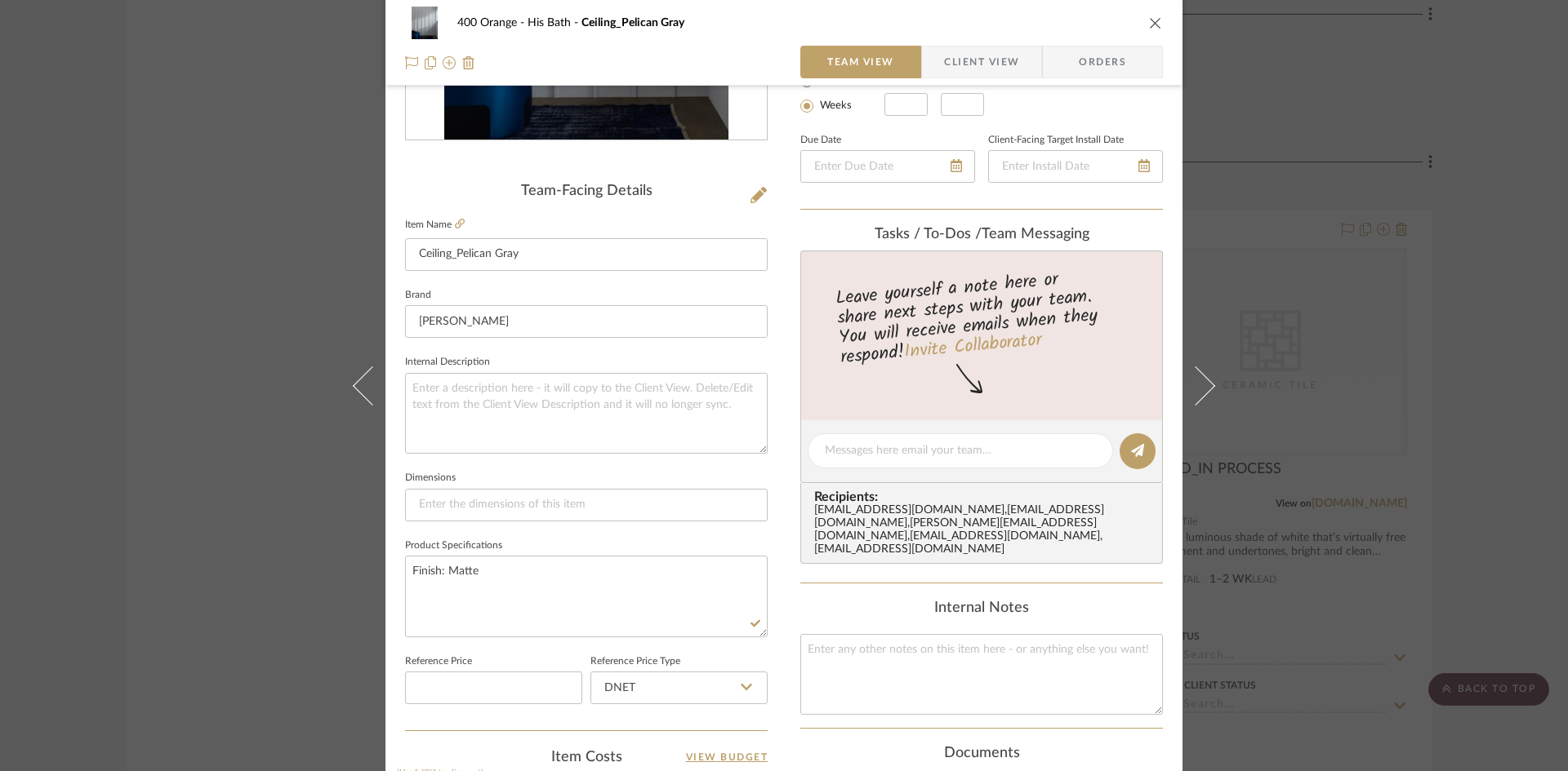
click at [269, 535] on div "400 Orange His Bath Ceiling_Pelican Gray Team View Client View Orders Team-Faci…" at bounding box center [784, 385] width 1568 height 771
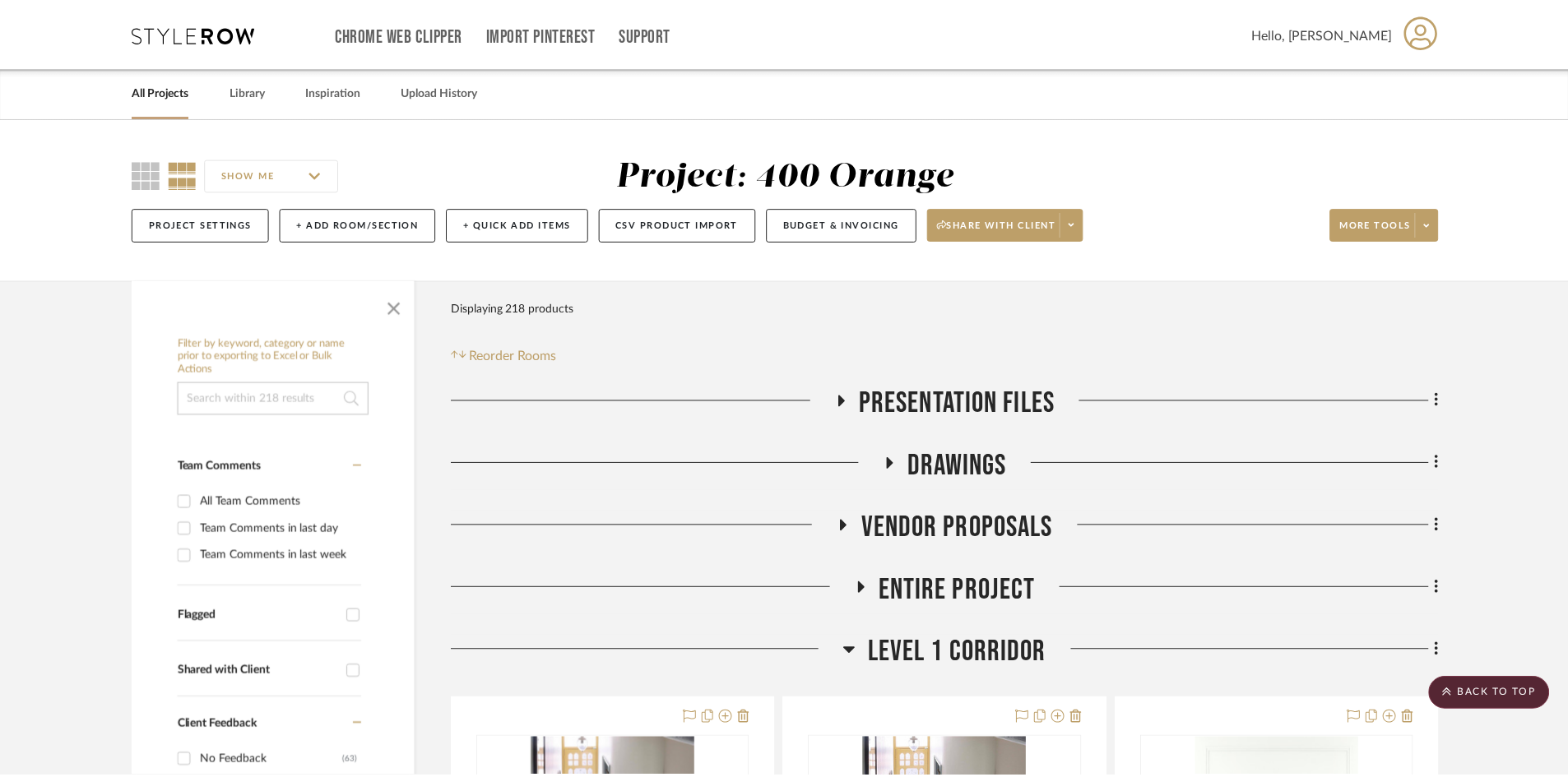
scroll to position [15092, 0]
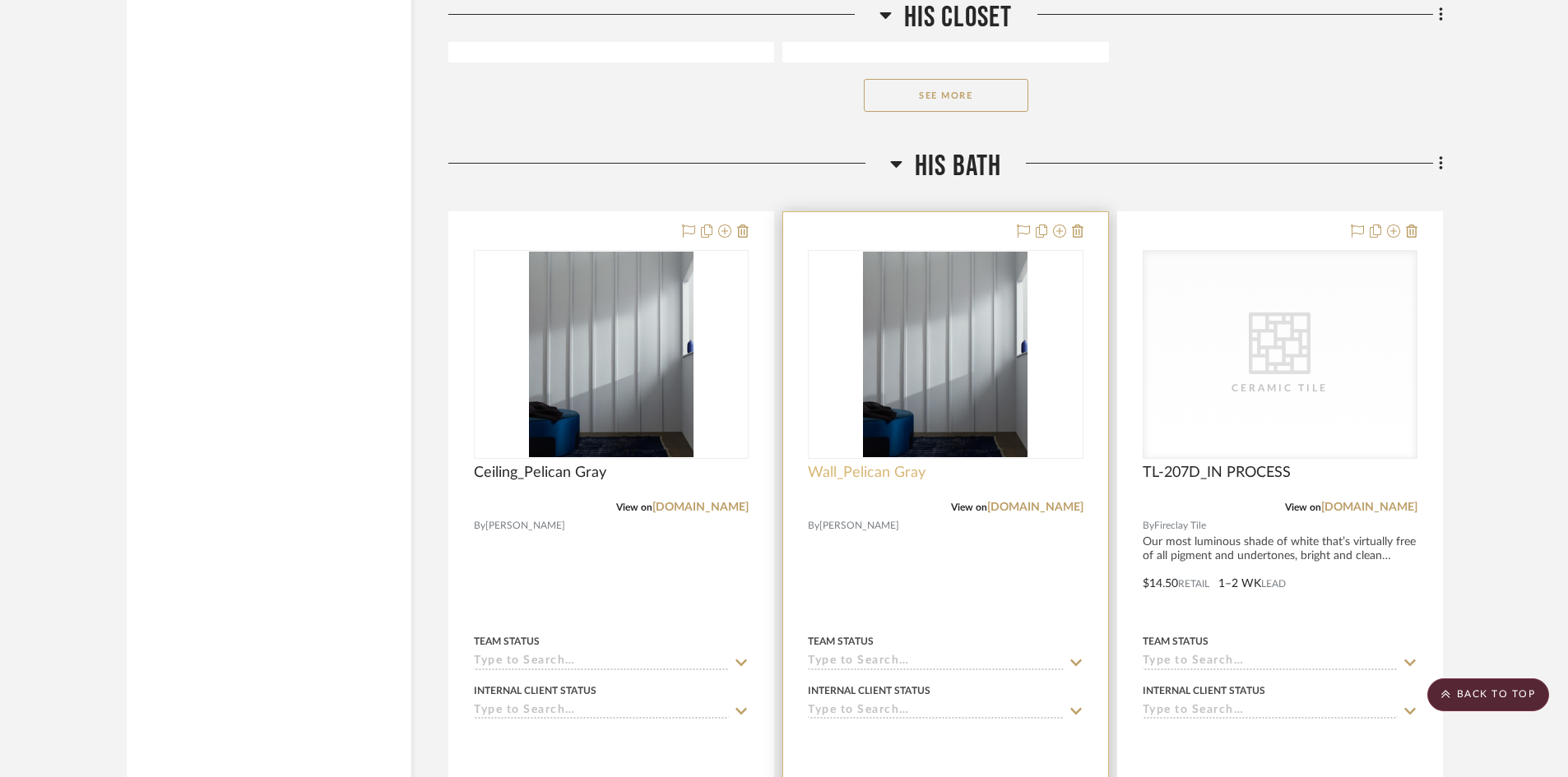
click at [889, 471] on span "Wall_Pelican Gray" at bounding box center [867, 473] width 118 height 18
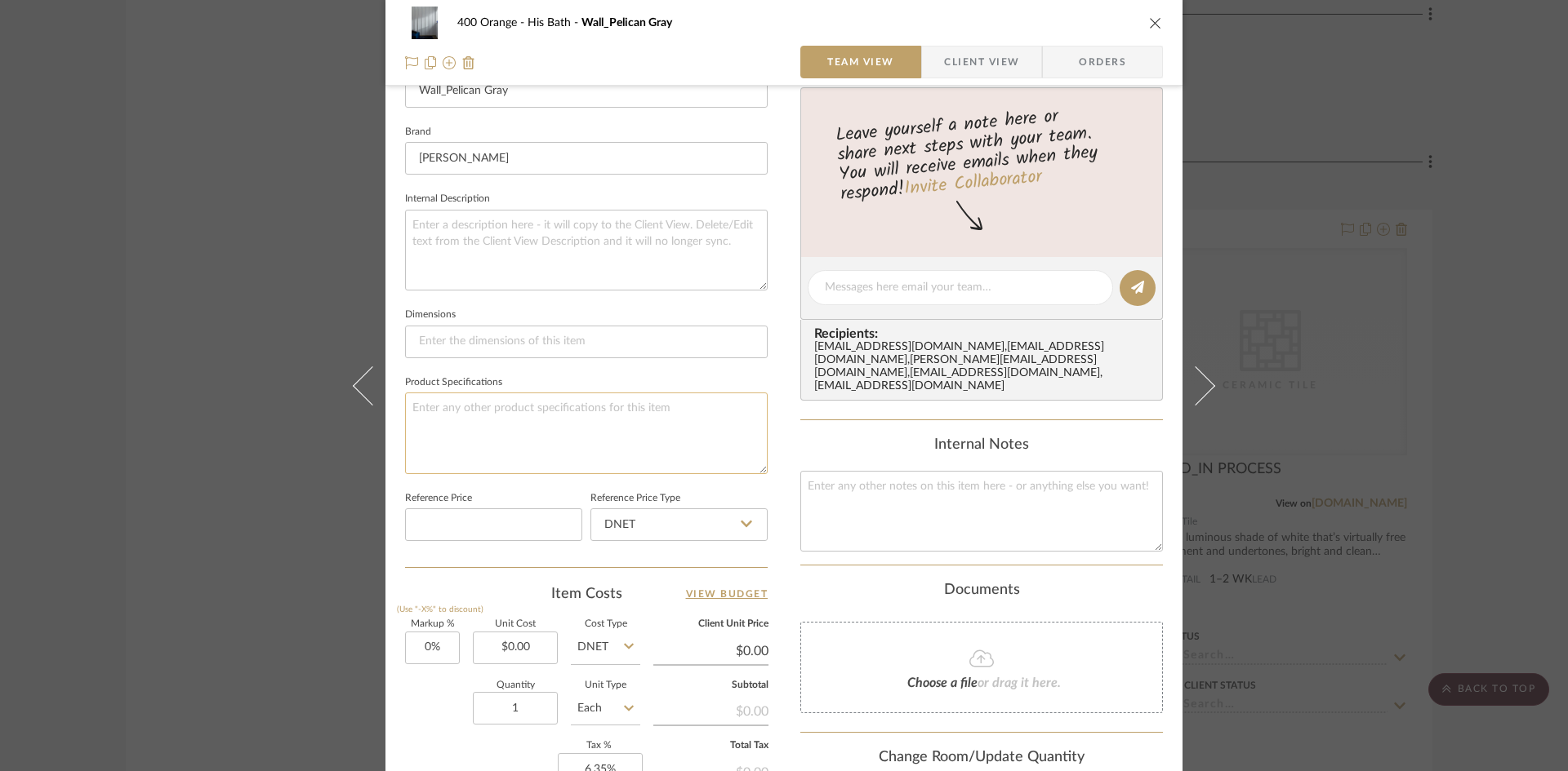
scroll to position [408, 0]
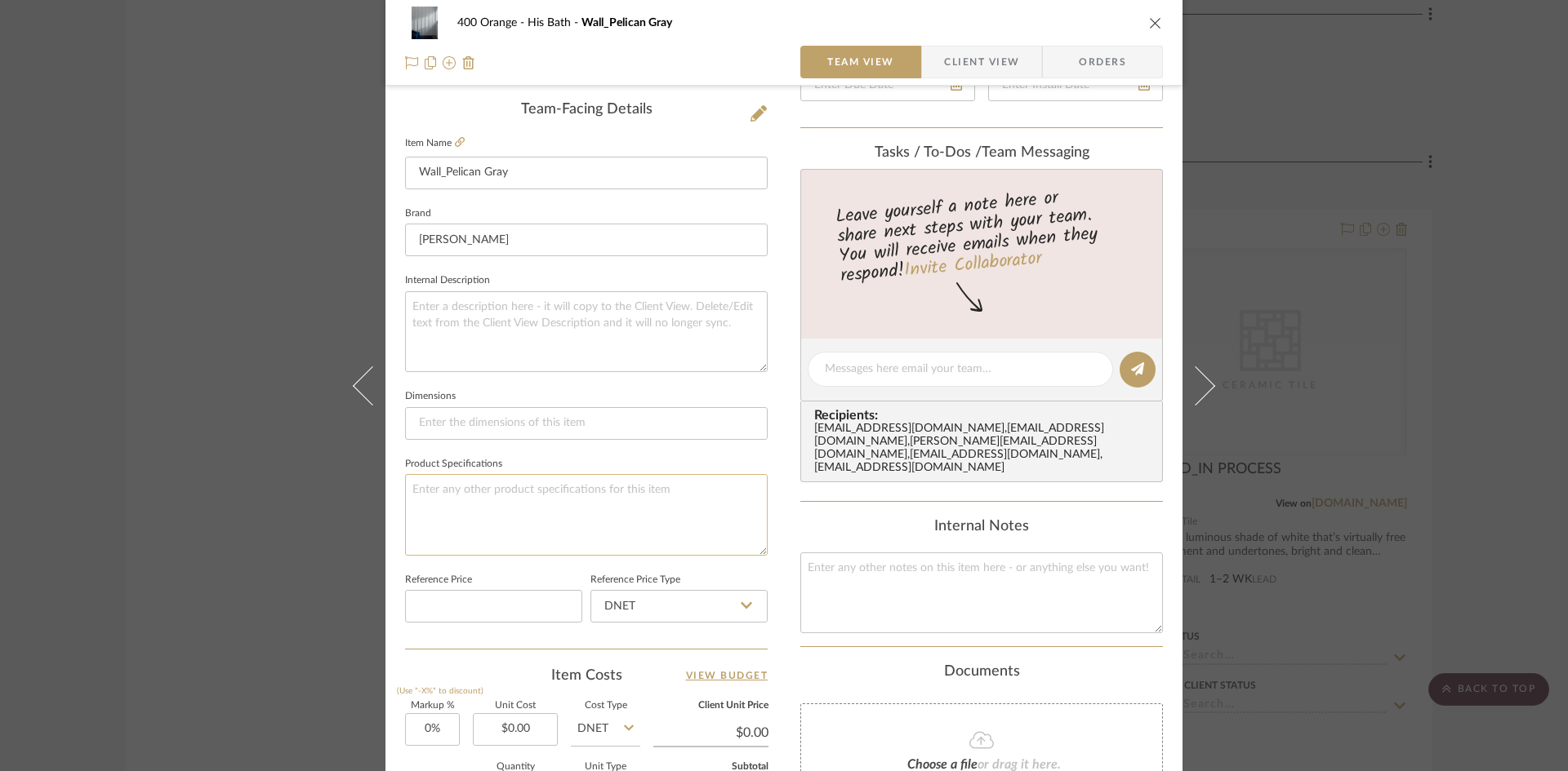
click at [498, 498] on textarea at bounding box center [586, 515] width 363 height 81
type textarea "Finish: Eggshell"
click at [170, 391] on div "400 Orange His Bath Wall_Pelican Gray Team View Client View Orders Team-Facing …" at bounding box center [784, 385] width 1568 height 771
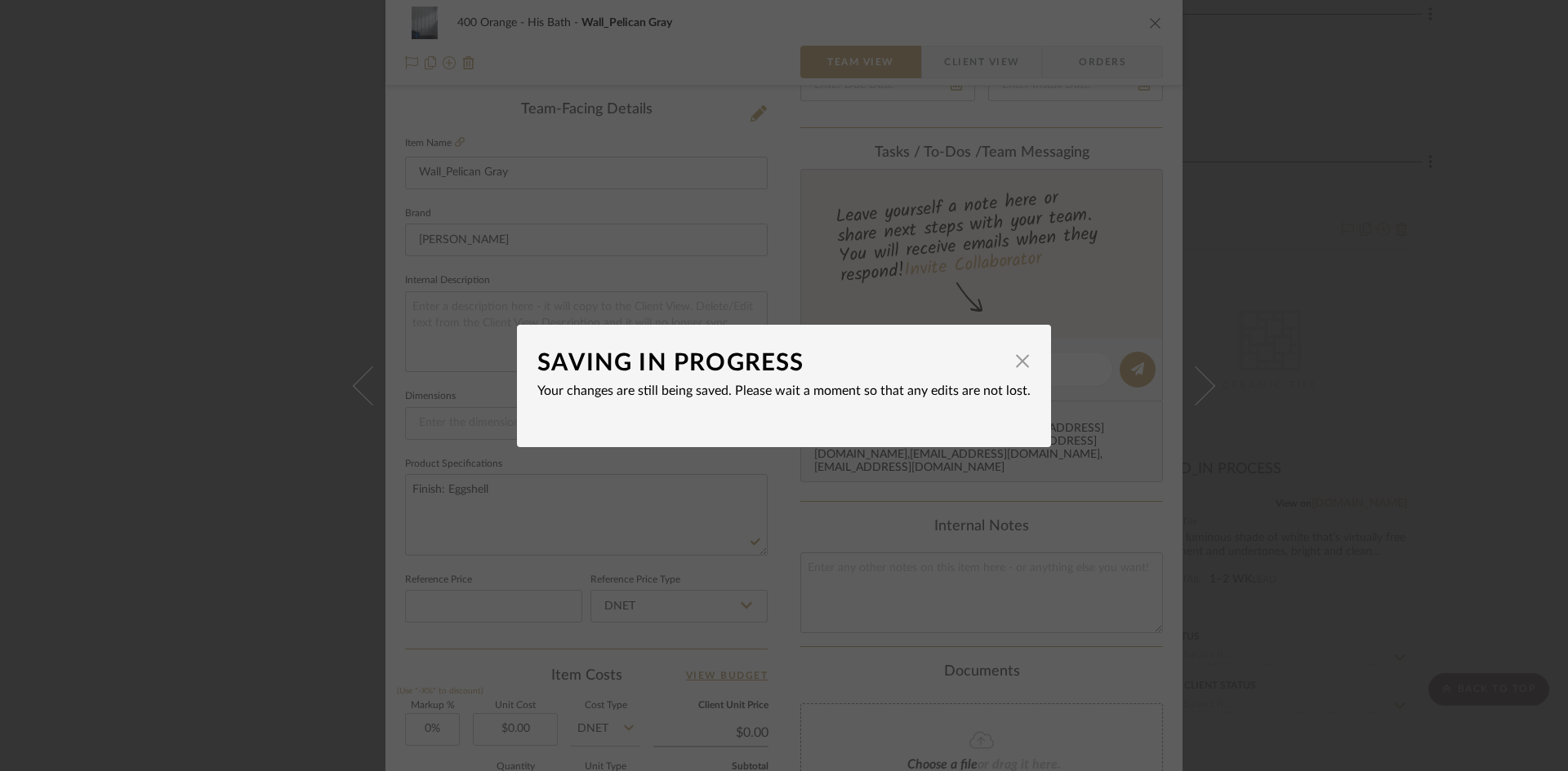
click at [183, 415] on div "SAVING IN PROGRESS × Your changes are still being saved. Please wait a moment s…" at bounding box center [784, 385] width 1568 height 771
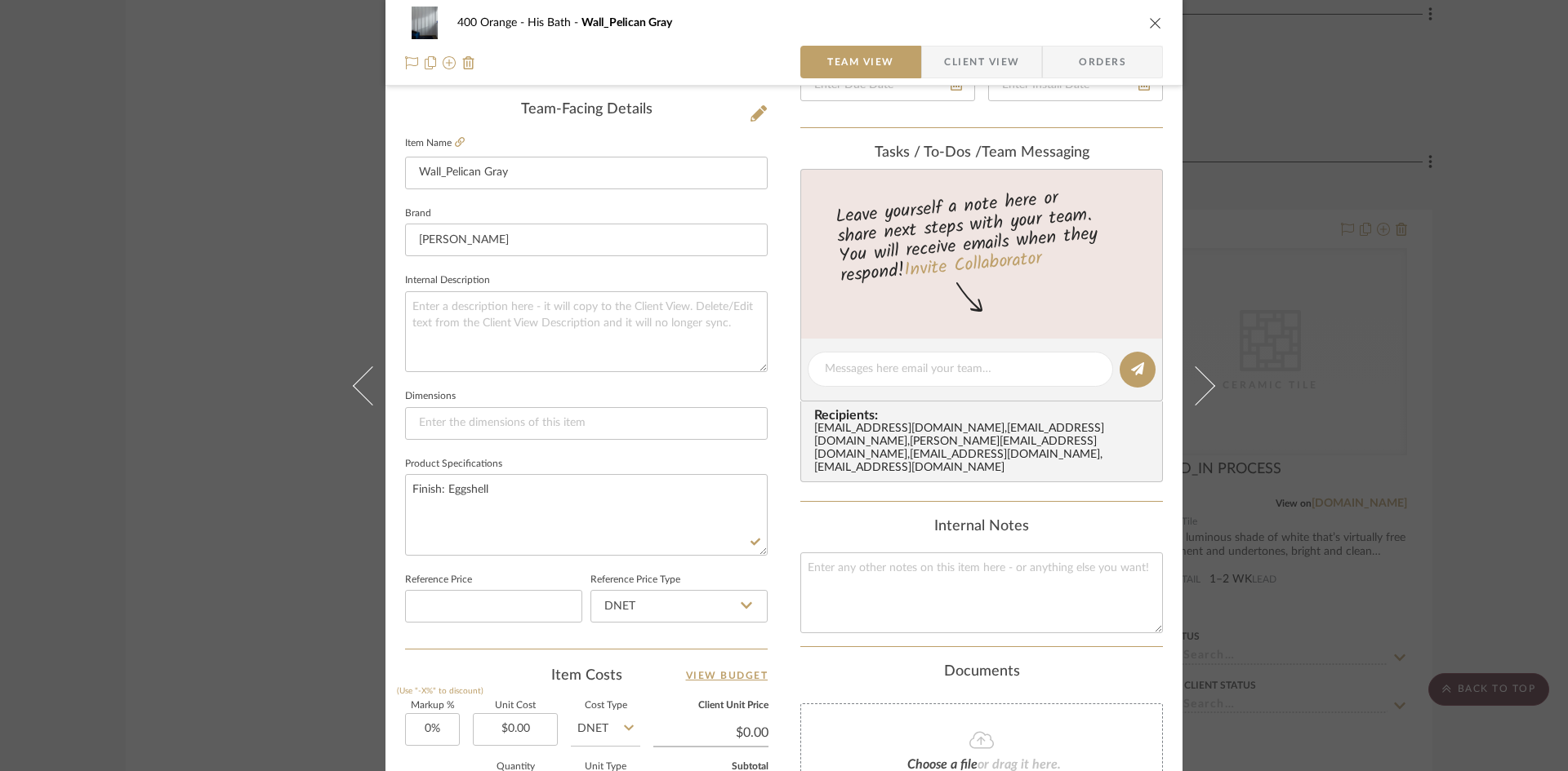
click at [184, 421] on div "400 Orange His Bath Wall_Pelican Gray Team View Client View Orders Team-Facing …" at bounding box center [784, 385] width 1568 height 771
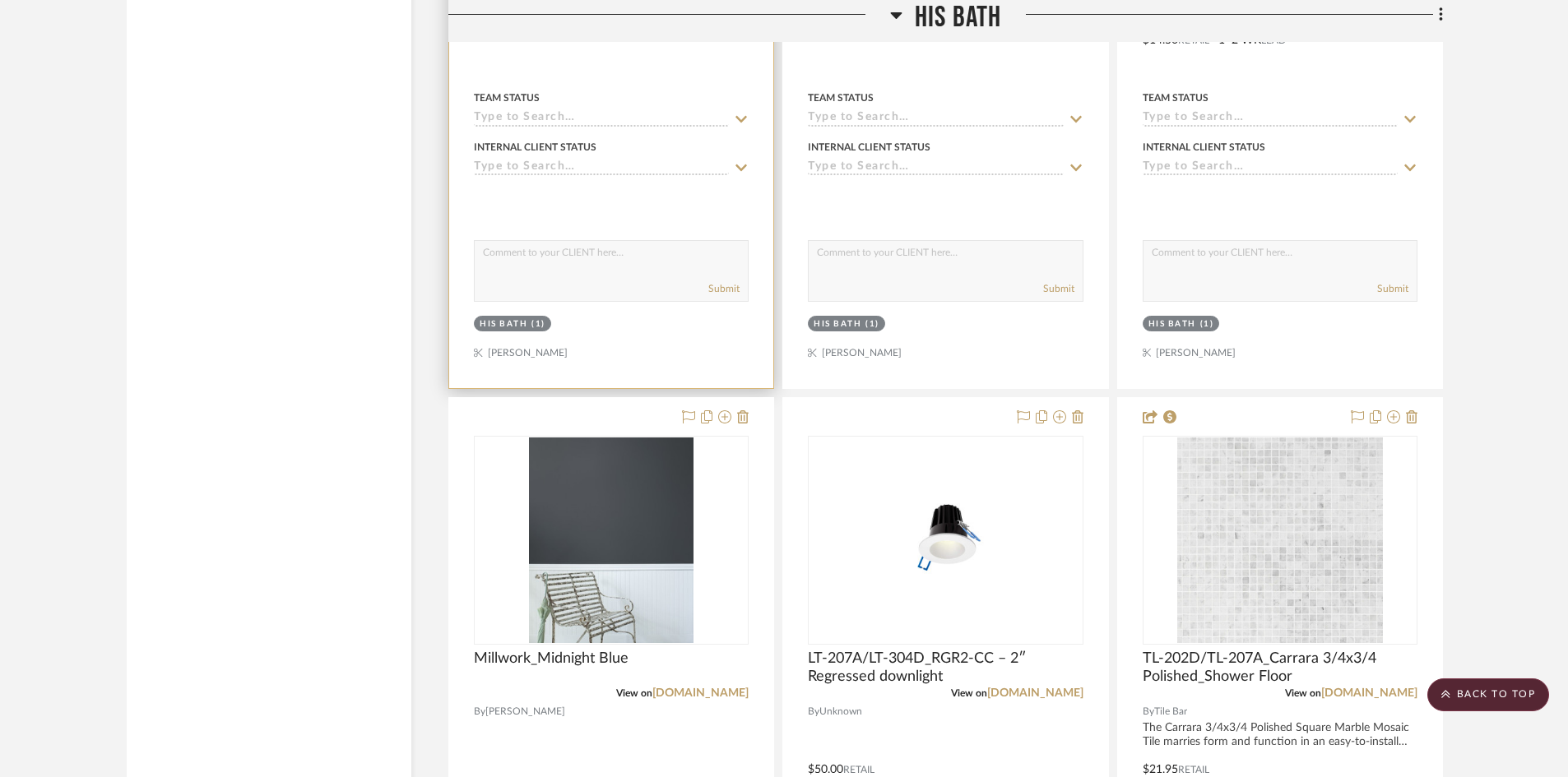
scroll to position [15668, 0]
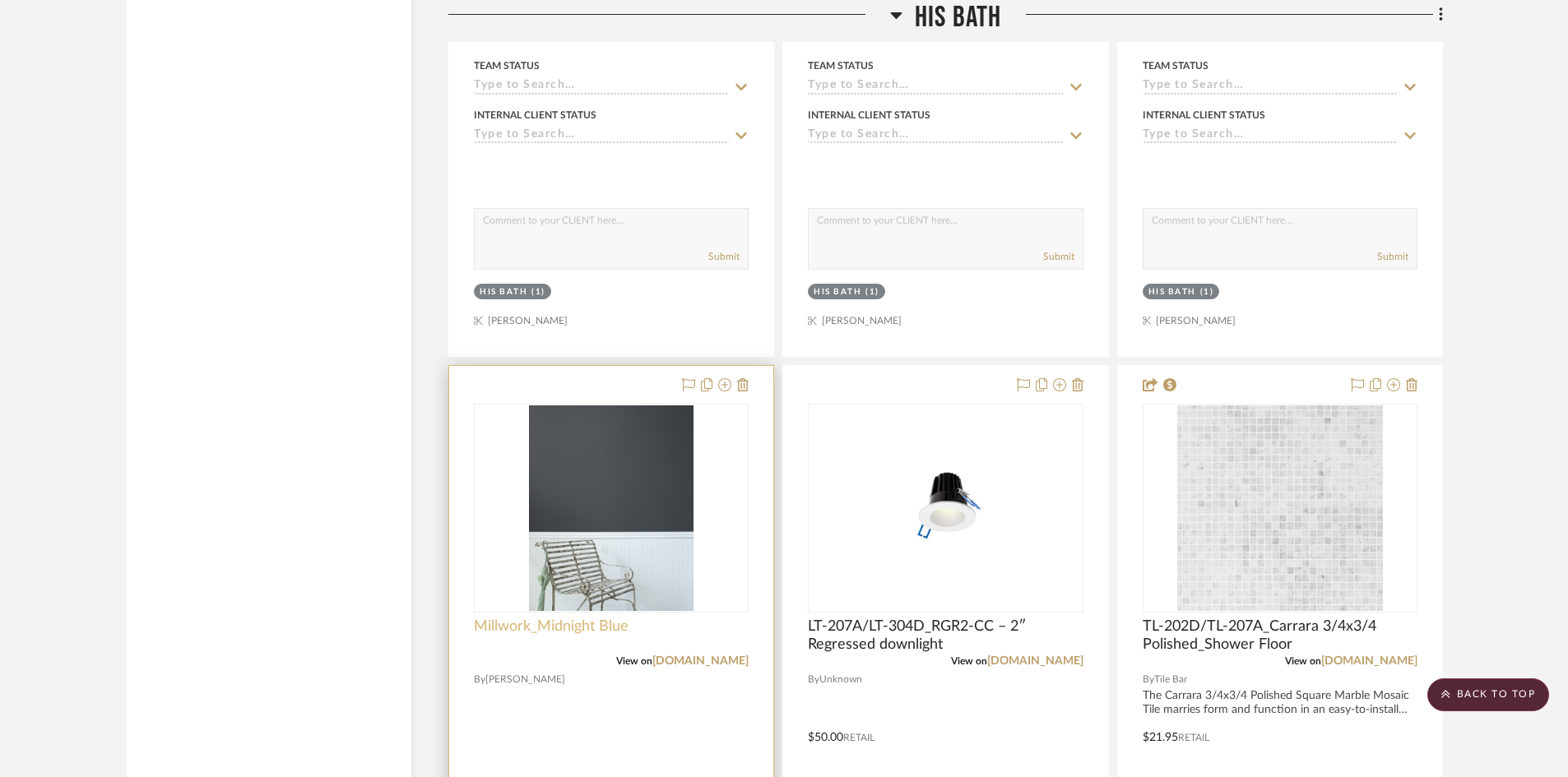
click at [560, 634] on span "Millwork_Midnight Blue" at bounding box center [551, 626] width 155 height 18
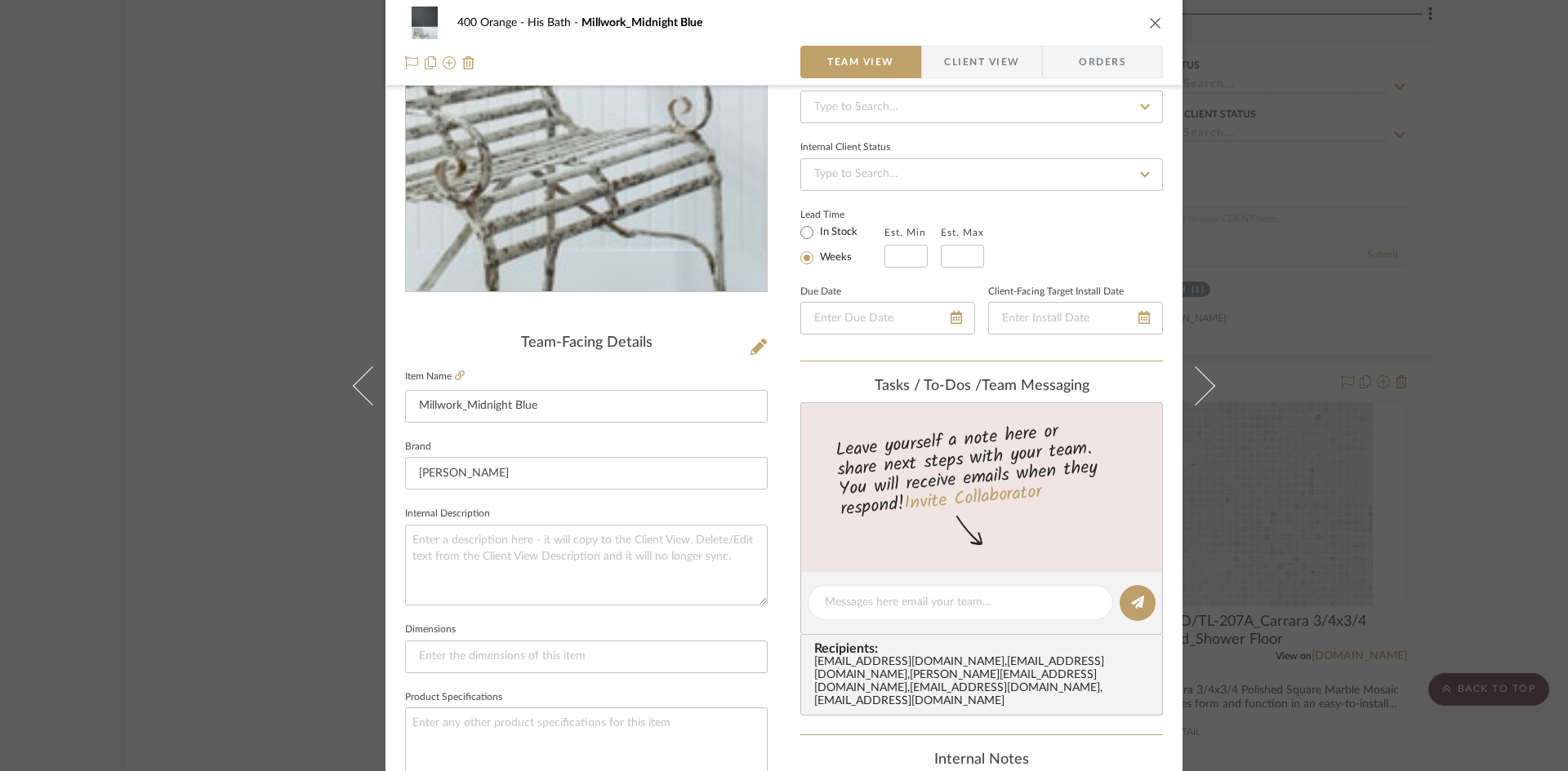
scroll to position [408, 0]
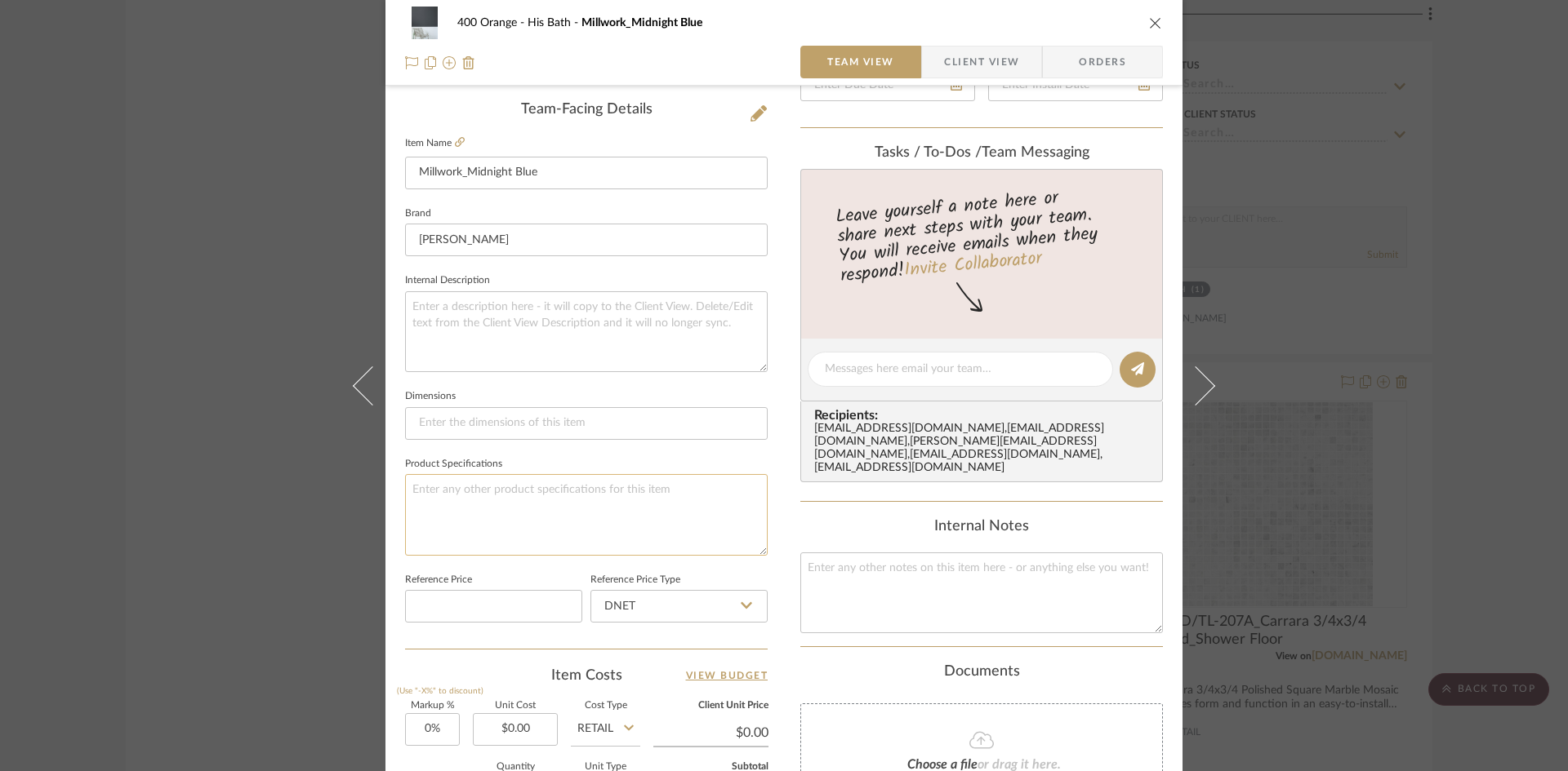
click at [494, 524] on textarea at bounding box center [586, 515] width 363 height 81
type textarea "Finish: Satin"
click at [175, 569] on div "400 Orange His Bath Millwork_Midnight Blue Team View Client View Orders Team-Fa…" at bounding box center [784, 385] width 1568 height 771
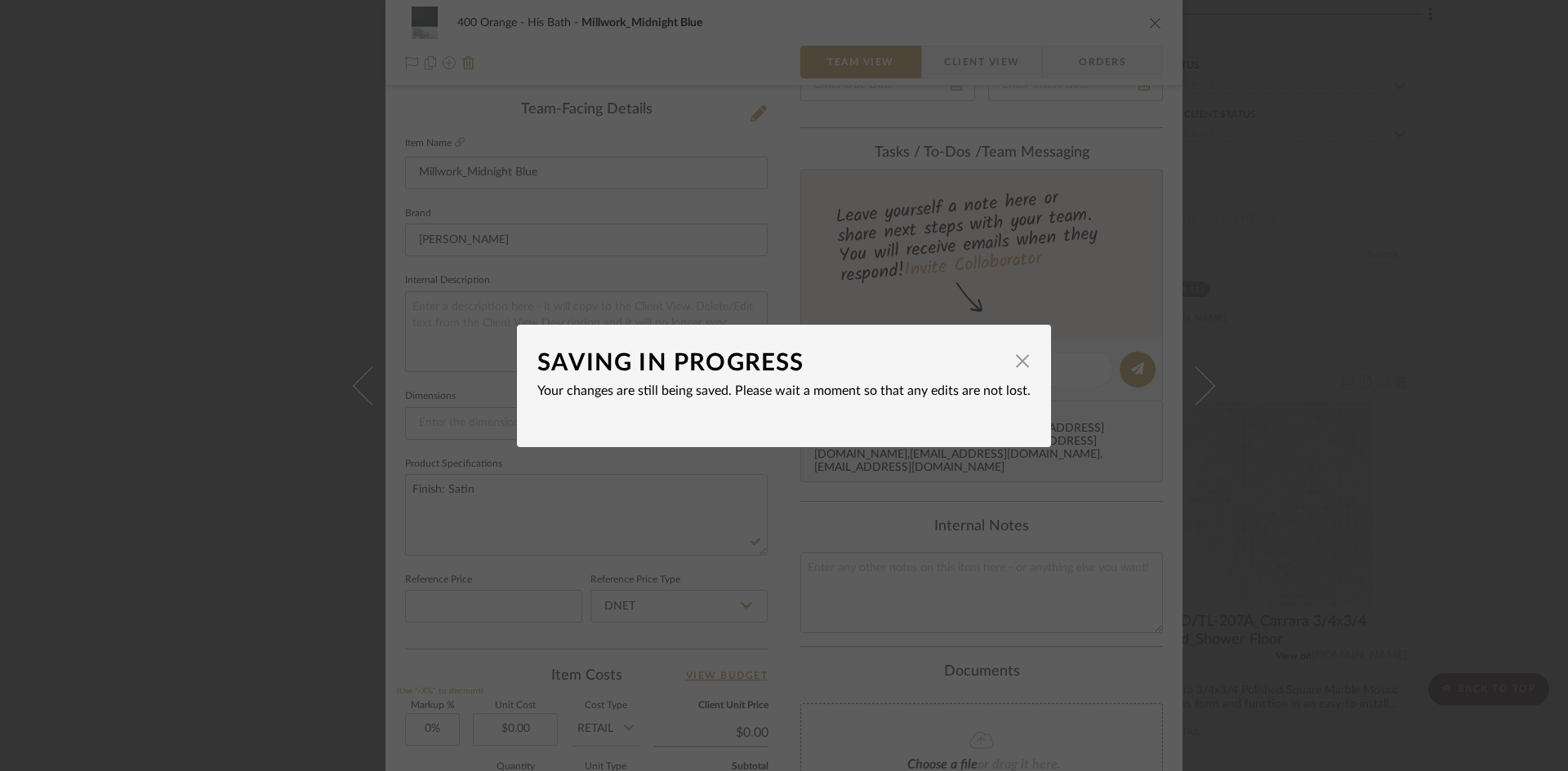
click at [210, 569] on div "SAVING IN PROGRESS × Your changes are still being saved. Please wait a moment s…" at bounding box center [784, 385] width 1568 height 771
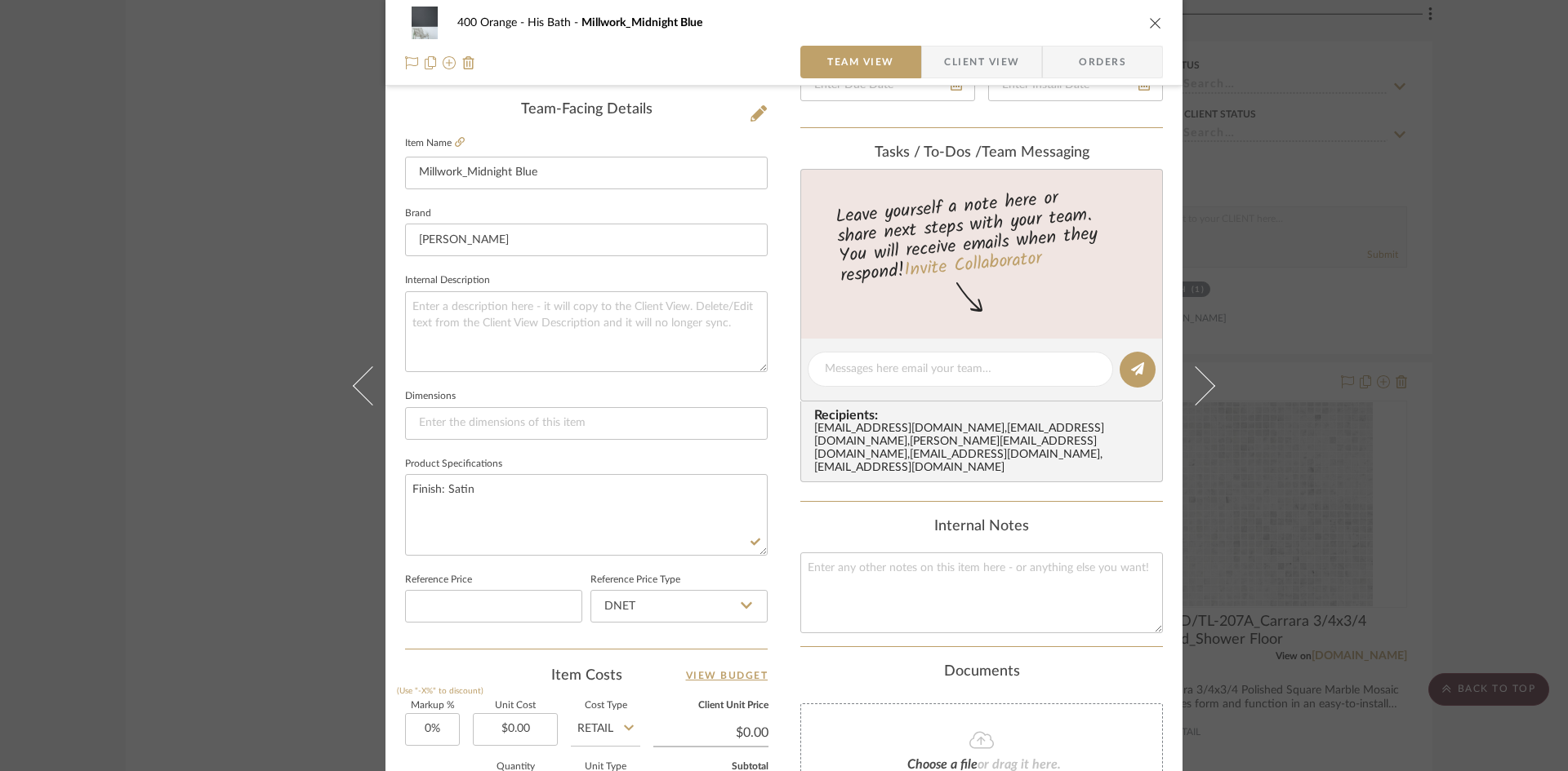
click at [187, 602] on div "400 Orange His Bath Millwork_Midnight Blue Team View Client View Orders Team-Fa…" at bounding box center [784, 385] width 1568 height 771
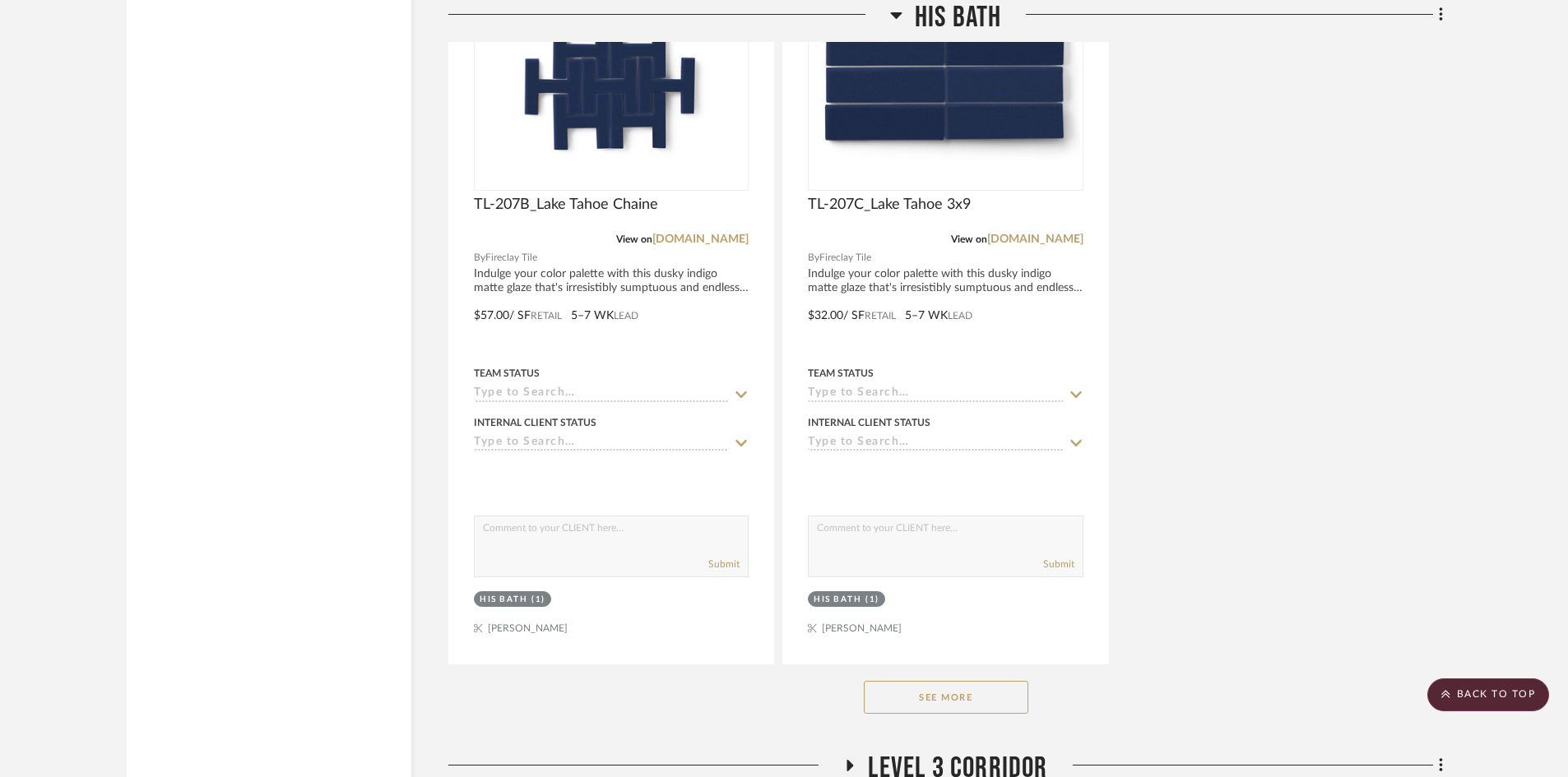
scroll to position [17231, 0]
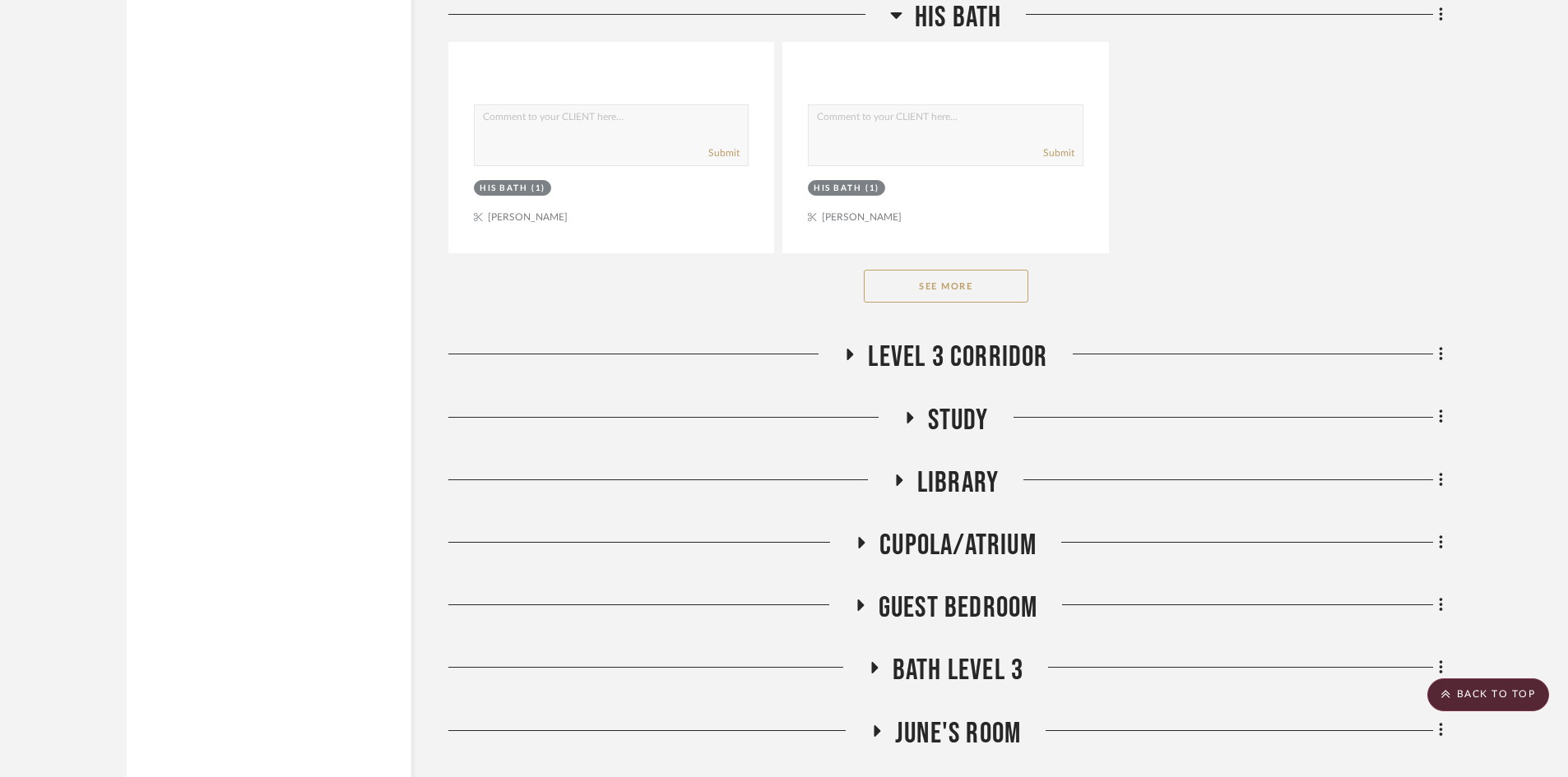
click at [904, 345] on span "Level 3 Corridor" at bounding box center [958, 357] width 180 height 35
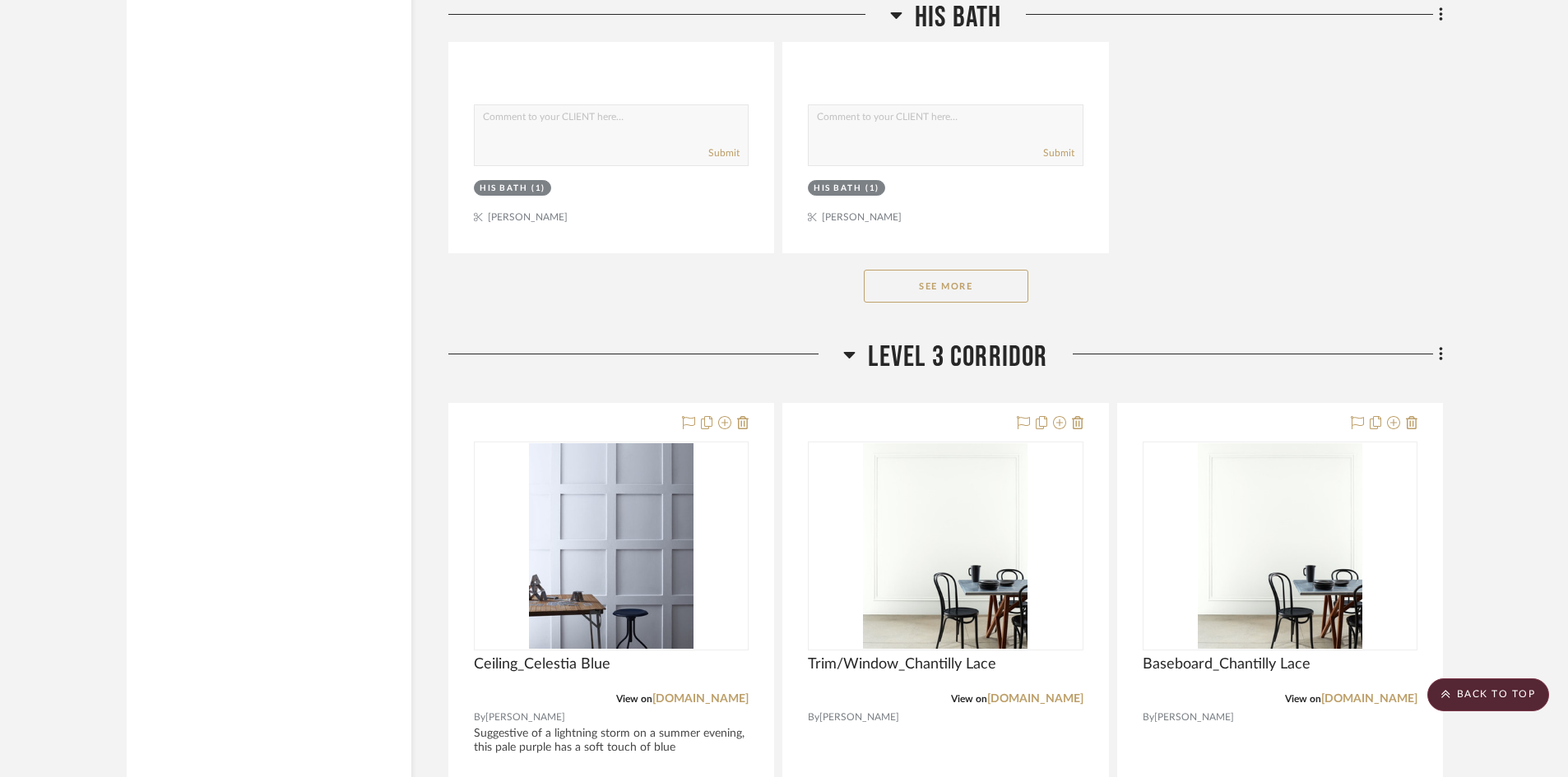
scroll to position [17395, 0]
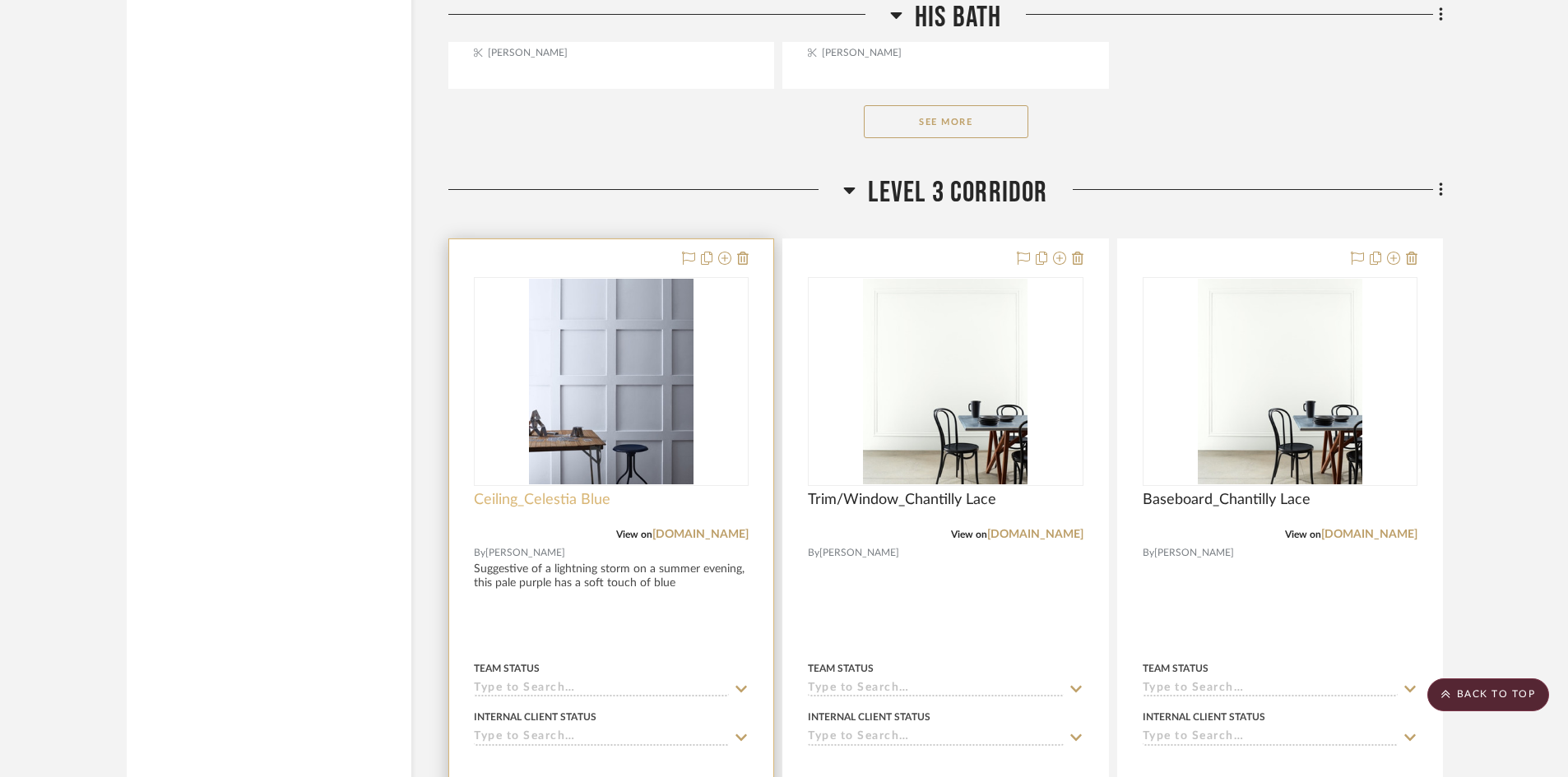
click at [542, 494] on span "Ceiling_Celestia Blue" at bounding box center [542, 500] width 137 height 18
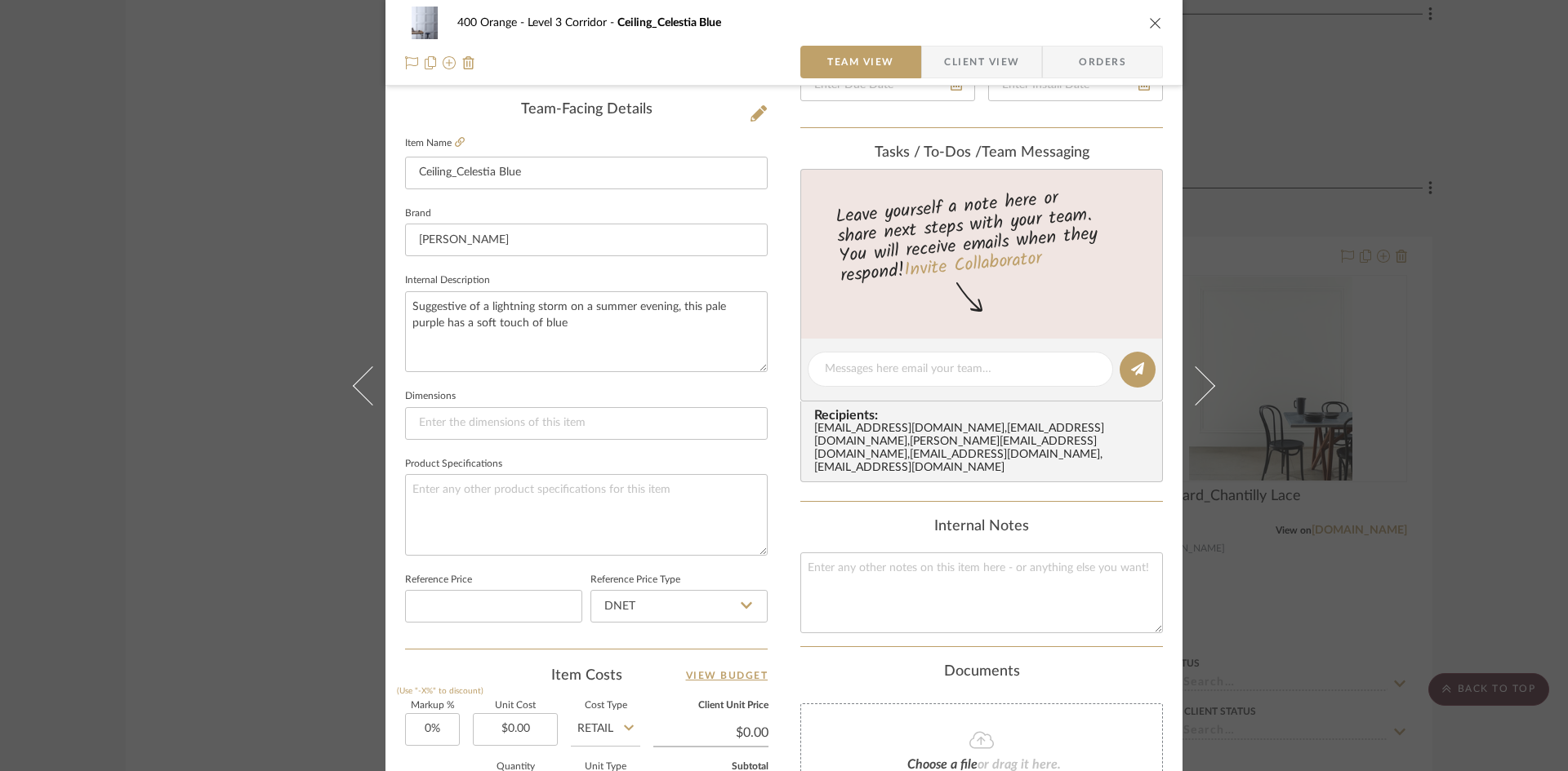
scroll to position [489, 0]
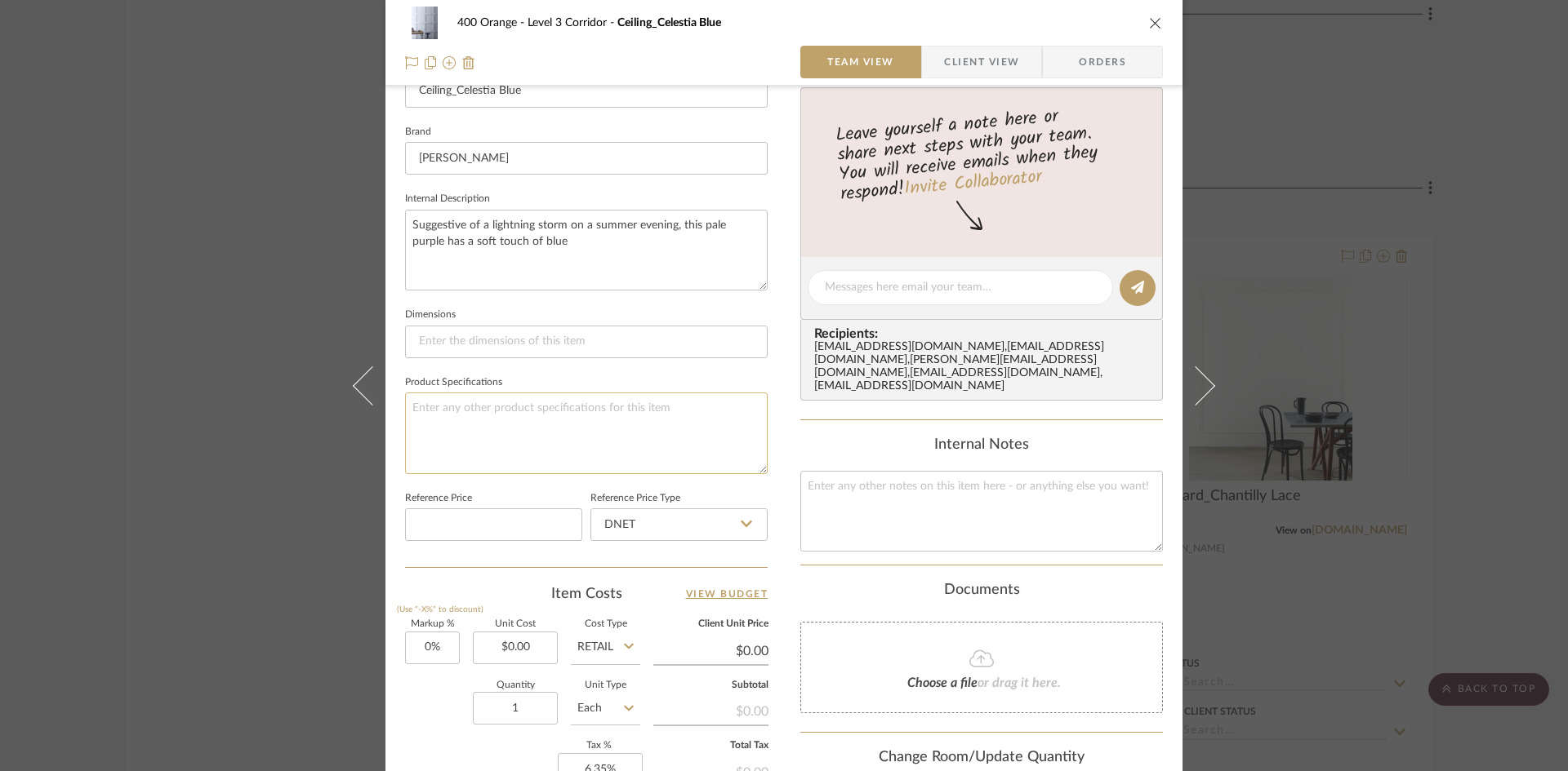
click at [495, 416] on textarea at bounding box center [586, 433] width 363 height 81
type textarea "Finish: Matte"
click at [172, 454] on div "400 Orange Level 3 Corridor Ceiling_Celestia Blue Team View Client View Orders …" at bounding box center [784, 385] width 1568 height 771
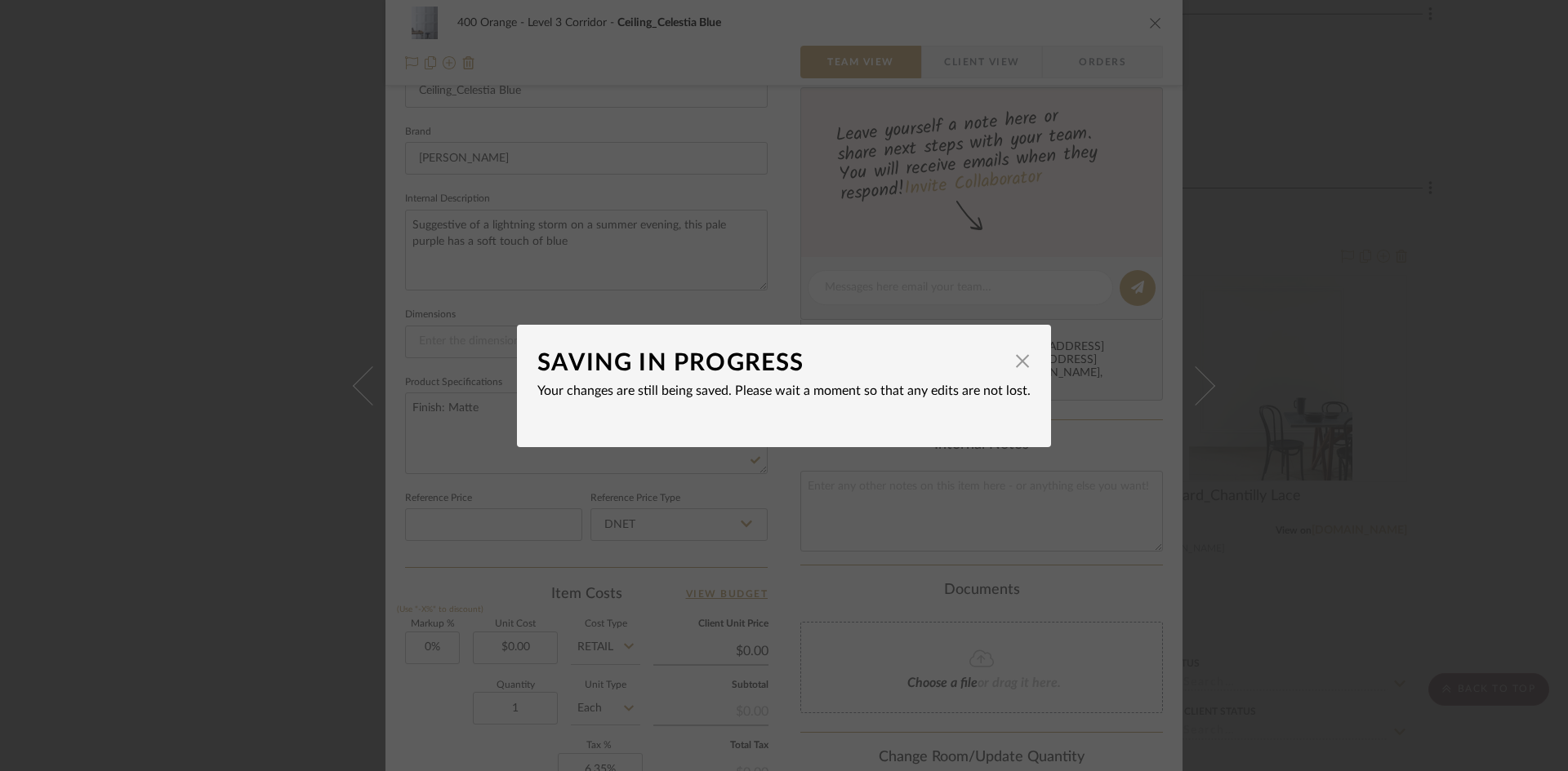
click at [239, 482] on div "SAVING IN PROGRESS × Your changes are still being saved. Please wait a moment s…" at bounding box center [784, 385] width 1568 height 771
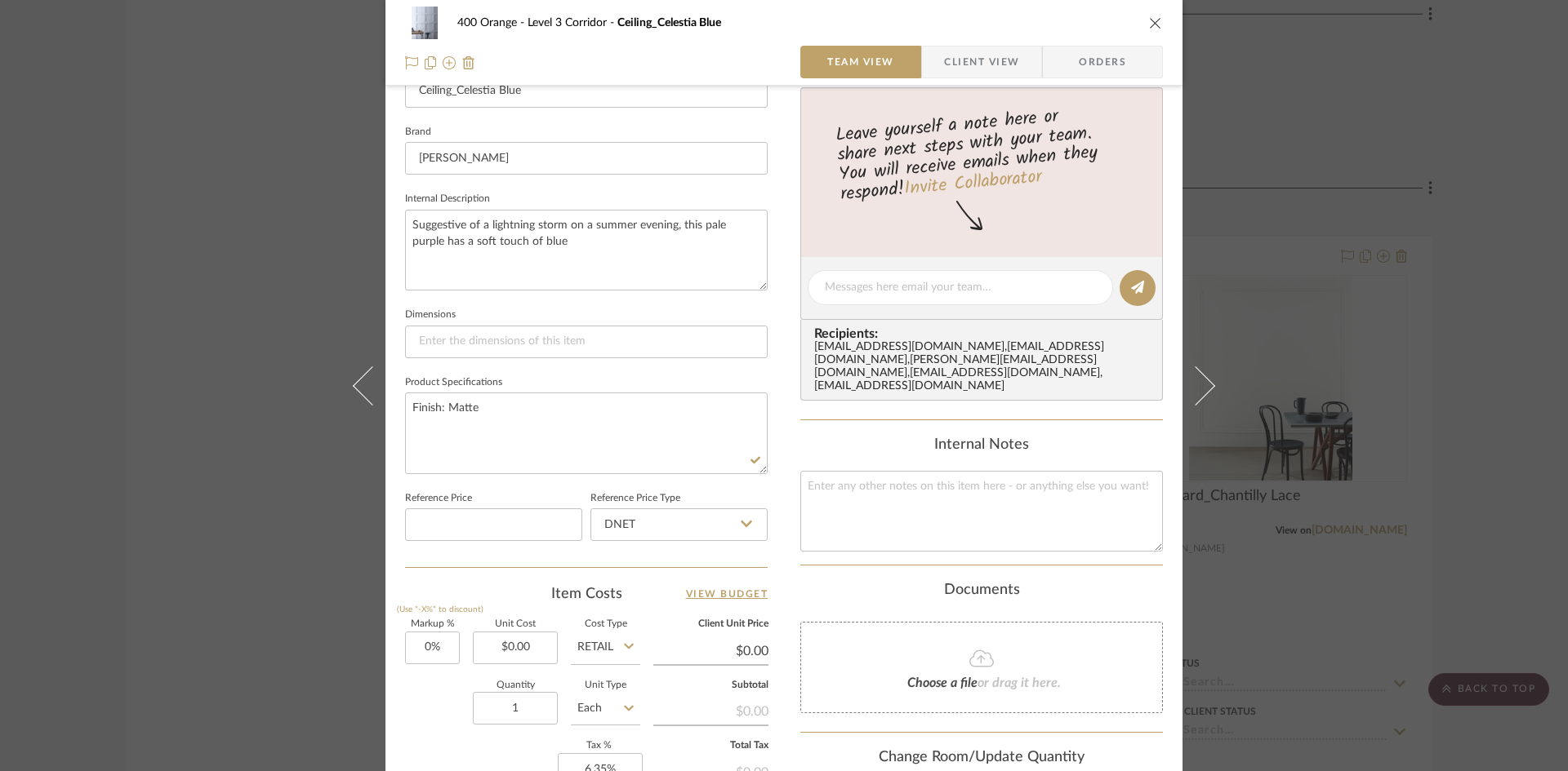
click at [251, 562] on div "400 Orange Level 3 Corridor Ceiling_Celestia Blue Team View Client View Orders …" at bounding box center [784, 385] width 1568 height 771
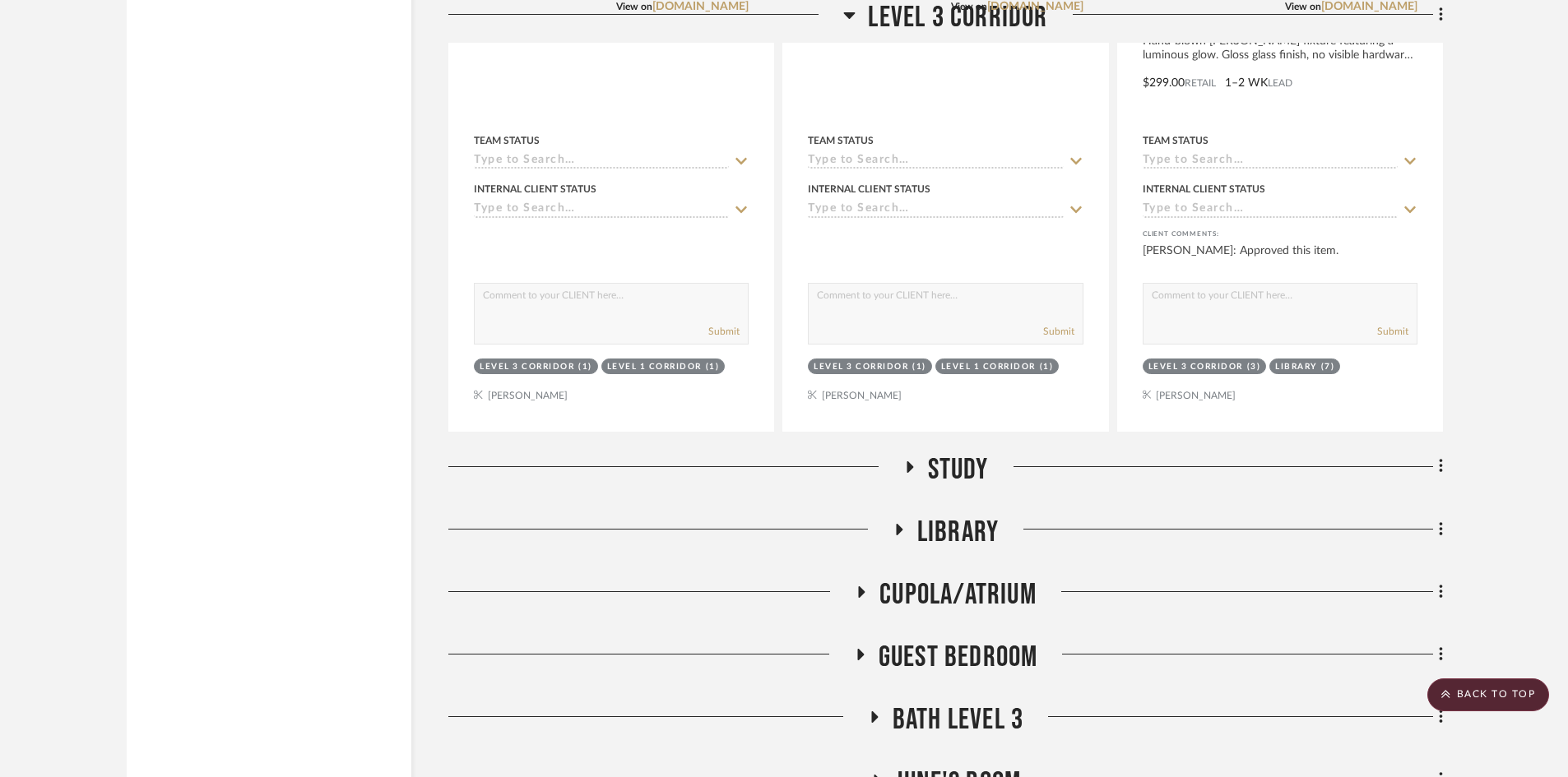
scroll to position [18794, 0]
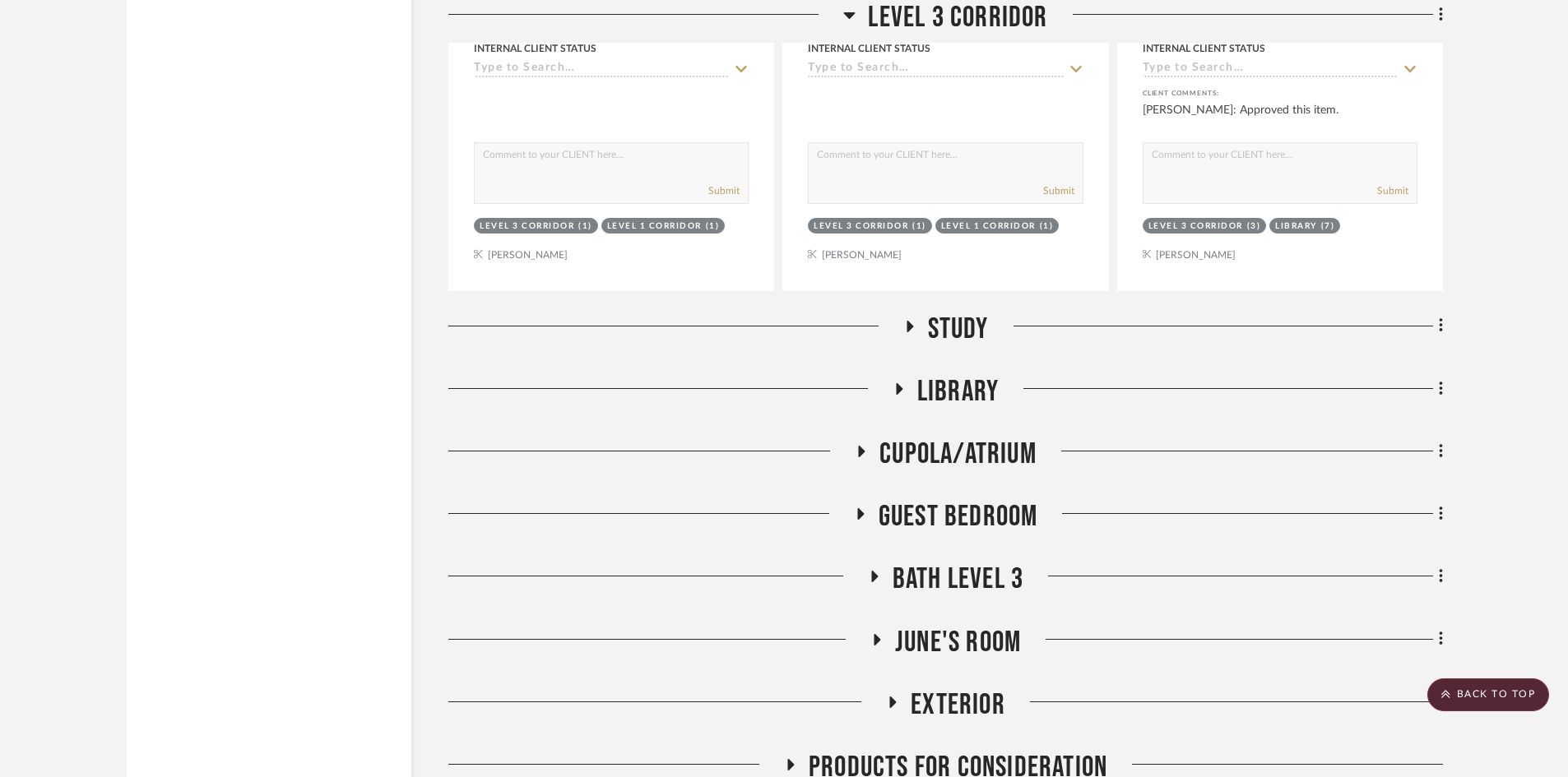
click at [933, 326] on span "Study" at bounding box center [958, 329] width 61 height 35
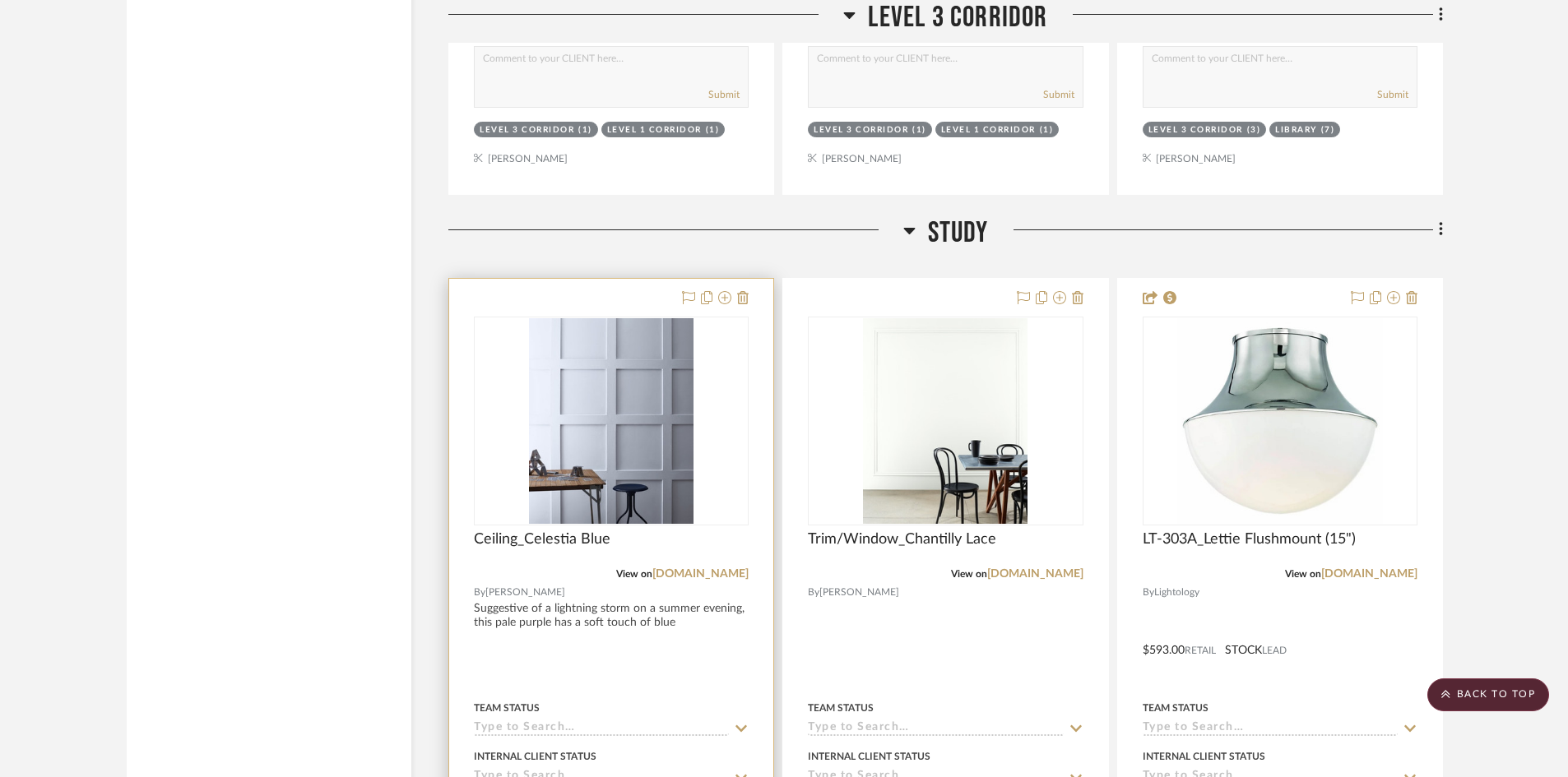
scroll to position [19041, 0]
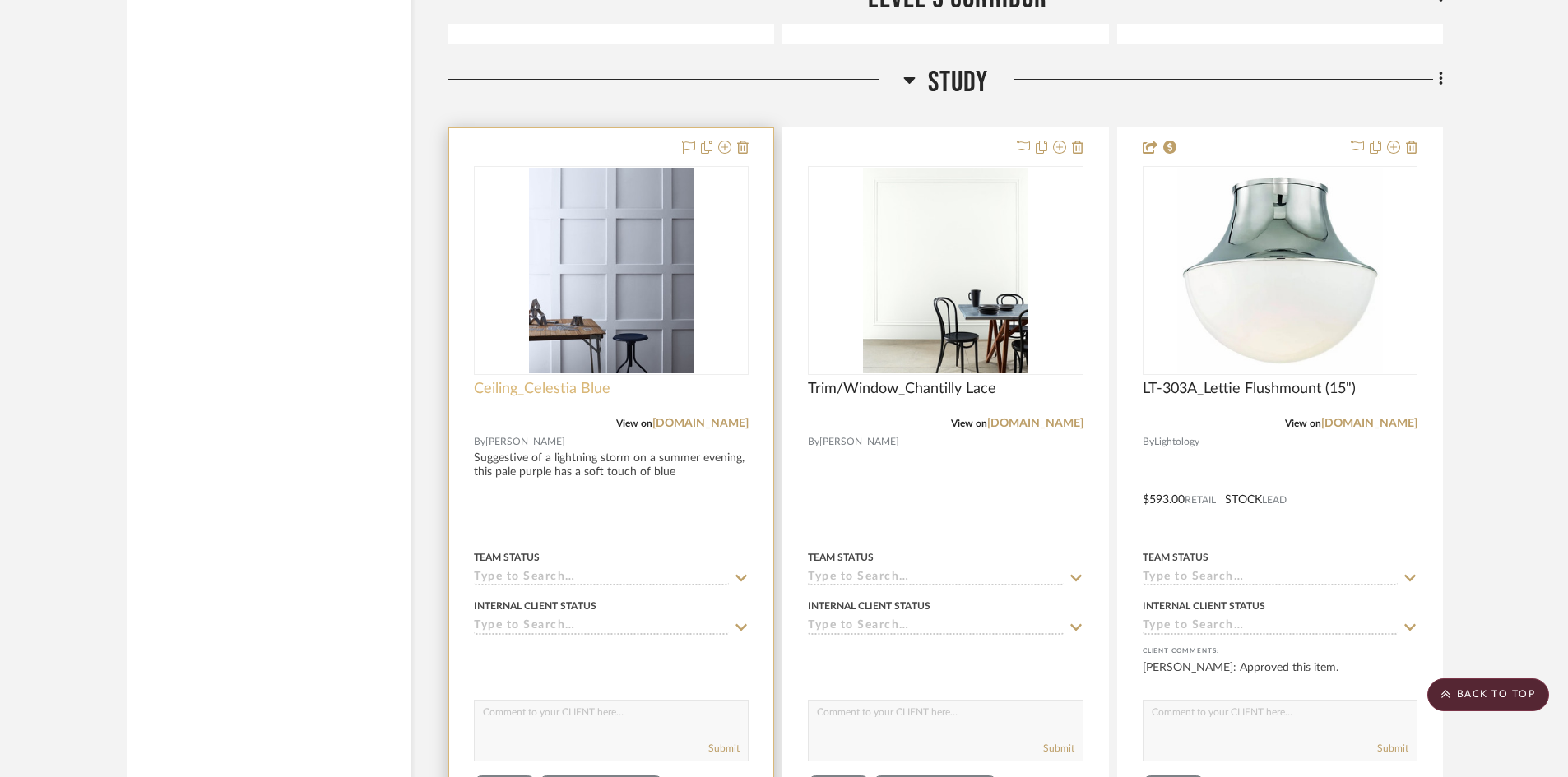
click at [563, 389] on span "Ceiling_Celestia Blue" at bounding box center [542, 389] width 137 height 18
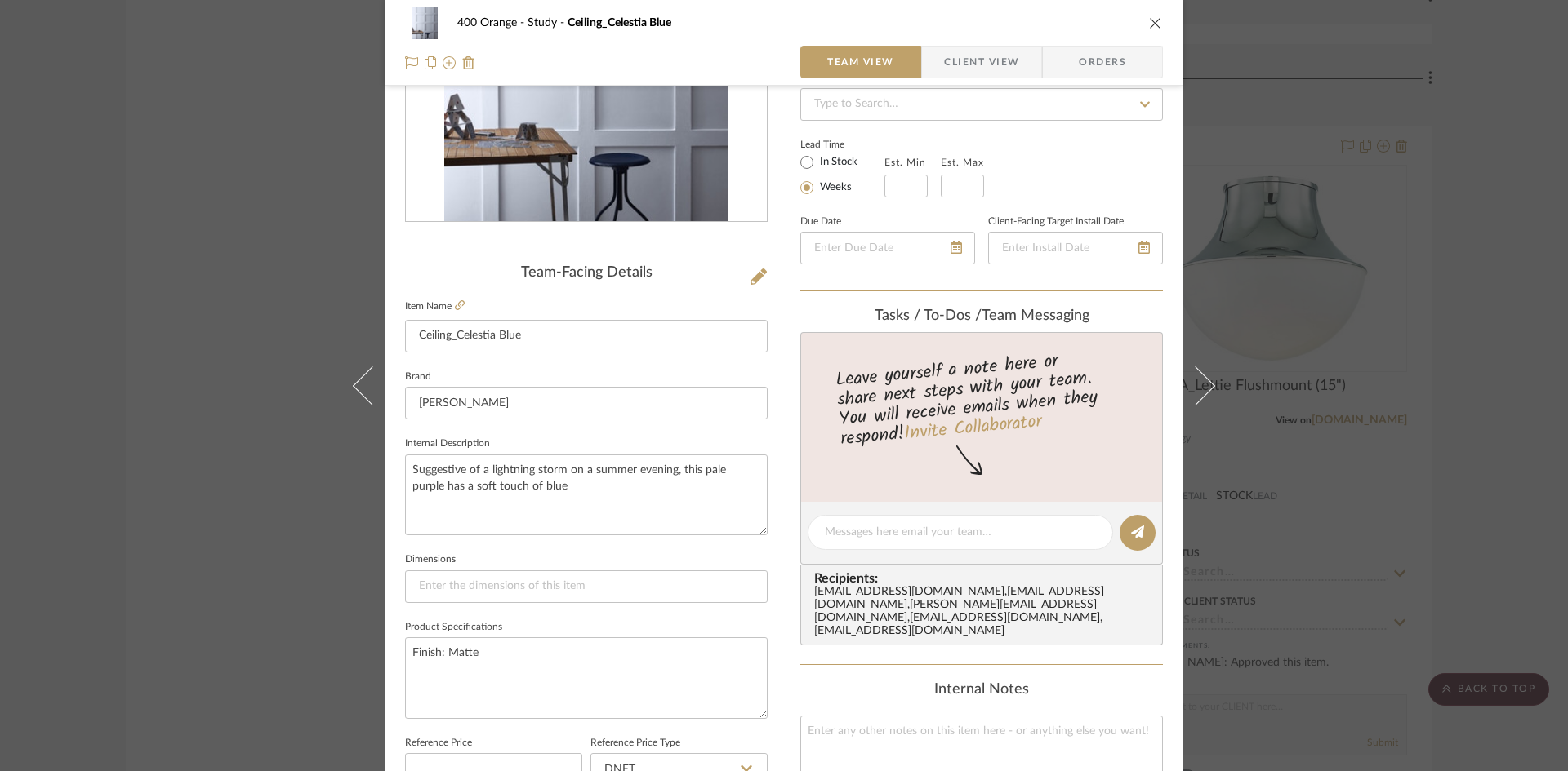
scroll to position [571, 0]
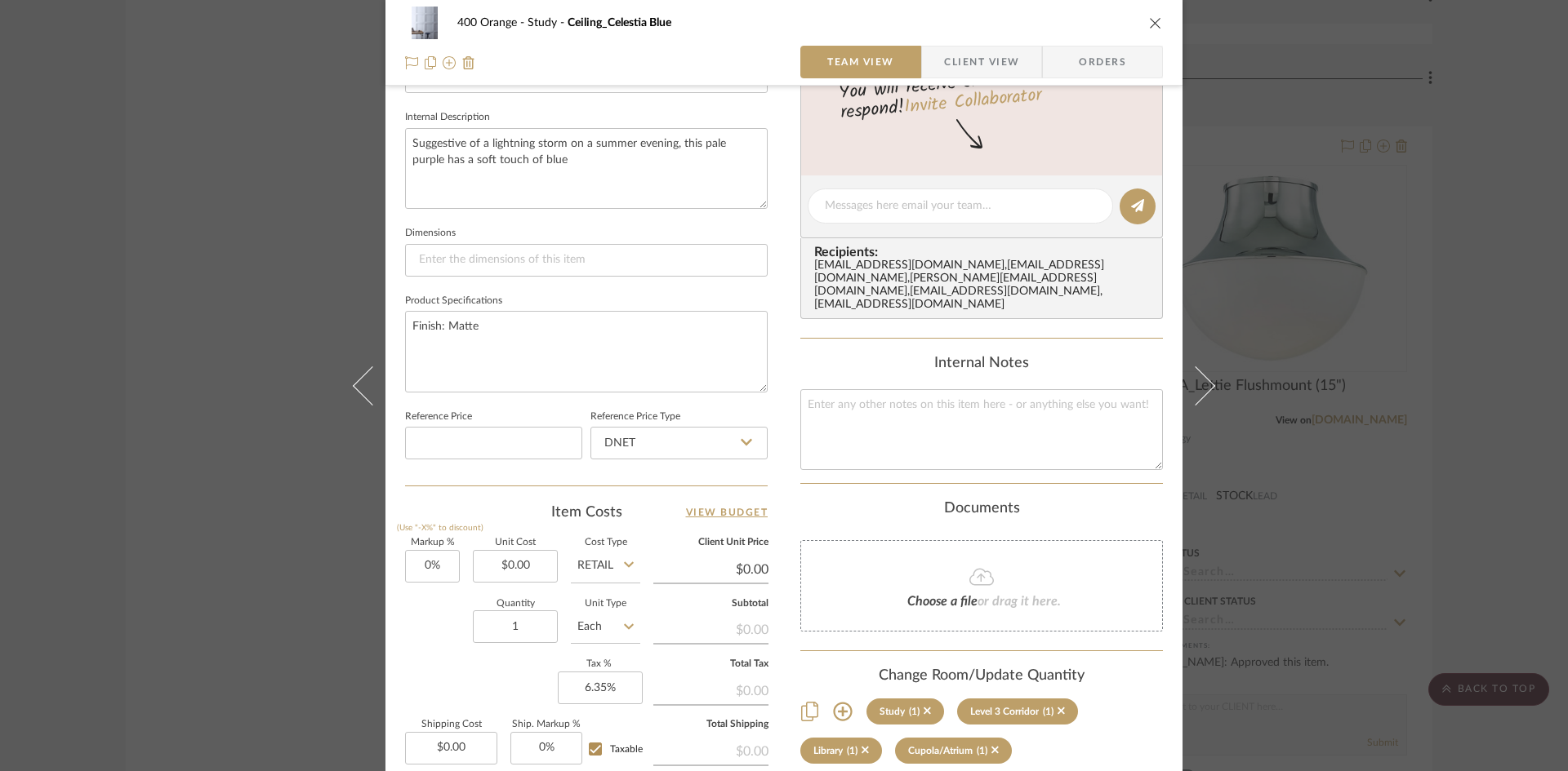
click at [107, 399] on div "400 Orange Study Ceiling_Celestia Blue Team View Client View Orders Team-Facing…" at bounding box center [784, 385] width 1568 height 771
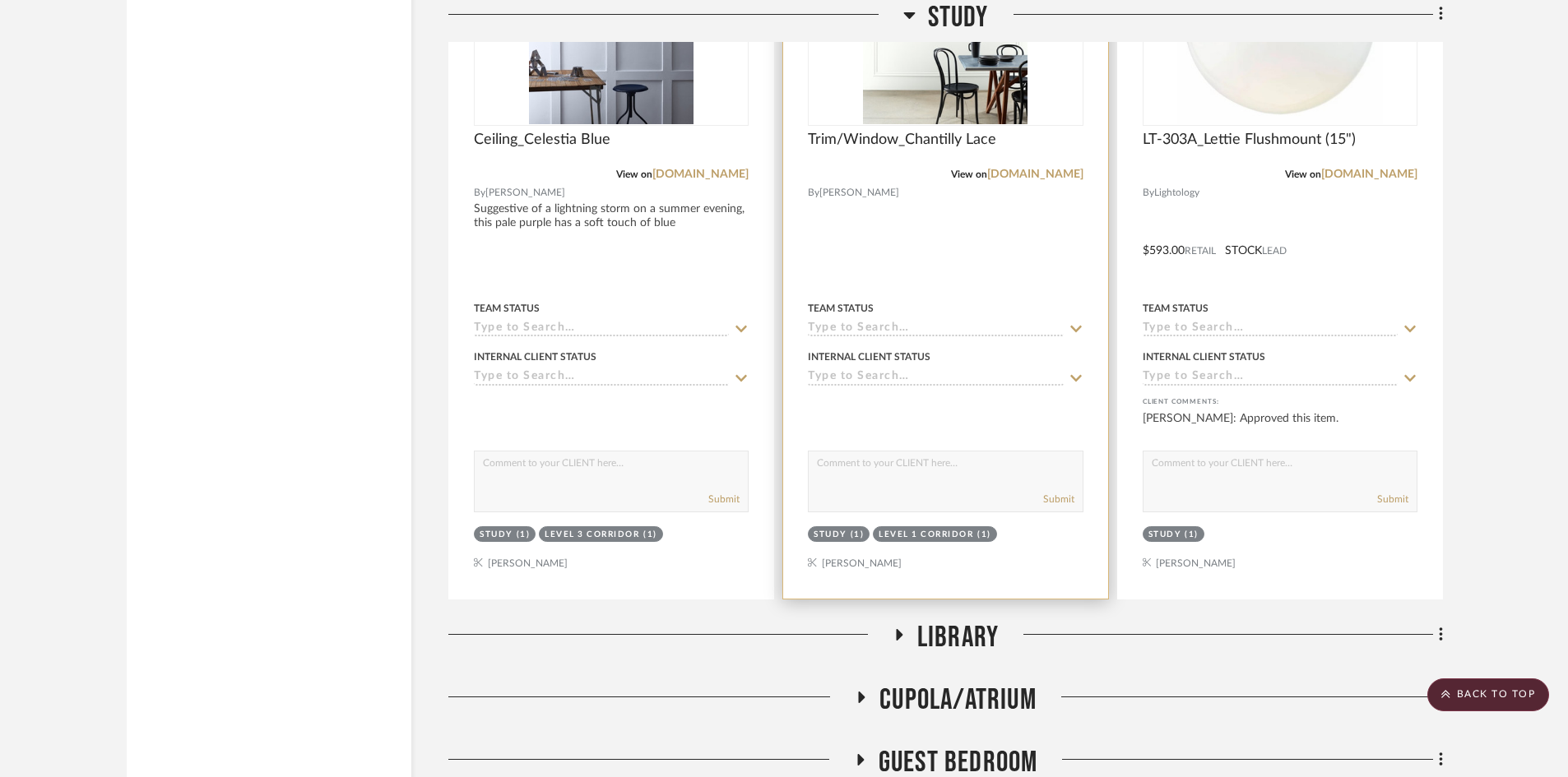
scroll to position [19123, 0]
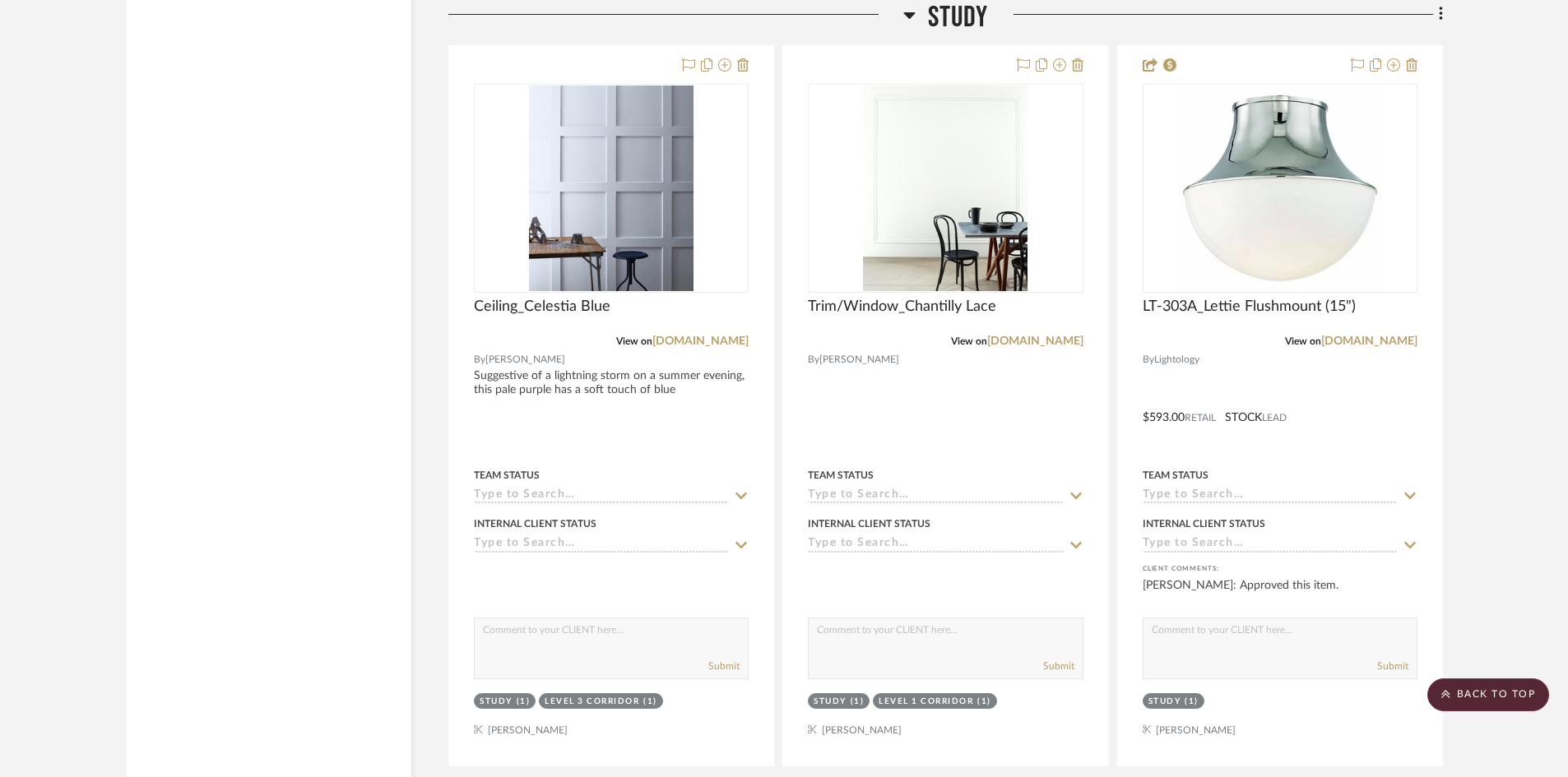
click at [914, 8] on icon at bounding box center [910, 15] width 13 height 20
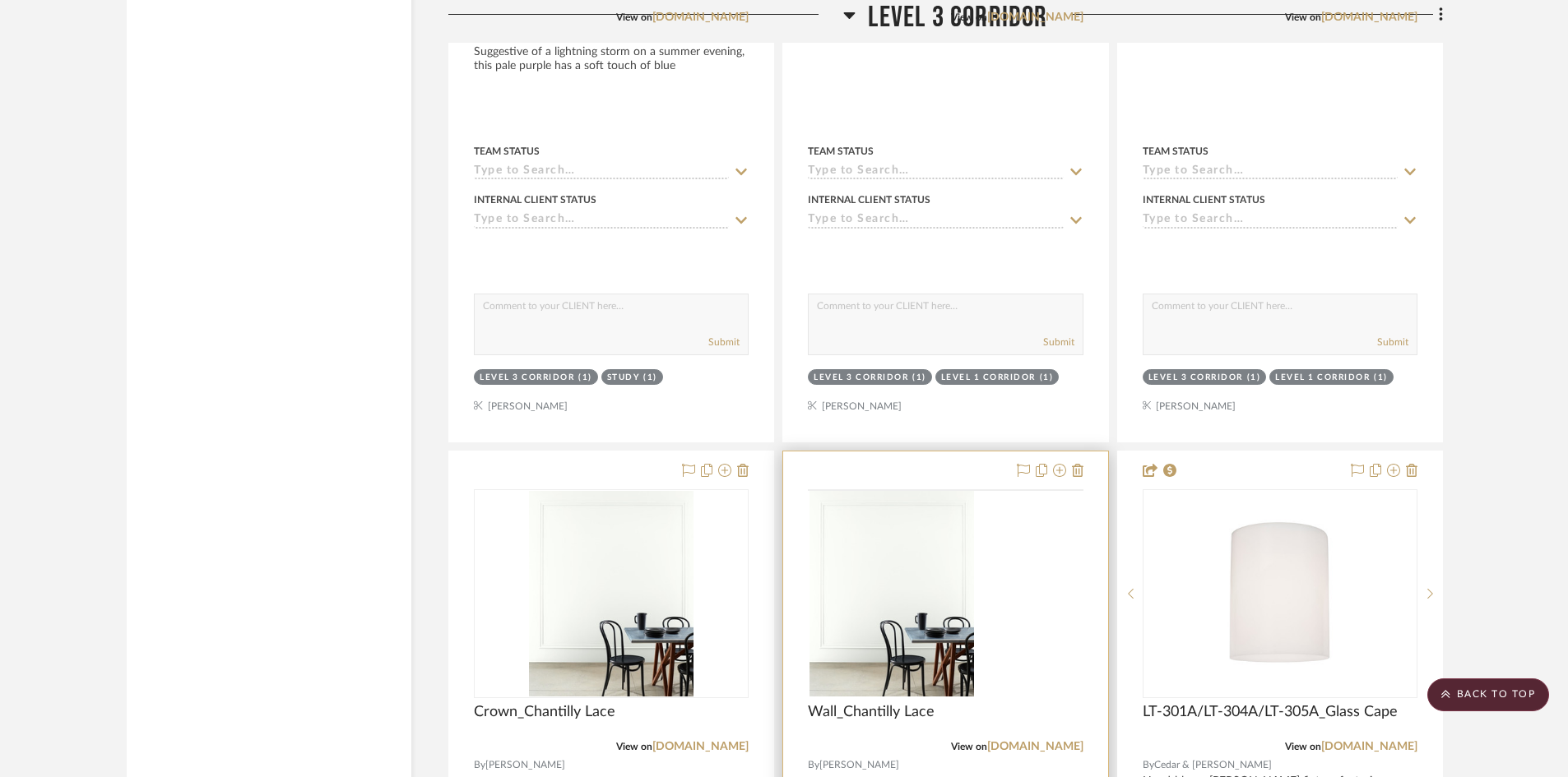
scroll to position [17645, 0]
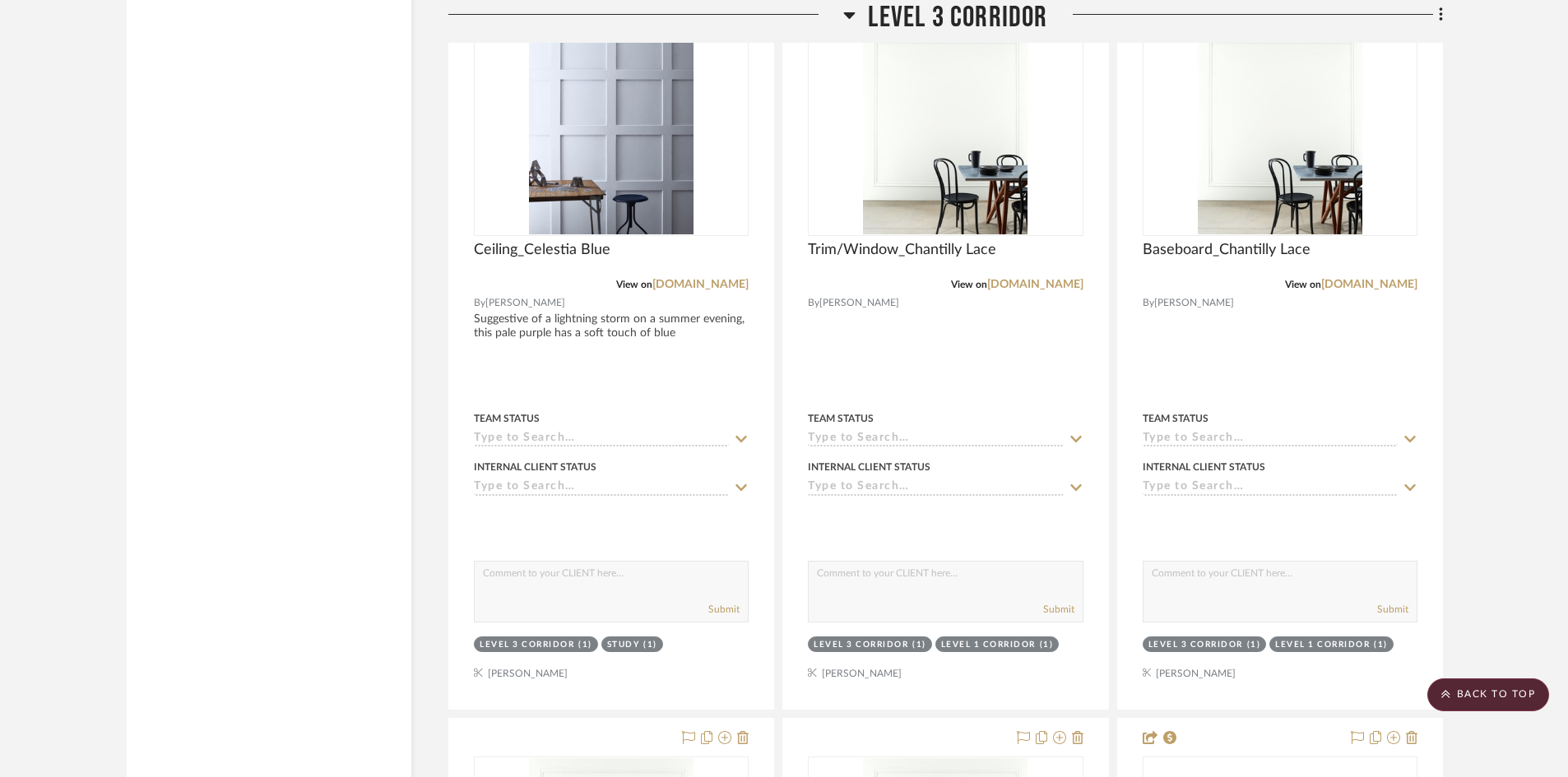
click at [958, 16] on span "Level 3 Corridor" at bounding box center [958, 17] width 180 height 35
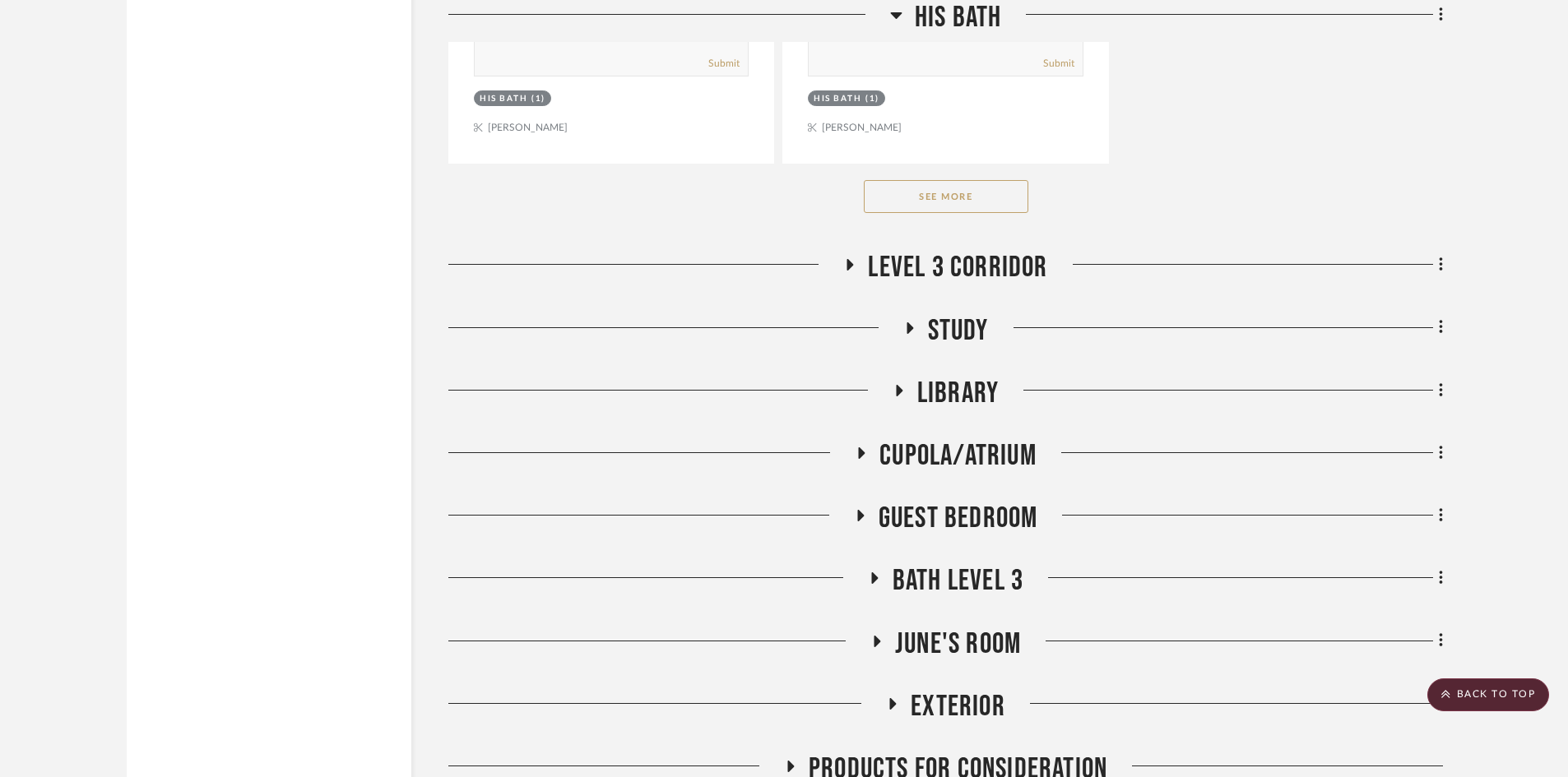
scroll to position [17161, 0]
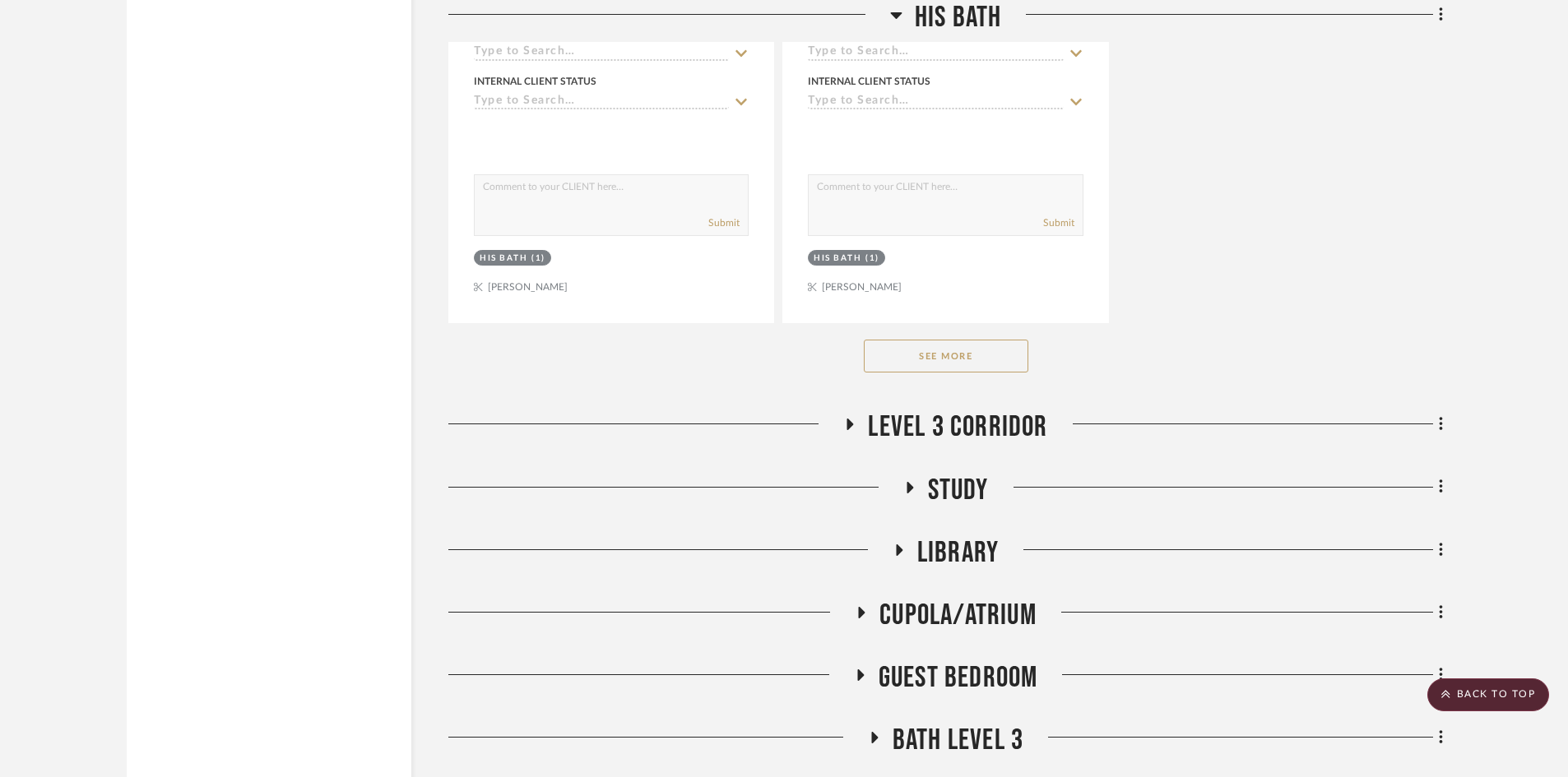
click at [950, 494] on span "Study" at bounding box center [958, 490] width 61 height 35
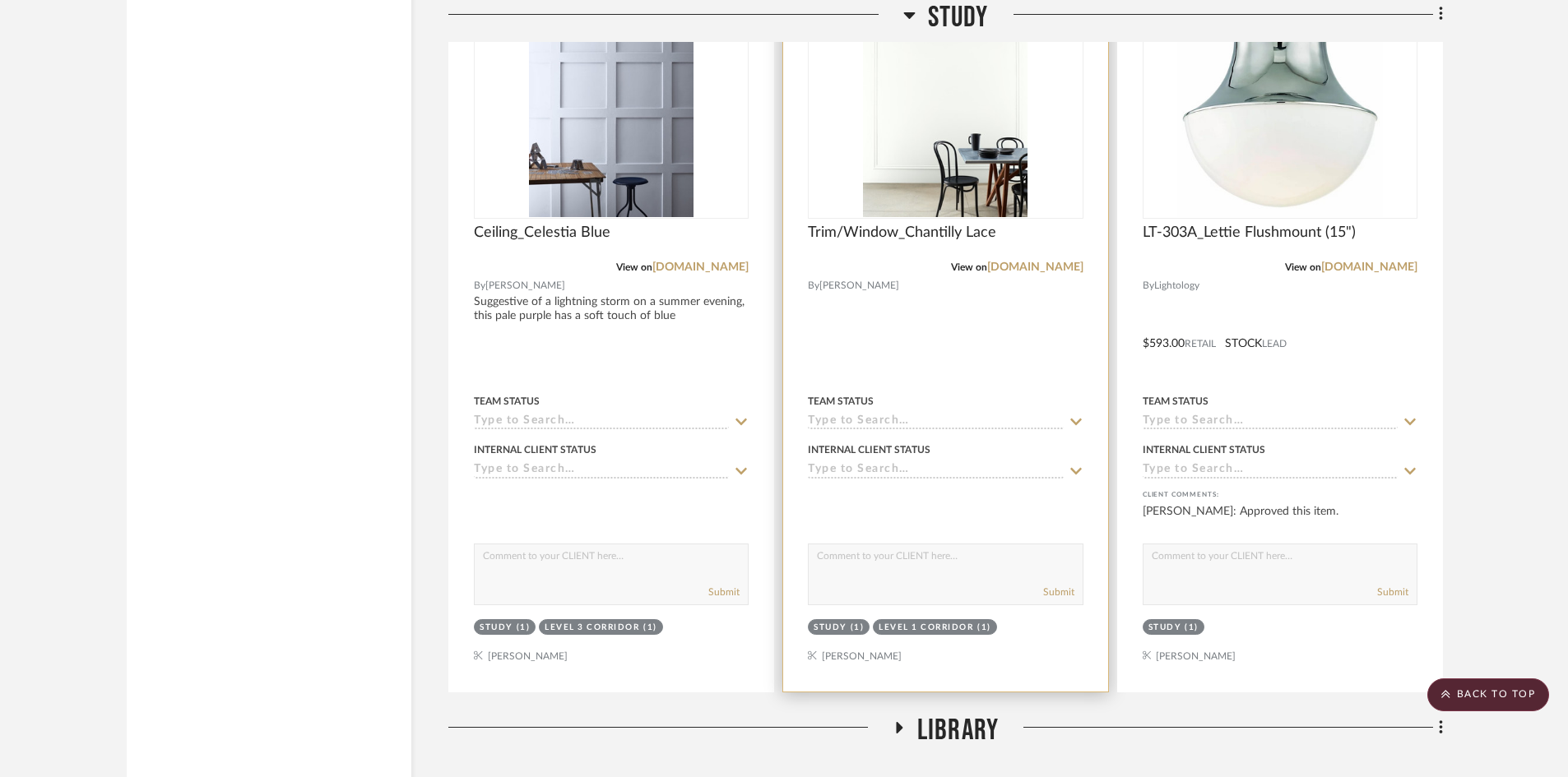
scroll to position [17983, 0]
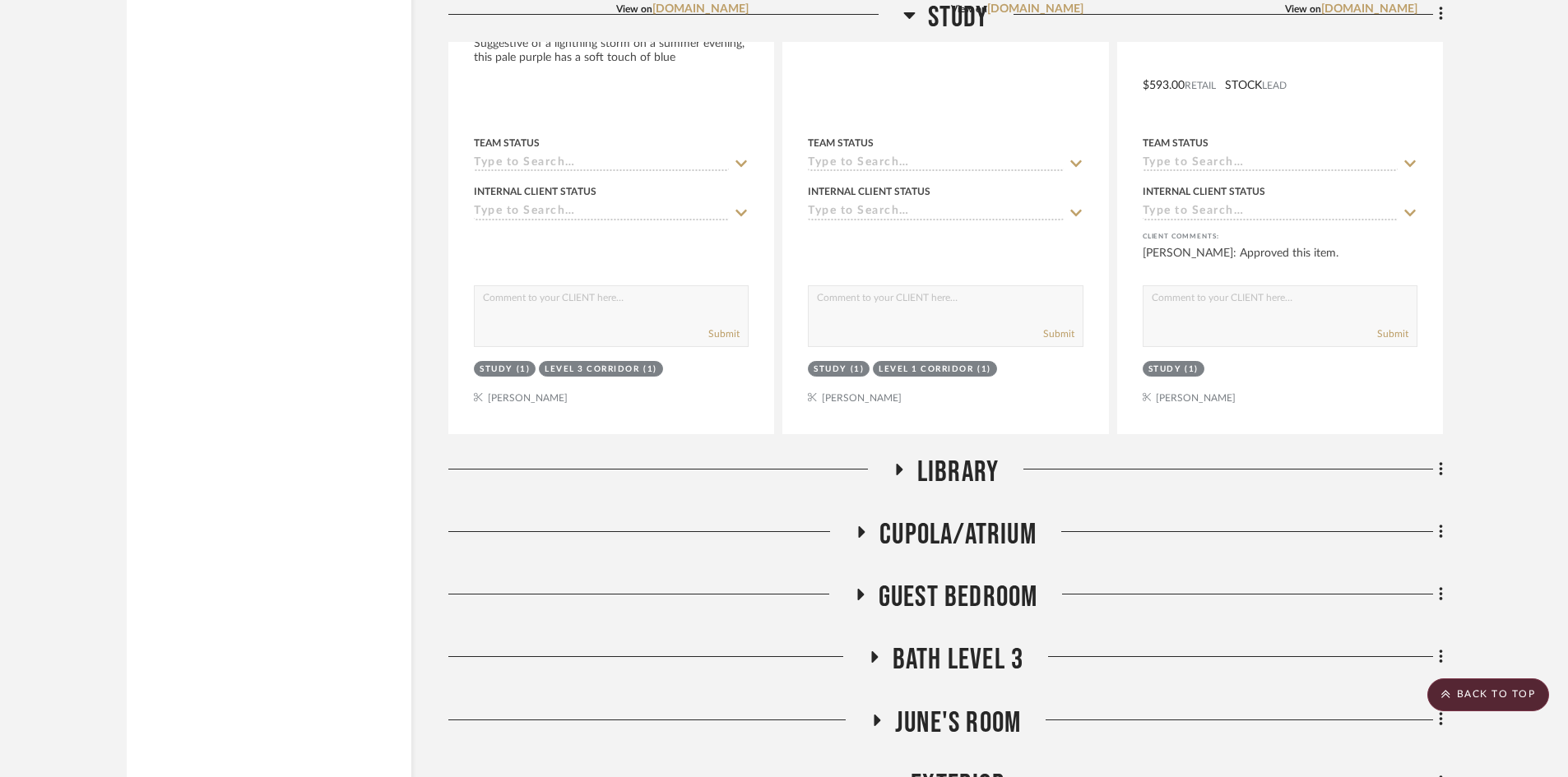
click at [912, 478] on h3 "Library" at bounding box center [945, 472] width 106 height 35
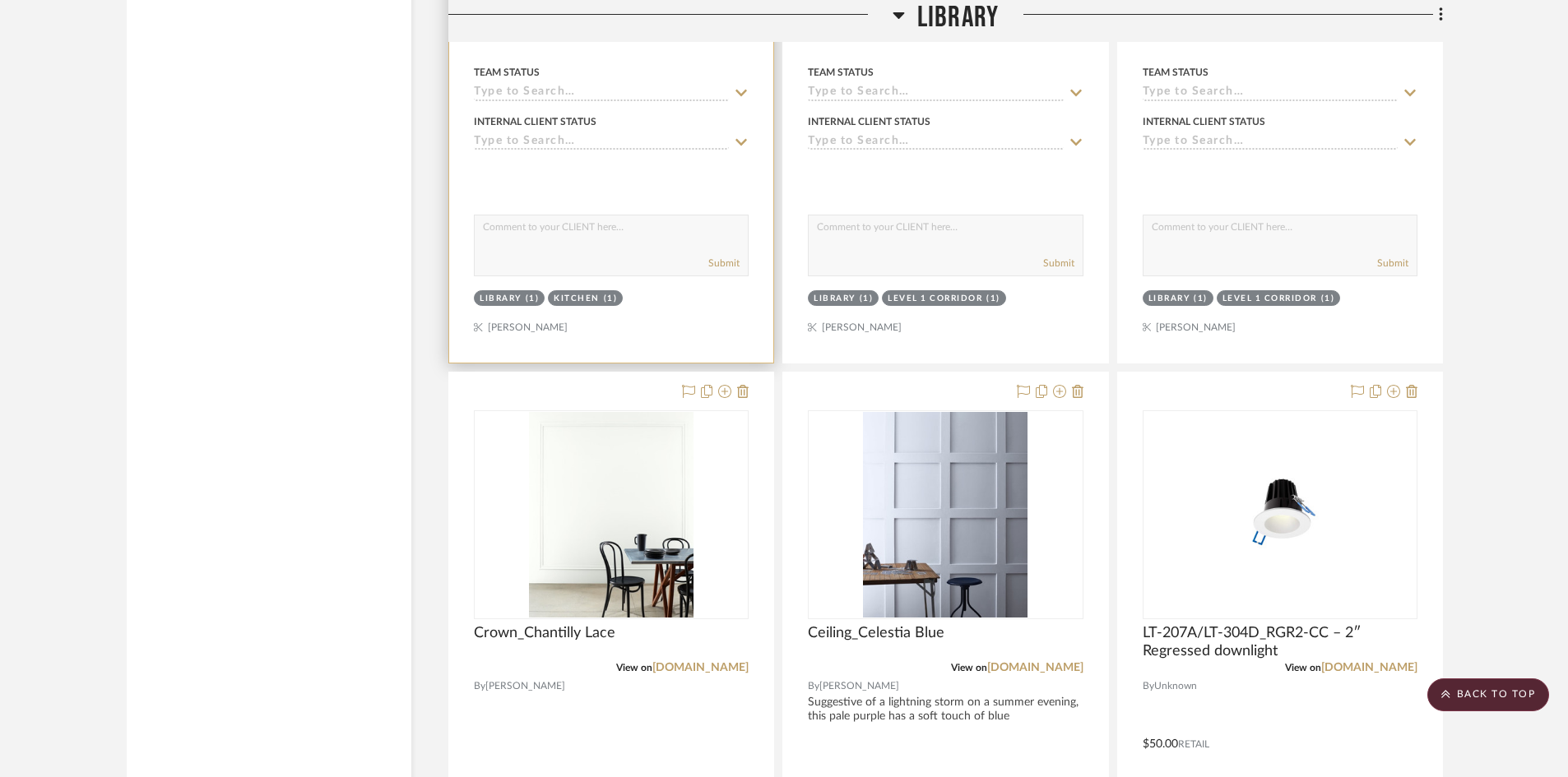
scroll to position [18888, 0]
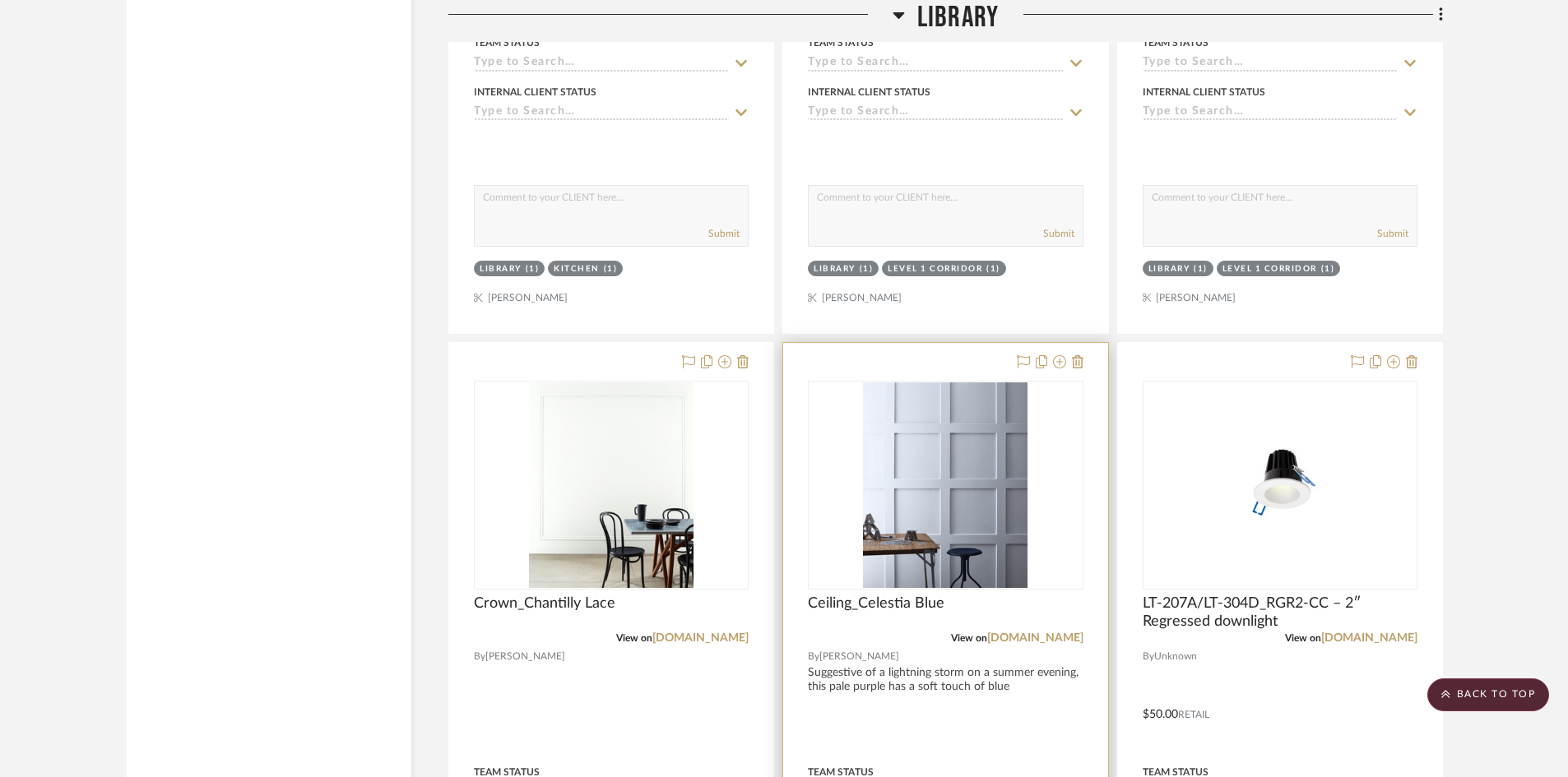
click at [889, 594] on div at bounding box center [945, 703] width 324 height 720
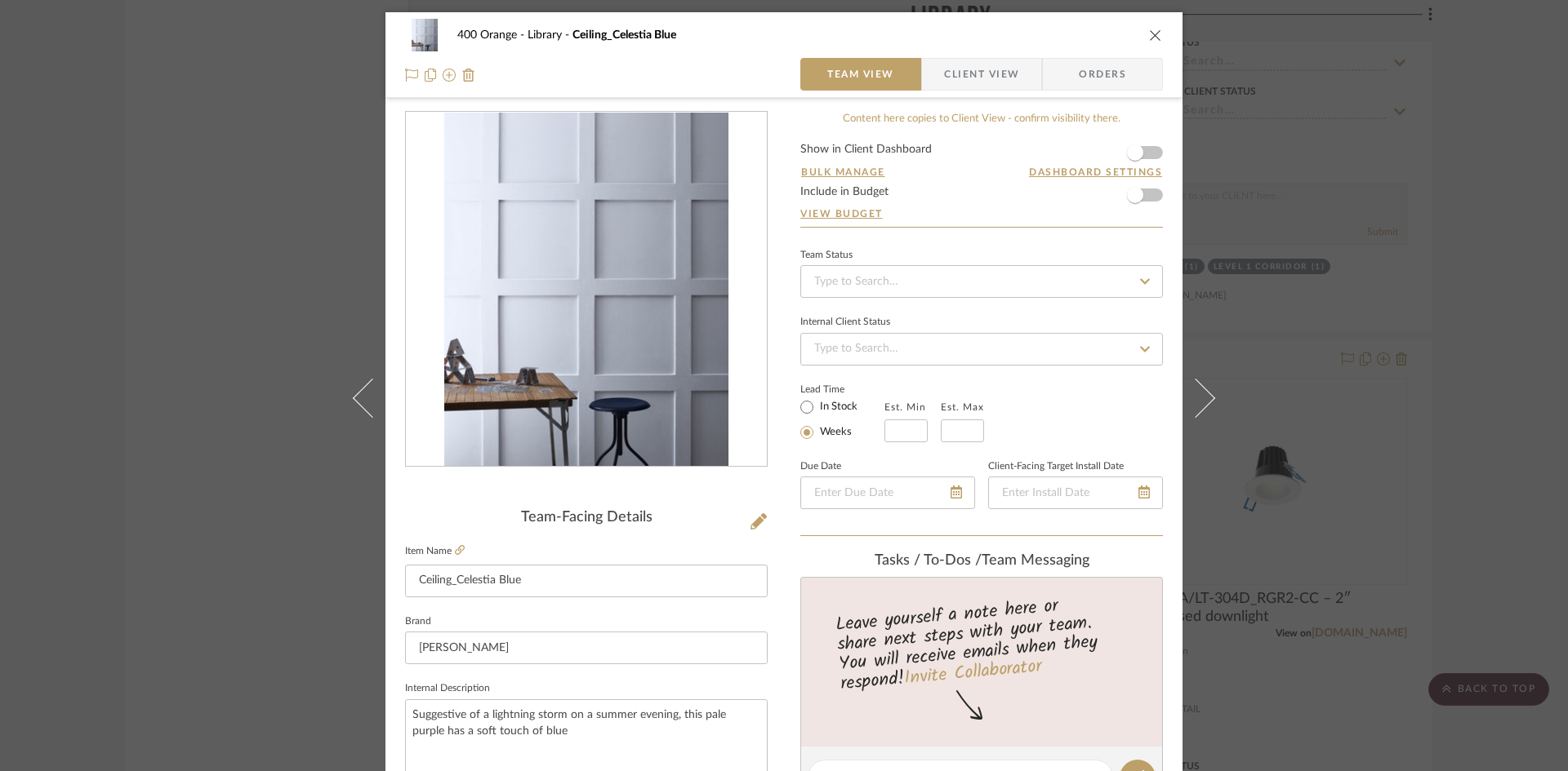
scroll to position [571, 0]
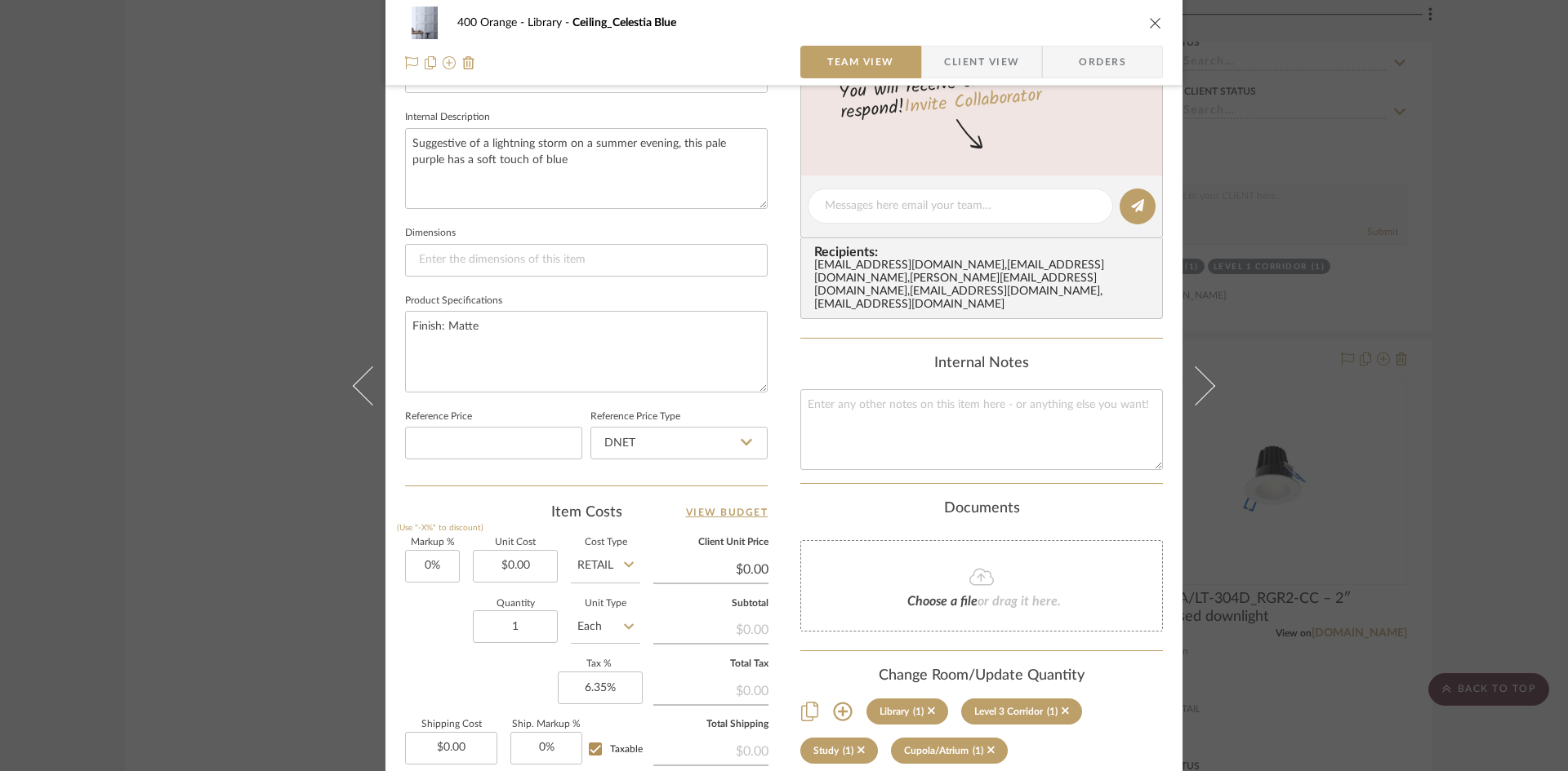
click at [183, 455] on div "400 Orange Library Ceiling_Celestia Blue Team View Client View Orders Team-Faci…" at bounding box center [784, 385] width 1568 height 771
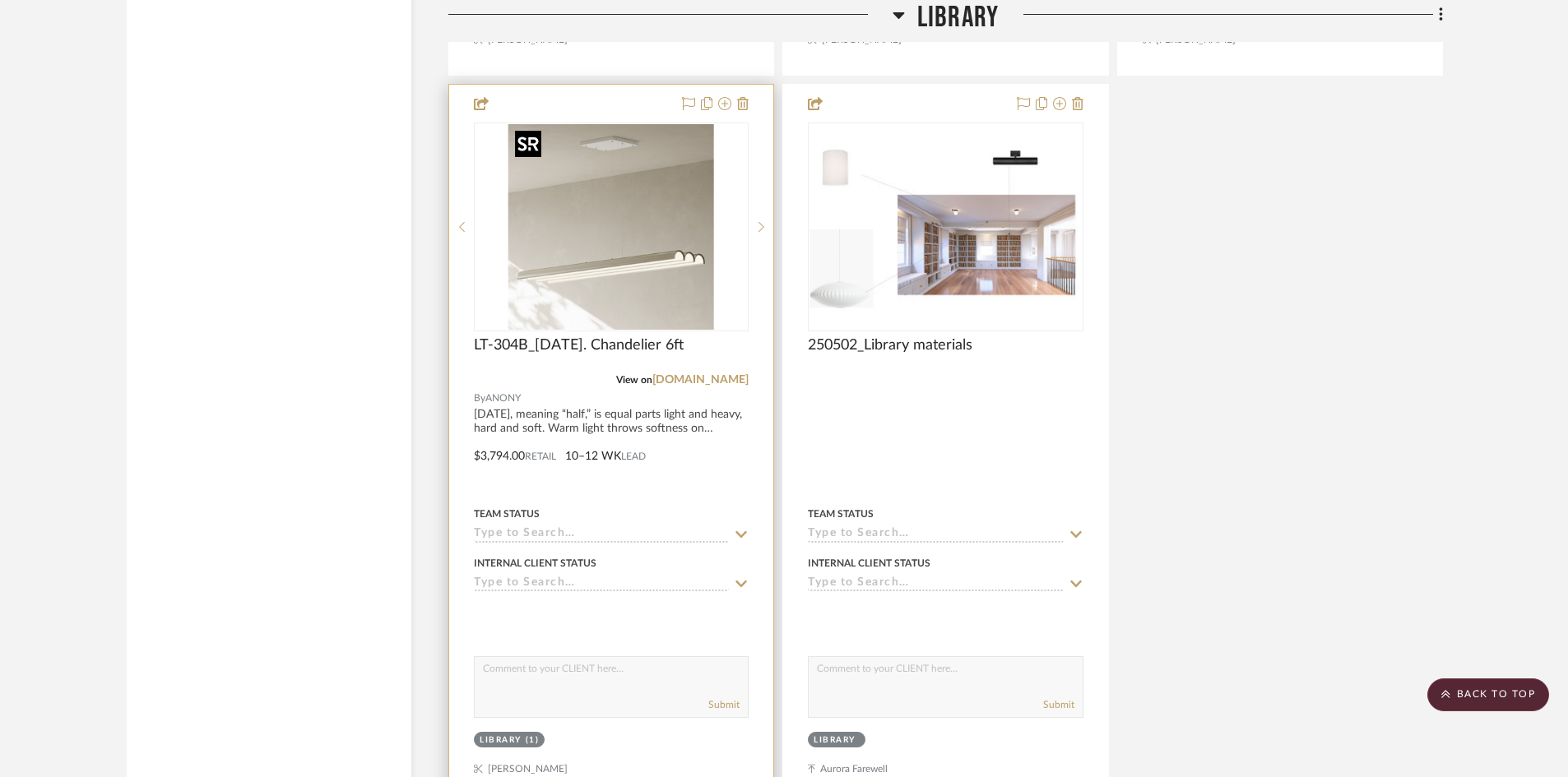
scroll to position [20205, 0]
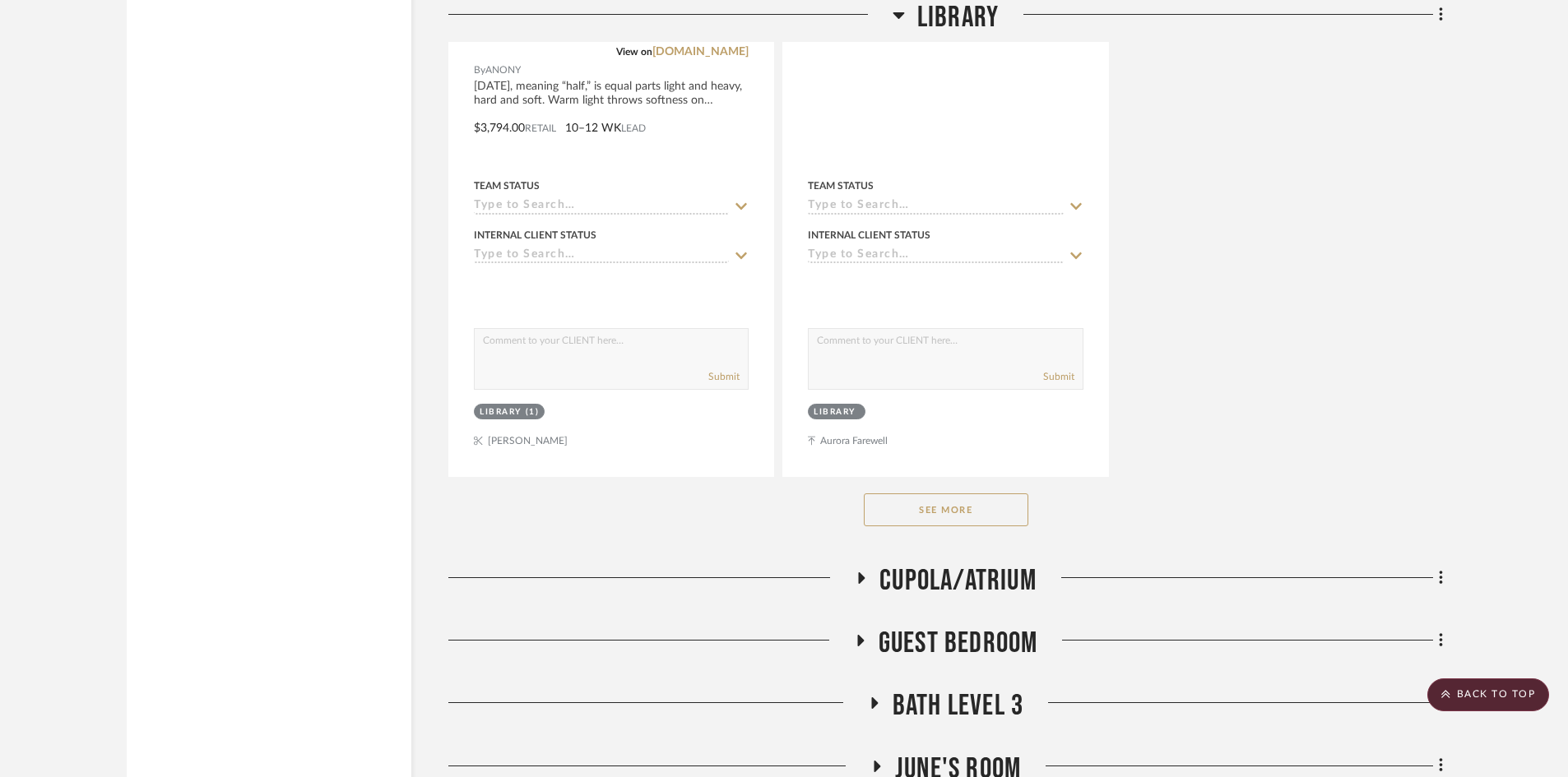
click at [936, 588] on span "Cupola/Atrium" at bounding box center [958, 580] width 157 height 35
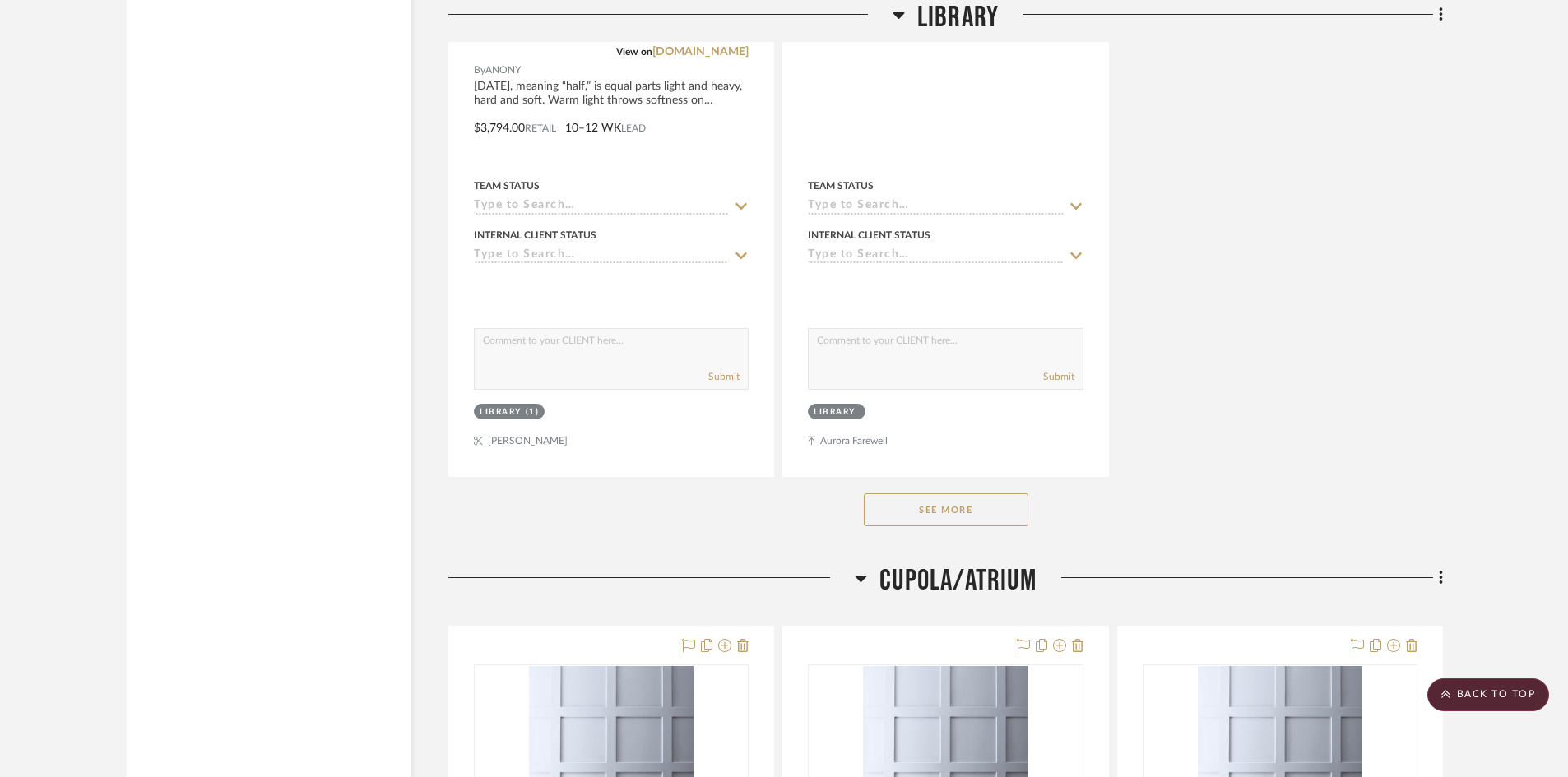
scroll to position [20615, 0]
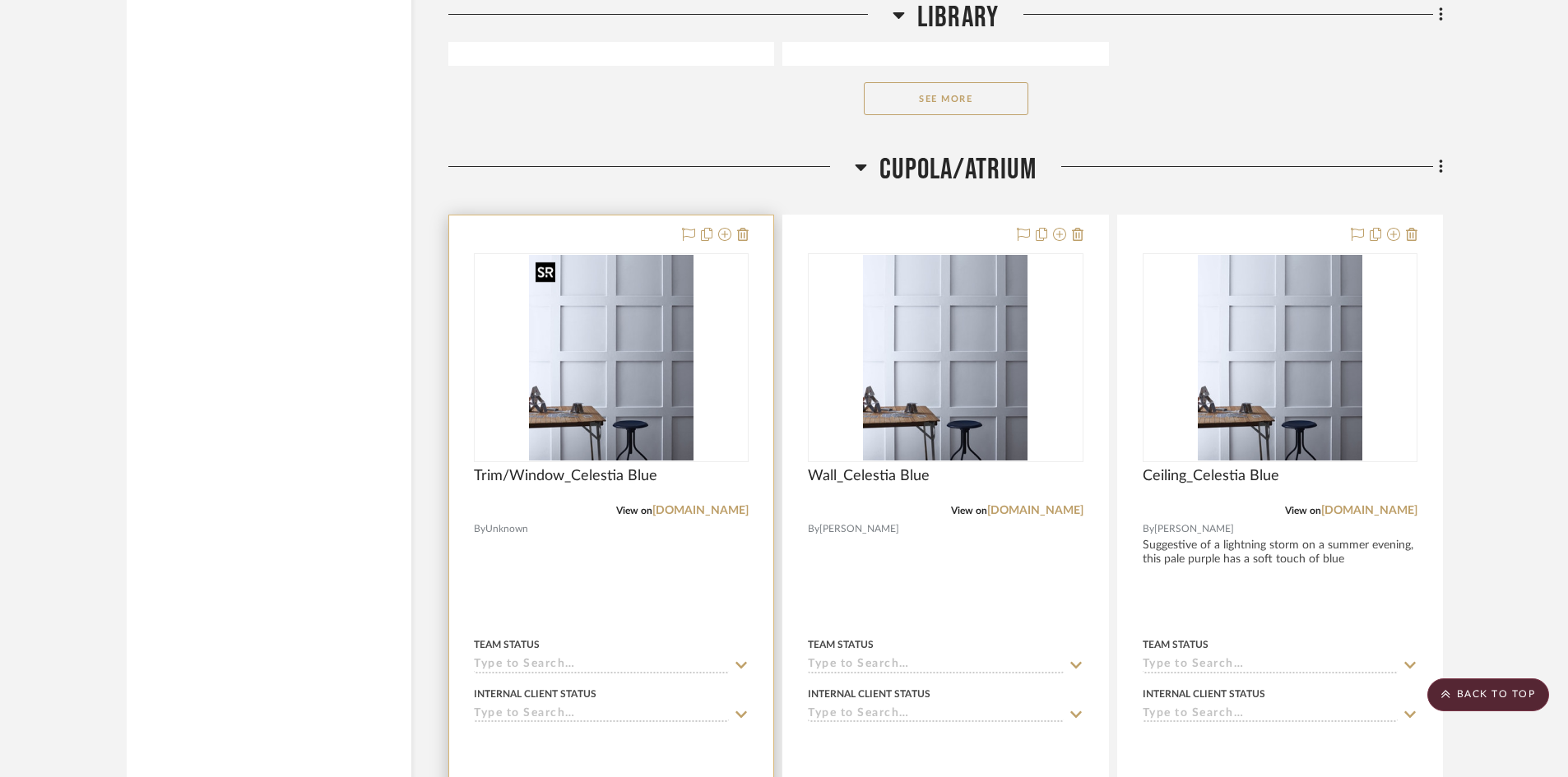
click at [607, 333] on img "0" at bounding box center [610, 357] width 164 height 206
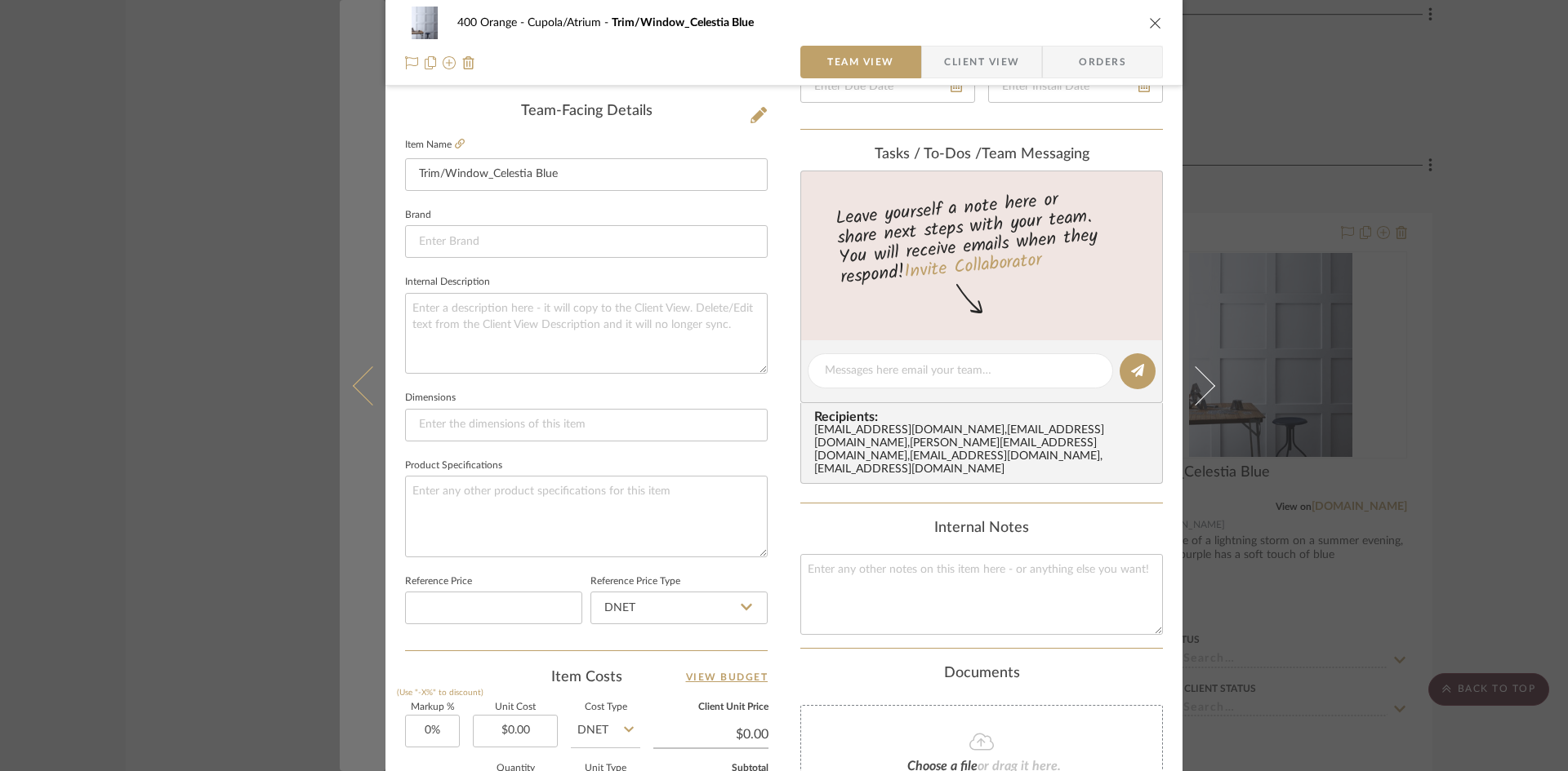
scroll to position [408, 0]
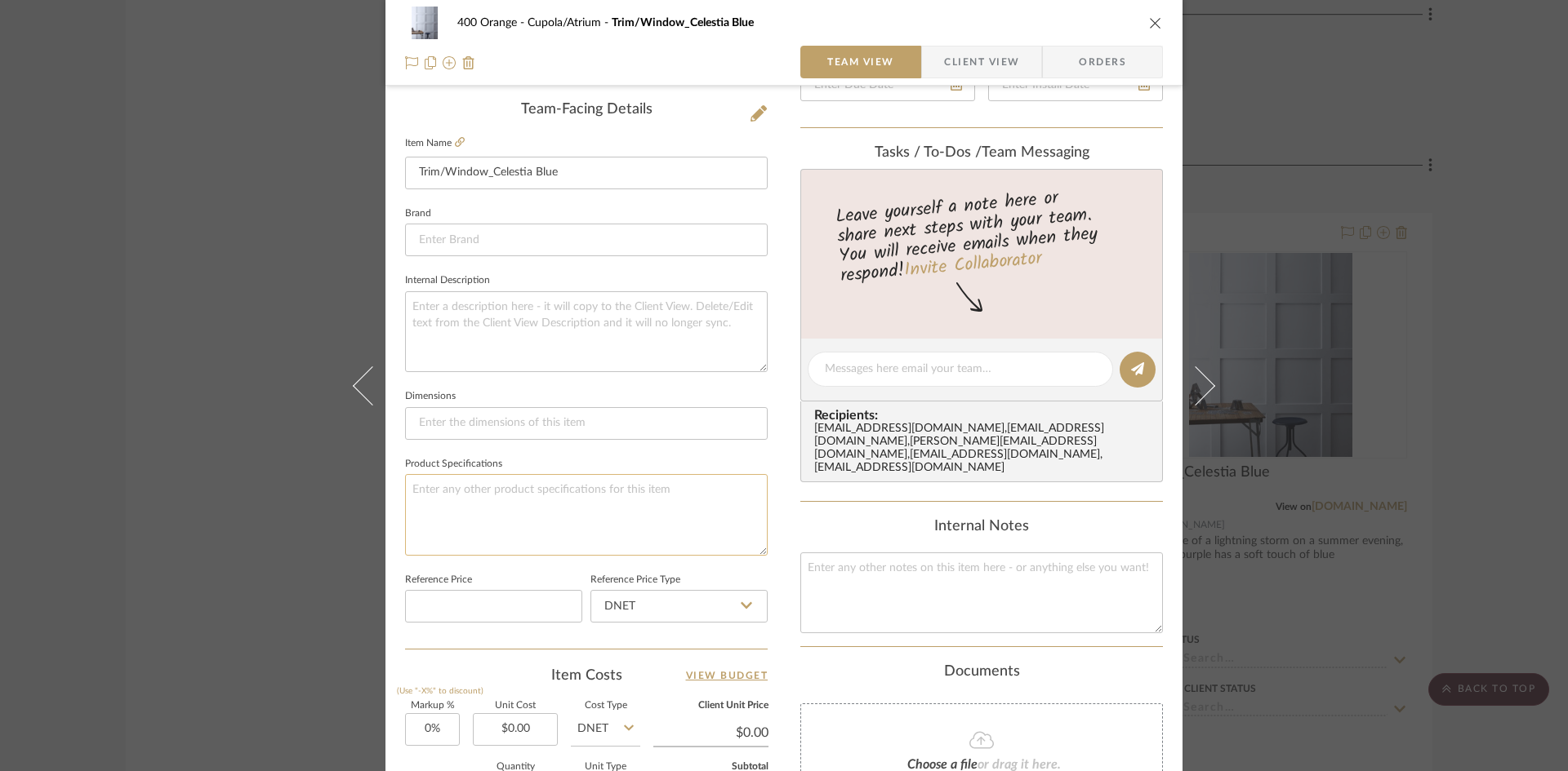
click at [475, 518] on textarea at bounding box center [586, 515] width 363 height 81
type textarea "Finish: Satin"
click at [182, 542] on div "400 Orange Cupola/Atrium Trim/Window_Celestia Blue Team View Client View Orders…" at bounding box center [784, 385] width 1568 height 771
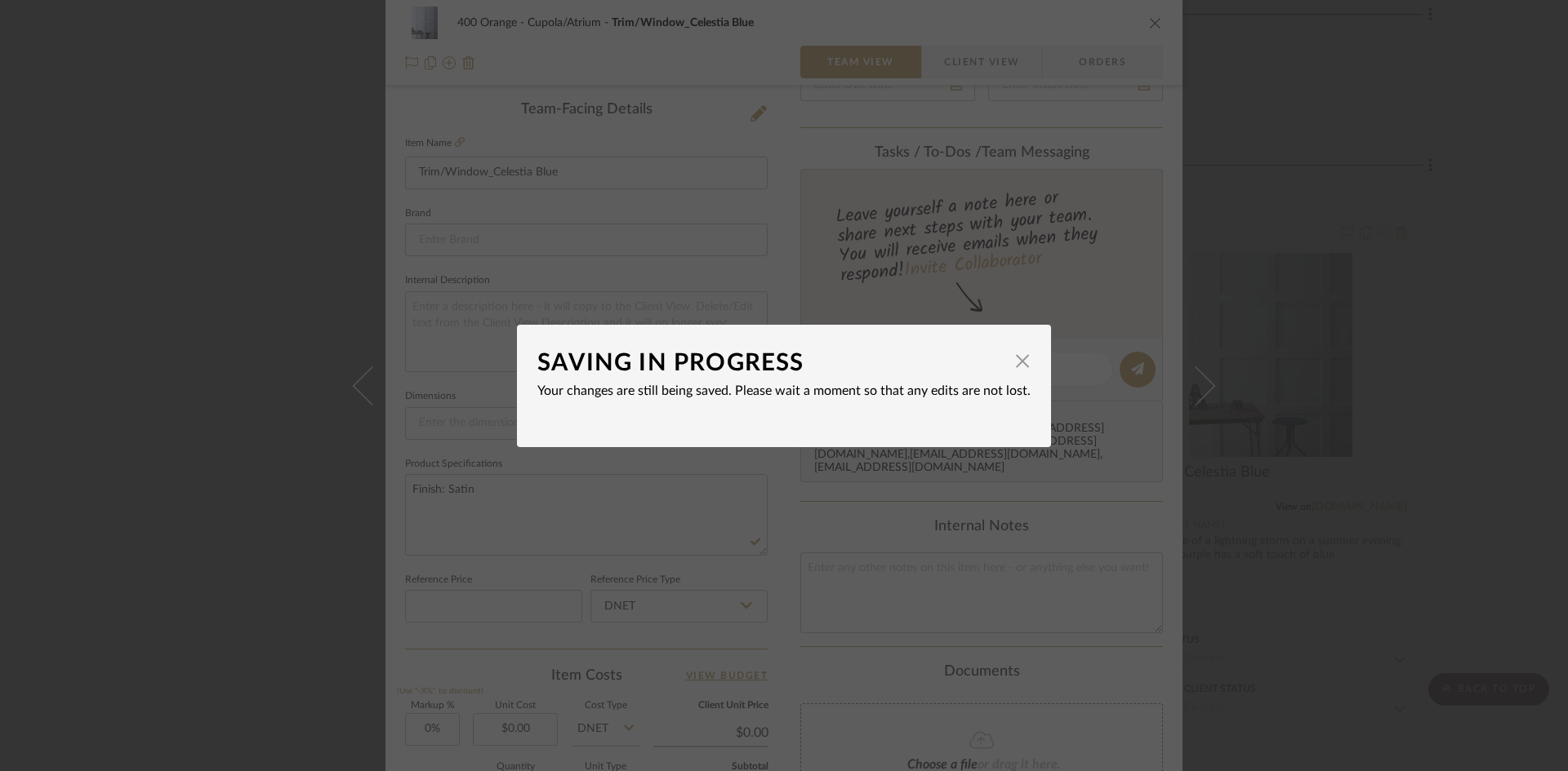
click at [197, 578] on div "SAVING IN PROGRESS × Your changes are still being saved. Please wait a moment s…" at bounding box center [784, 385] width 1568 height 771
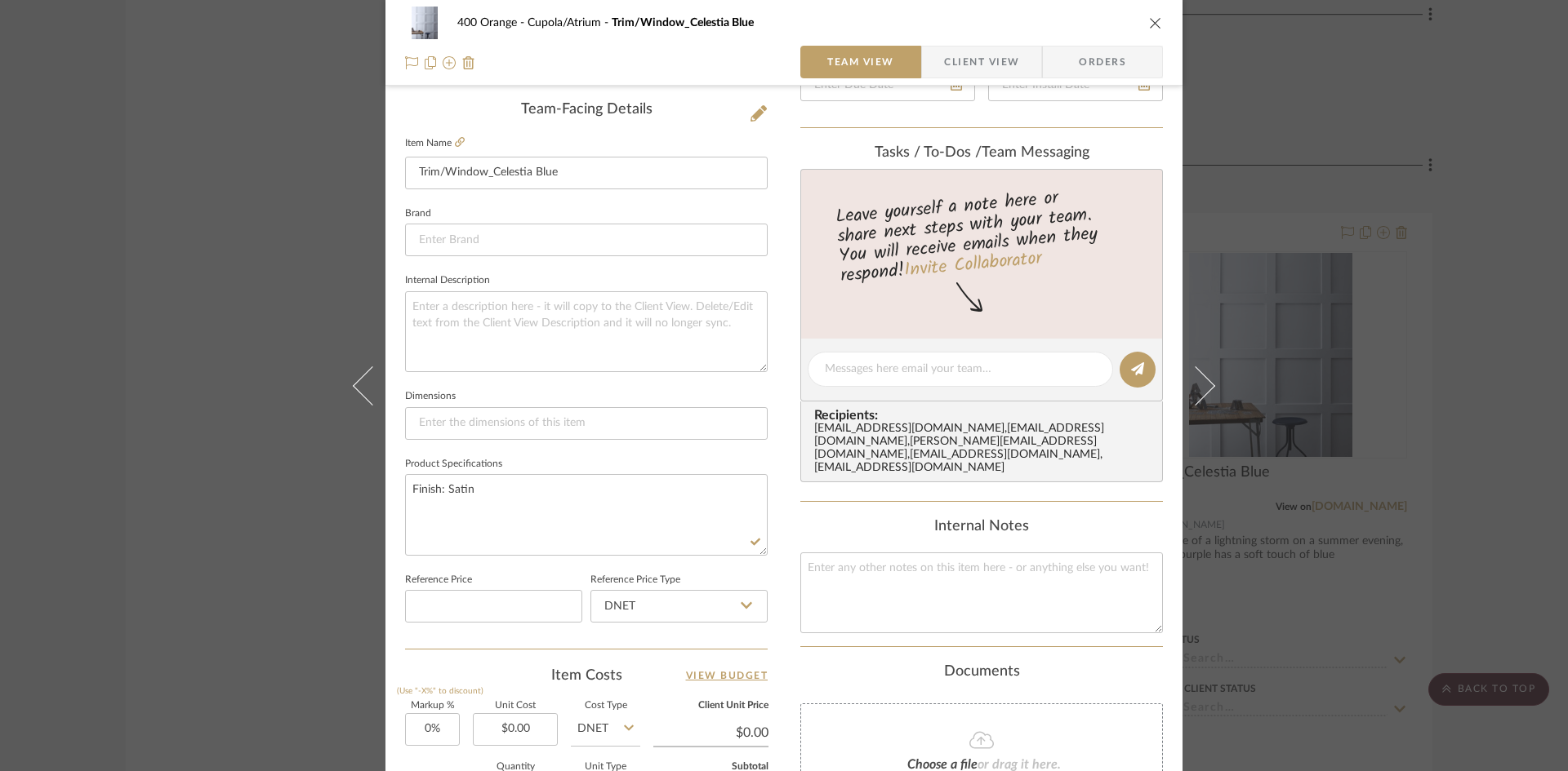
click at [198, 581] on div "400 Orange Cupola/Atrium Trim/Window_Celestia Blue Team View Client View Orders…" at bounding box center [784, 385] width 1568 height 771
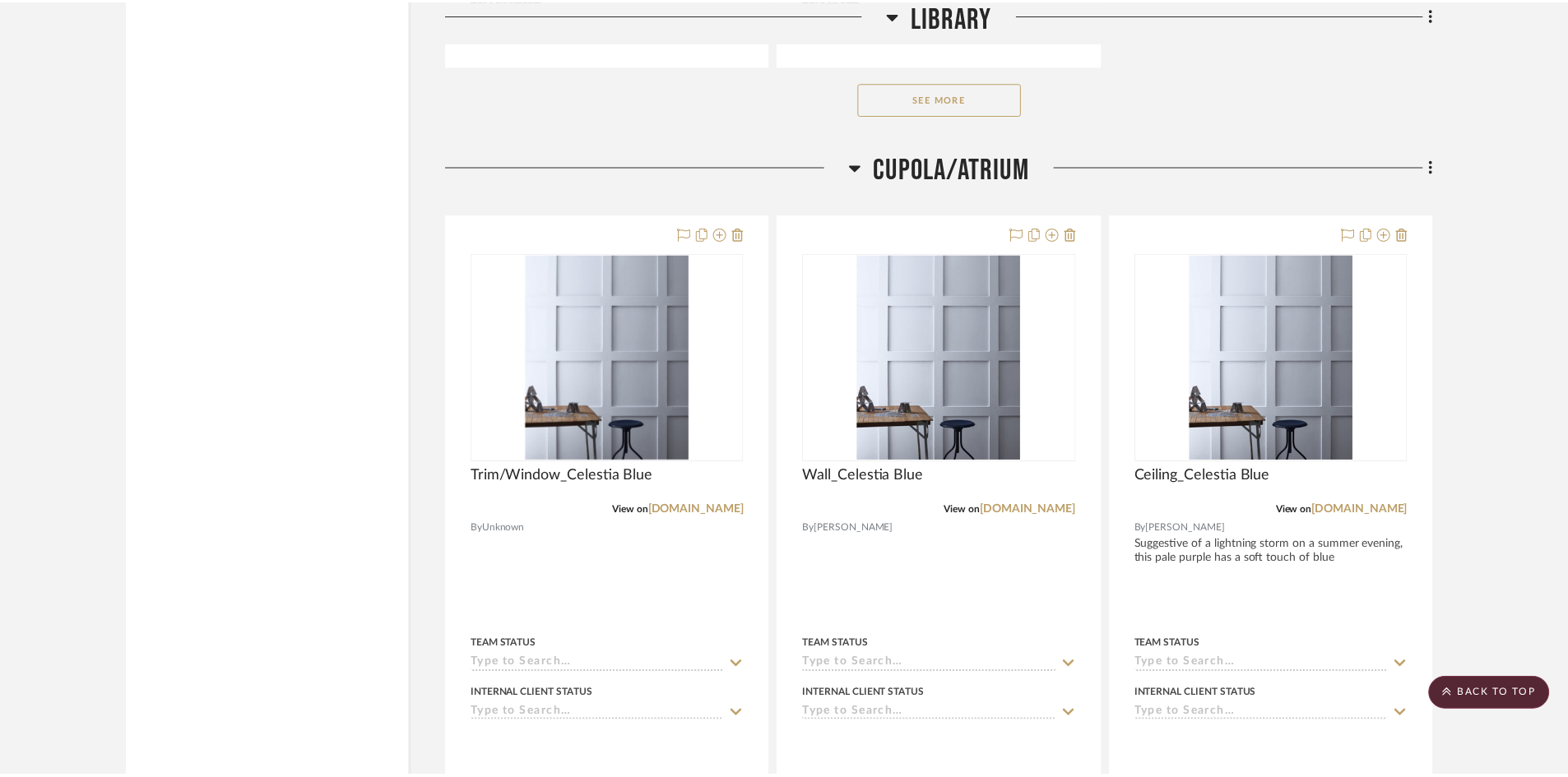
scroll to position [20615, 0]
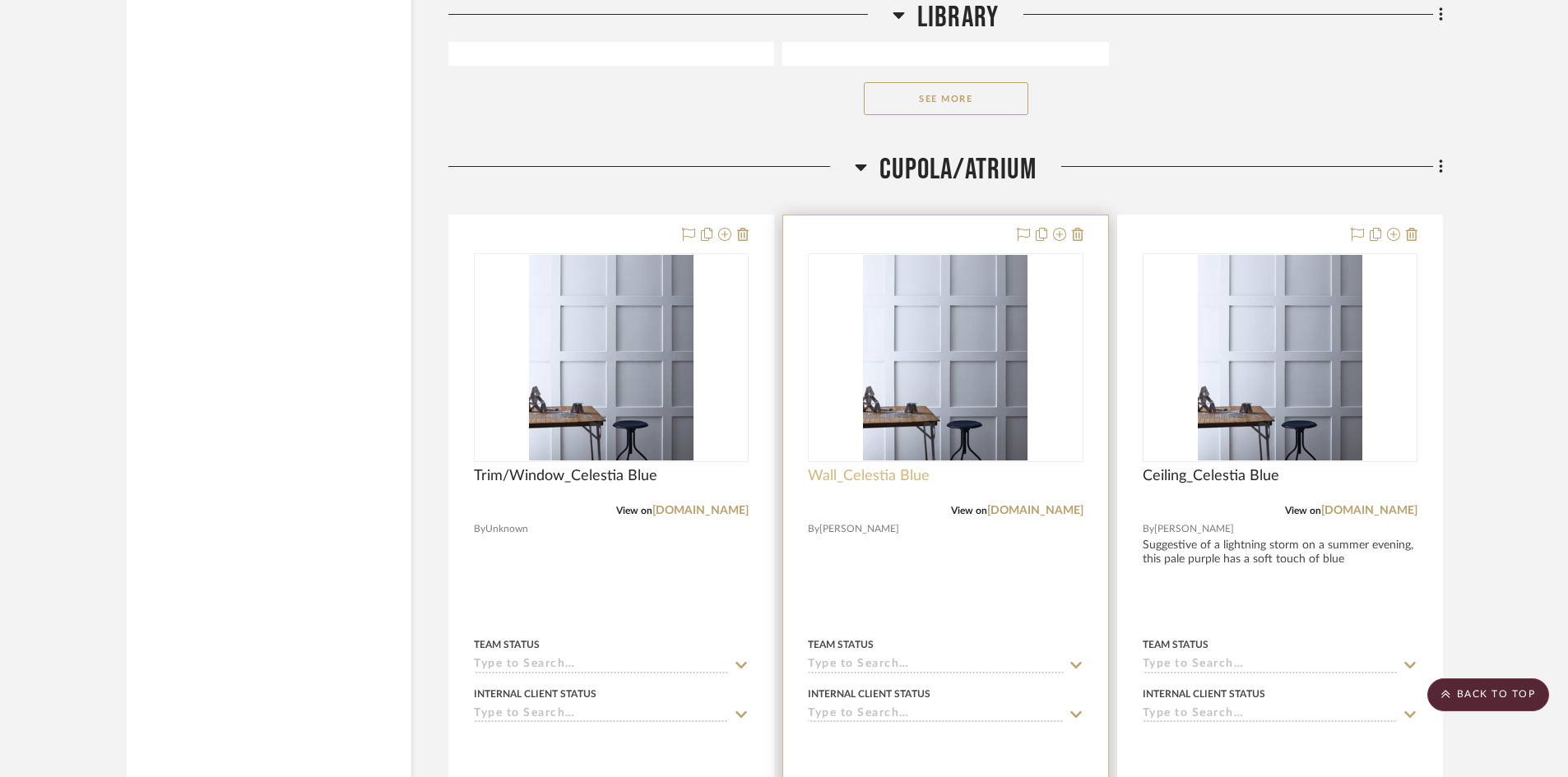
click at [916, 481] on span "Wall_Celestia Blue" at bounding box center [869, 476] width 122 height 18
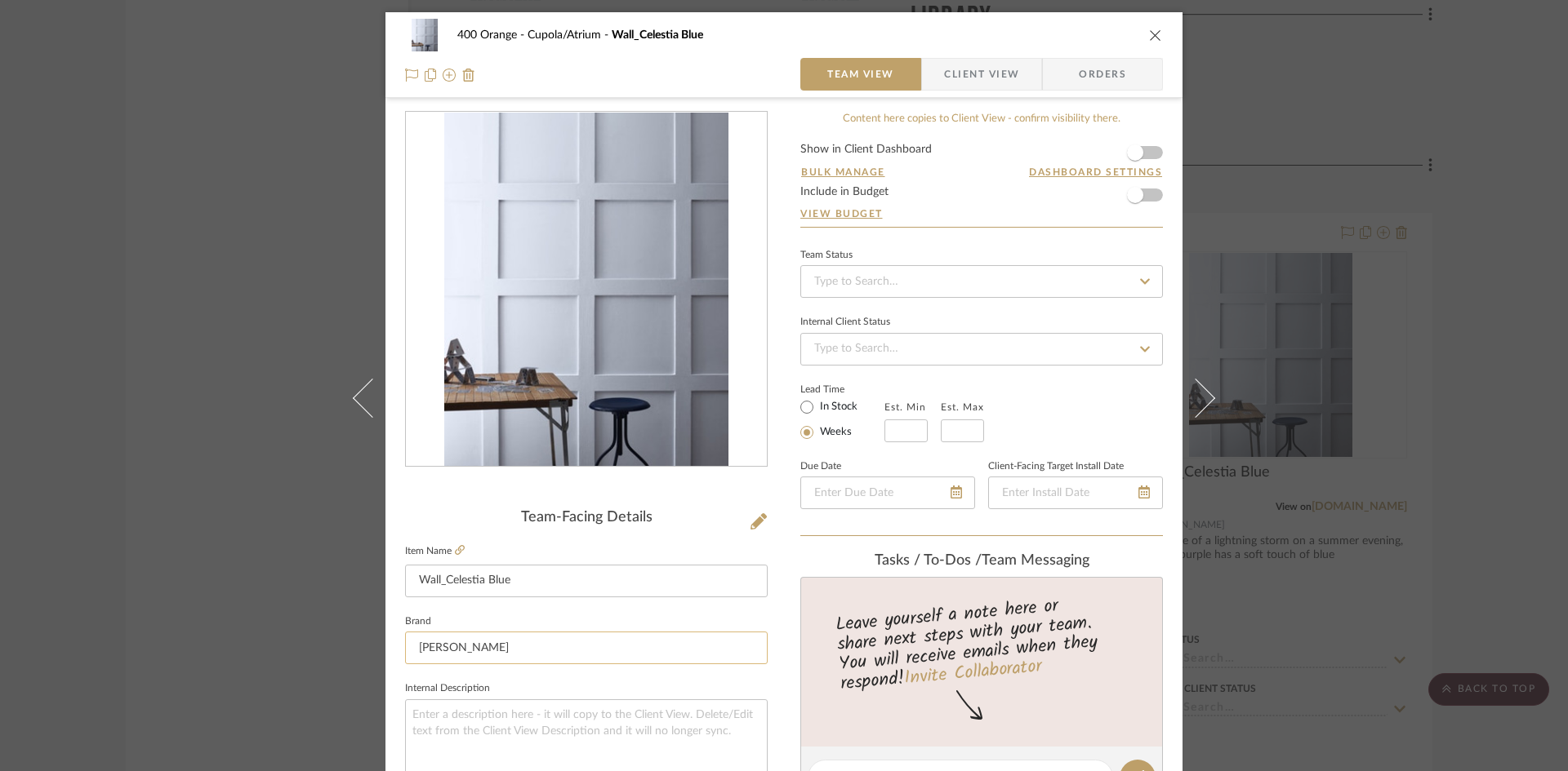
scroll to position [327, 0]
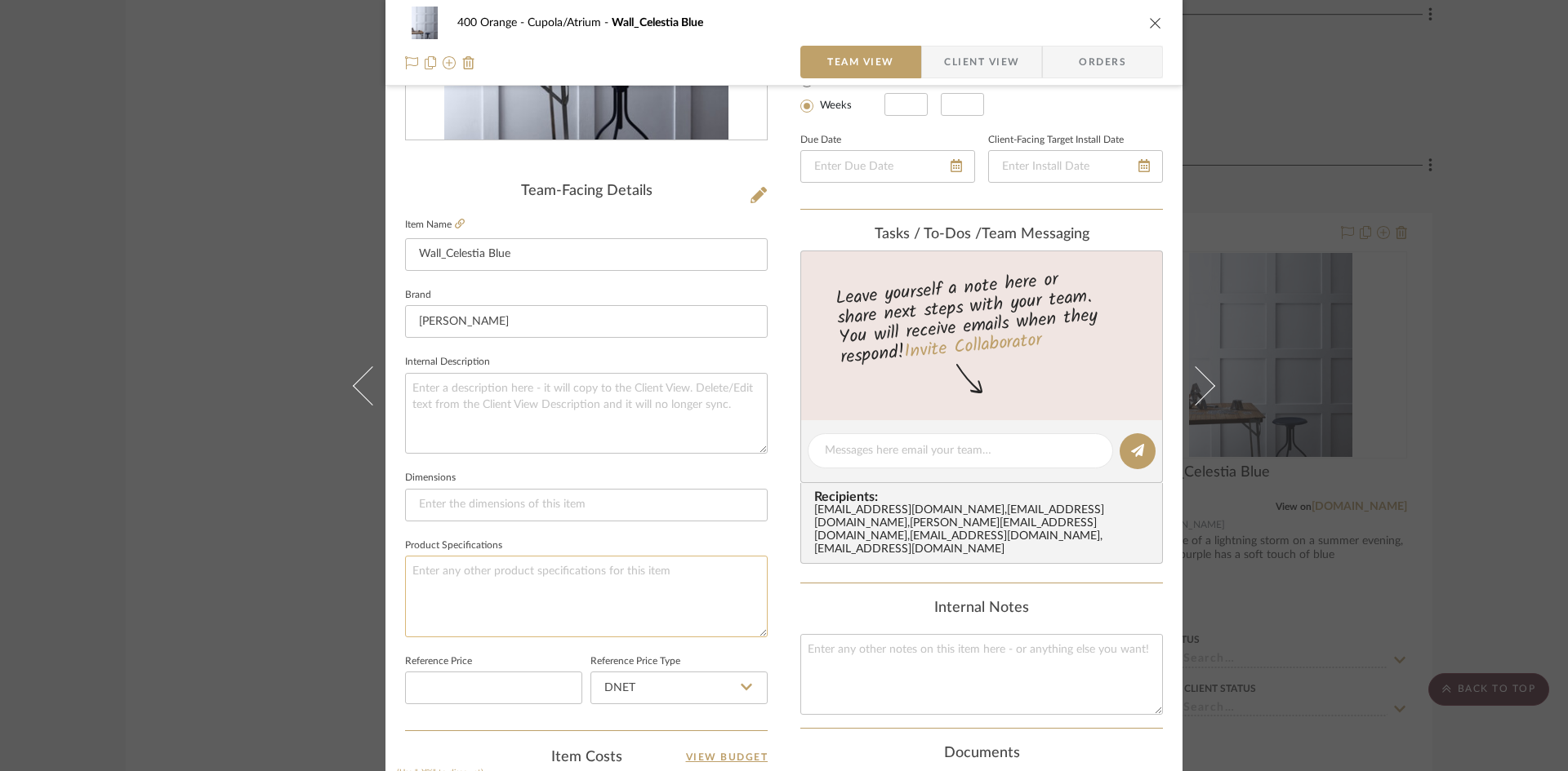
click at [494, 579] on textarea at bounding box center [586, 596] width 363 height 81
type textarea "Finish: Eggshell"
click at [242, 539] on div "400 Orange Cupola/Atrium Wall_Celestia Blue Team View Client View Orders Team-F…" at bounding box center [784, 385] width 1568 height 771
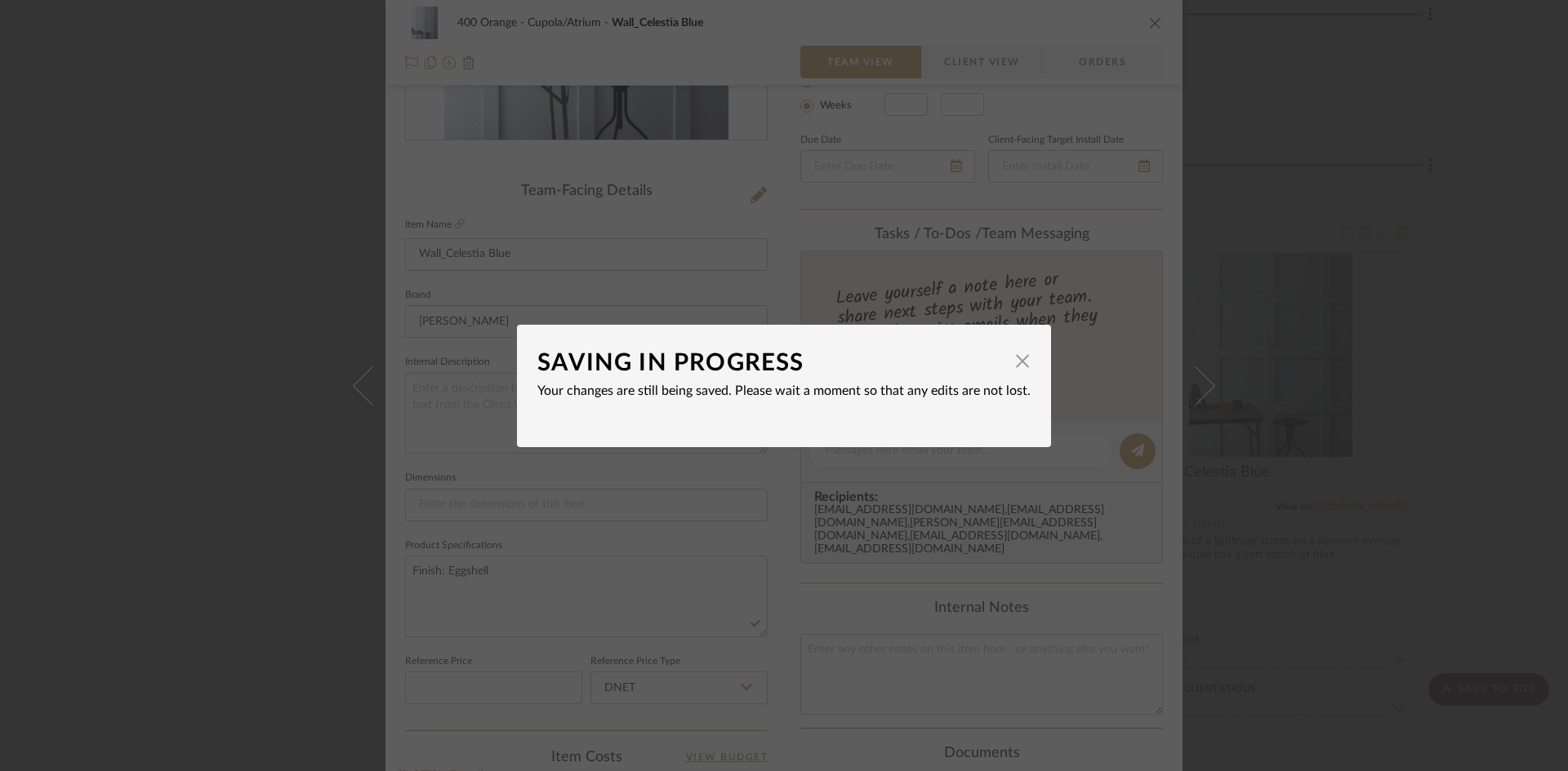
click at [248, 542] on div "SAVING IN PROGRESS × Your changes are still being saved. Please wait a moment s…" at bounding box center [784, 385] width 1568 height 771
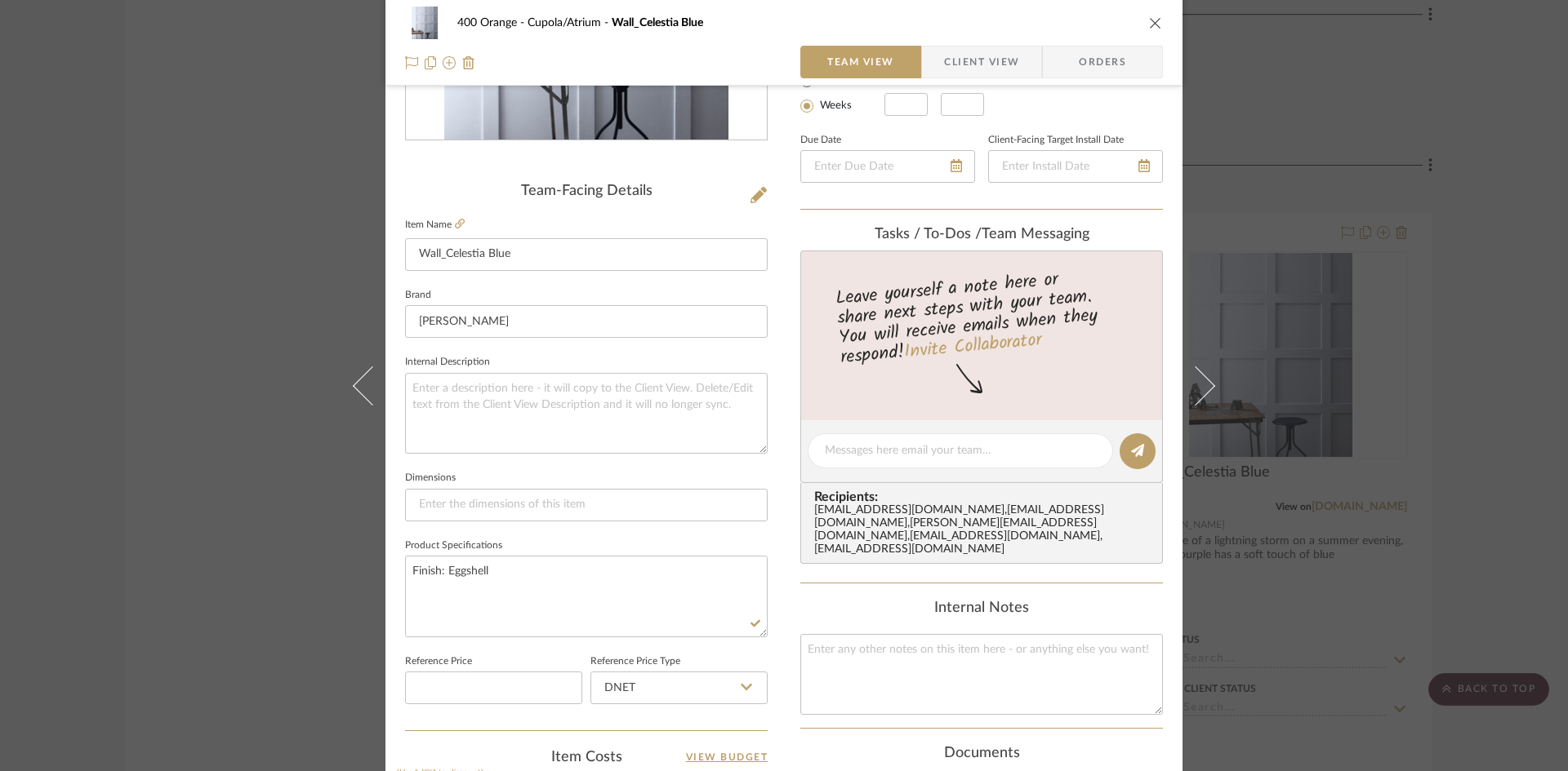
click at [219, 602] on div "400 Orange Cupola/Atrium Wall_Celestia Blue Team View Client View Orders Team-F…" at bounding box center [784, 385] width 1568 height 771
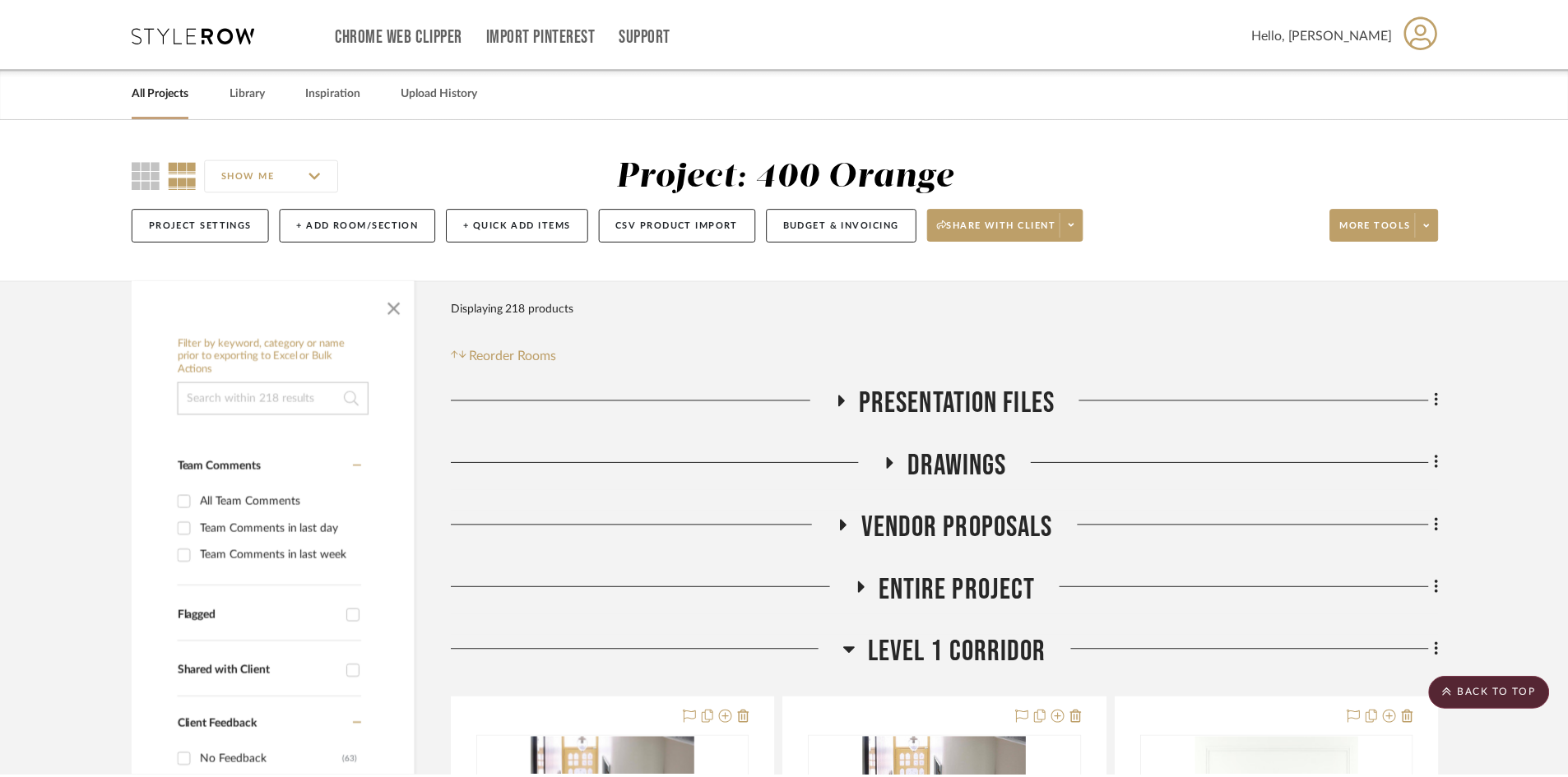
scroll to position [20615, 0]
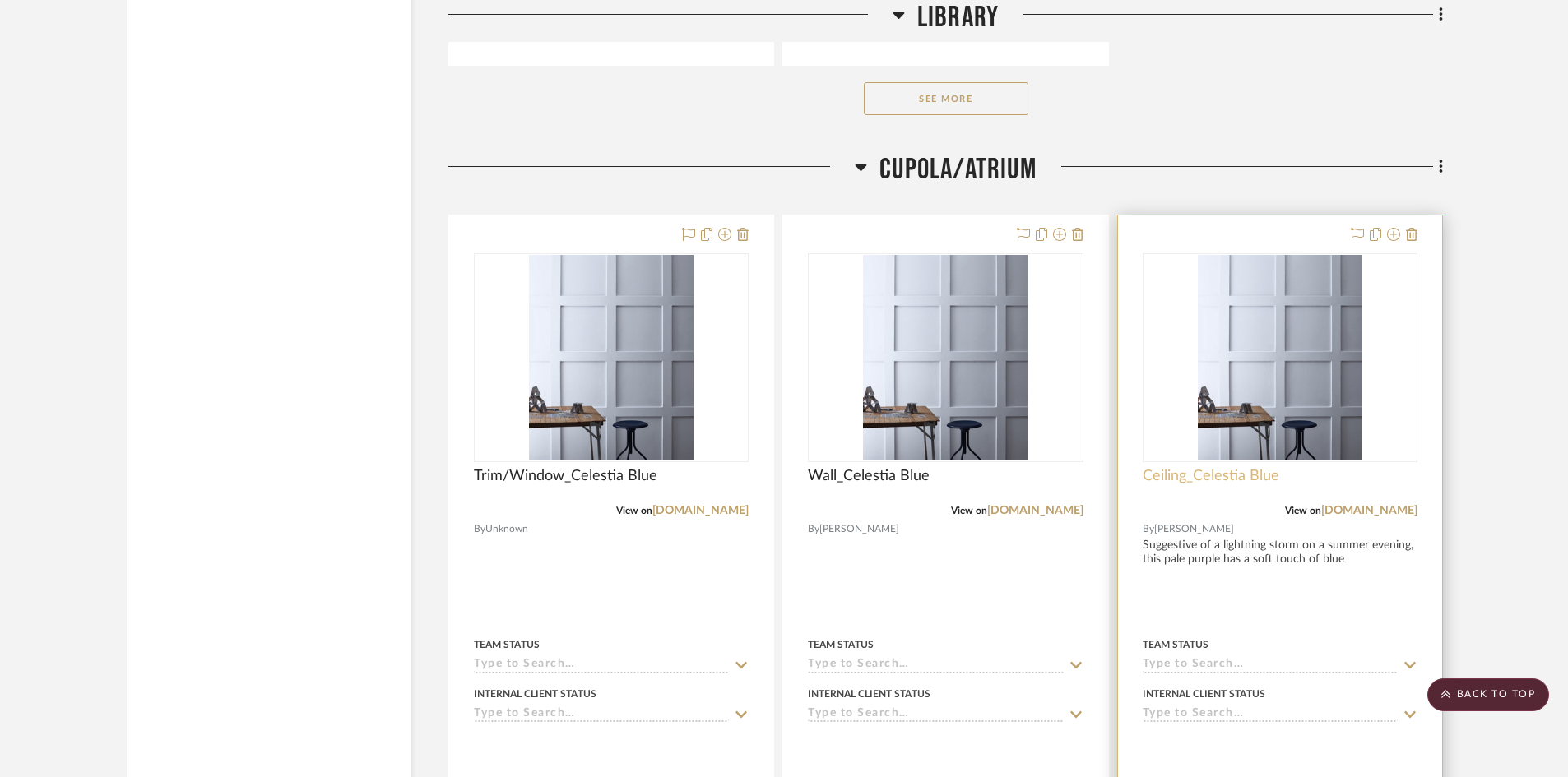
click at [1173, 481] on span "Ceiling_Celestia Blue" at bounding box center [1211, 476] width 137 height 18
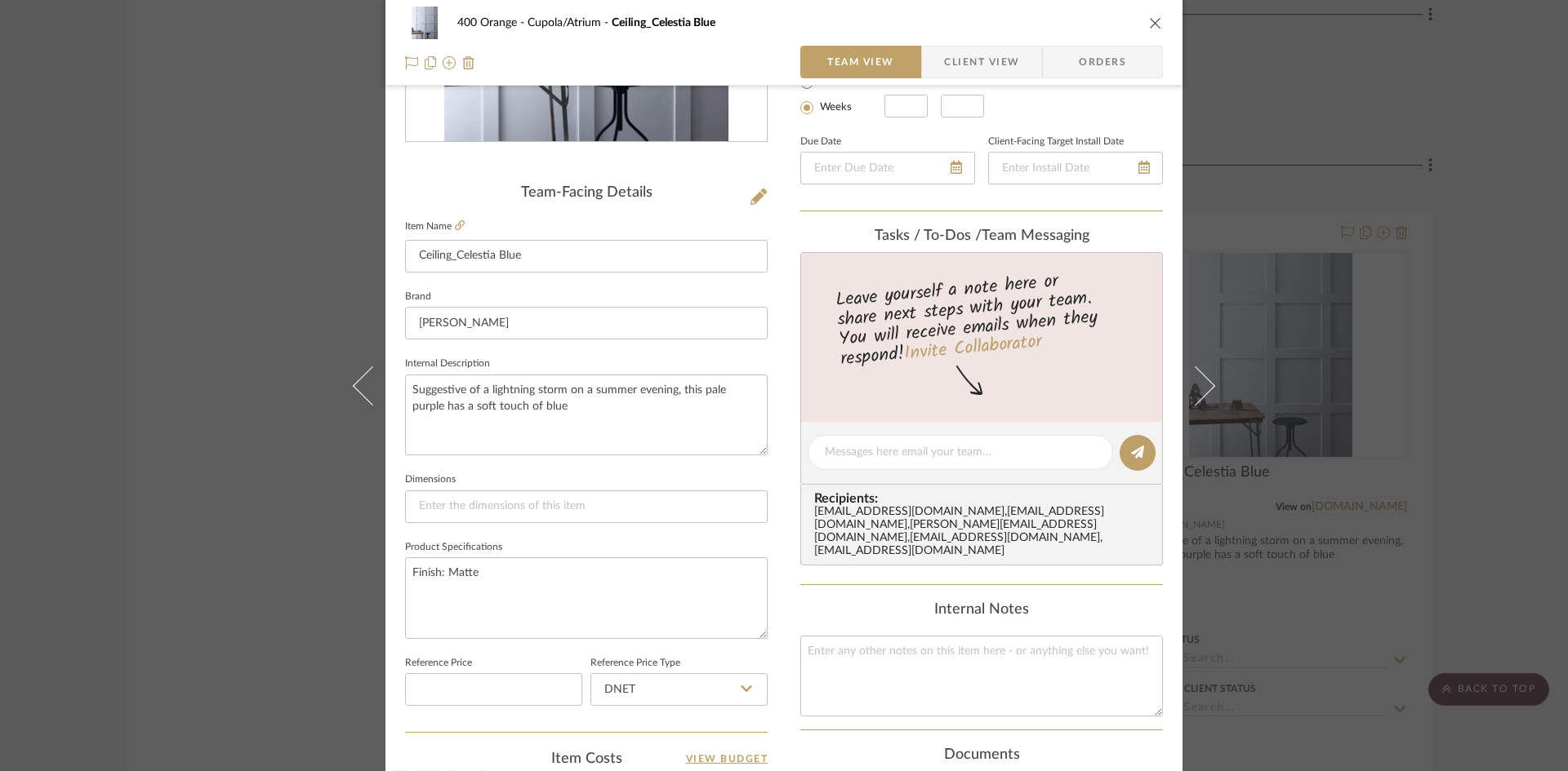
scroll to position [327, 0]
click at [260, 459] on div "400 Orange Cupola/Atrium Ceiling_Celestia Blue Team View Client View Orders Tea…" at bounding box center [784, 385] width 1568 height 771
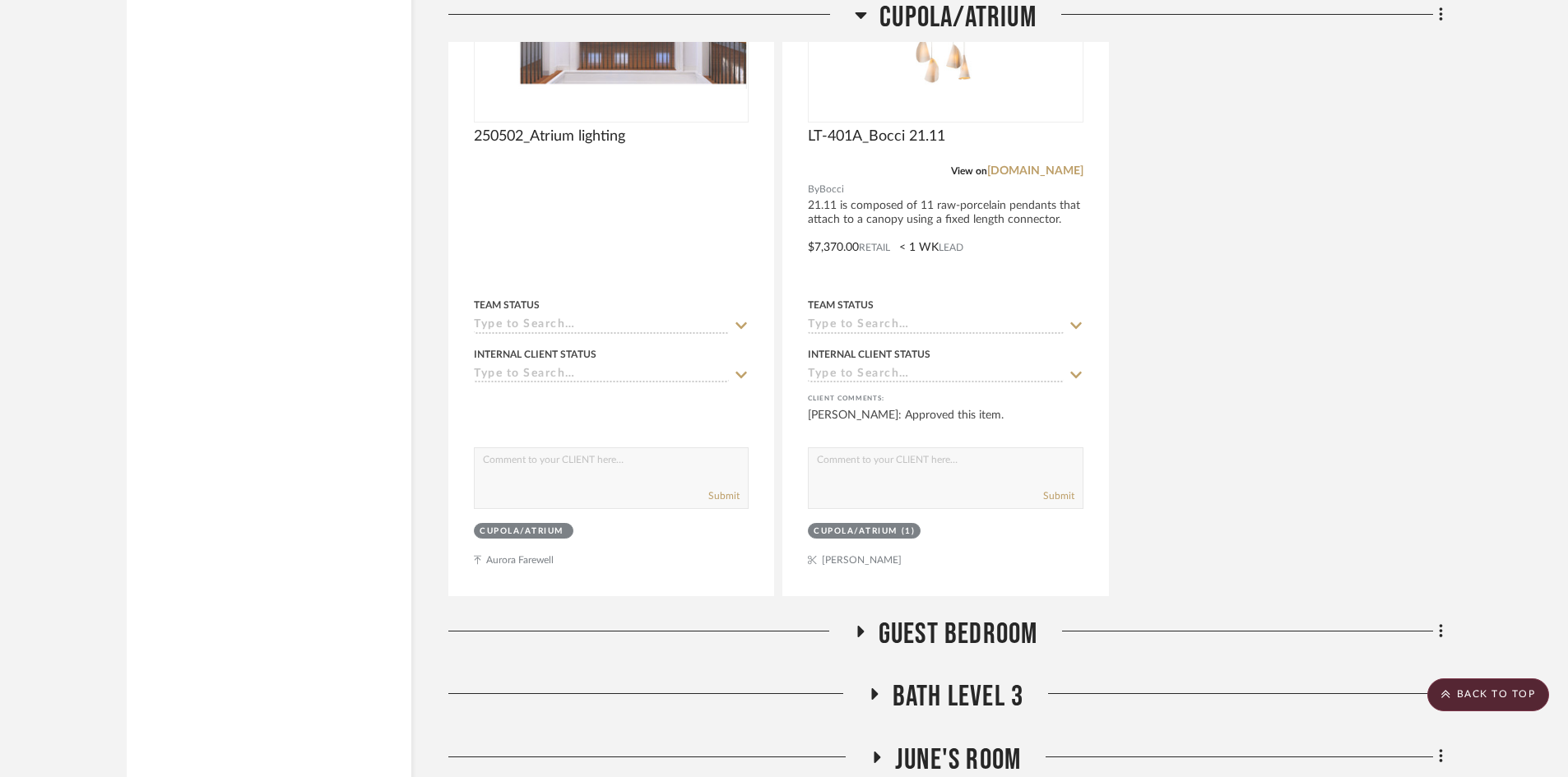
scroll to position [21932, 0]
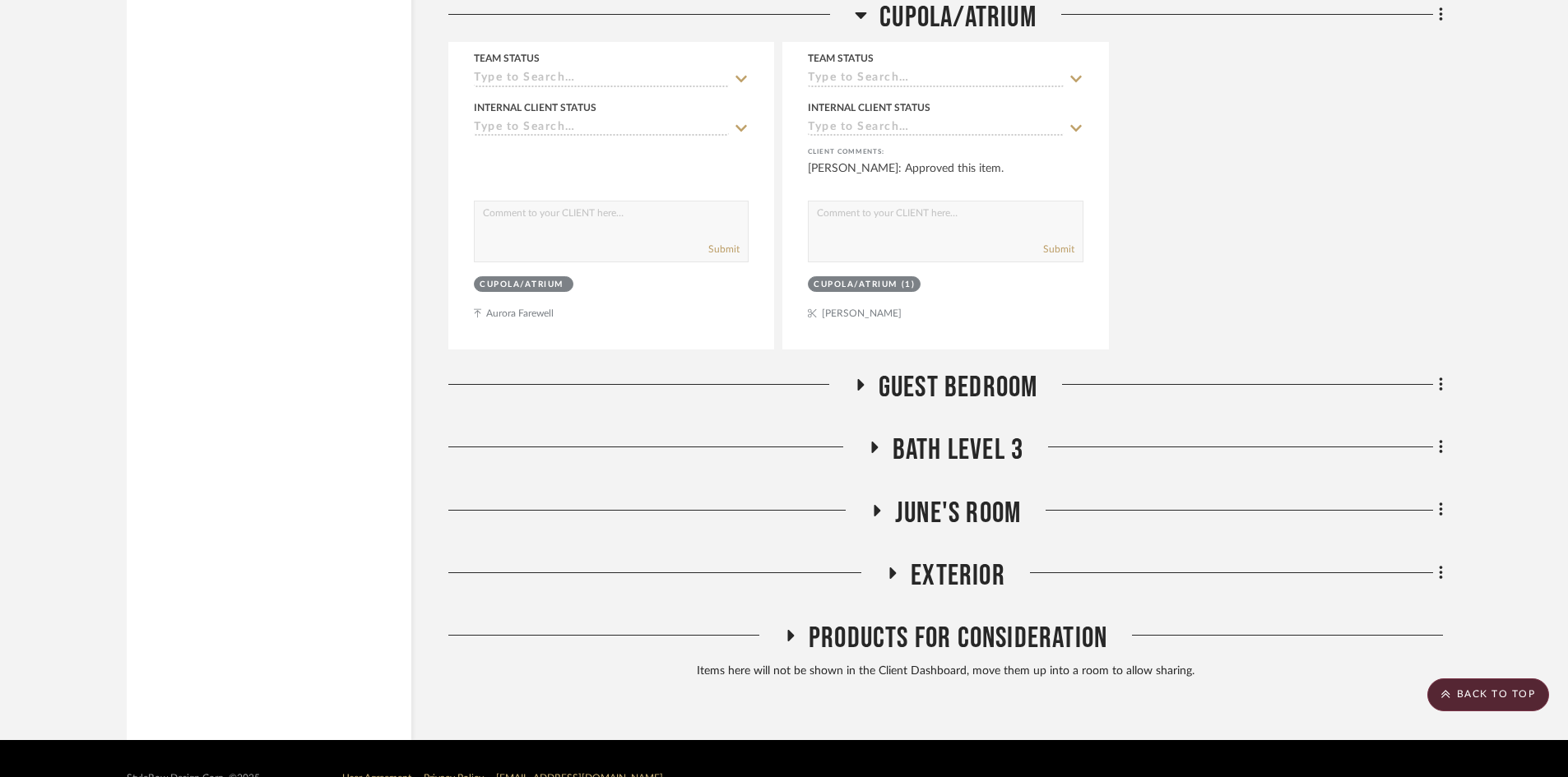
click at [922, 376] on span "Guest Bedroom" at bounding box center [959, 387] width 160 height 35
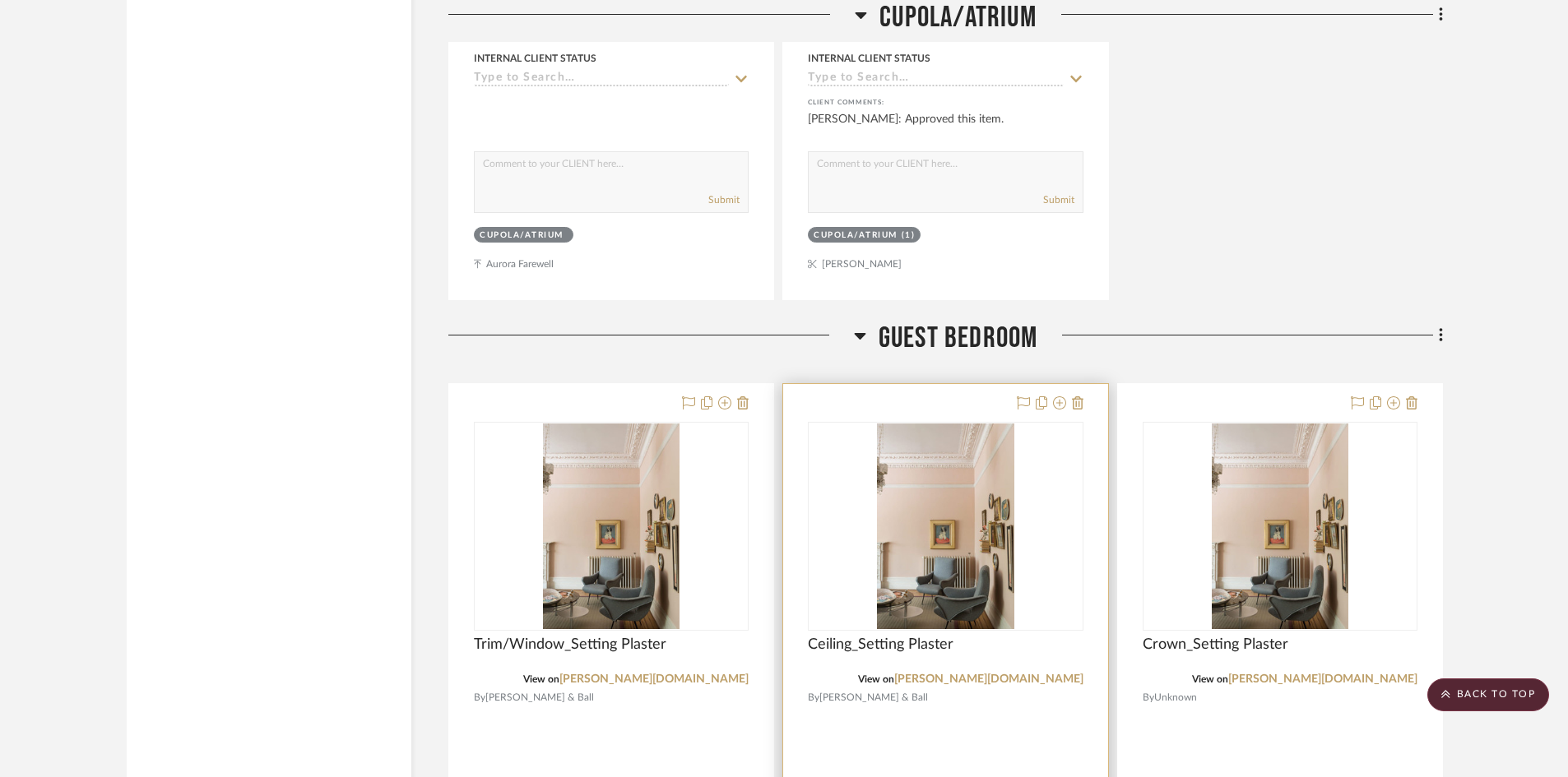
scroll to position [22178, 0]
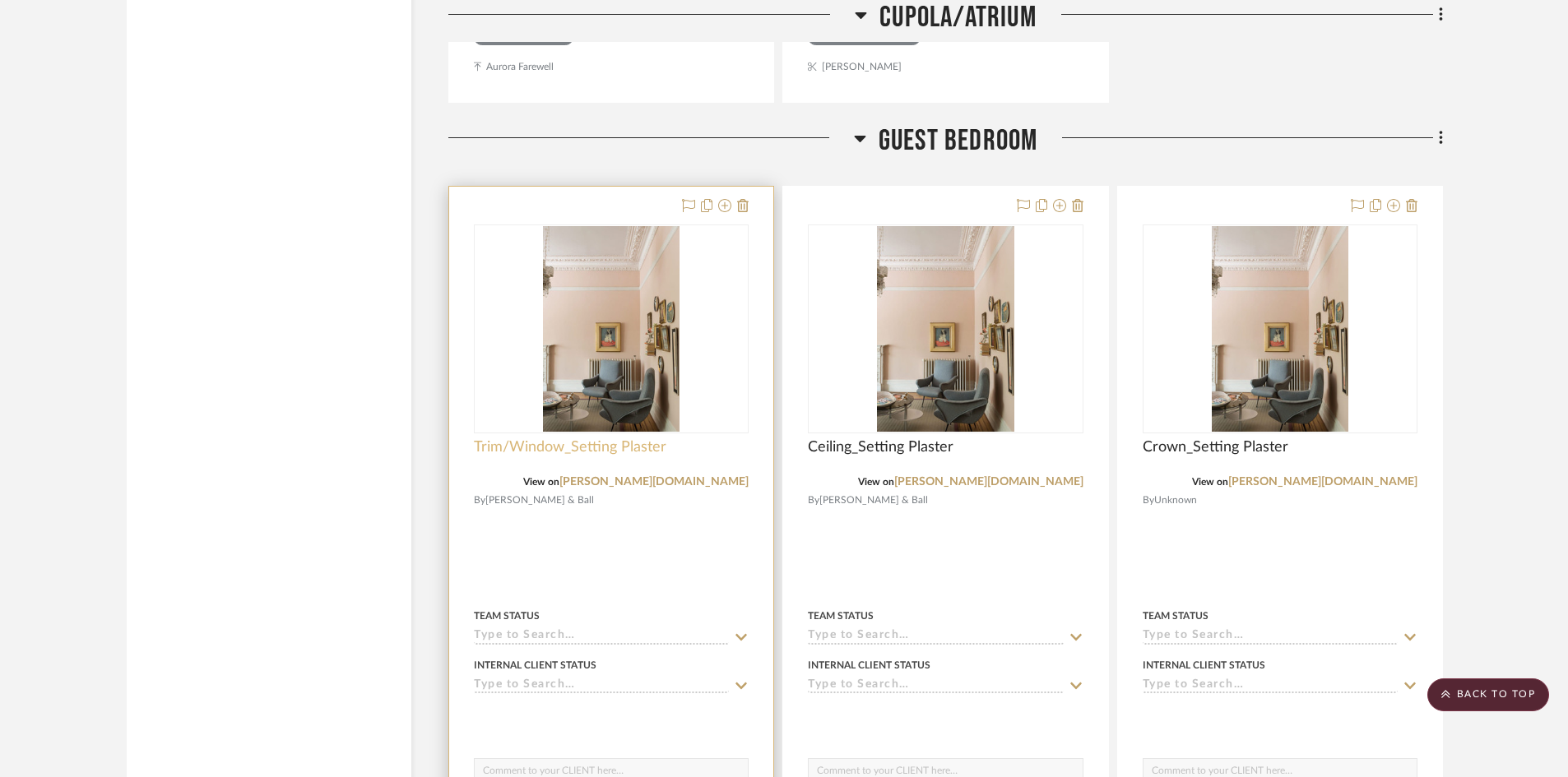
click at [568, 445] on span "Trim/Window_Setting Plaster" at bounding box center [570, 448] width 192 height 18
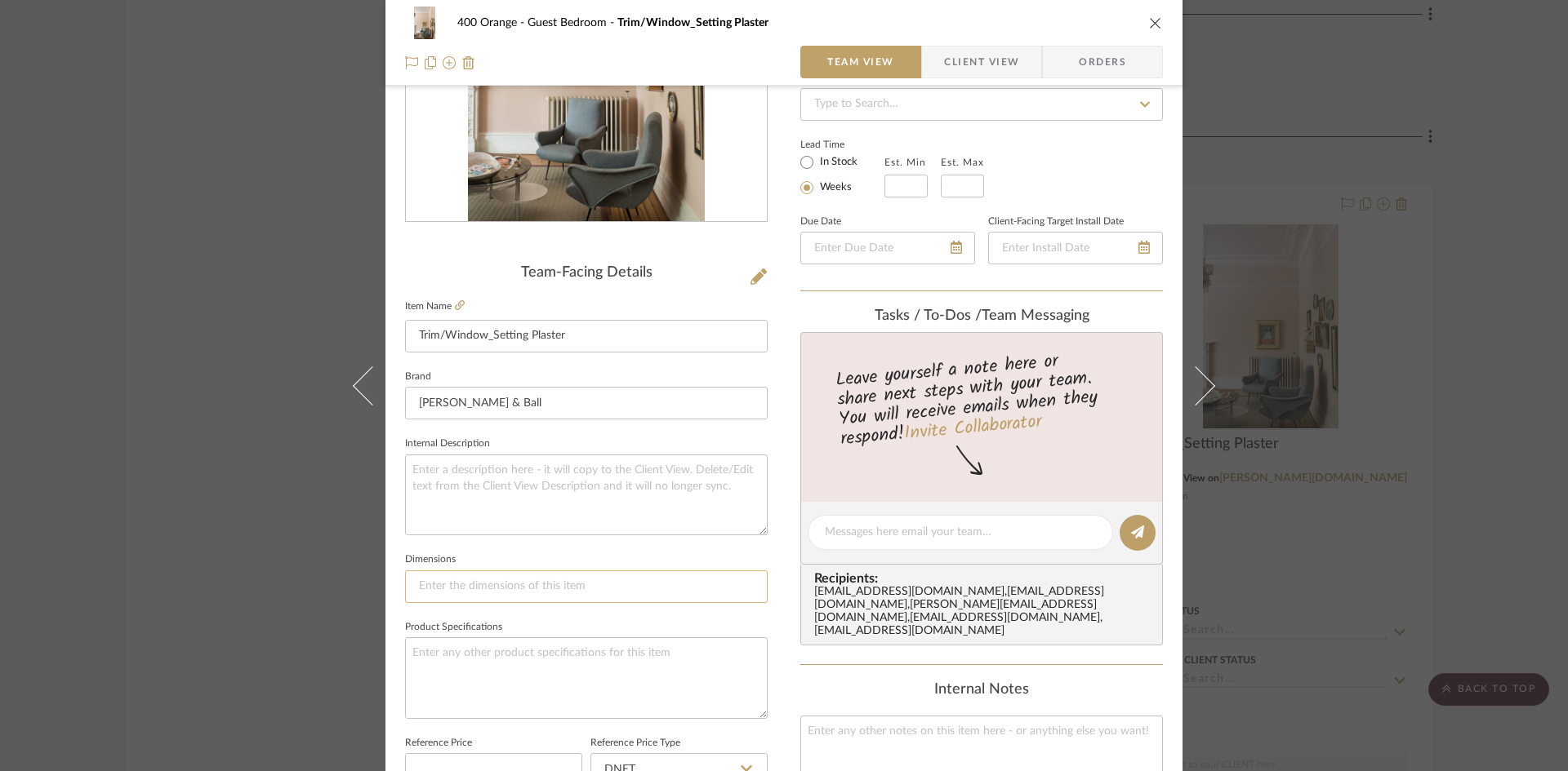
scroll to position [408, 0]
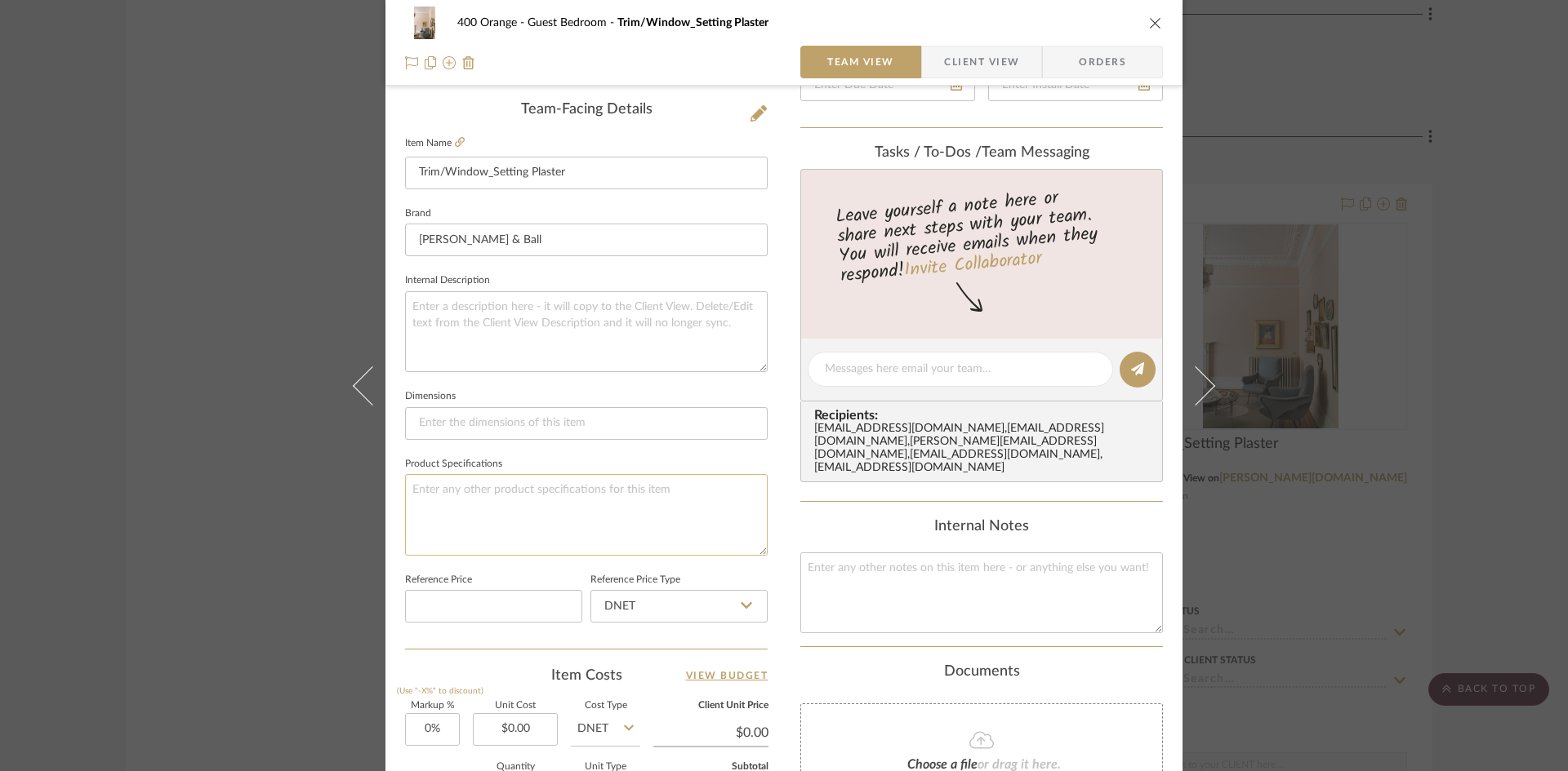
click at [566, 506] on textarea at bounding box center [586, 515] width 363 height 81
type textarea "Finish: Satin"
click at [922, 592] on textarea at bounding box center [981, 593] width 363 height 81
drag, startPoint x: 982, startPoint y: 571, endPoint x: 766, endPoint y: 574, distance: 216.0
click at [766, 574] on div "400 Orange Guest Bedroom Trim/Window_Setting Plaster Team View Client View Orde…" at bounding box center [783, 358] width 797 height 1508
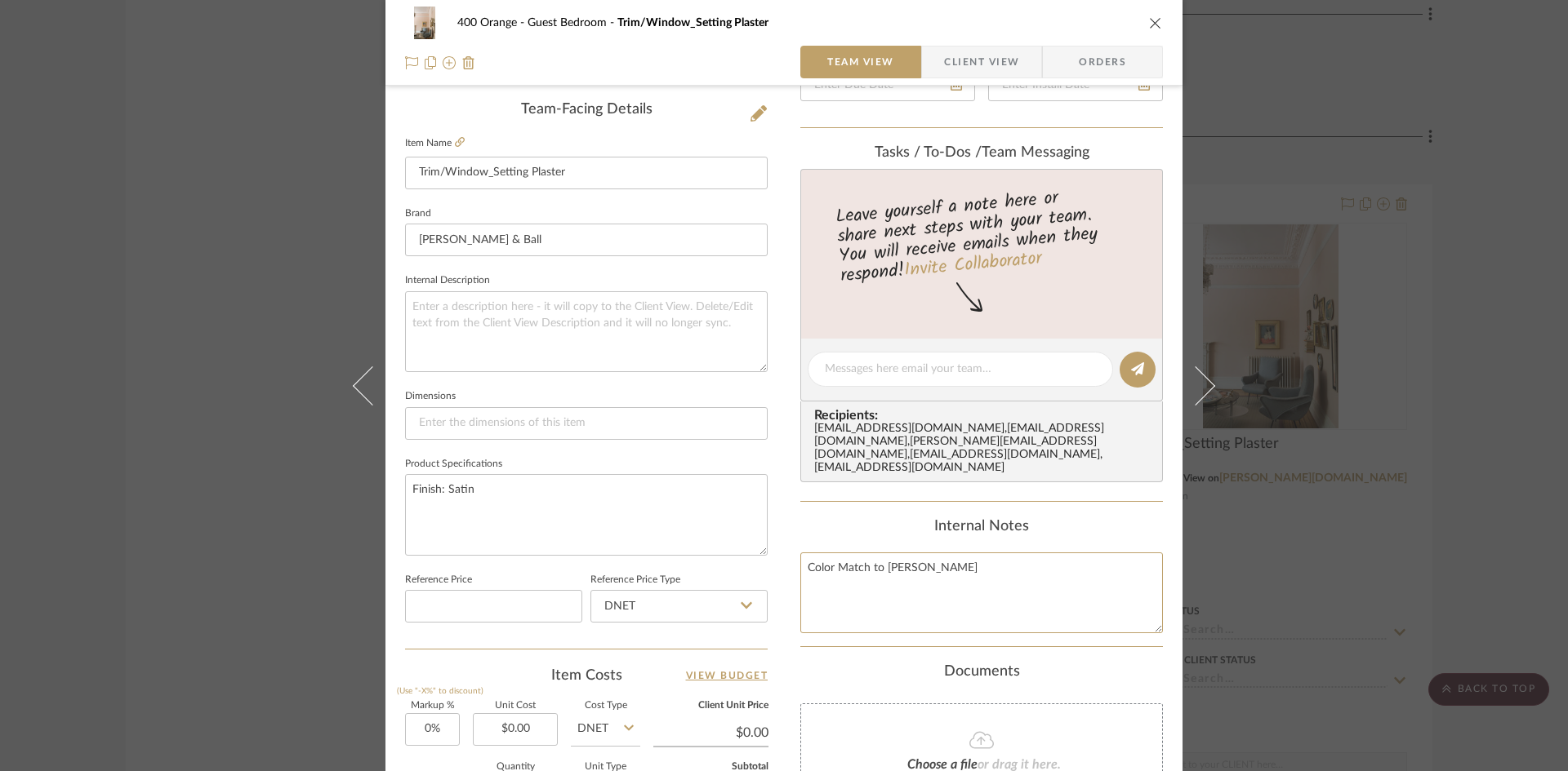
type textarea "Color Match to Benjamin Moore"
click at [1555, 515] on div "400 Orange Guest Bedroom Trim/Window_Setting Plaster Team View Client View Orde…" at bounding box center [784, 385] width 1568 height 771
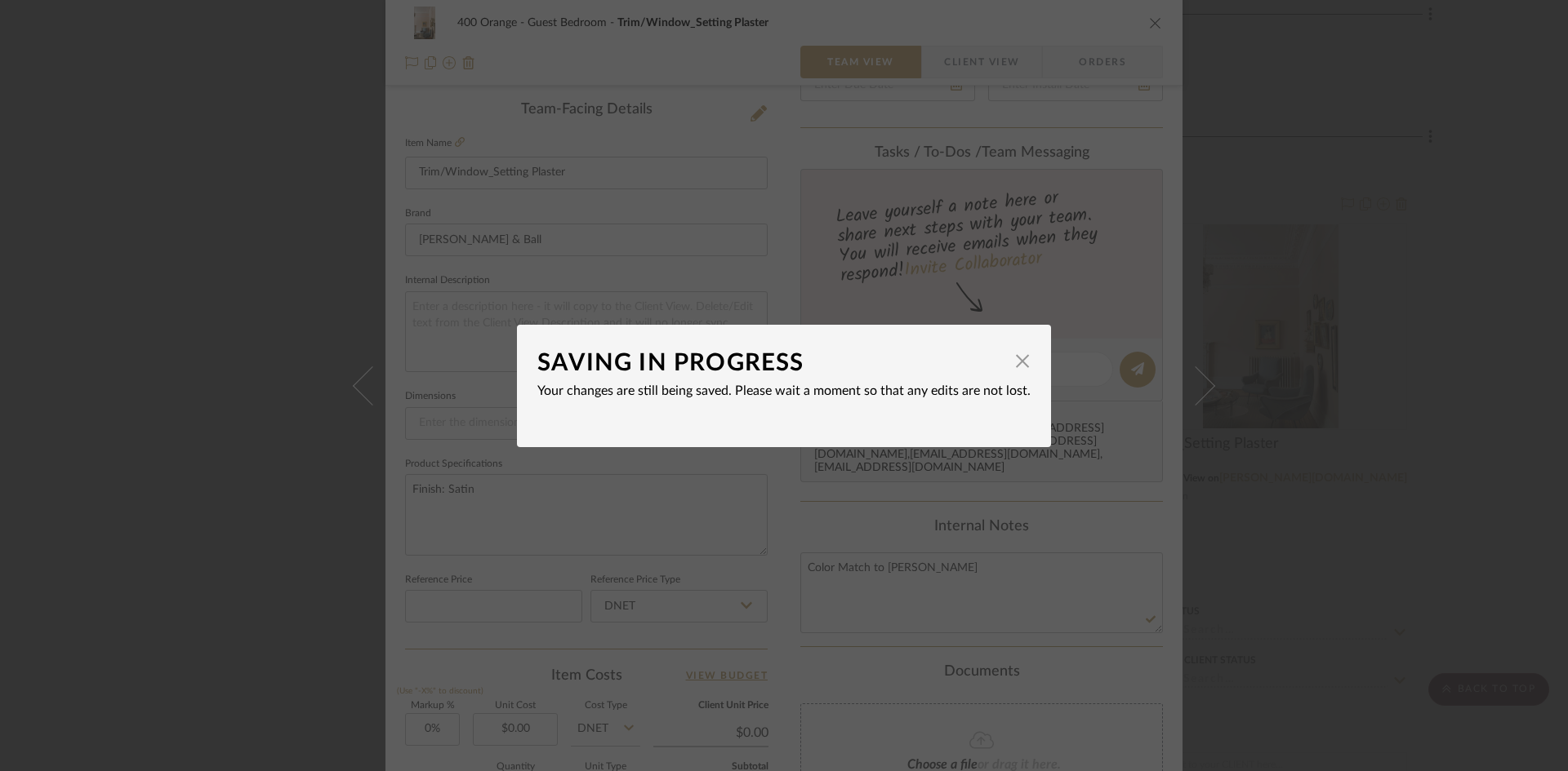
click at [1498, 515] on div "SAVING IN PROGRESS × Your changes are still being saved. Please wait a moment s…" at bounding box center [784, 385] width 1568 height 771
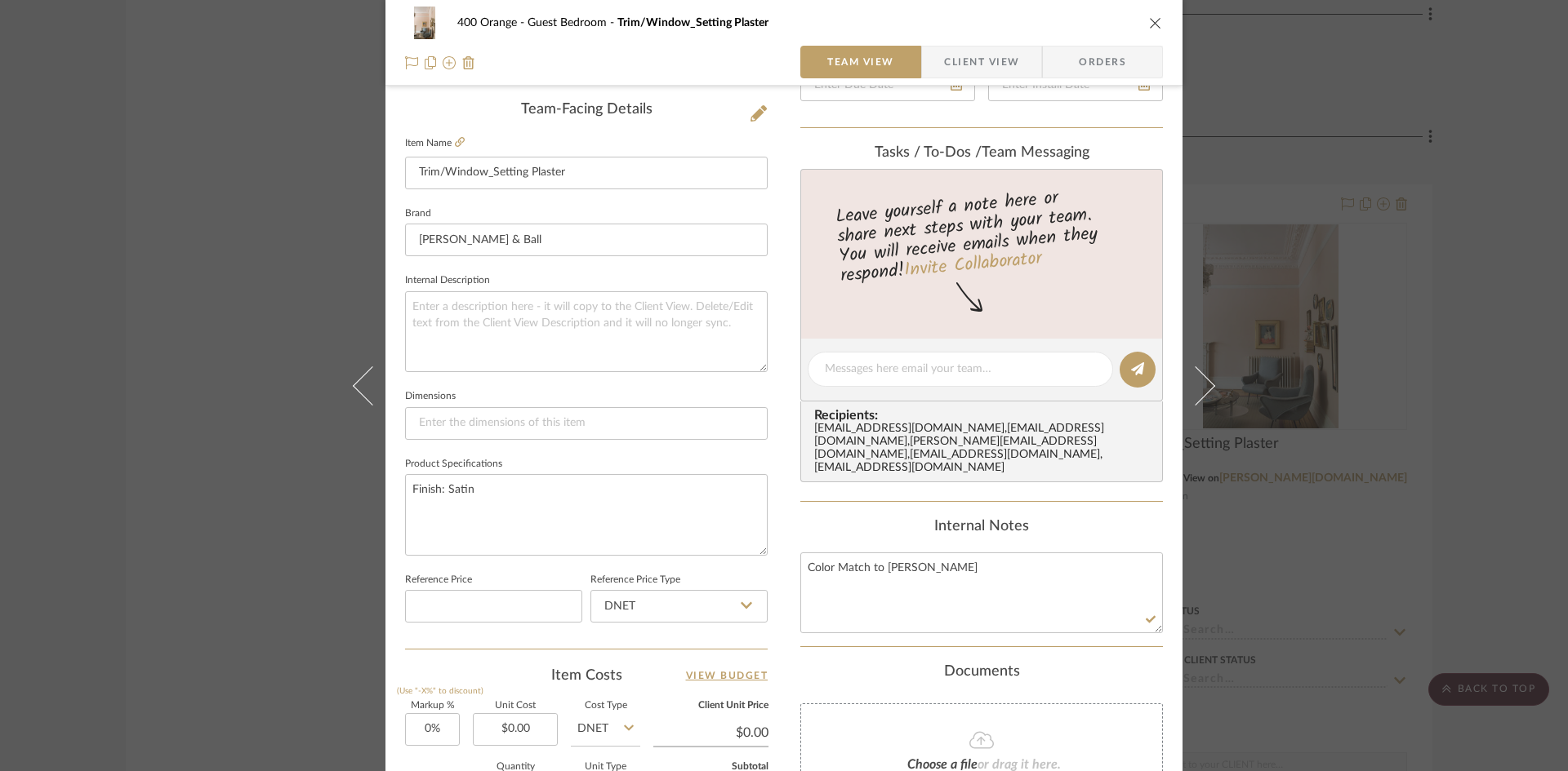
click at [1500, 478] on div "400 Orange Guest Bedroom Trim/Window_Setting Plaster Team View Client View Orde…" at bounding box center [784, 385] width 1568 height 771
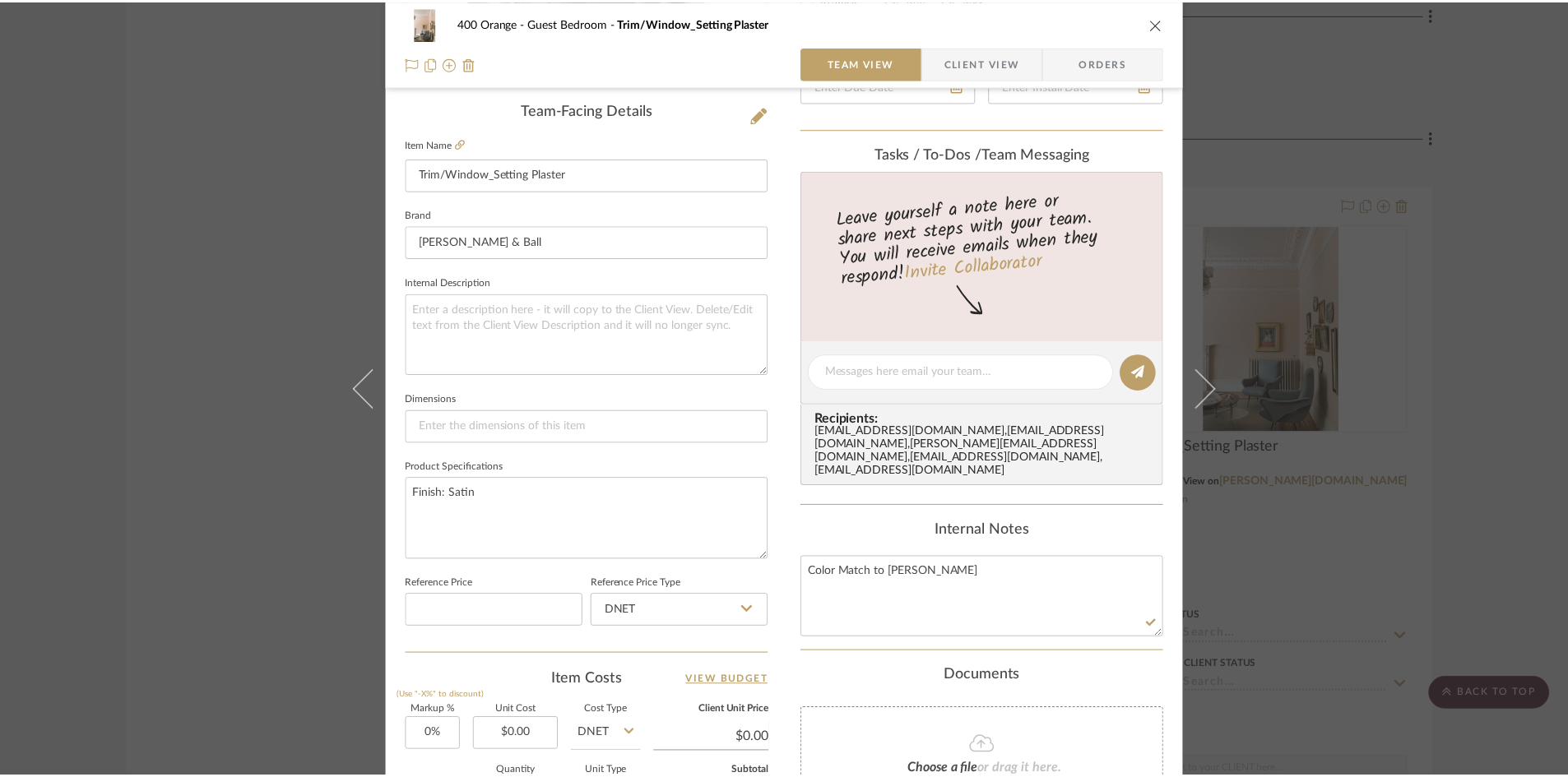
scroll to position [22178, 0]
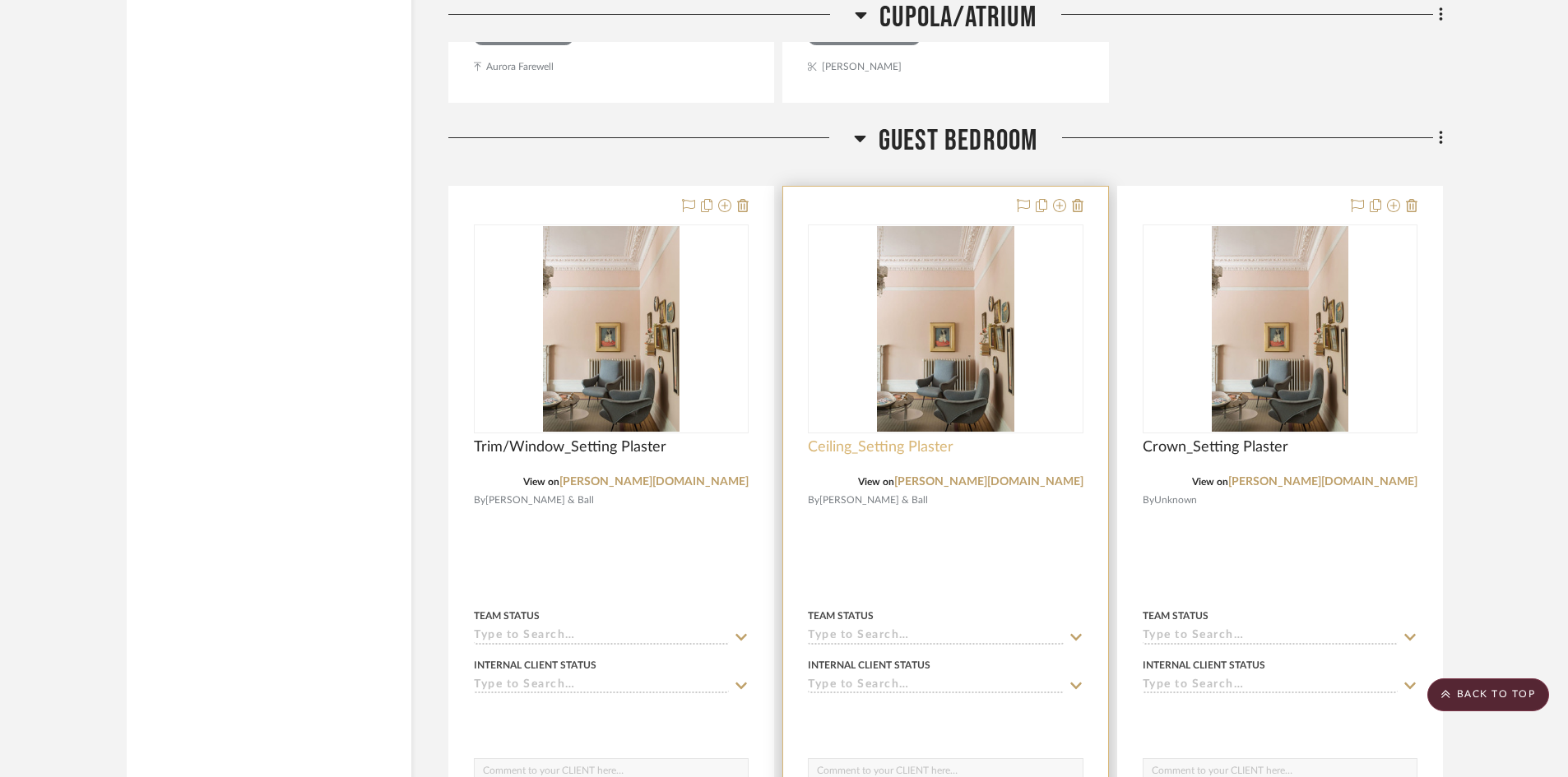
click at [895, 453] on span "Ceiling_Setting Plaster" at bounding box center [881, 448] width 146 height 18
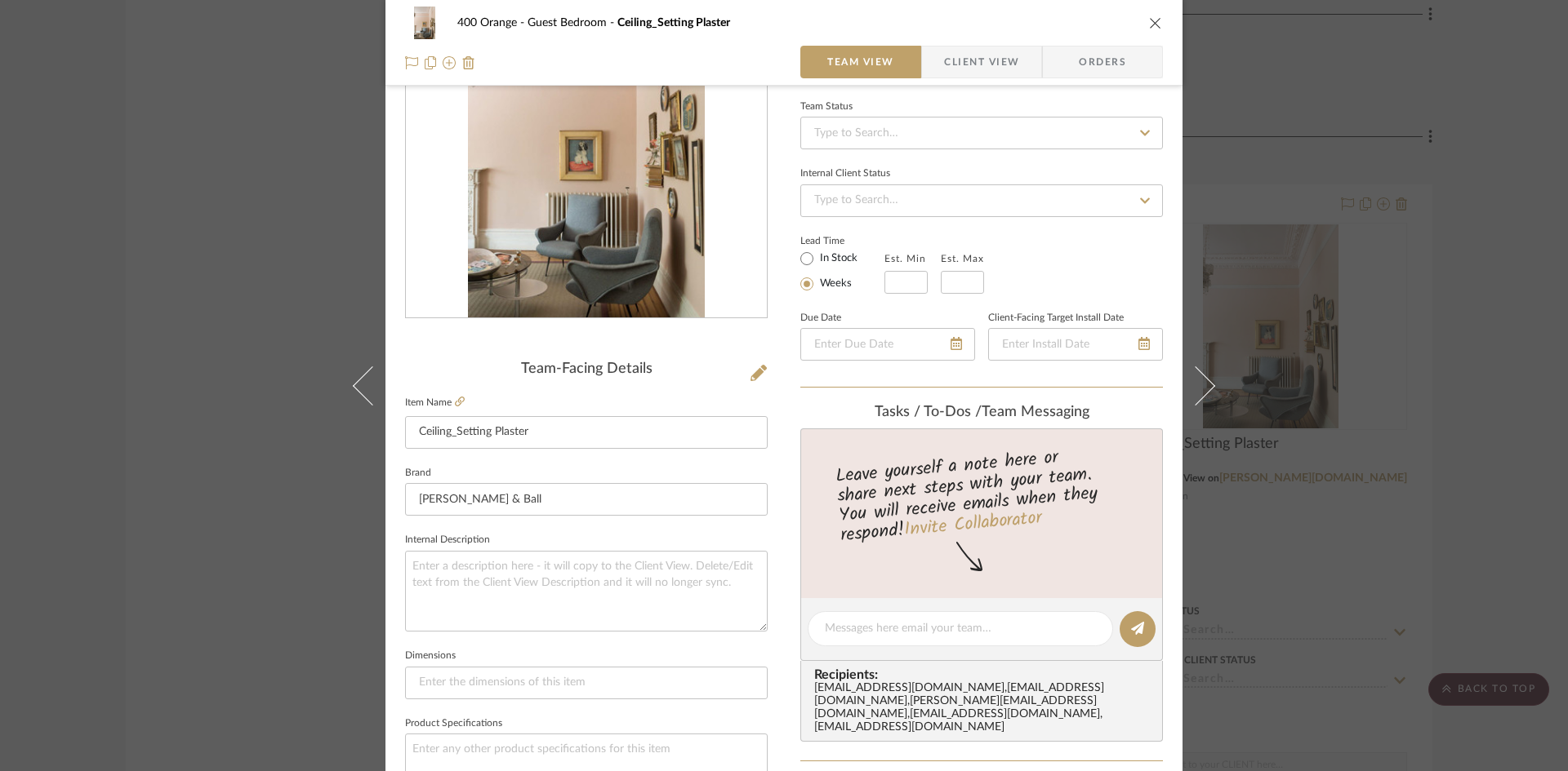
scroll to position [327, 0]
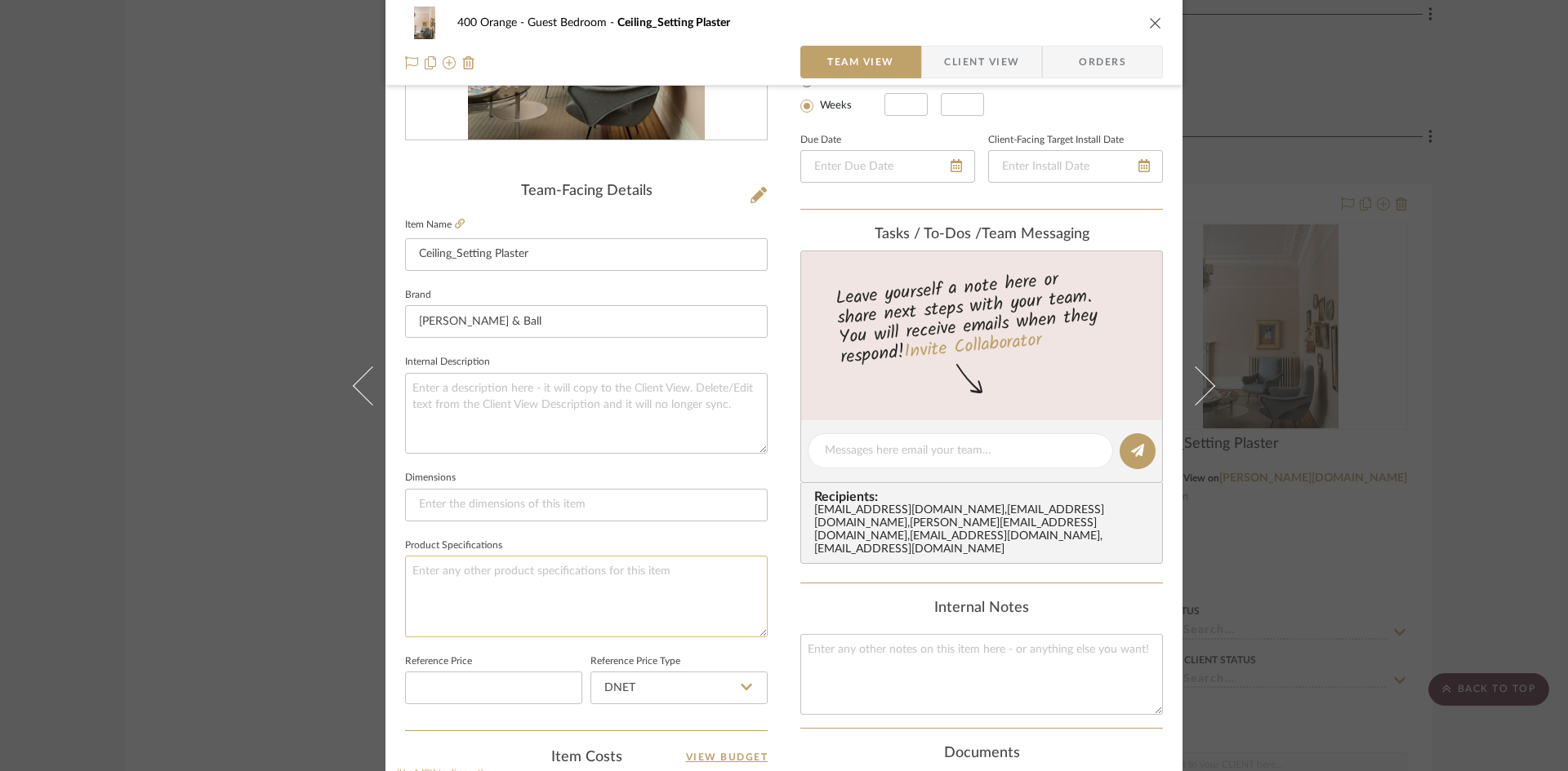
click at [590, 593] on textarea at bounding box center [586, 596] width 363 height 81
click at [985, 664] on textarea at bounding box center [981, 675] width 363 height 81
paste textarea "Color Match to Benjamin Moore"
click at [1435, 542] on div "400 Orange Guest Bedroom Ceiling_Setting Plaster Team View Client View Orders T…" at bounding box center [784, 385] width 1568 height 771
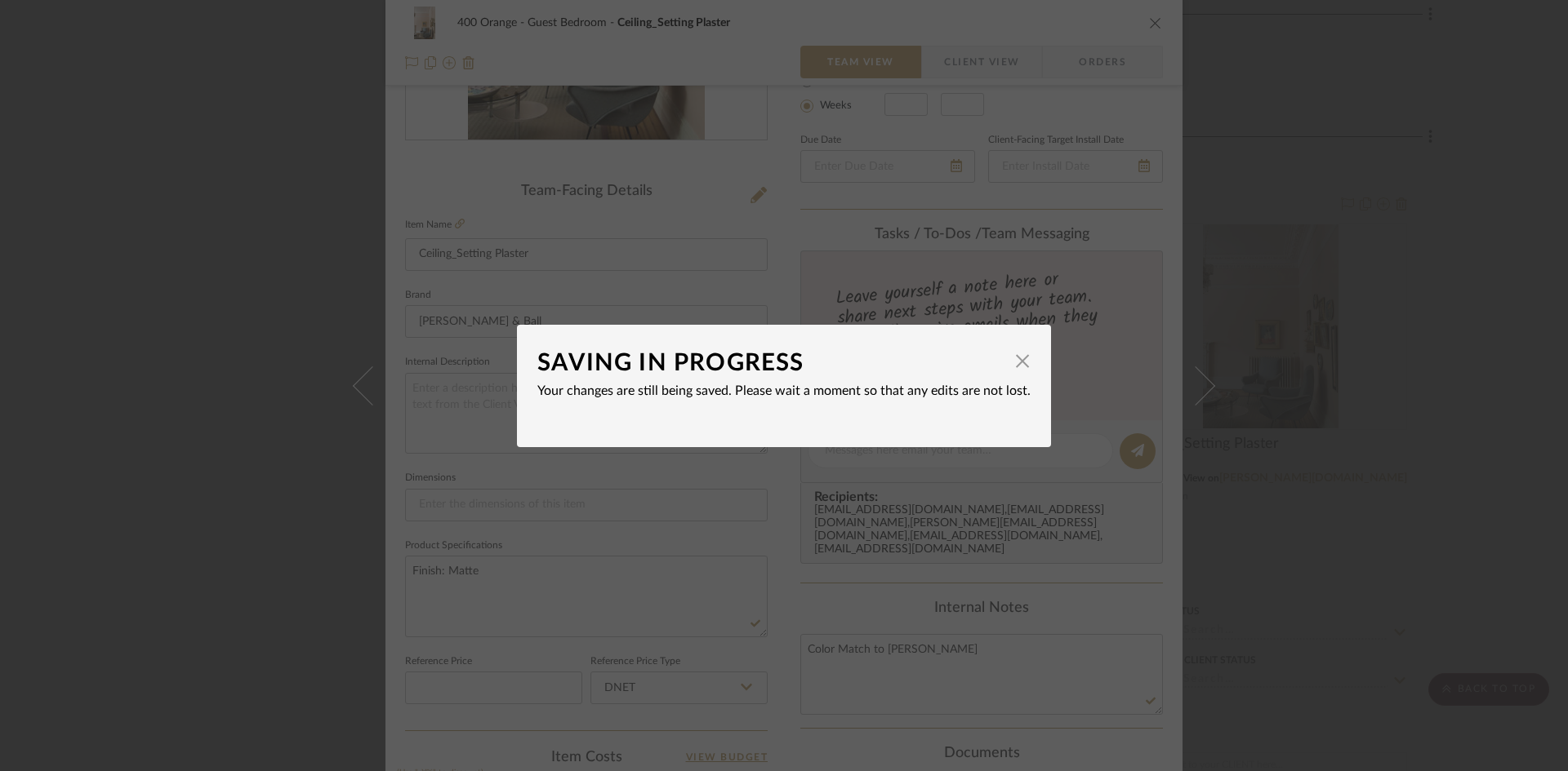
click at [1413, 453] on div "SAVING IN PROGRESS × Your changes are still being saved. Please wait a moment s…" at bounding box center [784, 385] width 1568 height 771
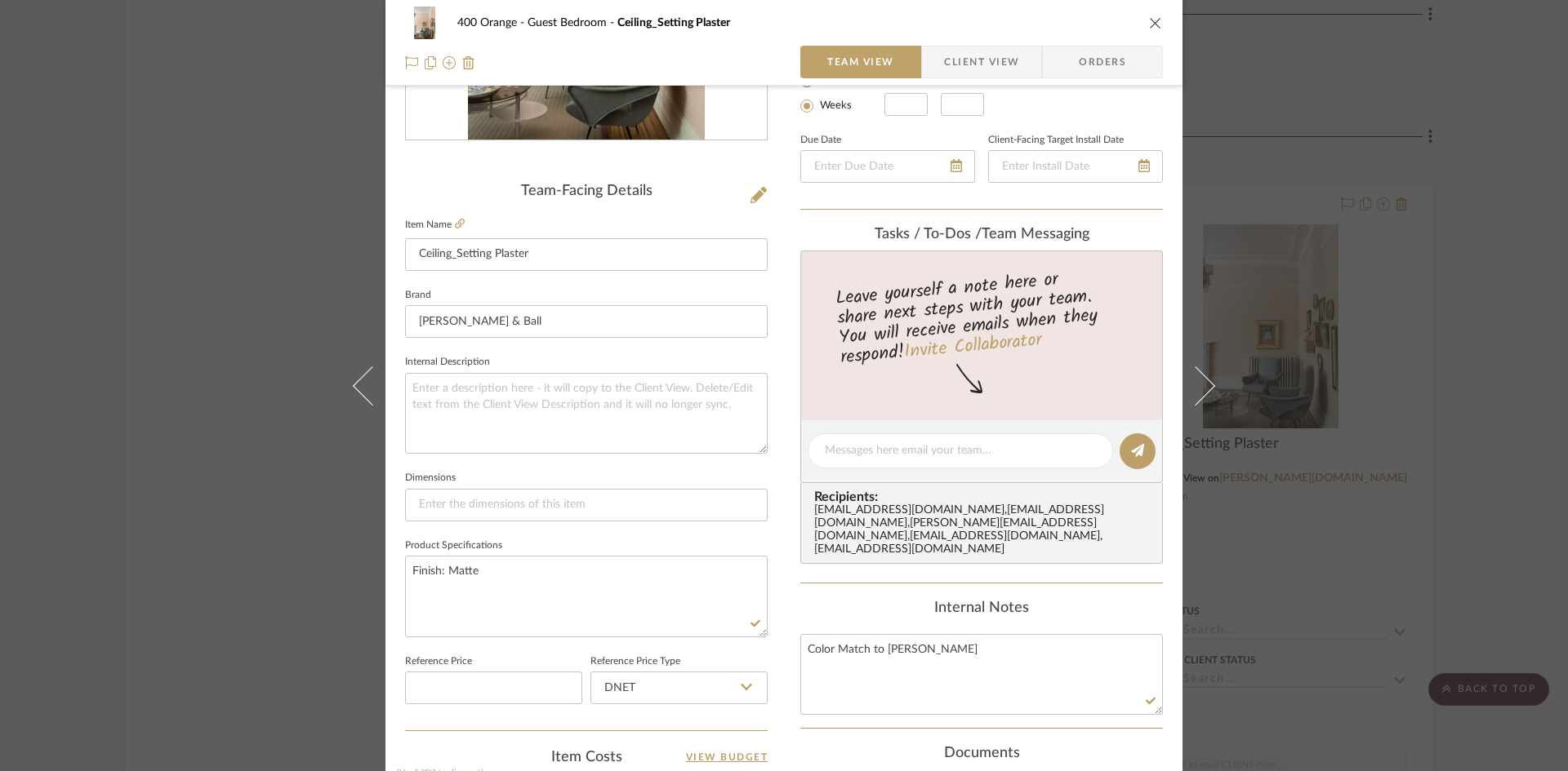
click at [1420, 454] on div "400 Orange Guest Bedroom Ceiling_Setting Plaster Team View Client View Orders T…" at bounding box center [784, 385] width 1568 height 771
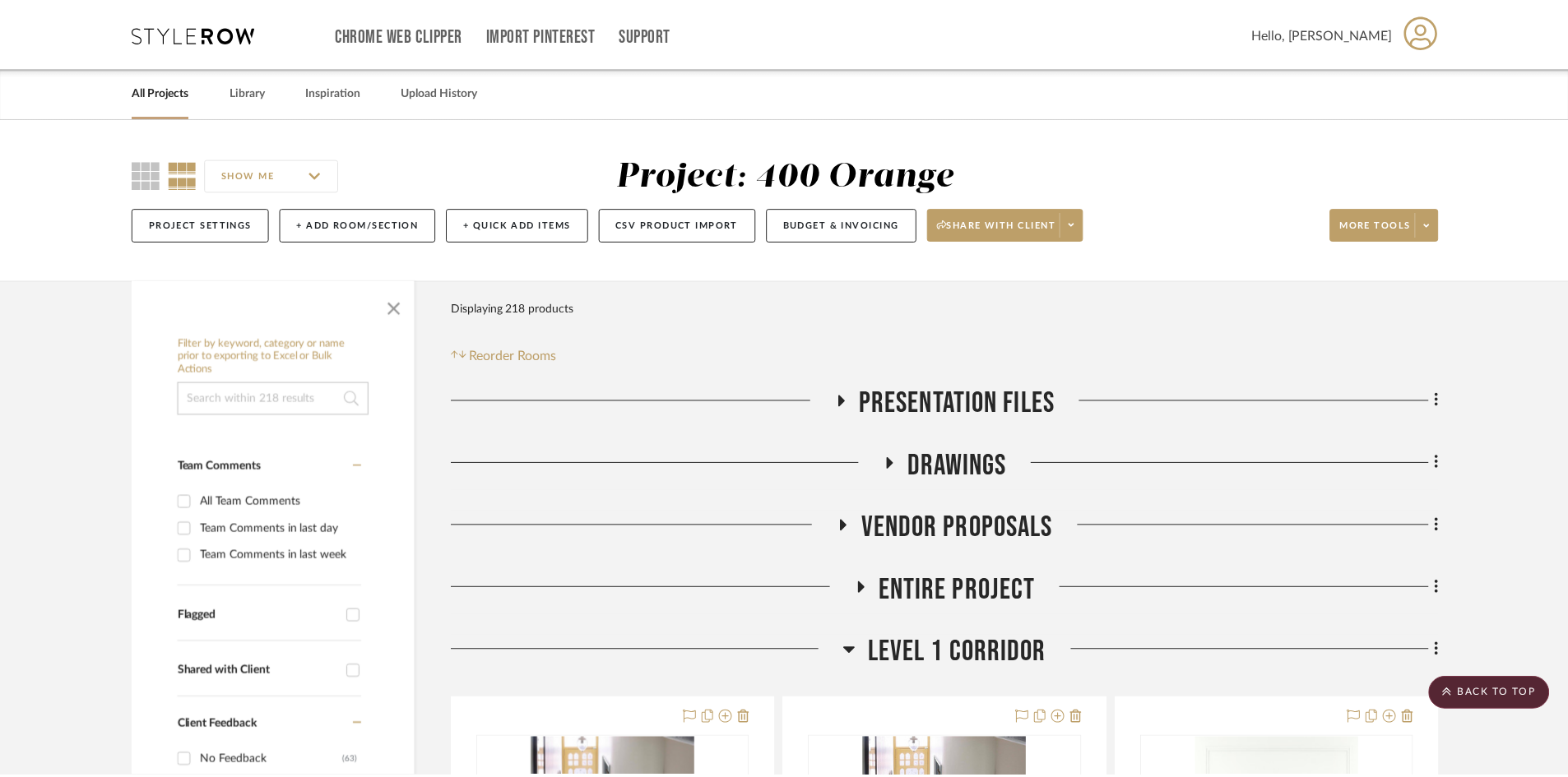
scroll to position [22178, 0]
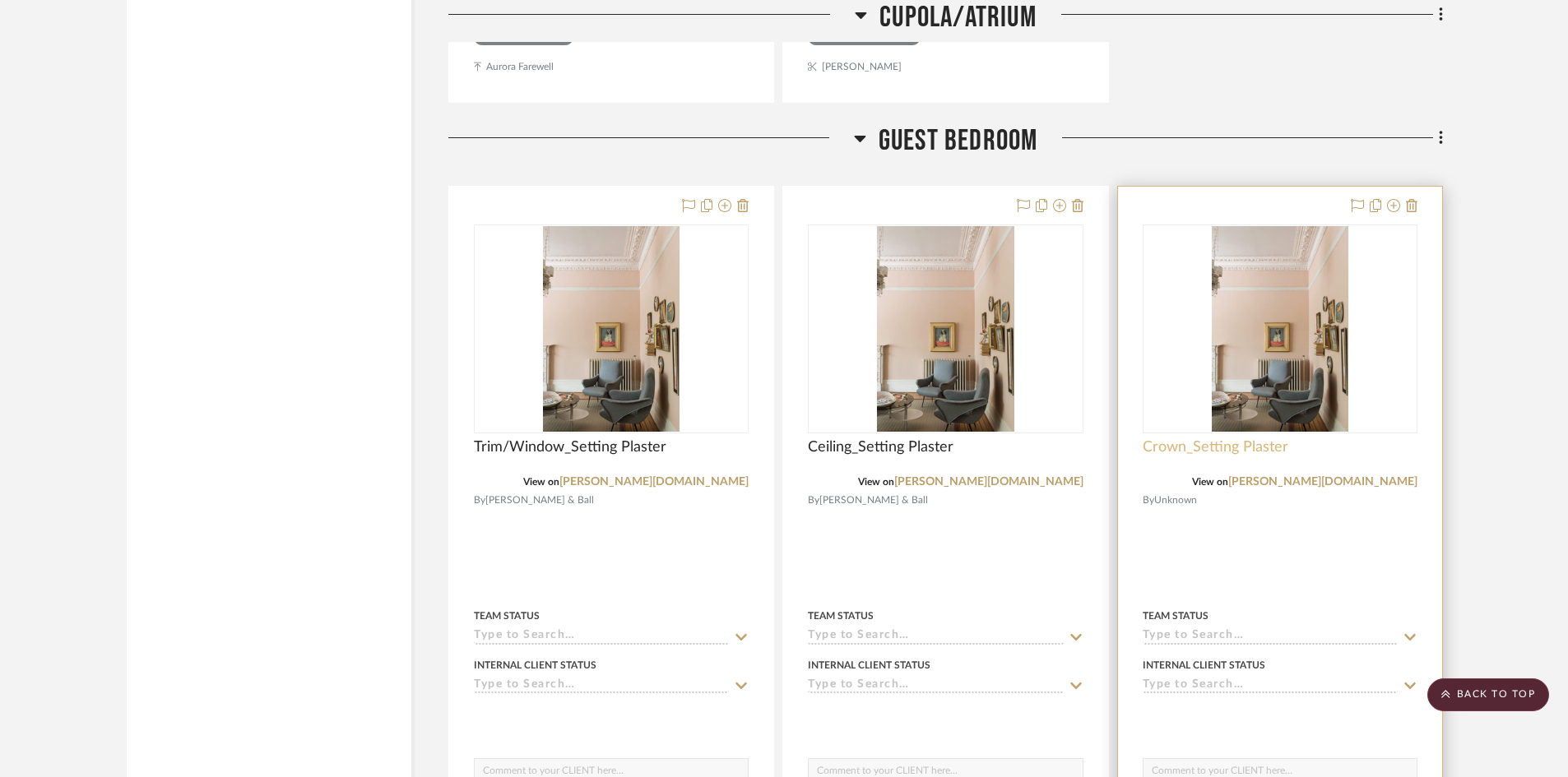
click at [1209, 445] on span "Crown_Setting Plaster" at bounding box center [1215, 448] width 146 height 18
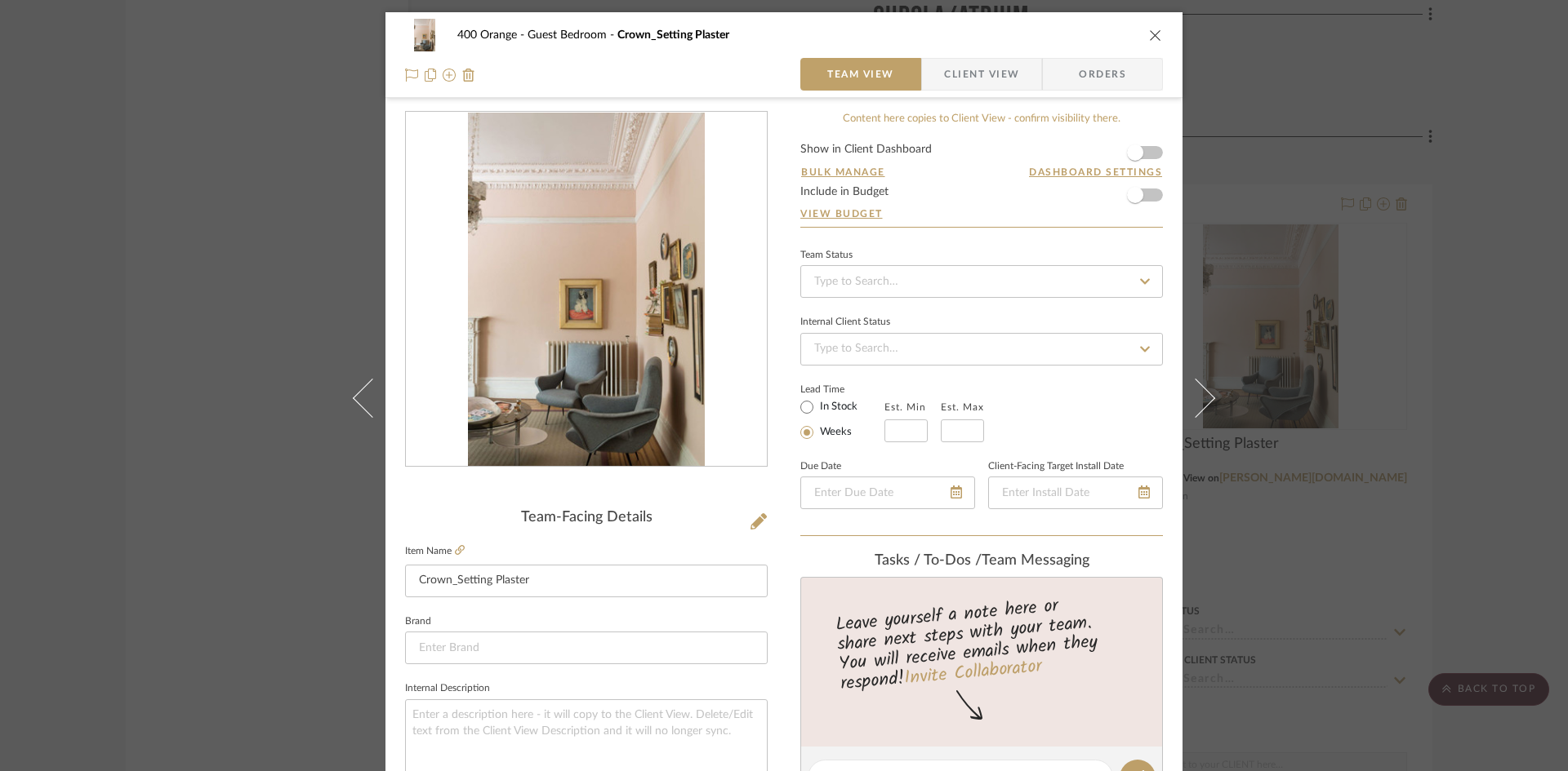
scroll to position [327, 0]
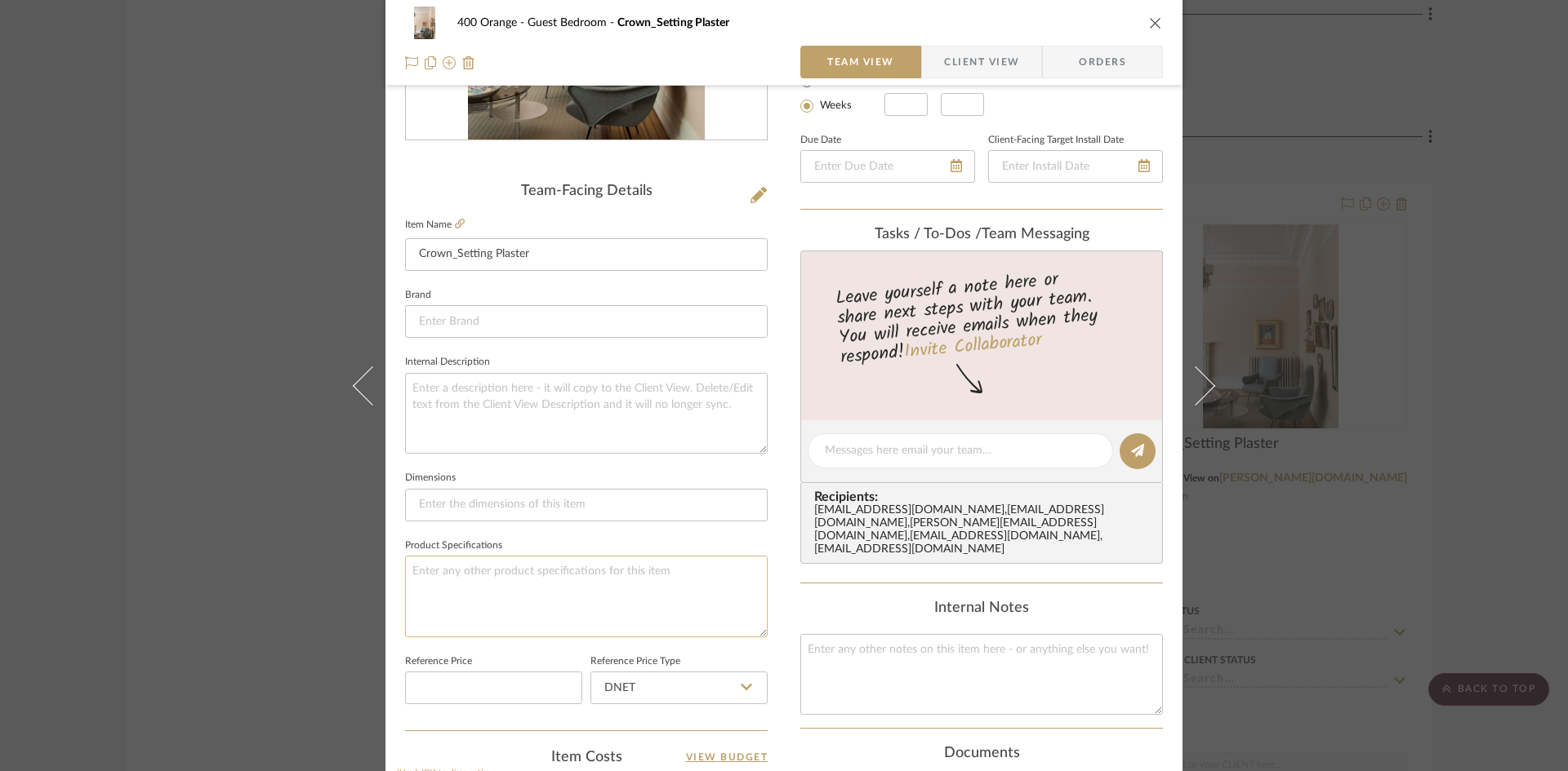
click at [489, 575] on textarea at bounding box center [586, 596] width 363 height 81
click at [984, 704] on textarea at bounding box center [981, 675] width 363 height 81
paste textarea "Color Match to Benjamin Moore"
click at [1434, 488] on div "400 Orange Guest Bedroom Crown_Setting Plaster Team View Client View Orders Tea…" at bounding box center [784, 385] width 1568 height 771
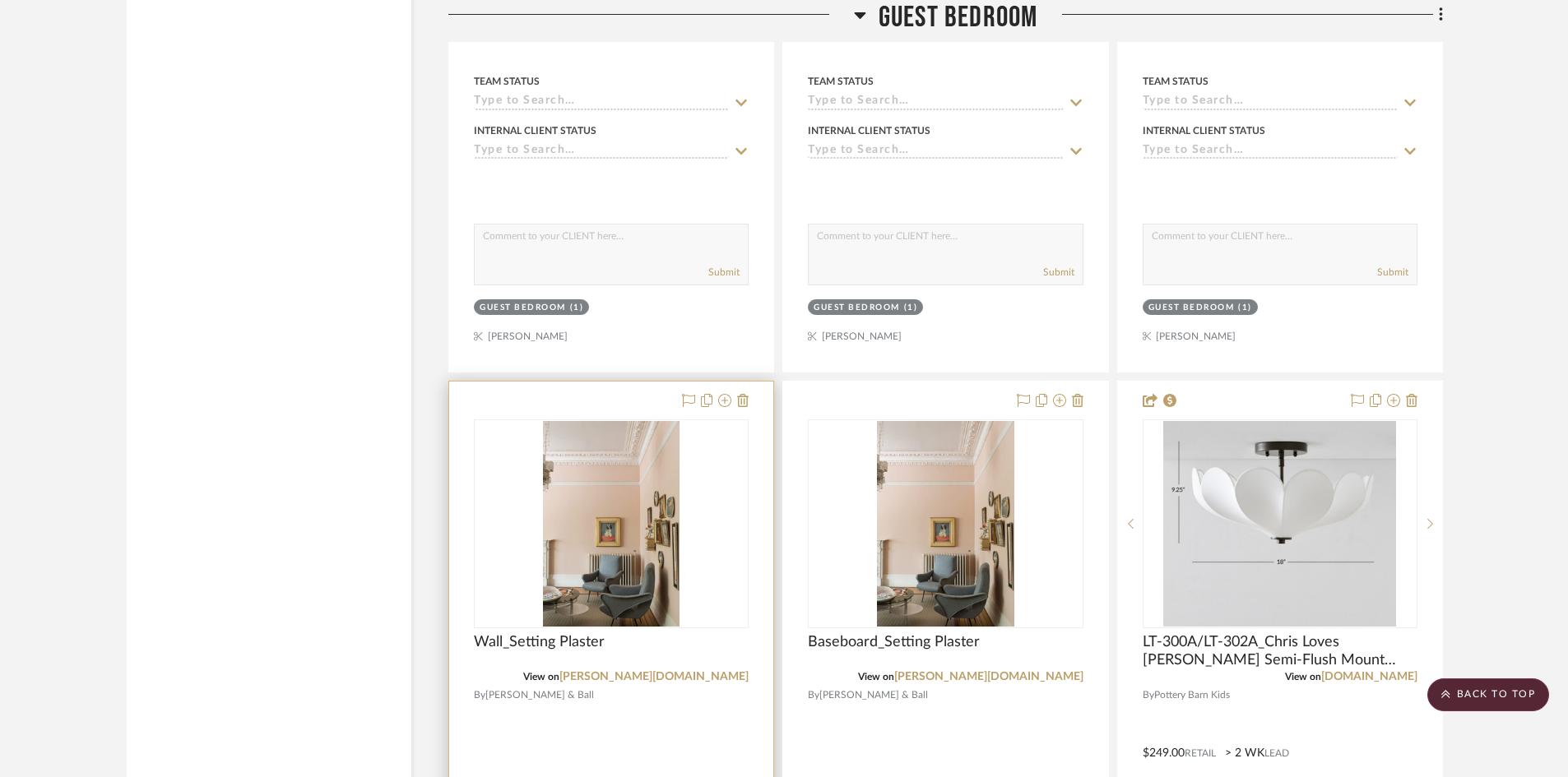
scroll to position [22754, 0]
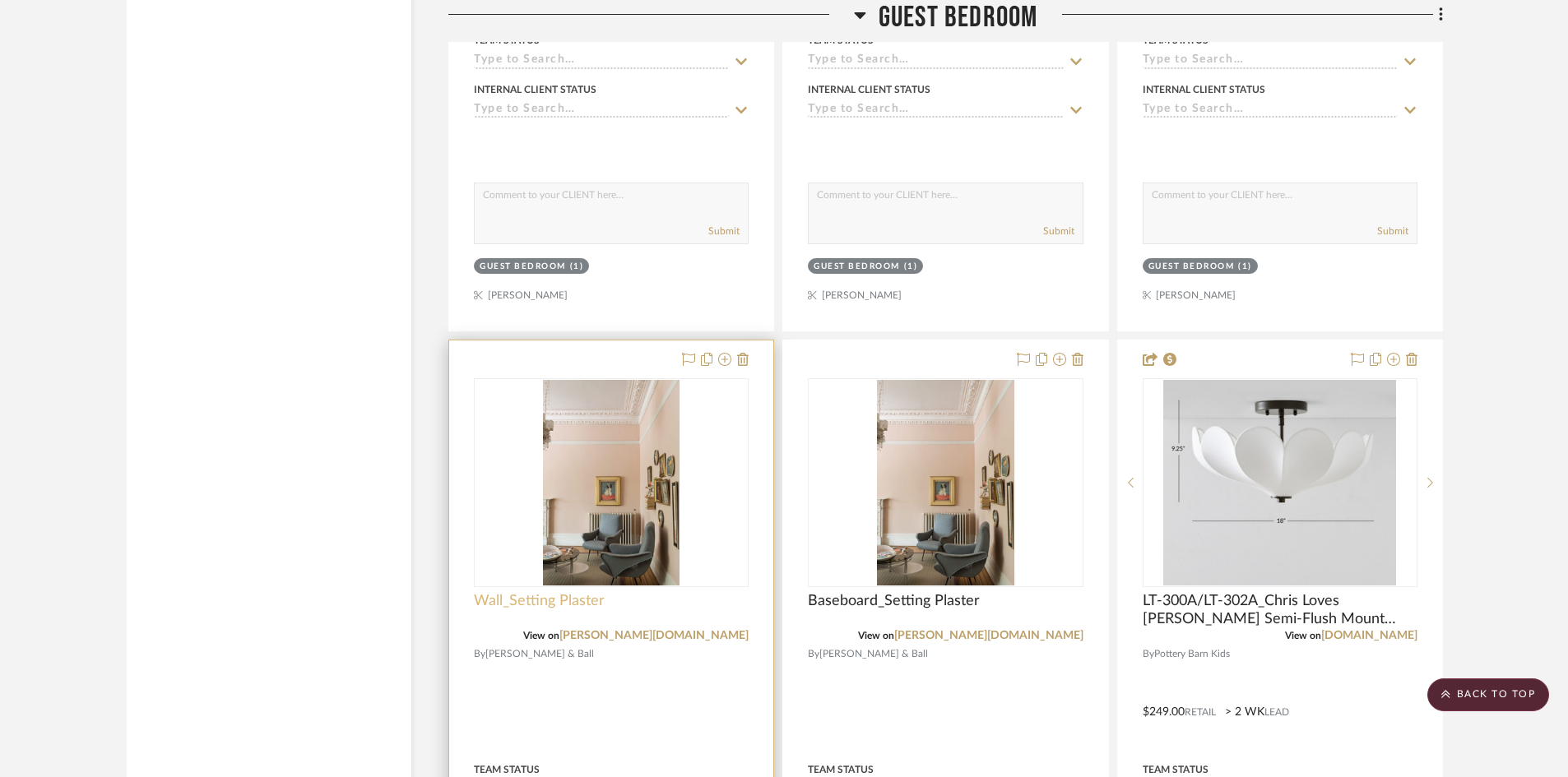
click at [524, 603] on span "Wall_Setting Plaster" at bounding box center [540, 601] width 131 height 18
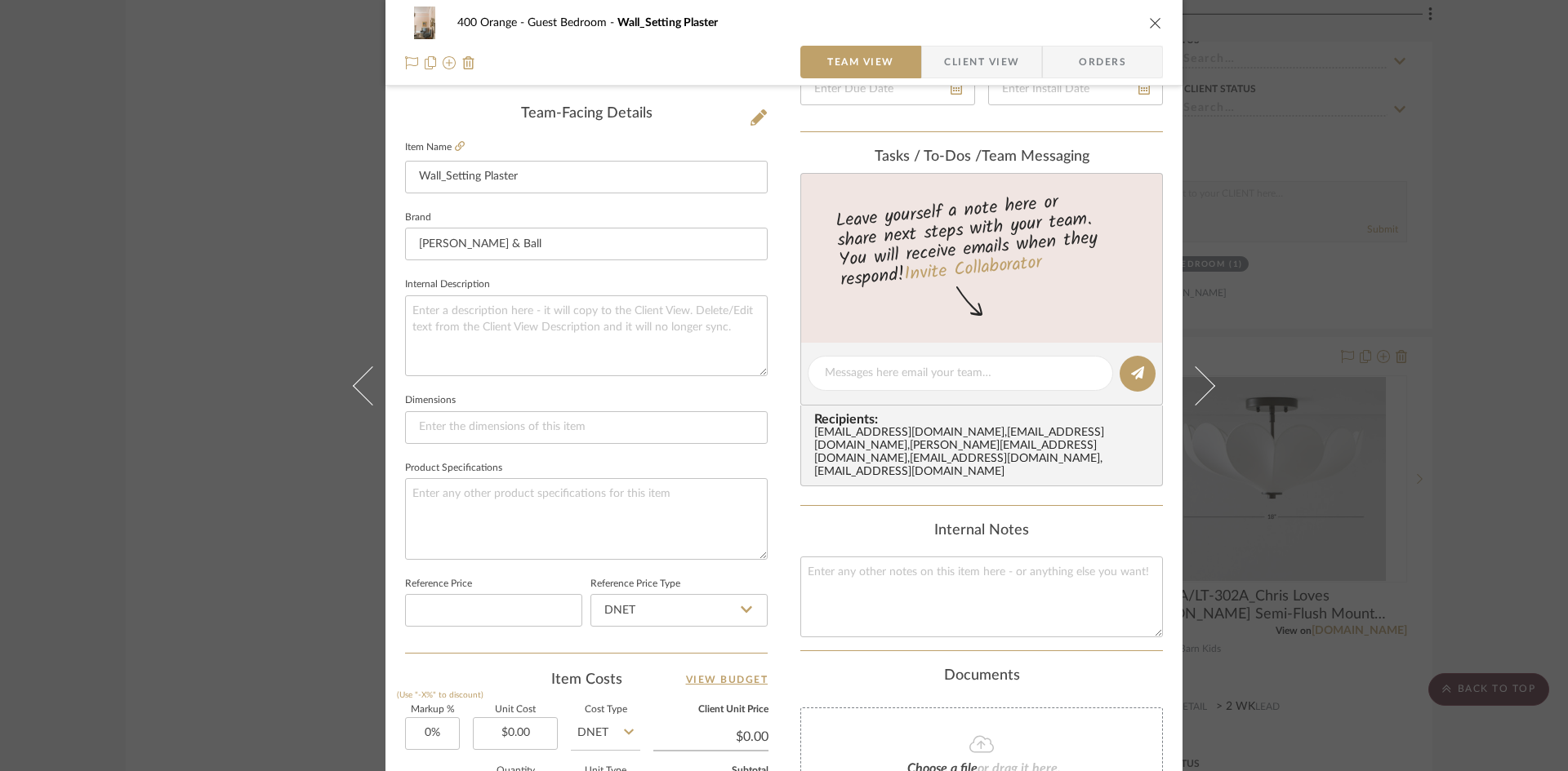
scroll to position [408, 0]
click at [500, 491] on textarea at bounding box center [586, 515] width 363 height 81
click at [858, 581] on textarea at bounding box center [981, 593] width 363 height 81
paste textarea "Color Match to Benjamin Moore"
click at [1494, 417] on div "400 Orange Guest Bedroom Wall_Setting Plaster Team View Client View Orders Team…" at bounding box center [784, 385] width 1568 height 771
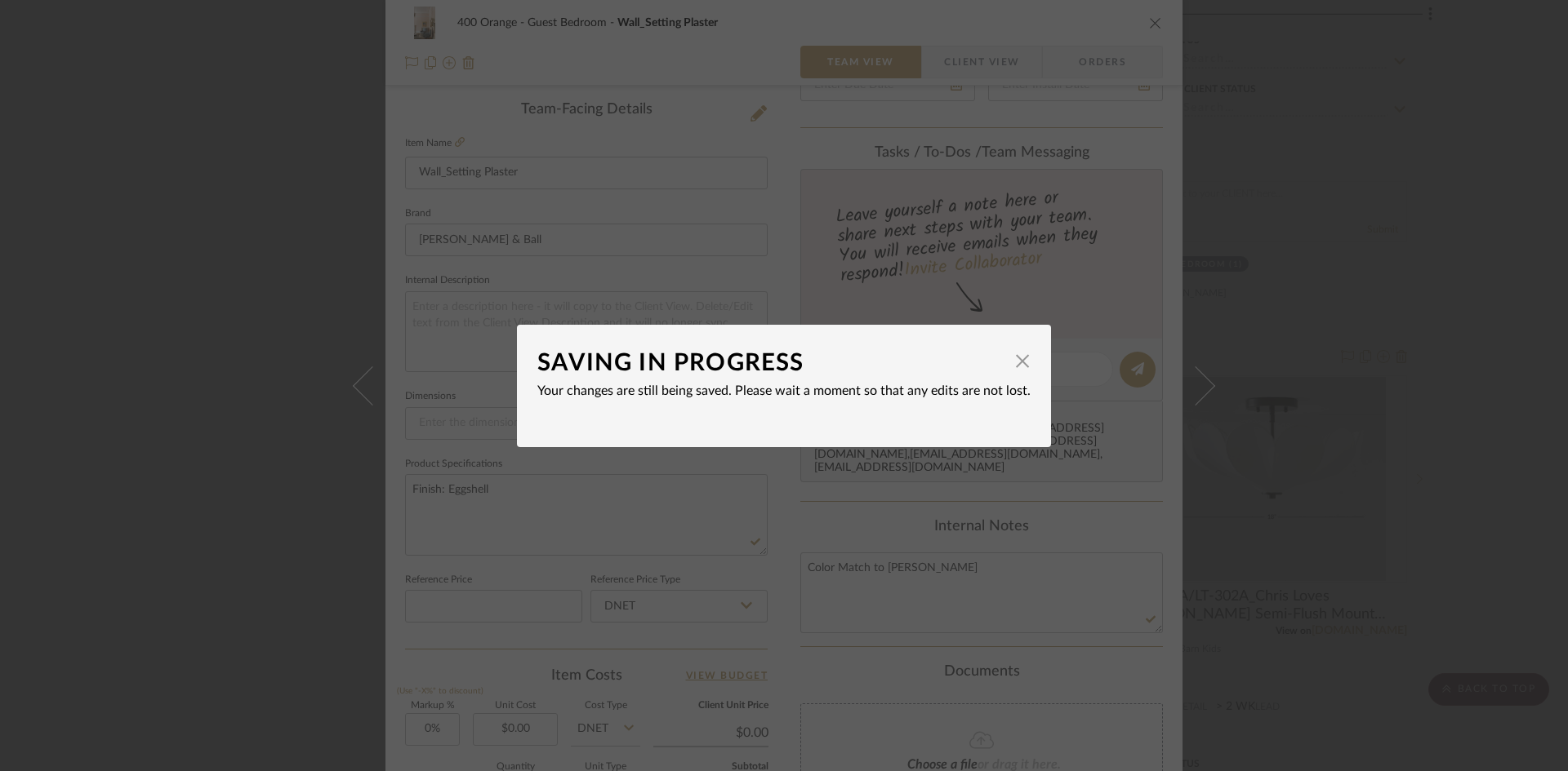
click at [1469, 498] on div "SAVING IN PROGRESS × Your changes are still being saved. Please wait a moment s…" at bounding box center [784, 385] width 1568 height 771
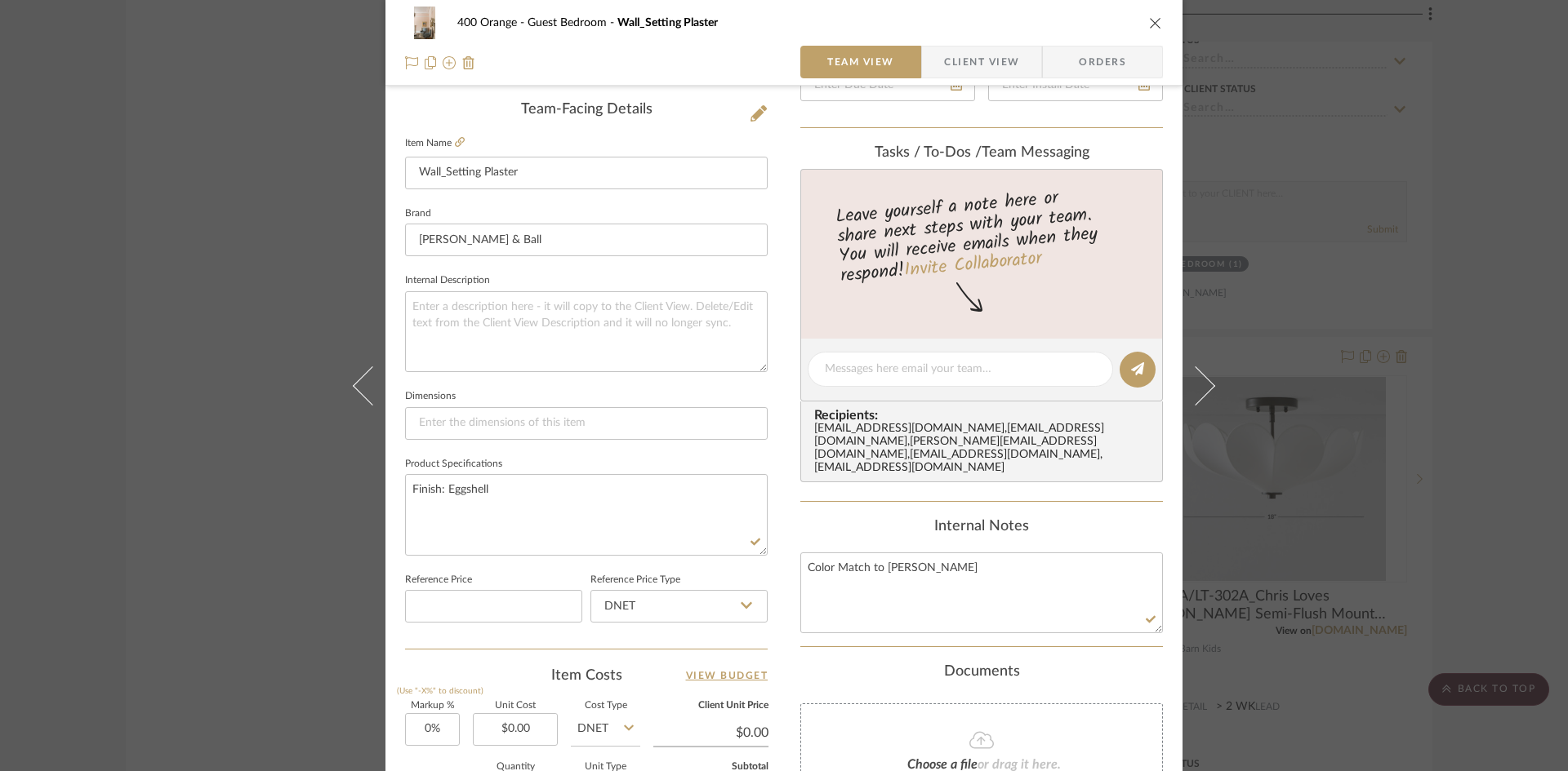
click at [1479, 506] on div "400 Orange Guest Bedroom Wall_Setting Plaster Team View Client View Orders Team…" at bounding box center [784, 385] width 1568 height 771
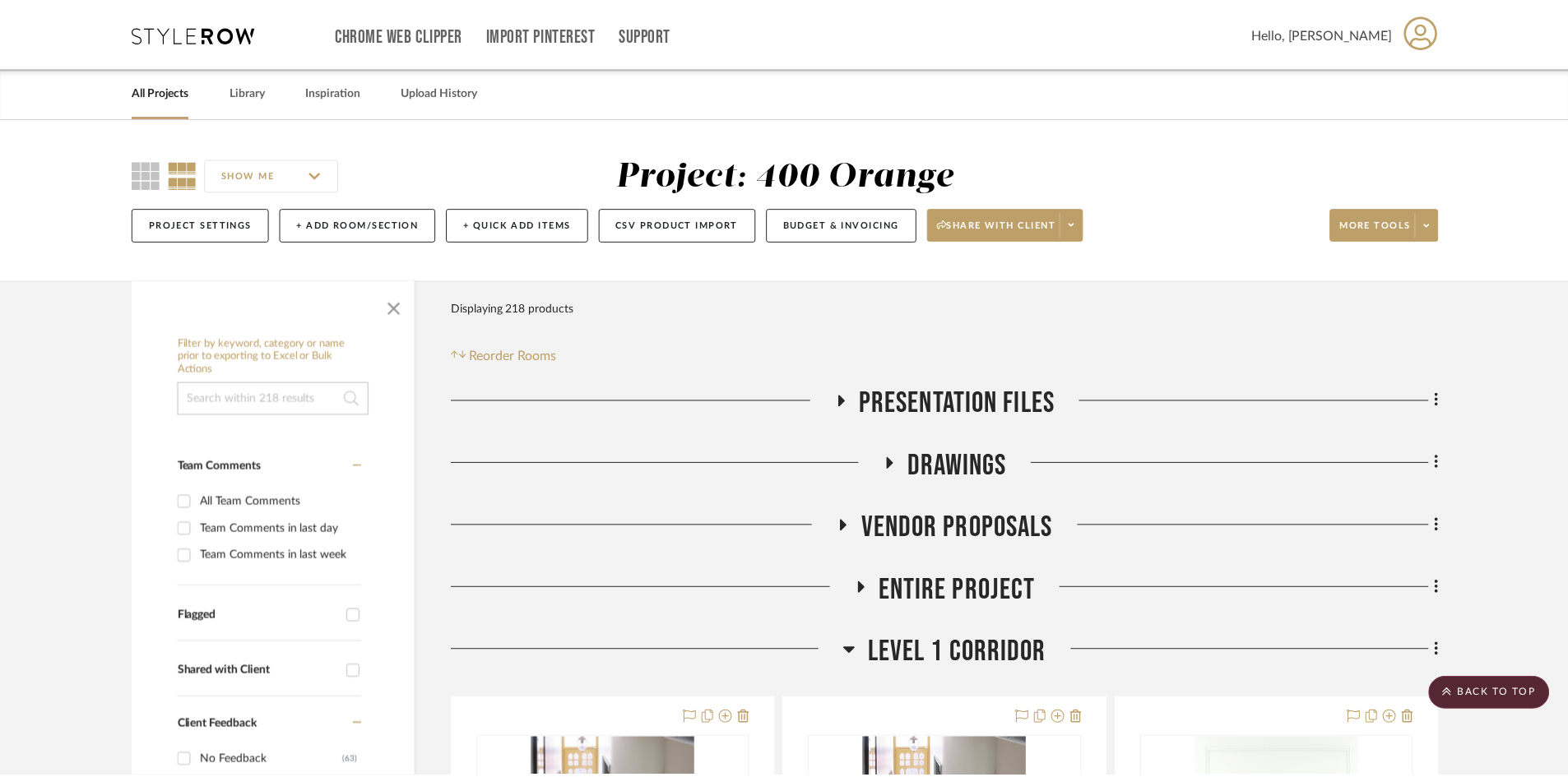
scroll to position [22754, 0]
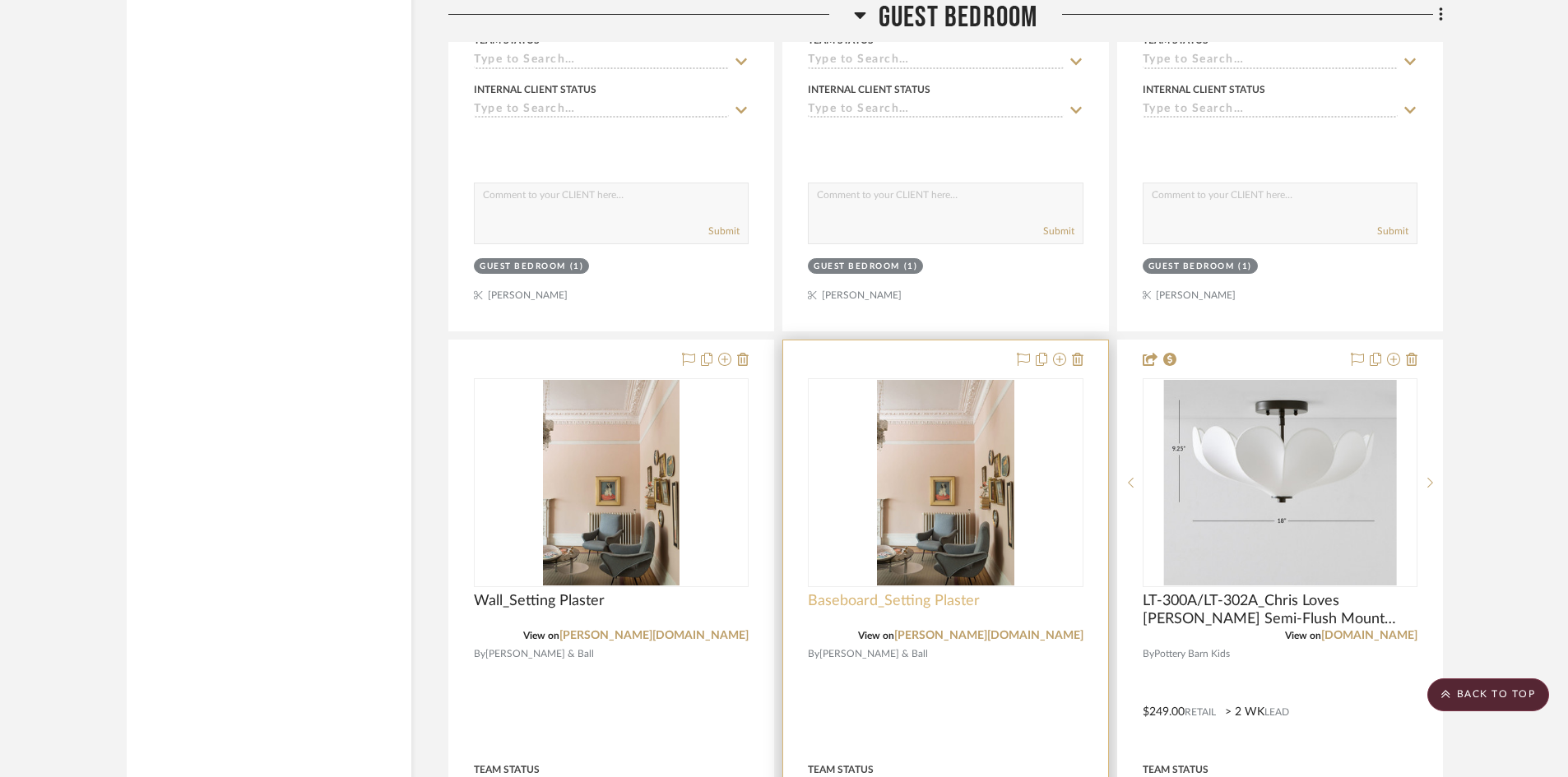
click at [854, 596] on span "Baseboard_Setting Plaster" at bounding box center [894, 601] width 172 height 18
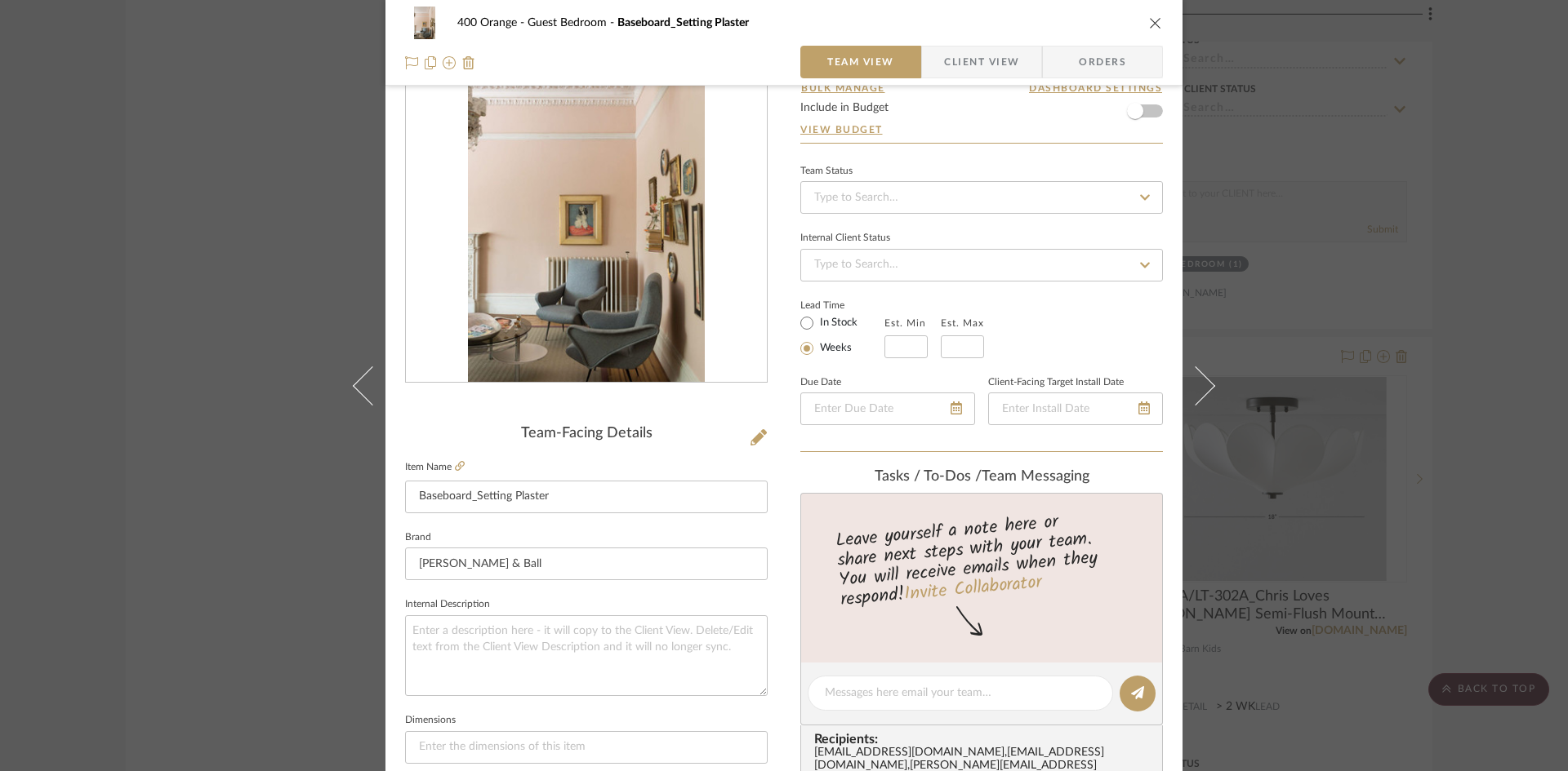
scroll to position [245, 0]
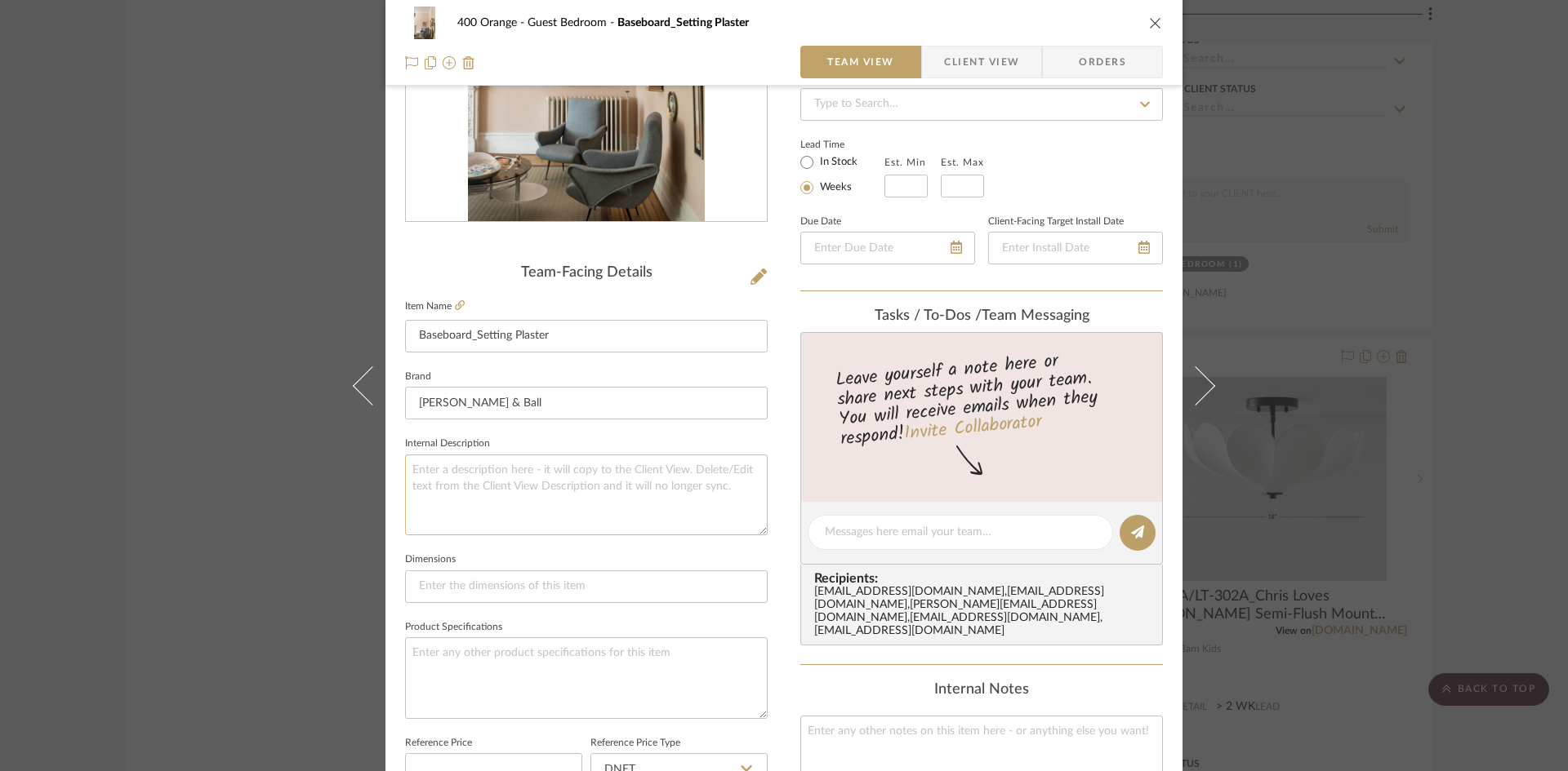
click at [518, 486] on textarea at bounding box center [586, 495] width 363 height 81
click at [506, 690] on textarea at bounding box center [586, 678] width 363 height 81
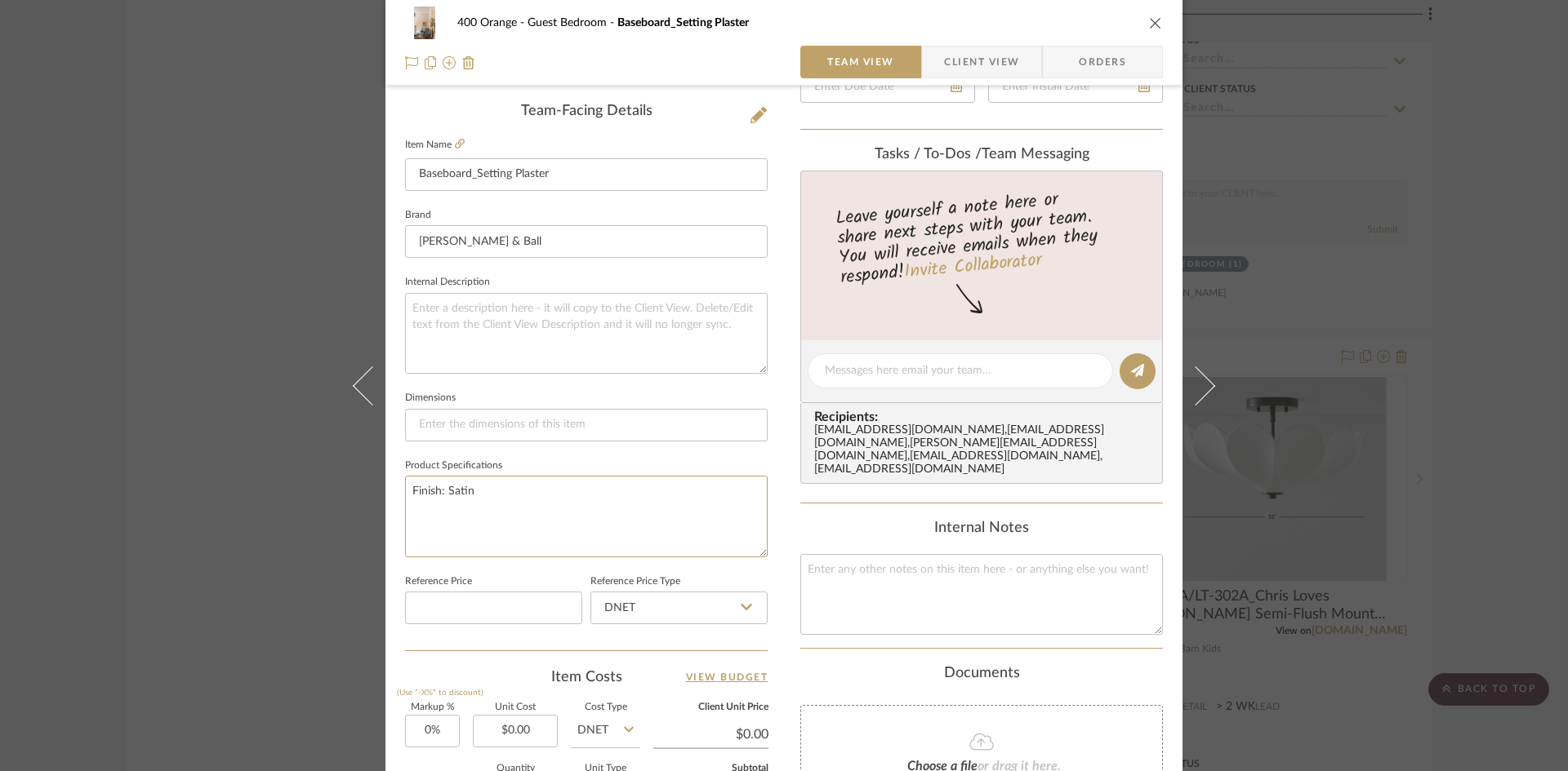
scroll to position [408, 0]
click at [939, 594] on textarea at bounding box center [981, 593] width 363 height 81
paste textarea "Color Match to Benjamin Moore"
click at [1494, 578] on div "400 Orange Guest Bedroom Baseboard_Setting Plaster Team View Client View Orders…" at bounding box center [784, 385] width 1568 height 771
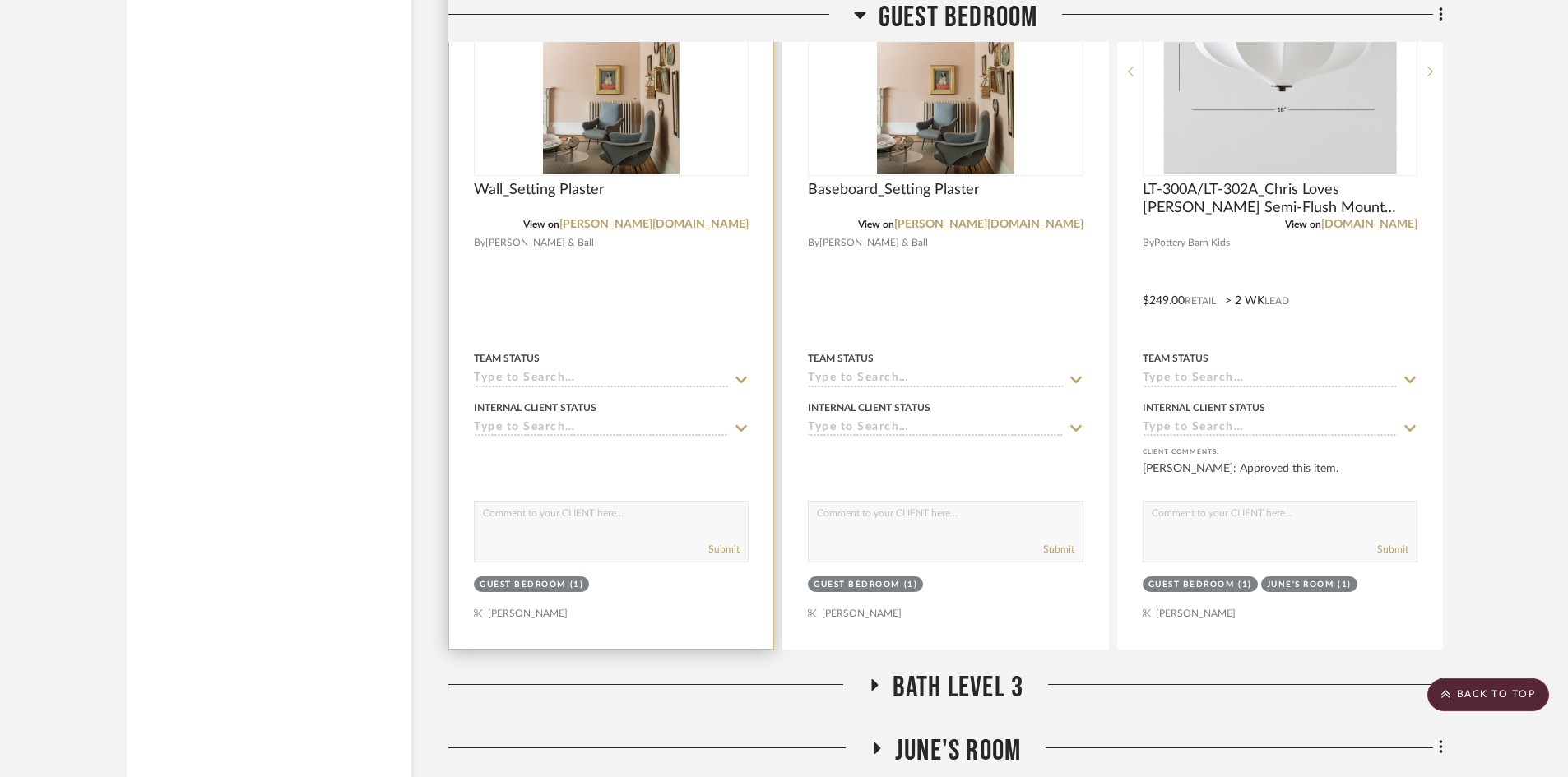
scroll to position [23330, 0]
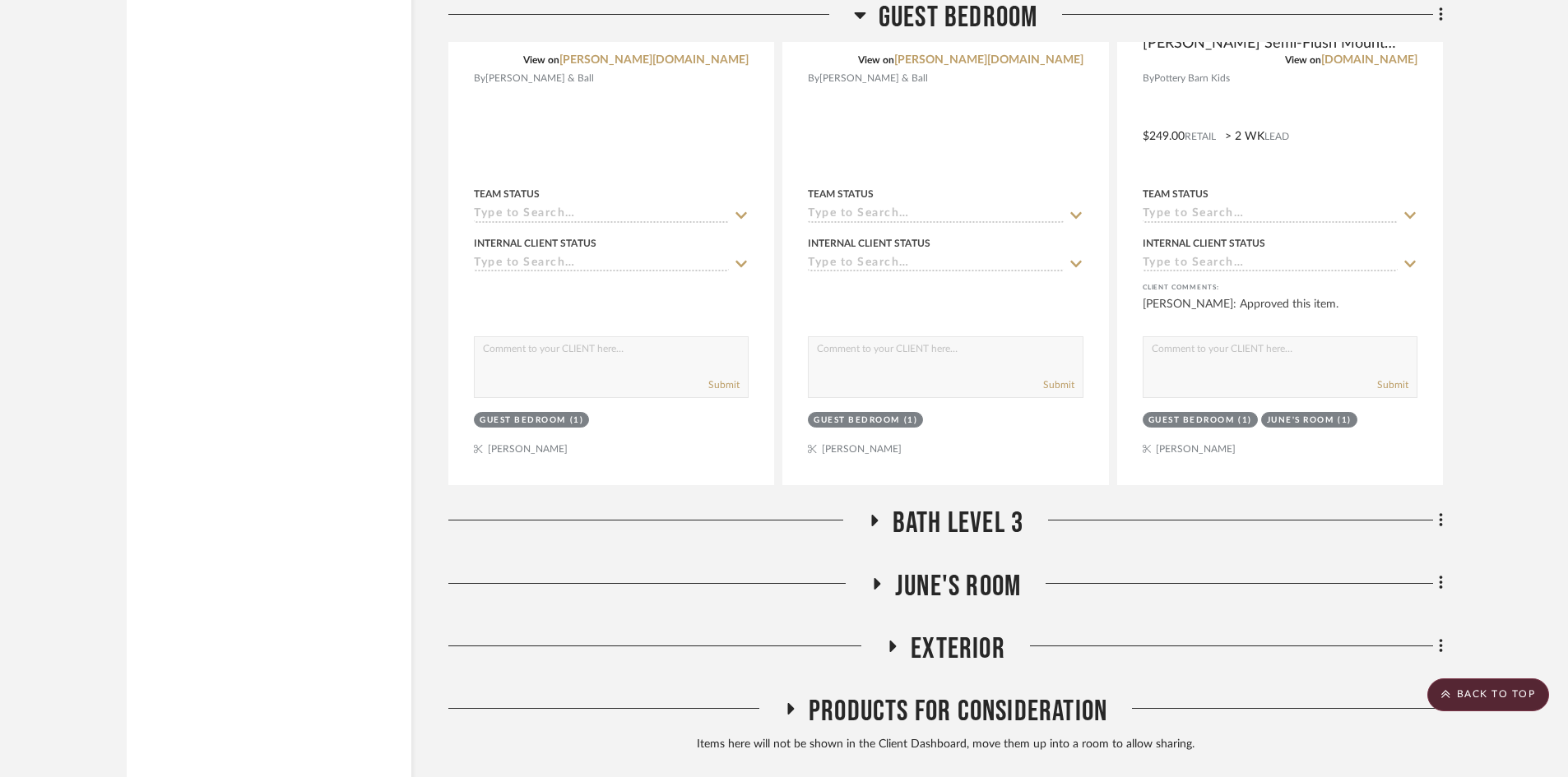
click at [924, 529] on span "Bath Level 3" at bounding box center [958, 523] width 131 height 35
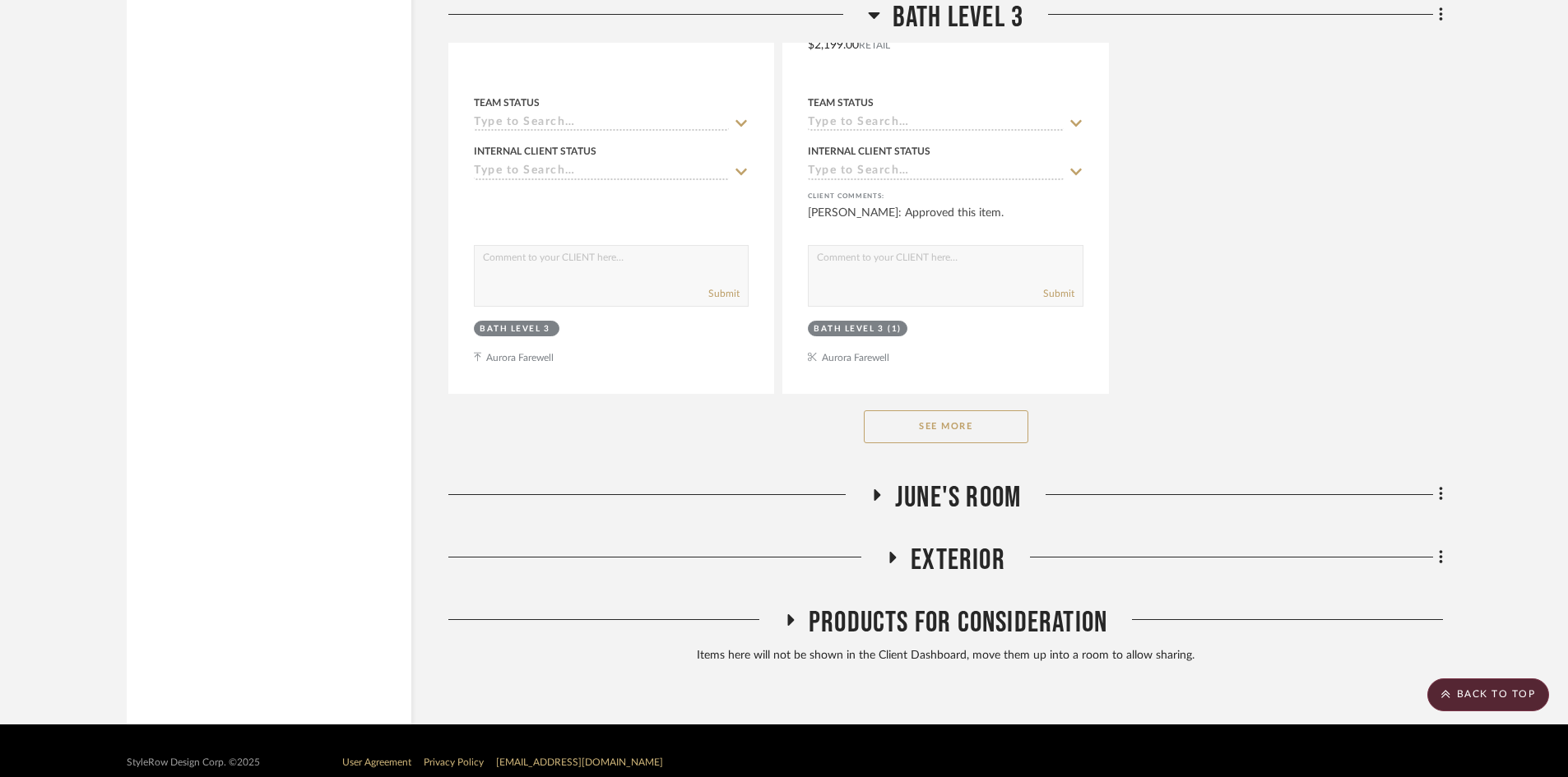
scroll to position [25709, 0]
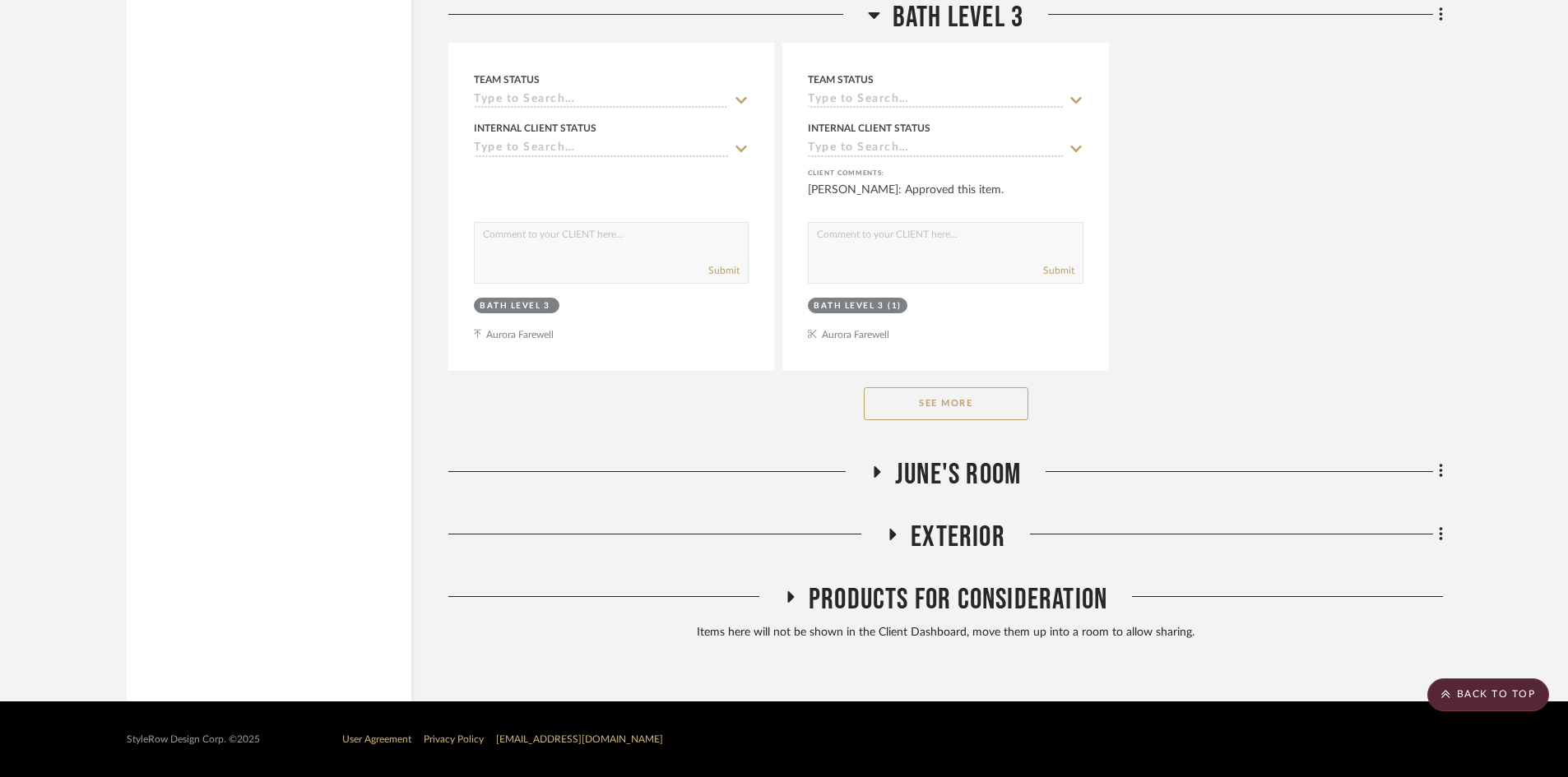
click at [895, 467] on span "June's Room" at bounding box center [958, 474] width 126 height 35
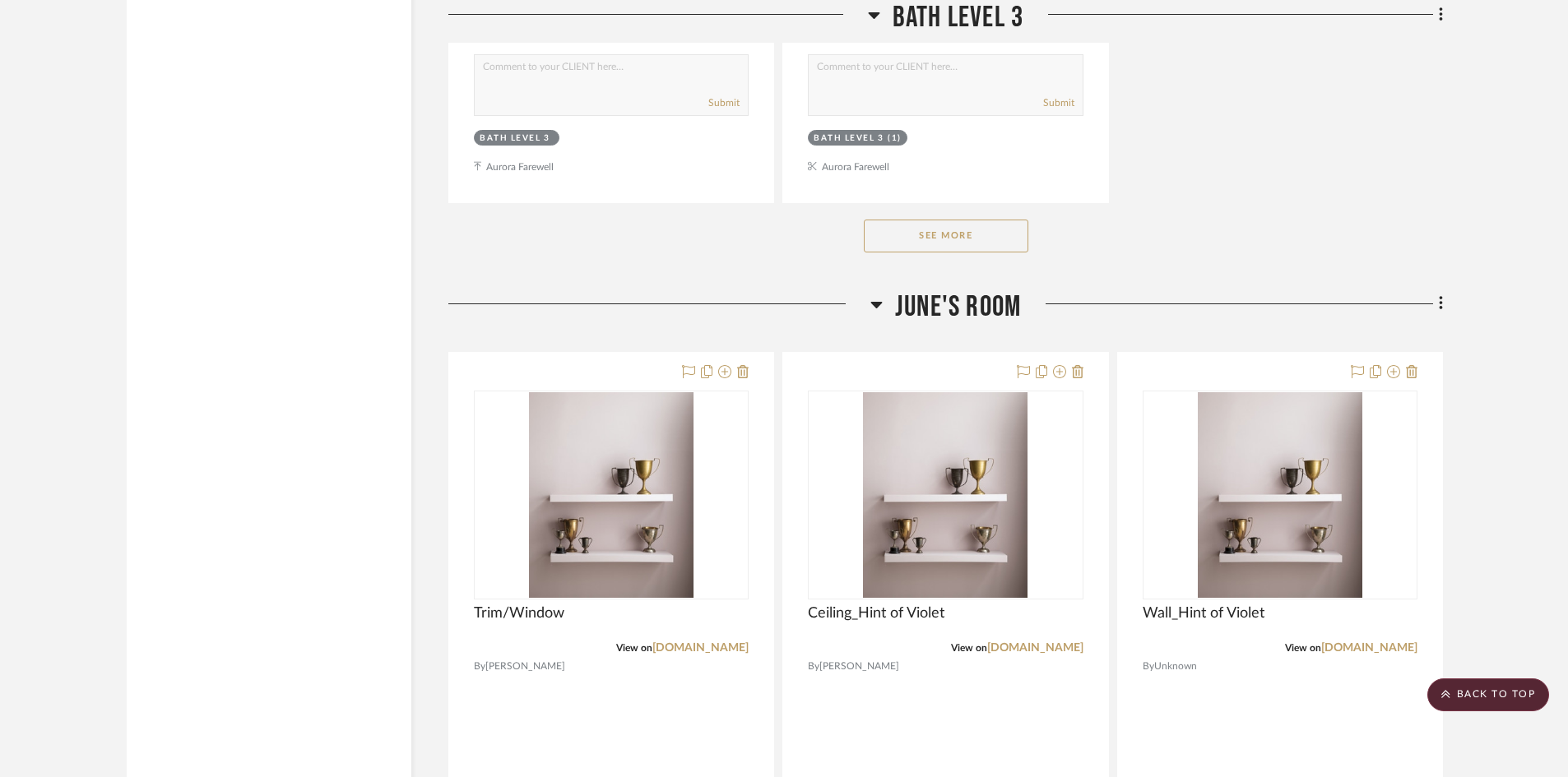
scroll to position [26038, 0]
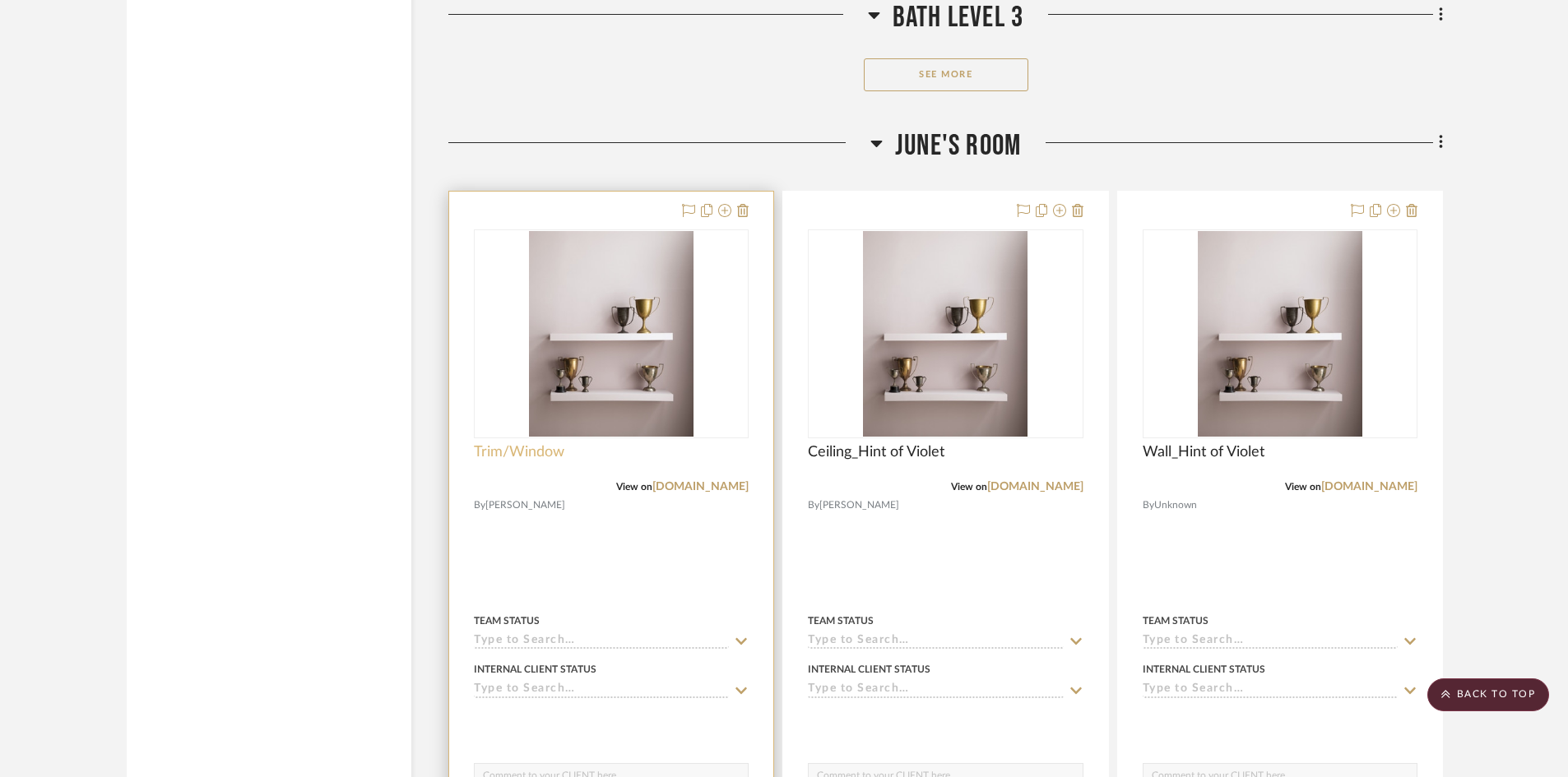
click at [496, 447] on span "Trim/Window" at bounding box center [520, 452] width 91 height 18
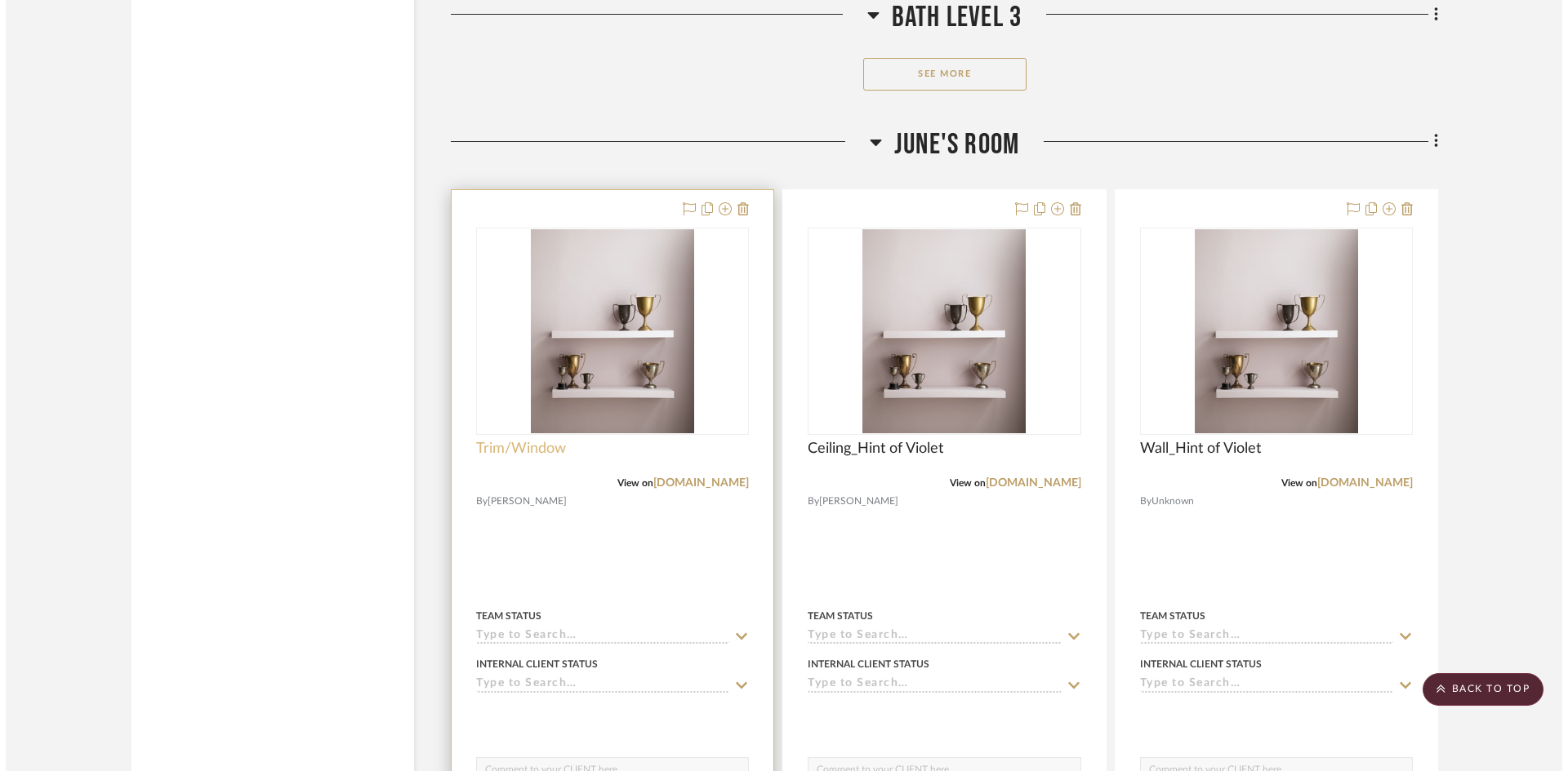
scroll to position [0, 0]
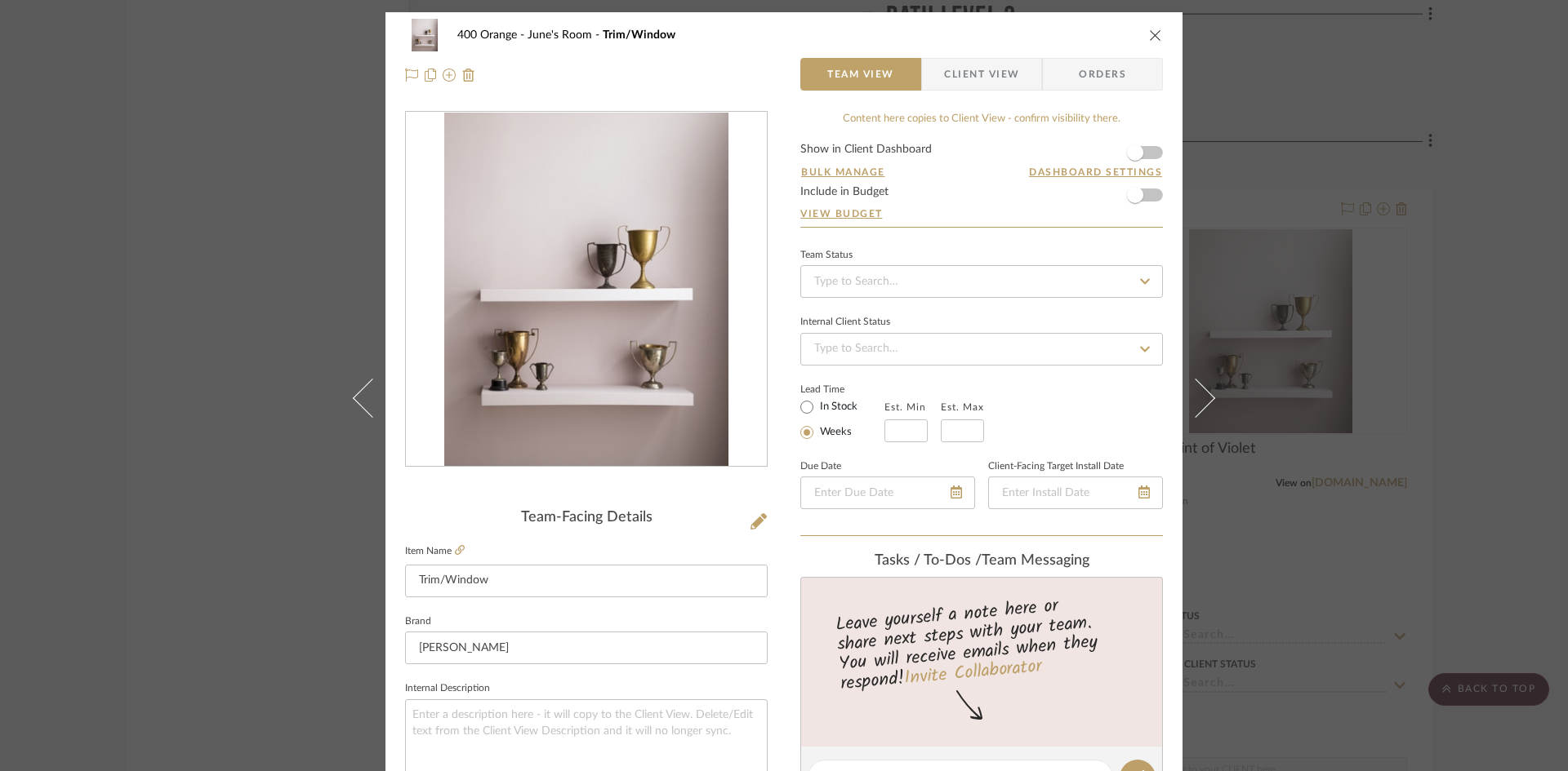
click at [1149, 38] on icon "close" at bounding box center [1155, 35] width 14 height 13
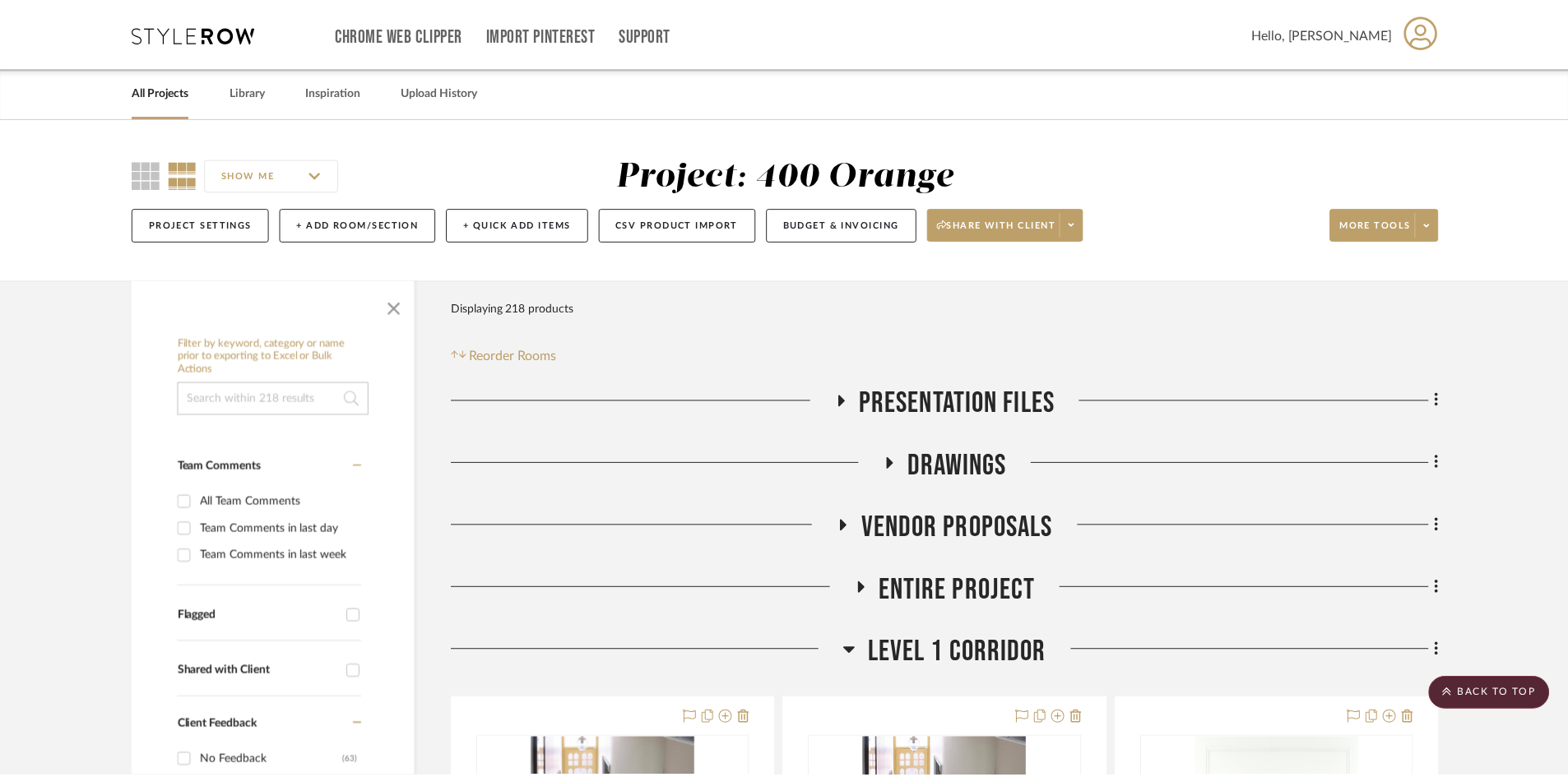
scroll to position [26038, 0]
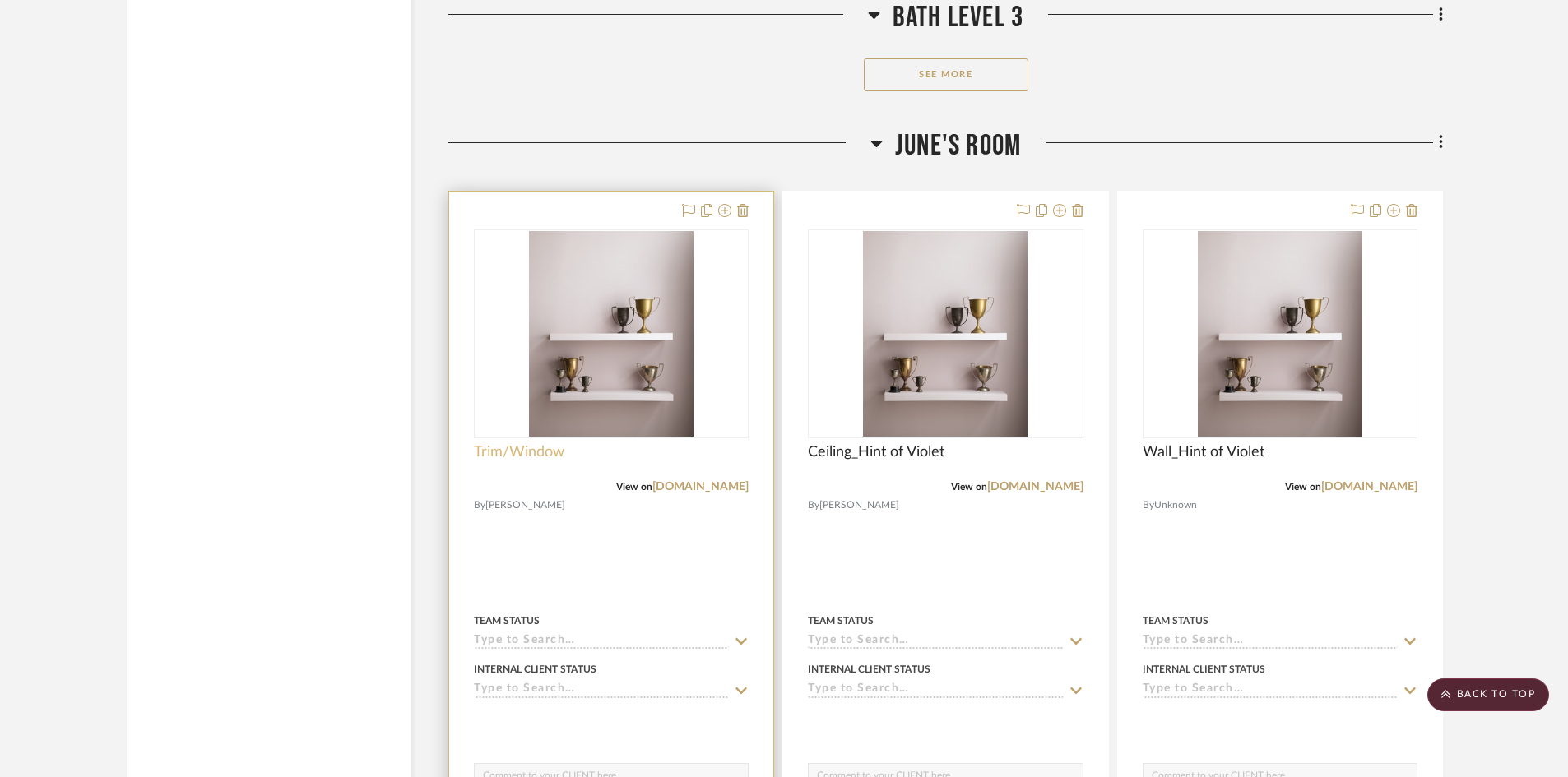
click at [541, 459] on span "Trim/Window" at bounding box center [520, 452] width 91 height 18
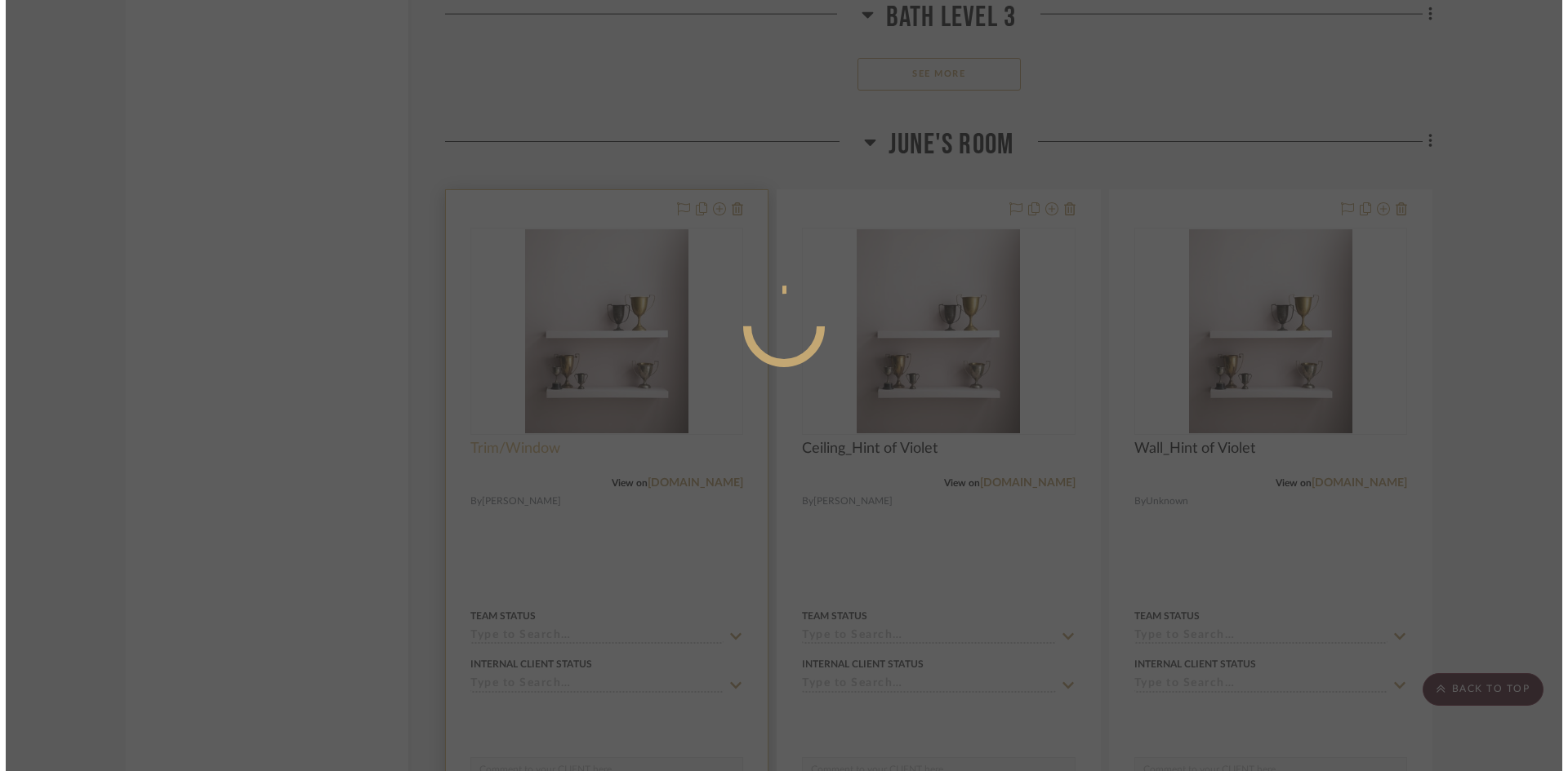
scroll to position [0, 0]
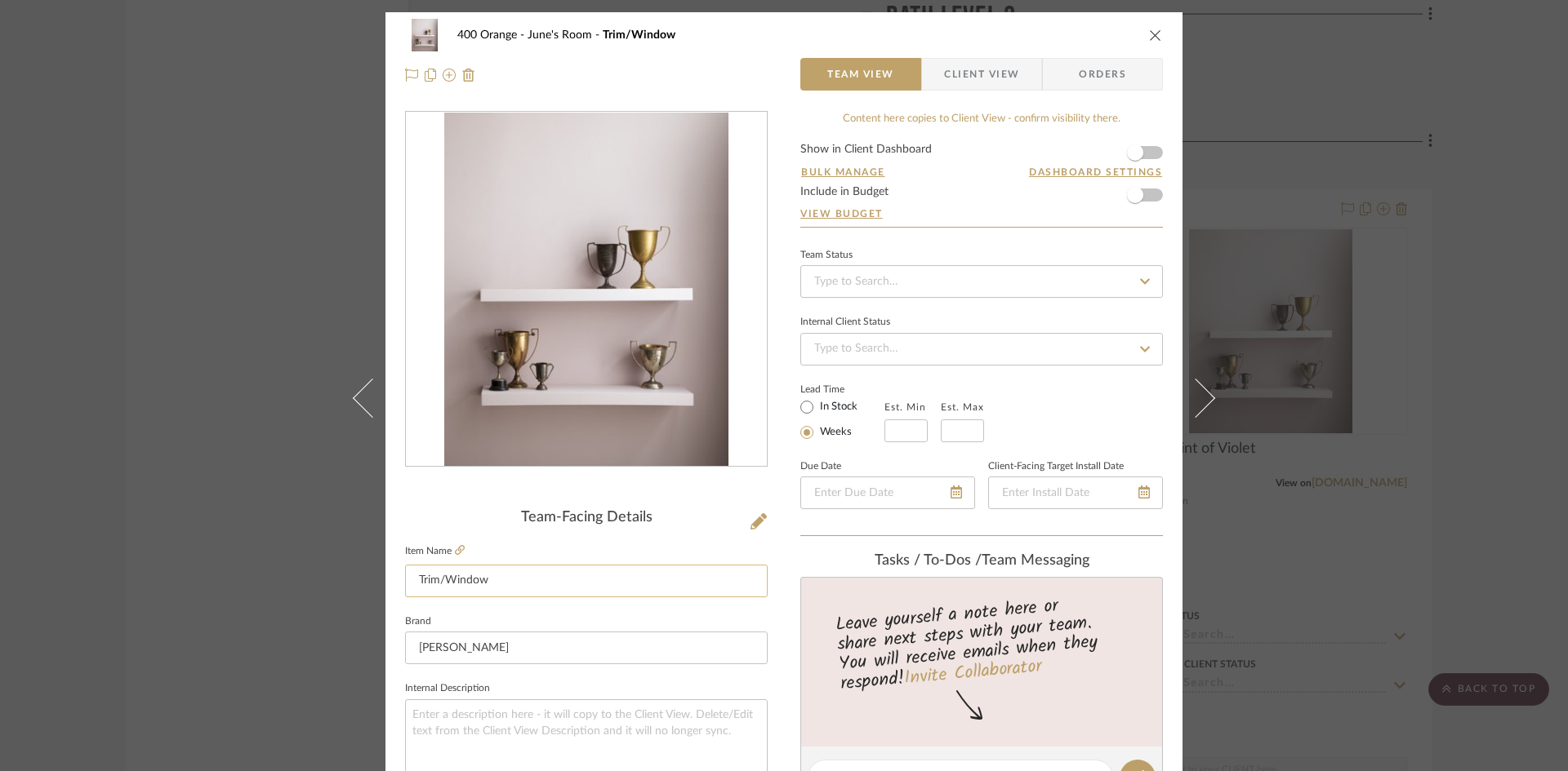
click at [500, 575] on input "Trim/Window" at bounding box center [586, 581] width 363 height 32
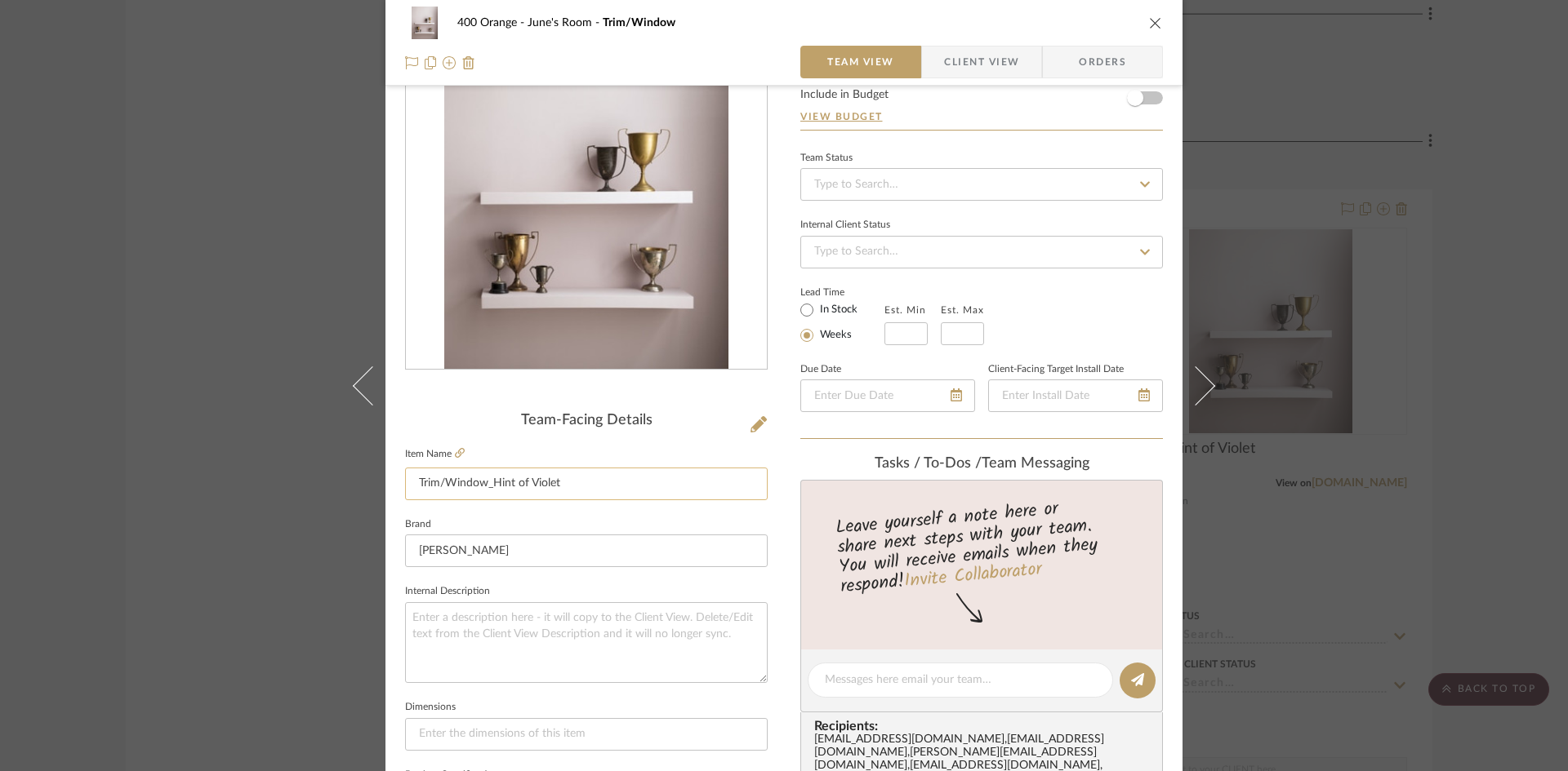
scroll to position [327, 0]
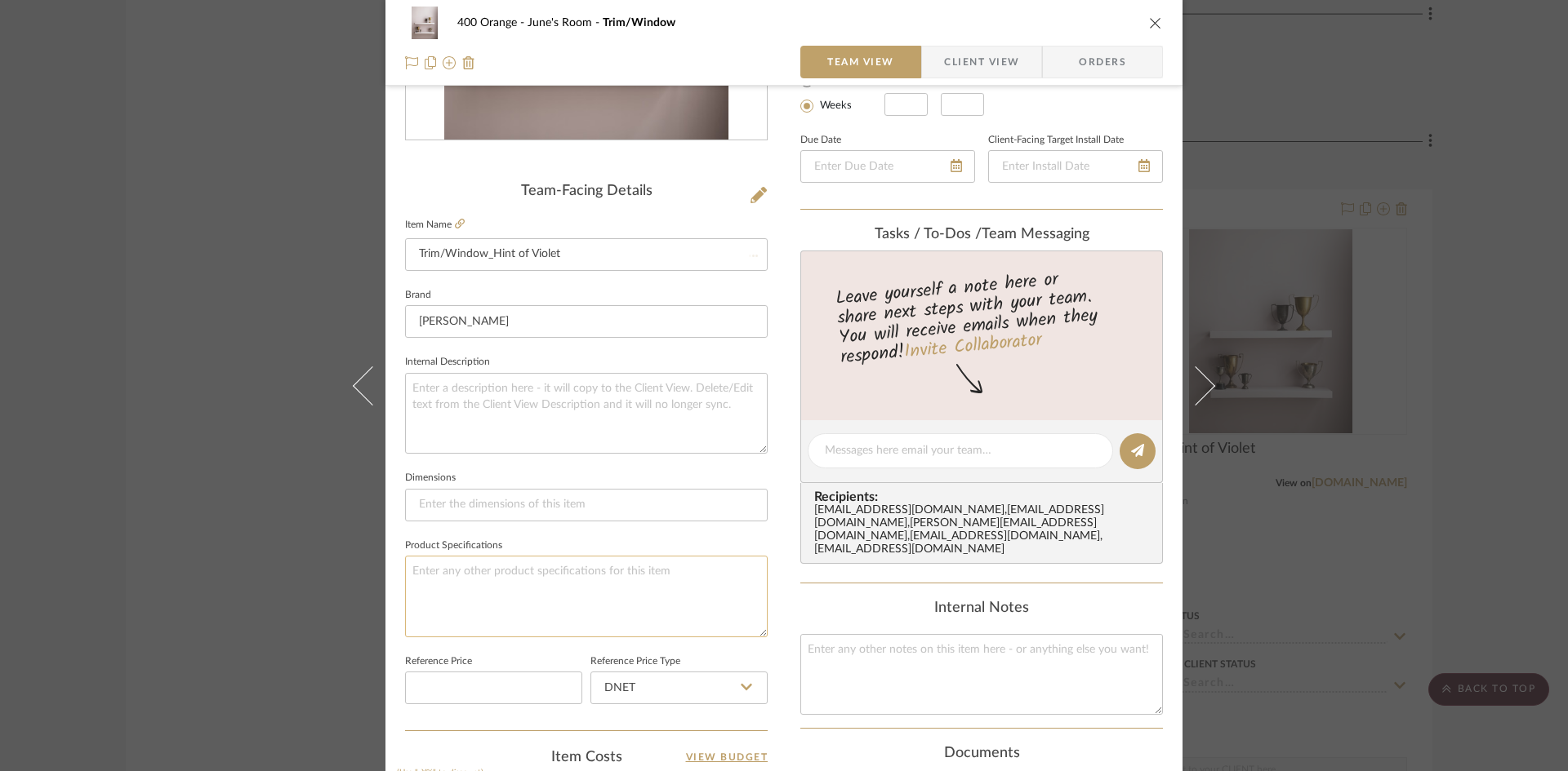
click at [504, 568] on textarea at bounding box center [586, 596] width 363 height 81
click at [240, 675] on div "400 Orange June's Room Trim/Window_Hint of Violet Team View Client View Orders …" at bounding box center [784, 385] width 1568 height 771
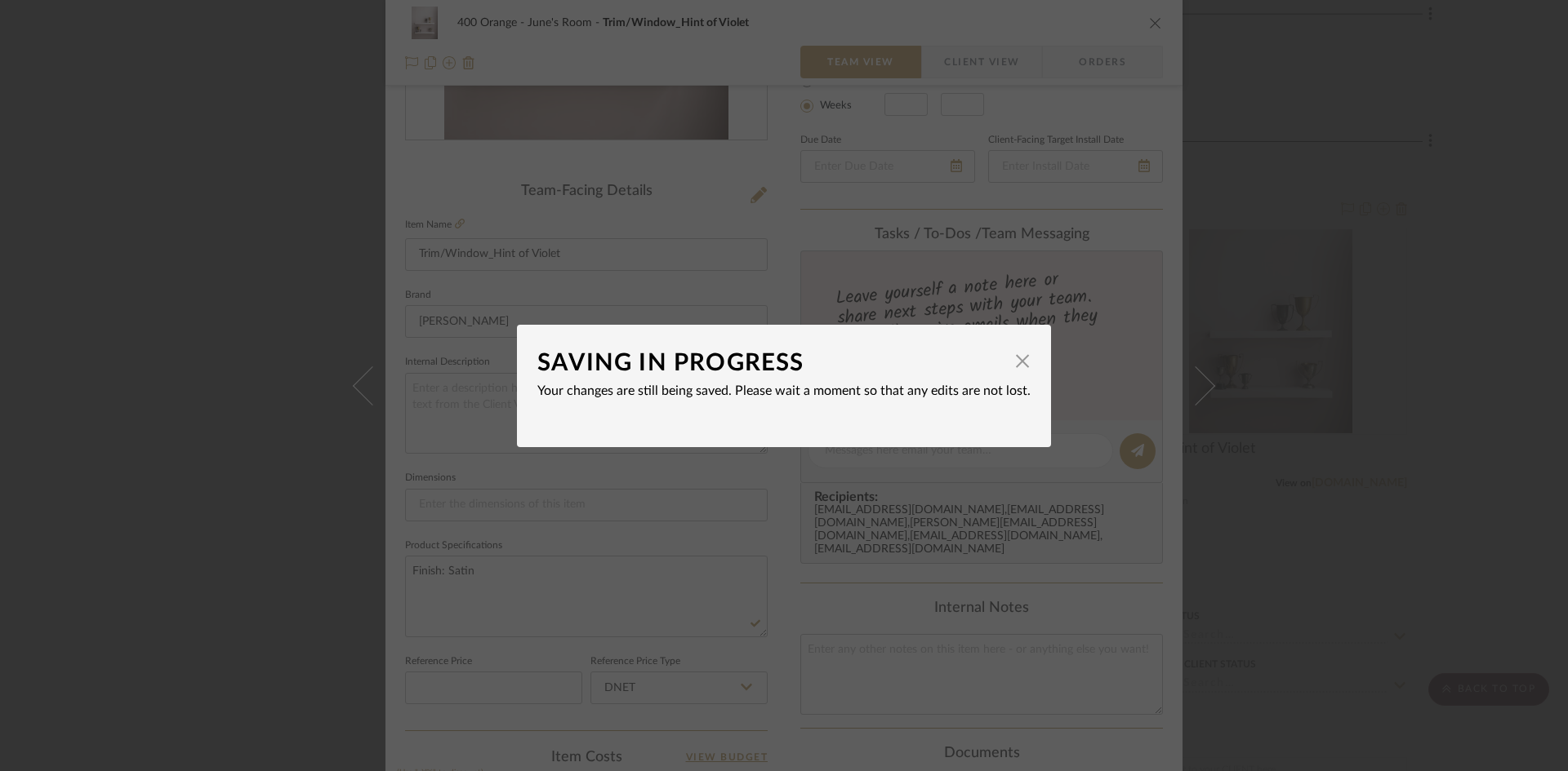
click at [293, 589] on div "SAVING IN PROGRESS × Your changes are still being saved. Please wait a moment s…" at bounding box center [784, 385] width 1568 height 771
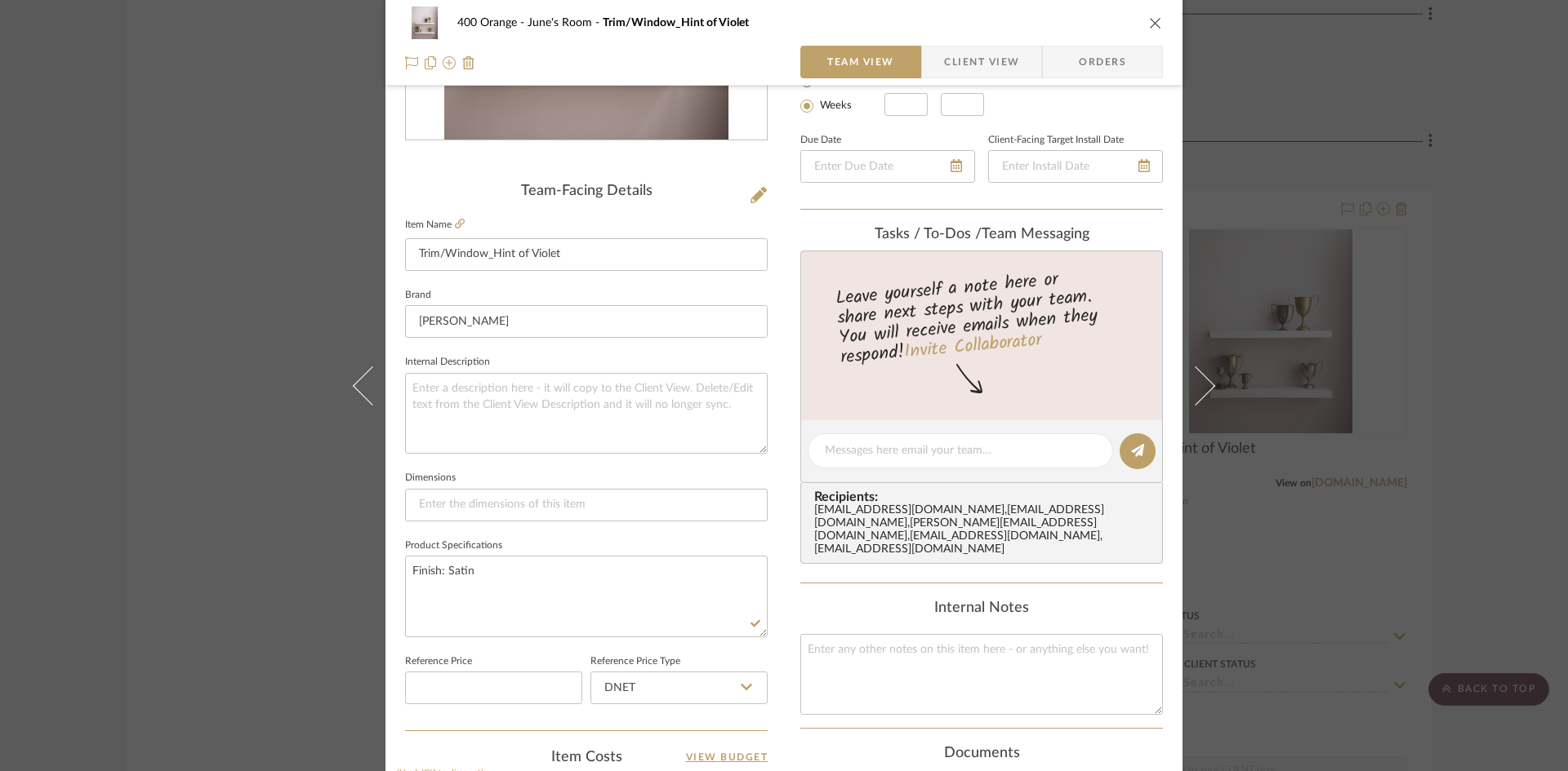
click at [244, 617] on div "400 Orange June's Room Trim/Window_Hint of Violet Team View Client View Orders …" at bounding box center [784, 385] width 1568 height 771
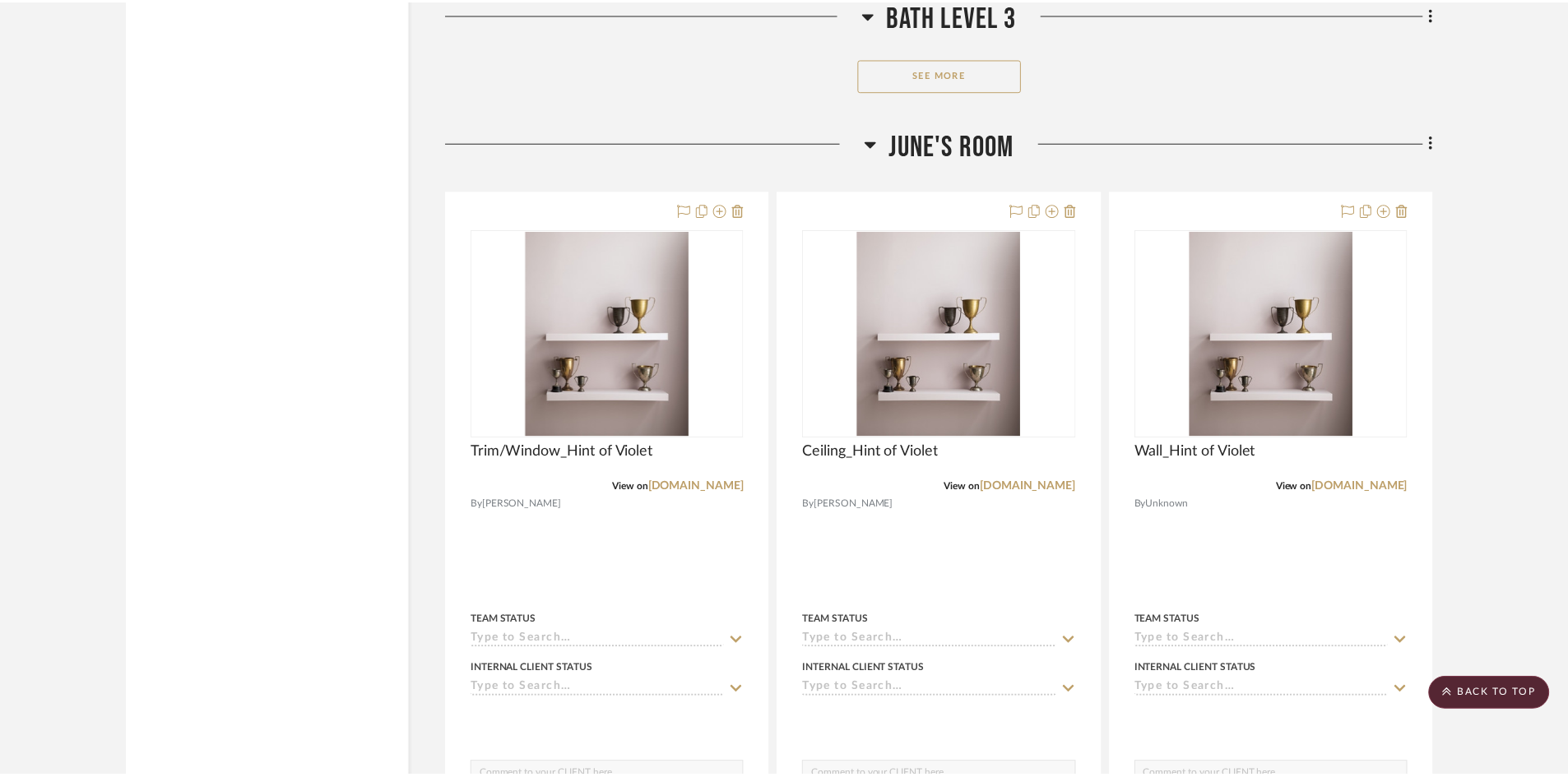
scroll to position [26038, 0]
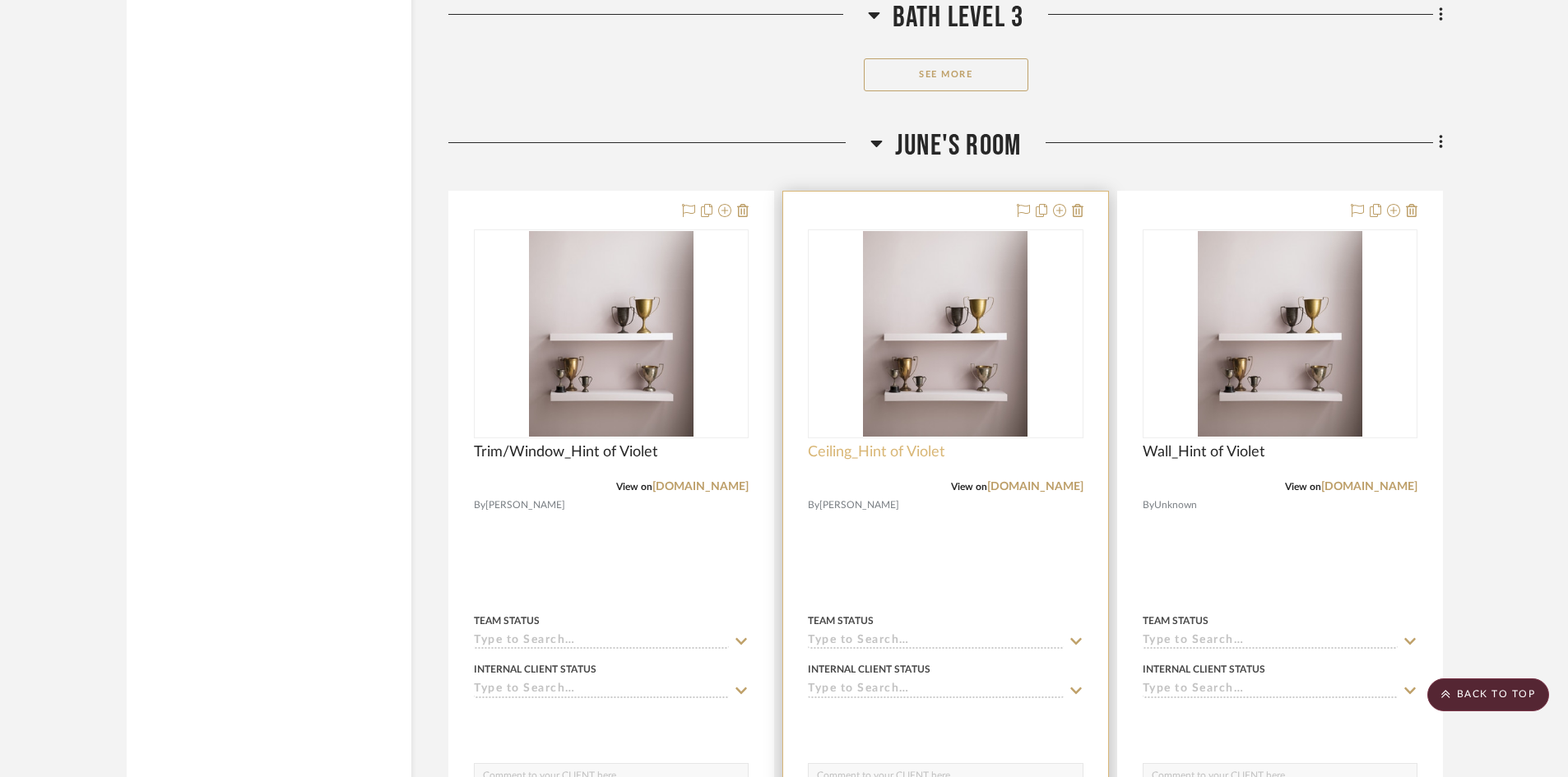
click at [928, 448] on span "Ceiling_Hint of Violet" at bounding box center [876, 452] width 137 height 18
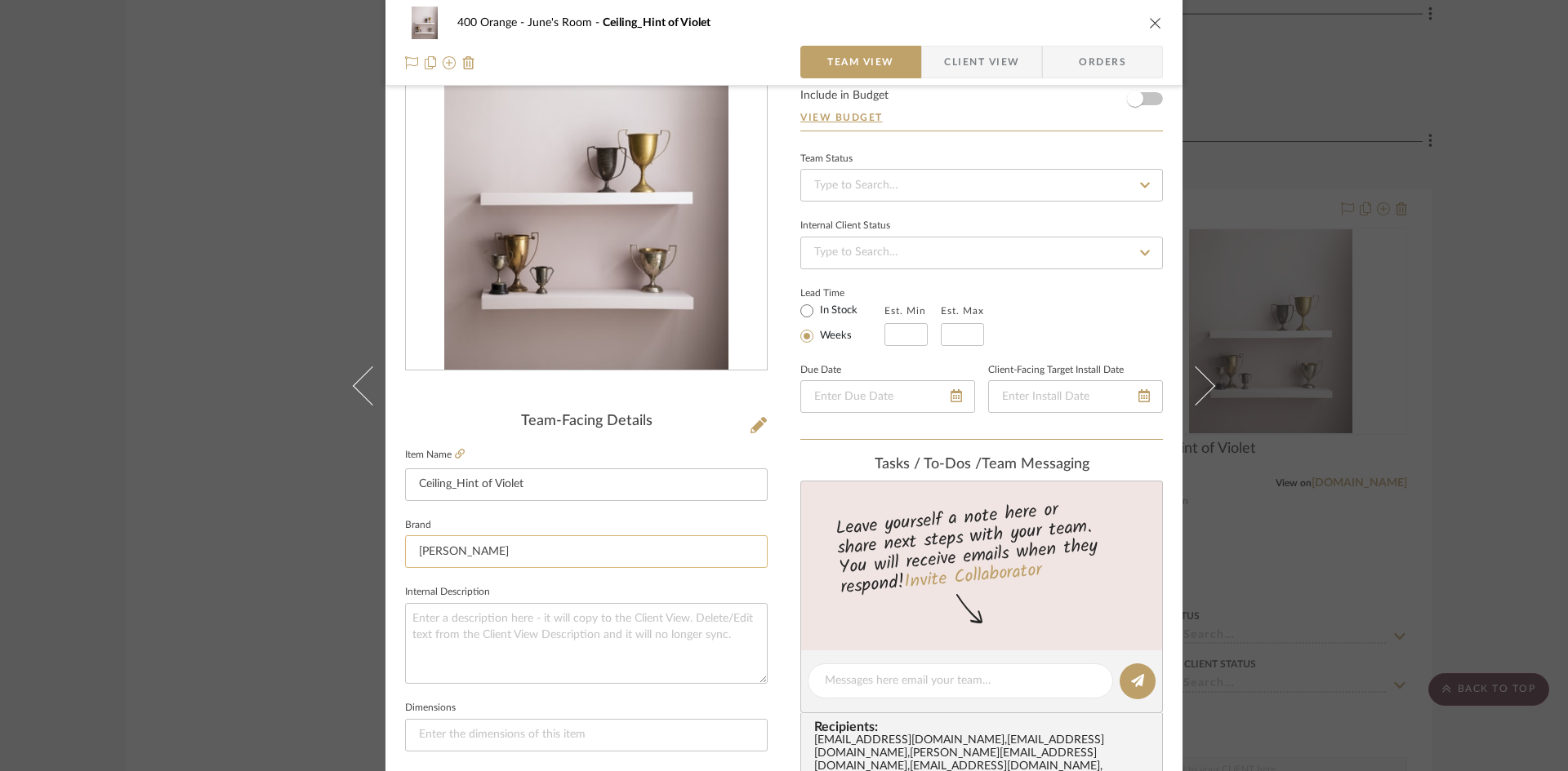
scroll to position [245, 0]
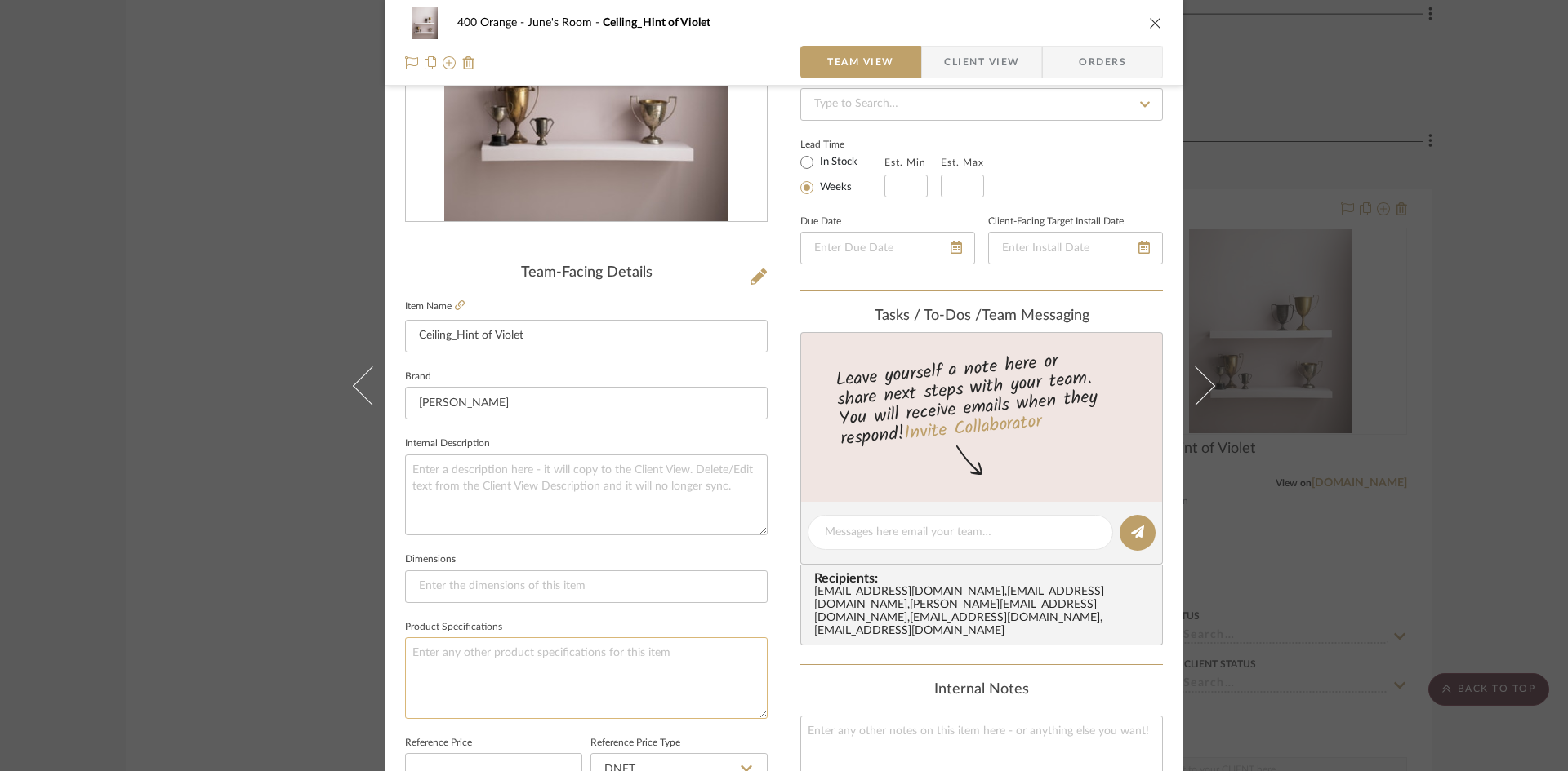
click at [486, 672] on textarea at bounding box center [586, 678] width 363 height 81
click at [248, 638] on div "400 Orange June's Room Ceiling_Hint of Violet Team View Client View Orders Team…" at bounding box center [784, 385] width 1568 height 771
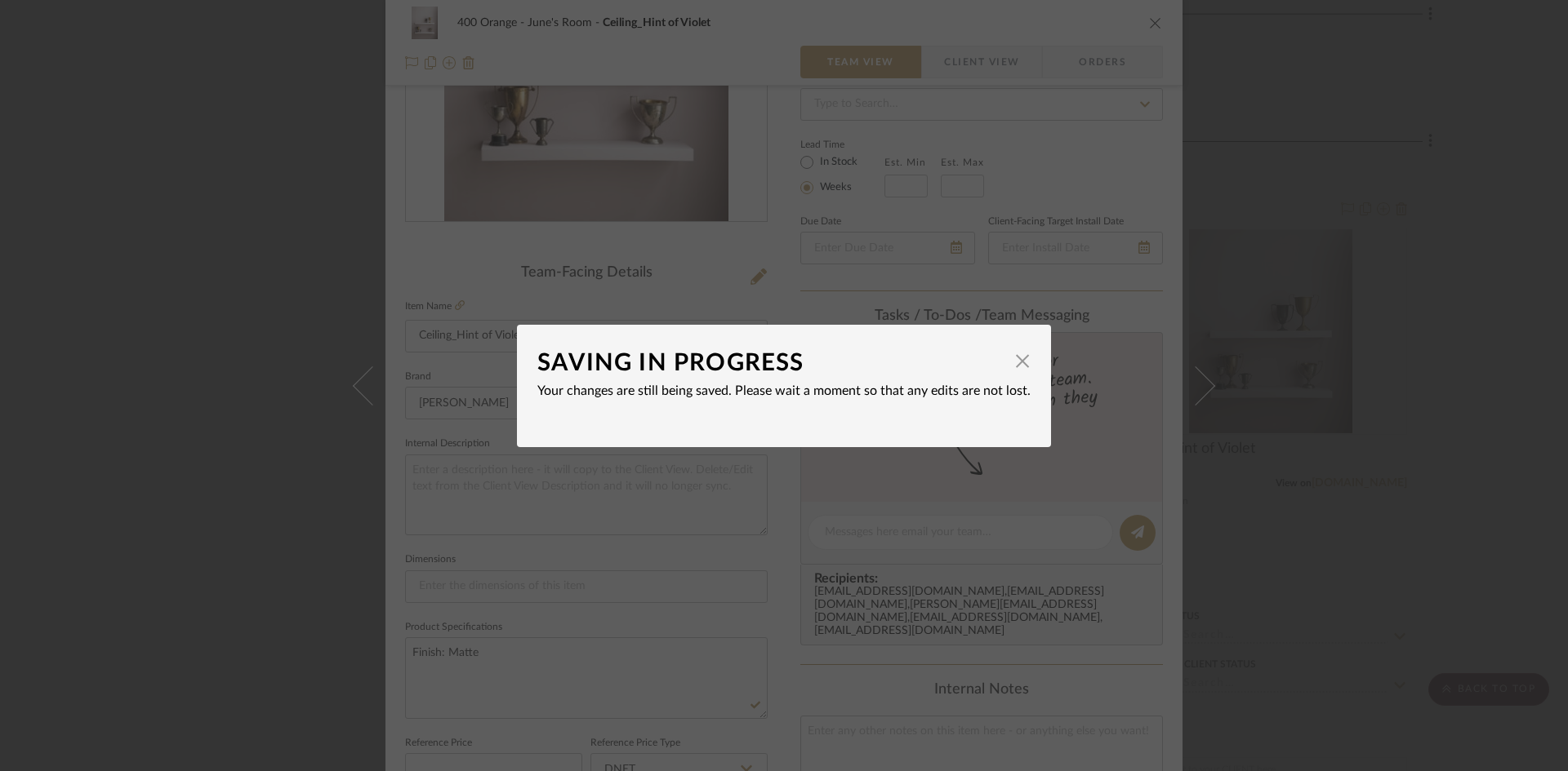
click at [217, 638] on div "SAVING IN PROGRESS × Your changes are still being saved. Please wait a moment s…" at bounding box center [784, 385] width 1568 height 771
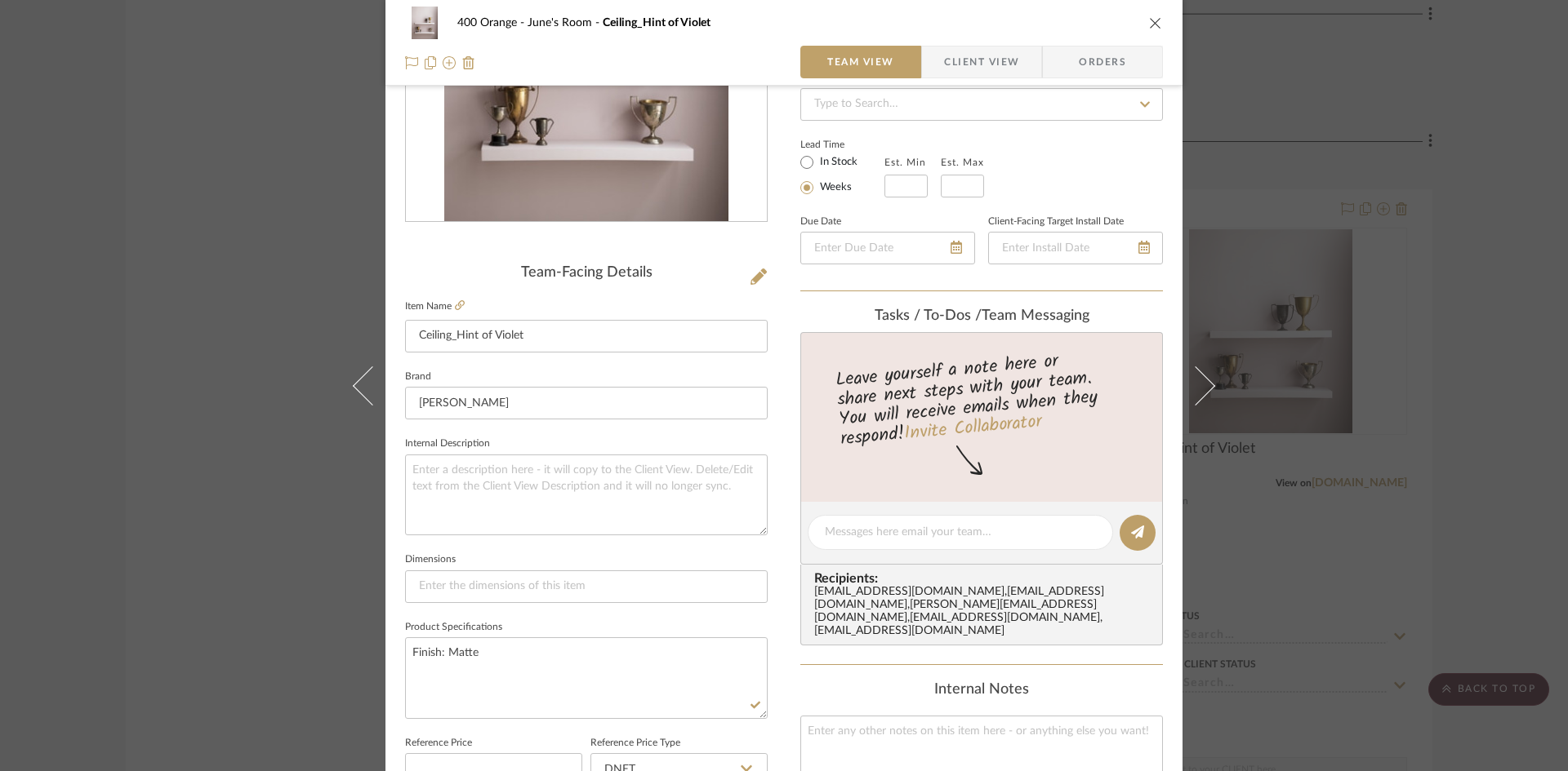
click at [234, 638] on div "400 Orange June's Room Ceiling_Hint of Violet Team View Client View Orders Team…" at bounding box center [784, 385] width 1568 height 771
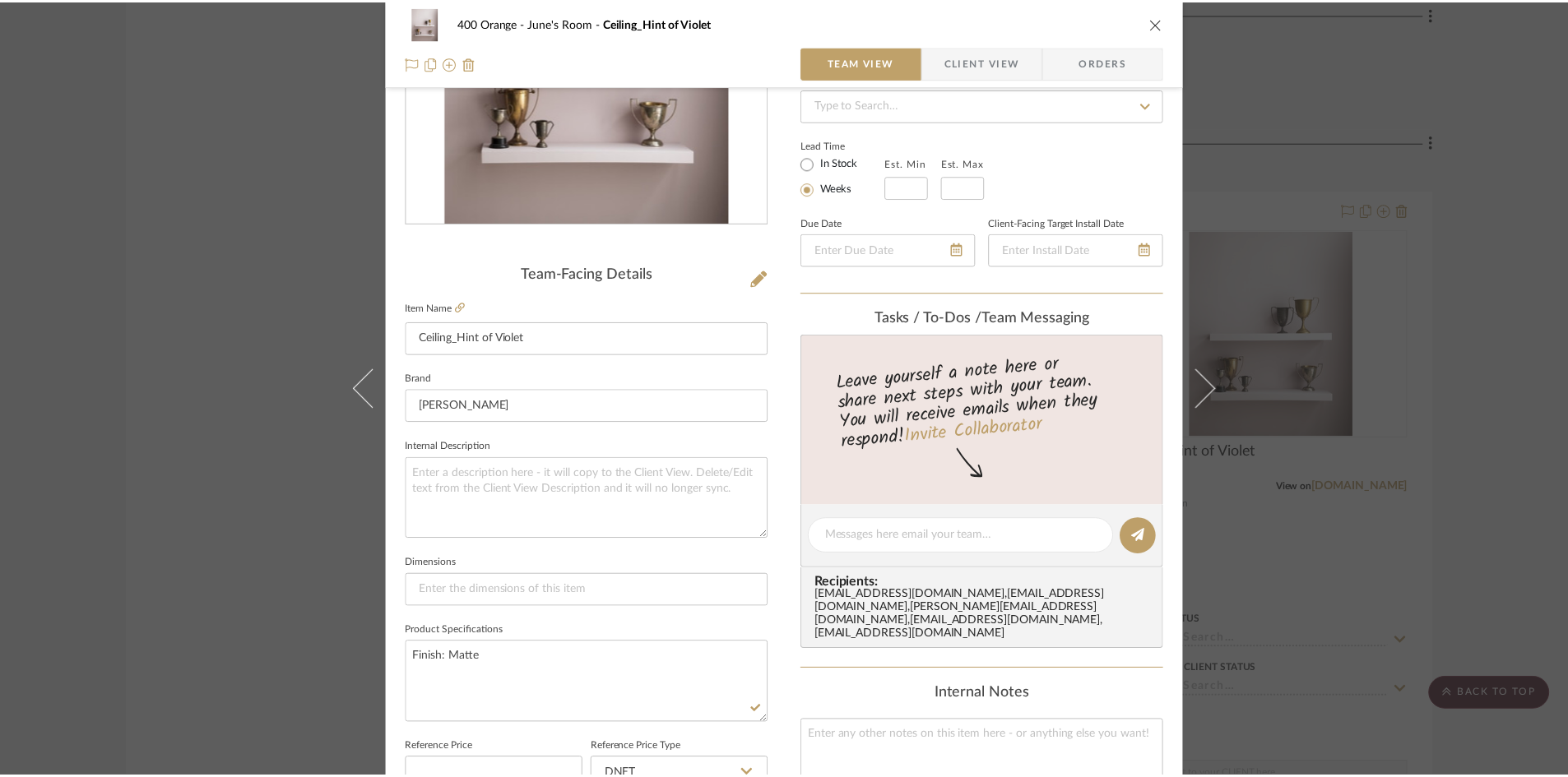
scroll to position [26038, 0]
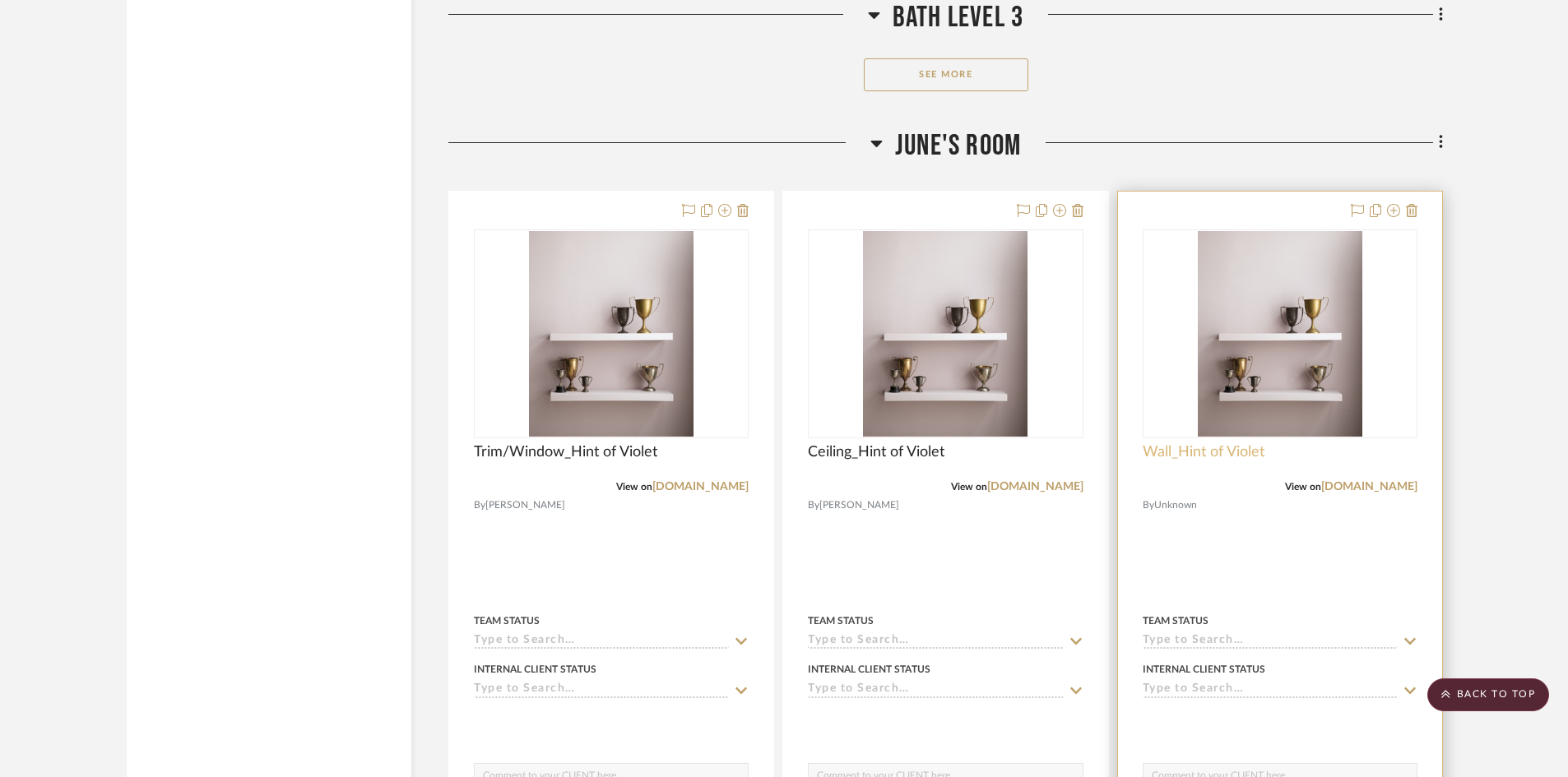
click at [1202, 452] on span "Wall_Hint of Violet" at bounding box center [1203, 452] width 122 height 18
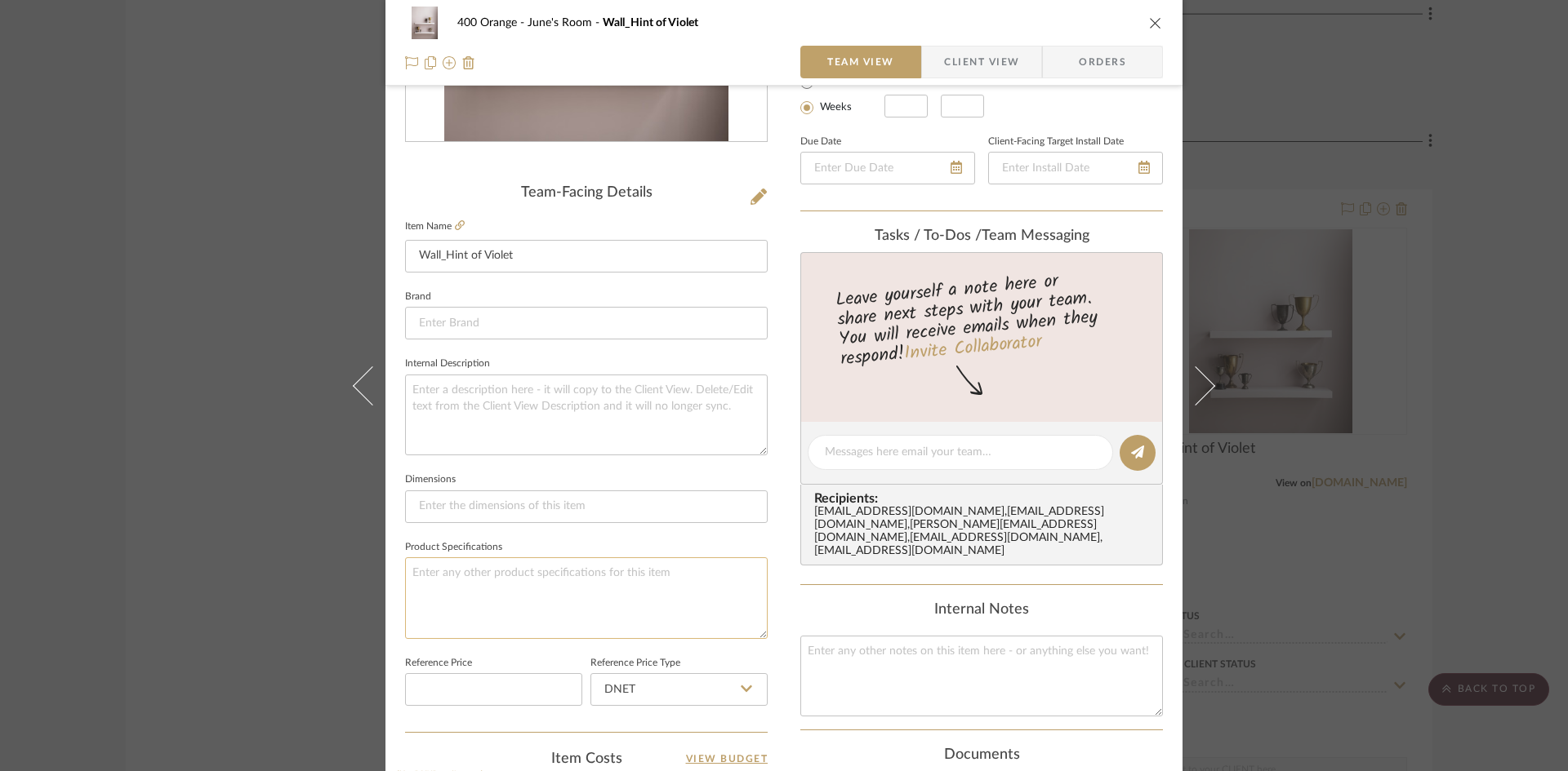
scroll to position [327, 0]
click at [479, 579] on textarea at bounding box center [586, 596] width 363 height 81
click at [183, 613] on div "400 Orange June's Room Wall_Hint of Violet Team View Client View Orders Team-Fa…" at bounding box center [784, 385] width 1568 height 771
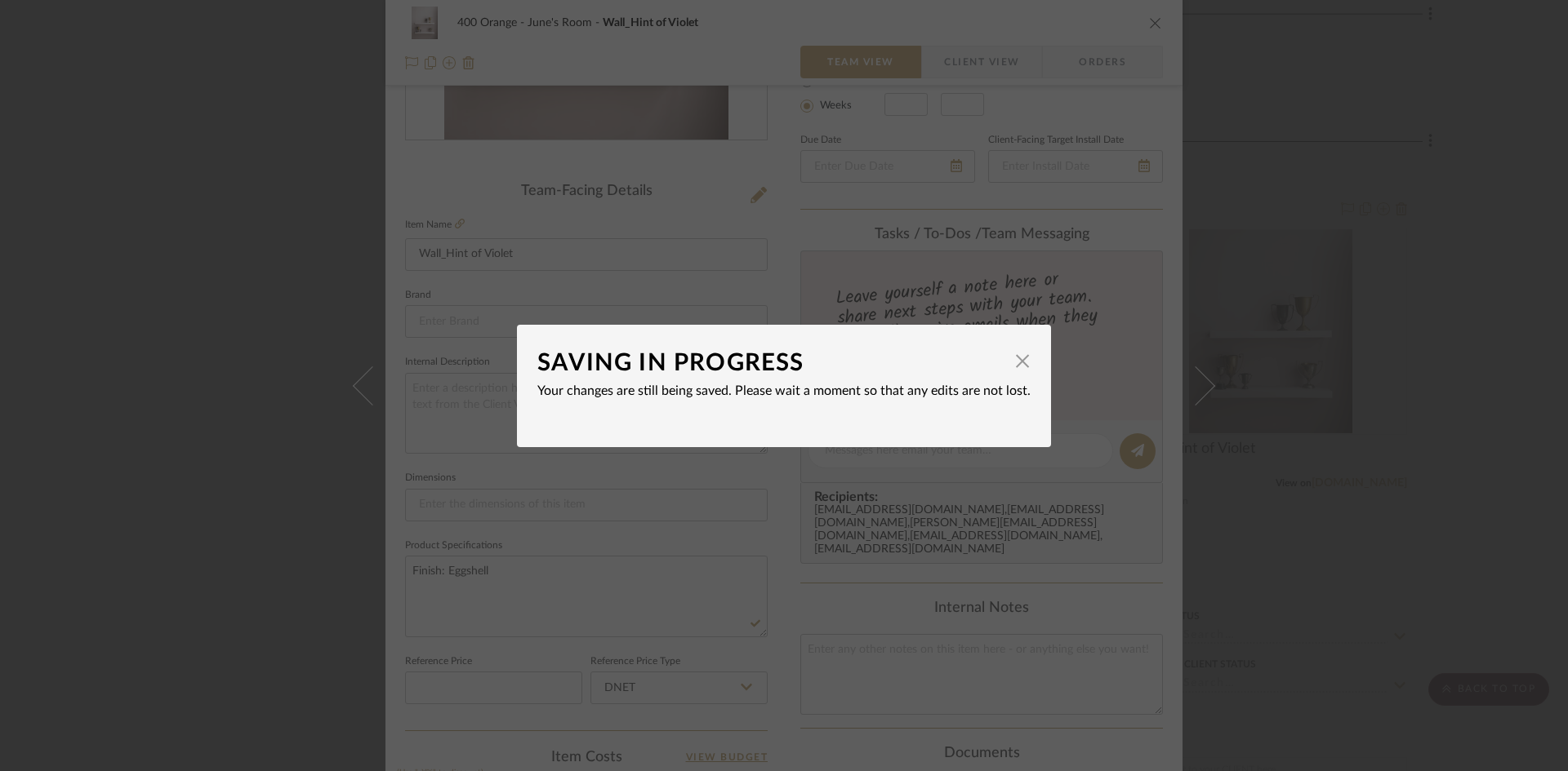
click at [215, 614] on div "SAVING IN PROGRESS × Your changes are still being saved. Please wait a moment s…" at bounding box center [784, 385] width 1568 height 771
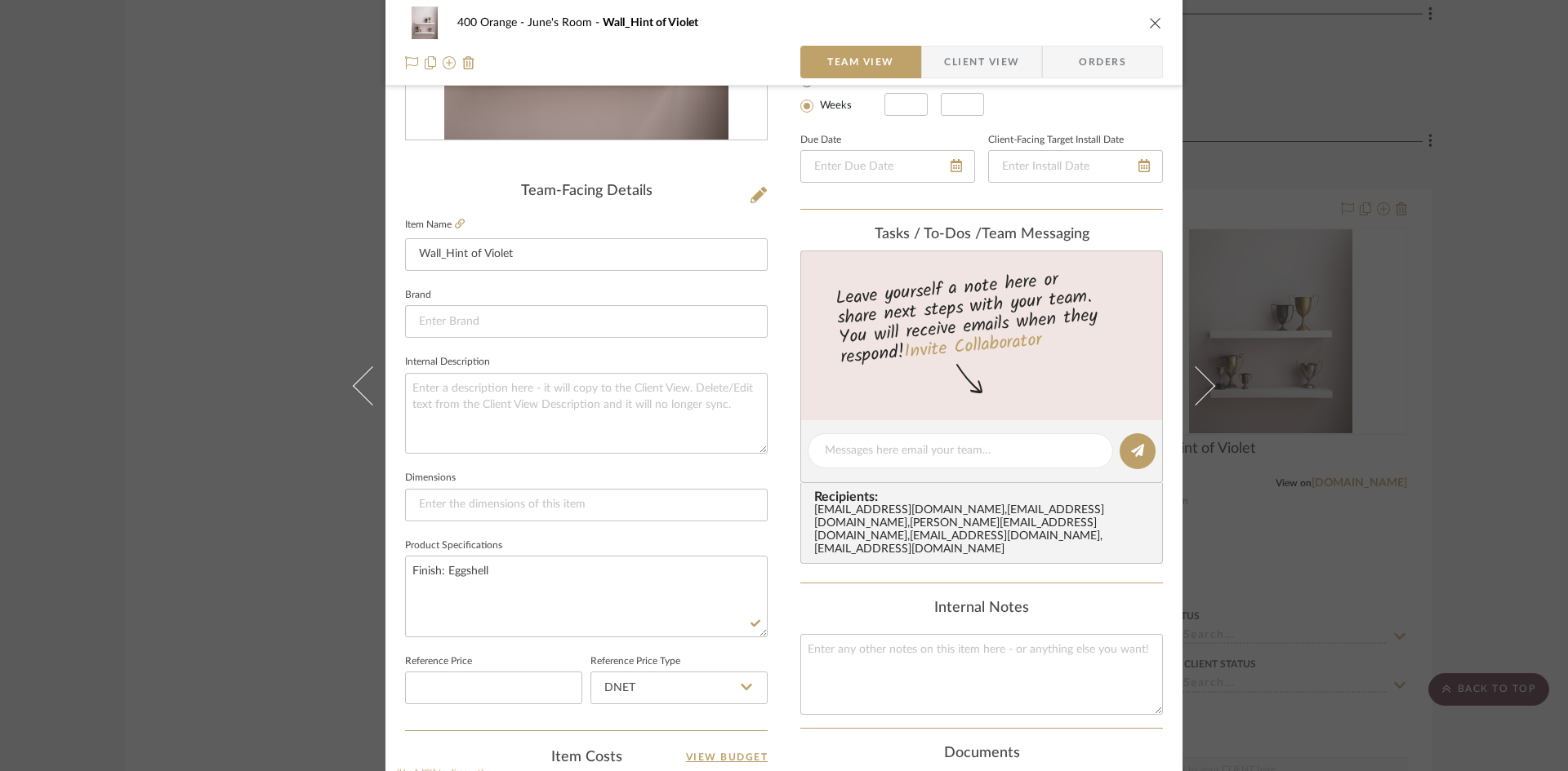
click at [220, 616] on div "400 Orange June's Room Wall_Hint of Violet Team View Client View Orders Team-Fa…" at bounding box center [784, 385] width 1568 height 771
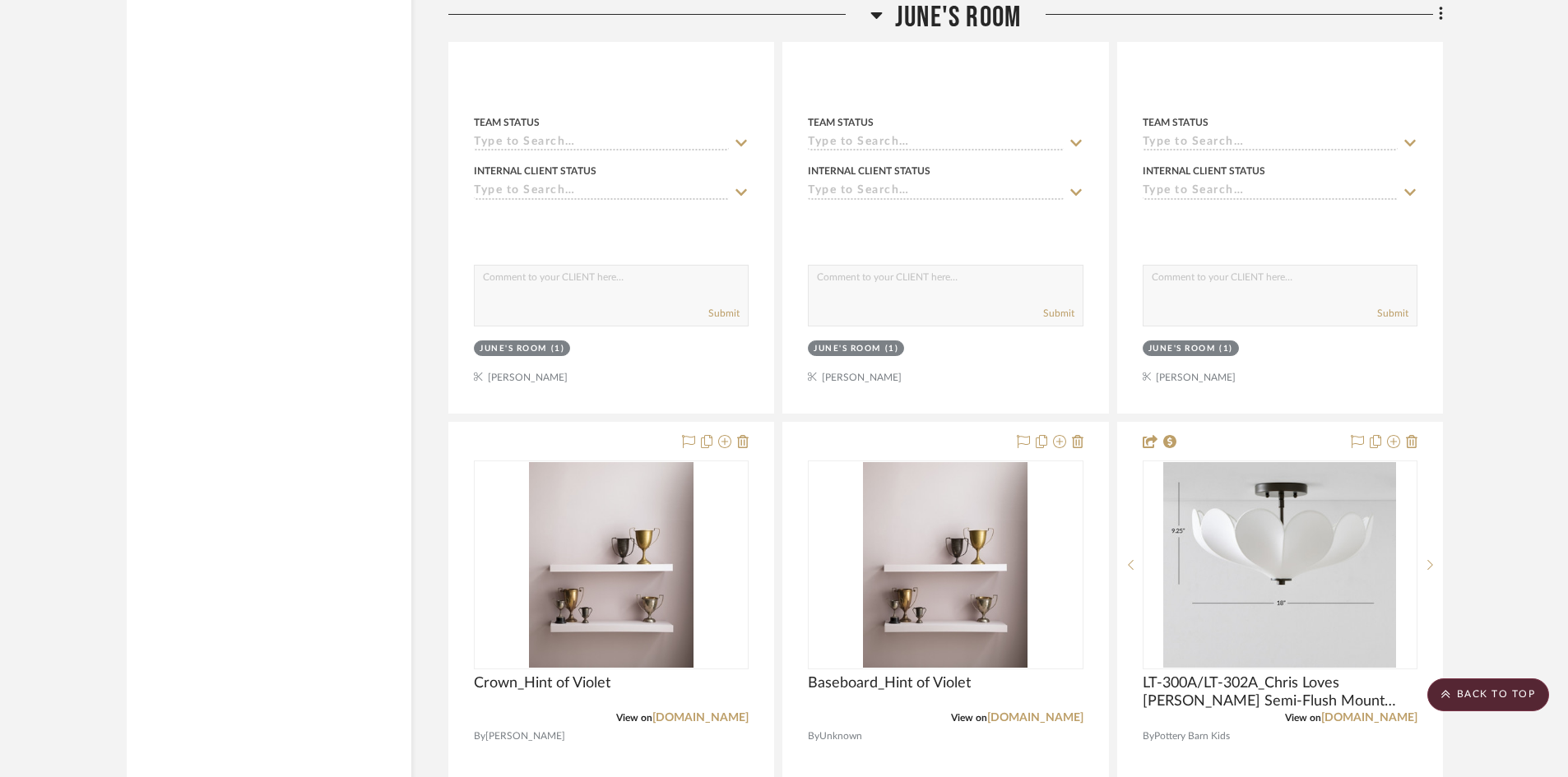
scroll to position [26778, 0]
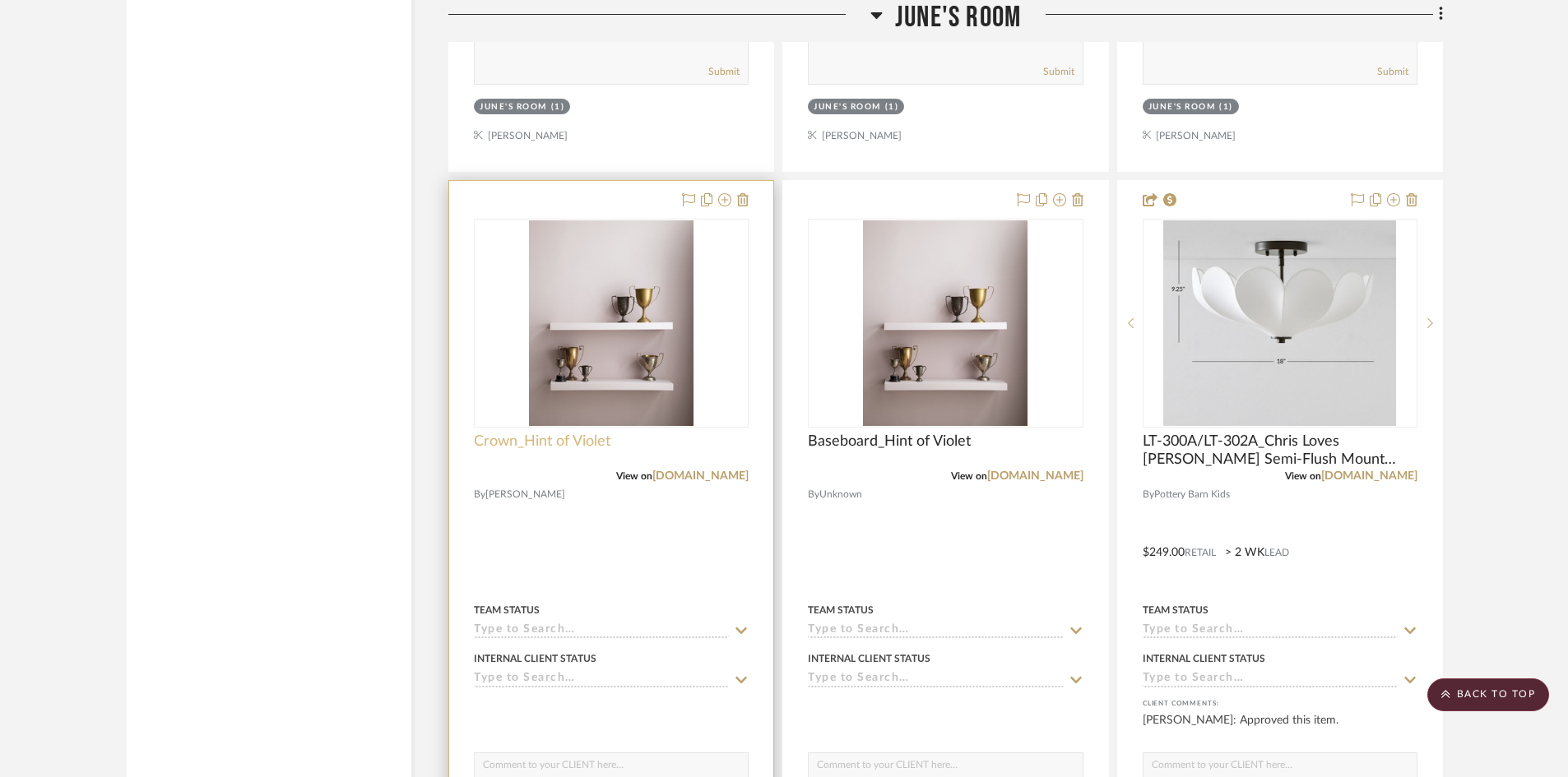
click at [519, 439] on span "Crown_Hint of Violet" at bounding box center [542, 442] width 137 height 18
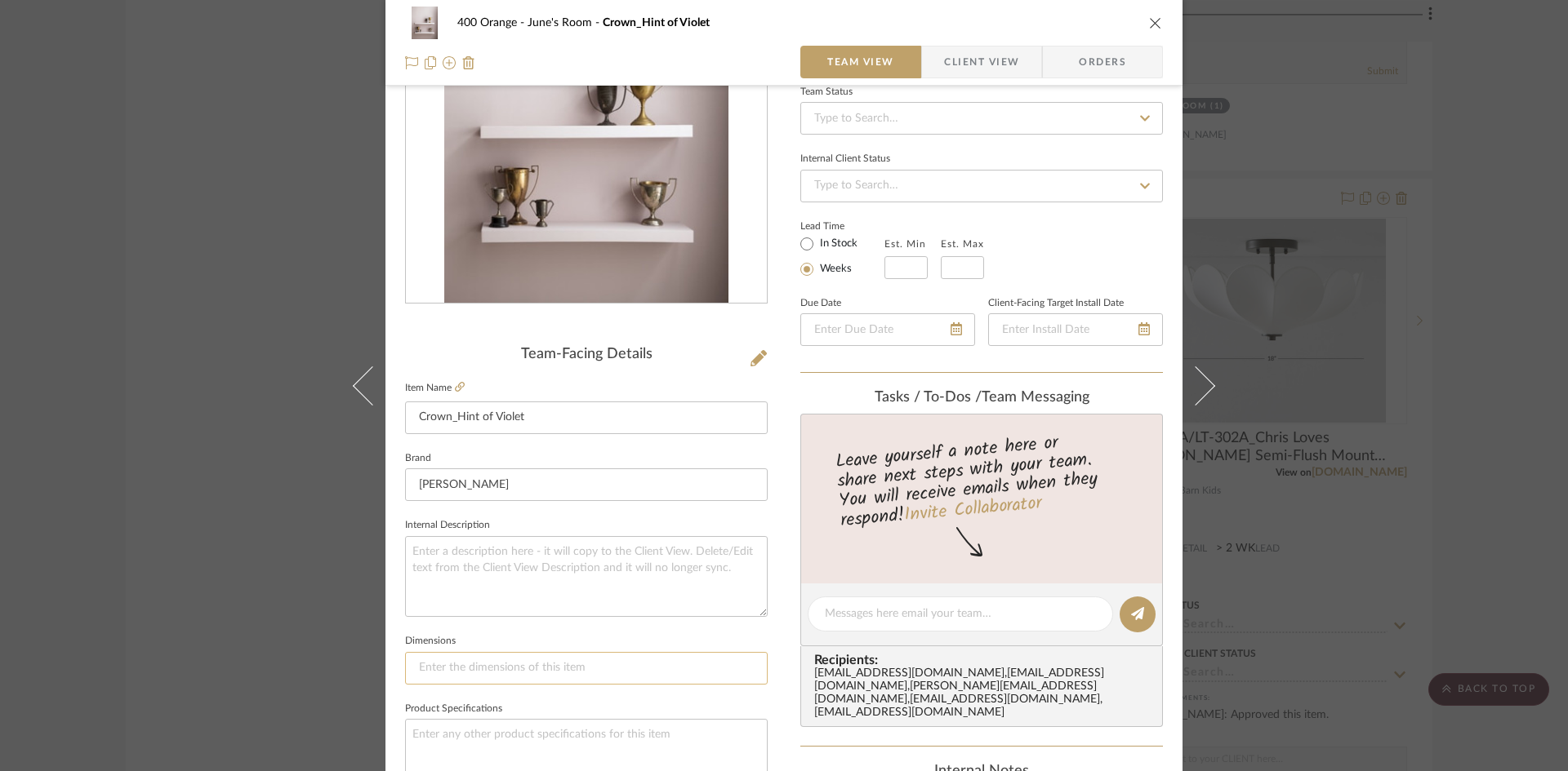
scroll to position [327, 0]
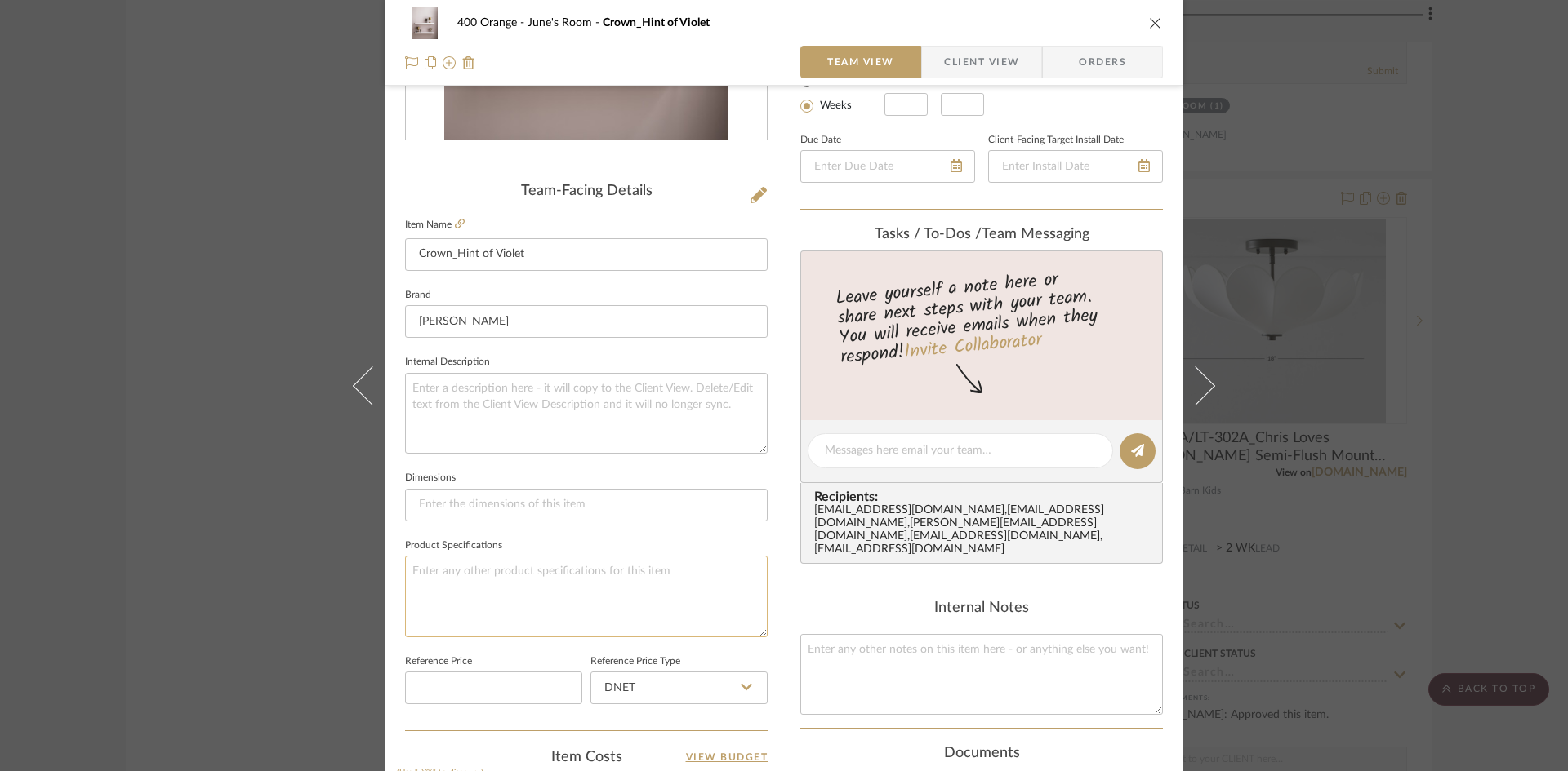
click at [488, 595] on textarea at bounding box center [586, 596] width 363 height 81
click at [182, 619] on div "400 Orange June's Room Crown_Hint of Violet Team View Client View Orders Team-F…" at bounding box center [784, 385] width 1568 height 771
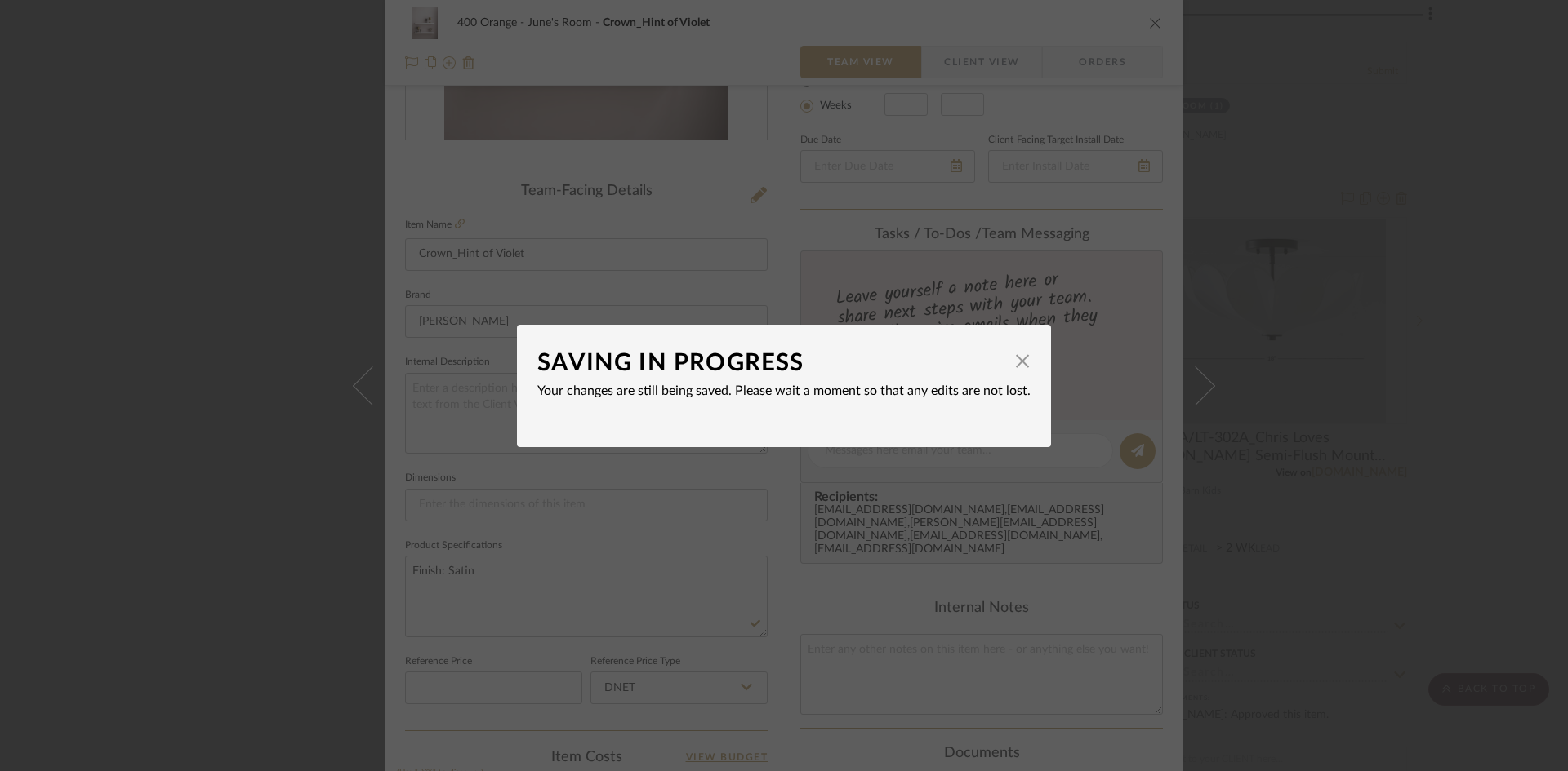
click at [230, 591] on div "SAVING IN PROGRESS × Your changes are still being saved. Please wait a moment s…" at bounding box center [784, 385] width 1568 height 771
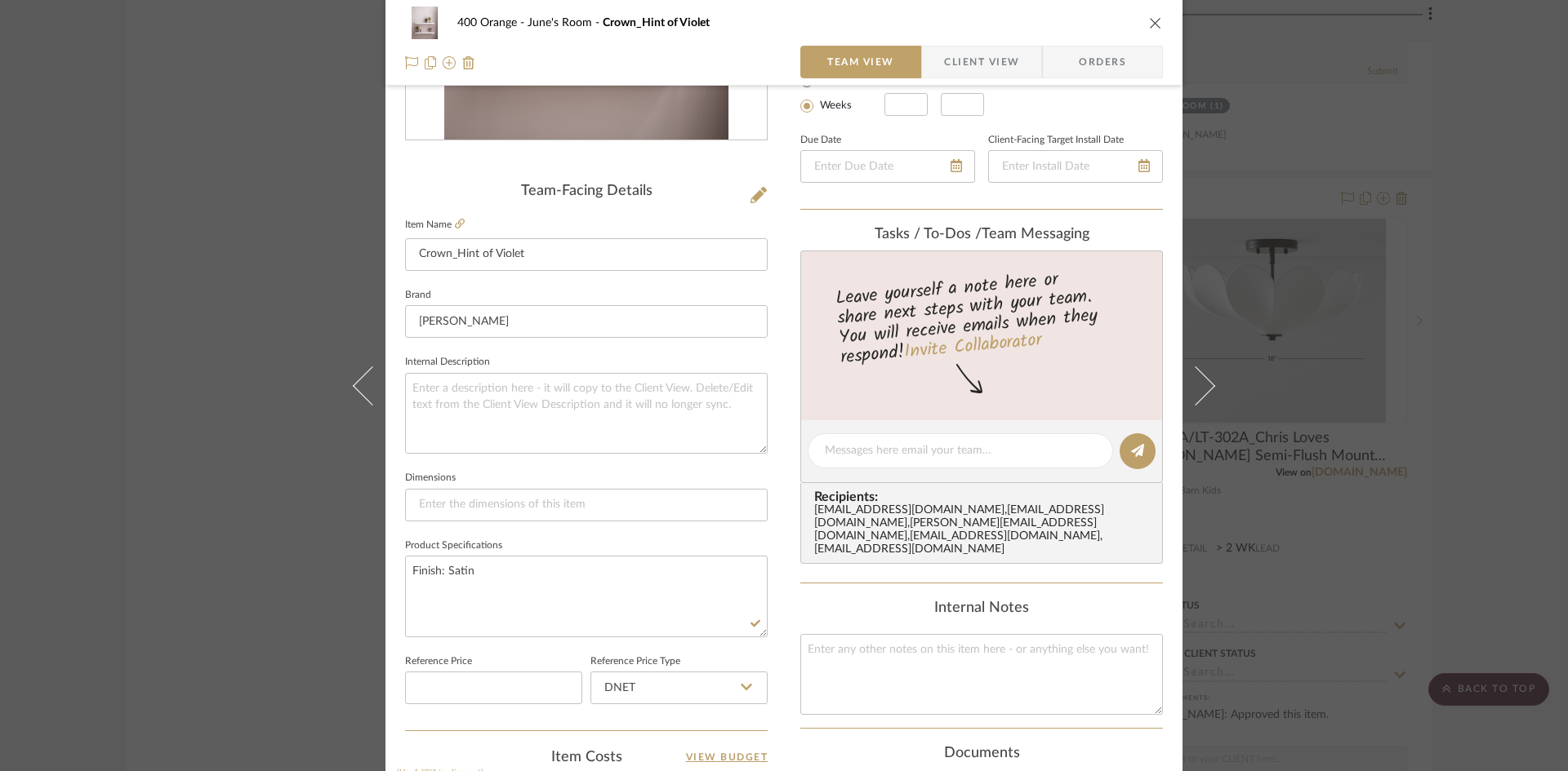
click at [205, 612] on div "400 Orange June's Room Crown_Hint of Violet Team View Client View Orders Team-F…" at bounding box center [784, 385] width 1568 height 771
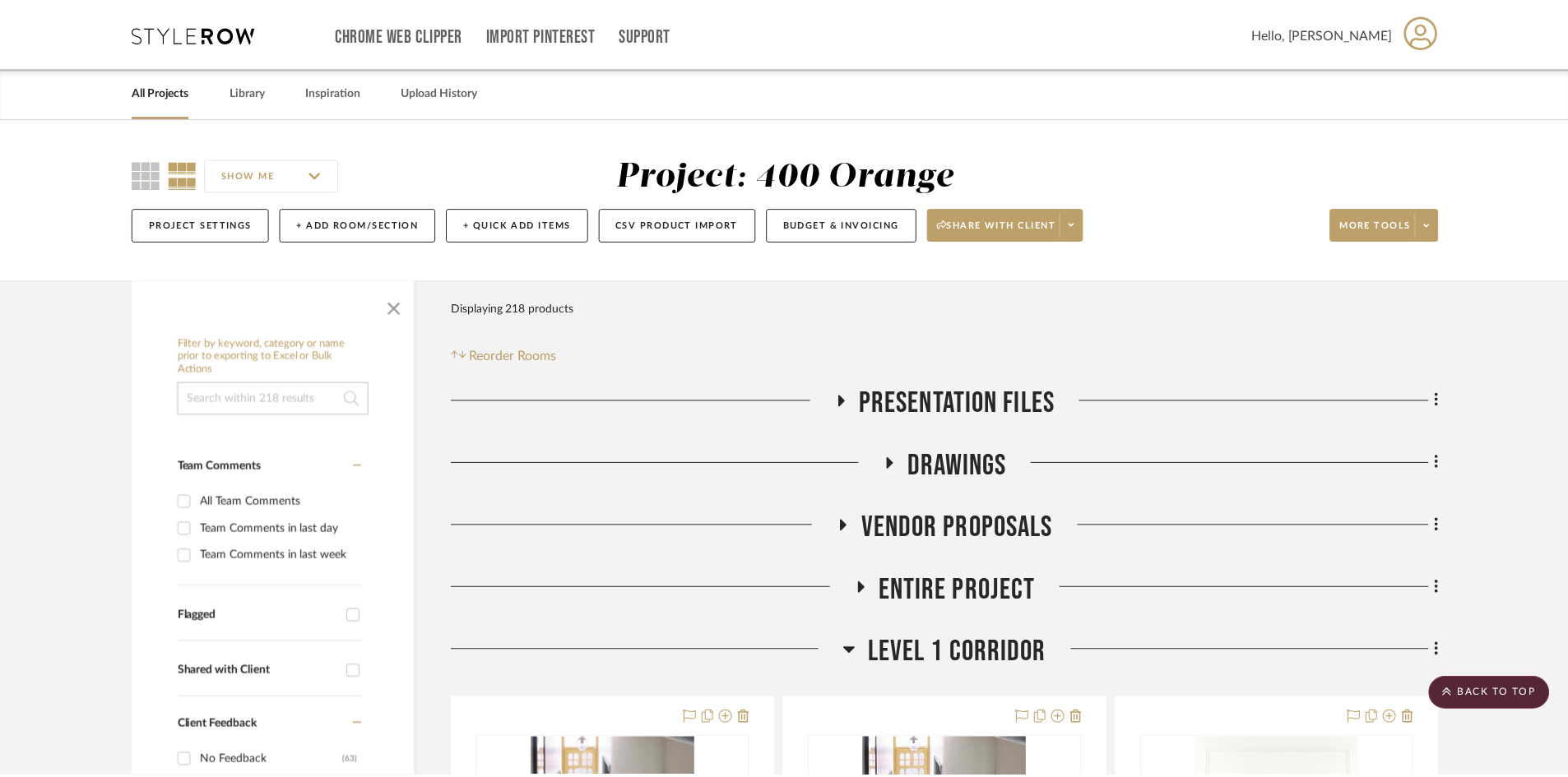
scroll to position [26778, 0]
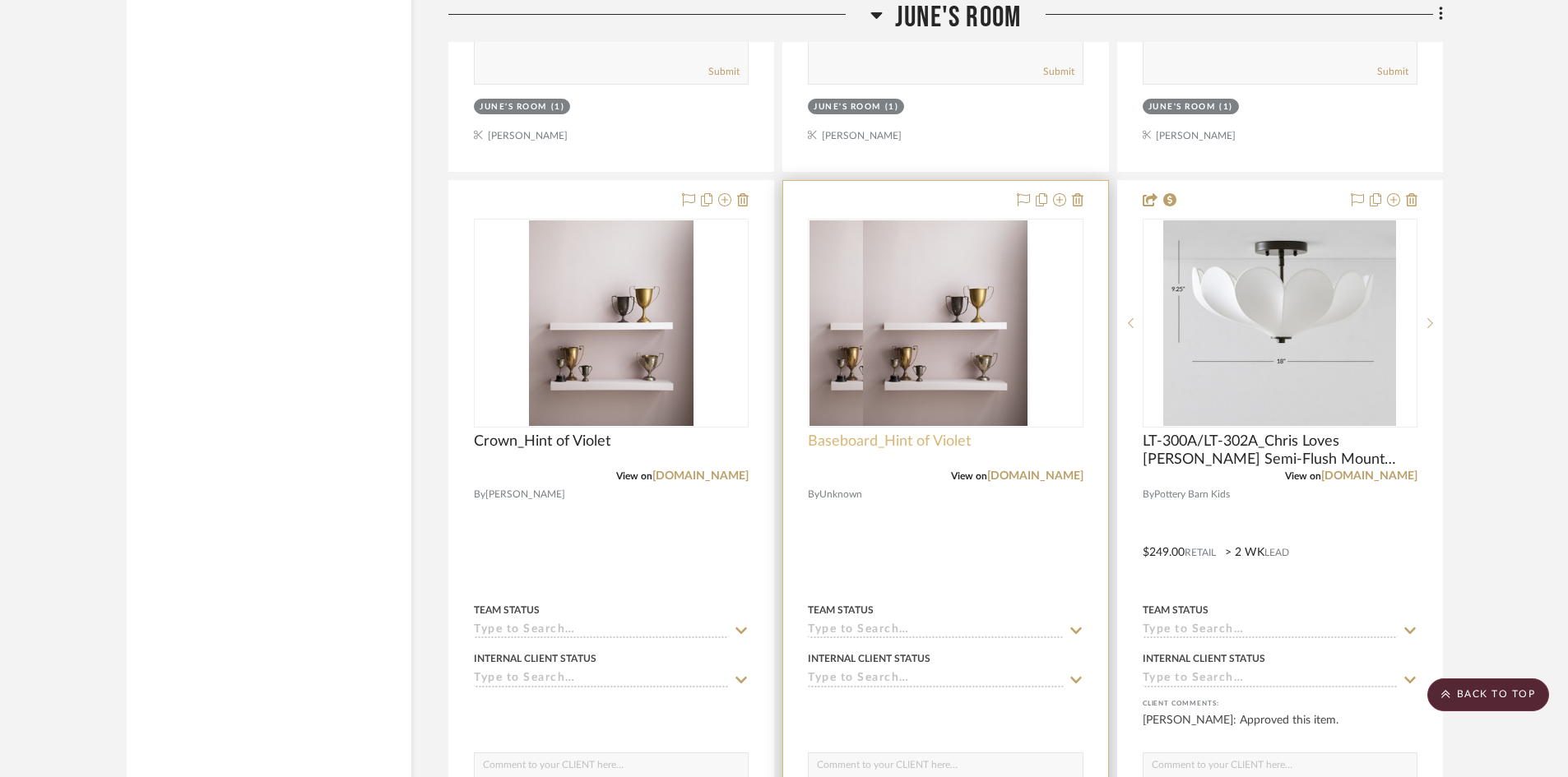
click at [888, 449] on span "Baseboard_Hint of Violet" at bounding box center [890, 442] width 163 height 18
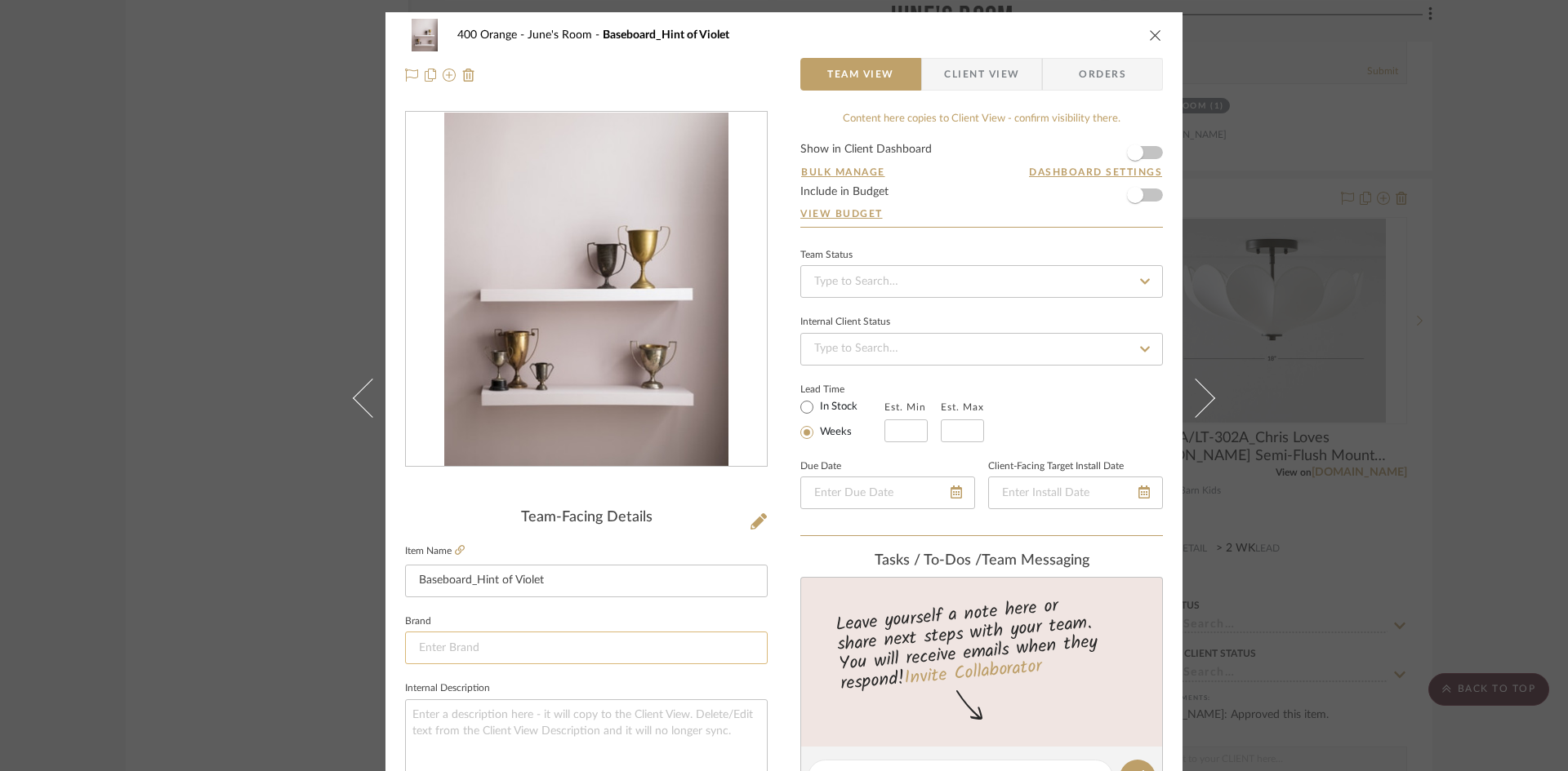
scroll to position [327, 0]
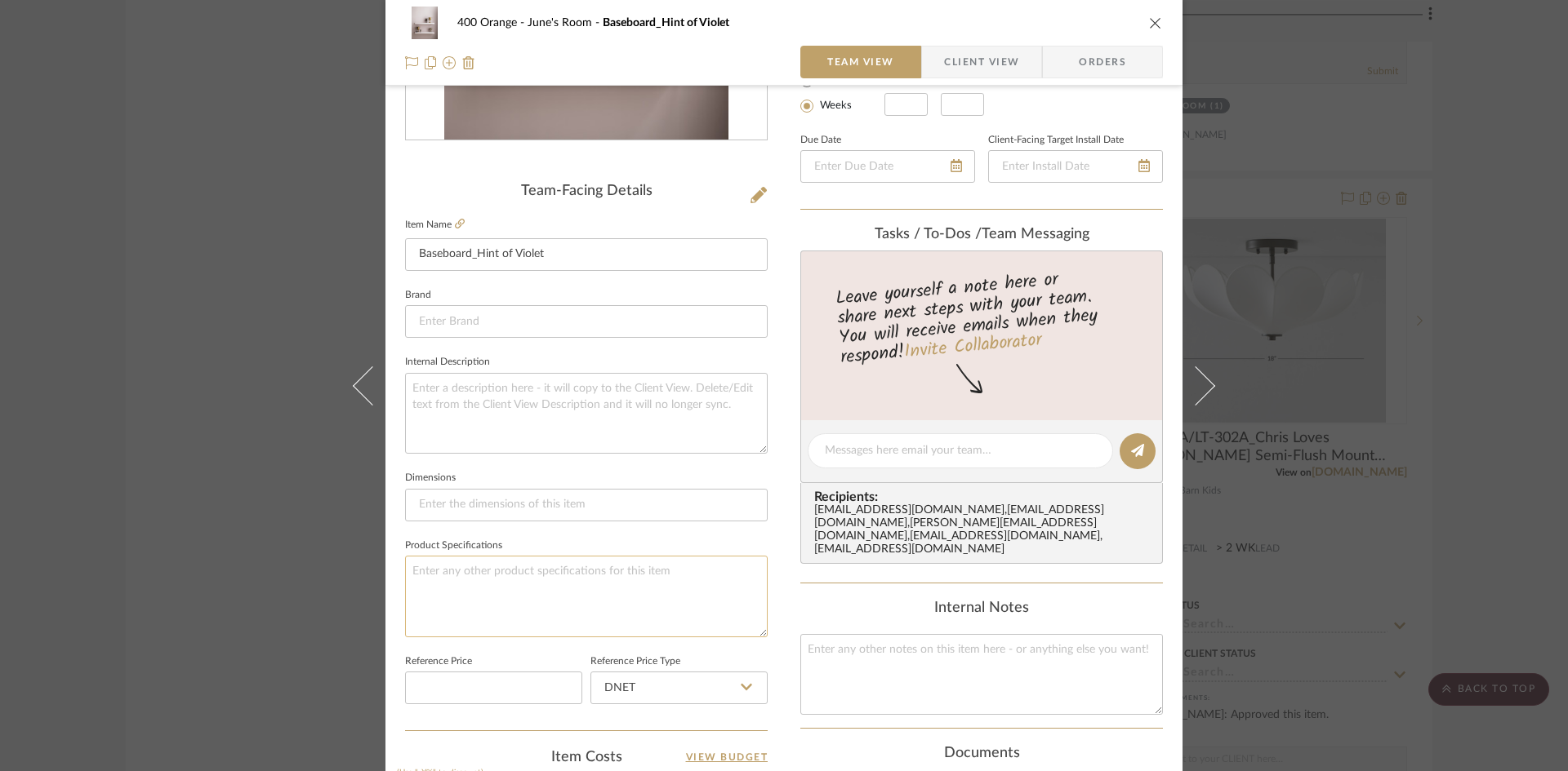
click at [477, 597] on textarea at bounding box center [586, 596] width 363 height 81
click at [175, 627] on div "400 Orange June's Room Baseboard_Hint of Violet Team View Client View Orders Te…" at bounding box center [784, 385] width 1568 height 771
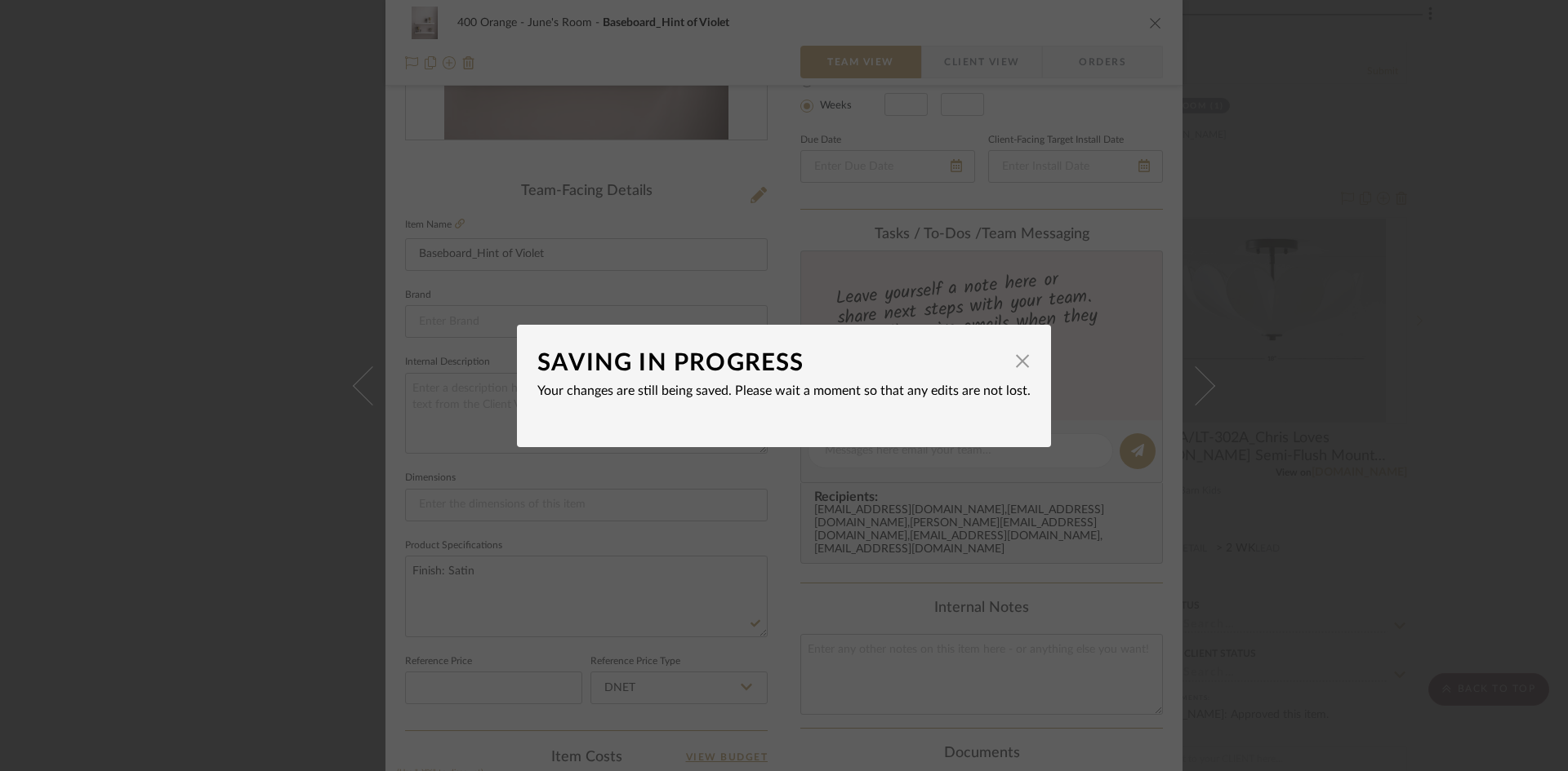
click at [175, 627] on div "SAVING IN PROGRESS × Your changes are still being saved. Please wait a moment s…" at bounding box center [784, 385] width 1568 height 771
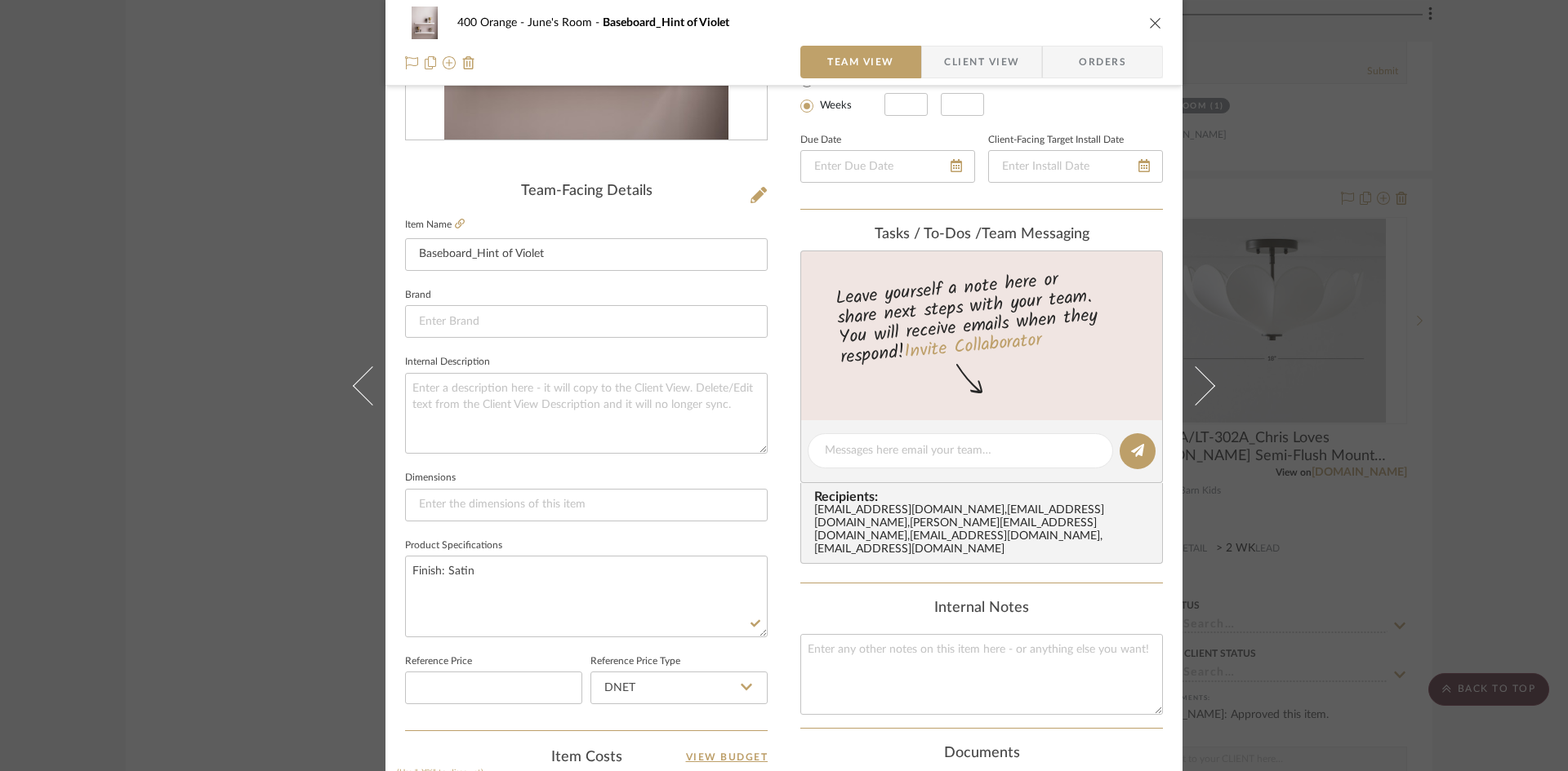
click at [175, 627] on div "400 Orange June's Room Baseboard_Hint of Violet Team View Client View Orders Te…" at bounding box center [784, 385] width 1568 height 771
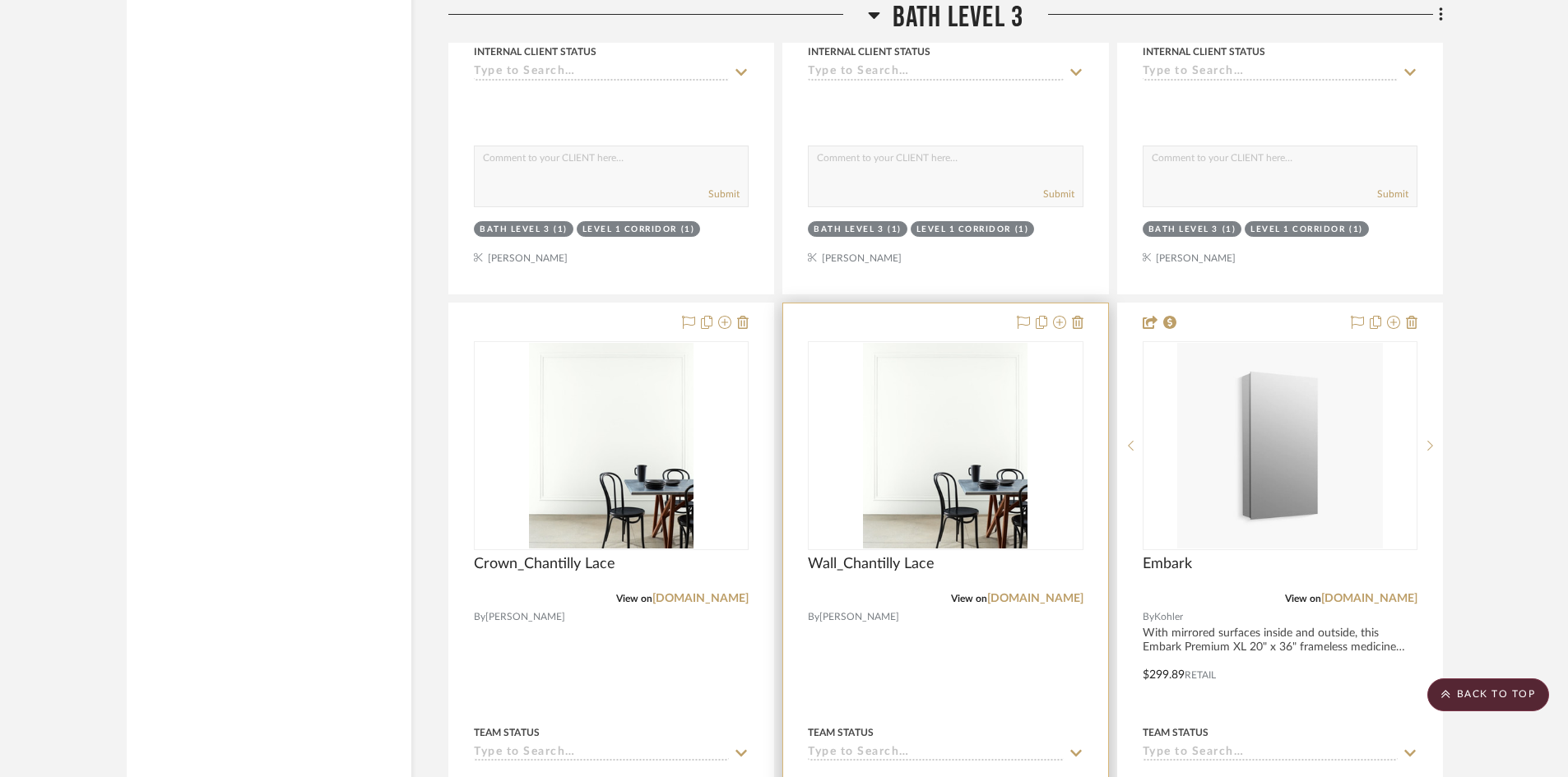
scroll to position [24302, 0]
